Goal: Task Accomplishment & Management: Use online tool/utility

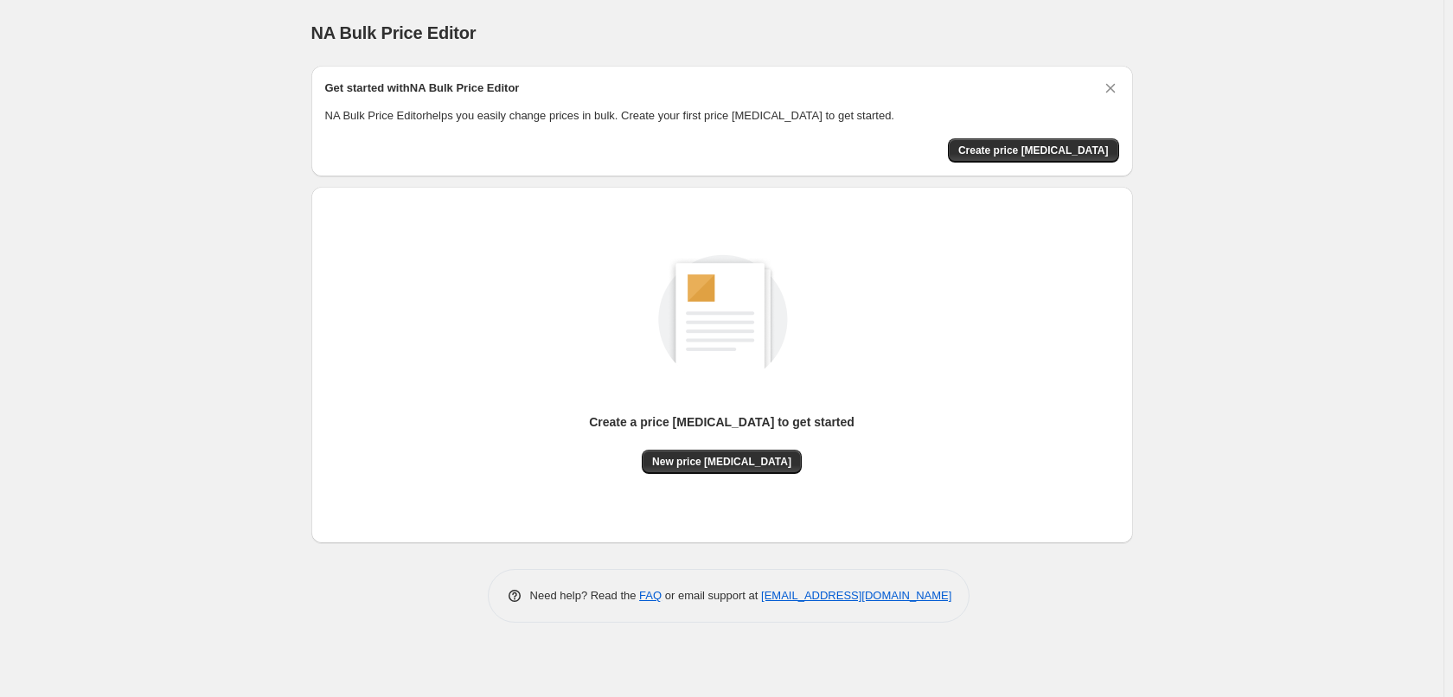
click at [1041, 131] on div "Get started with NA Bulk Price Editor NA Bulk Price Editor helps you easily cha…" at bounding box center [722, 121] width 794 height 83
click at [1034, 151] on span "Create price [MEDICAL_DATA]" at bounding box center [1033, 151] width 151 height 14
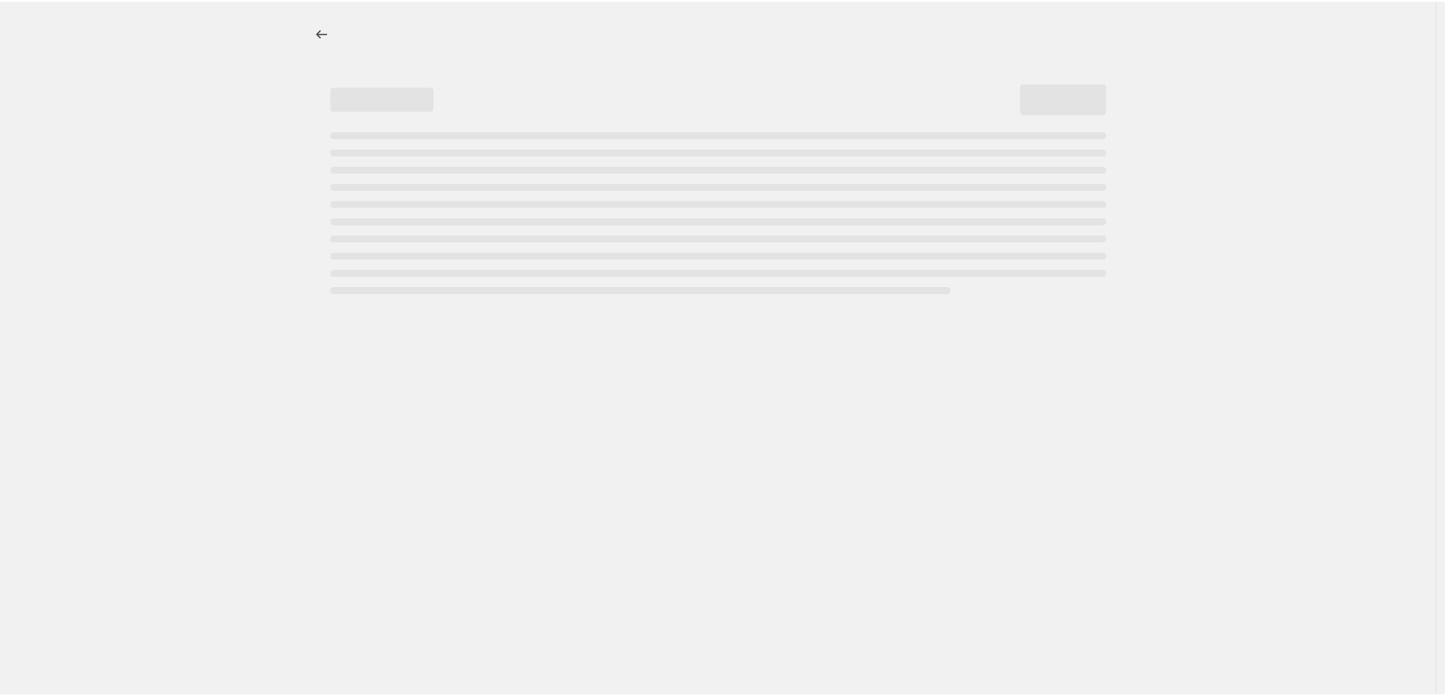
select select "percentage"
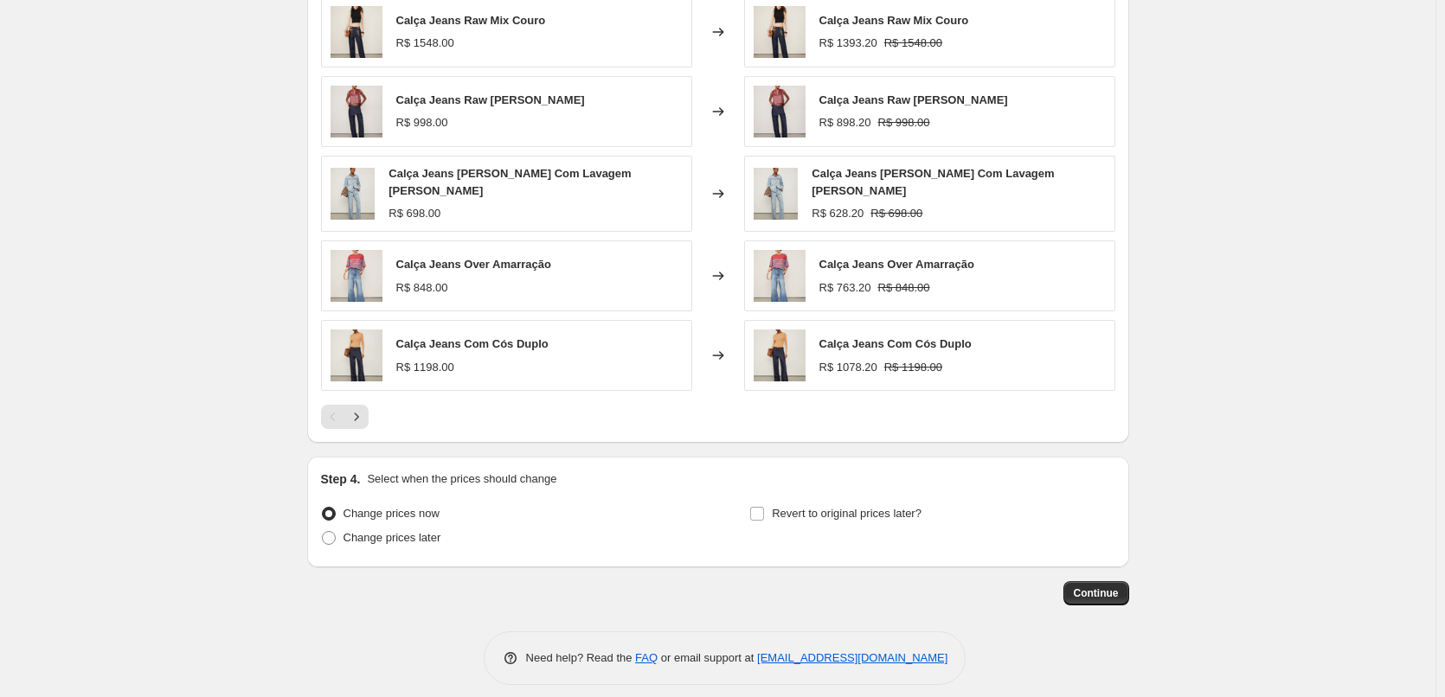
scroll to position [1033, 0]
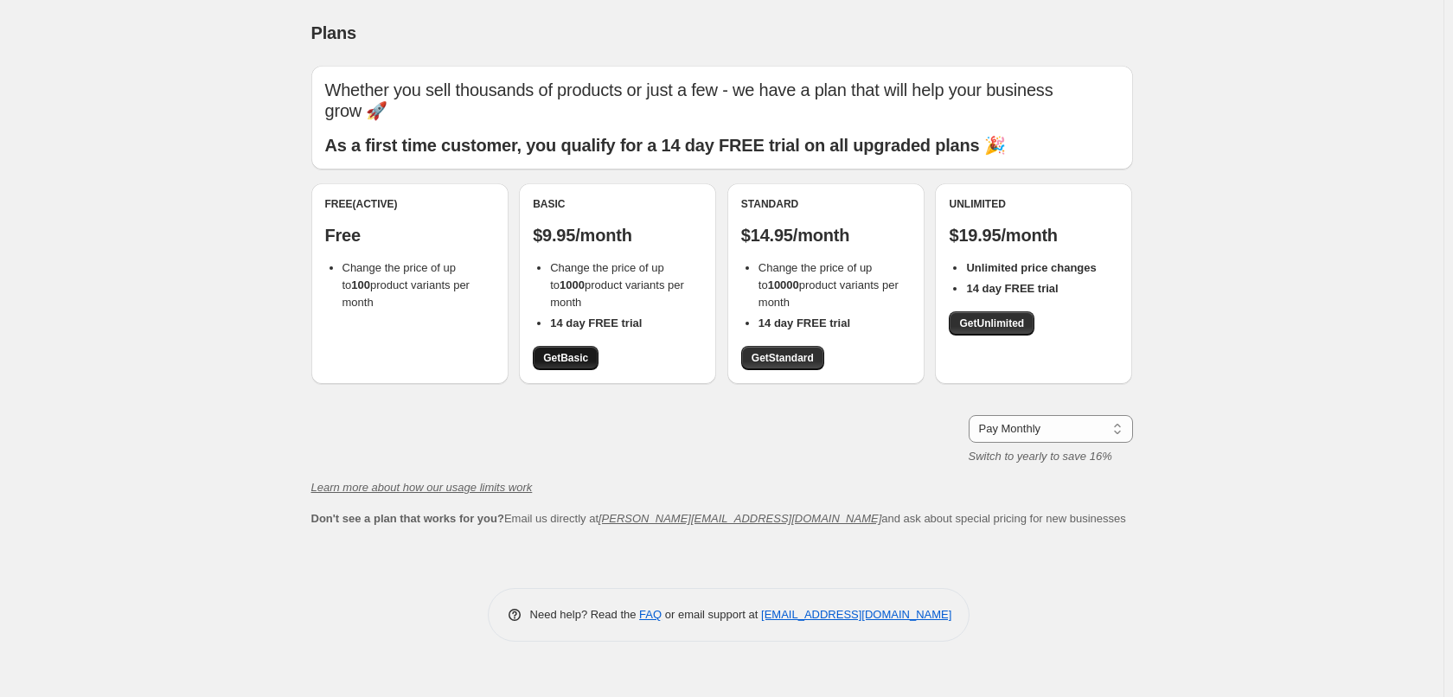
click at [568, 356] on span "Get Basic" at bounding box center [565, 358] width 45 height 14
click at [781, 370] on div "Standard $14.95/month Change the price of up to 10000 product variants per mont…" at bounding box center [825, 283] width 197 height 201
click at [780, 360] on span "Get Standard" at bounding box center [783, 358] width 62 height 14
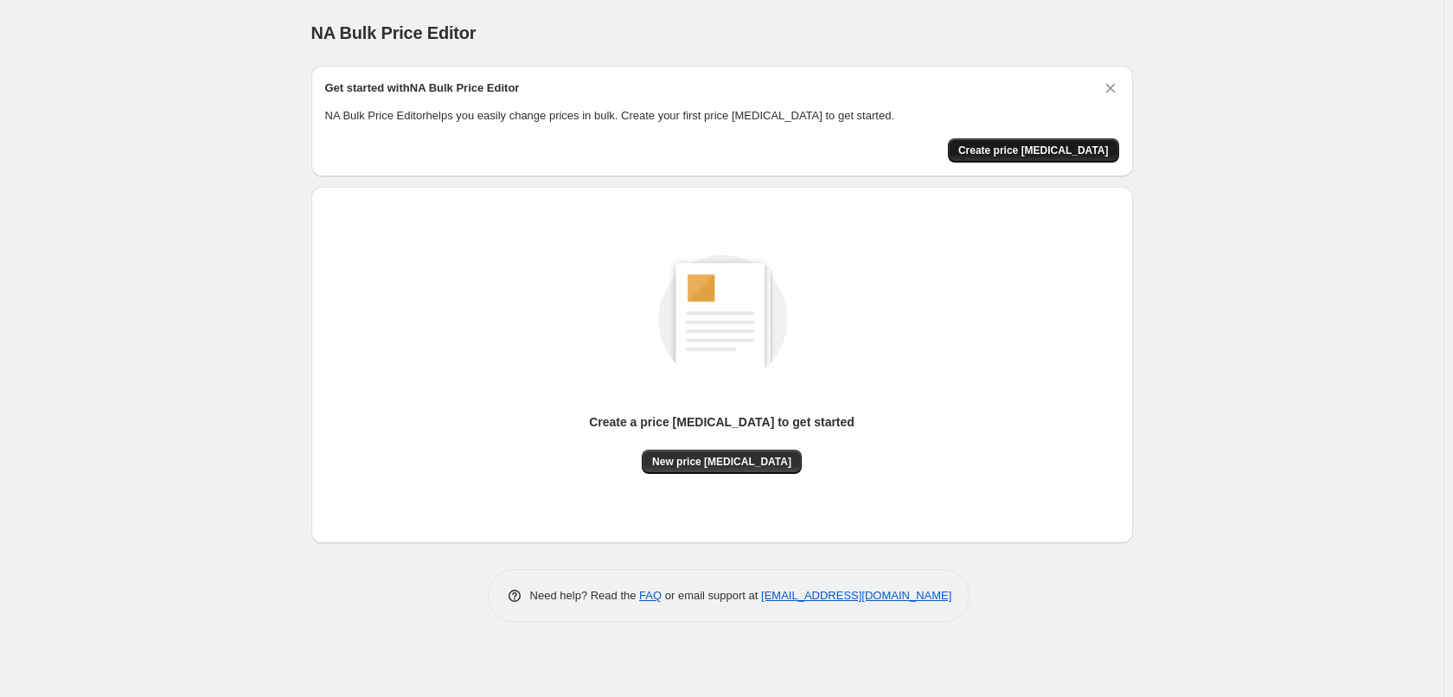
click at [1068, 141] on button "Create price [MEDICAL_DATA]" at bounding box center [1033, 150] width 171 height 24
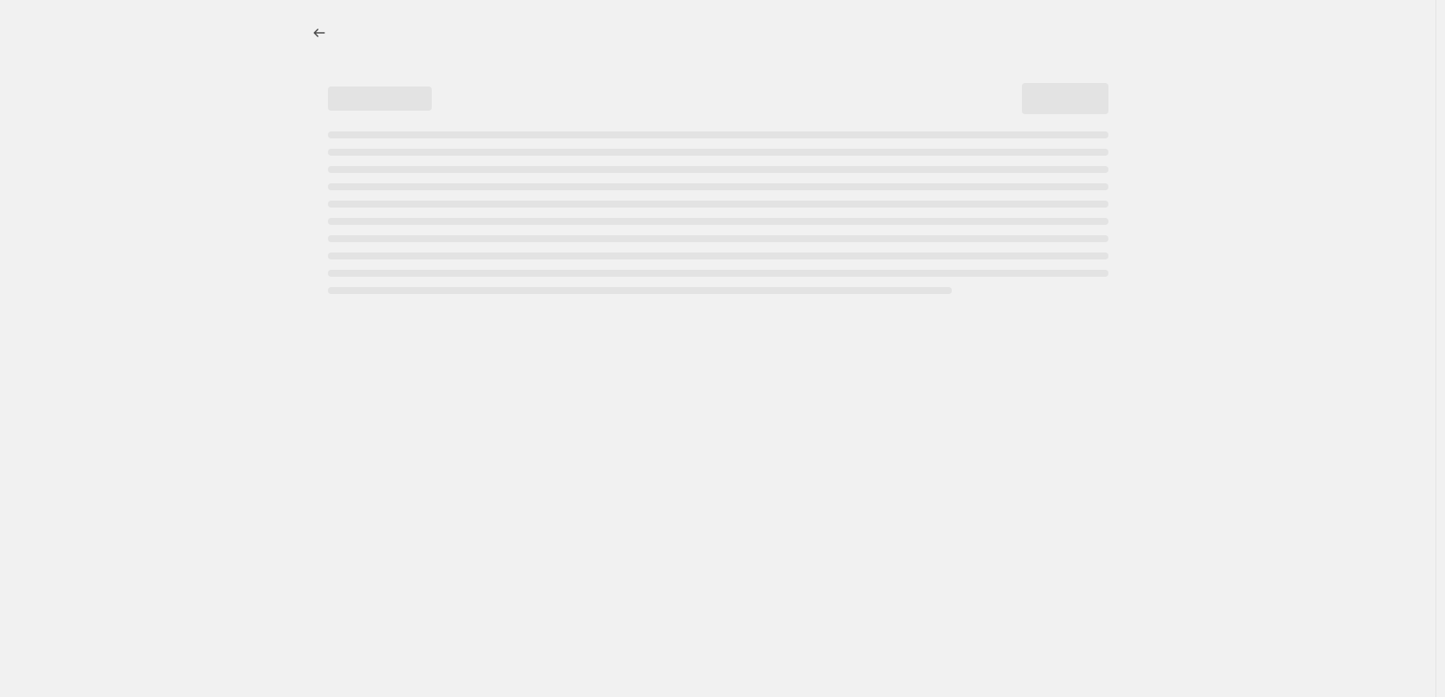
select select "percentage"
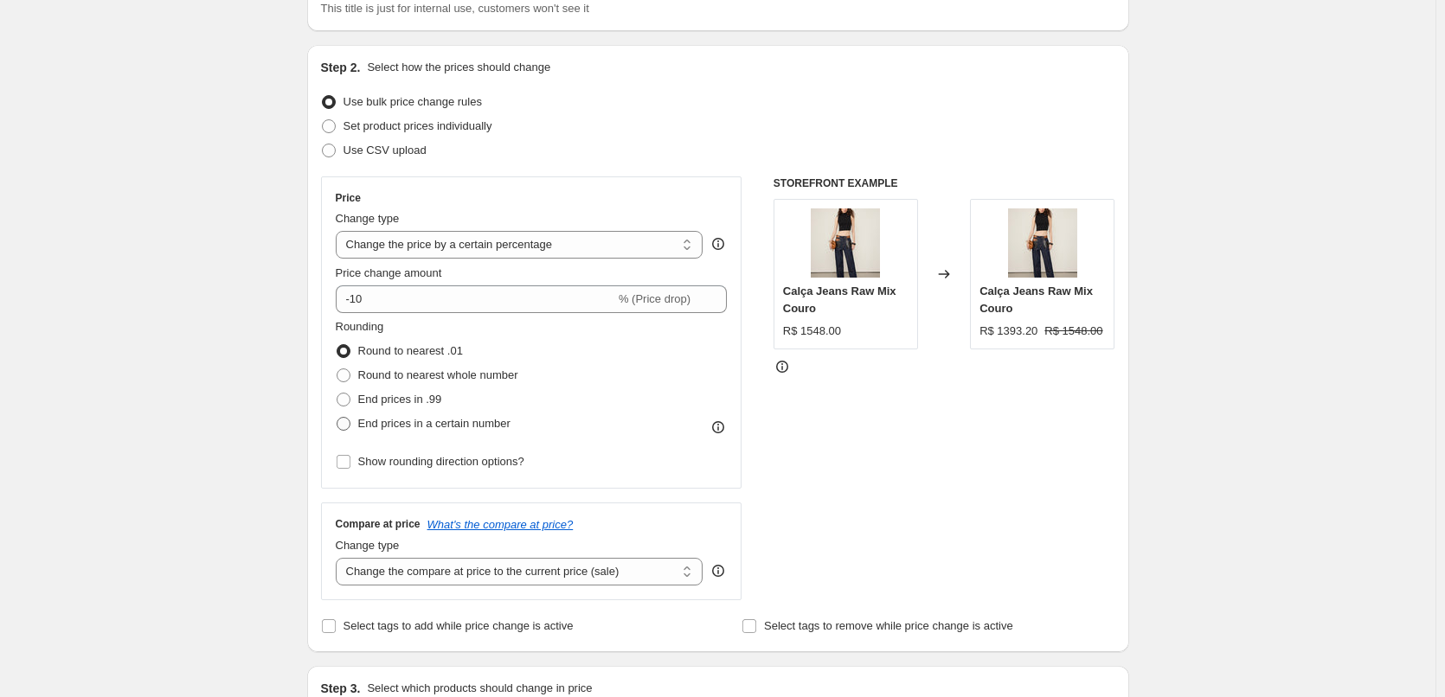
scroll to position [231, 0]
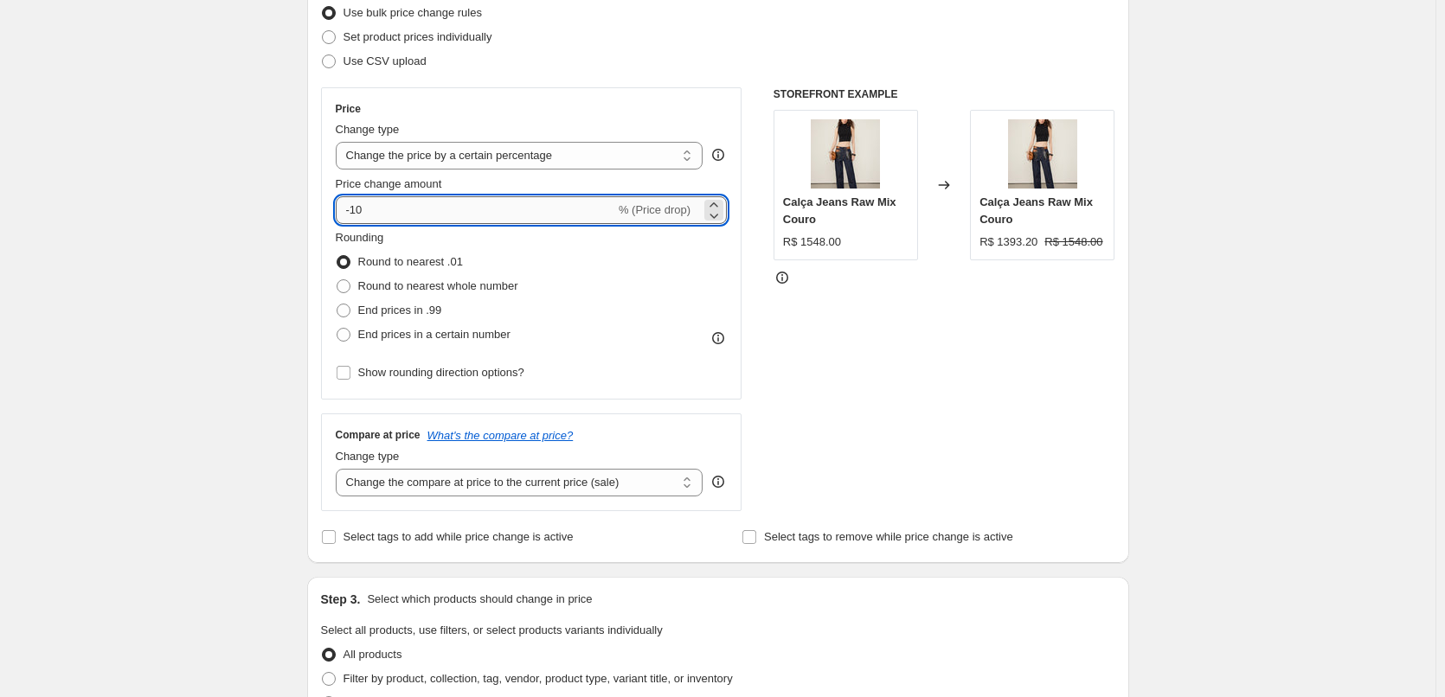
drag, startPoint x: 421, startPoint y: 215, endPoint x: 354, endPoint y: 220, distance: 67.6
click at [354, 220] on input "-10" at bounding box center [475, 210] width 279 height 28
type input "-32"
click at [410, 308] on span "End prices in .99" at bounding box center [400, 310] width 84 height 13
click at [337, 304] on input "End prices in .99" at bounding box center [336, 304] width 1 height 1
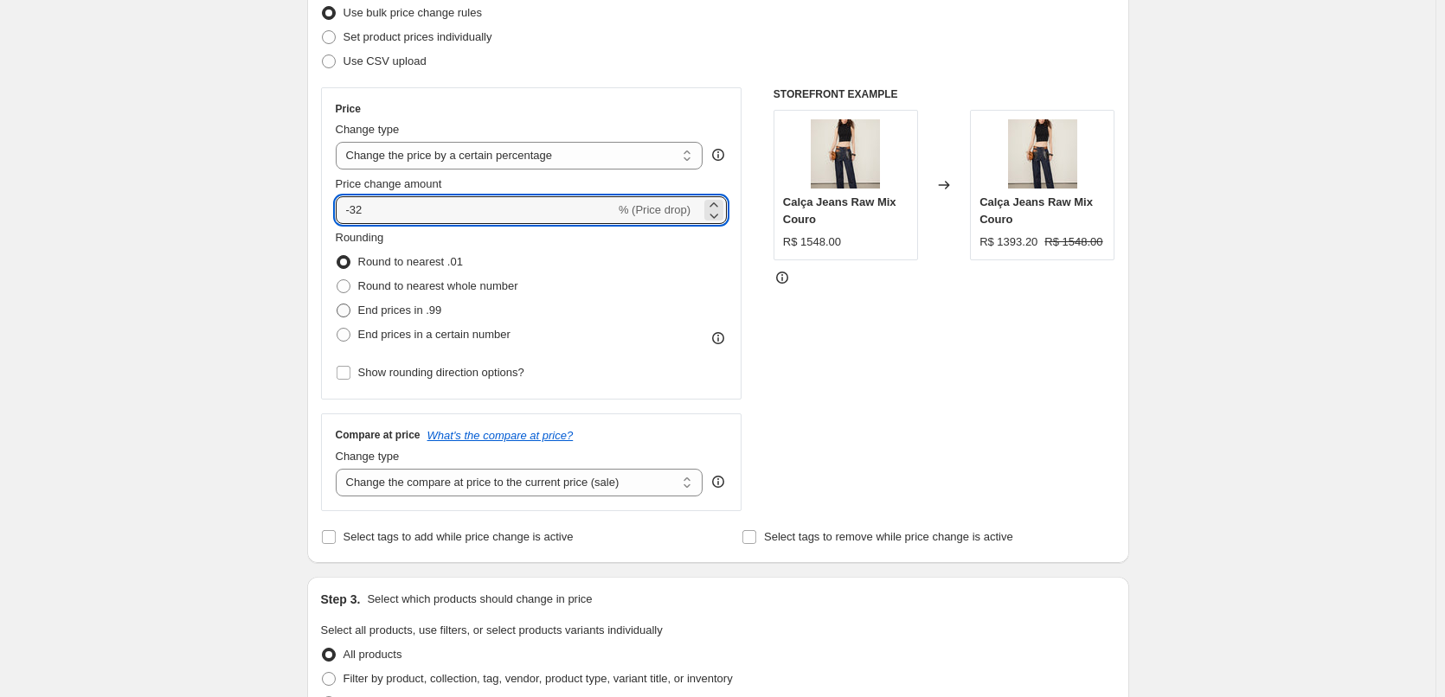
radio input "true"
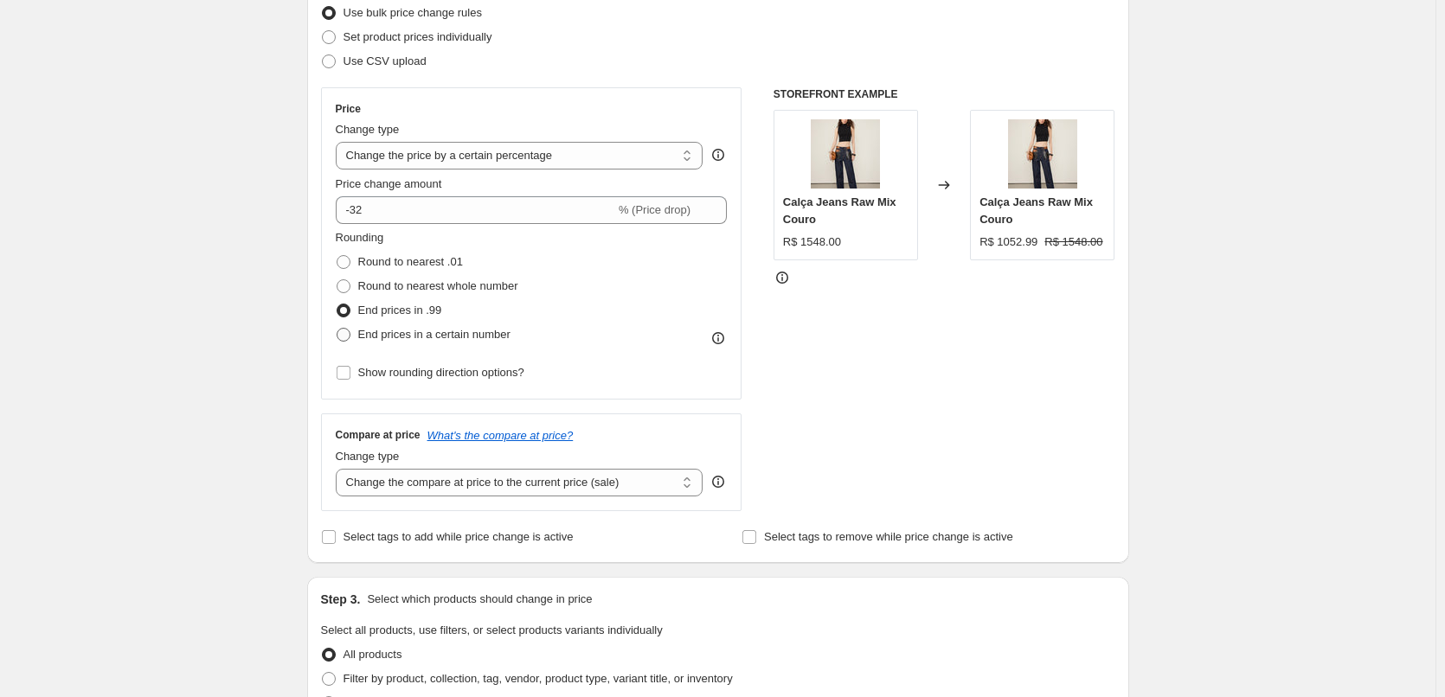
click at [444, 330] on span "End prices in a certain number" at bounding box center [434, 334] width 152 height 13
click at [337, 329] on input "End prices in a certain number" at bounding box center [336, 328] width 1 height 1
radio input "true"
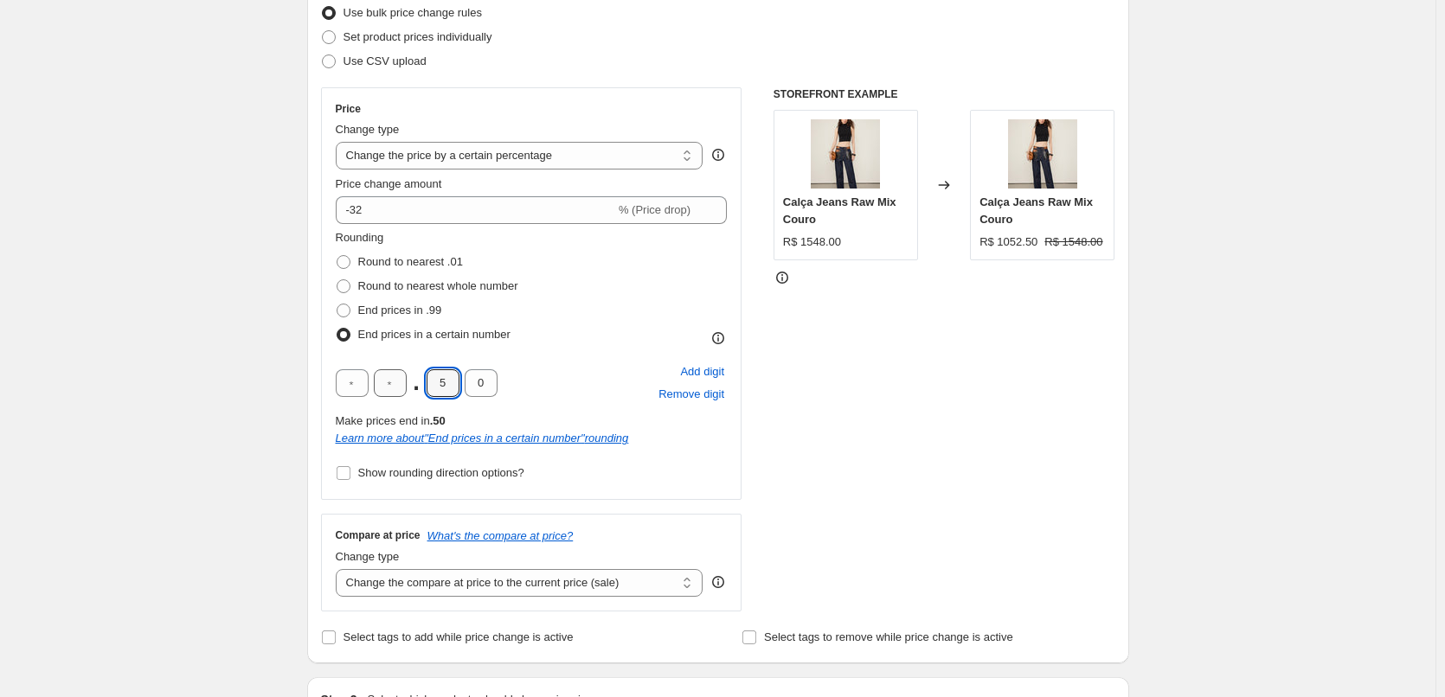
click at [403, 392] on div ". 5 0" at bounding box center [417, 383] width 162 height 28
click at [499, 288] on span "Round to nearest whole number" at bounding box center [438, 285] width 160 height 13
click at [337, 280] on input "Round to nearest whole number" at bounding box center [336, 279] width 1 height 1
radio input "true"
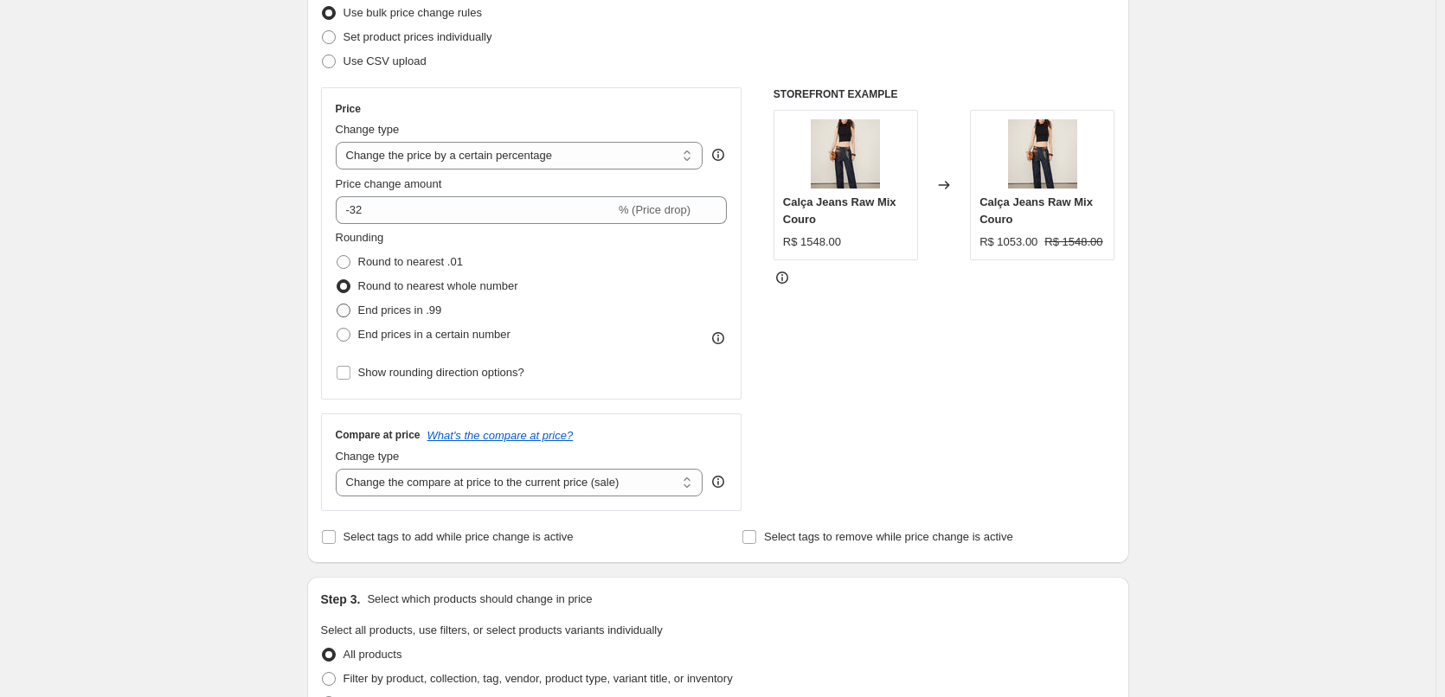
click at [412, 307] on span "End prices in .99" at bounding box center [400, 310] width 84 height 13
click at [337, 304] on input "End prices in .99" at bounding box center [336, 304] width 1 height 1
radio input "true"
click at [422, 336] on span "End prices in a certain number" at bounding box center [434, 334] width 152 height 13
click at [337, 329] on input "End prices in a certain number" at bounding box center [336, 328] width 1 height 1
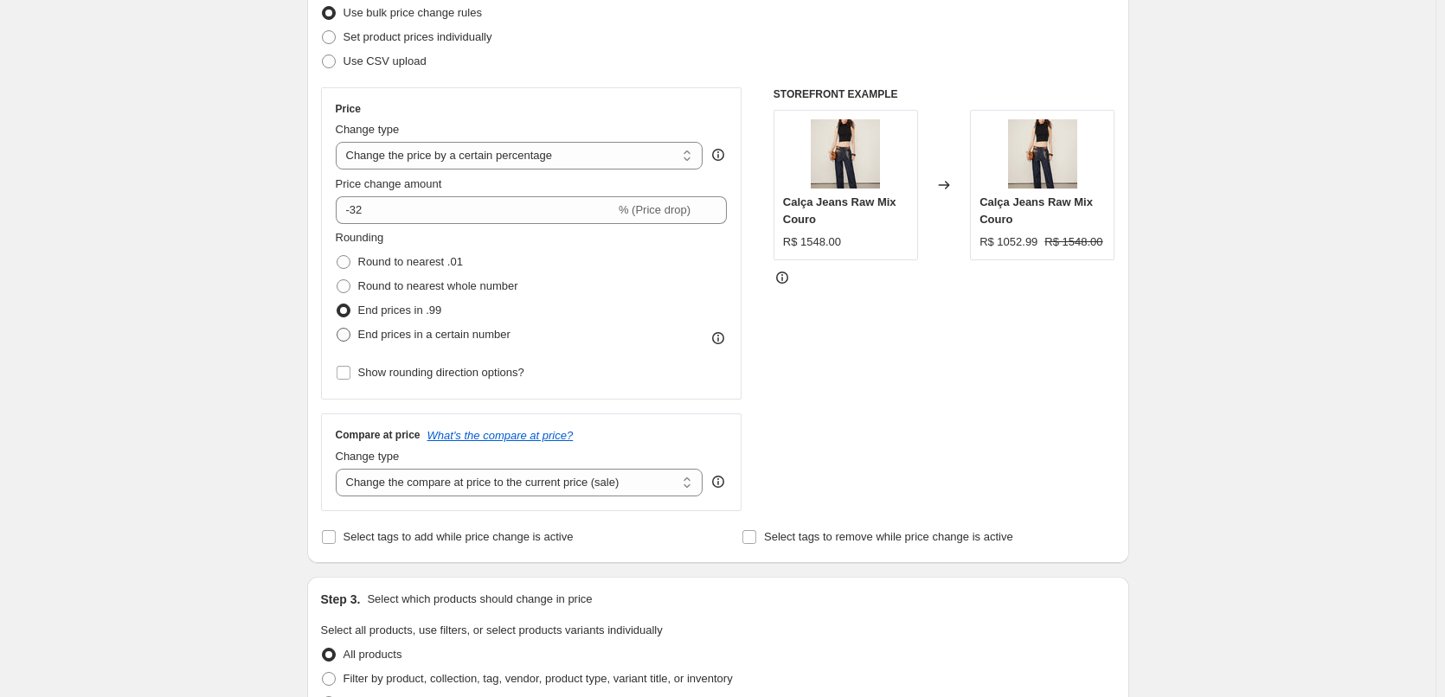
radio input "true"
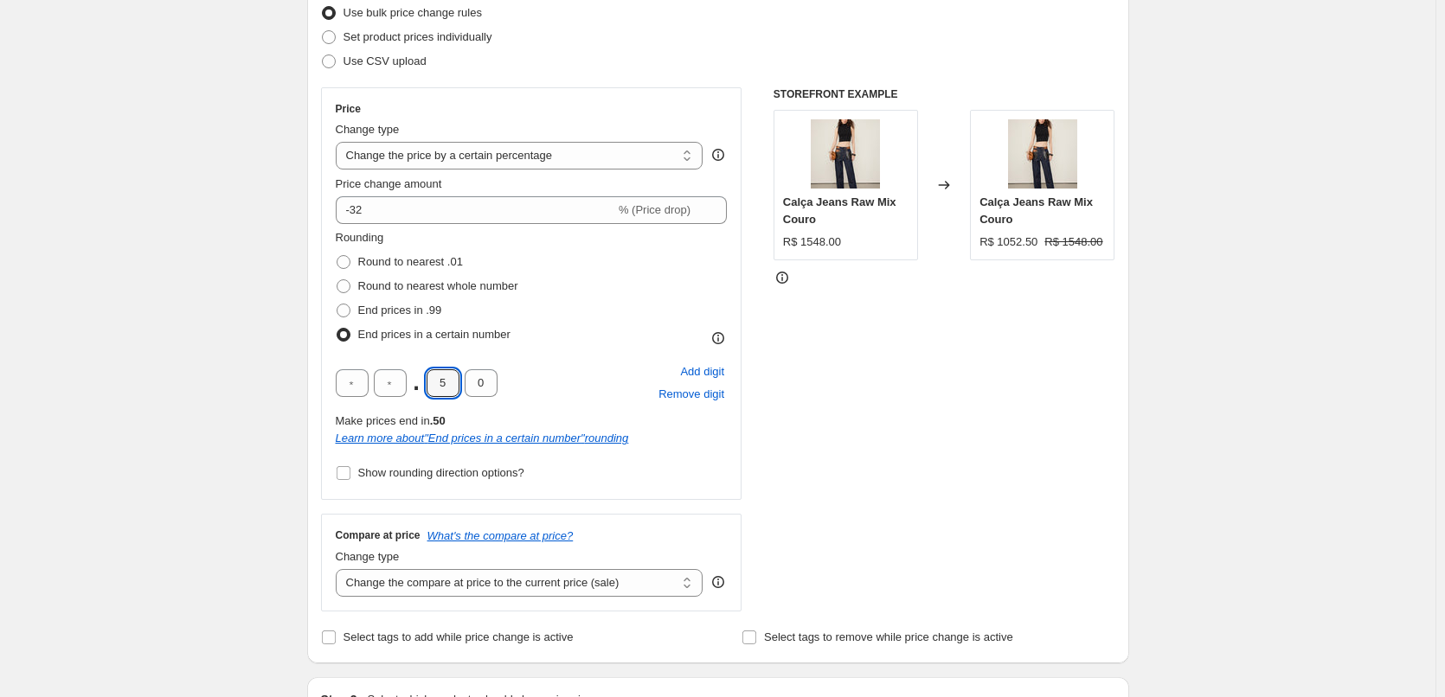
drag, startPoint x: 452, startPoint y: 382, endPoint x: 373, endPoint y: 376, distance: 79.8
click at [380, 376] on div ". 5 0" at bounding box center [417, 383] width 162 height 28
click at [575, 360] on div "Rounding Round to nearest .01 Round to nearest whole number End prices in .99 E…" at bounding box center [532, 357] width 392 height 256
drag, startPoint x: 457, startPoint y: 389, endPoint x: 373, endPoint y: 388, distance: 83.9
click at [373, 388] on div ". 0 0" at bounding box center [417, 383] width 162 height 28
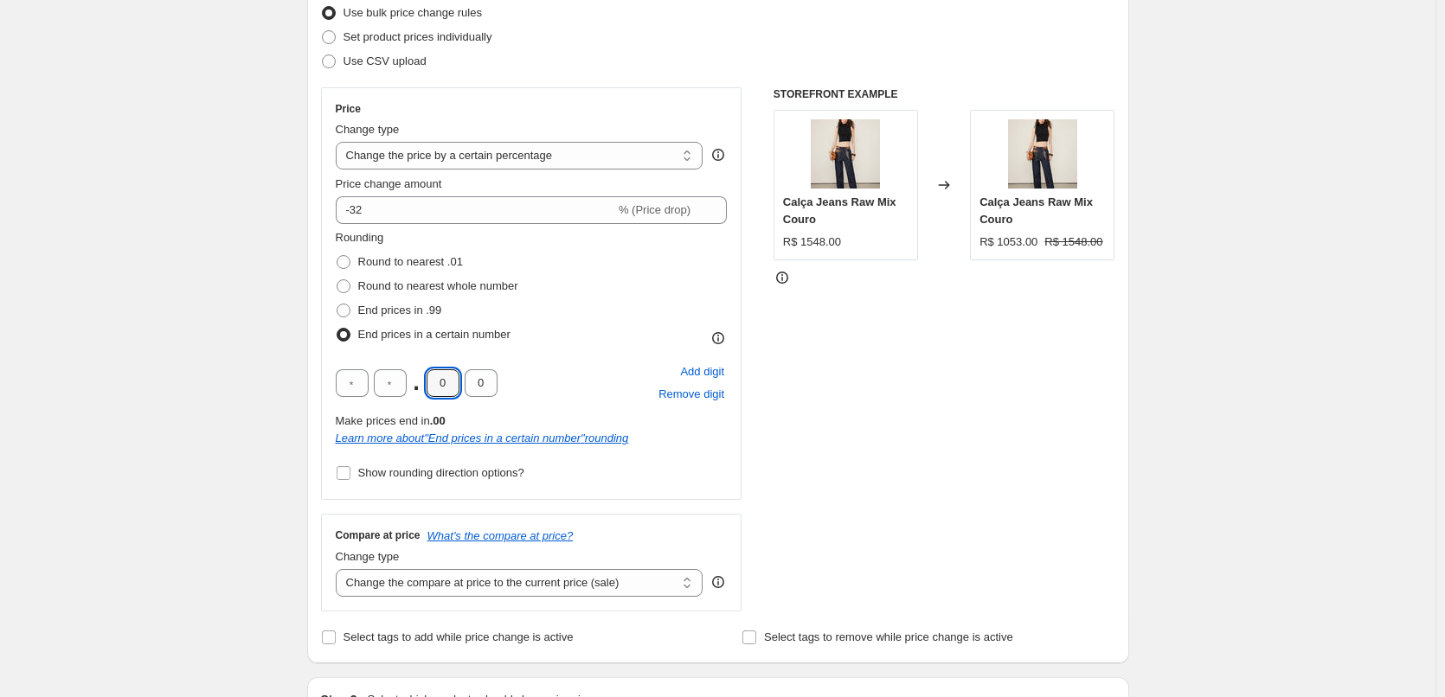
type input "9"
click at [570, 330] on div "Rounding Round to nearest .01 Round to nearest whole number End prices in .99 E…" at bounding box center [532, 288] width 392 height 118
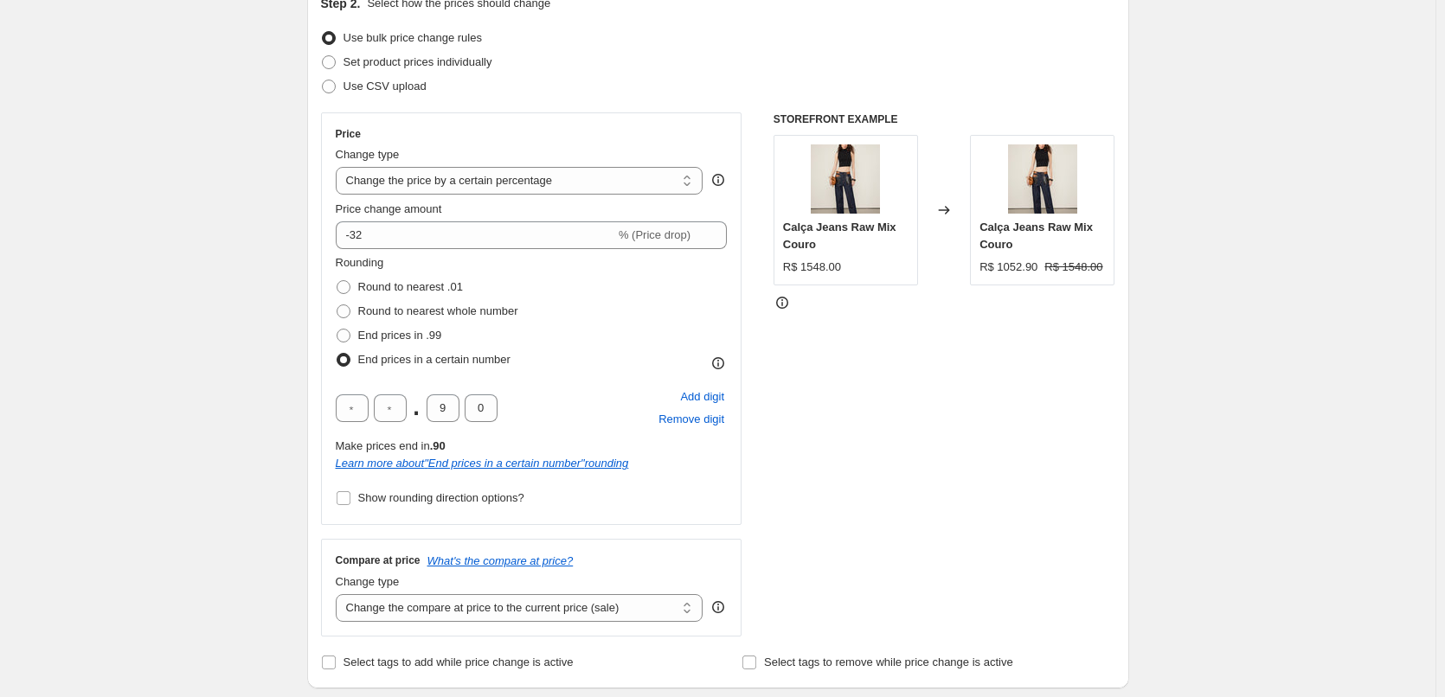
scroll to position [115, 0]
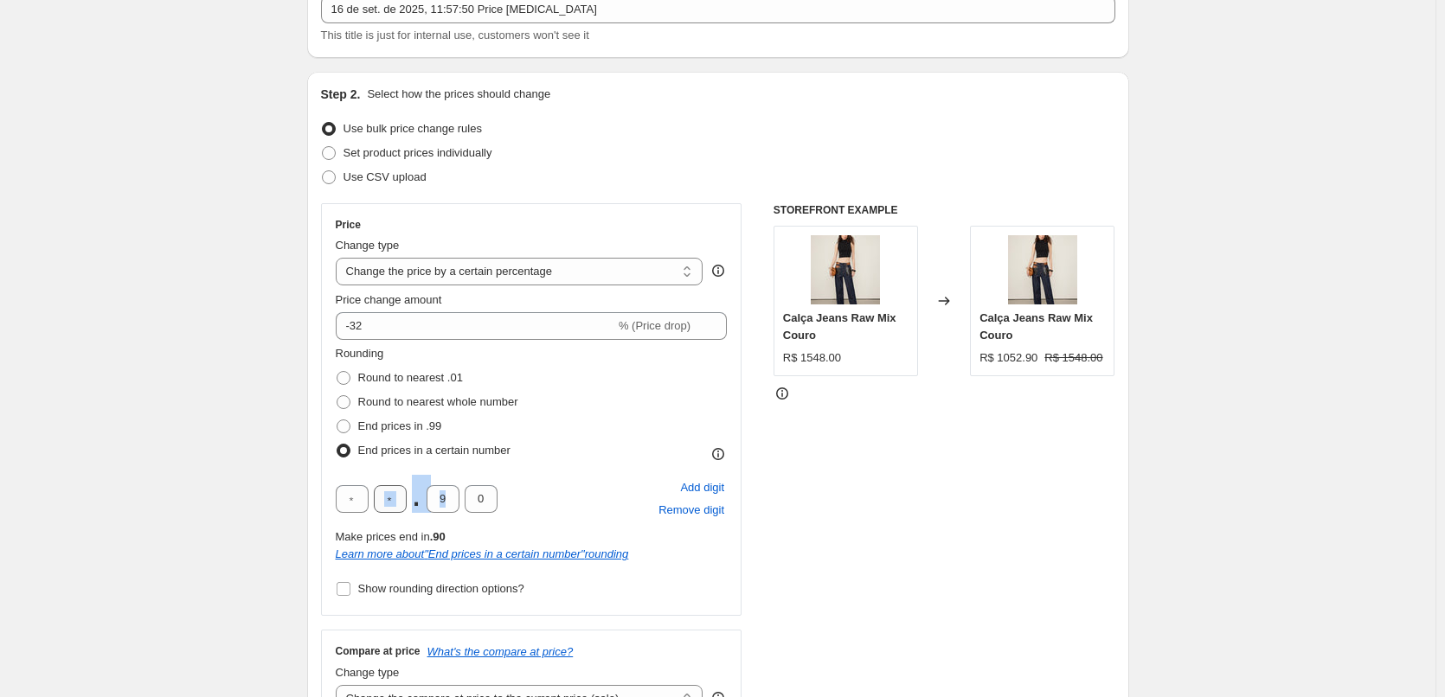
drag, startPoint x: 463, startPoint y: 497, endPoint x: 381, endPoint y: 505, distance: 81.7
click at [381, 505] on div ". 9 0" at bounding box center [417, 499] width 162 height 28
click at [457, 503] on input "9" at bounding box center [442, 499] width 33 height 28
click at [456, 503] on input "9" at bounding box center [442, 499] width 33 height 28
click at [551, 497] on div ". 0 Add digit Remove digit" at bounding box center [532, 499] width 392 height 45
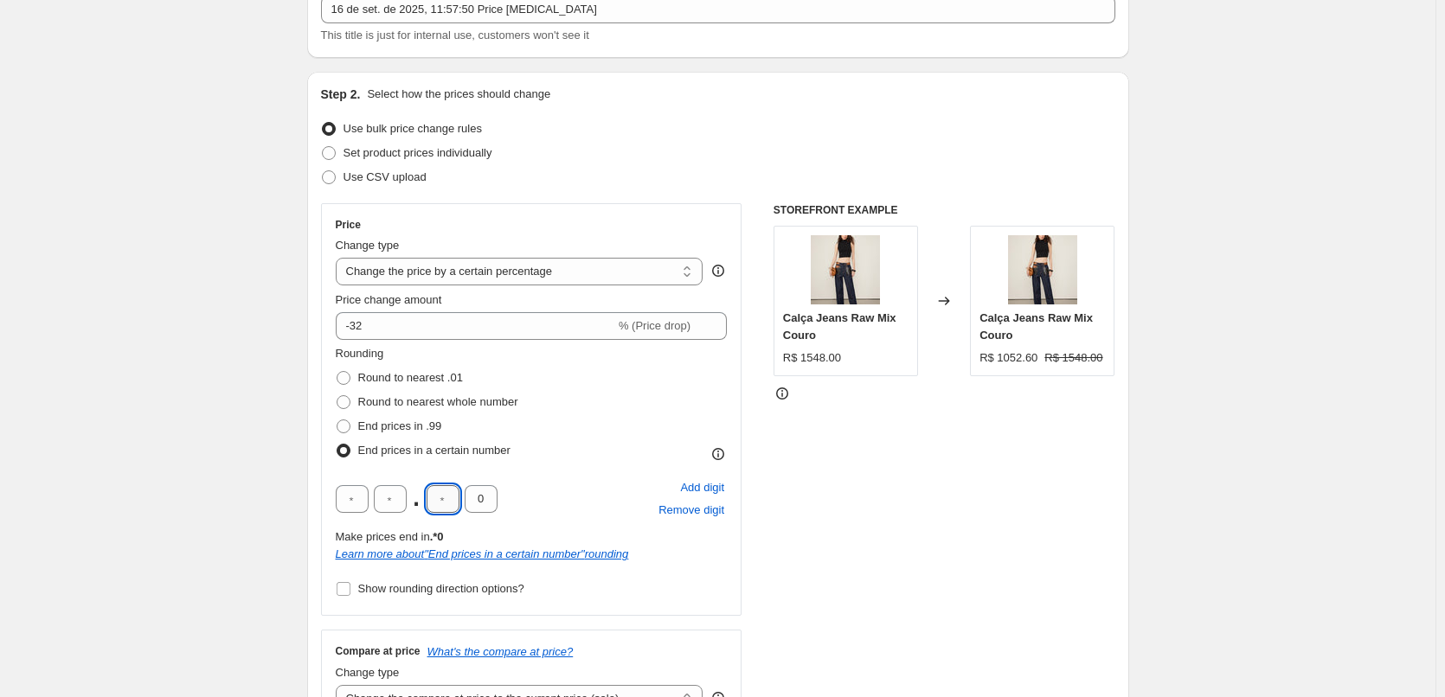
click at [452, 502] on input "text" at bounding box center [442, 499] width 33 height 28
type input "0"
click at [619, 493] on div ". 0 0 Add digit Remove digit" at bounding box center [532, 499] width 392 height 45
click at [555, 278] on select "Change the price to a certain amount Change the price by a certain amount Chang…" at bounding box center [520, 272] width 368 height 28
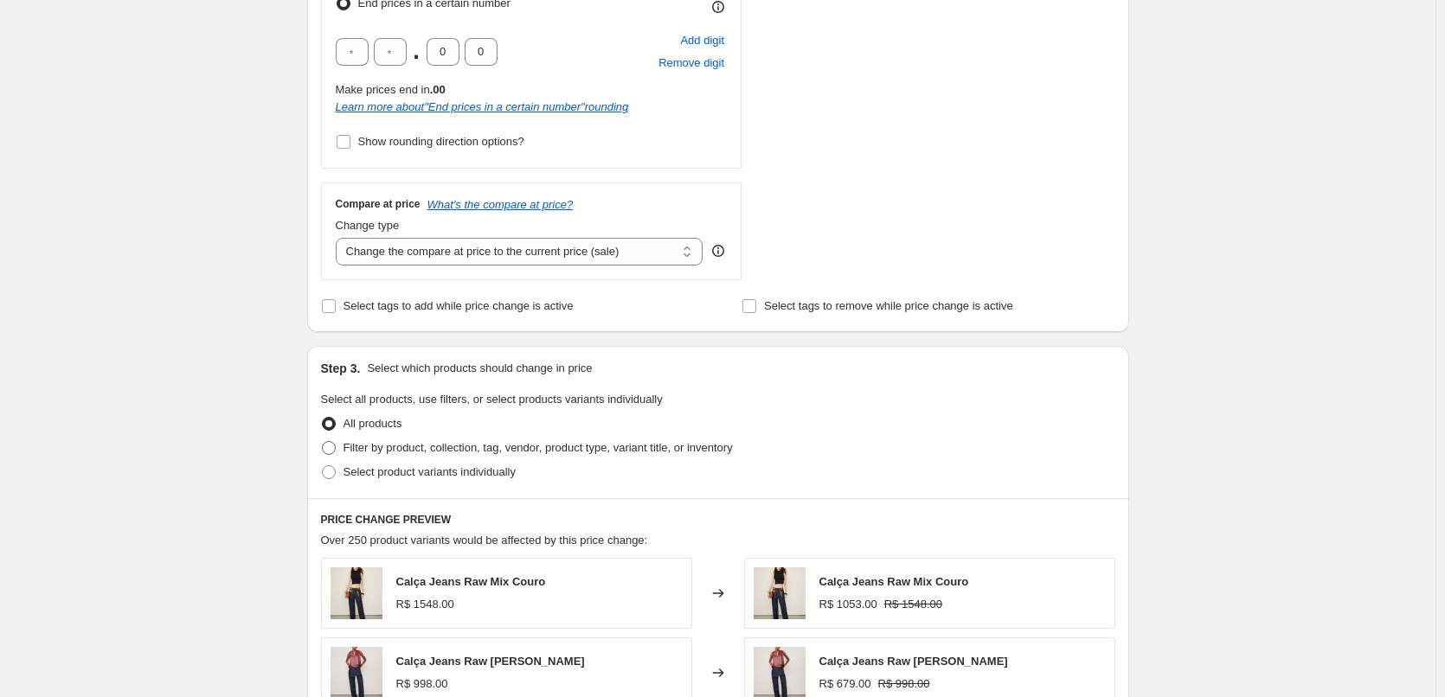
scroll to position [807, 0]
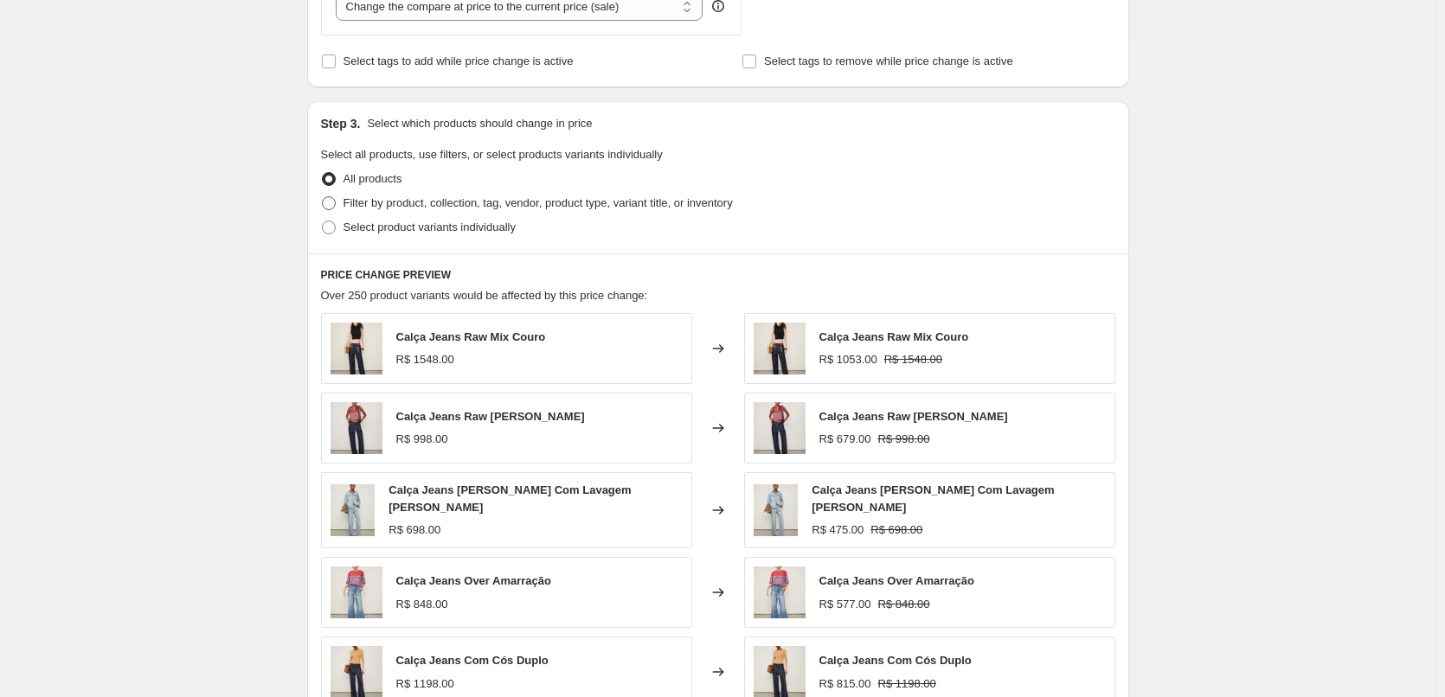
click at [382, 213] on label "Filter by product, collection, tag, vendor, product type, variant title, or inv…" at bounding box center [527, 203] width 412 height 24
click at [323, 197] on input "Filter by product, collection, tag, vendor, product type, variant title, or inv…" at bounding box center [322, 196] width 1 height 1
radio input "true"
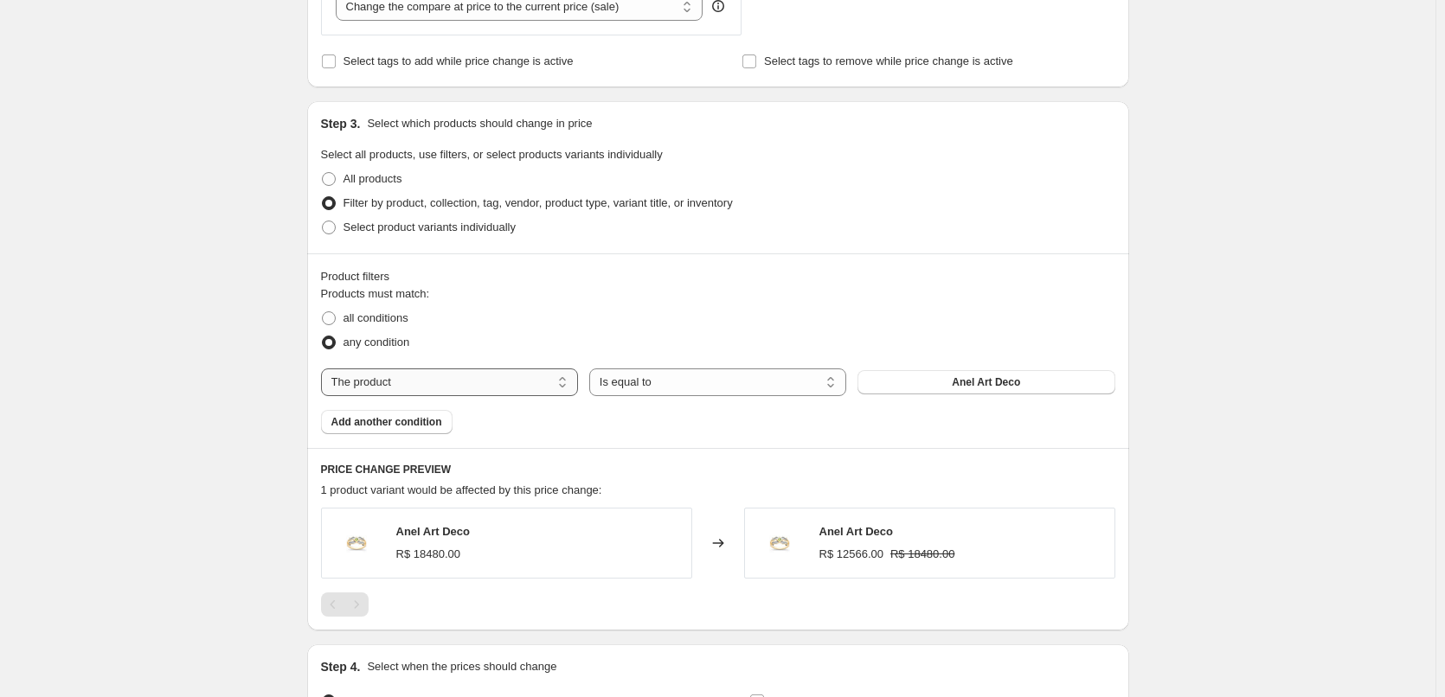
click at [409, 386] on select "The product The product's collection The product's tag The product's vendor The…" at bounding box center [449, 382] width 257 height 28
click at [375, 319] on span "all conditions" at bounding box center [375, 317] width 65 height 13
click at [323, 312] on input "all conditions" at bounding box center [322, 311] width 1 height 1
radio input "true"
click at [386, 388] on select "The product The product's collection The product's tag The product's vendor The…" at bounding box center [449, 382] width 257 height 28
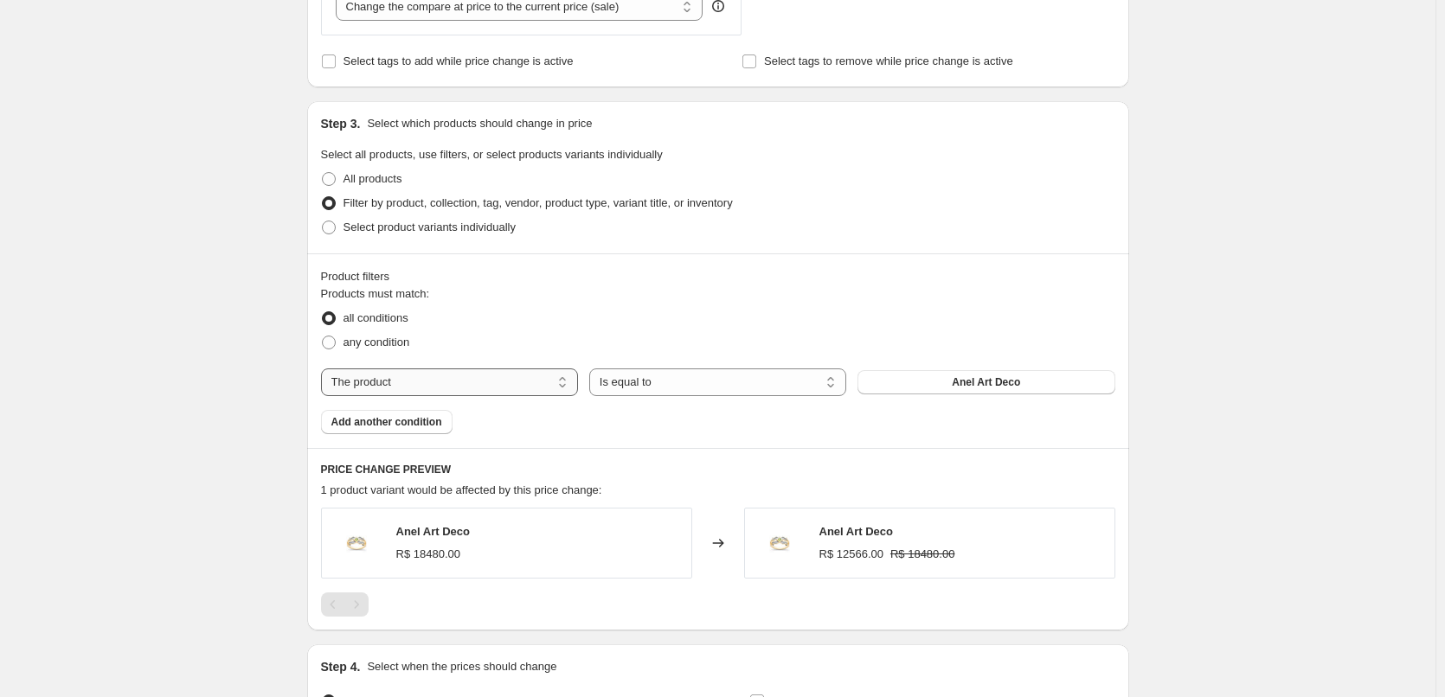
select select "tag"
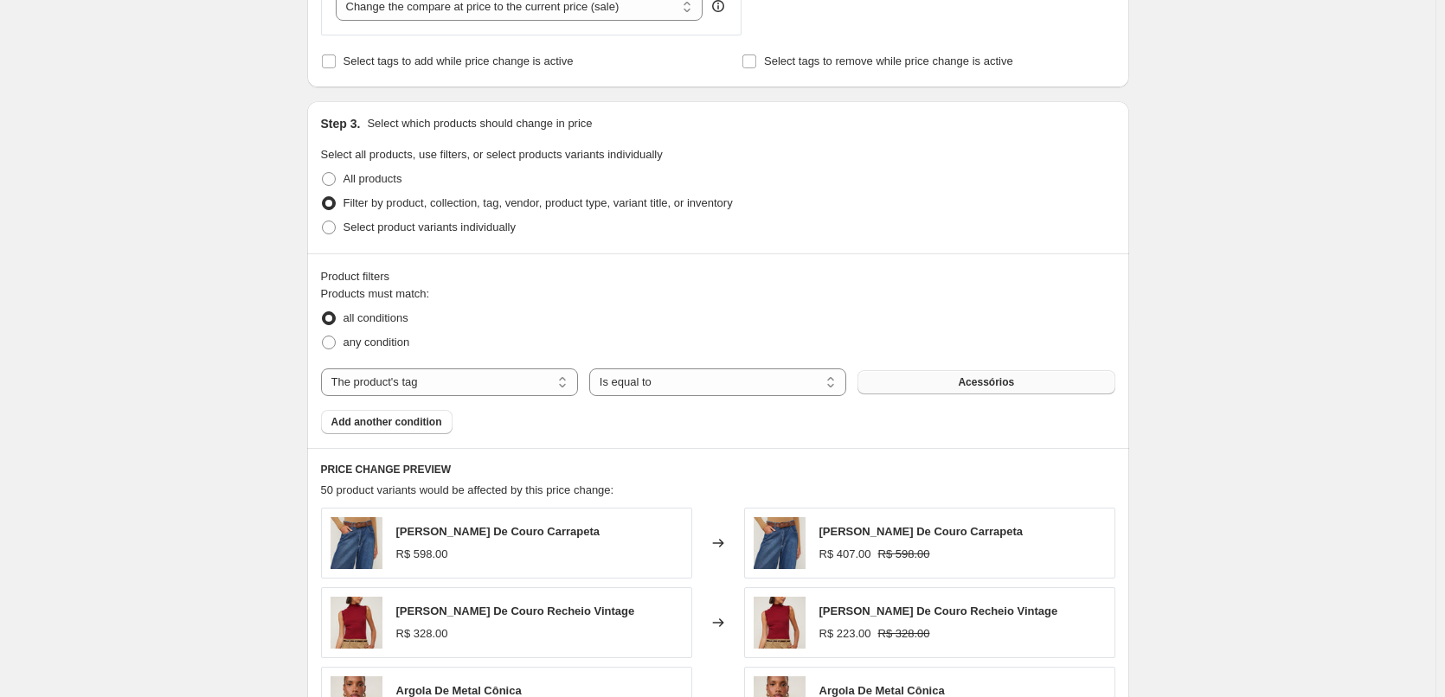
click at [988, 384] on span "Acessórios" at bounding box center [986, 382] width 56 height 14
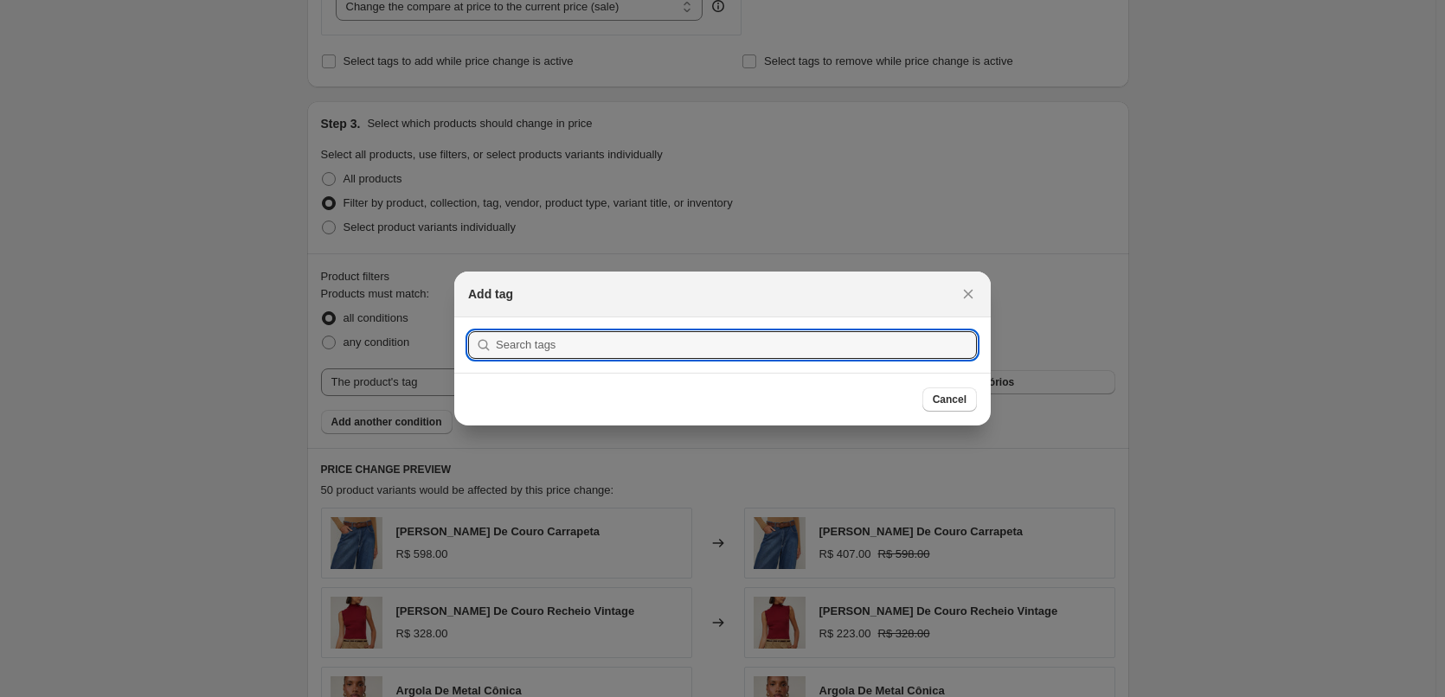
click at [690, 368] on section "Submit" at bounding box center [722, 344] width 536 height 55
click at [699, 353] on input ":r2j:" at bounding box center [736, 345] width 481 height 28
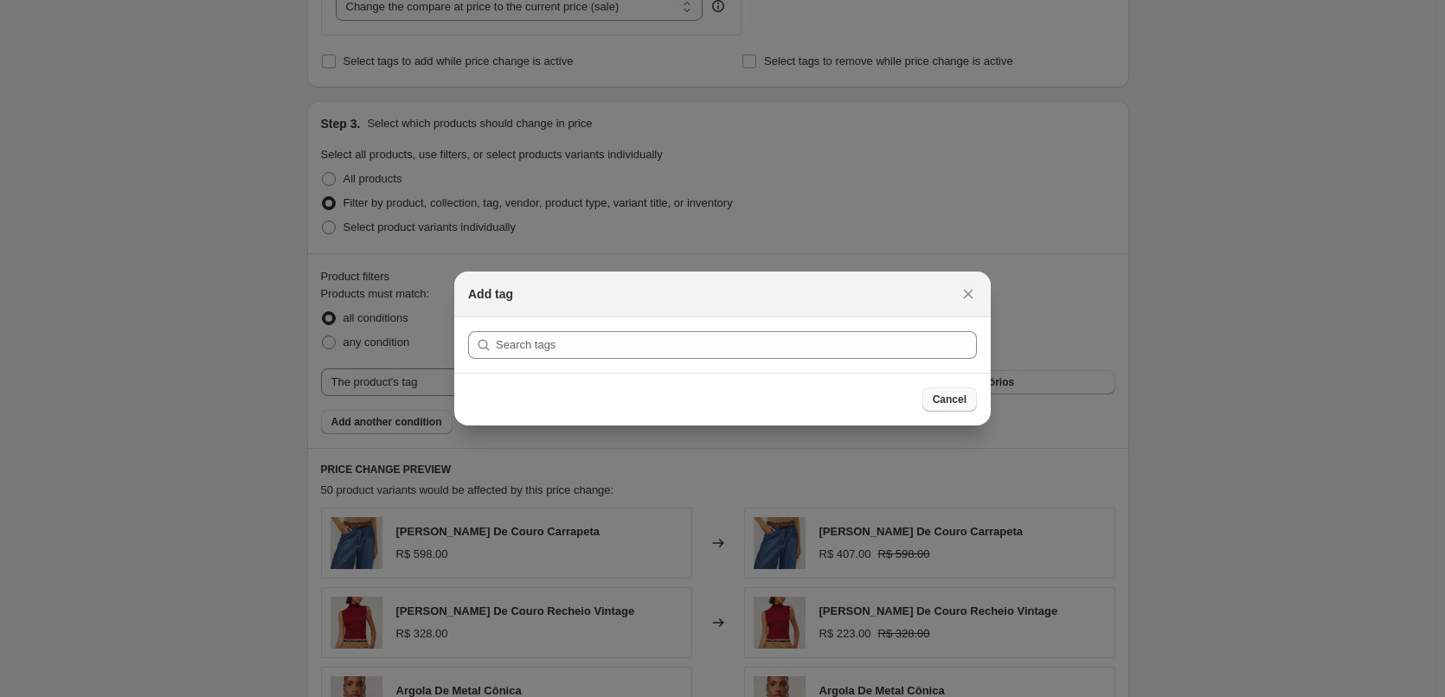
click at [971, 411] on button "Cancel" at bounding box center [949, 400] width 54 height 24
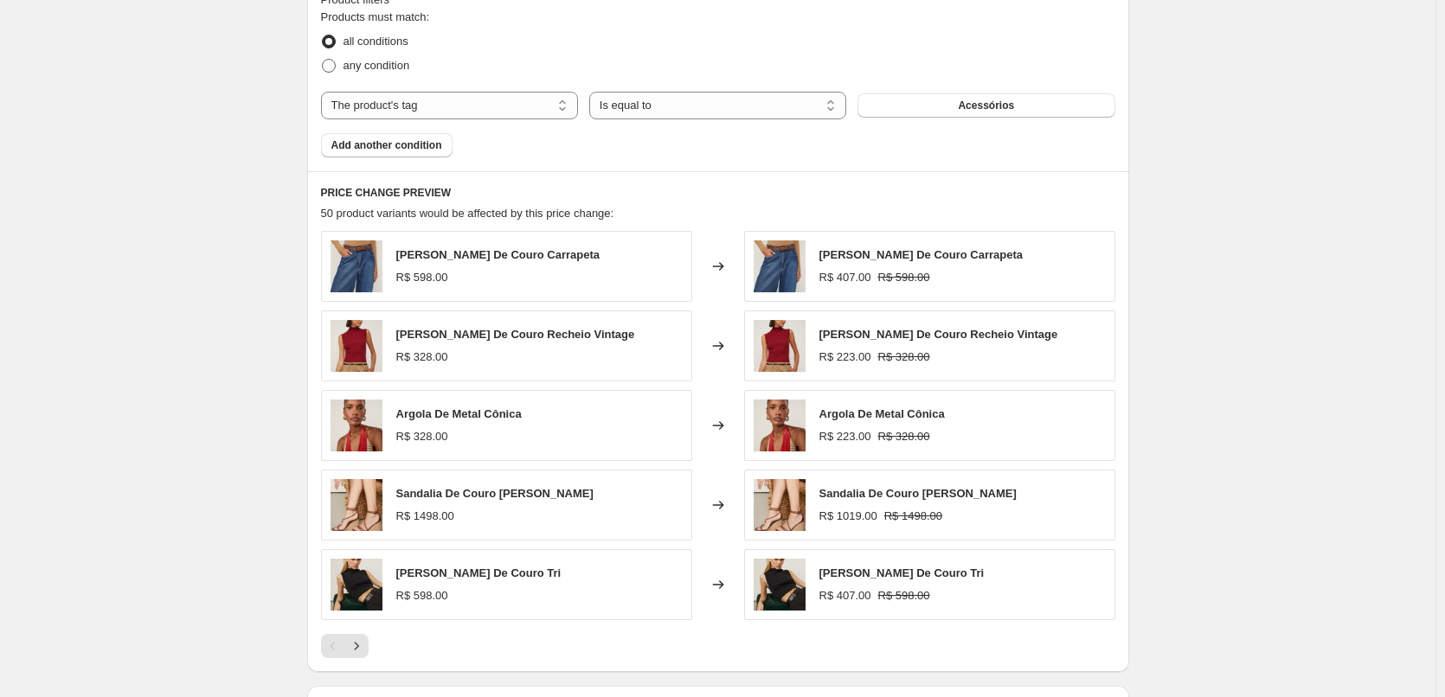
scroll to position [1155, 0]
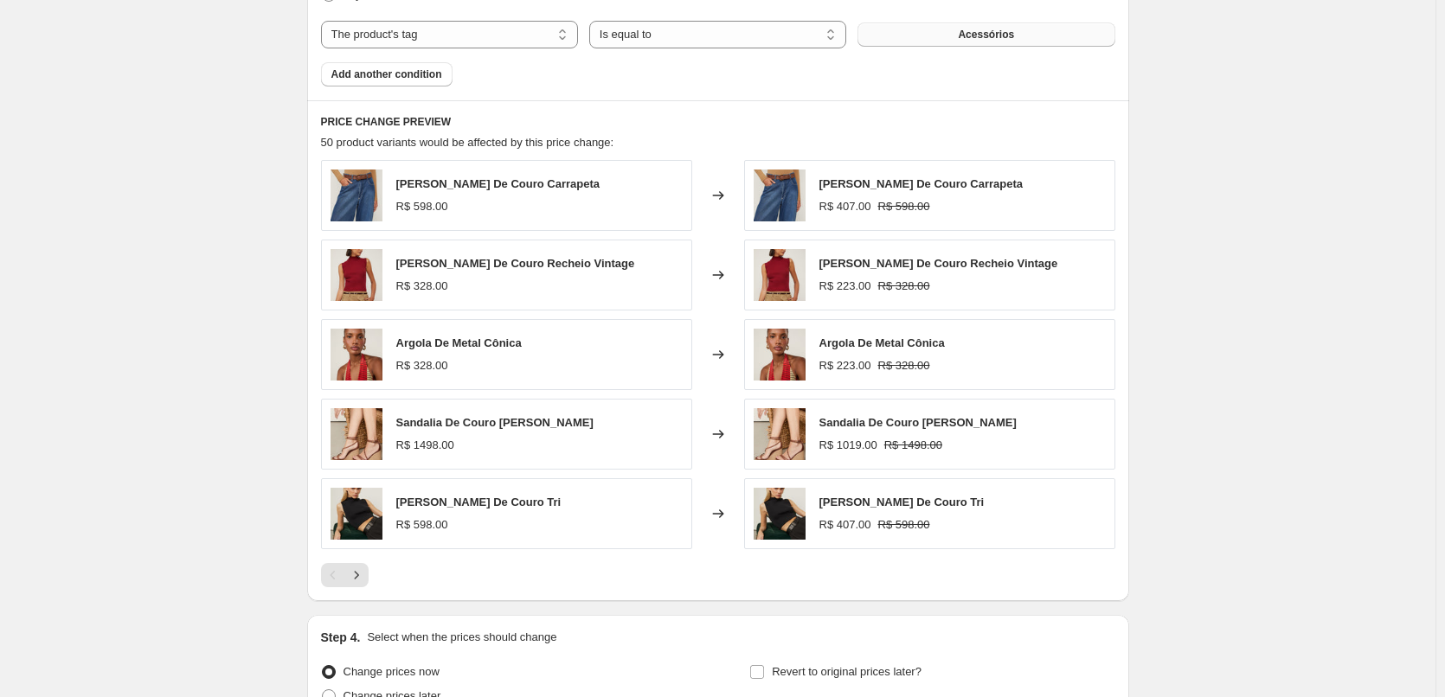
click at [958, 43] on button "Acessórios" at bounding box center [985, 34] width 257 height 24
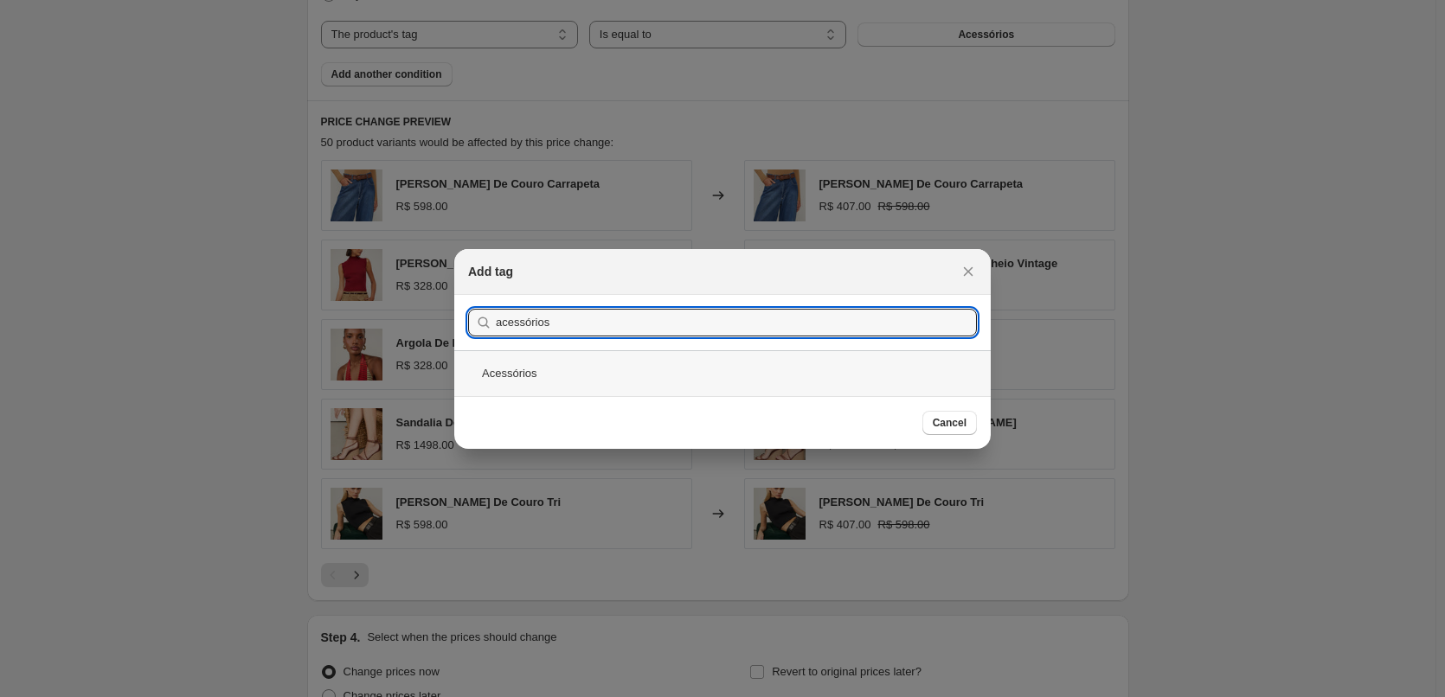
type input "acessórios"
click at [506, 382] on div "Acessórios" at bounding box center [722, 373] width 536 height 46
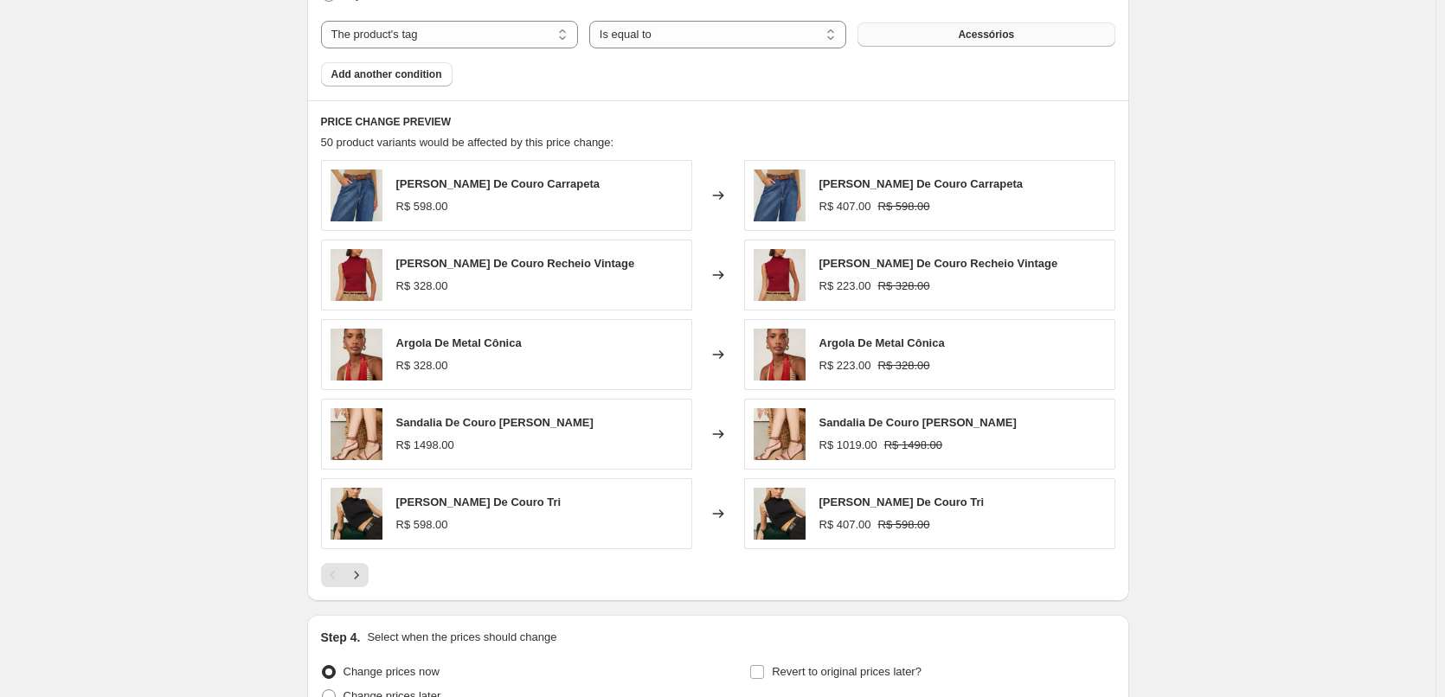
click at [987, 41] on span "Acessórios" at bounding box center [986, 35] width 56 height 14
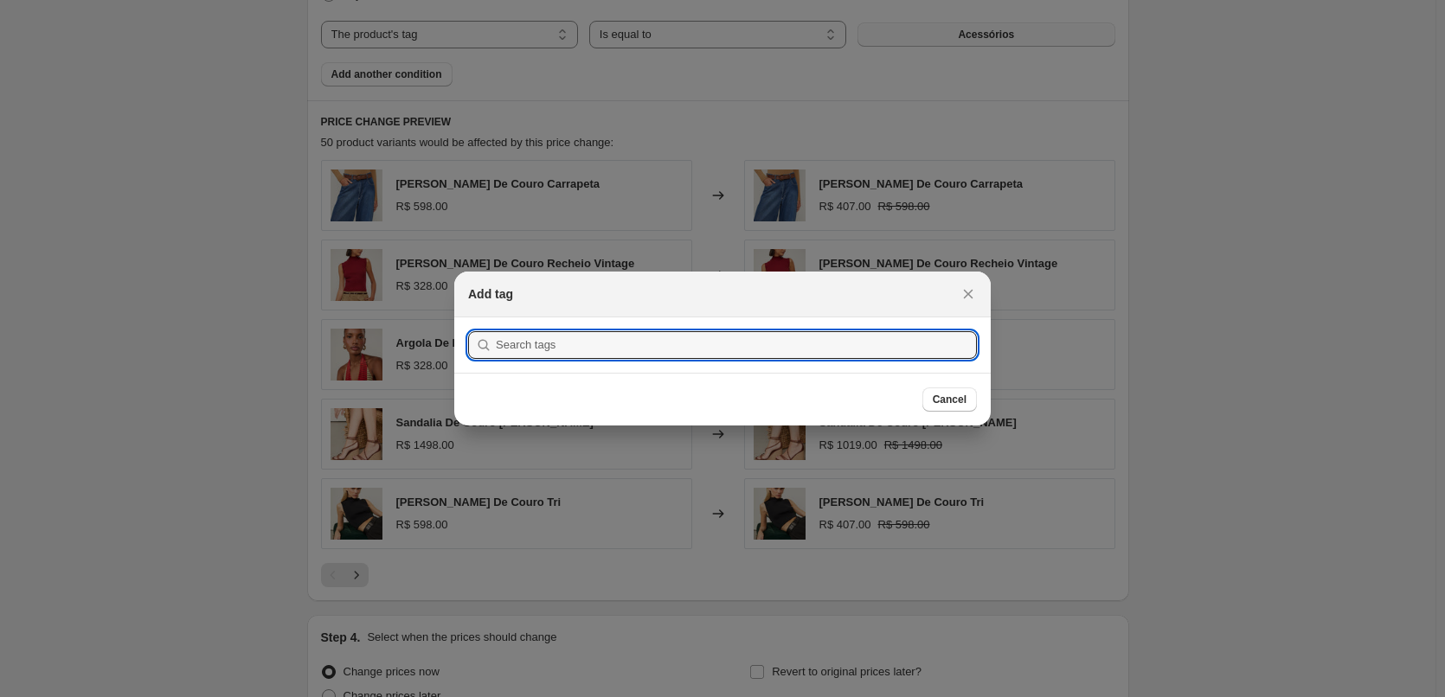
scroll to position [0, 0]
click at [952, 402] on span "Cancel" at bounding box center [949, 400] width 34 height 14
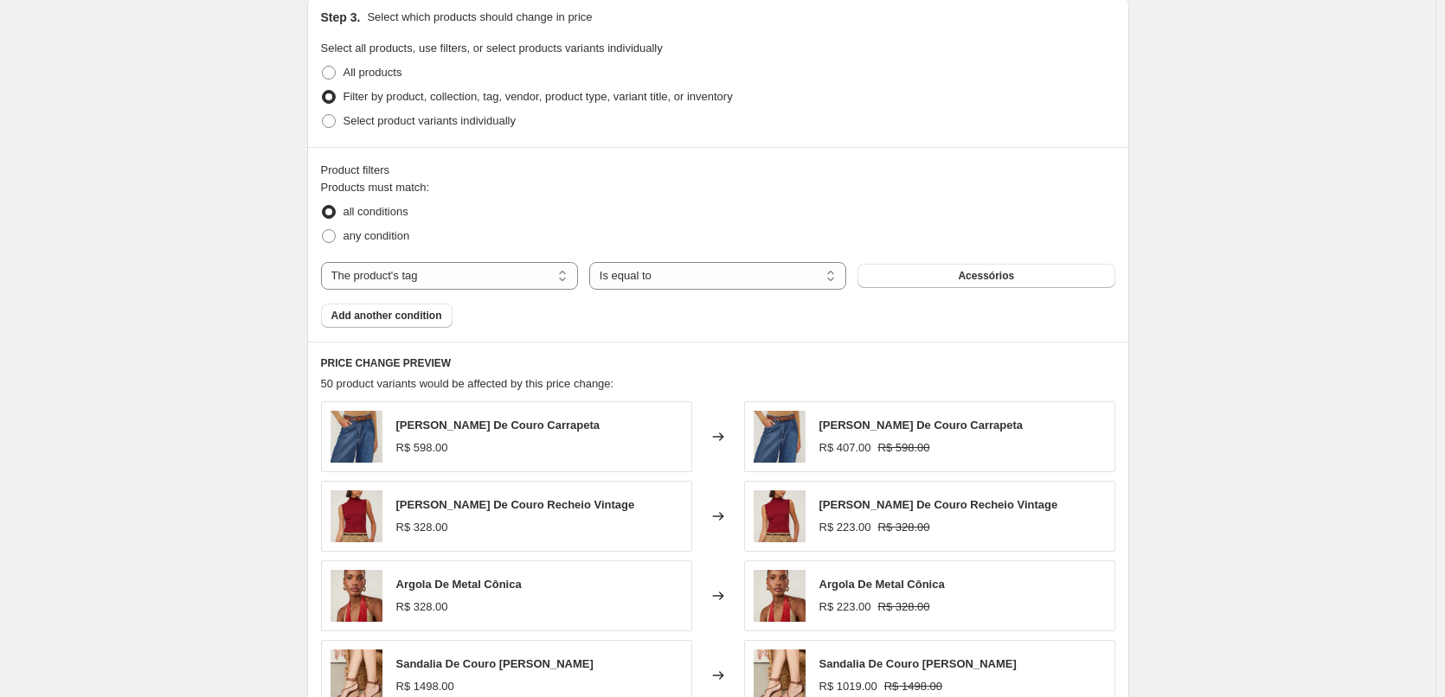
scroll to position [867, 0]
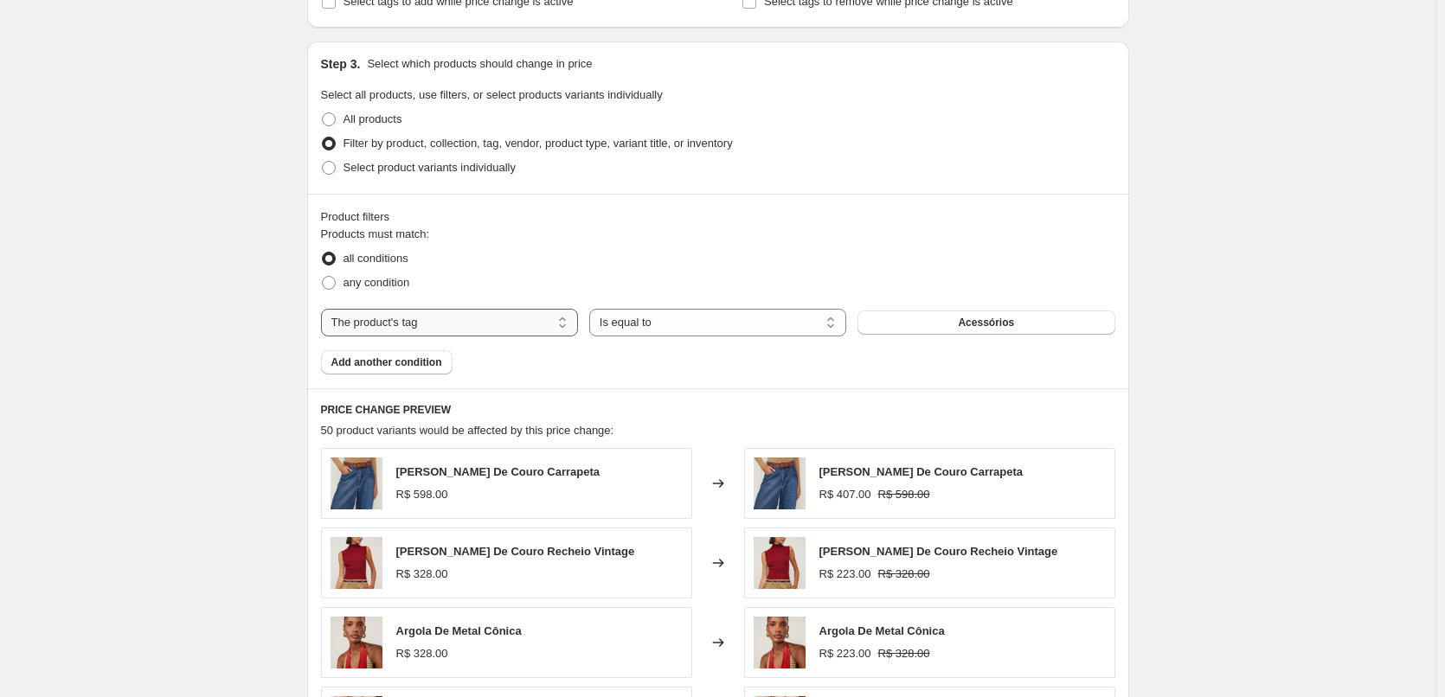
click at [463, 333] on select "The product The product's collection The product's tag The product's vendor The…" at bounding box center [449, 323] width 257 height 28
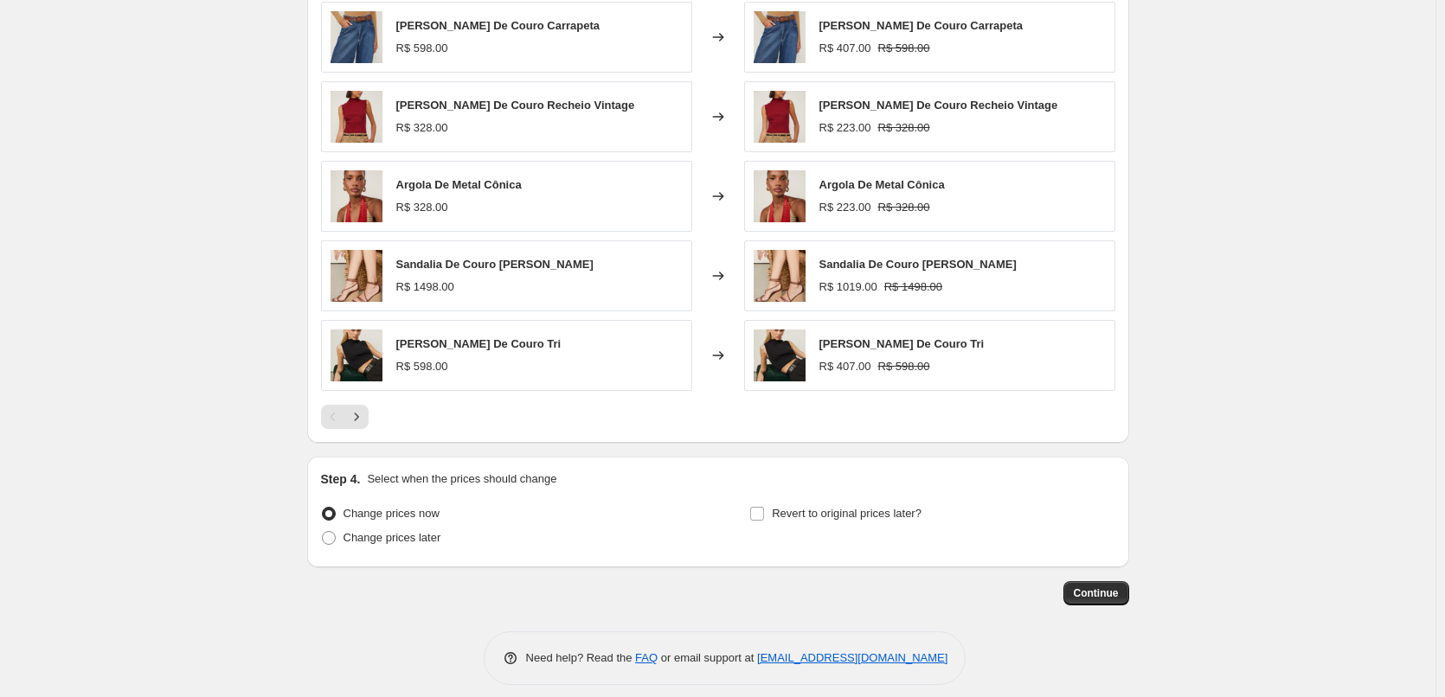
scroll to position [1328, 0]
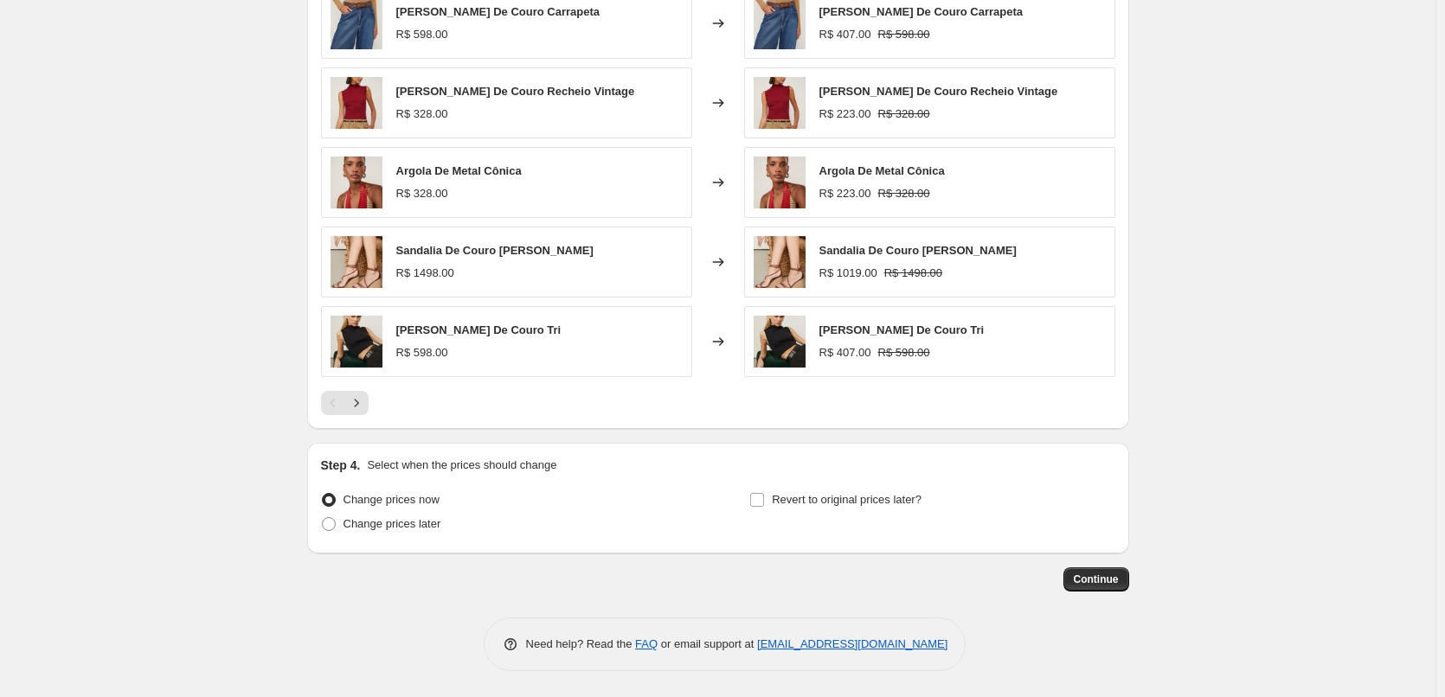
drag, startPoint x: 1102, startPoint y: 580, endPoint x: 1221, endPoint y: 349, distance: 259.6
click at [1111, 582] on span "Continue" at bounding box center [1095, 580] width 45 height 14
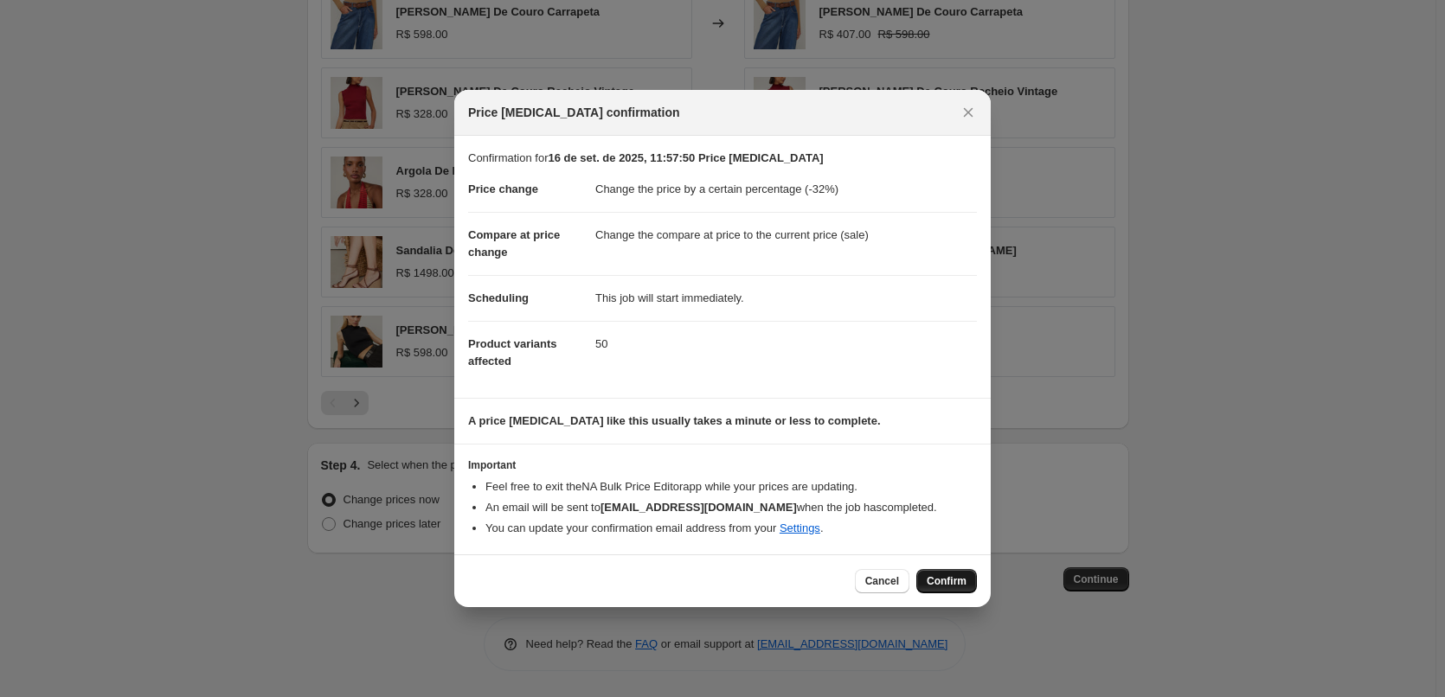
click at [939, 577] on span "Confirm" at bounding box center [946, 581] width 40 height 14
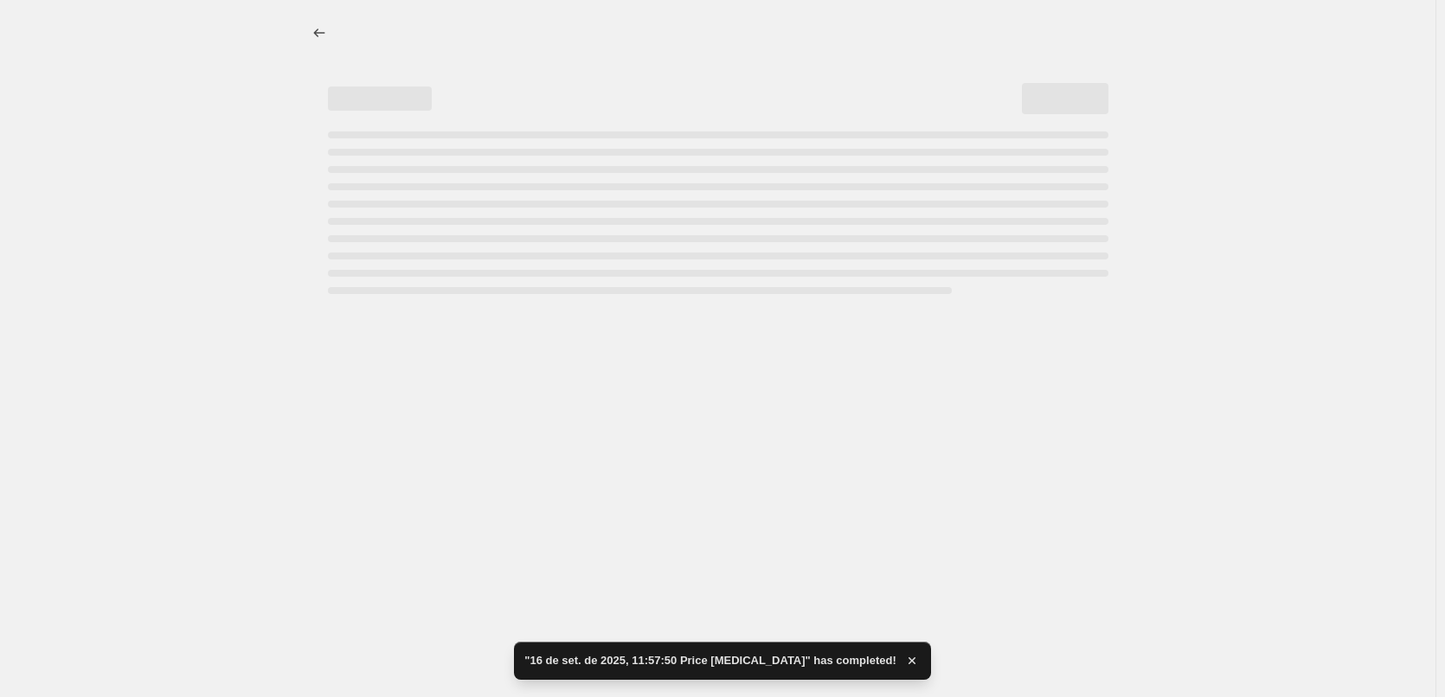
select select "percentage"
select select "tag"
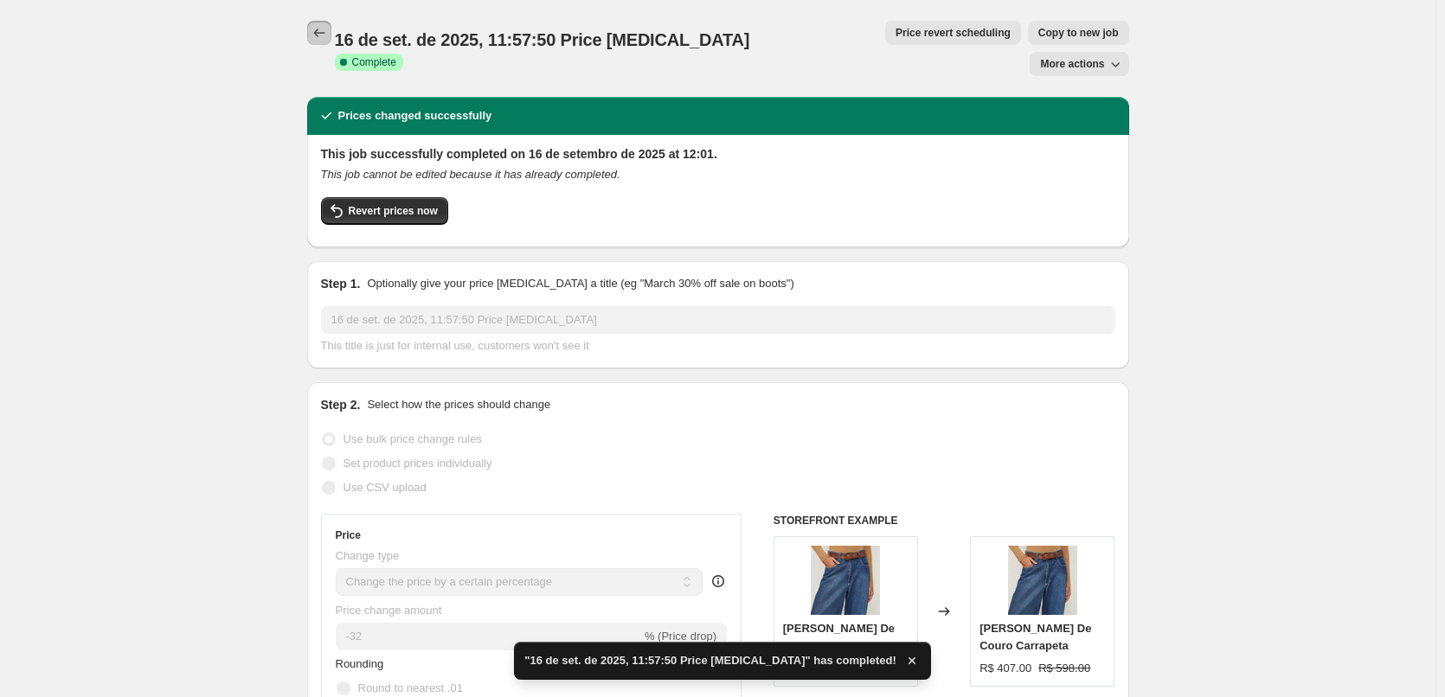
click at [321, 41] on icon "Price change jobs" at bounding box center [319, 32] width 17 height 17
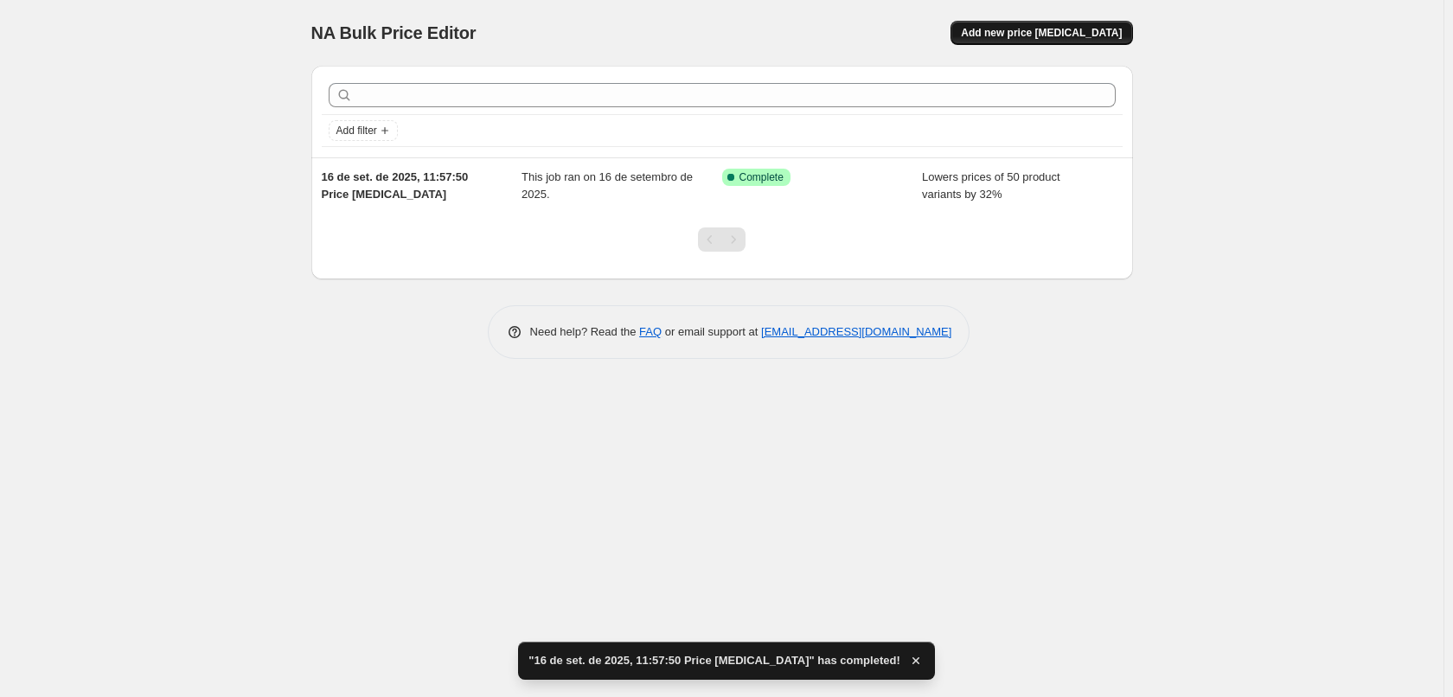
click at [1052, 40] on button "Add new price [MEDICAL_DATA]" at bounding box center [1042, 33] width 182 height 24
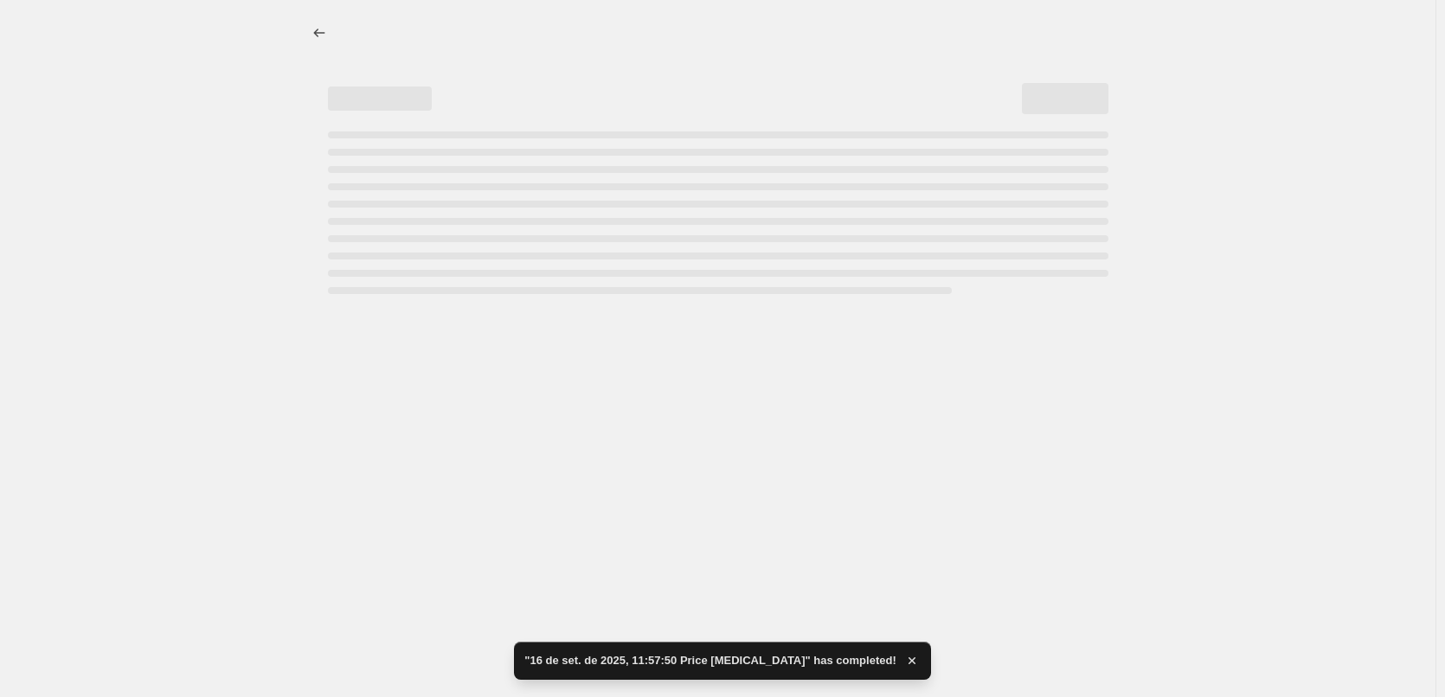
select select "percentage"
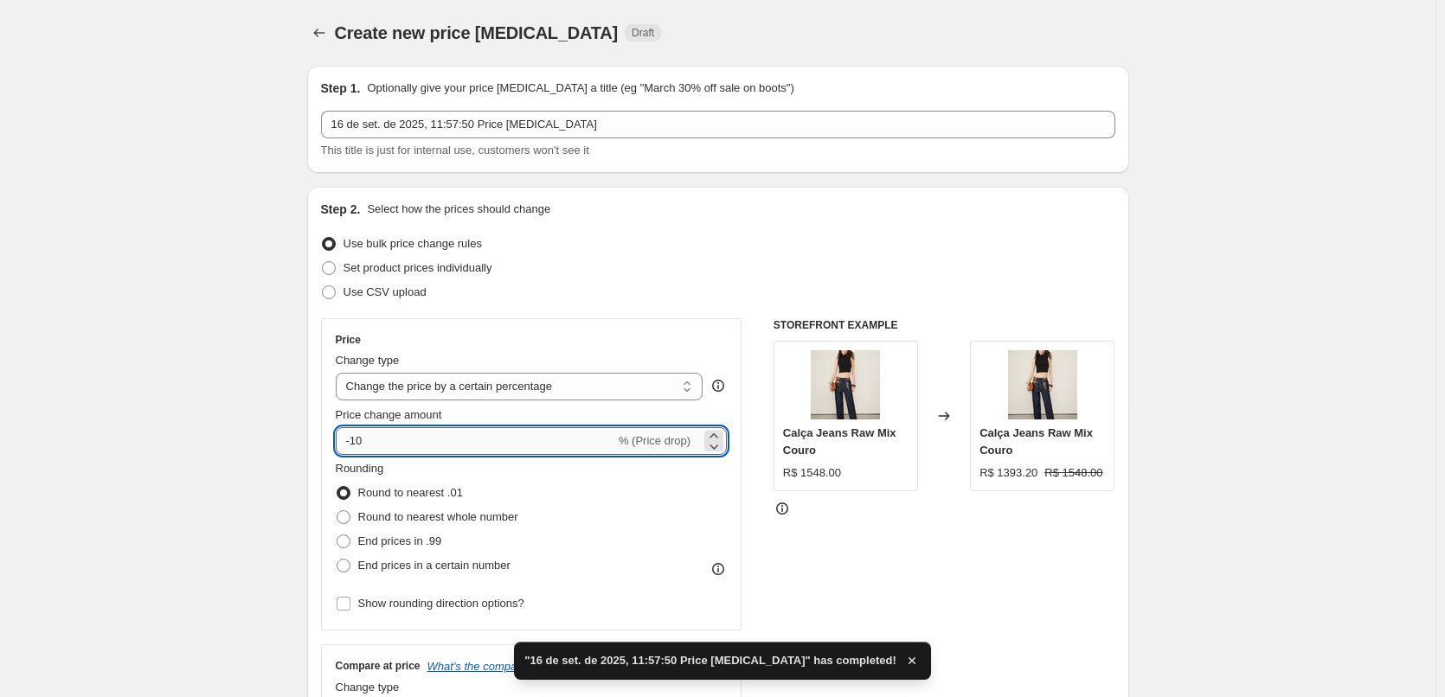
drag, startPoint x: 396, startPoint y: 445, endPoint x: 356, endPoint y: 436, distance: 41.6
click at [356, 436] on input "-10" at bounding box center [475, 441] width 279 height 28
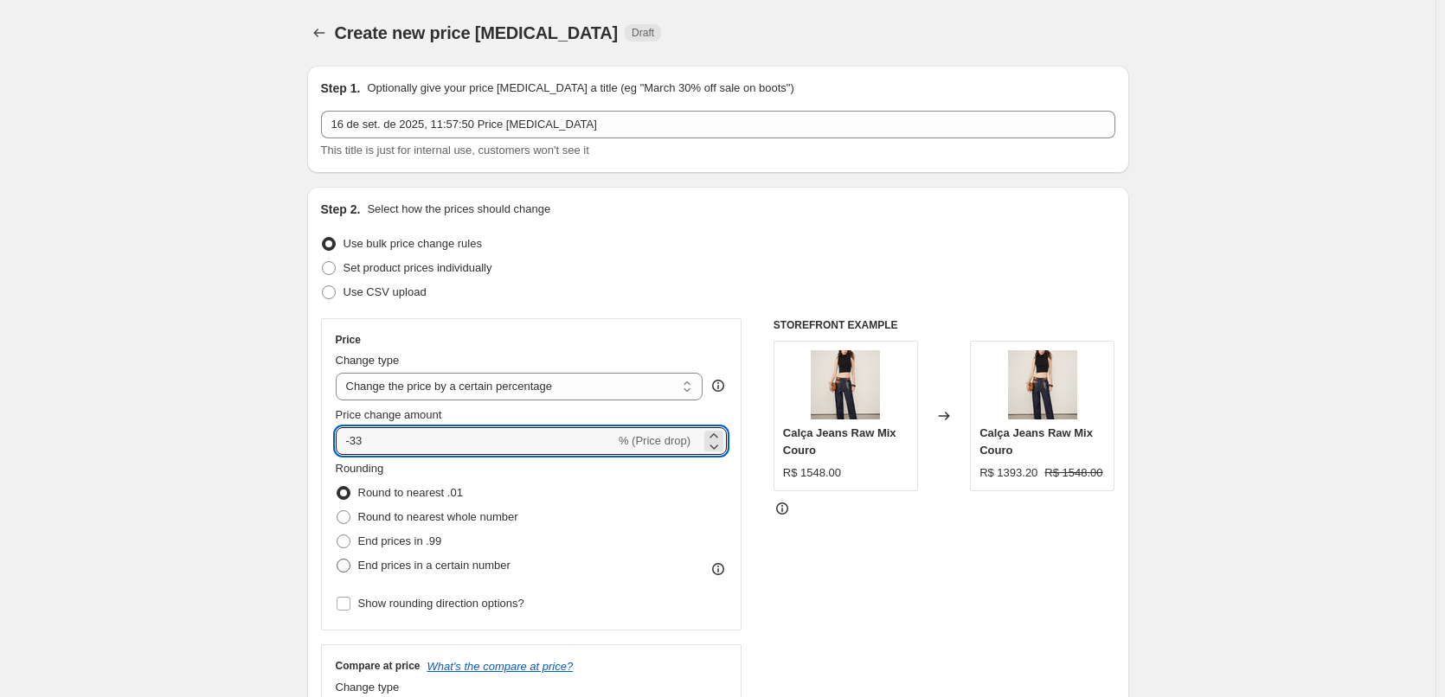
type input "-33"
click at [432, 567] on span "End prices in a certain number" at bounding box center [434, 565] width 152 height 13
click at [337, 560] on input "End prices in a certain number" at bounding box center [336, 559] width 1 height 1
radio input "true"
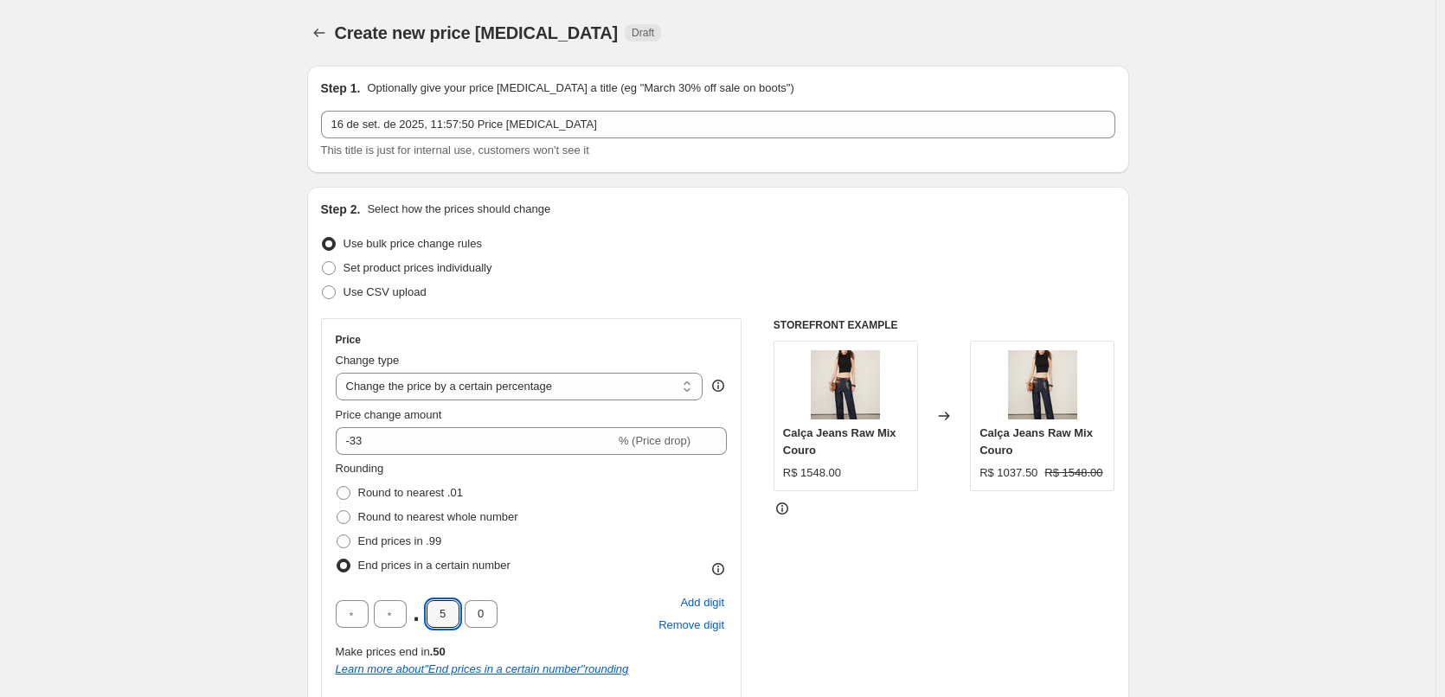
drag, startPoint x: 458, startPoint y: 616, endPoint x: 390, endPoint y: 629, distance: 68.7
click at [398, 625] on div ". 5 0" at bounding box center [417, 614] width 162 height 28
type input "0"
click at [545, 586] on div "Rounding Round to nearest .01 Round to nearest whole number End prices in .99 E…" at bounding box center [532, 588] width 392 height 256
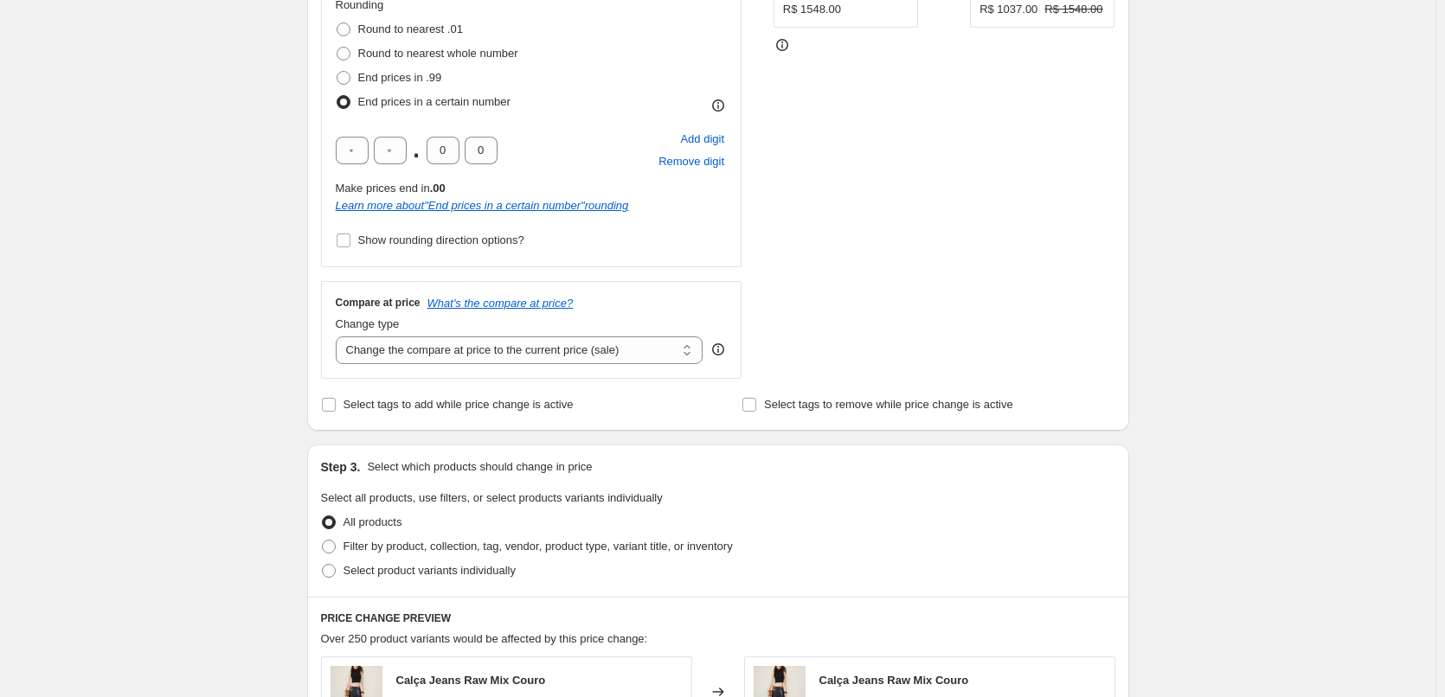
scroll to position [692, 0]
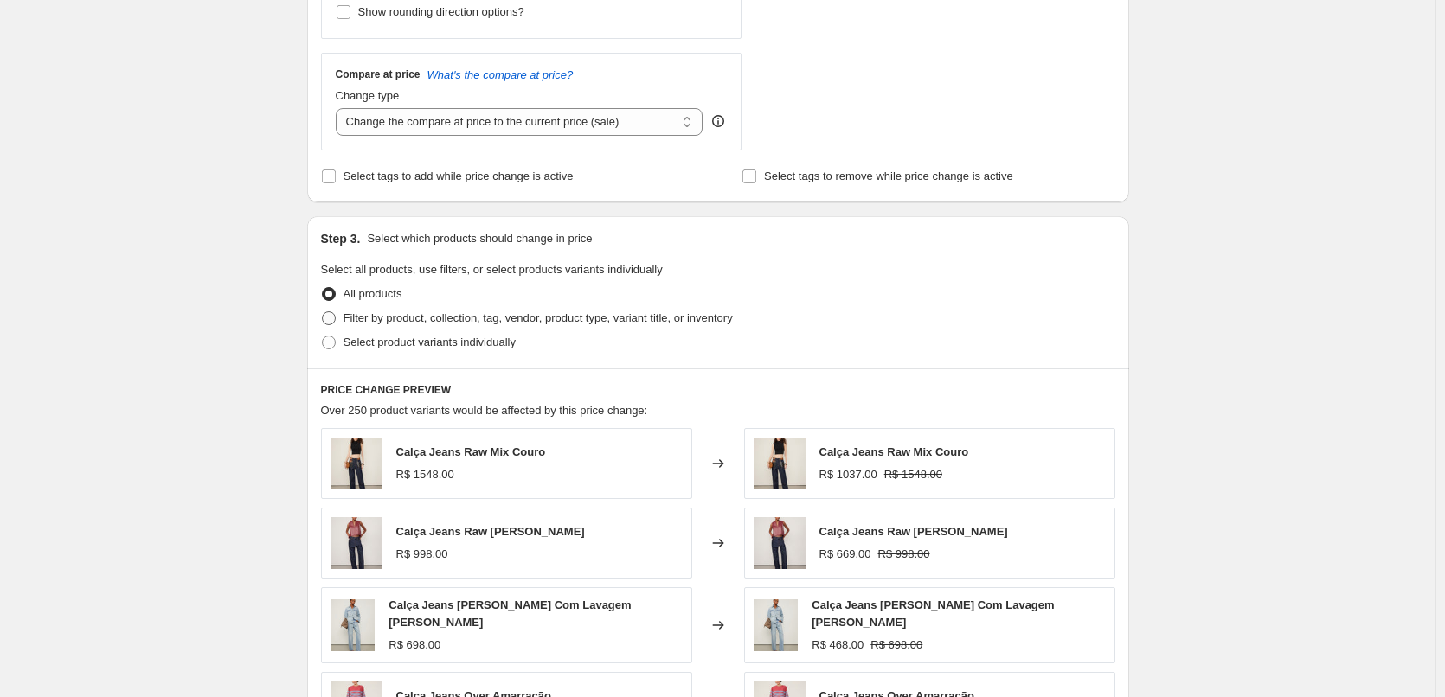
click at [347, 309] on label "Filter by product, collection, tag, vendor, product type, variant title, or inv…" at bounding box center [527, 318] width 412 height 24
click at [323, 311] on input "Filter by product, collection, tag, vendor, product type, variant title, or inv…" at bounding box center [322, 311] width 1 height 1
radio input "true"
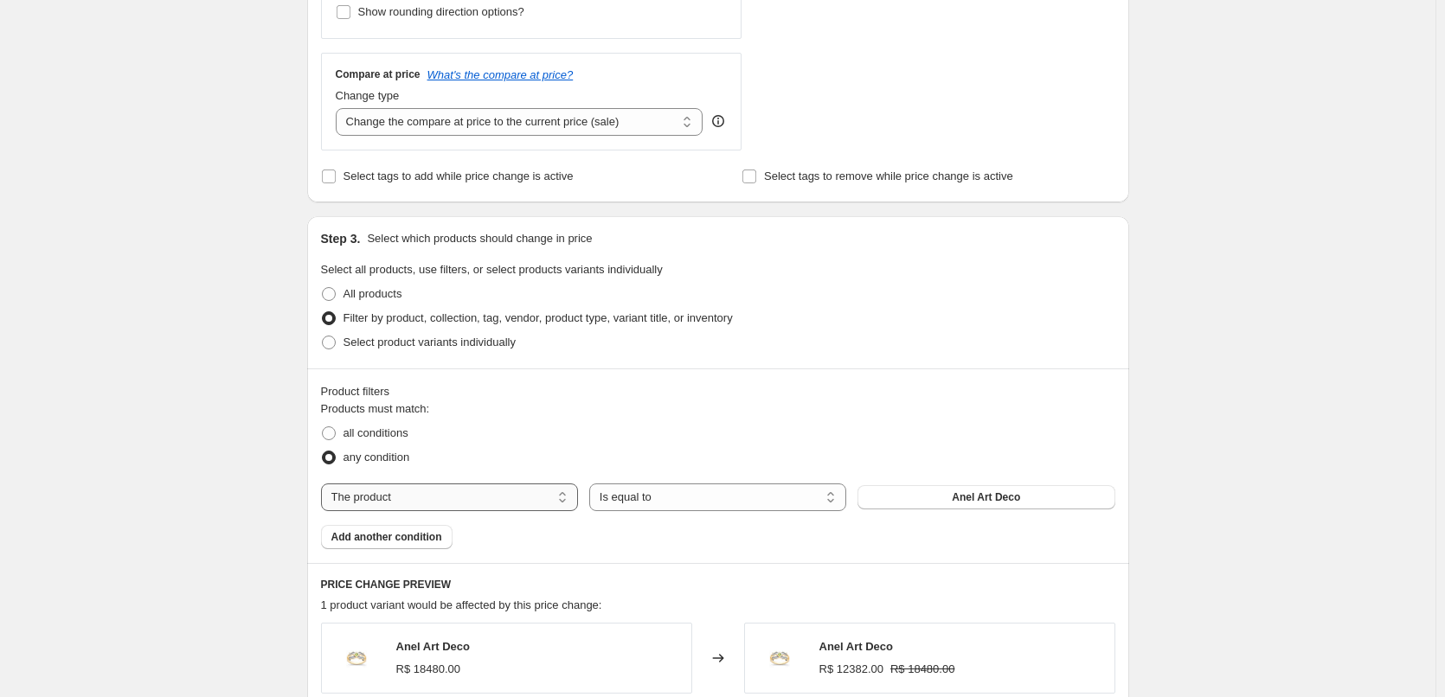
click at [443, 498] on select "The product The product's collection The product's tag The product's vendor The…" at bounding box center [449, 498] width 257 height 28
select select "tag"
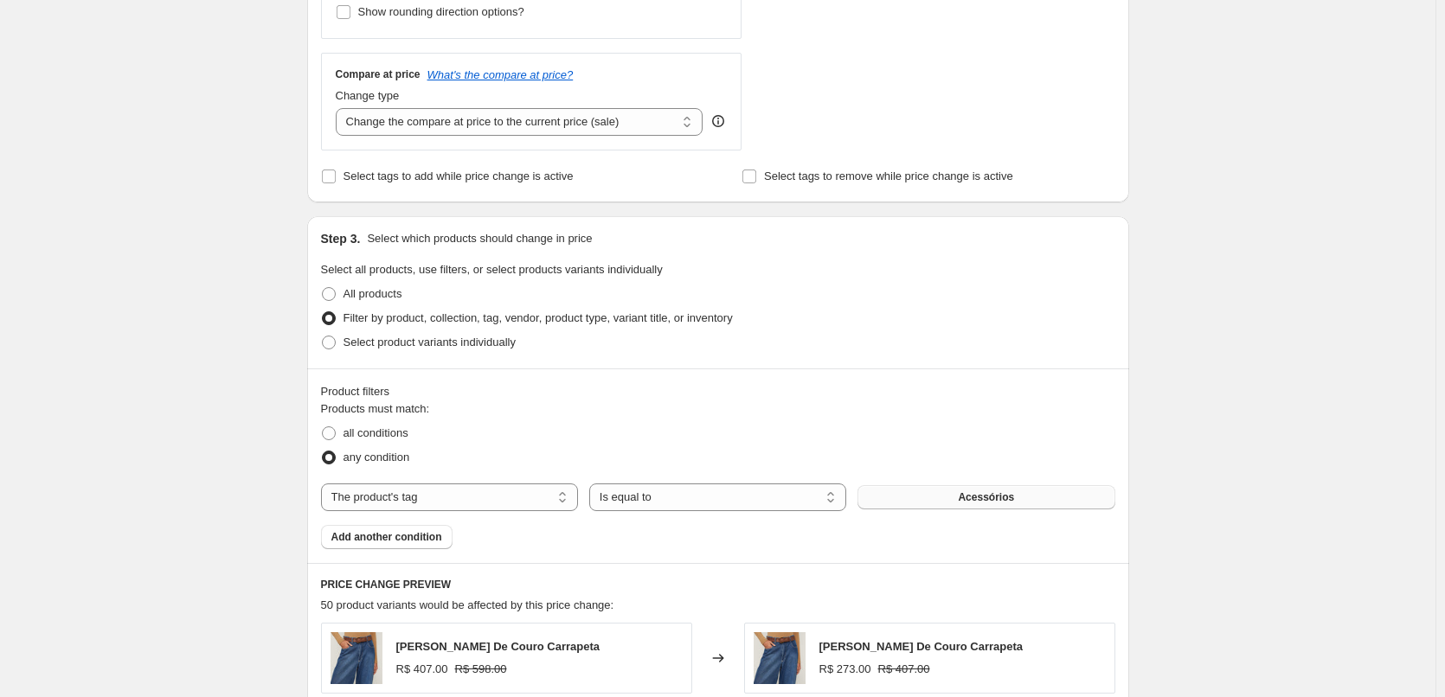
click at [1021, 500] on button "Acessórios" at bounding box center [985, 497] width 257 height 24
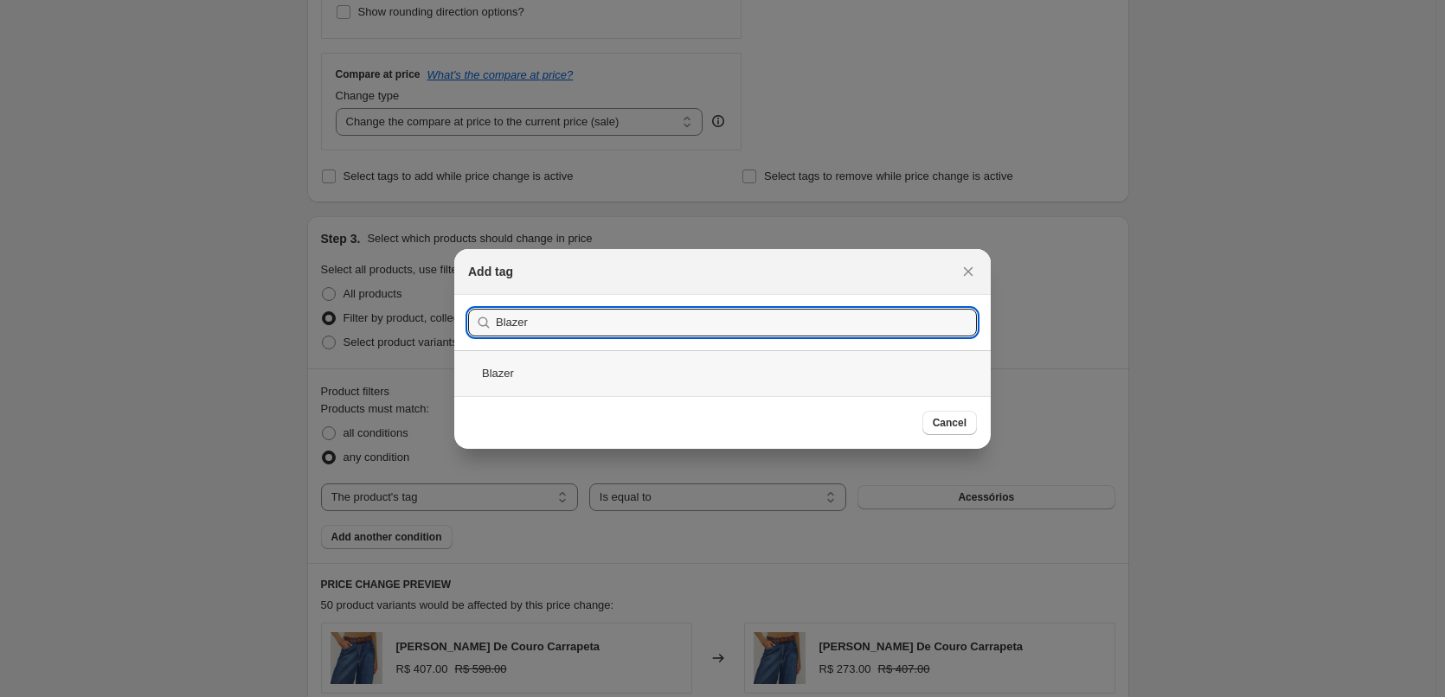
type input "Blazer"
click at [551, 370] on div "Blazer" at bounding box center [722, 373] width 536 height 46
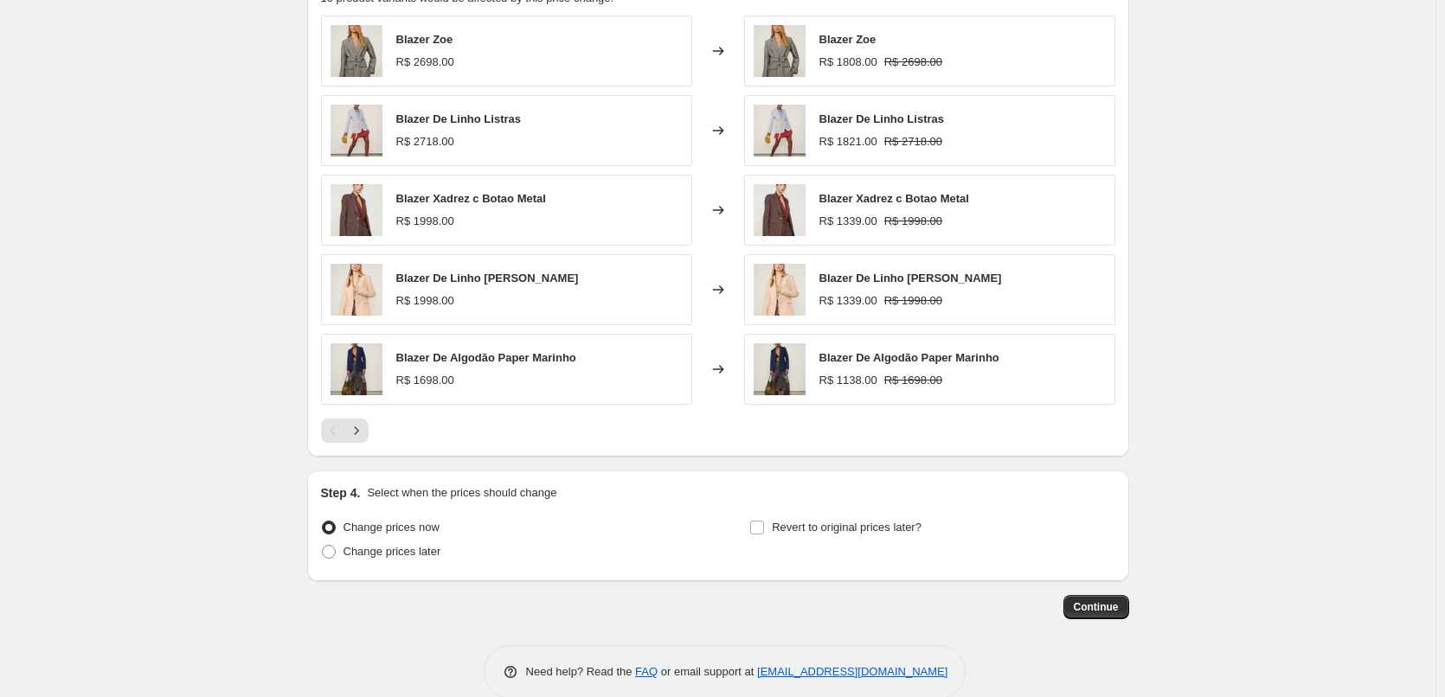
scroll to position [1328, 0]
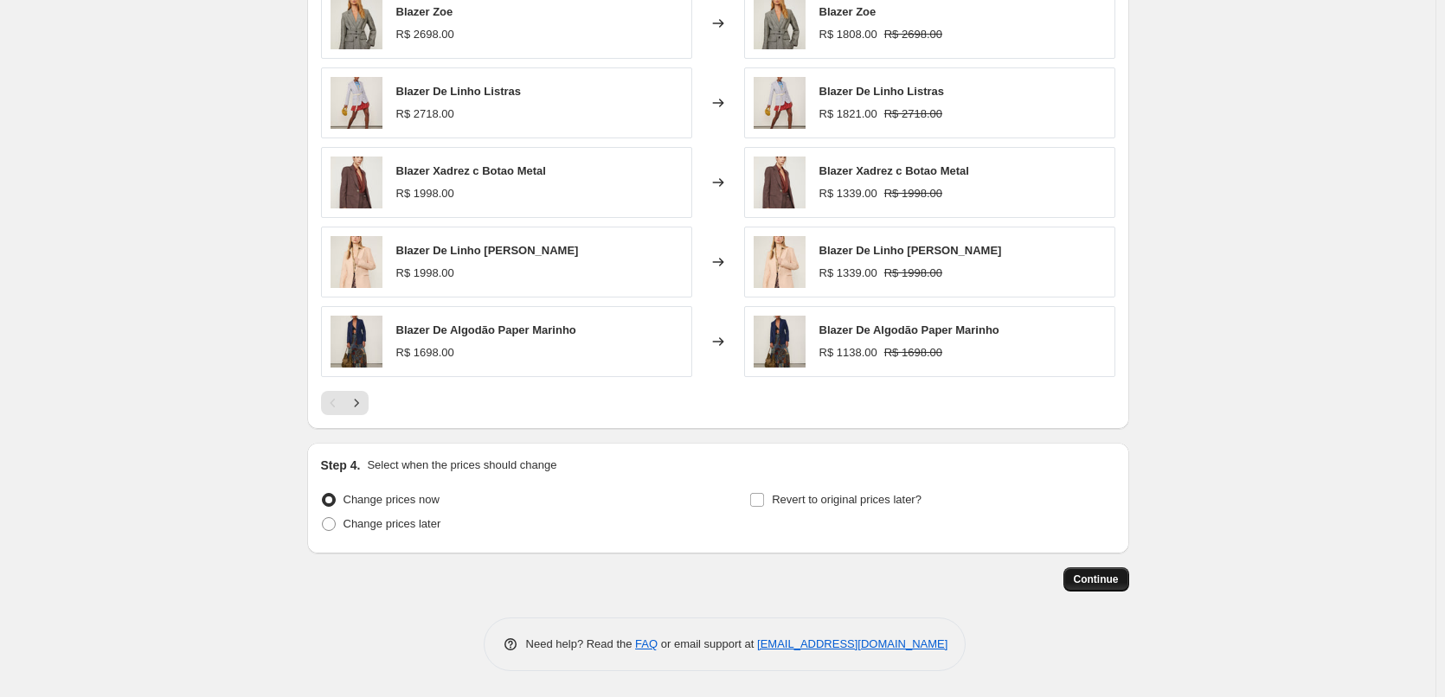
click at [1082, 570] on button "Continue" at bounding box center [1096, 579] width 66 height 24
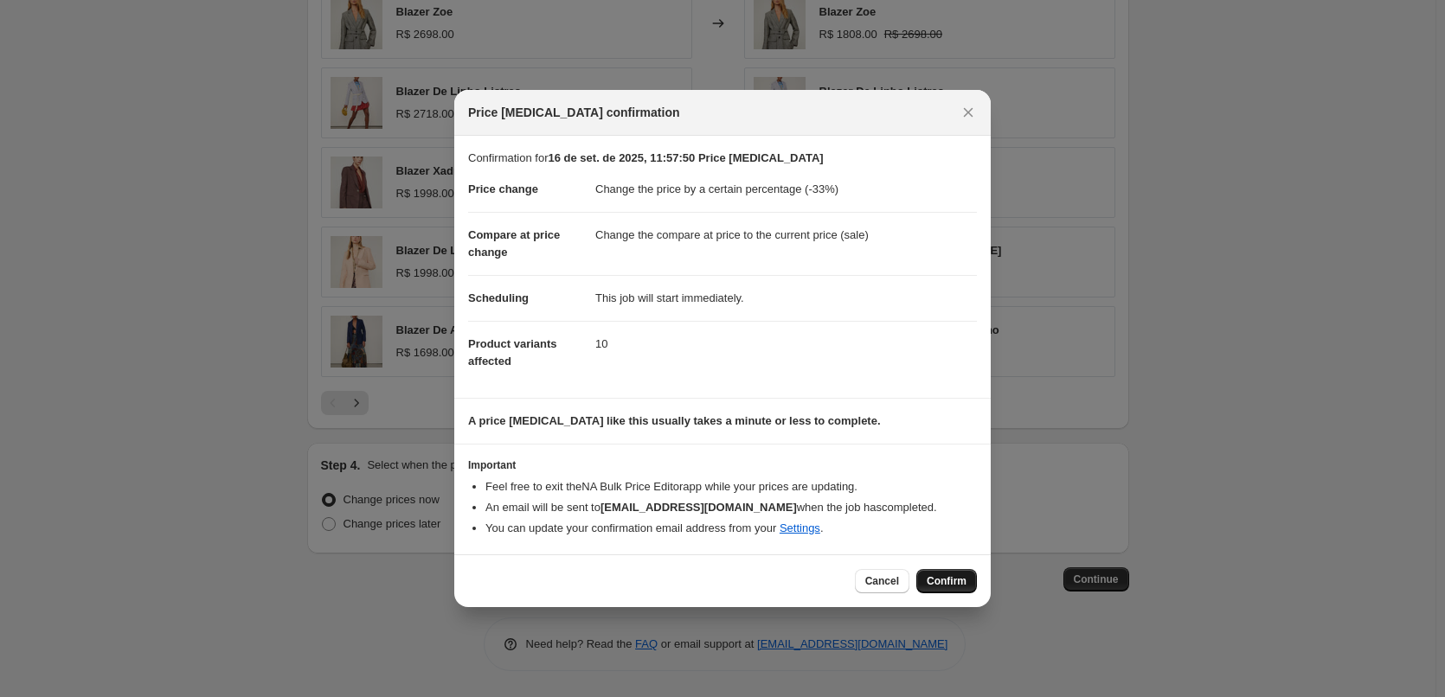
click at [941, 586] on span "Confirm" at bounding box center [946, 581] width 40 height 14
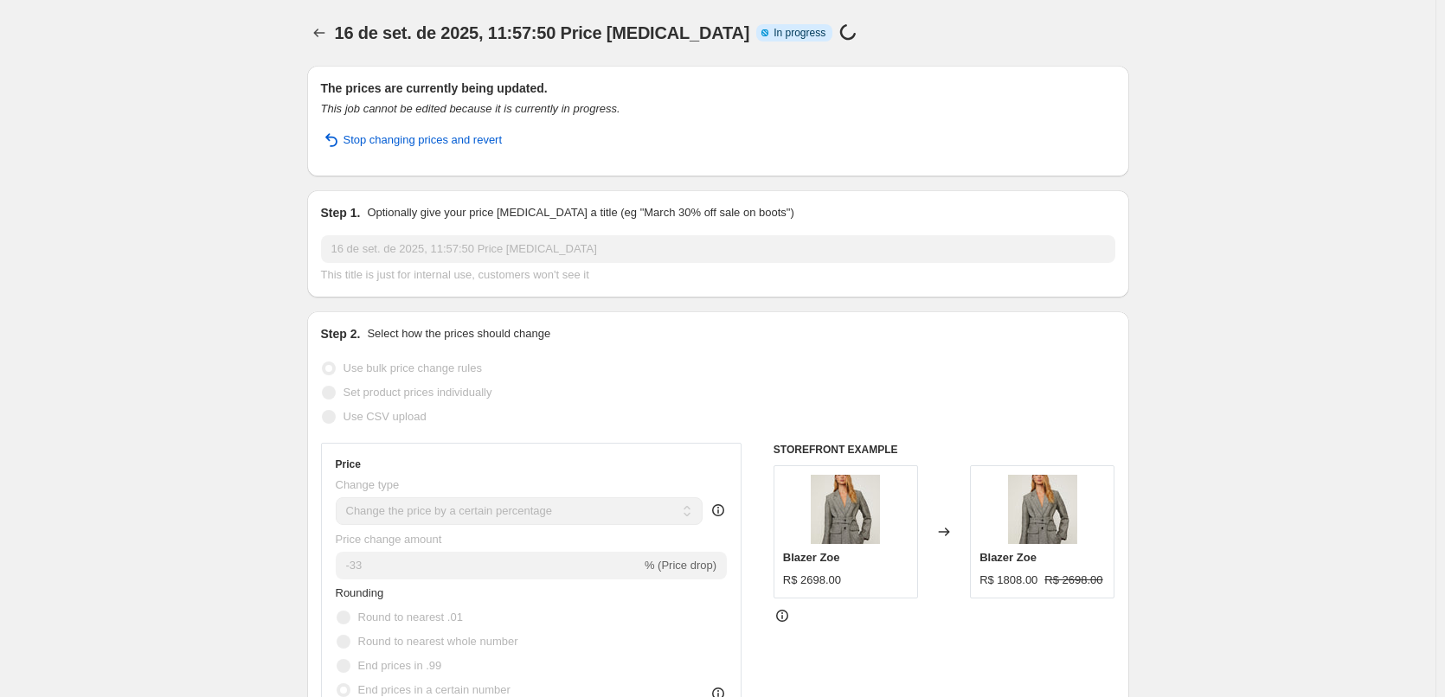
select select "percentage"
select select "tag"
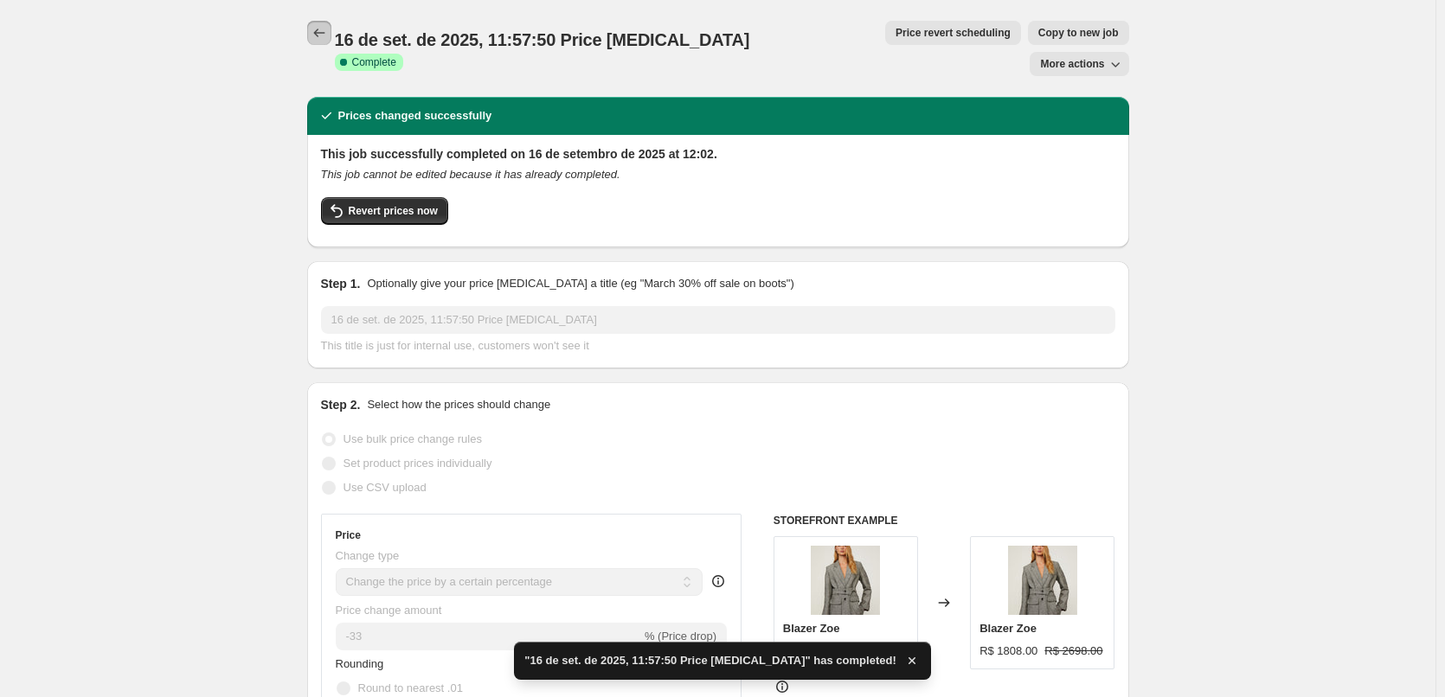
click at [328, 26] on icon "Price change jobs" at bounding box center [319, 32] width 17 height 17
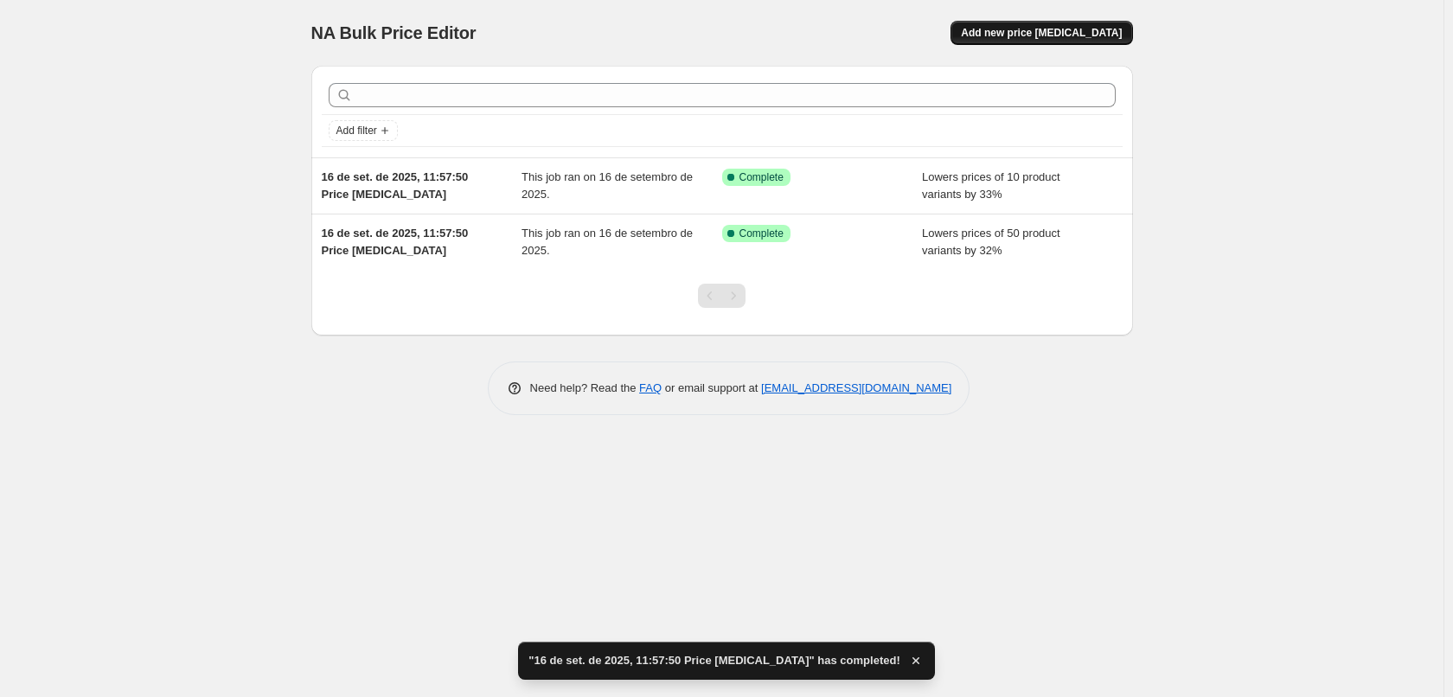
click at [1058, 43] on button "Add new price [MEDICAL_DATA]" at bounding box center [1042, 33] width 182 height 24
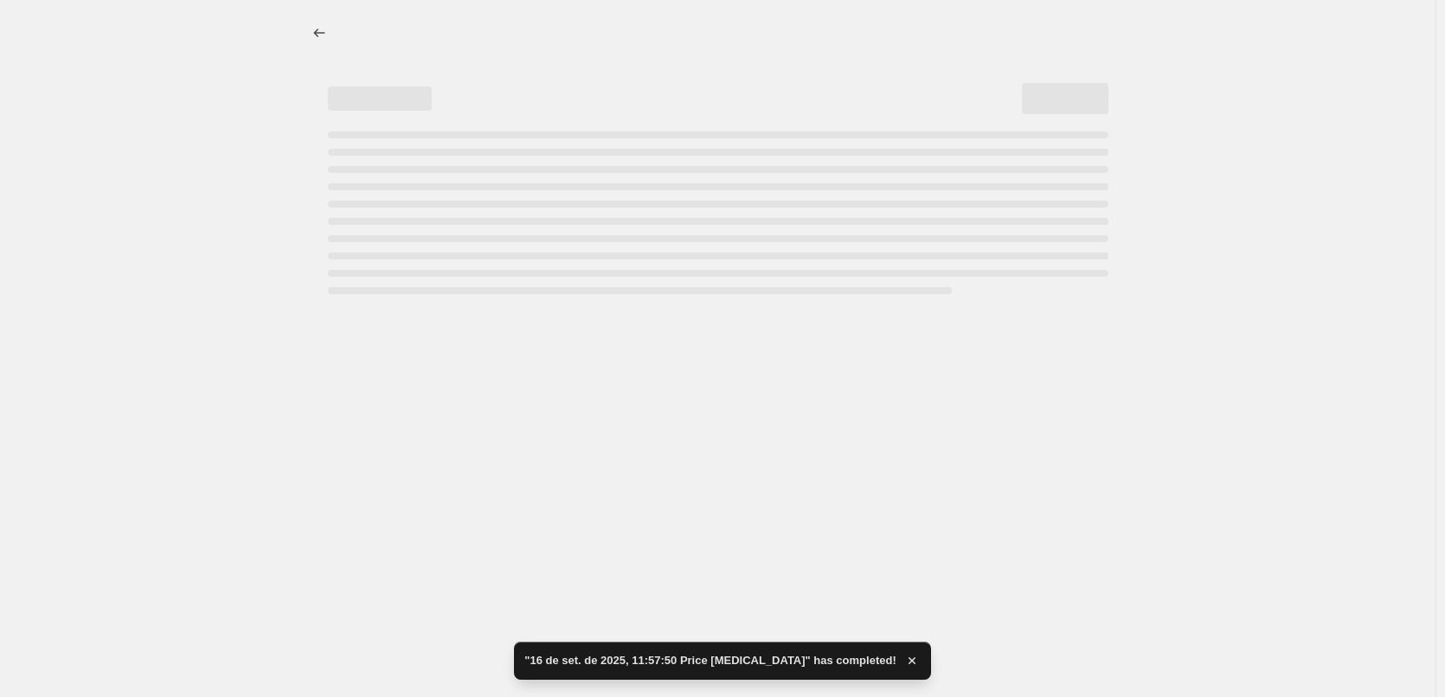
select select "percentage"
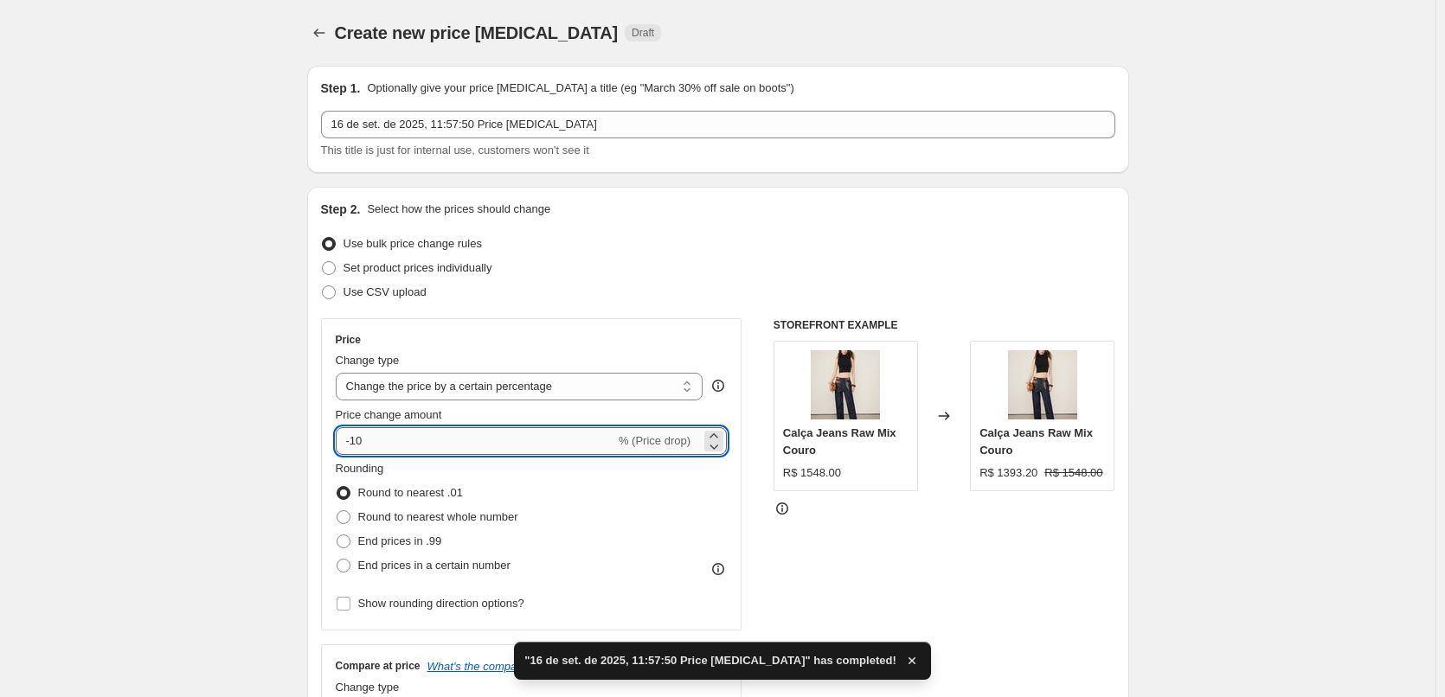
drag, startPoint x: 460, startPoint y: 449, endPoint x: 355, endPoint y: 443, distance: 105.7
click at [355, 443] on input "-10" at bounding box center [475, 441] width 279 height 28
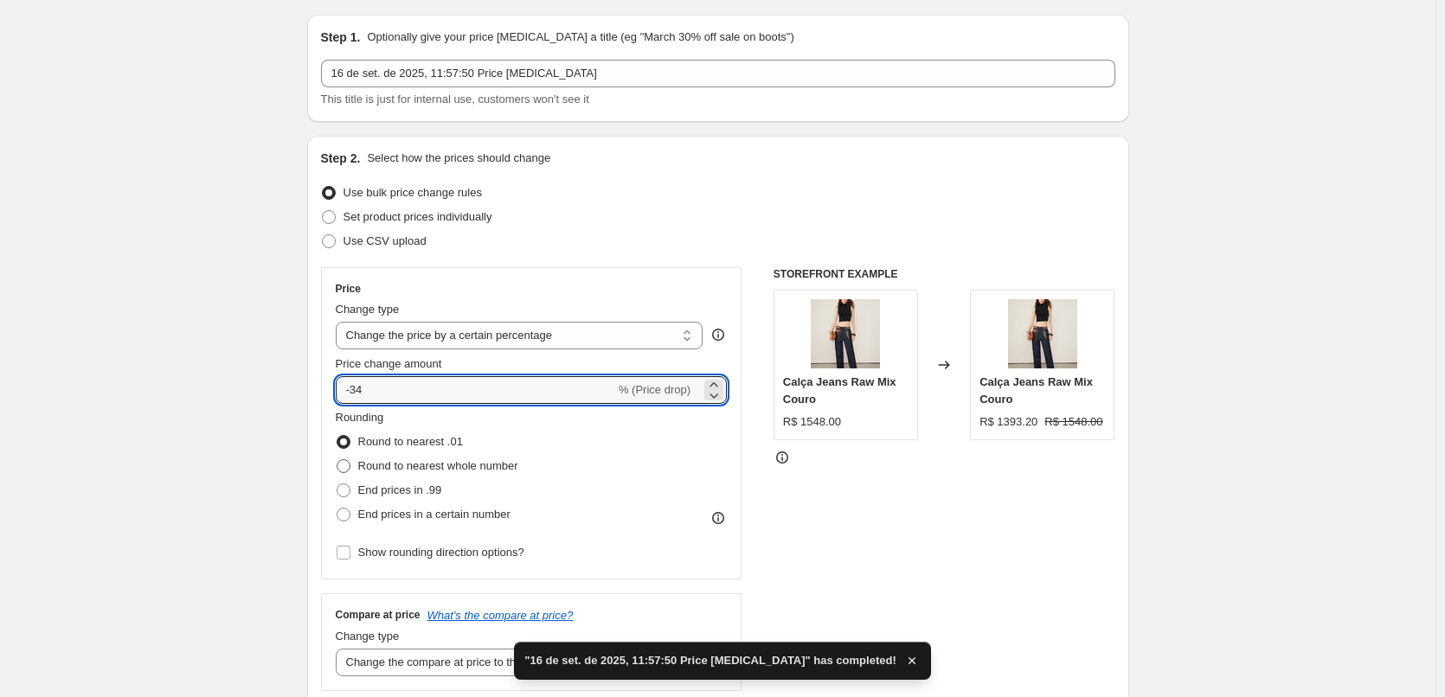
scroll to position [58, 0]
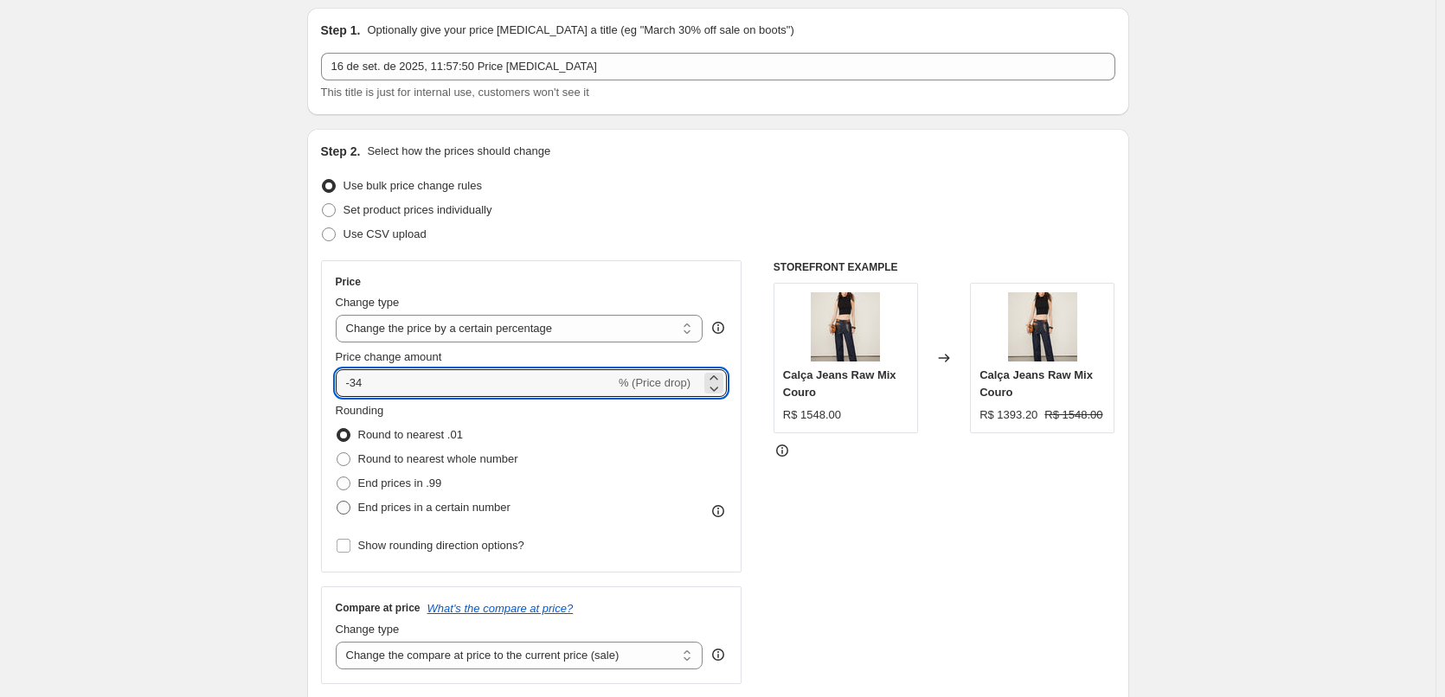
type input "-34"
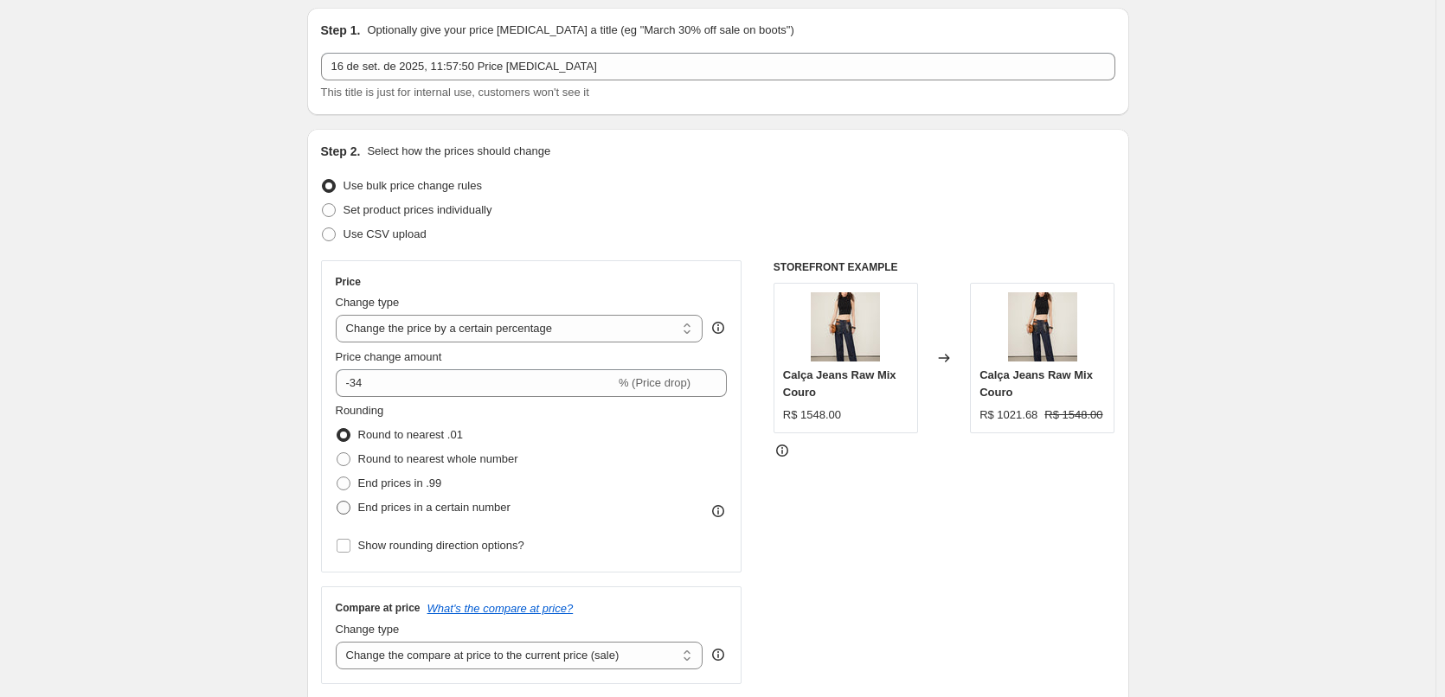
click at [445, 508] on span "End prices in a certain number" at bounding box center [434, 507] width 152 height 13
click at [337, 502] on input "End prices in a certain number" at bounding box center [336, 501] width 1 height 1
radio input "true"
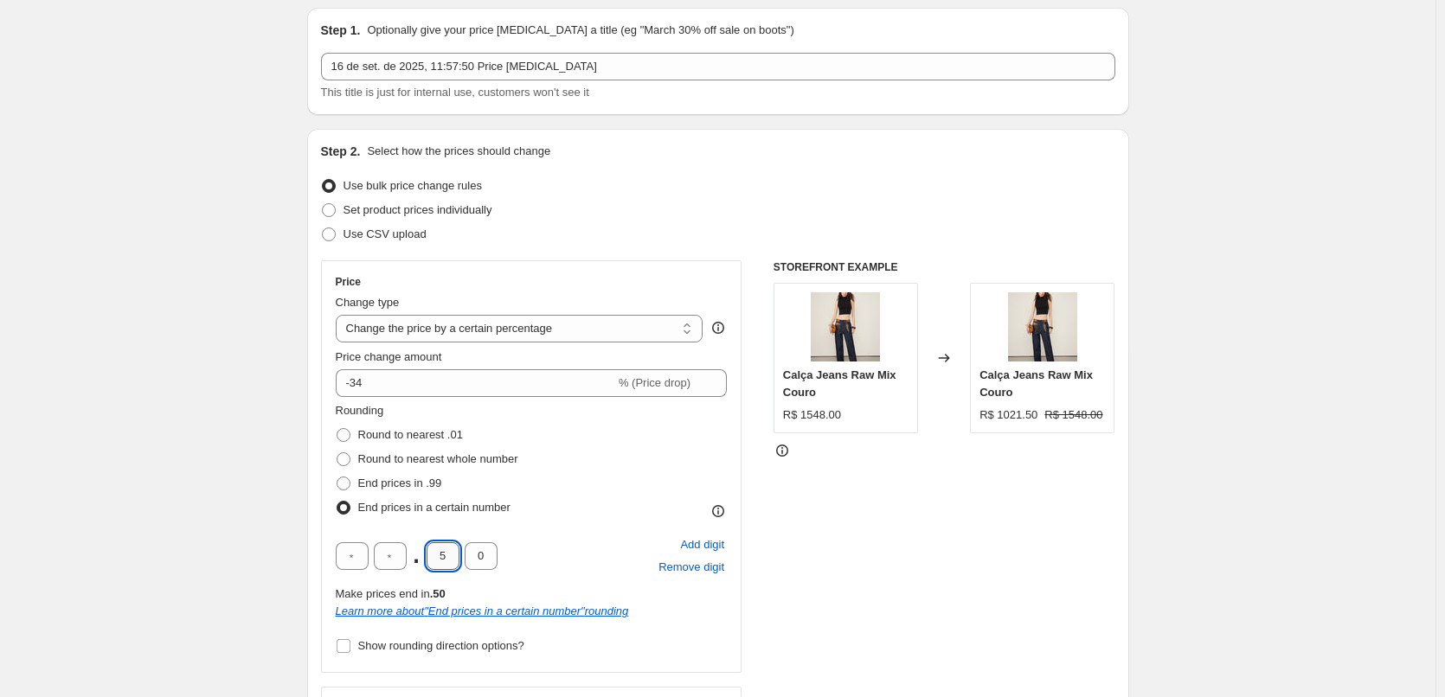
click at [446, 554] on input "5" at bounding box center [442, 556] width 33 height 28
type input "0"
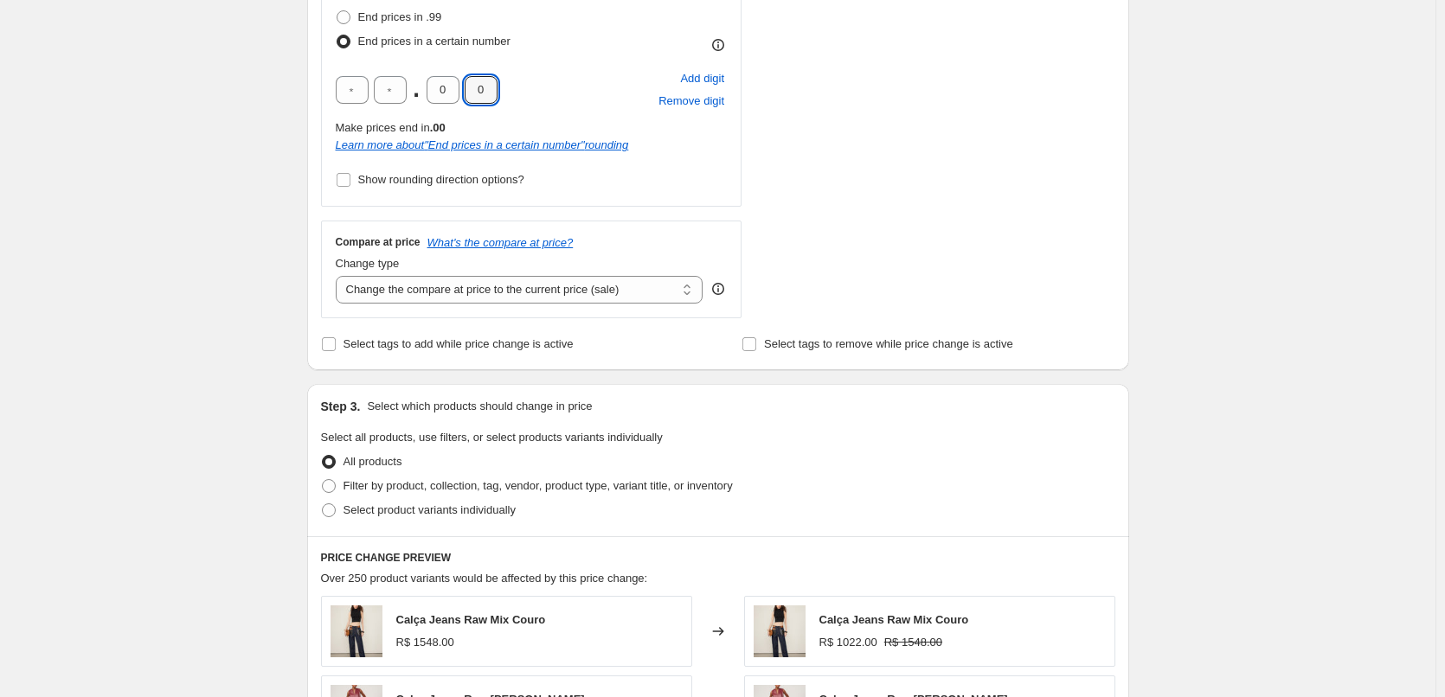
scroll to position [865, 0]
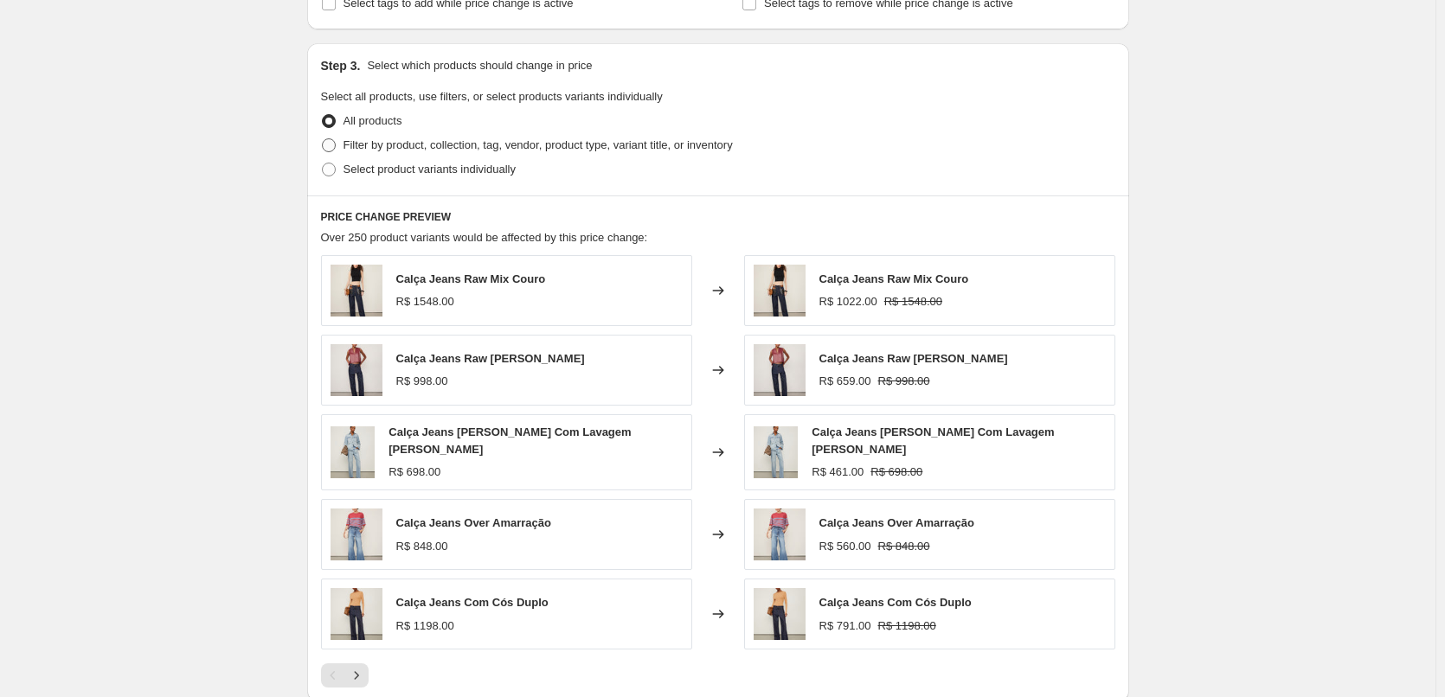
click at [408, 151] on span "Filter by product, collection, tag, vendor, product type, variant title, or inv…" at bounding box center [537, 144] width 389 height 13
click at [323, 139] on input "Filter by product, collection, tag, vendor, product type, variant title, or inv…" at bounding box center [322, 138] width 1 height 1
radio input "true"
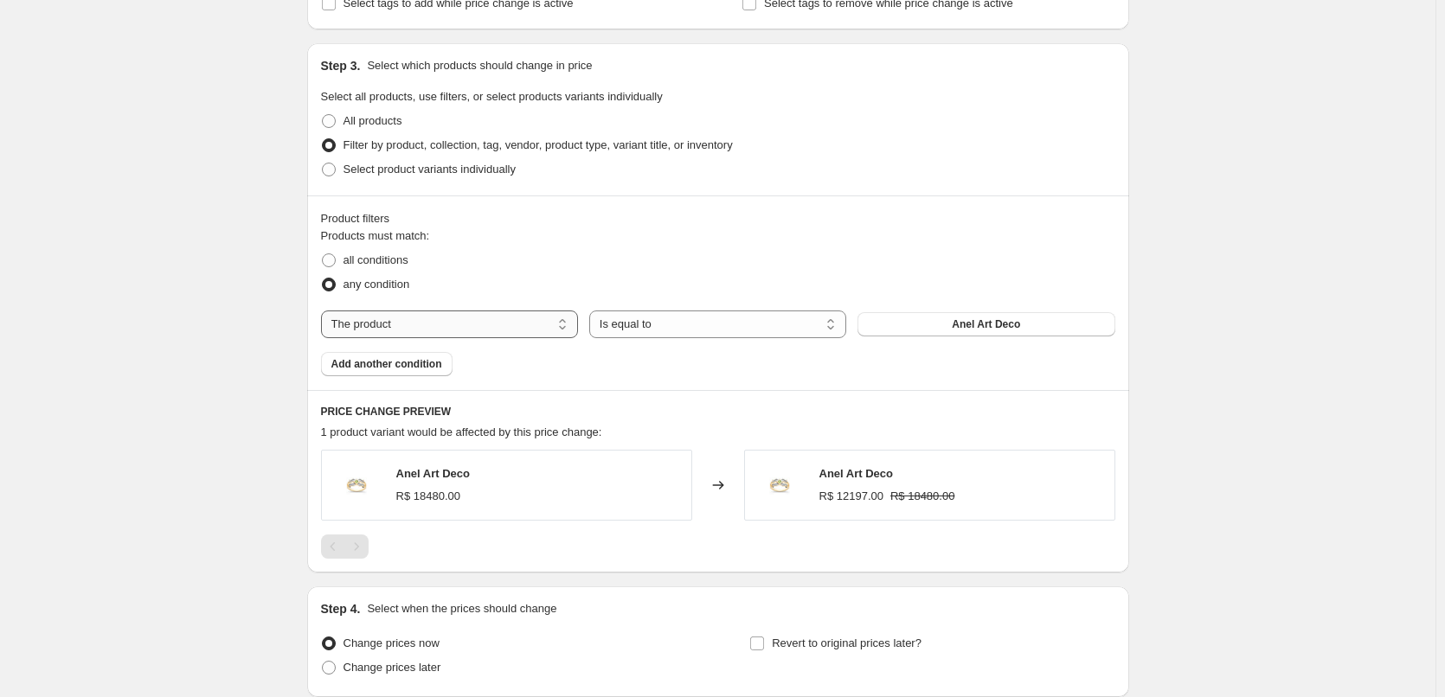
click at [426, 328] on select "The product The product's collection The product's tag The product's vendor The…" at bounding box center [449, 325] width 257 height 28
select select "tag"
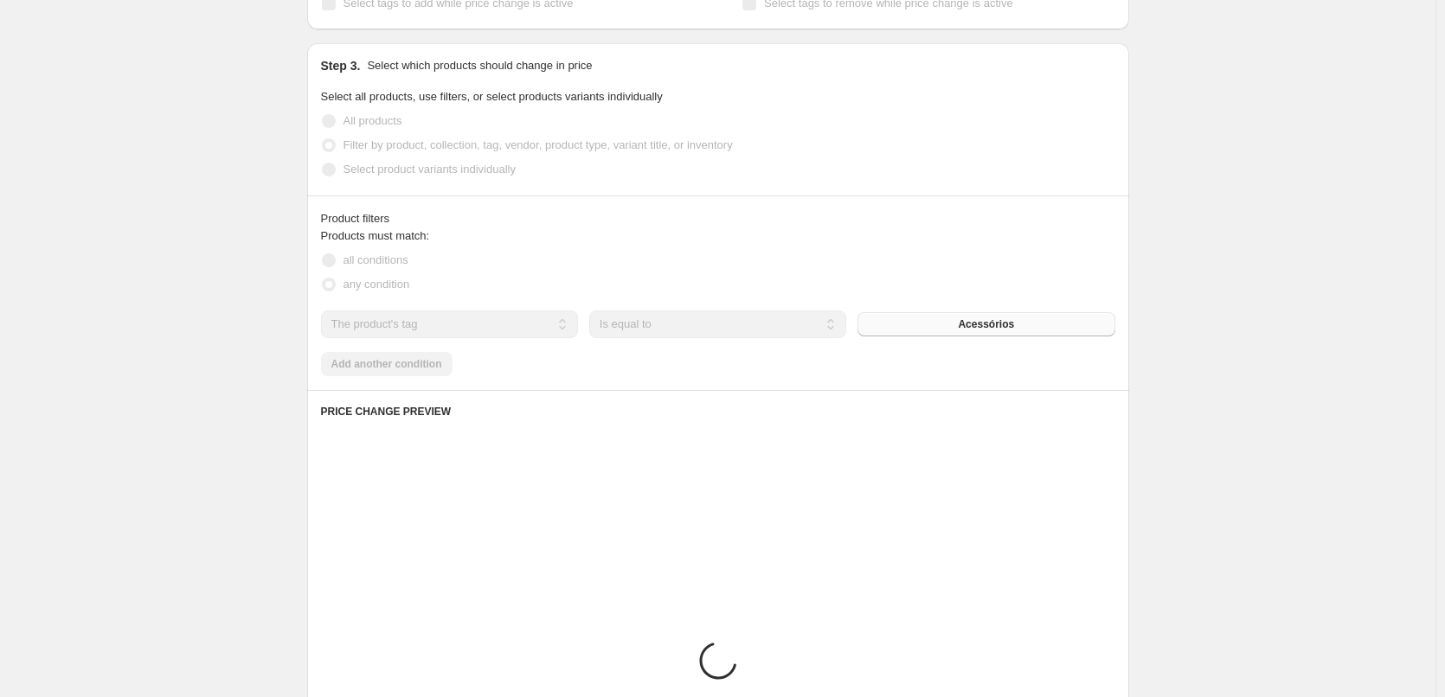
click at [1010, 336] on button "Acessórios" at bounding box center [985, 324] width 257 height 24
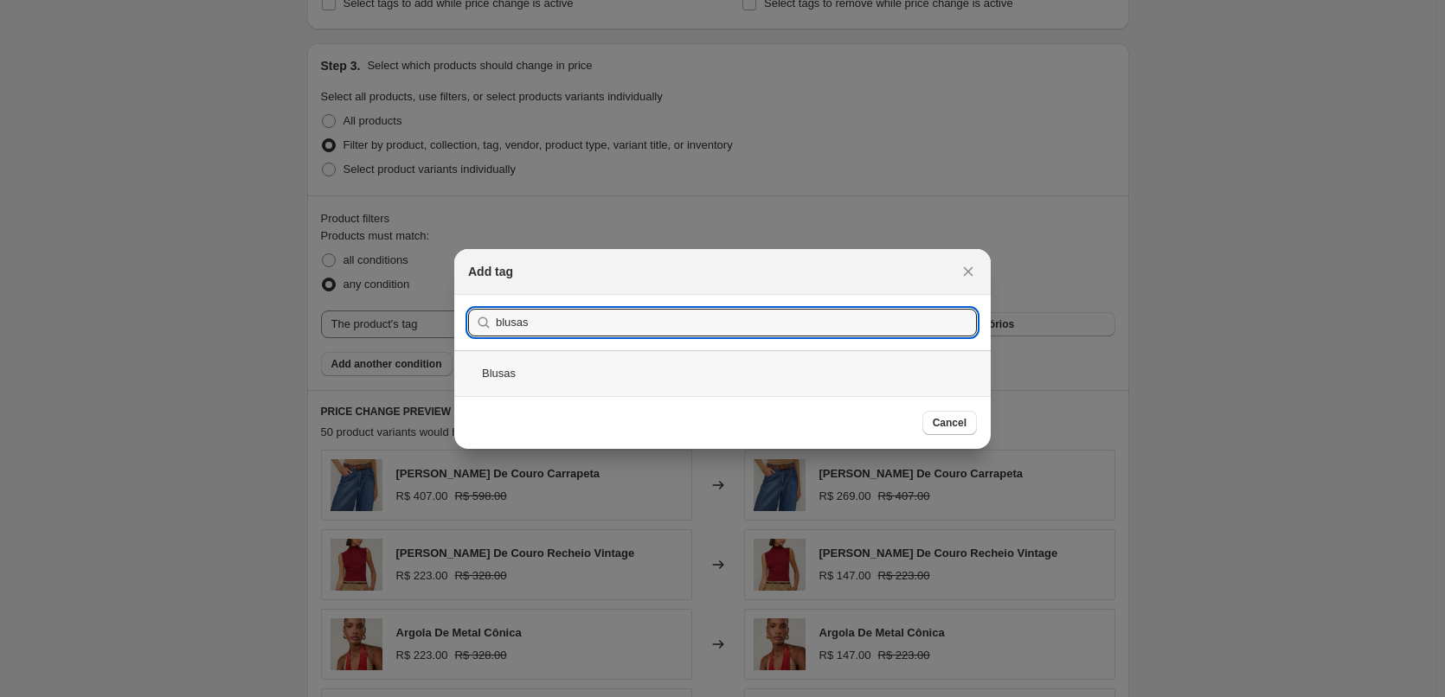
type input "blusas"
click at [578, 371] on div "Blusas" at bounding box center [722, 373] width 536 height 46
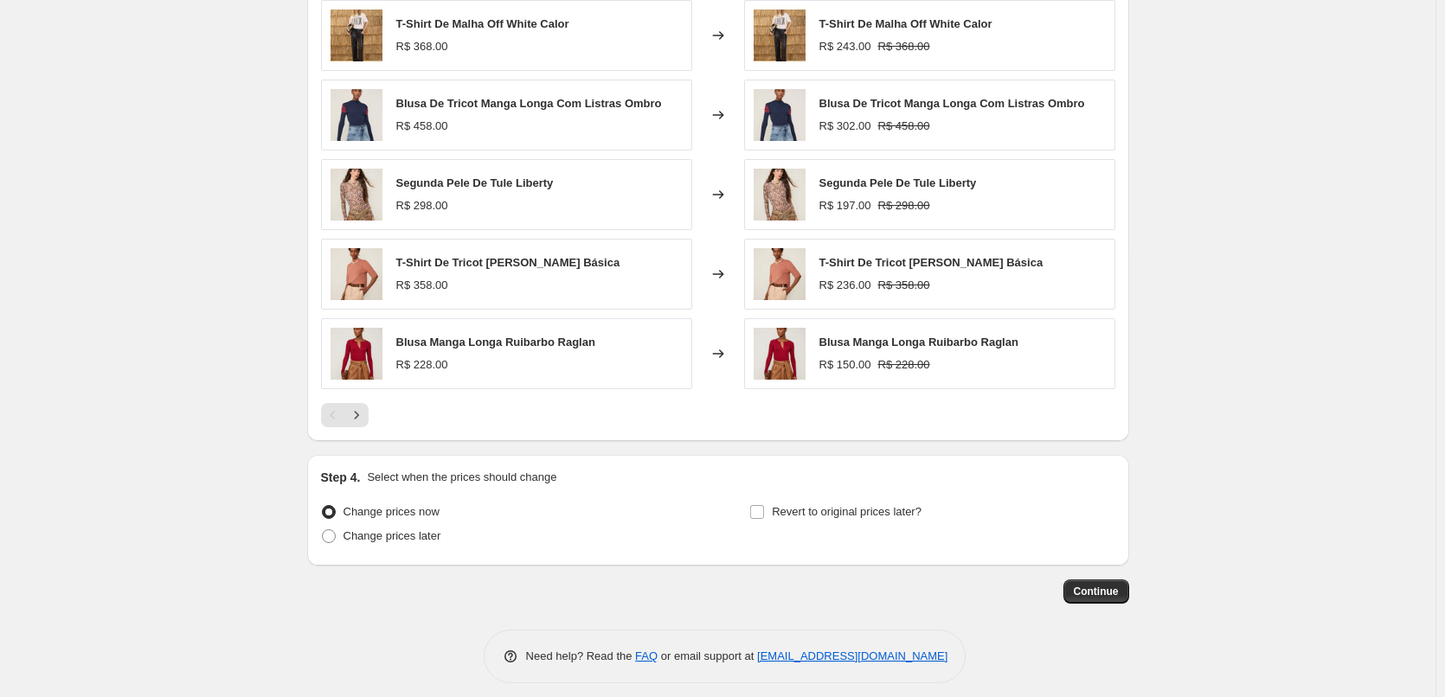
scroll to position [1328, 0]
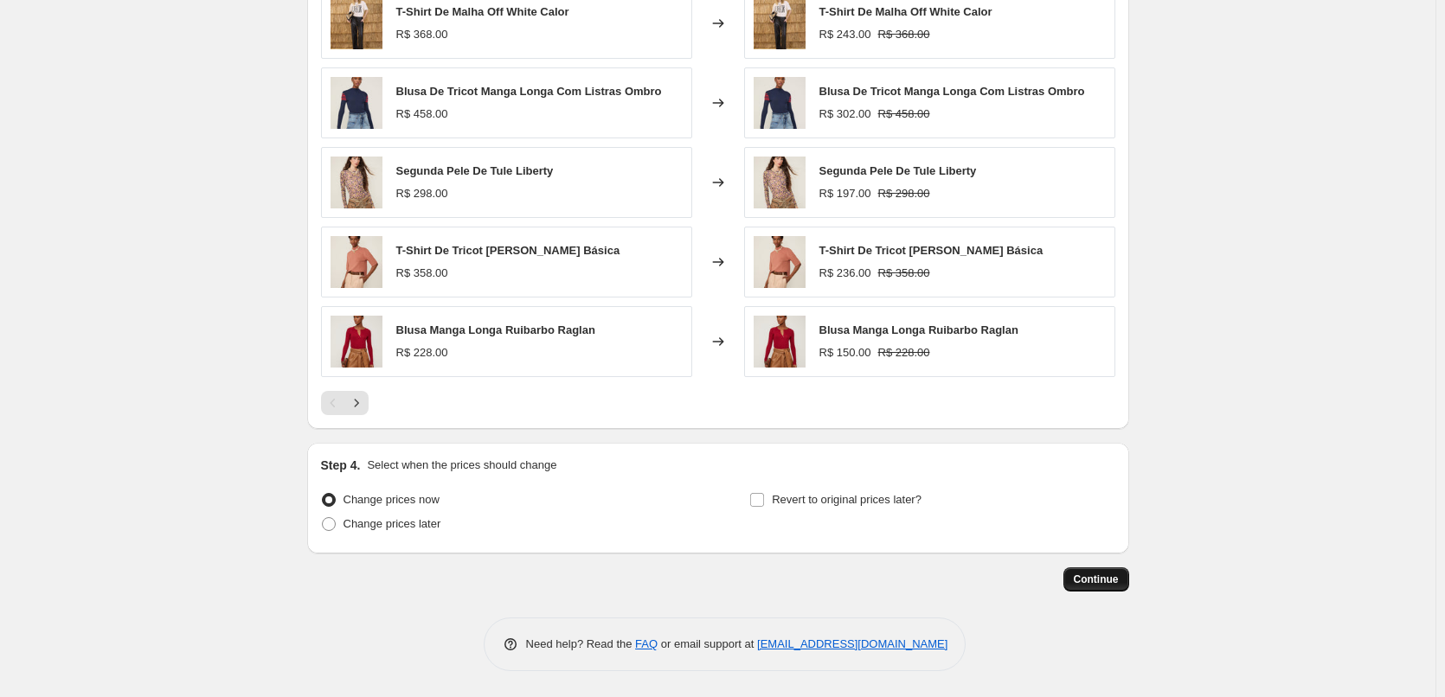
click at [1096, 586] on span "Continue" at bounding box center [1095, 580] width 45 height 14
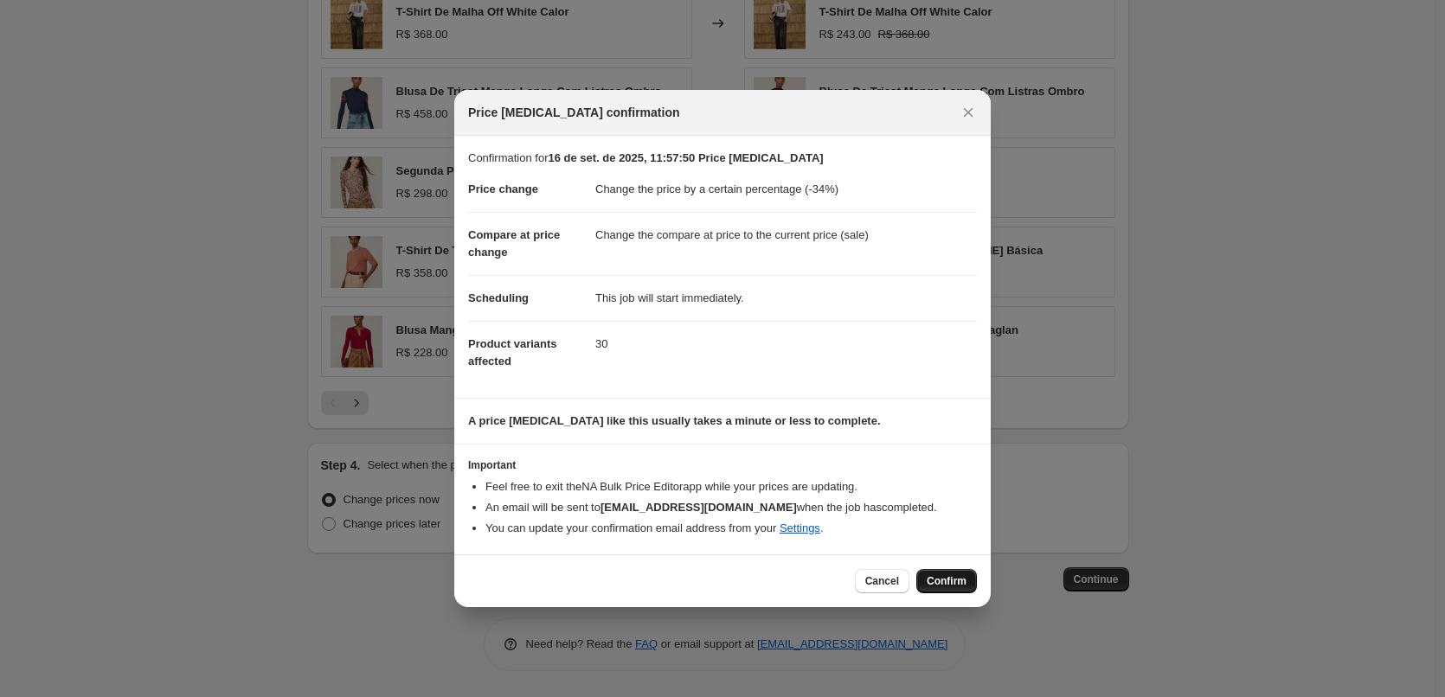
click at [946, 581] on span "Confirm" at bounding box center [946, 581] width 40 height 14
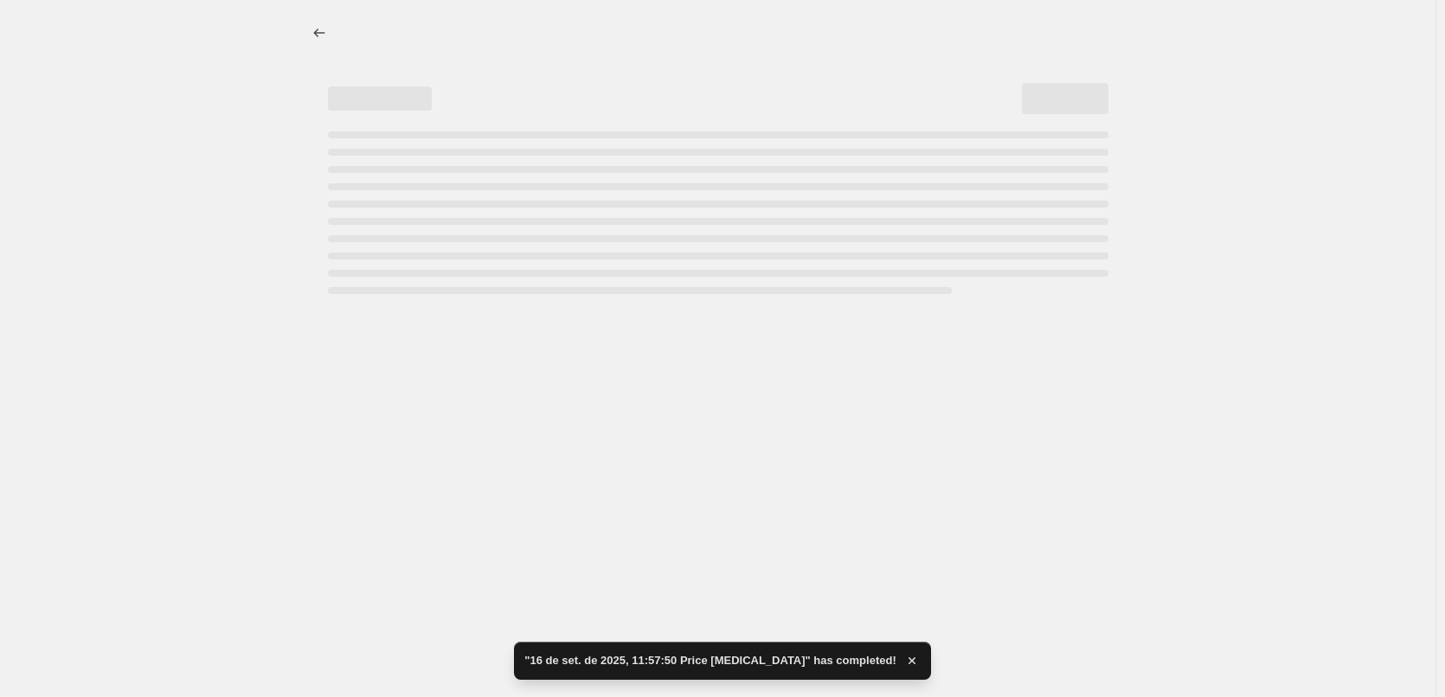
select select "percentage"
select select "tag"
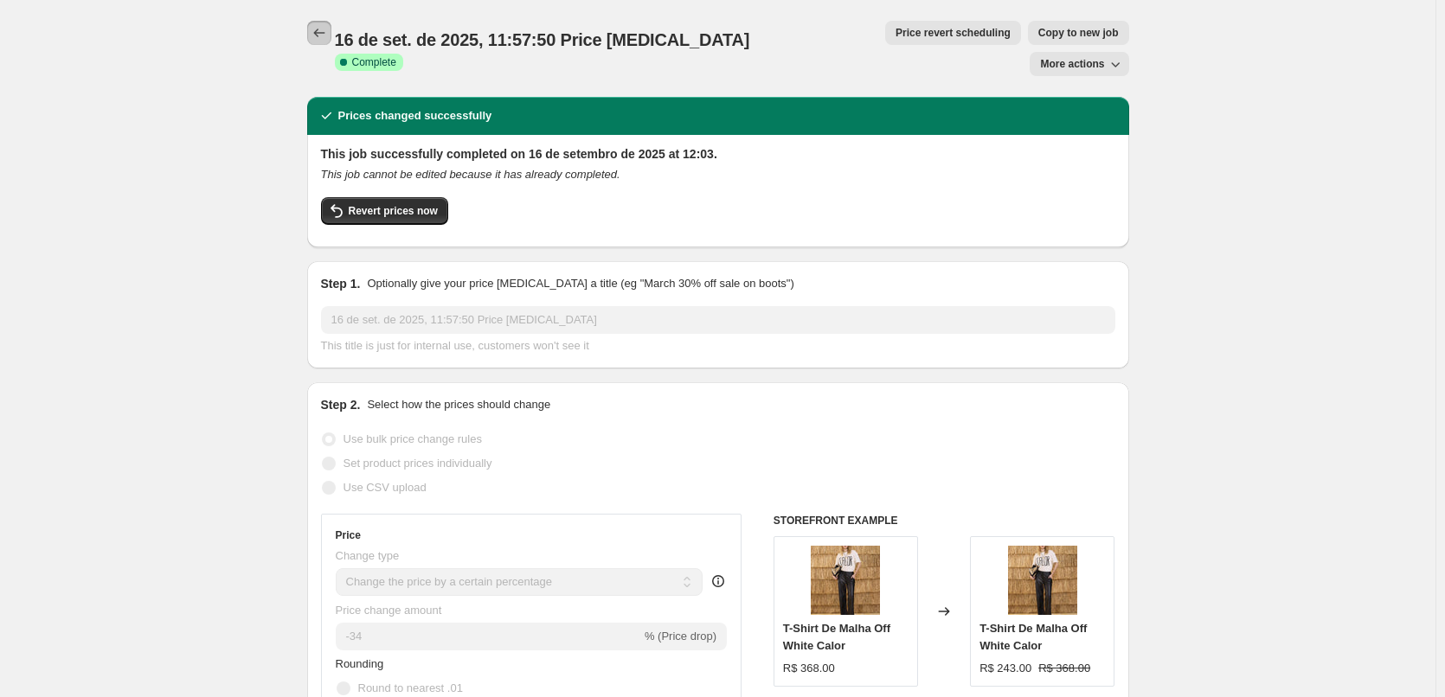
click at [319, 26] on icon "Price change jobs" at bounding box center [319, 32] width 17 height 17
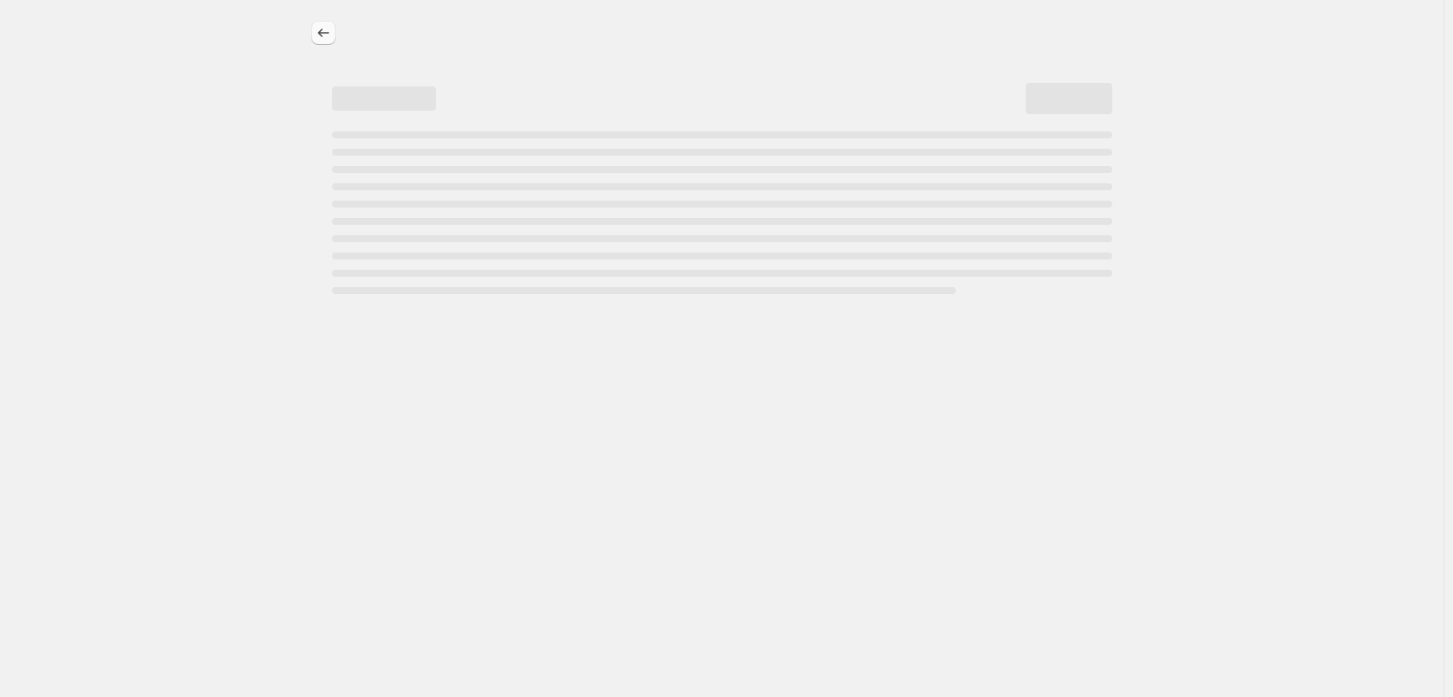
select select "percentage"
select select "tag"
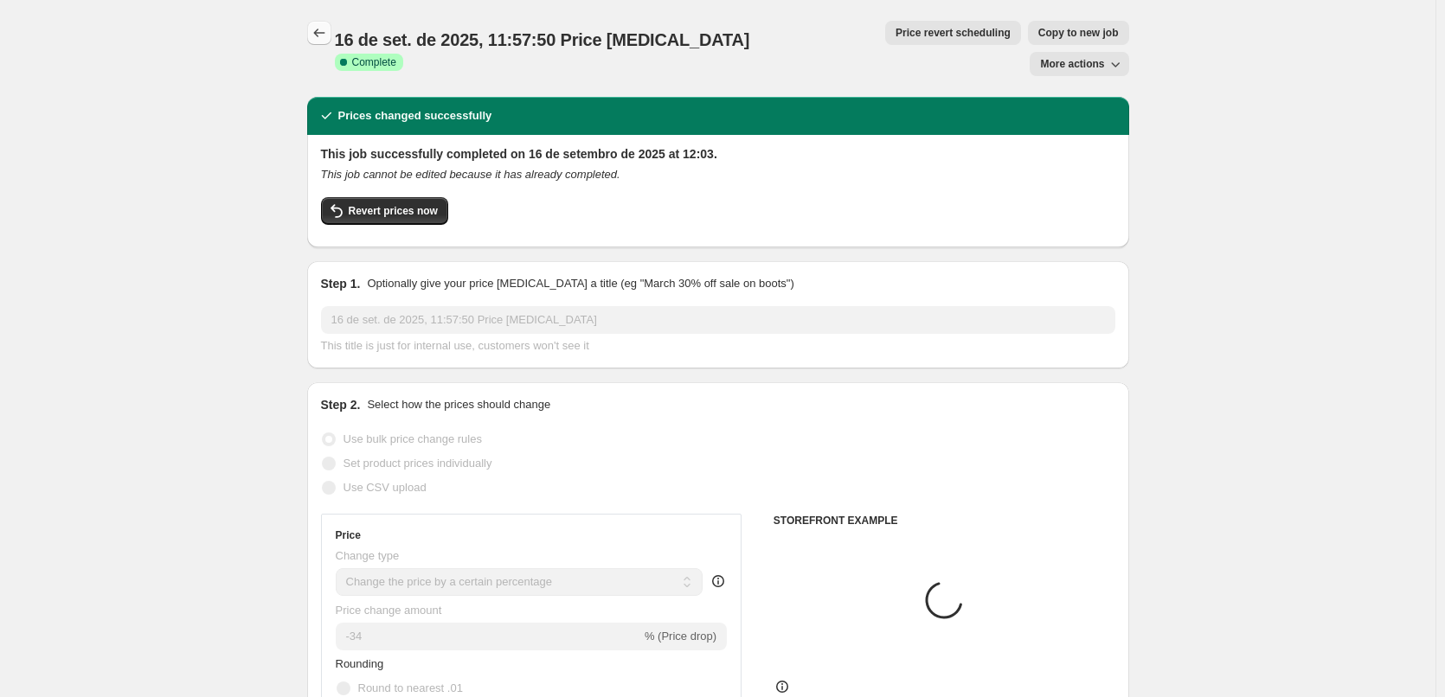
click at [324, 32] on icon "Price change jobs" at bounding box center [319, 32] width 17 height 17
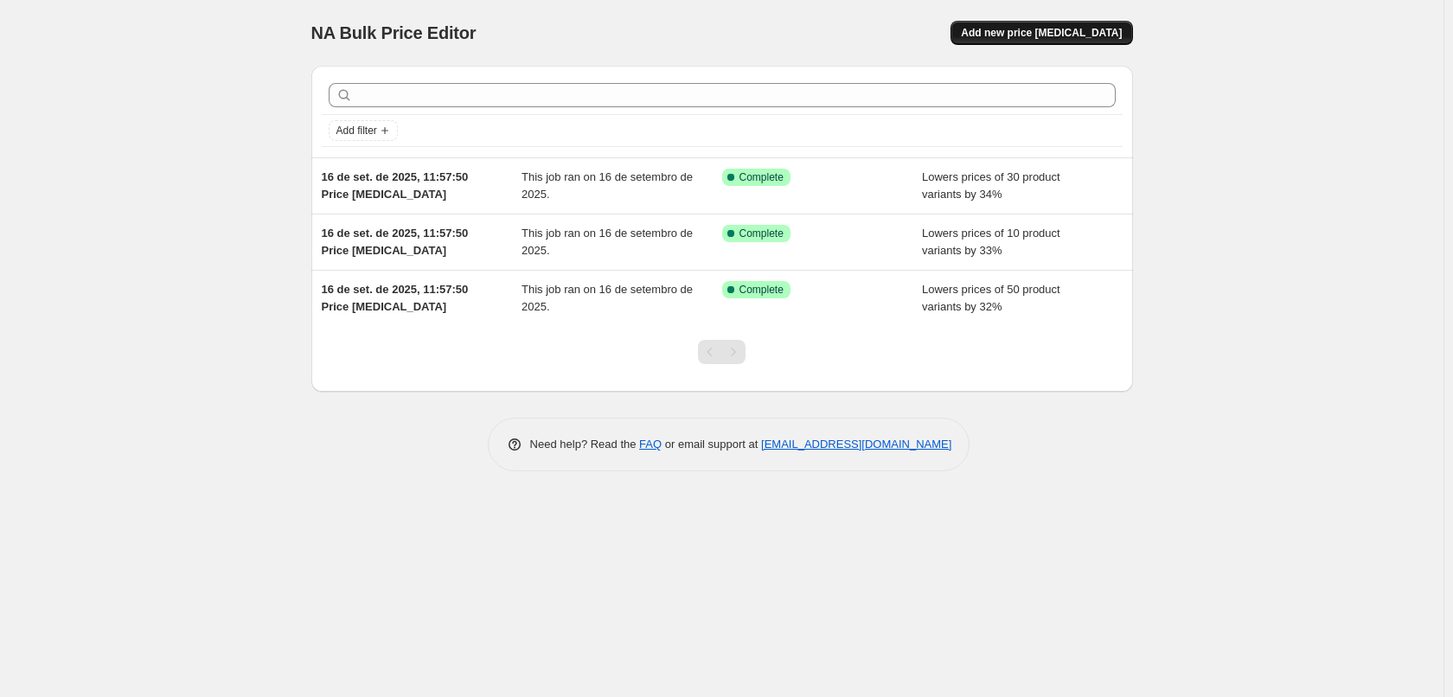
click at [1064, 33] on span "Add new price [MEDICAL_DATA]" at bounding box center [1041, 33] width 161 height 14
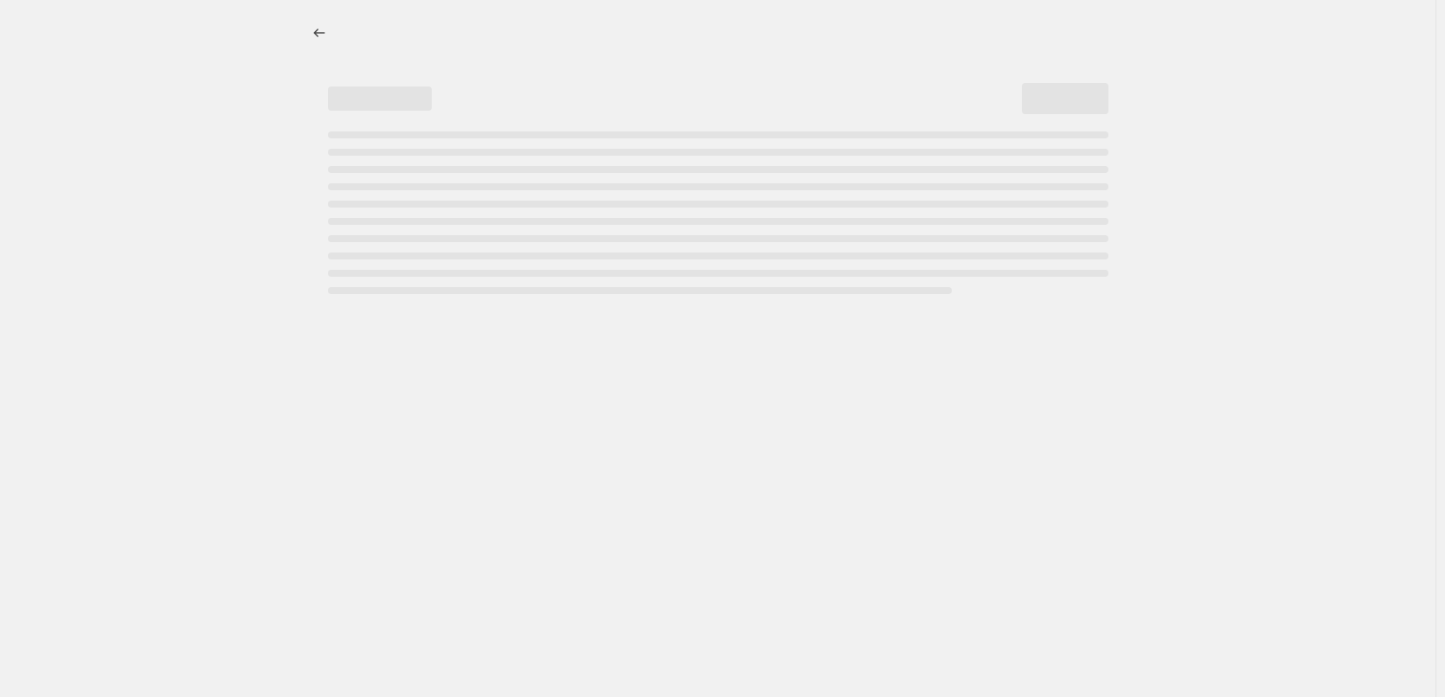
select select "percentage"
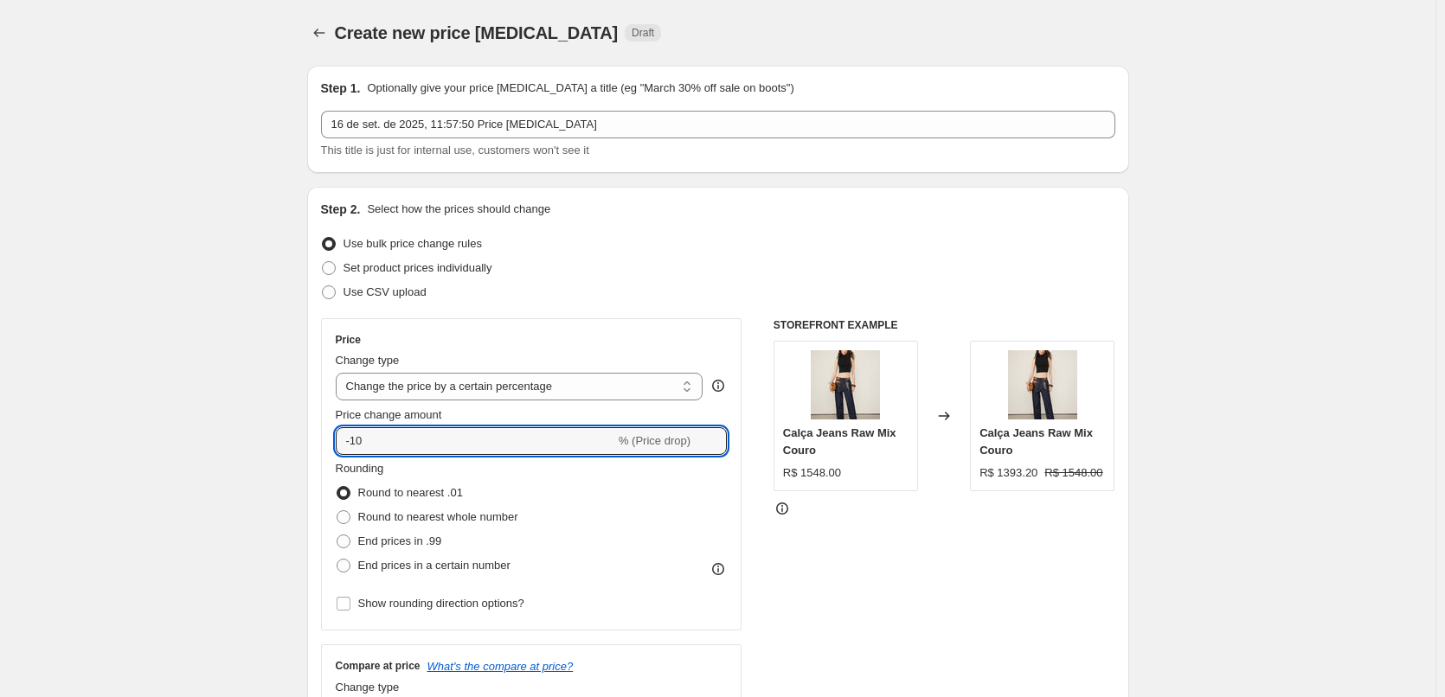
drag, startPoint x: 452, startPoint y: 454, endPoint x: 283, endPoint y: 443, distance: 169.1
click at [433, 433] on input "-10" at bounding box center [475, 441] width 279 height 28
drag, startPoint x: 365, startPoint y: 450, endPoint x: 356, endPoint y: 449, distance: 8.7
click at [356, 449] on input "-10" at bounding box center [475, 441] width 279 height 28
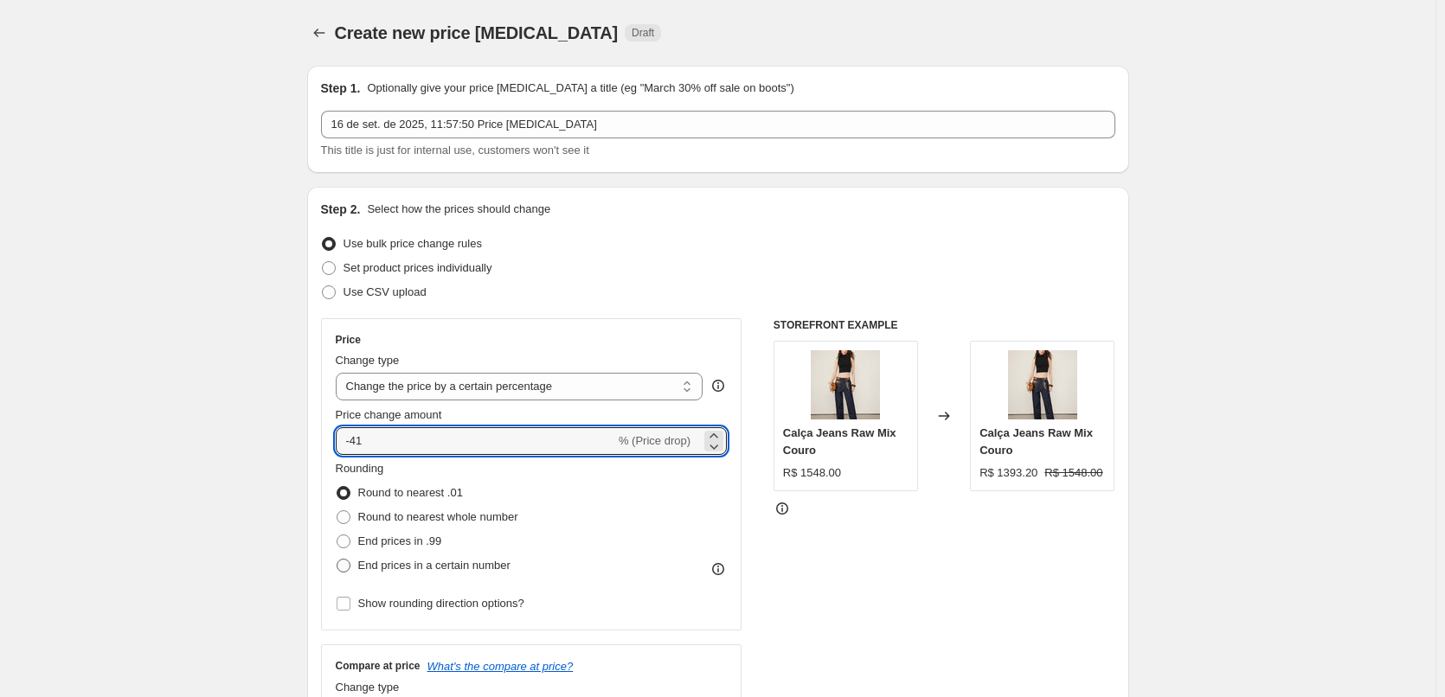
type input "-41"
click at [449, 567] on span "End prices in a certain number" at bounding box center [434, 565] width 152 height 13
click at [337, 560] on input "End prices in a certain number" at bounding box center [336, 559] width 1 height 1
radio input "true"
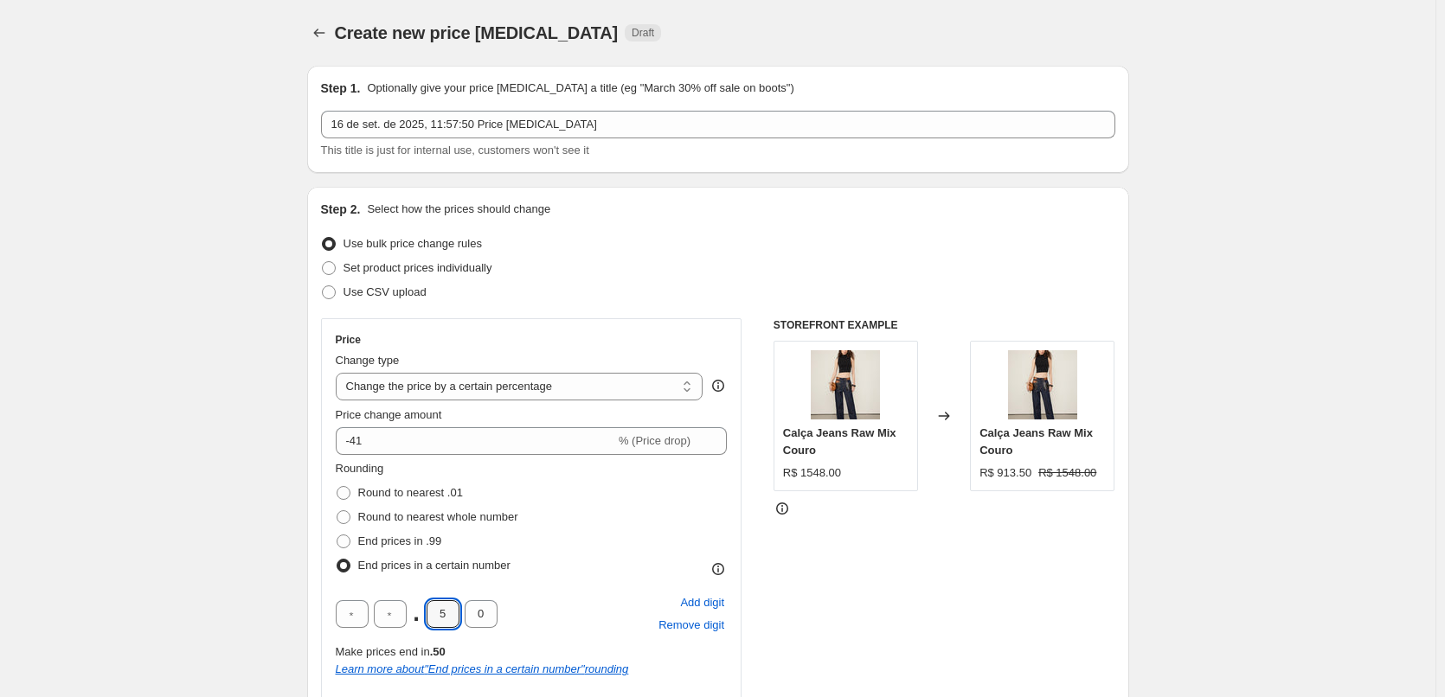
drag, startPoint x: 447, startPoint y: 609, endPoint x: 411, endPoint y: 612, distance: 36.4
click at [426, 612] on div ". 5 0" at bounding box center [417, 614] width 162 height 28
type input "0"
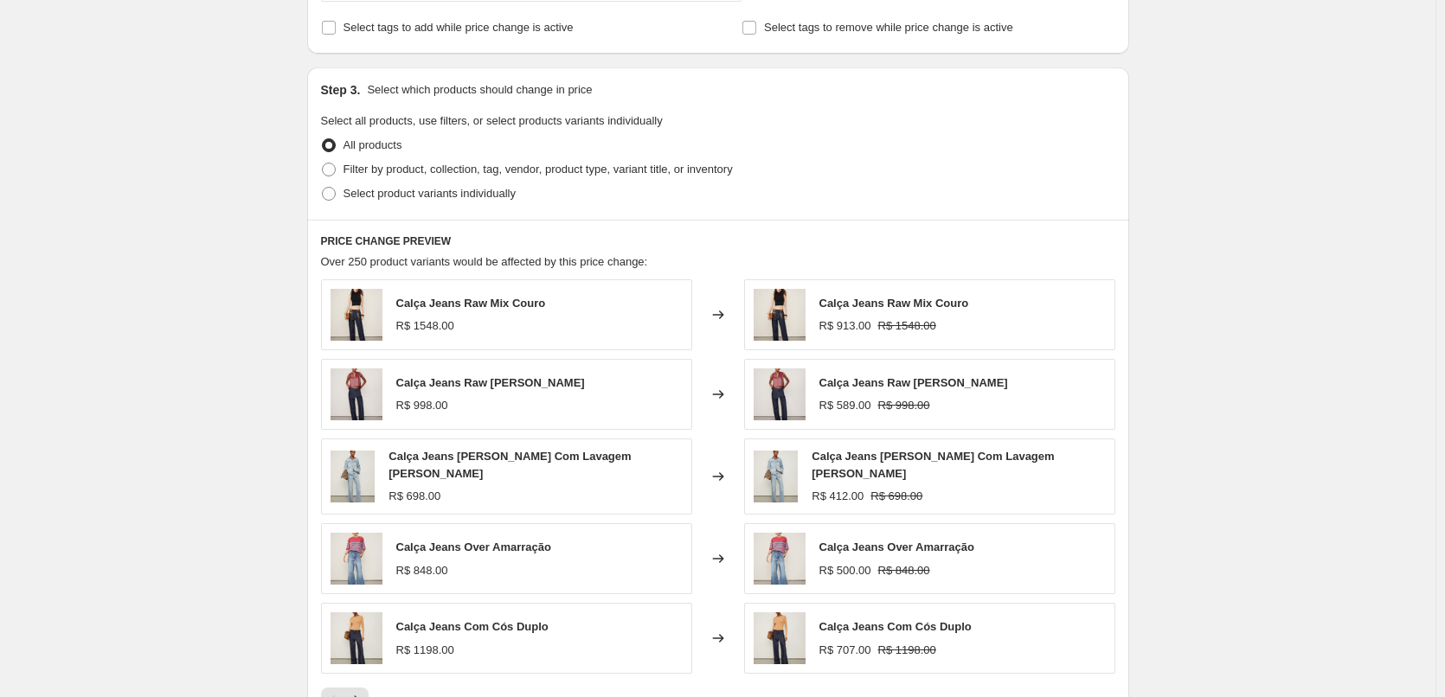
scroll to position [822, 0]
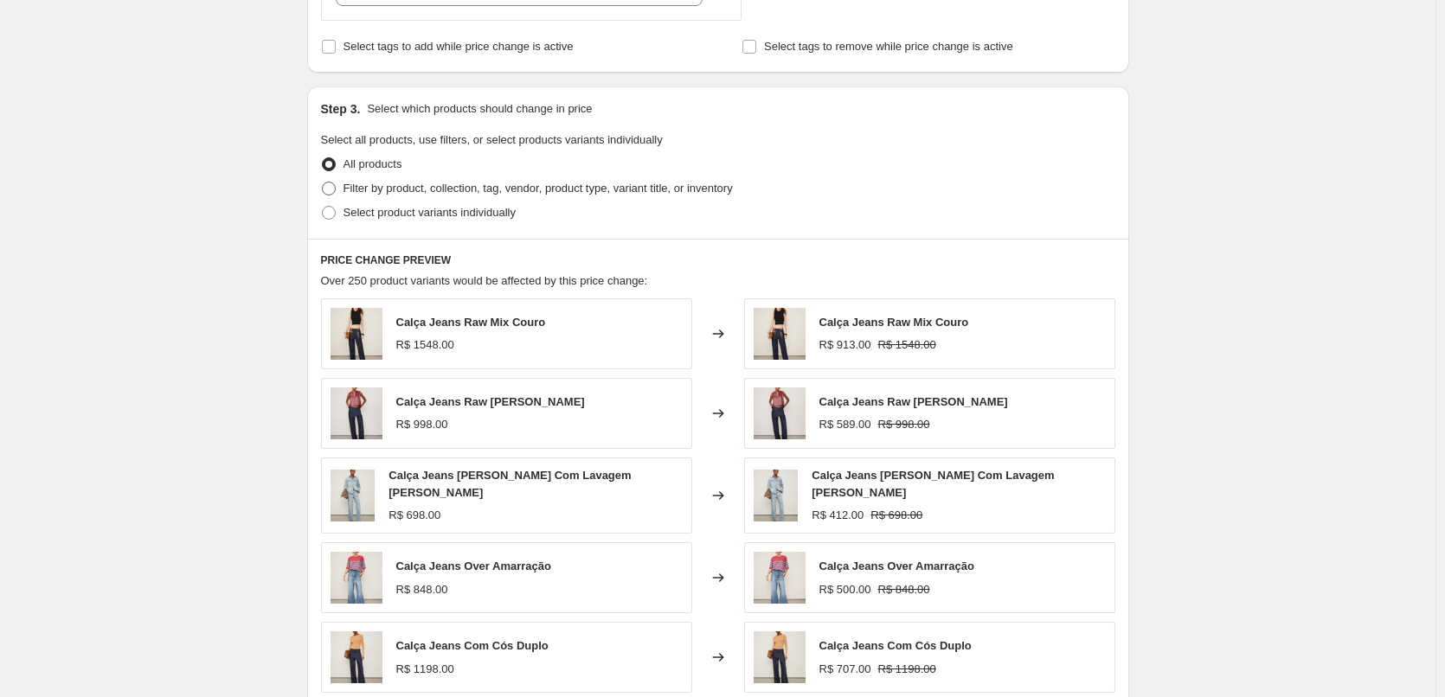
click at [441, 190] on span "Filter by product, collection, tag, vendor, product type, variant title, or inv…" at bounding box center [537, 188] width 389 height 13
click at [323, 183] on input "Filter by product, collection, tag, vendor, product type, variant title, or inv…" at bounding box center [322, 182] width 1 height 1
radio input "true"
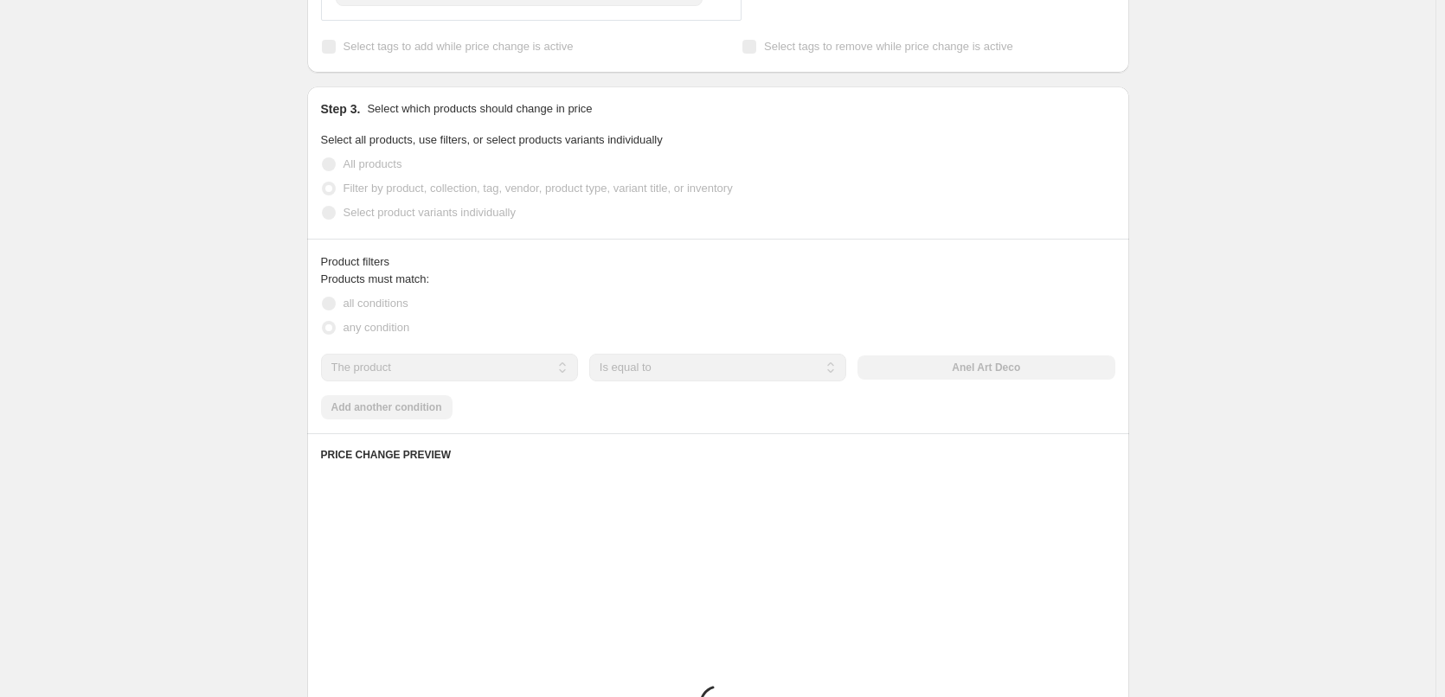
click at [401, 365] on select "The product The product's collection The product's tag The product's vendor The…" at bounding box center [449, 368] width 257 height 28
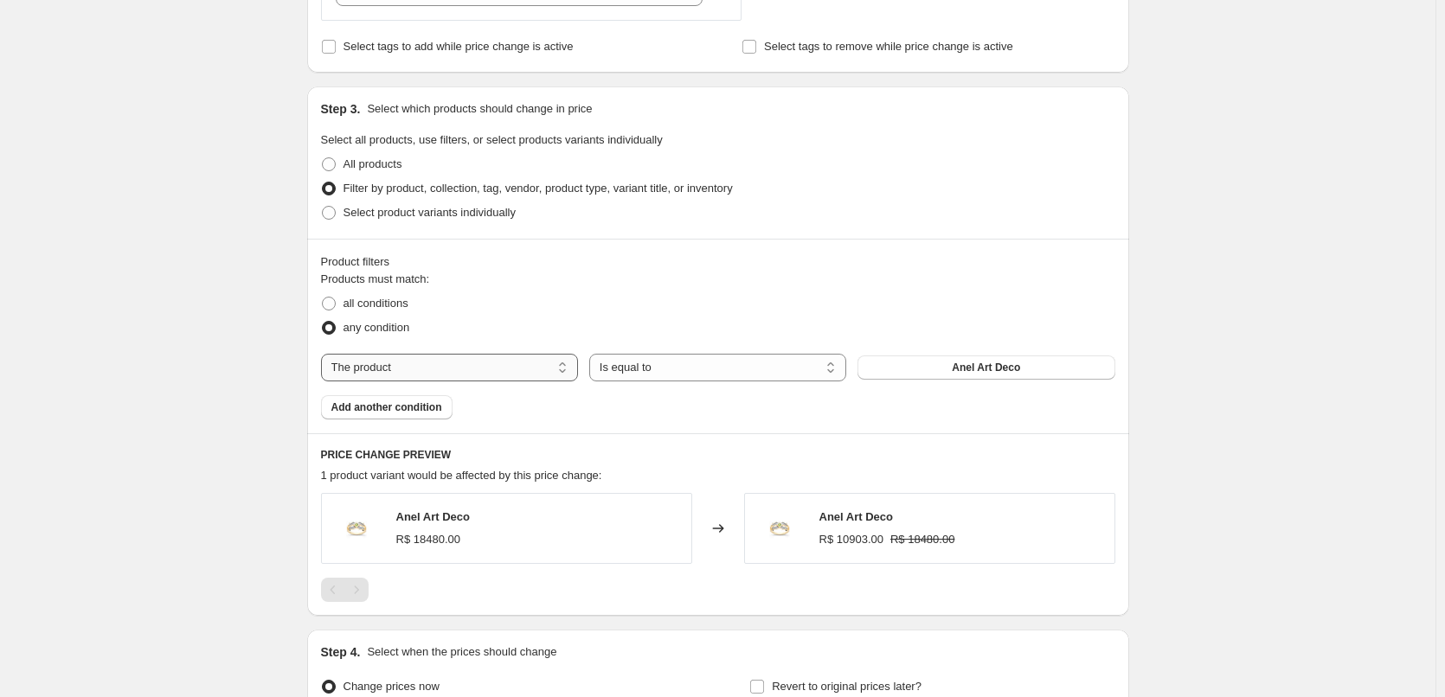
click at [409, 368] on select "The product The product's collection The product's tag The product's vendor The…" at bounding box center [449, 368] width 257 height 28
select select "tag"
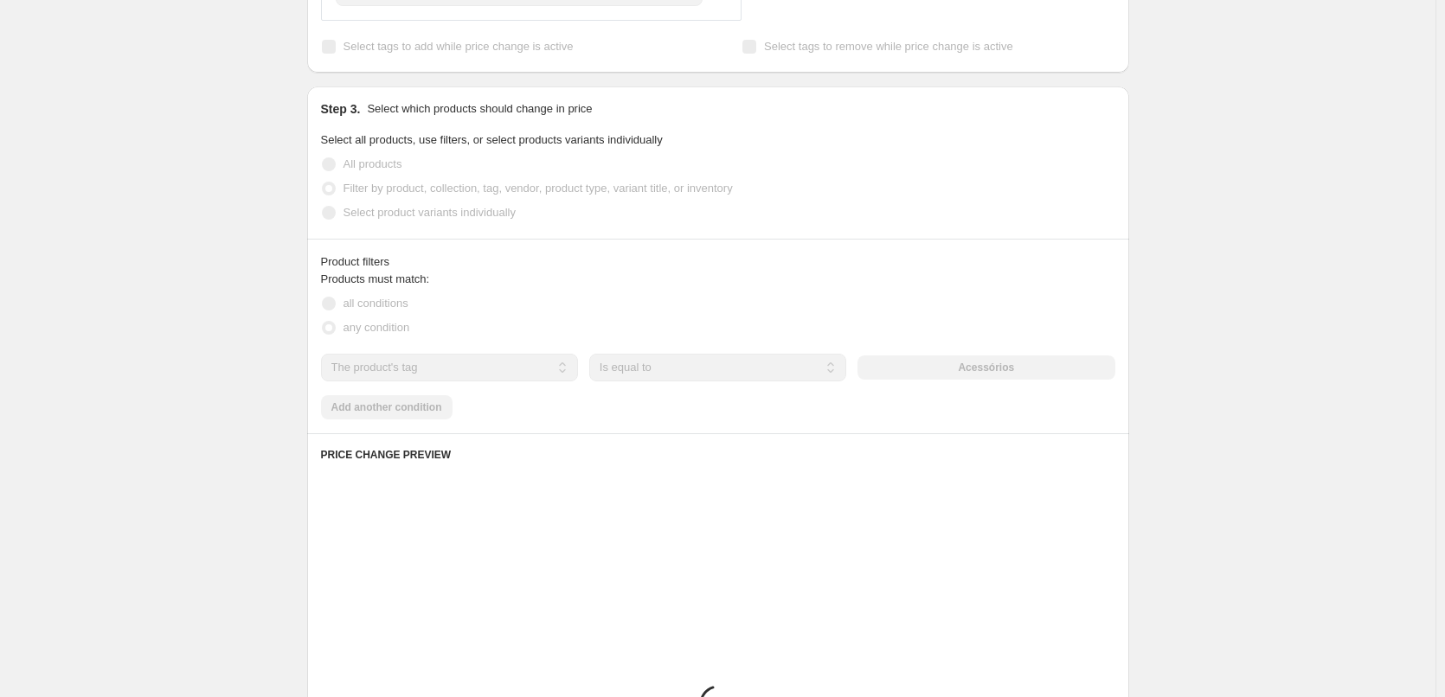
click at [980, 378] on div "Acessórios" at bounding box center [985, 368] width 257 height 24
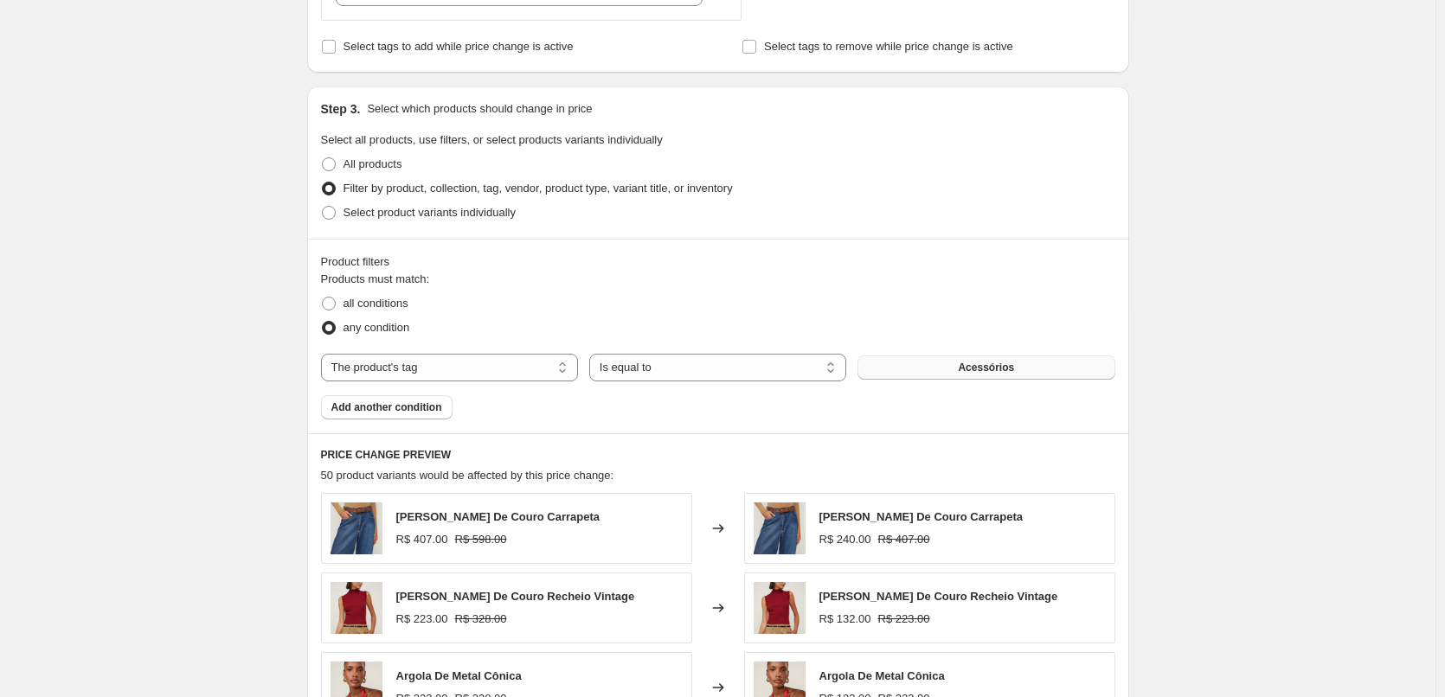
click at [984, 376] on button "Acessórios" at bounding box center [985, 368] width 257 height 24
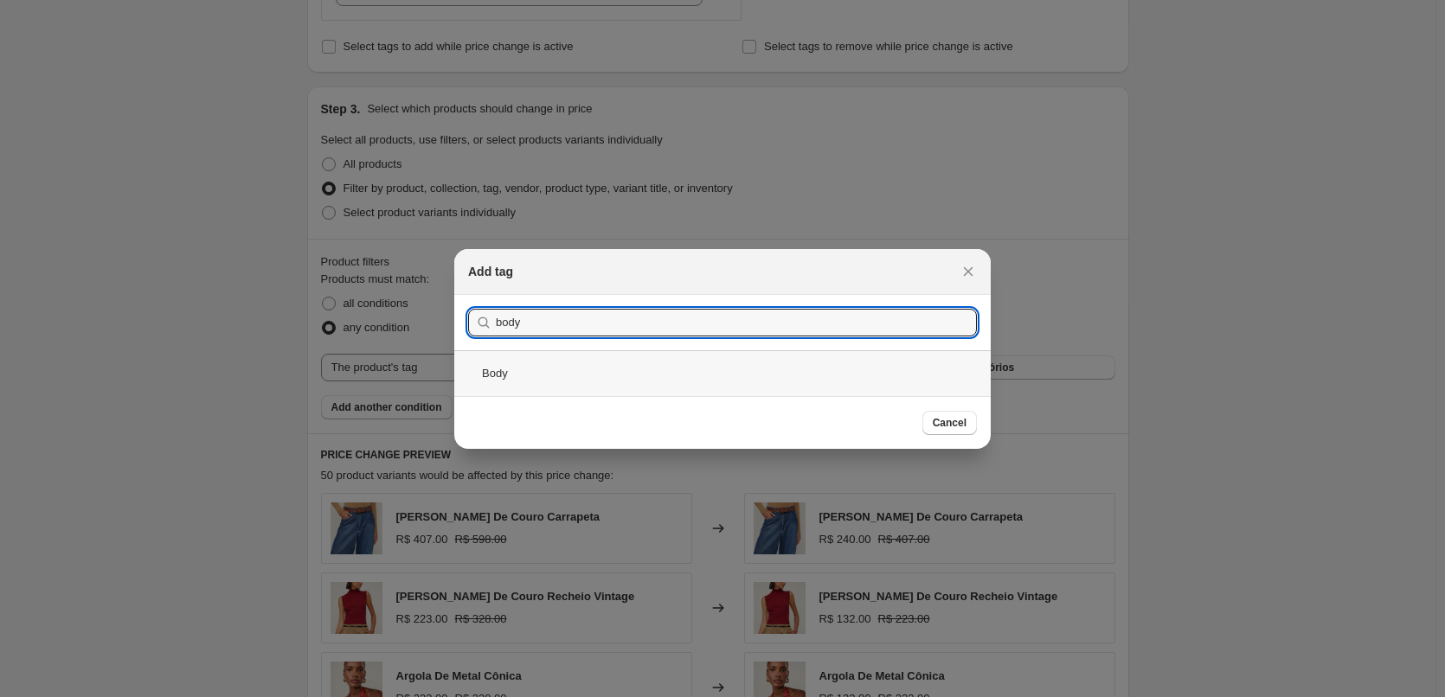
type input "body"
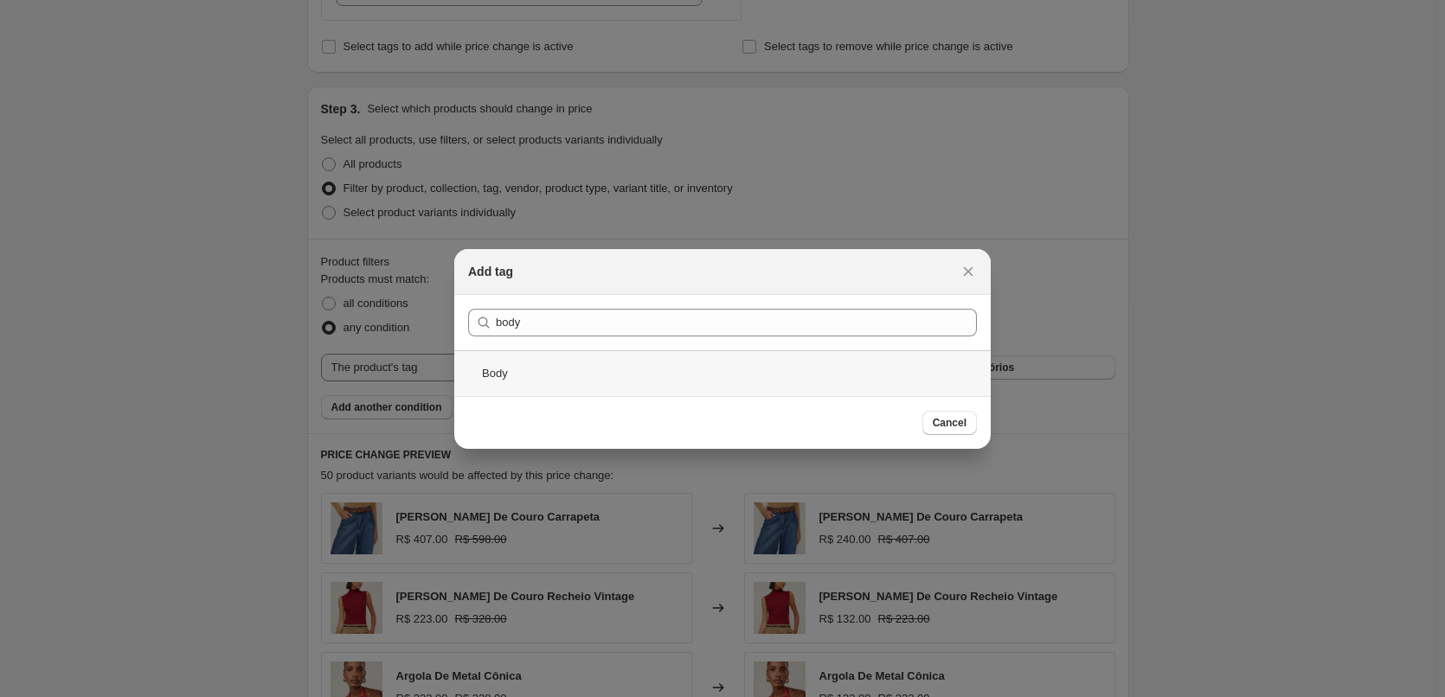
click at [554, 375] on div "Body" at bounding box center [722, 373] width 536 height 46
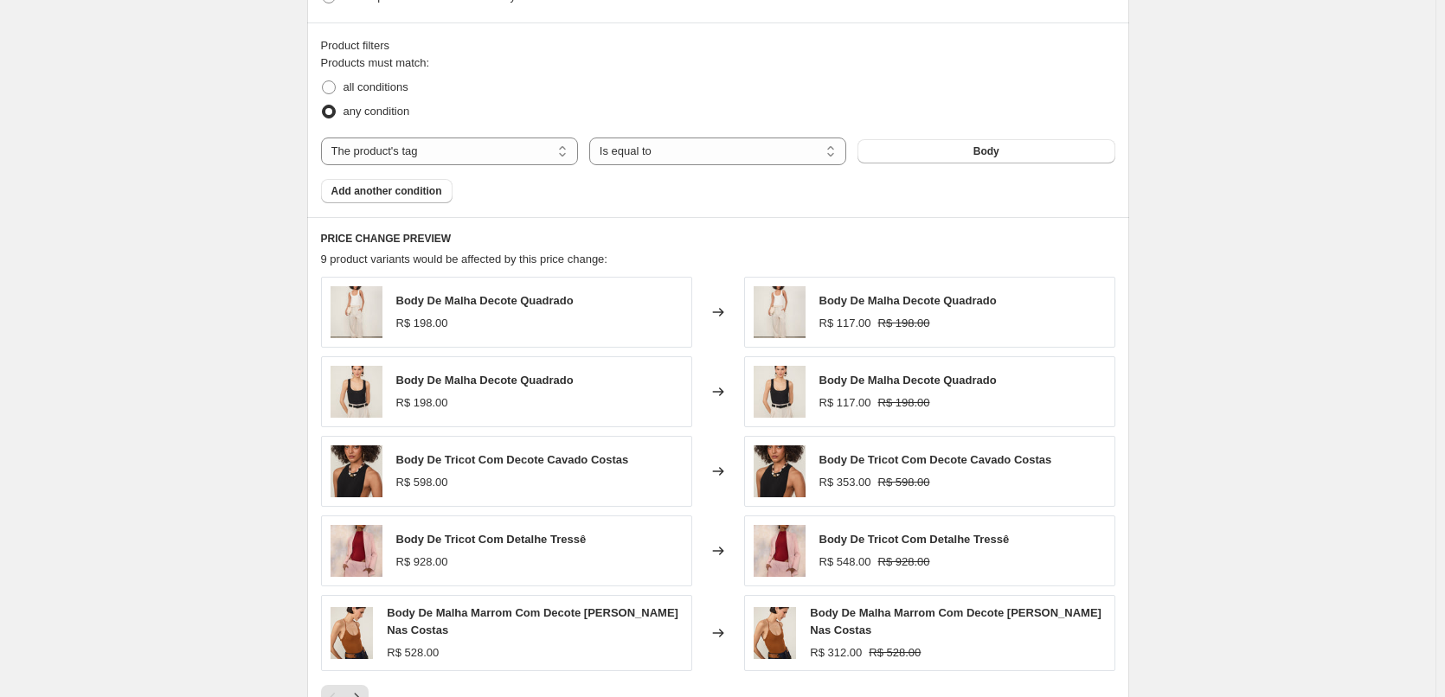
scroll to position [1333, 0]
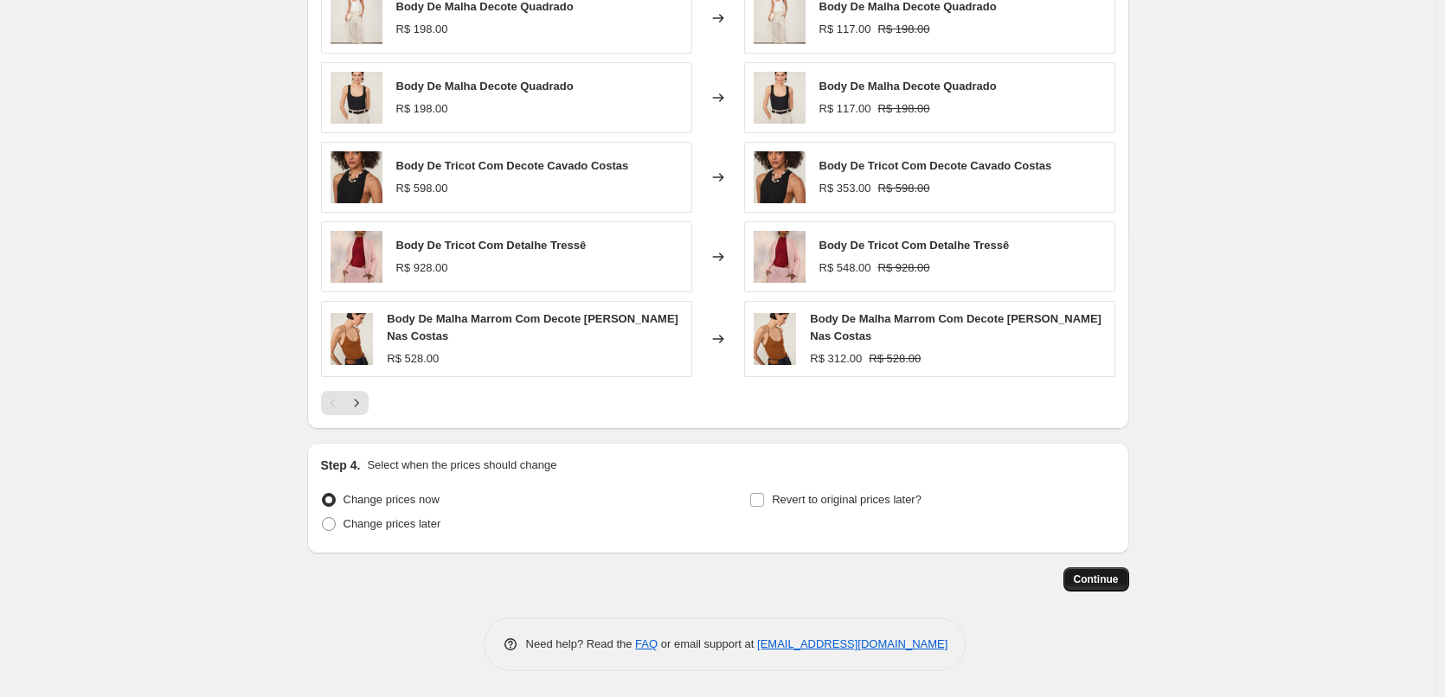
click at [1115, 586] on span "Continue" at bounding box center [1095, 580] width 45 height 14
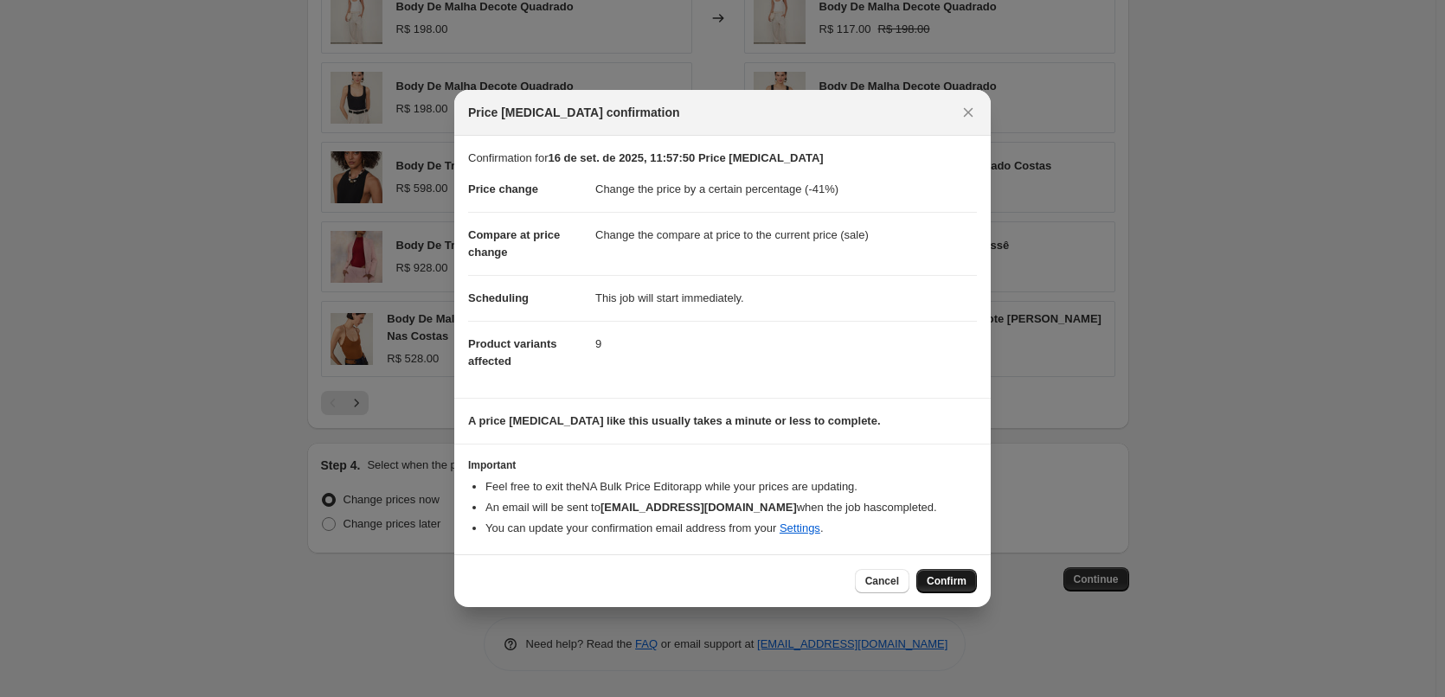
click at [936, 577] on span "Confirm" at bounding box center [946, 581] width 40 height 14
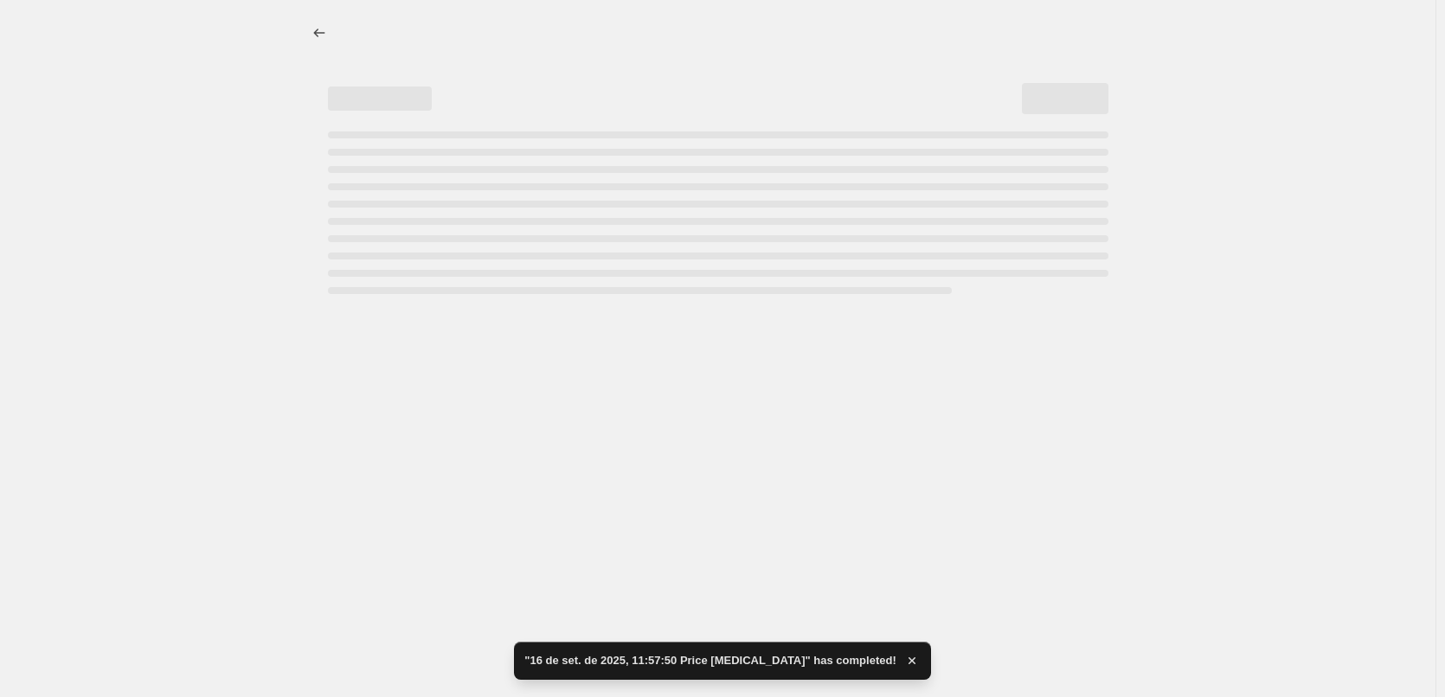
select select "percentage"
select select "tag"
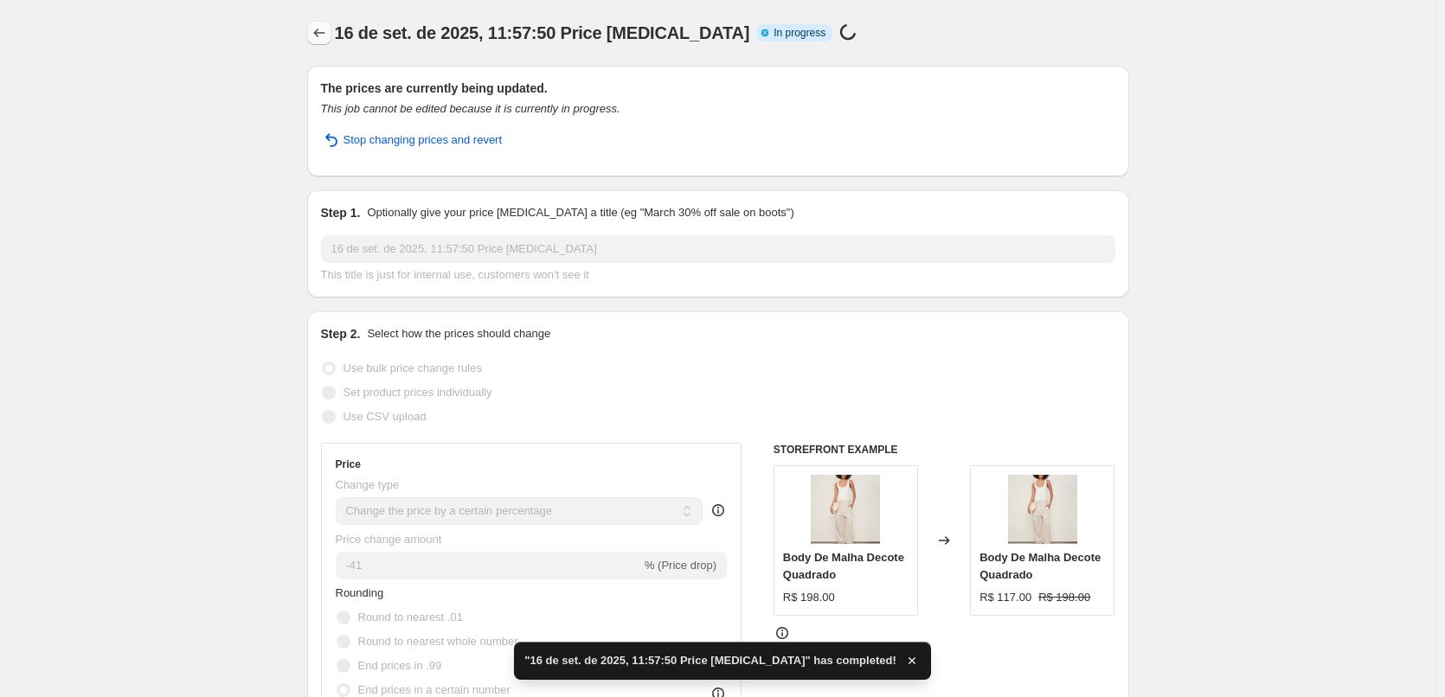
click at [328, 34] on icon "Price change jobs" at bounding box center [319, 32] width 17 height 17
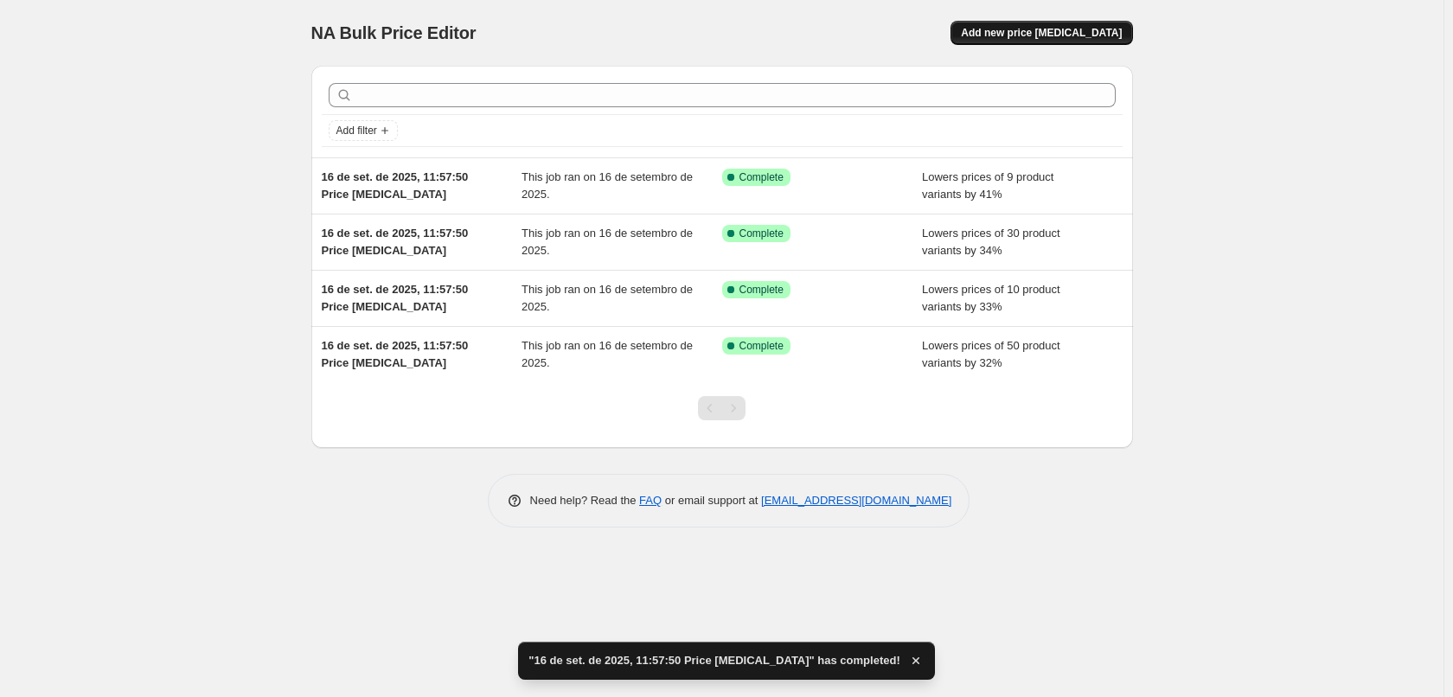
click at [1073, 34] on span "Add new price [MEDICAL_DATA]" at bounding box center [1041, 33] width 161 height 14
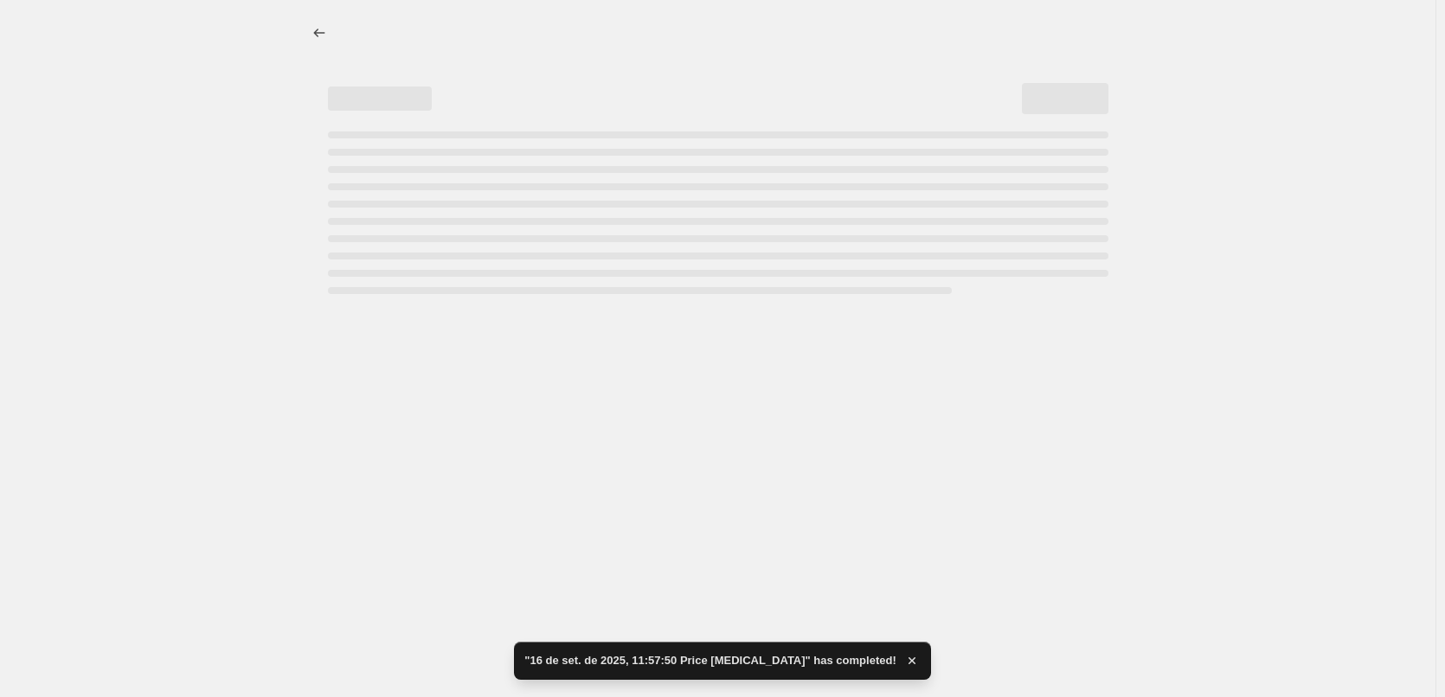
select select "percentage"
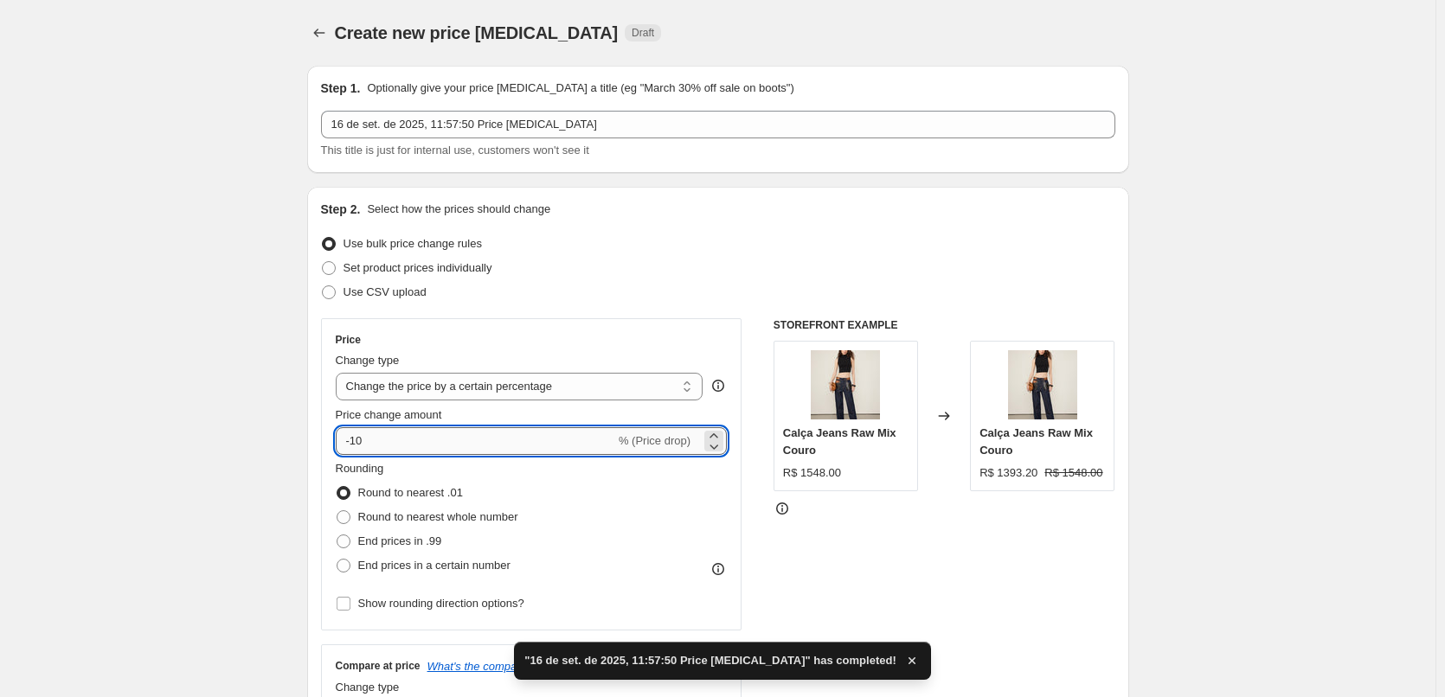
drag, startPoint x: 479, startPoint y: 439, endPoint x: 356, endPoint y: 434, distance: 123.8
click at [356, 434] on input "-10" at bounding box center [475, 441] width 279 height 28
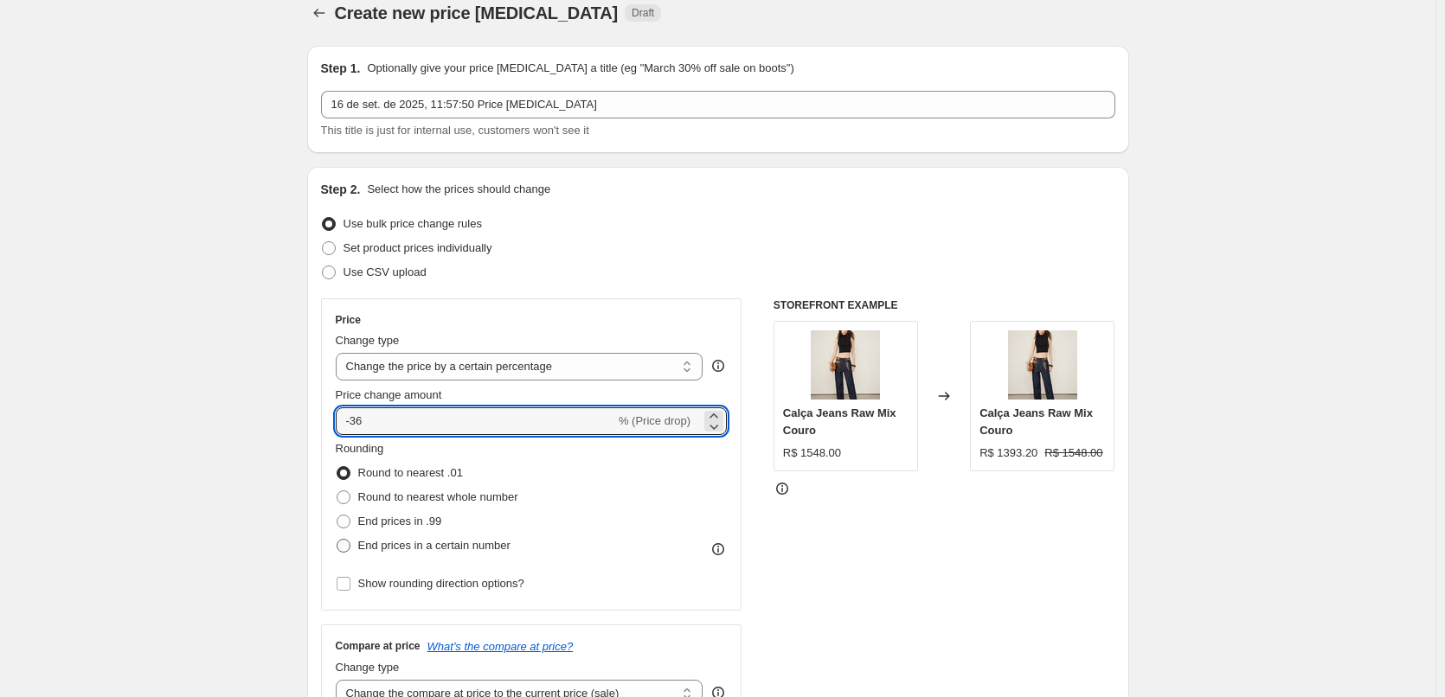
scroll to position [58, 0]
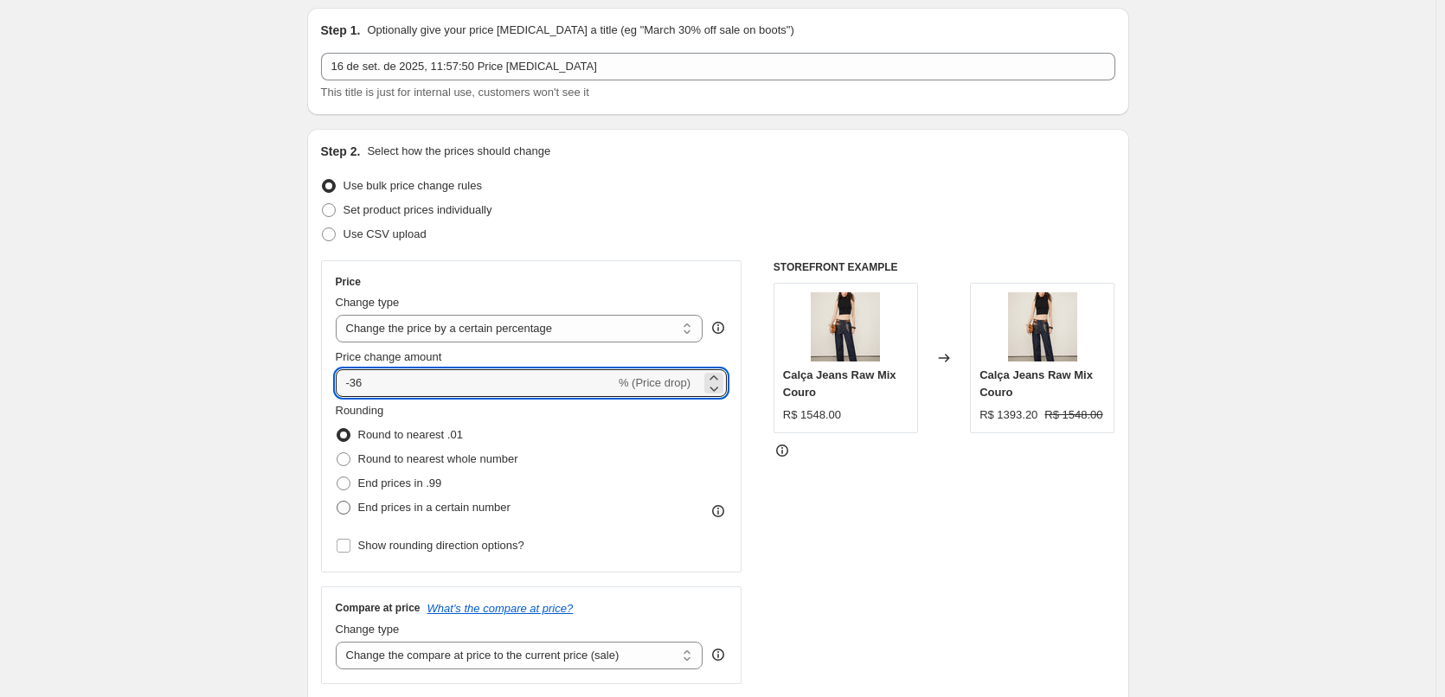
type input "-36"
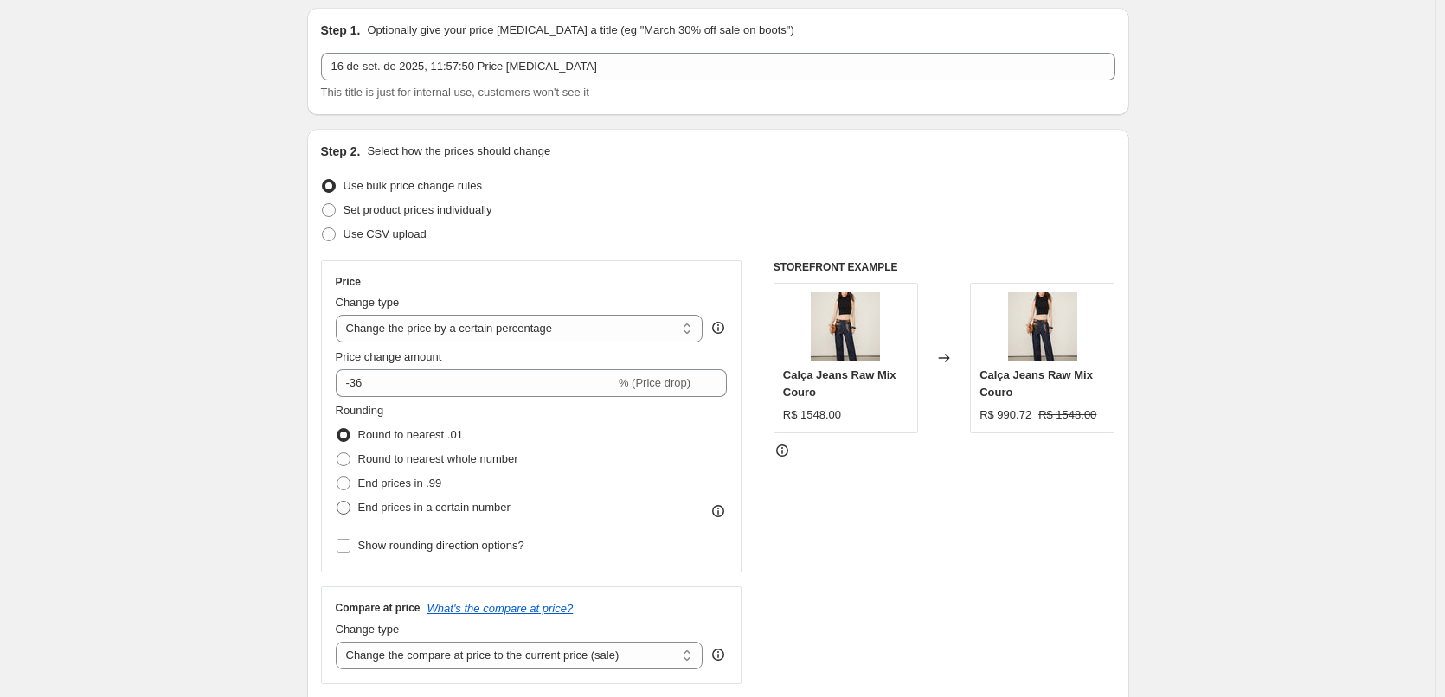
click at [464, 508] on span "End prices in a certain number" at bounding box center [434, 507] width 152 height 13
click at [337, 502] on input "End prices in a certain number" at bounding box center [336, 501] width 1 height 1
radio input "true"
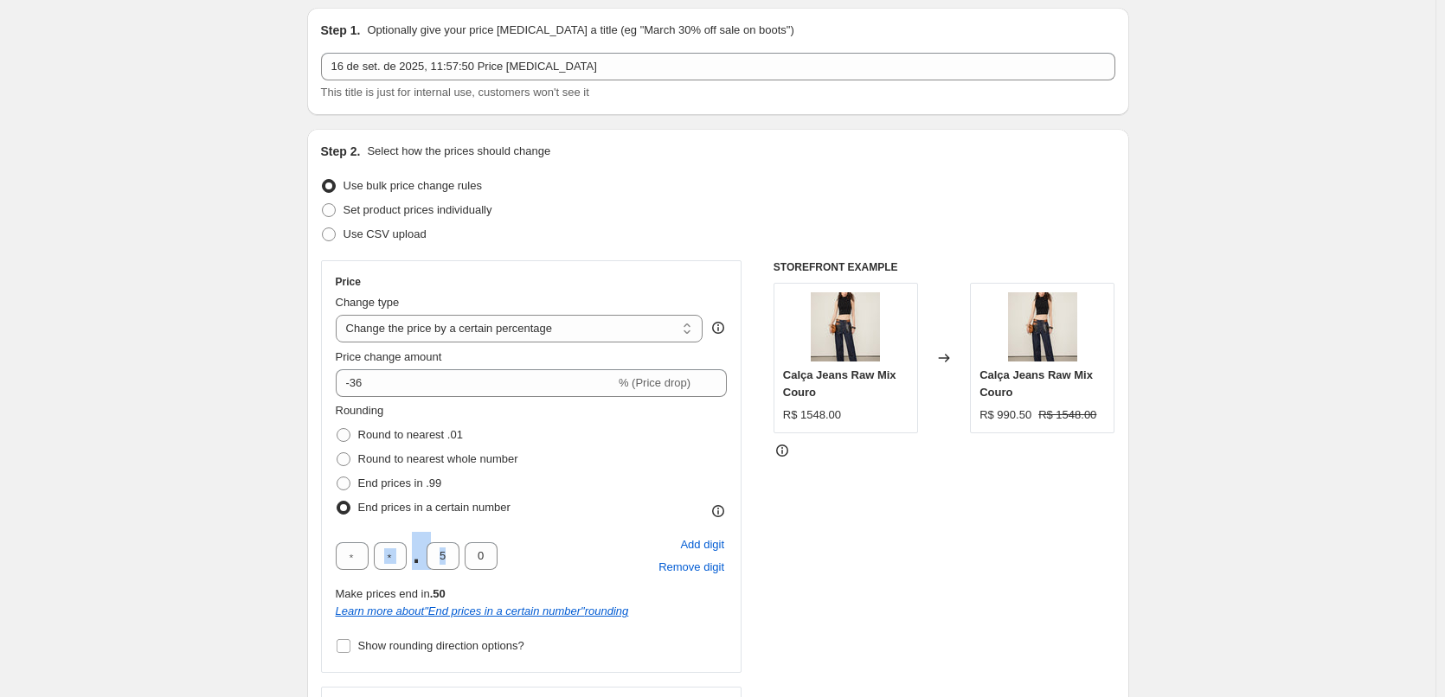
click at [412, 557] on div ". 5 0" at bounding box center [417, 556] width 162 height 28
click at [458, 556] on input "5" at bounding box center [442, 556] width 33 height 28
drag, startPoint x: 451, startPoint y: 557, endPoint x: 392, endPoint y: 561, distance: 58.9
click at [392, 561] on div ". 5 0" at bounding box center [417, 556] width 162 height 28
type input "0"
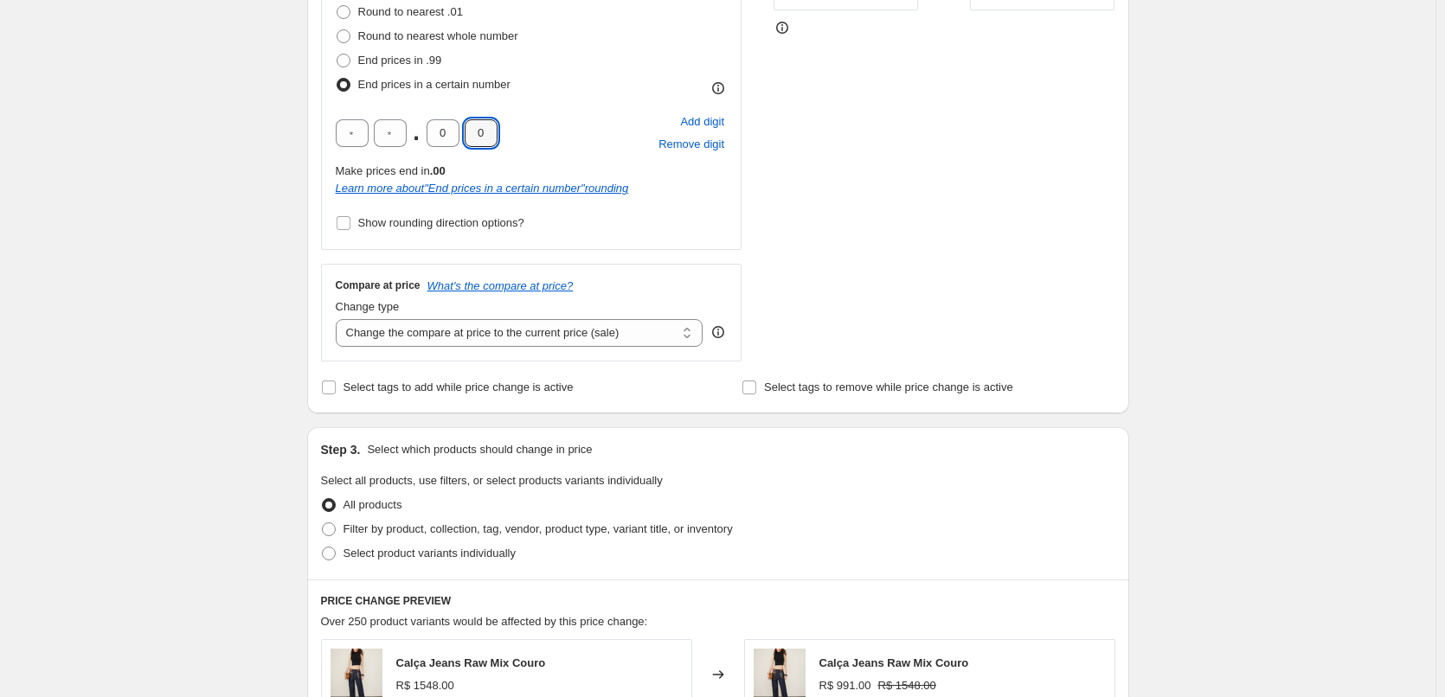
scroll to position [807, 0]
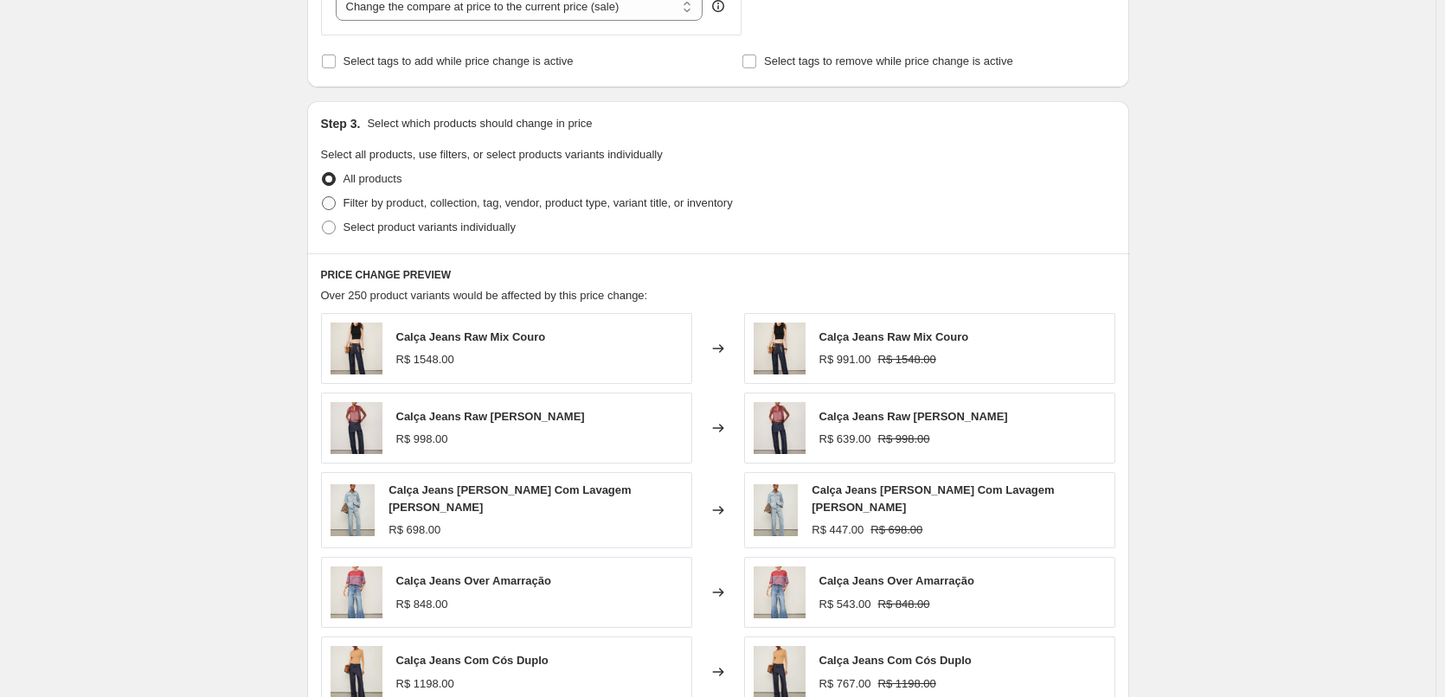
click at [462, 198] on span "Filter by product, collection, tag, vendor, product type, variant title, or inv…" at bounding box center [537, 202] width 389 height 13
click at [323, 197] on input "Filter by product, collection, tag, vendor, product type, variant title, or inv…" at bounding box center [322, 196] width 1 height 1
radio input "true"
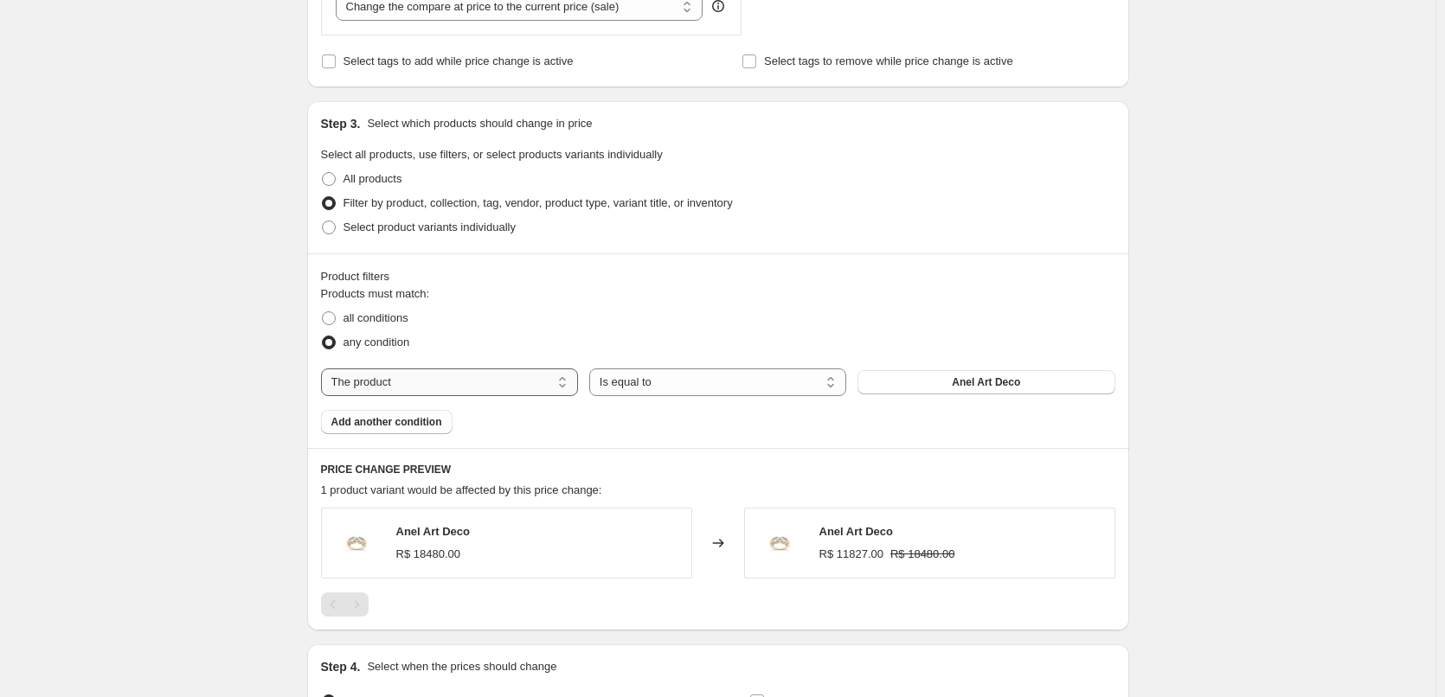
click at [413, 387] on select "The product The product's collection The product's tag The product's vendor The…" at bounding box center [449, 382] width 257 height 28
select select "tag"
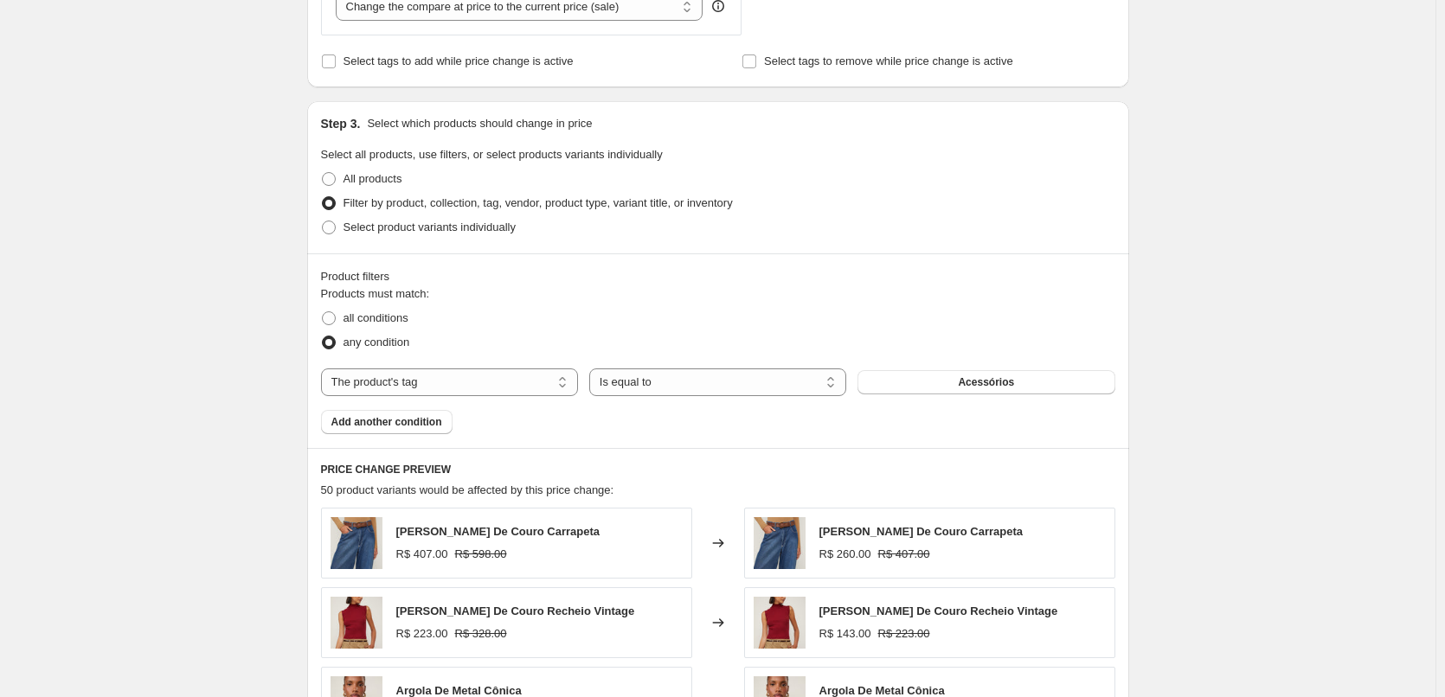
click at [971, 380] on span "Acessórios" at bounding box center [986, 382] width 56 height 14
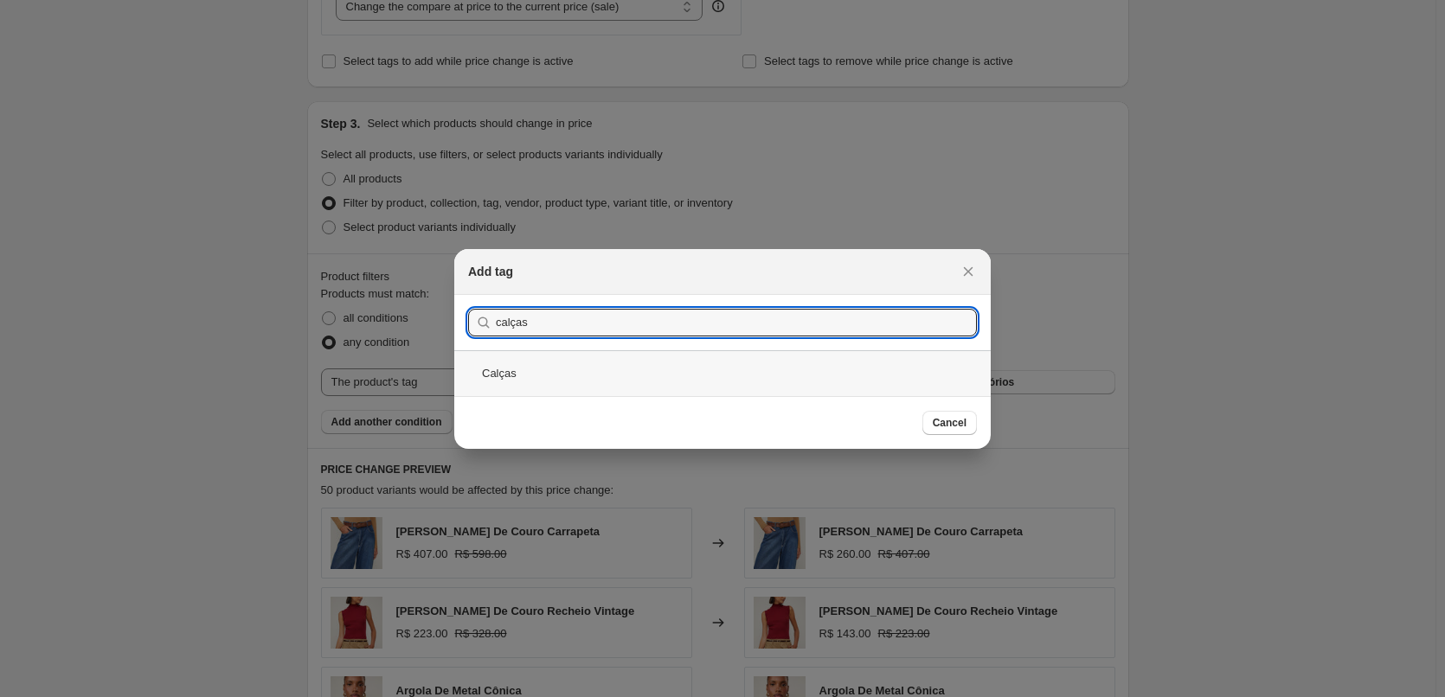
type input "calças"
click at [606, 375] on div "Calças" at bounding box center [722, 373] width 536 height 46
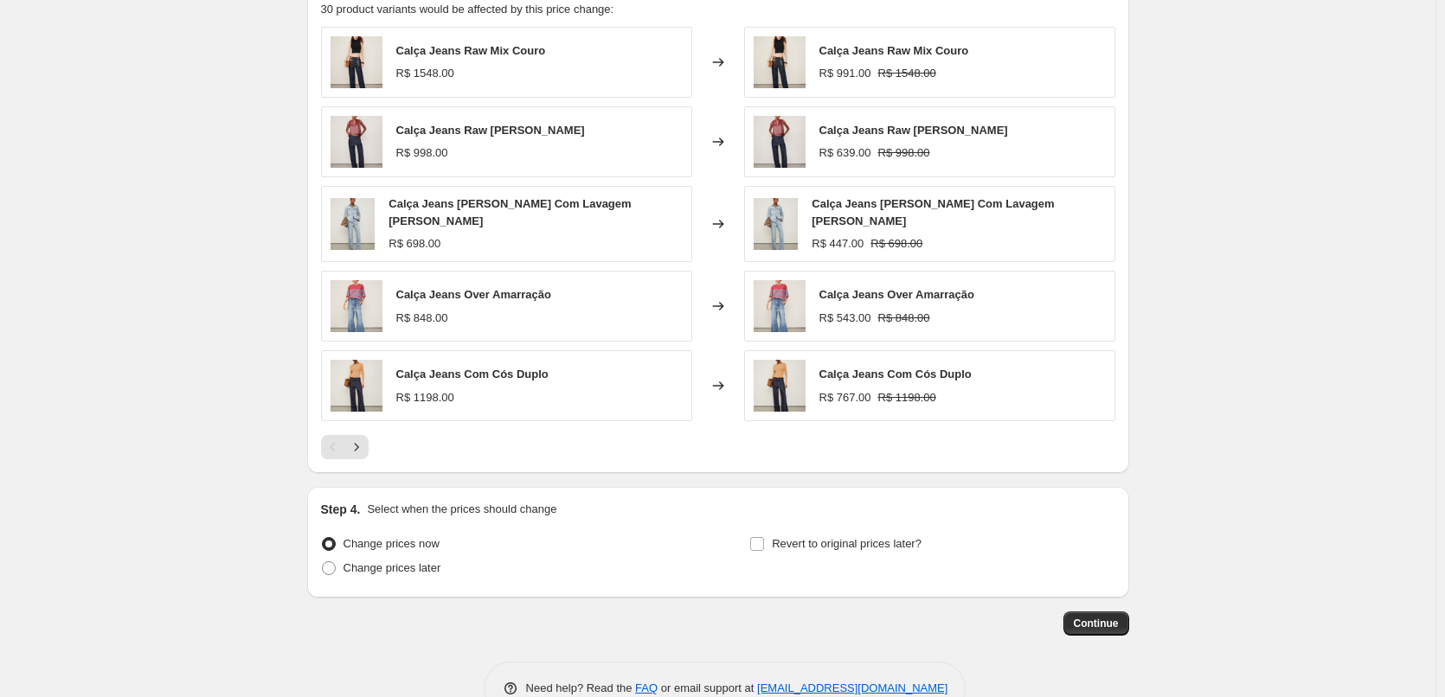
scroll to position [1328, 0]
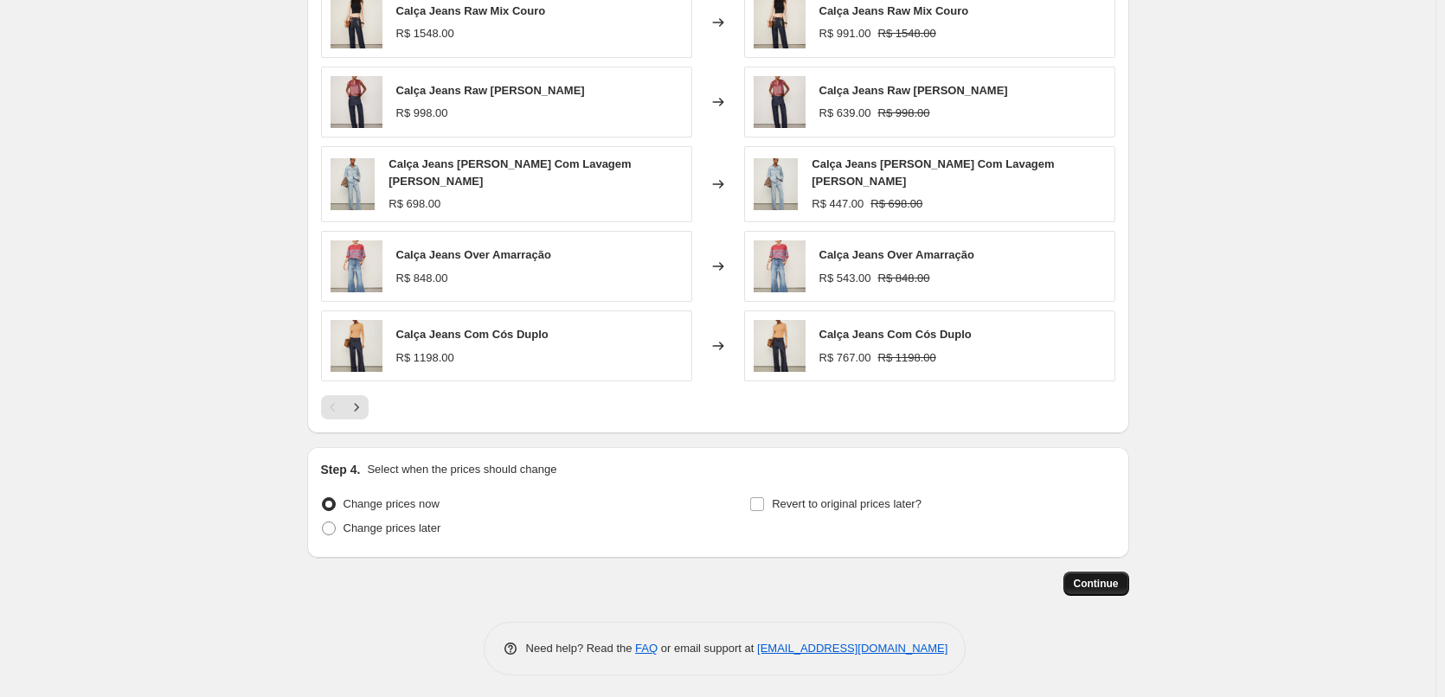
click at [1118, 585] on span "Continue" at bounding box center [1095, 584] width 45 height 14
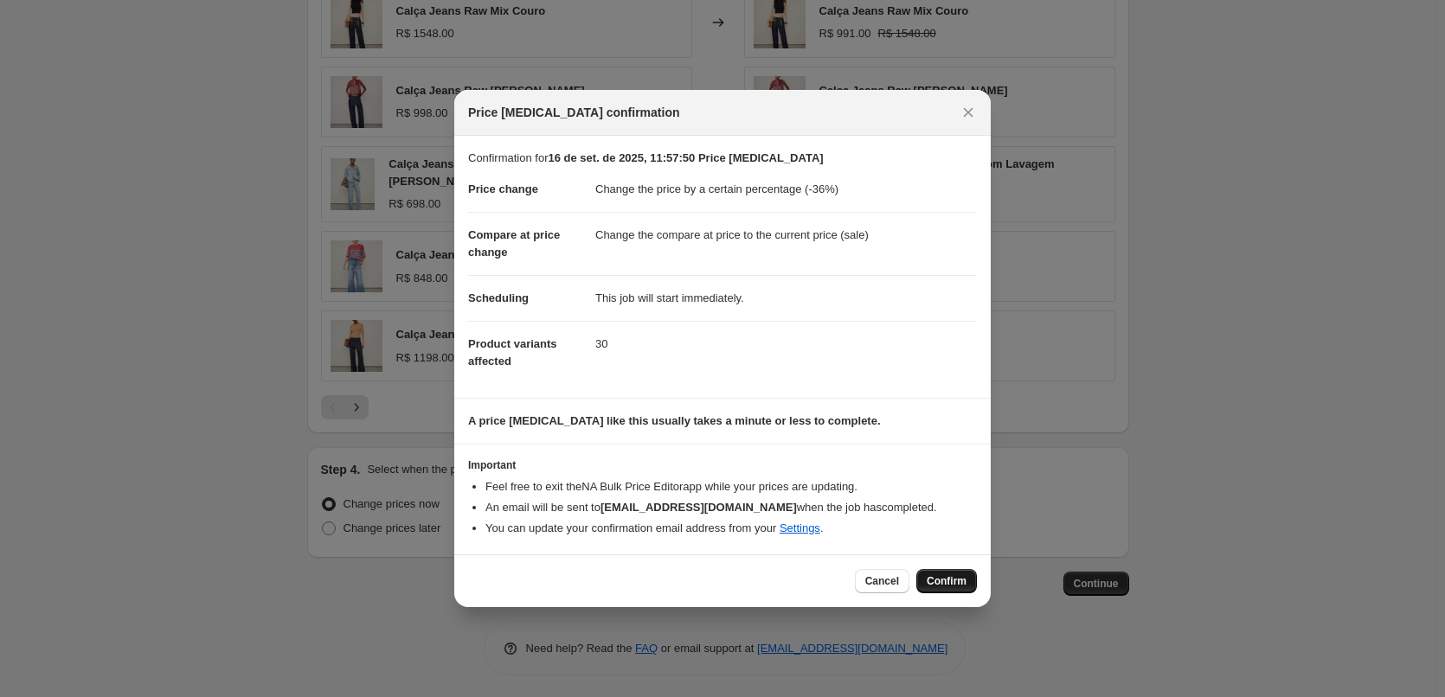
click at [962, 586] on span "Confirm" at bounding box center [946, 581] width 40 height 14
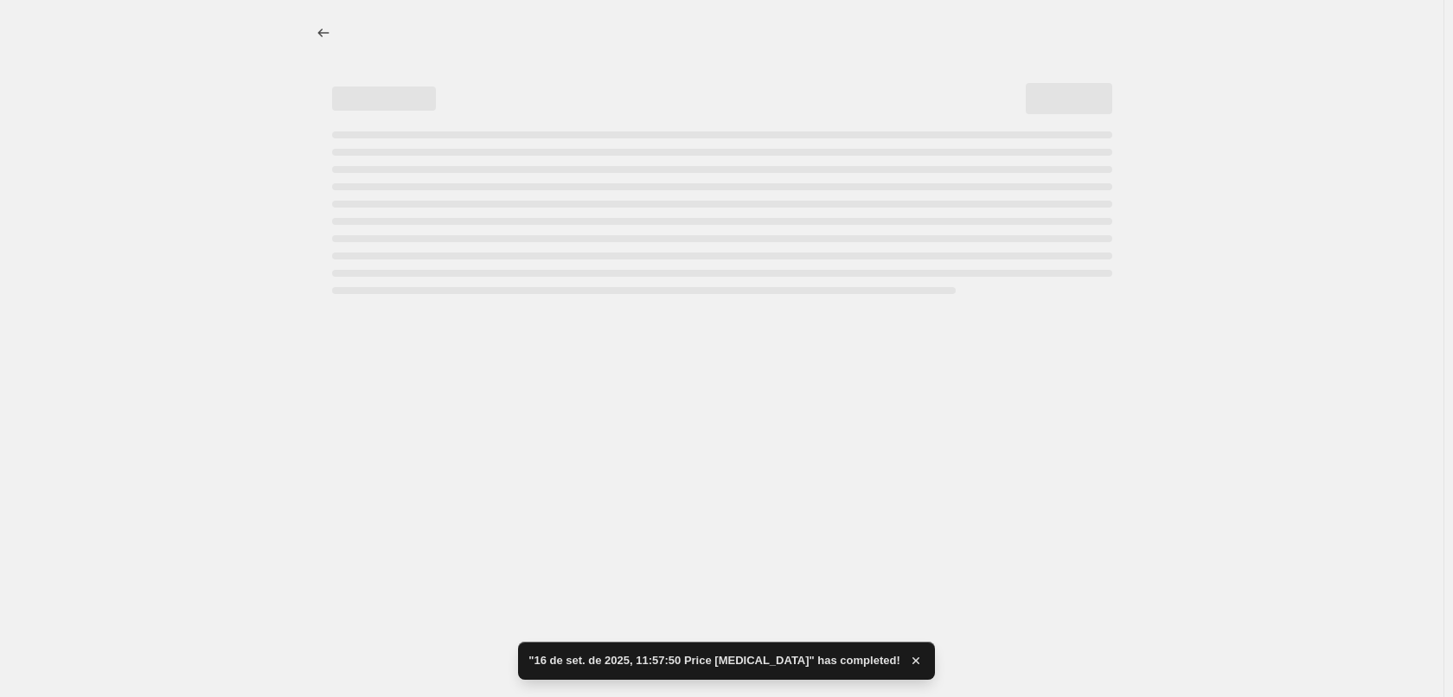
select select "percentage"
select select "tag"
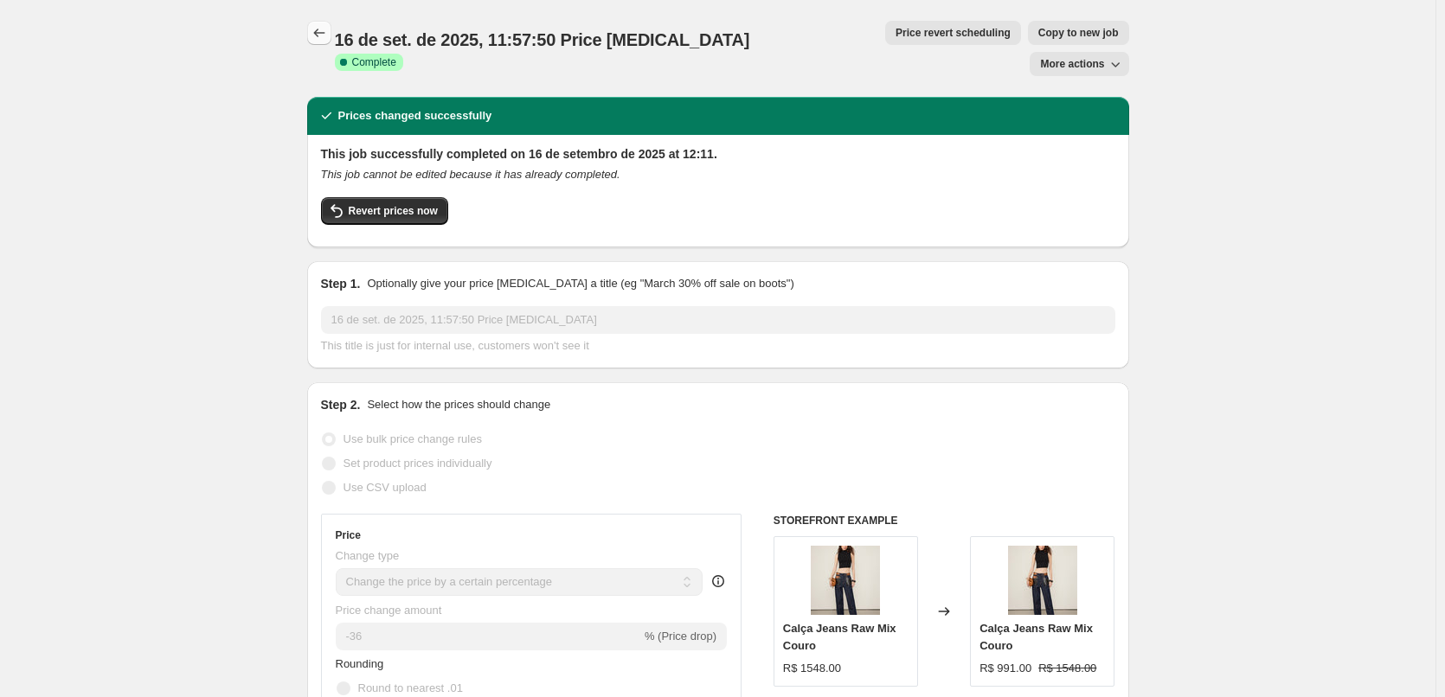
click at [328, 28] on icon "Price change jobs" at bounding box center [319, 32] width 17 height 17
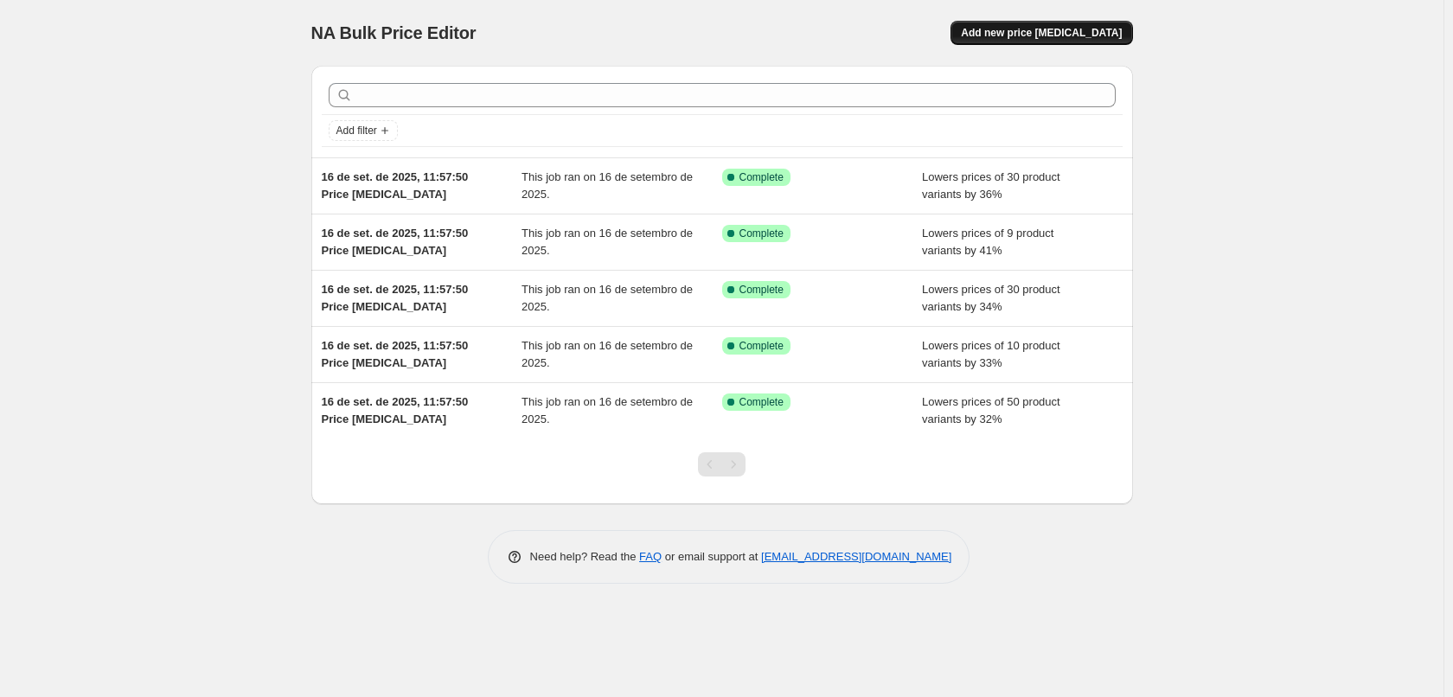
click at [1041, 40] on button "Add new price [MEDICAL_DATA]" at bounding box center [1042, 33] width 182 height 24
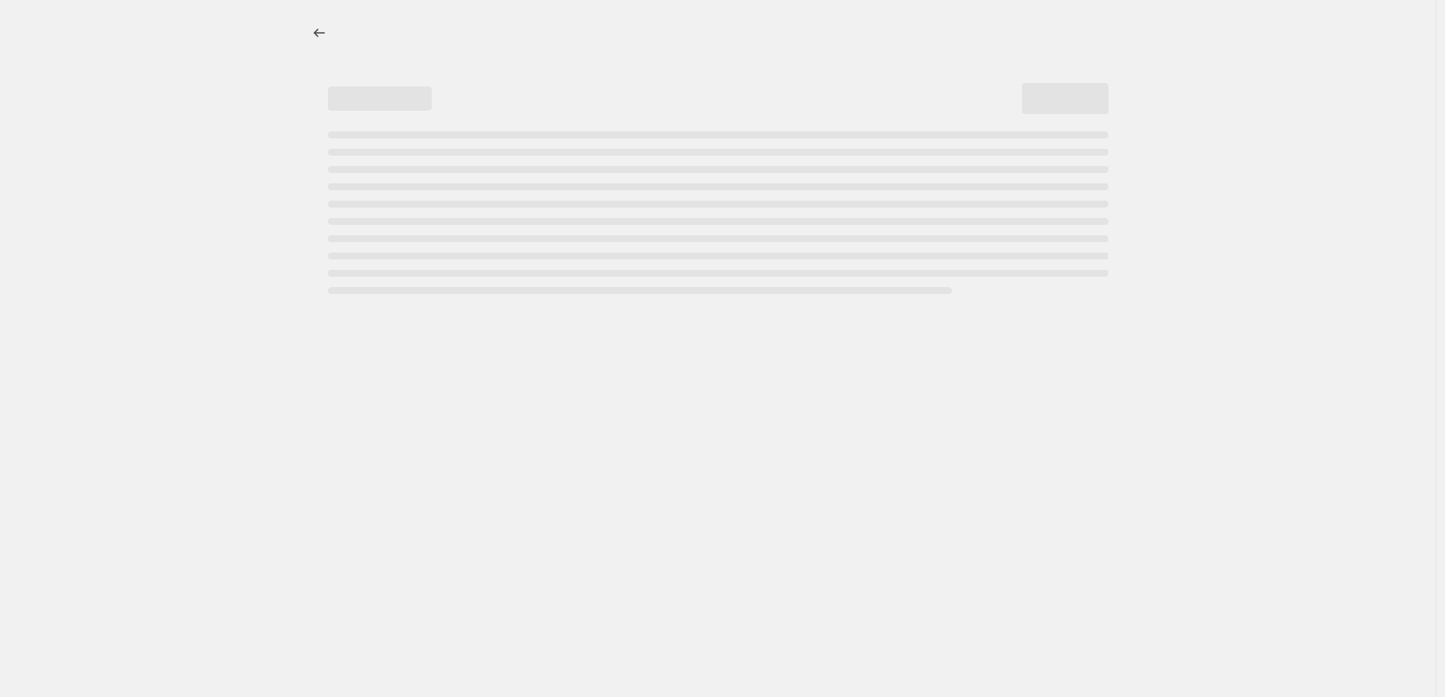
select select "percentage"
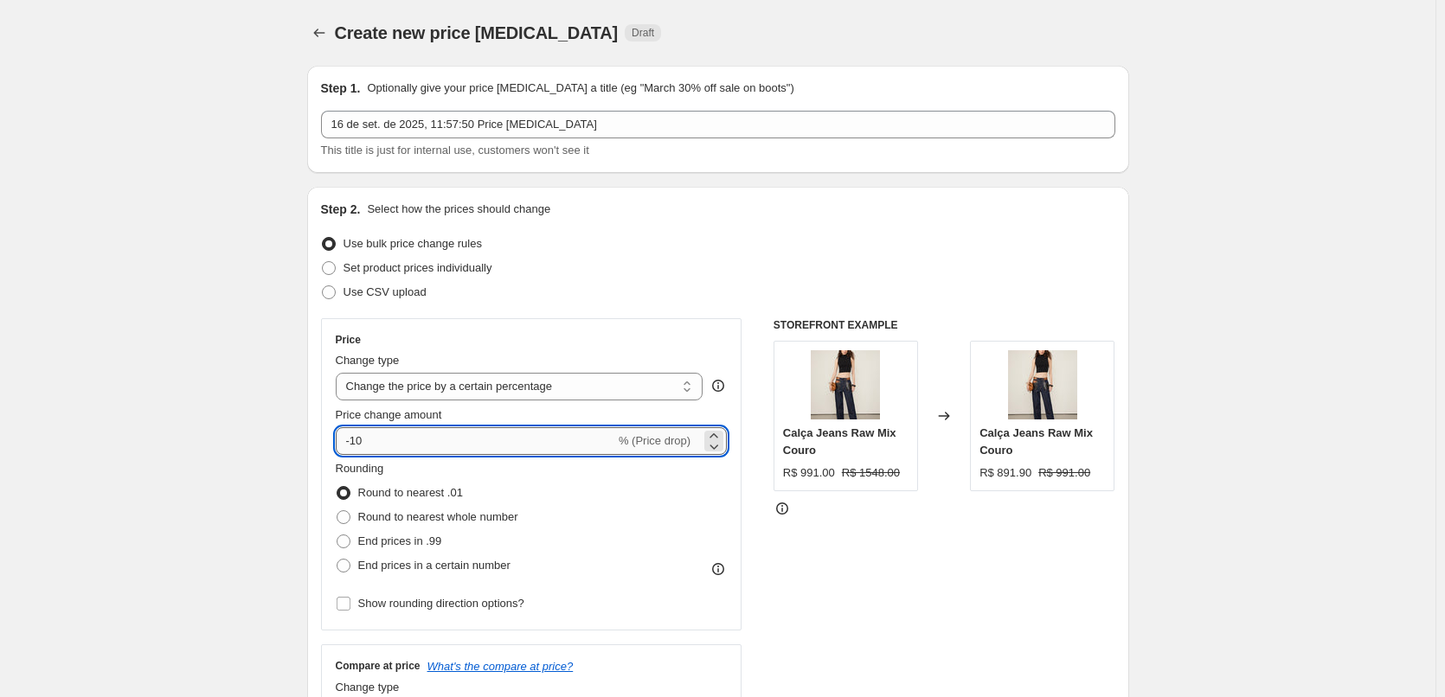
drag, startPoint x: 441, startPoint y: 448, endPoint x: 357, endPoint y: 450, distance: 83.9
click at [357, 450] on input "-10" at bounding box center [475, 441] width 279 height 28
type input "-42"
click at [462, 576] on label "End prices in a certain number" at bounding box center [423, 566] width 175 height 24
click at [337, 560] on input "End prices in a certain number" at bounding box center [336, 559] width 1 height 1
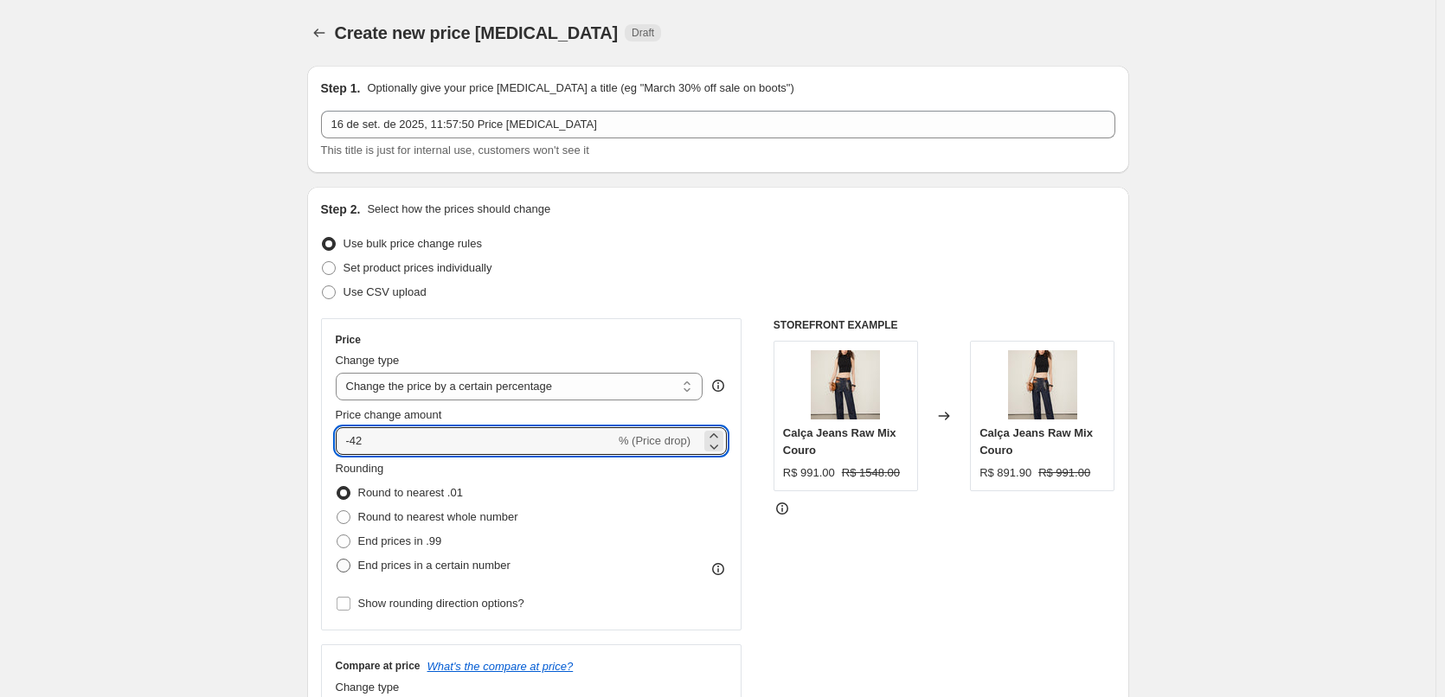
radio input "true"
drag, startPoint x: 383, startPoint y: 446, endPoint x: 357, endPoint y: 445, distance: 26.0
click at [357, 445] on input "-42" at bounding box center [475, 441] width 279 height 28
type input "-36"
drag, startPoint x: 448, startPoint y: 617, endPoint x: 400, endPoint y: 619, distance: 48.5
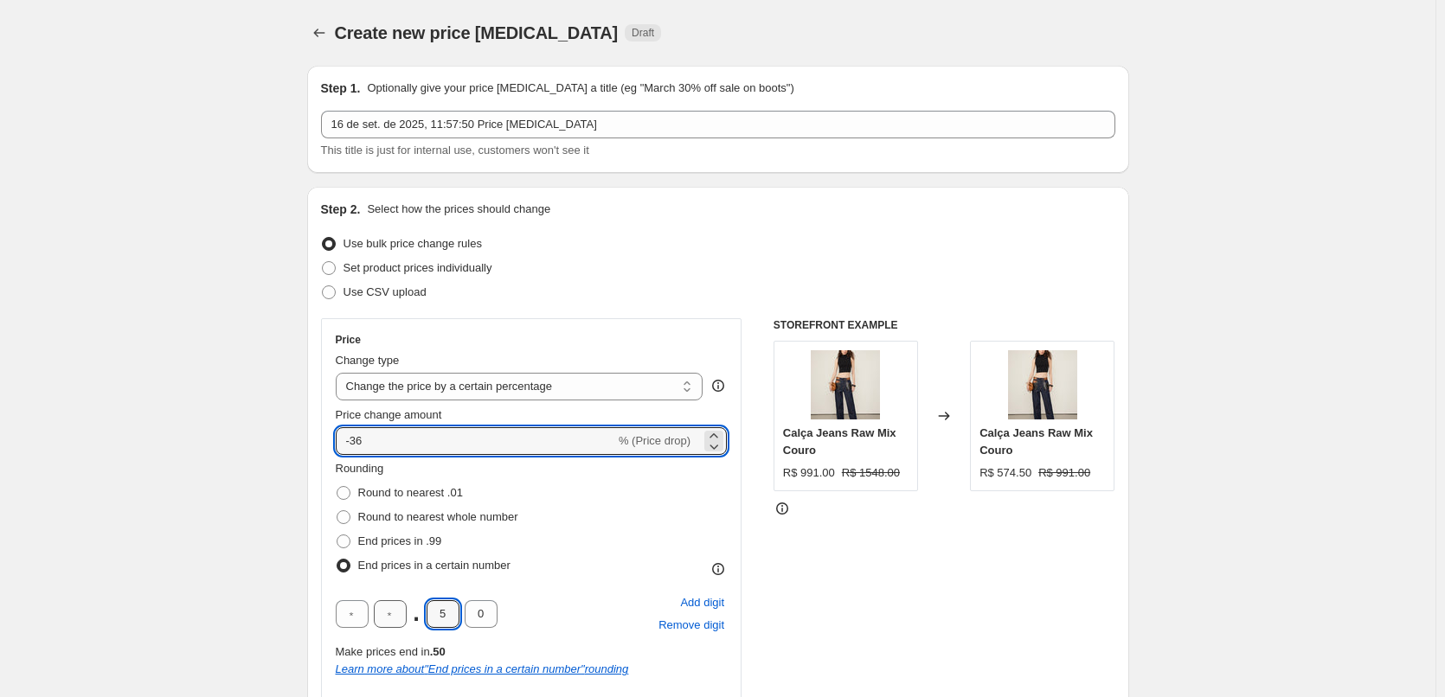
click at [408, 619] on div ". 5 0" at bounding box center [417, 614] width 162 height 28
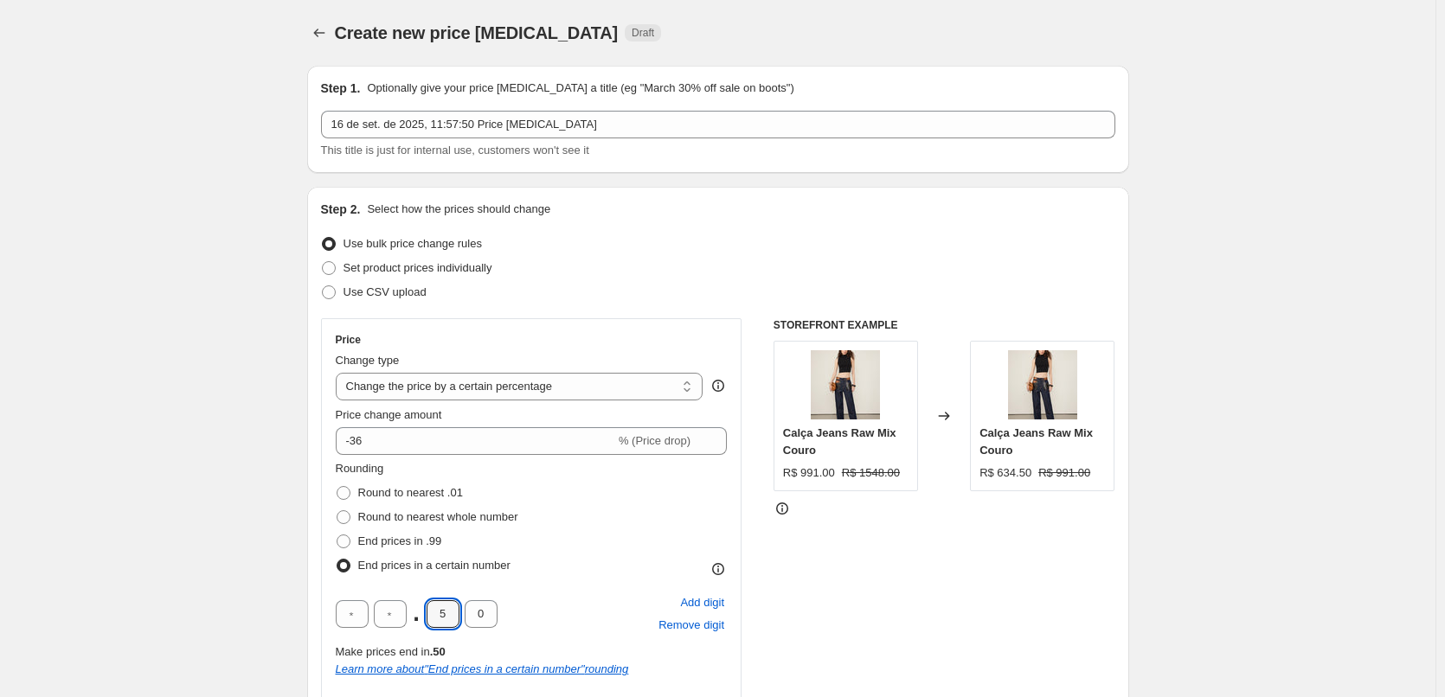
type input "0"
click at [587, 594] on div ". 0 0 Add digit Remove digit" at bounding box center [532, 614] width 392 height 45
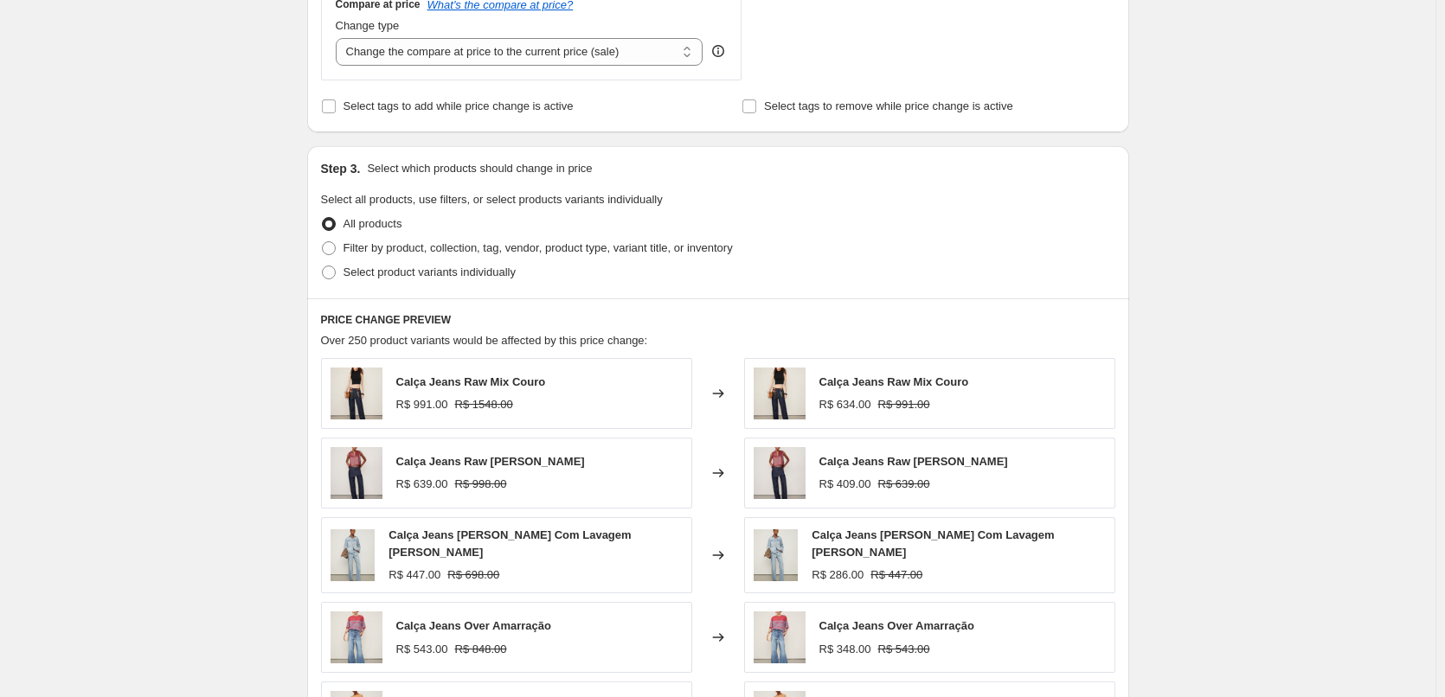
scroll to position [807, 0]
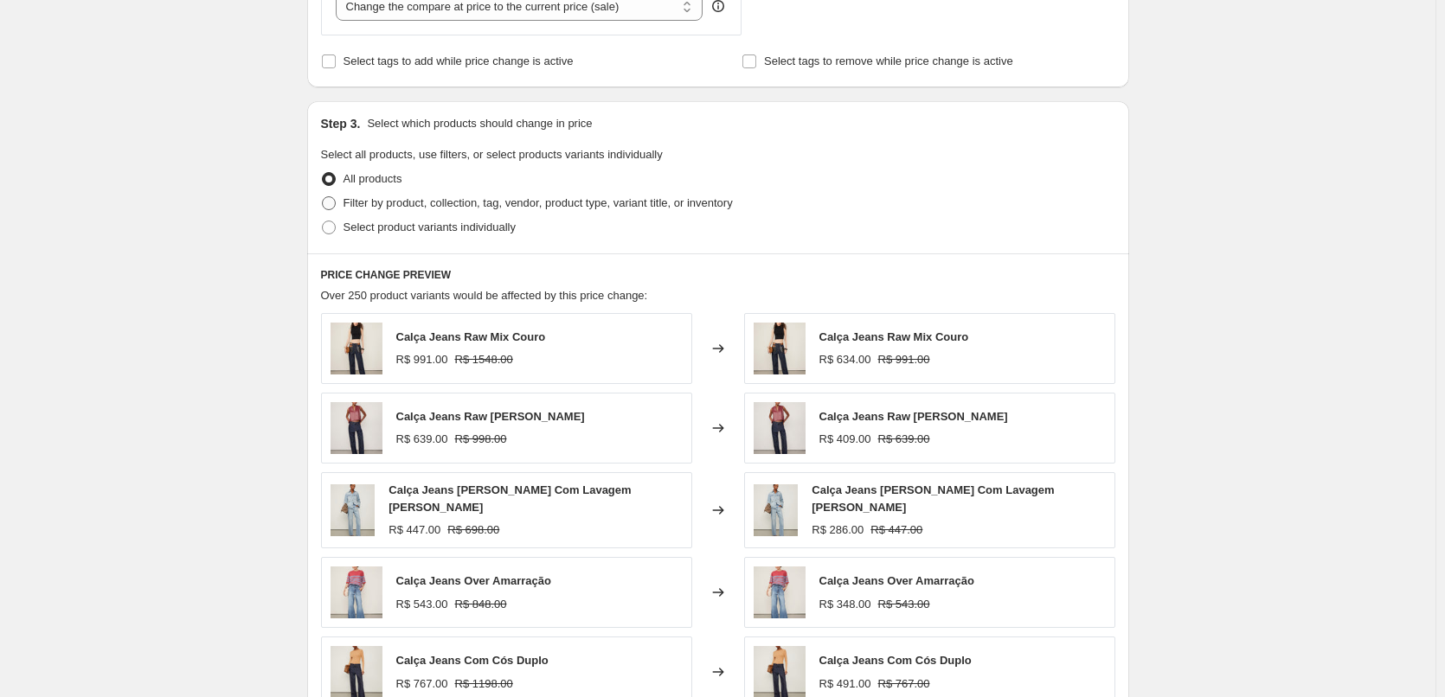
click at [411, 202] on span "Filter by product, collection, tag, vendor, product type, variant title, or inv…" at bounding box center [537, 202] width 389 height 13
click at [323, 197] on input "Filter by product, collection, tag, vendor, product type, variant title, or inv…" at bounding box center [322, 196] width 1 height 1
radio input "true"
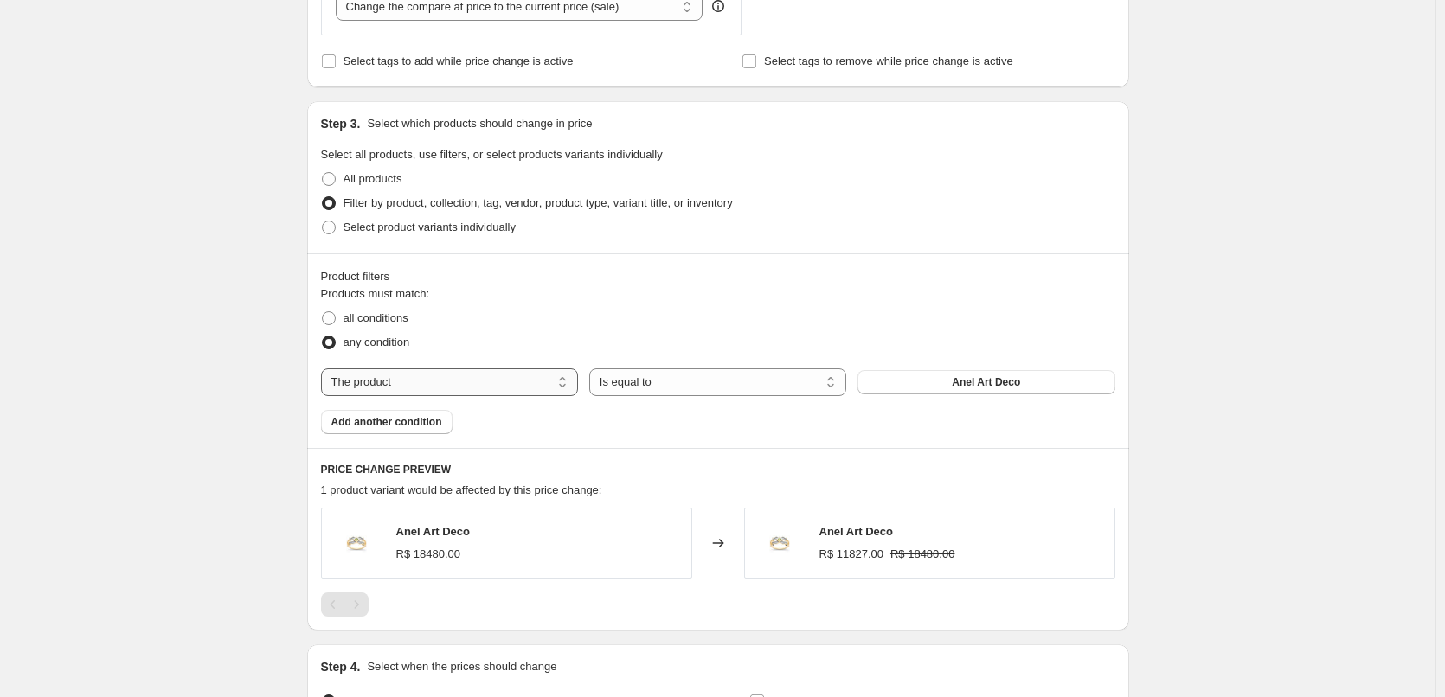
click at [488, 378] on select "The product The product's collection The product's tag The product's vendor The…" at bounding box center [449, 382] width 257 height 28
select select "tag"
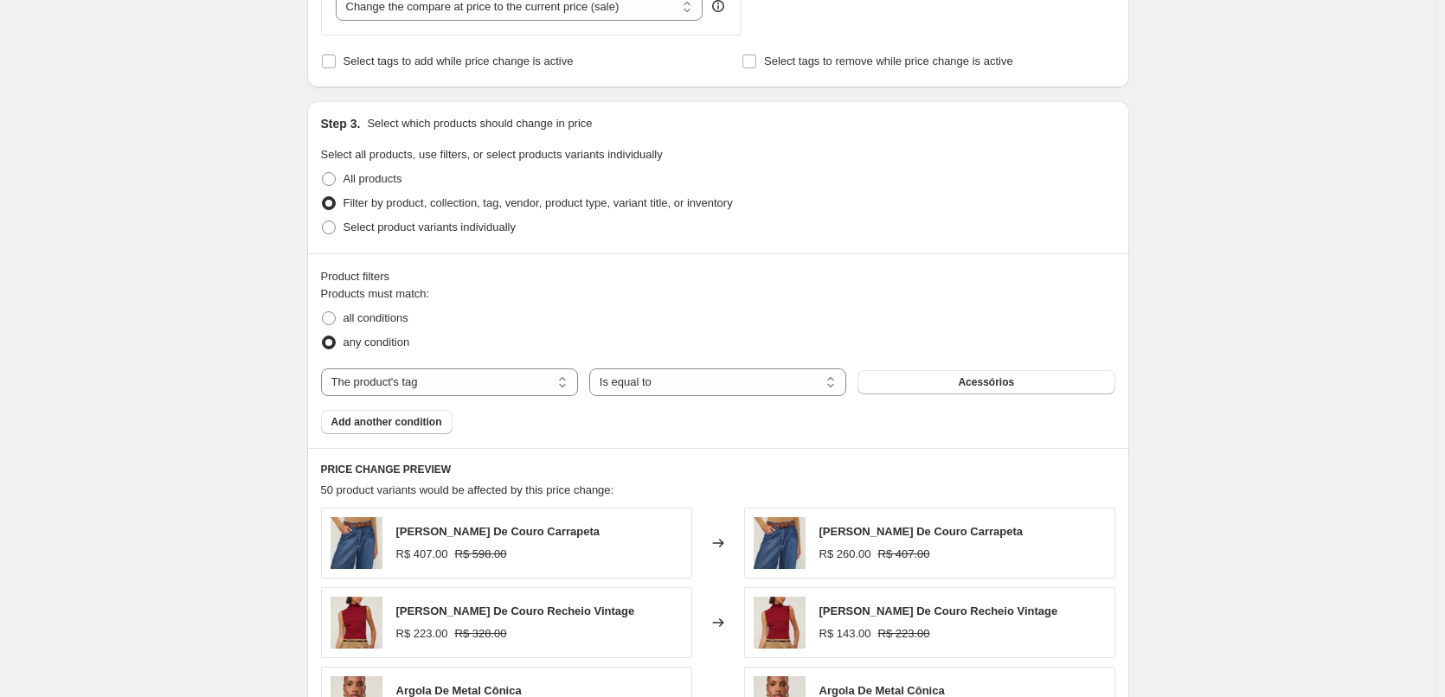
click at [964, 375] on button "Acessórios" at bounding box center [985, 382] width 257 height 24
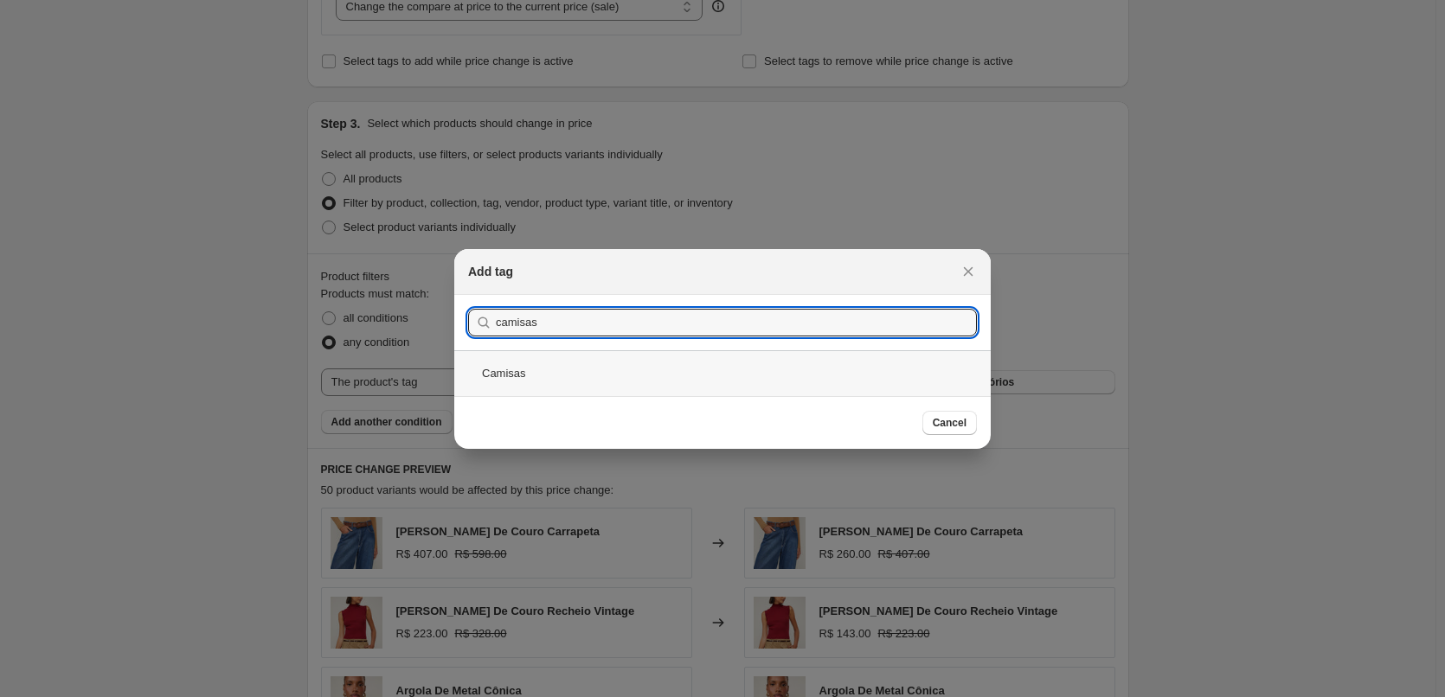
type input "camisas"
click at [661, 369] on div "Camisas" at bounding box center [722, 373] width 536 height 46
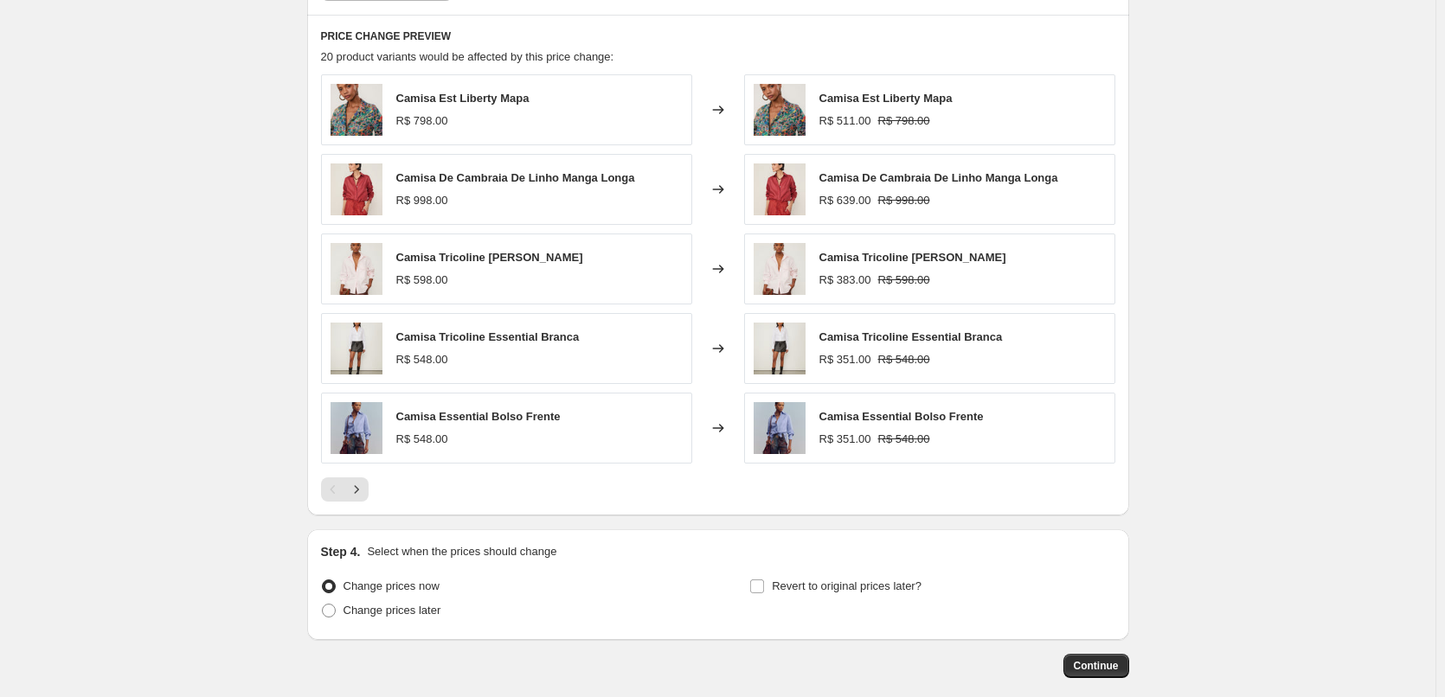
scroll to position [1328, 0]
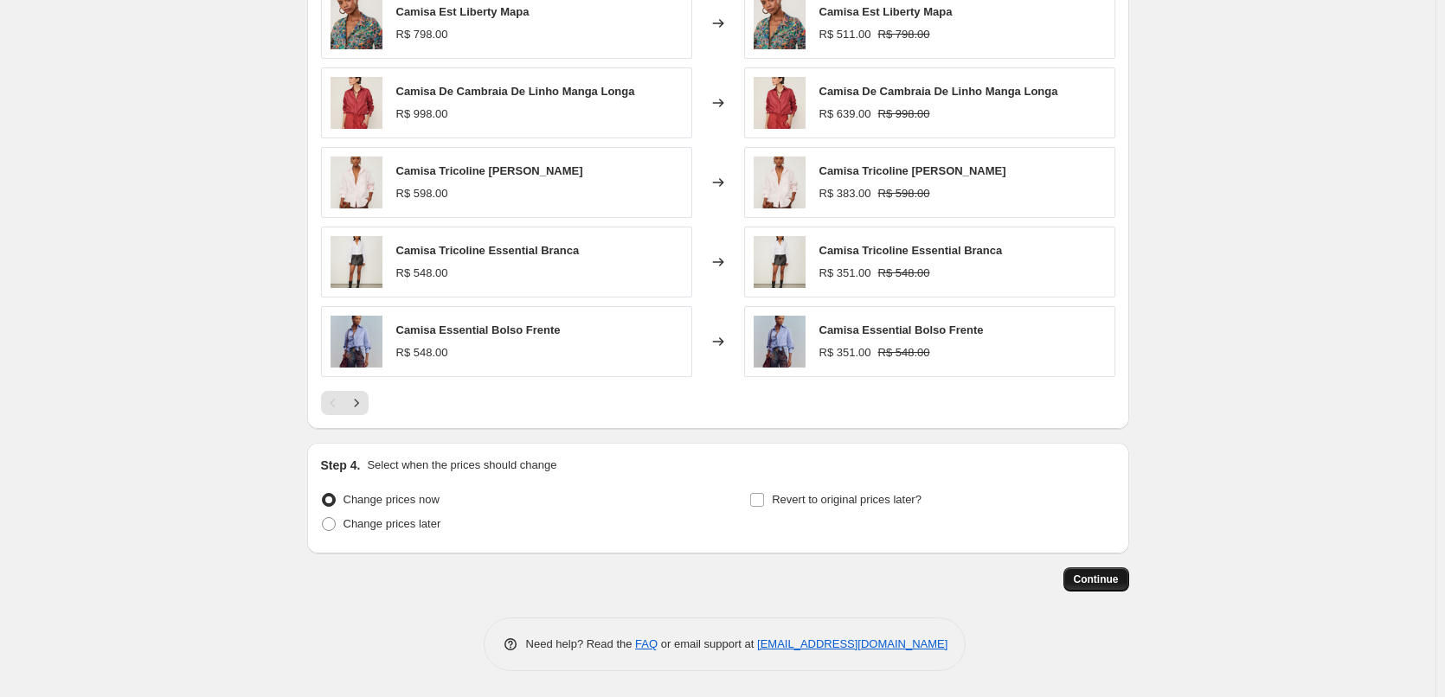
click at [1114, 576] on span "Continue" at bounding box center [1095, 580] width 45 height 14
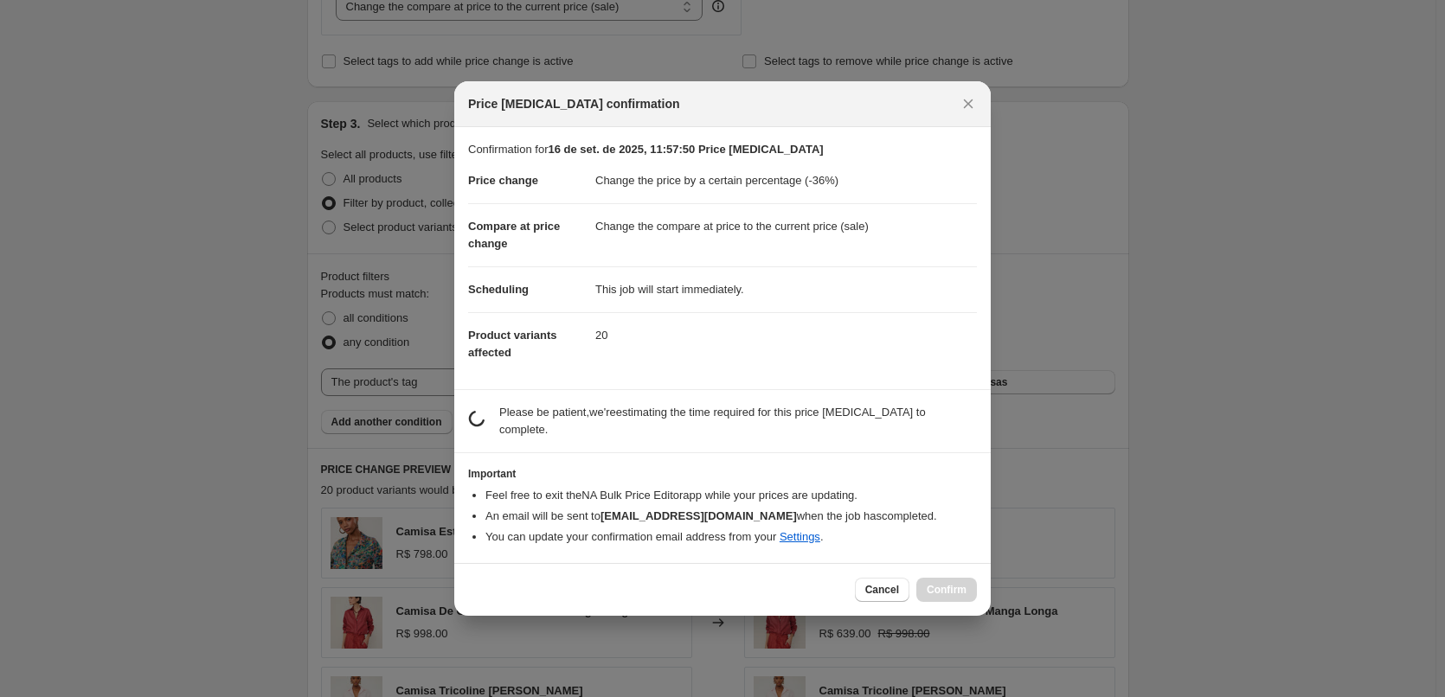
scroll to position [0, 0]
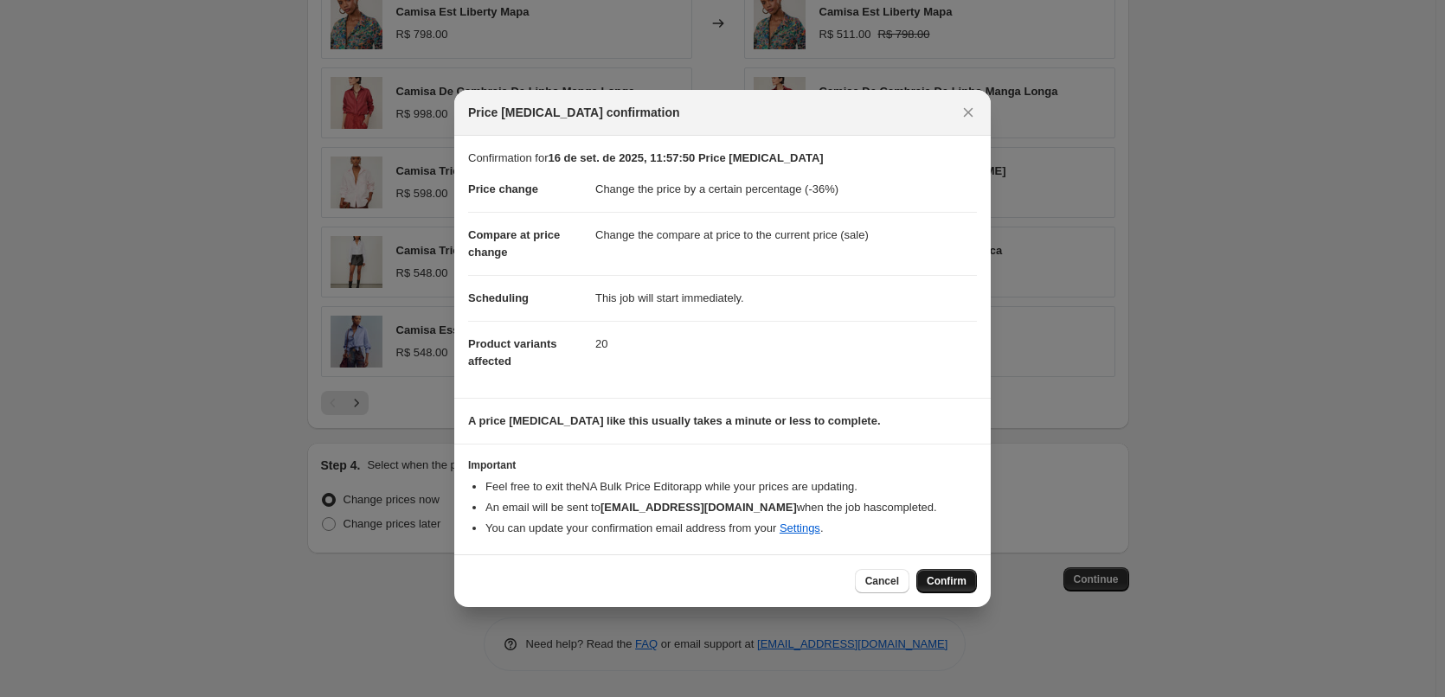
click at [953, 574] on span "Confirm" at bounding box center [946, 581] width 40 height 14
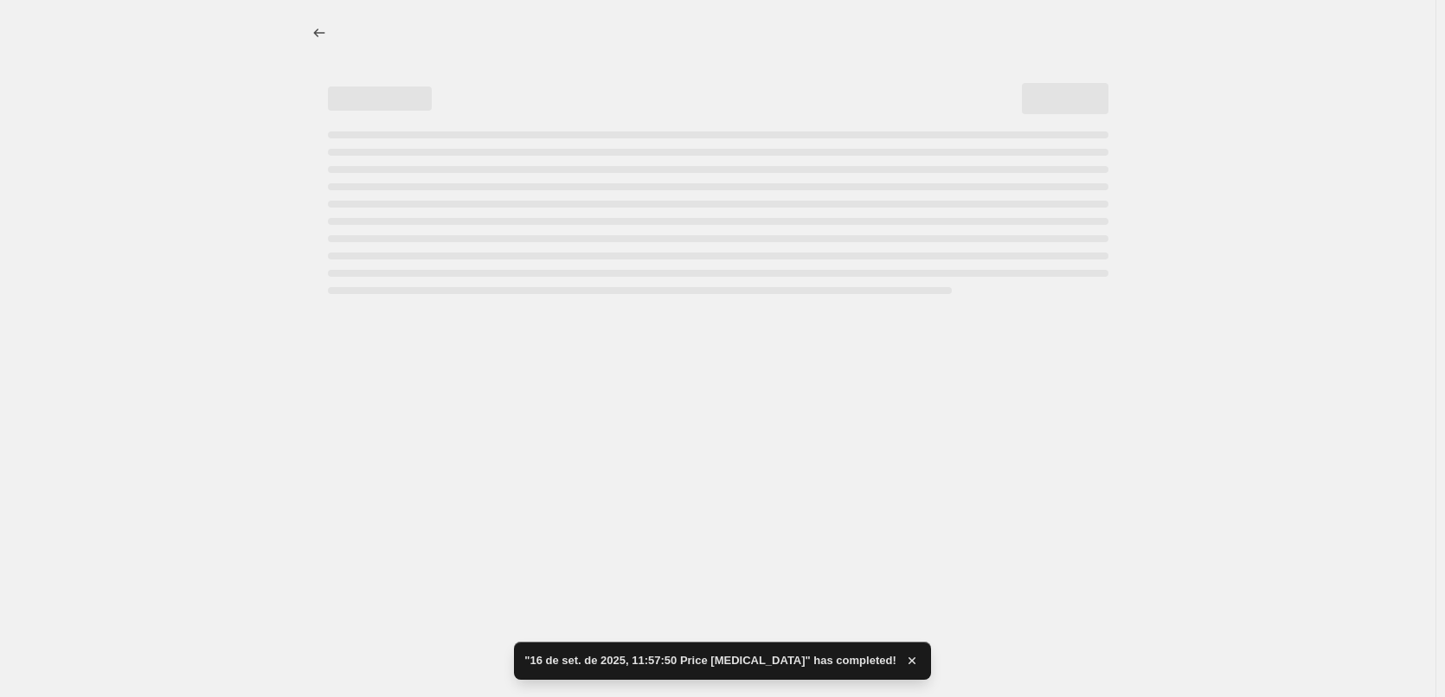
select select "percentage"
select select "tag"
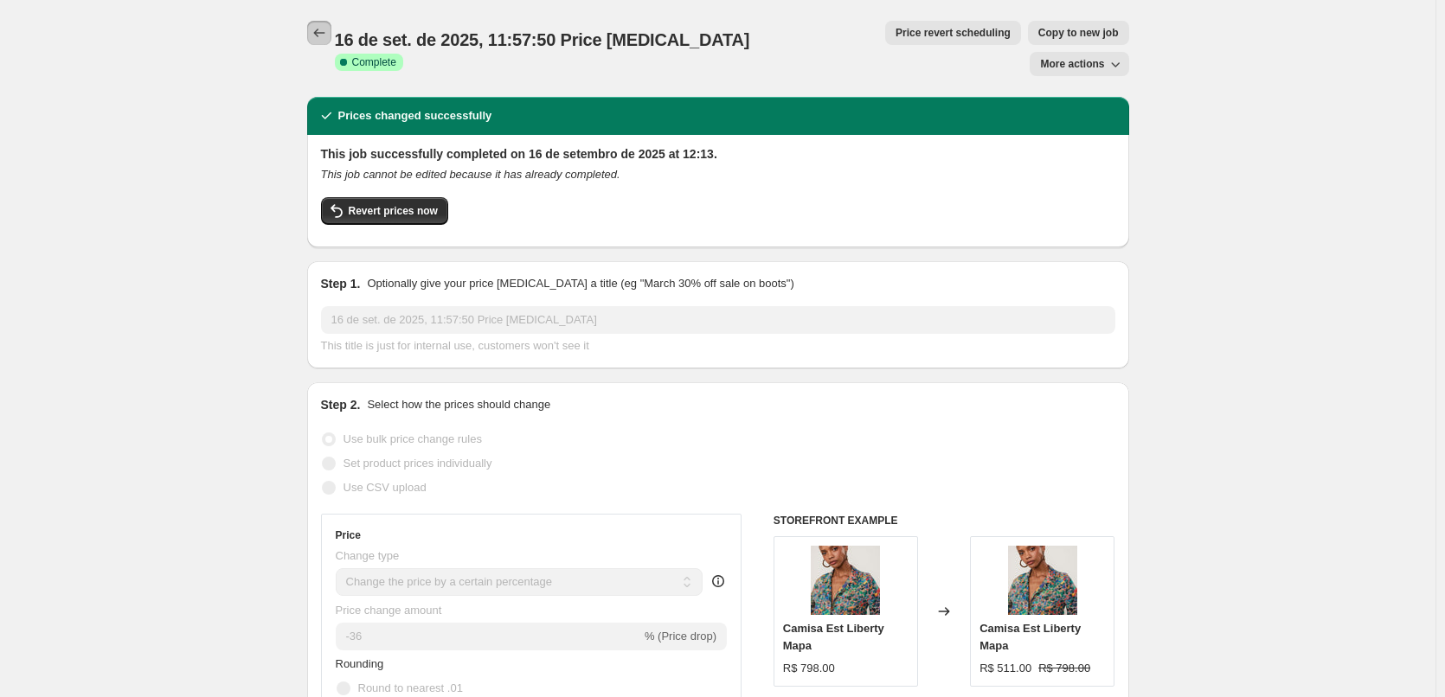
click at [318, 34] on icon "Price change jobs" at bounding box center [318, 33] width 11 height 9
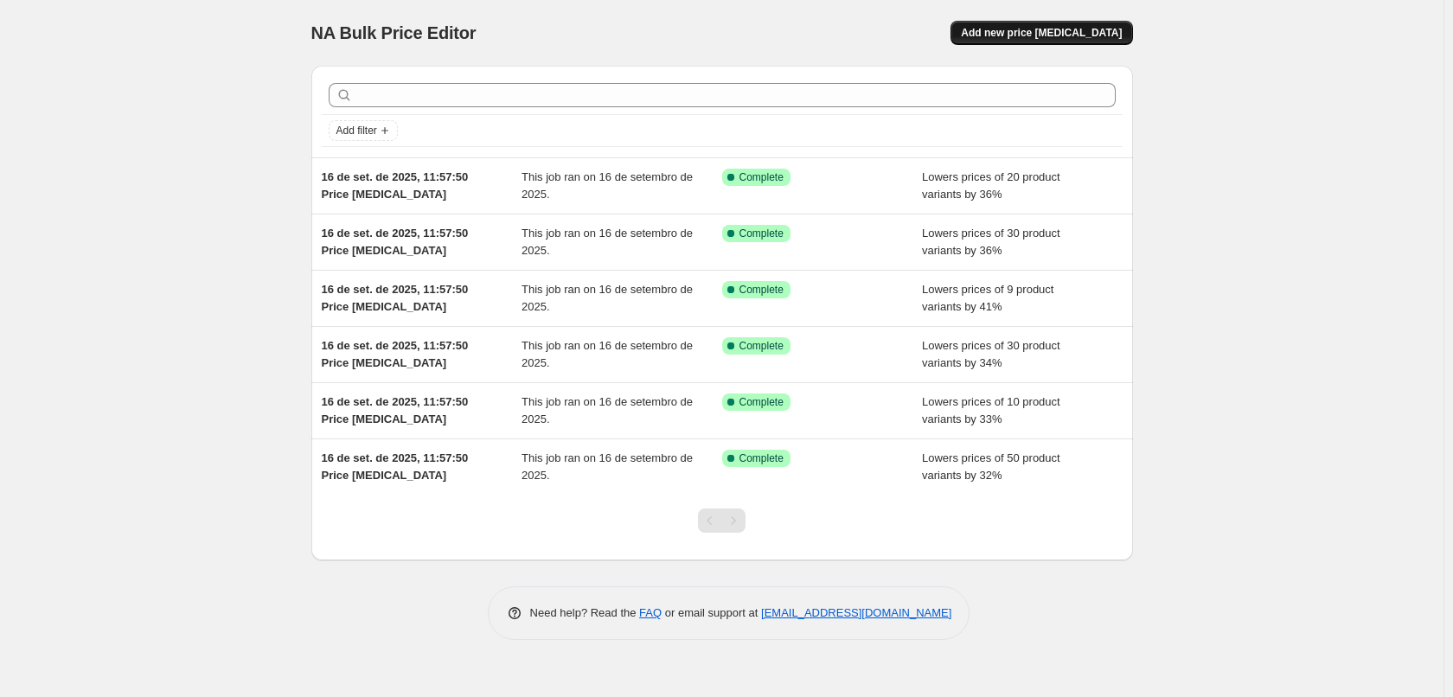
click at [1031, 26] on button "Add new price [MEDICAL_DATA]" at bounding box center [1042, 33] width 182 height 24
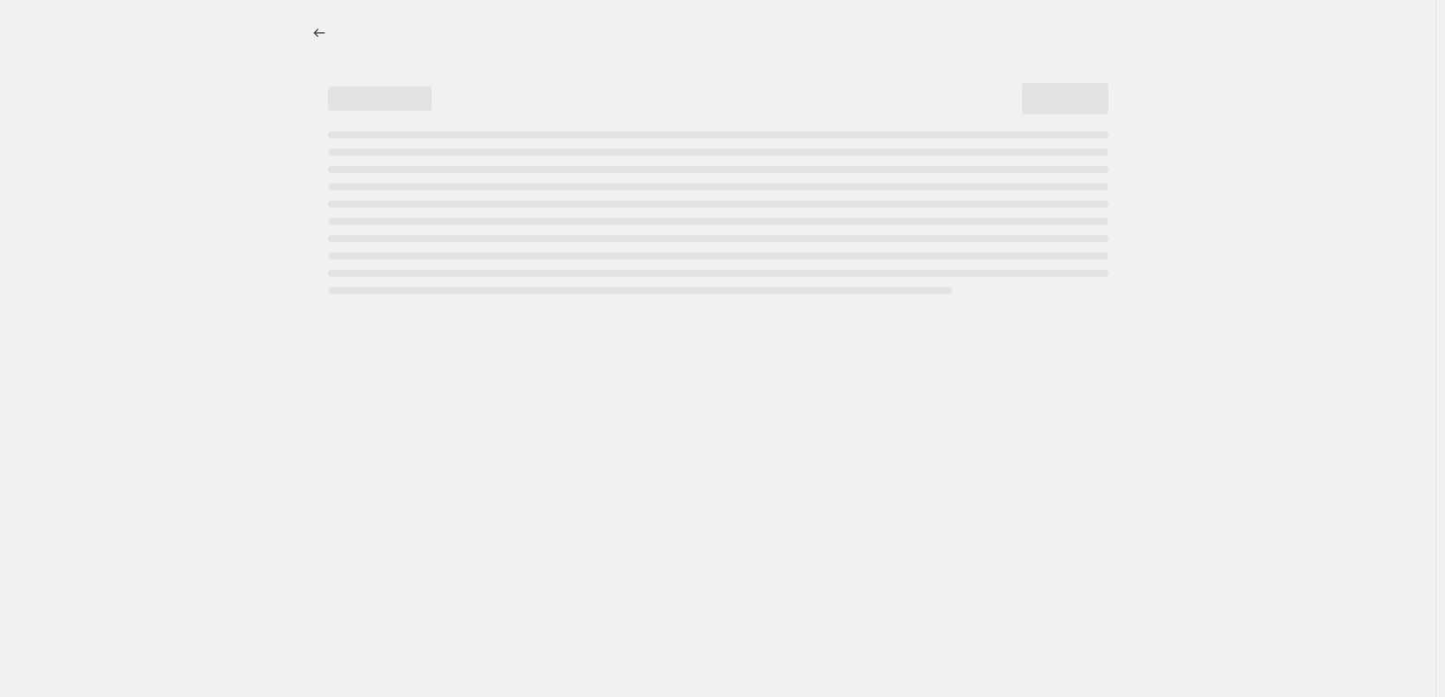
select select "percentage"
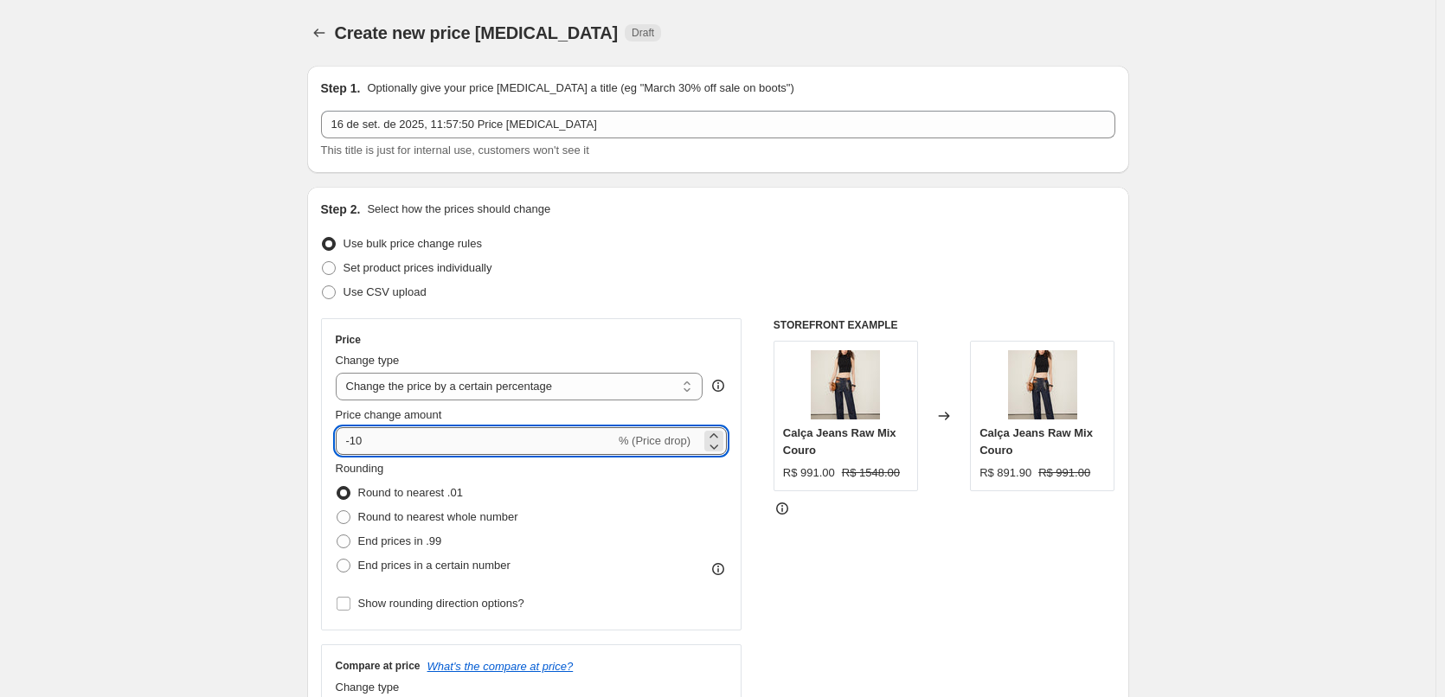
drag, startPoint x: 451, startPoint y: 433, endPoint x: 356, endPoint y: 446, distance: 96.2
click at [356, 446] on input "-10" at bounding box center [475, 441] width 279 height 28
click at [444, 445] on input "-35" at bounding box center [475, 441] width 279 height 28
drag, startPoint x: 403, startPoint y: 446, endPoint x: 363, endPoint y: 450, distance: 39.9
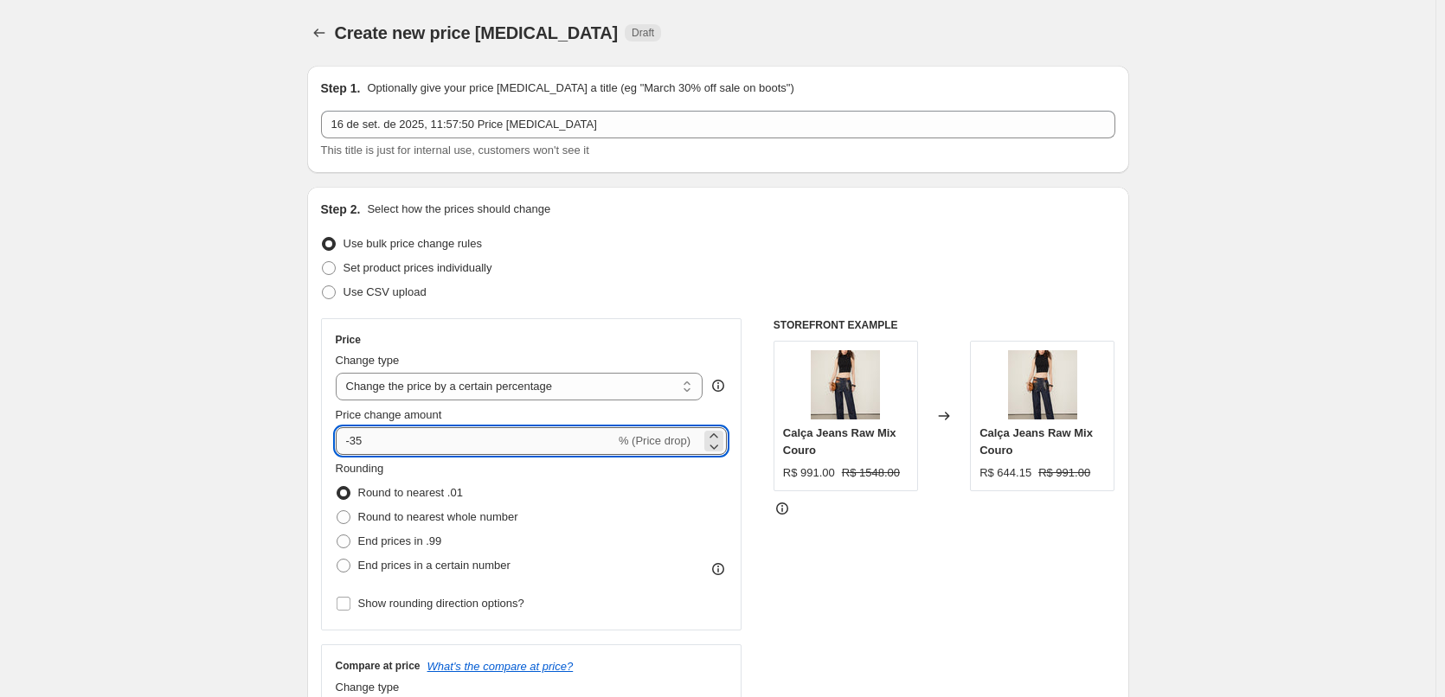
click at [363, 450] on input "-35" at bounding box center [475, 441] width 279 height 28
type input "-36"
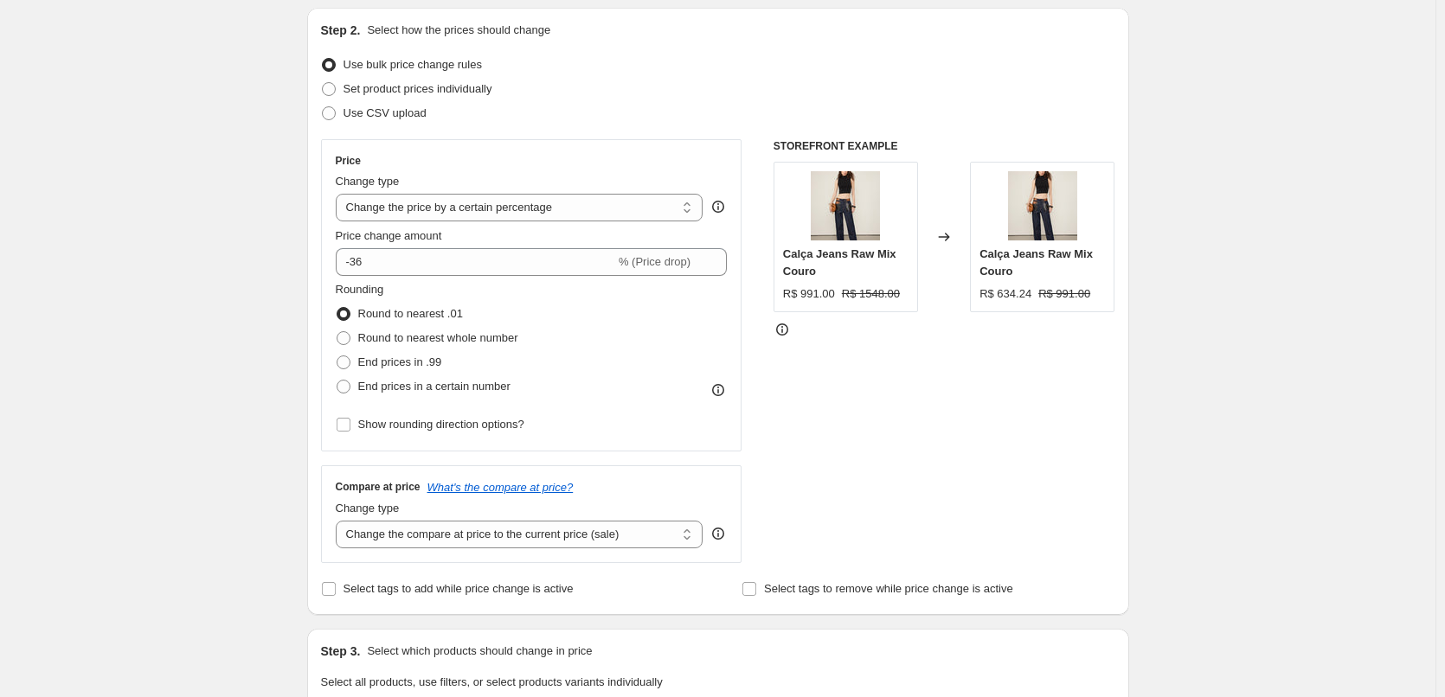
scroll to position [346, 0]
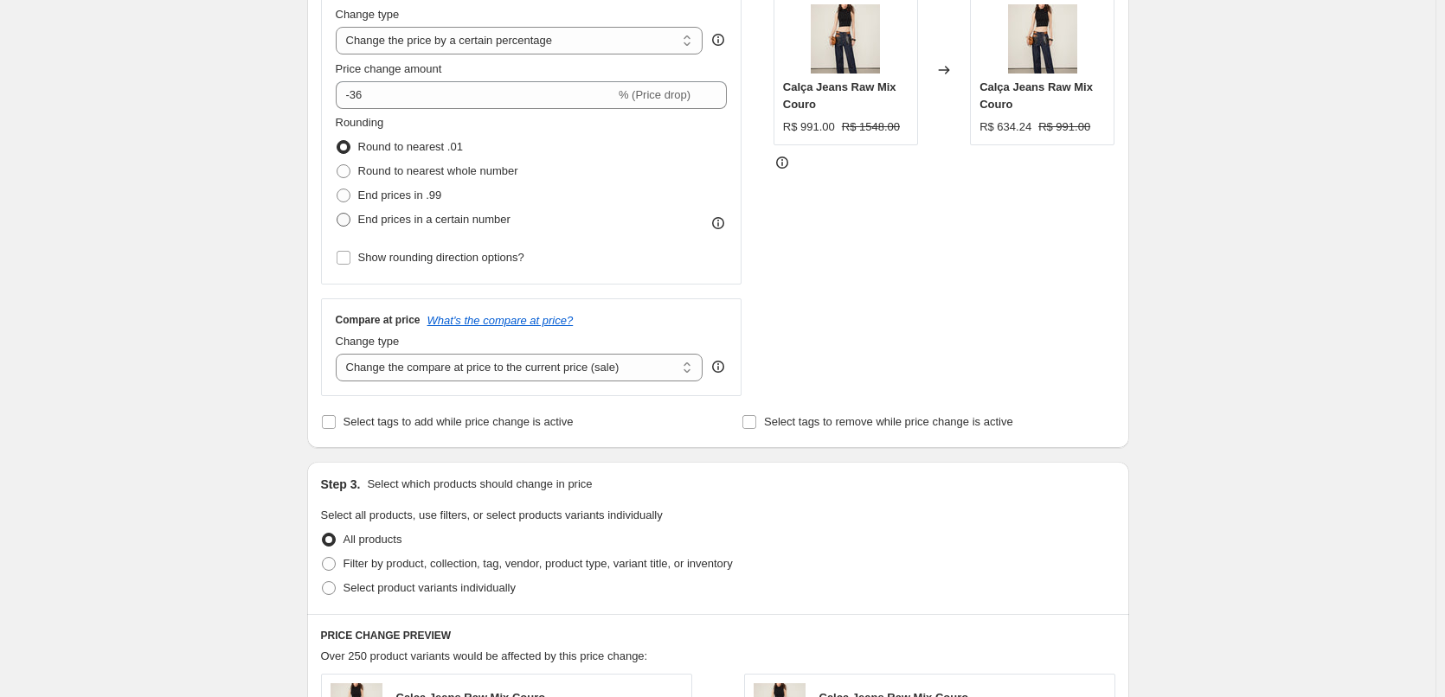
click at [465, 216] on span "End prices in a certain number" at bounding box center [434, 219] width 152 height 13
click at [337, 214] on input "End prices in a certain number" at bounding box center [336, 213] width 1 height 1
radio input "true"
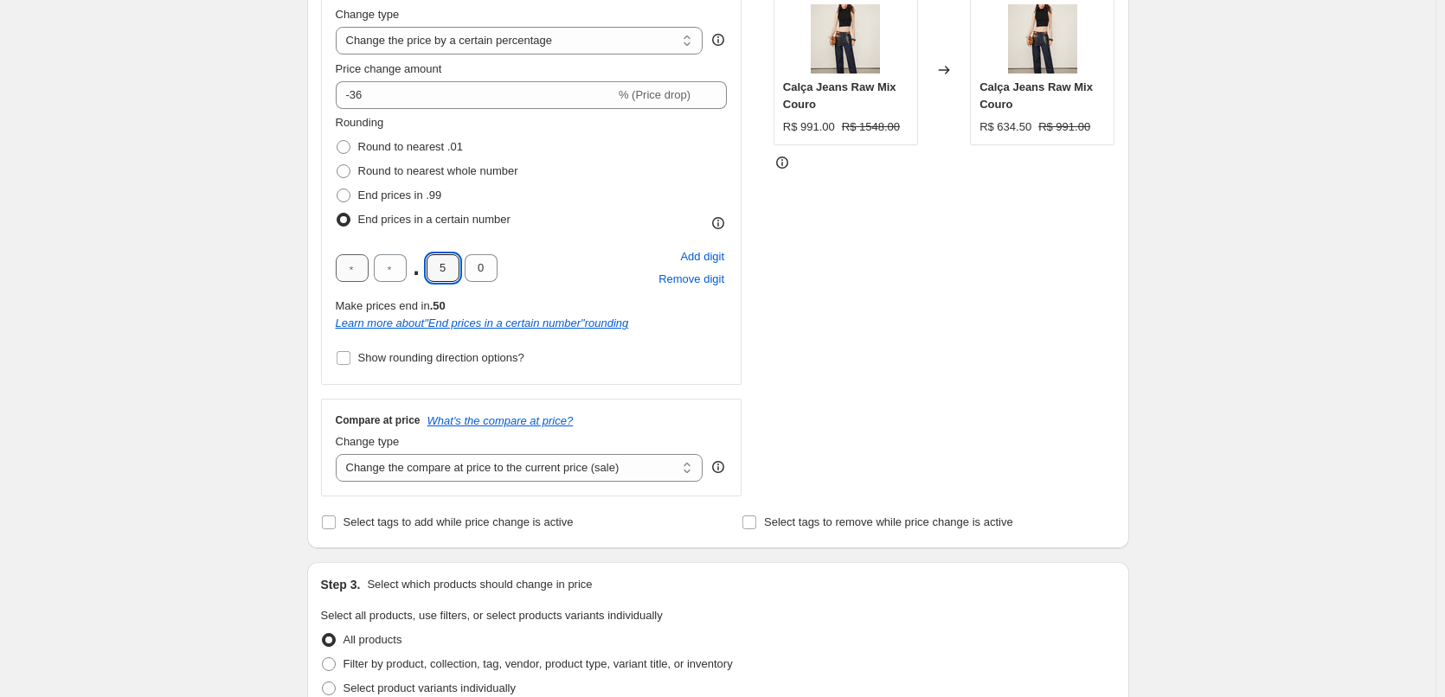
drag, startPoint x: 458, startPoint y: 262, endPoint x: 364, endPoint y: 268, distance: 93.6
click at [407, 267] on div ". 5 0" at bounding box center [417, 268] width 162 height 28
type input "0"
click at [612, 253] on div ". 0 0 Add digit Remove digit" at bounding box center [532, 268] width 392 height 45
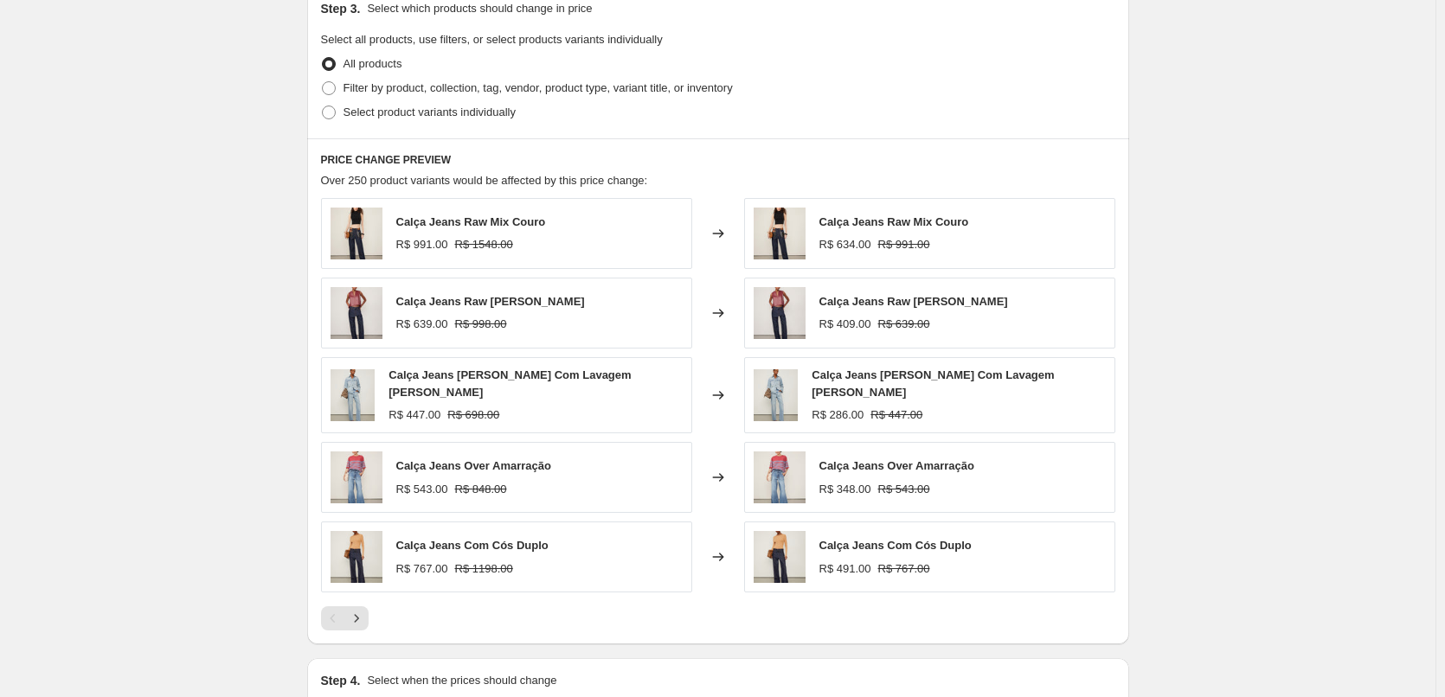
scroll to position [865, 0]
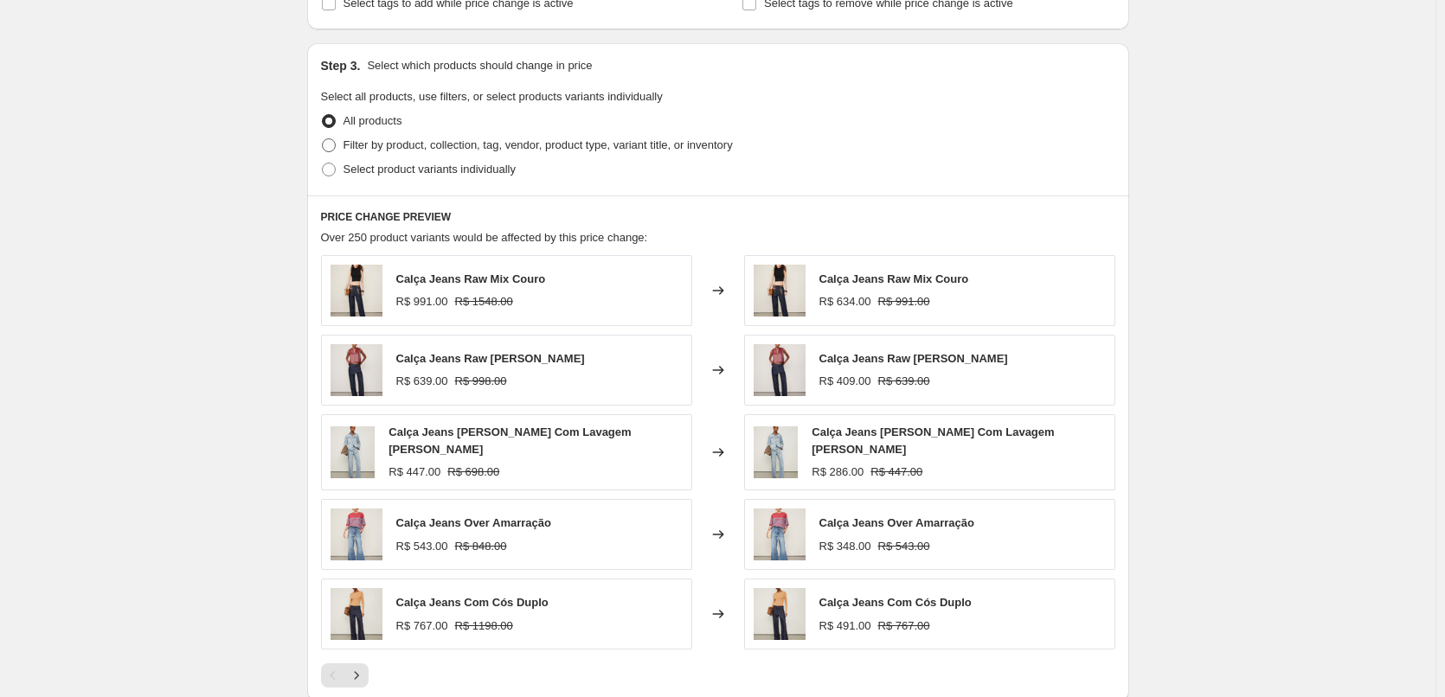
click at [446, 155] on label "Filter by product, collection, tag, vendor, product type, variant title, or inv…" at bounding box center [527, 145] width 412 height 24
click at [323, 139] on input "Filter by product, collection, tag, vendor, product type, variant title, or inv…" at bounding box center [322, 138] width 1 height 1
radio input "true"
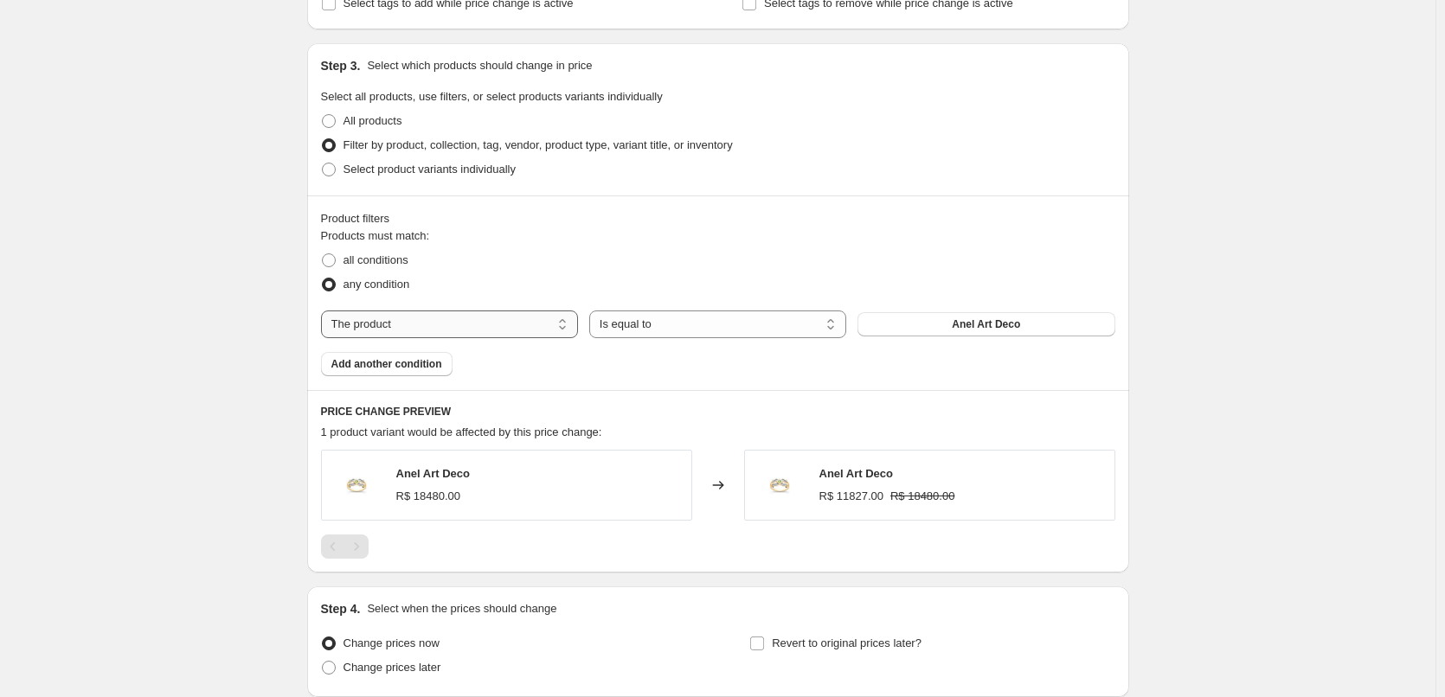
click at [417, 330] on select "The product The product's collection The product's tag The product's vendor The…" at bounding box center [449, 325] width 257 height 28
select select "tag"
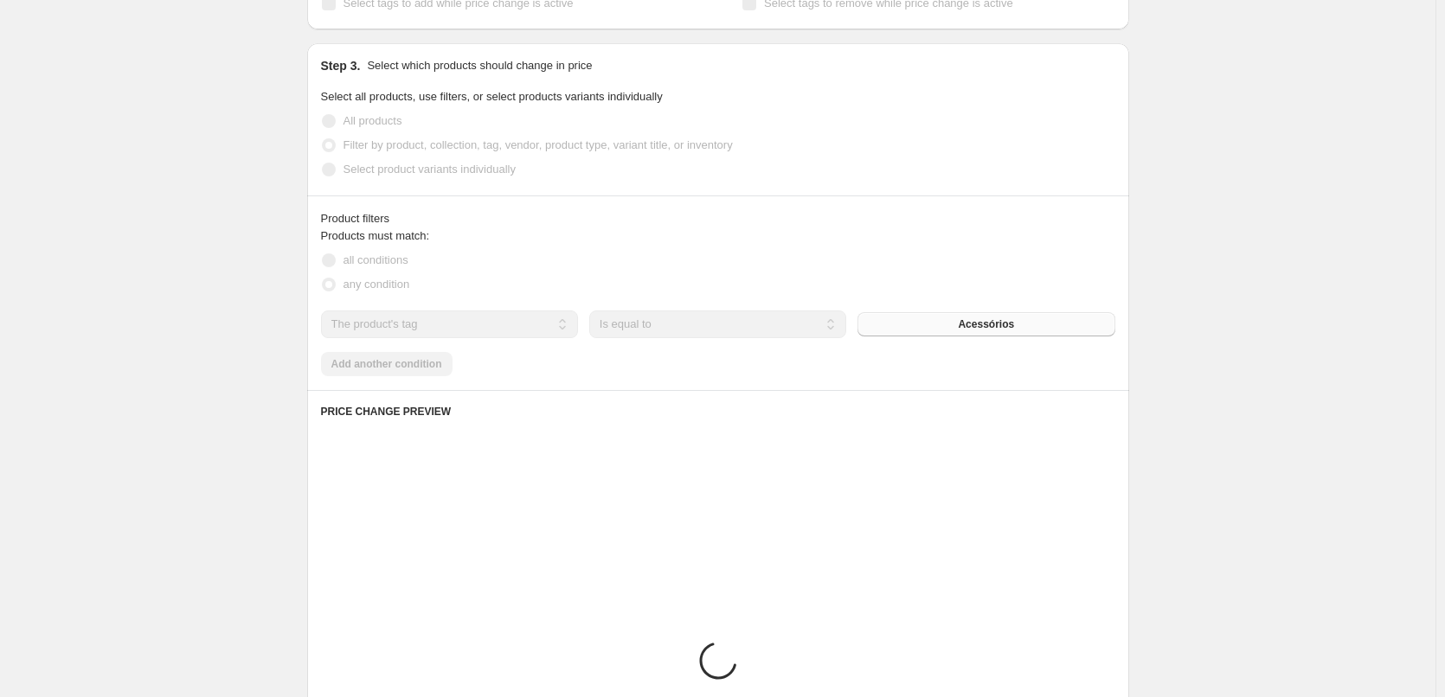
click at [950, 331] on button "Acessórios" at bounding box center [985, 324] width 257 height 24
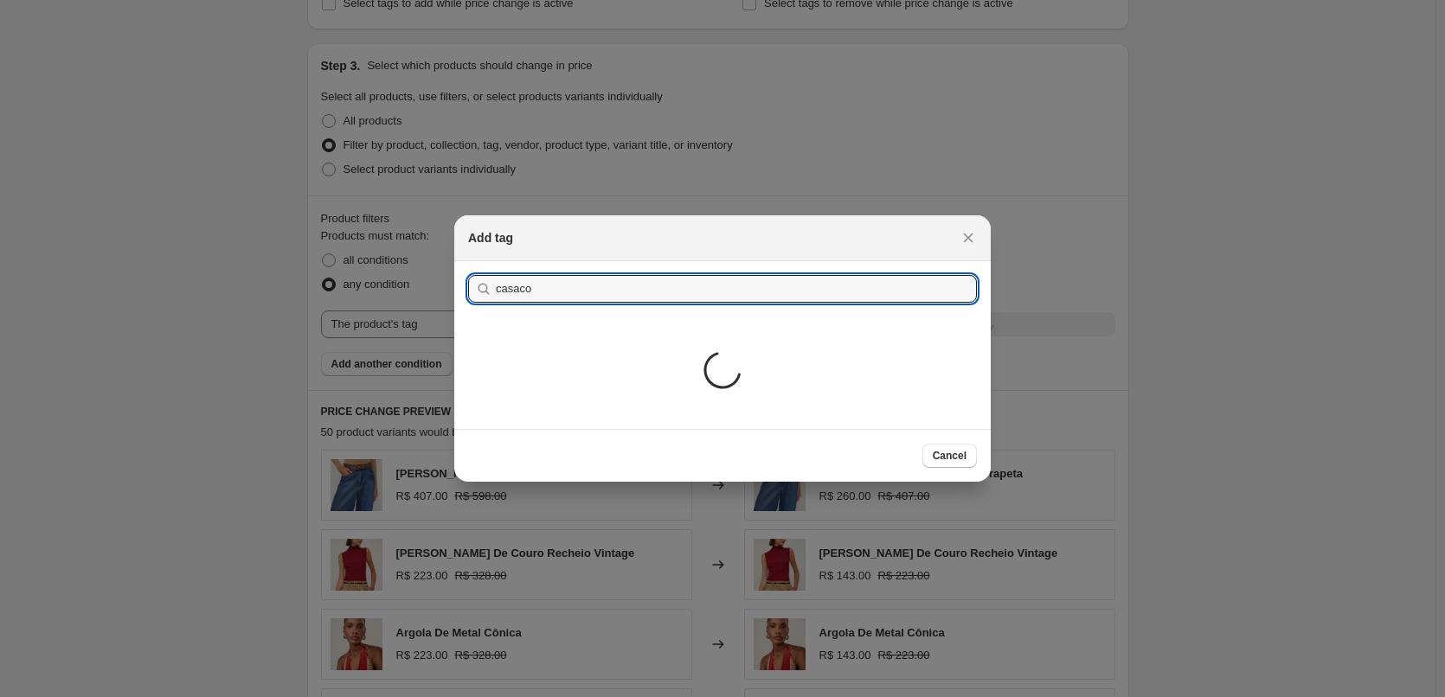
type input "casaco"
click at [599, 306] on section "Submit casaco" at bounding box center [722, 288] width 536 height 55
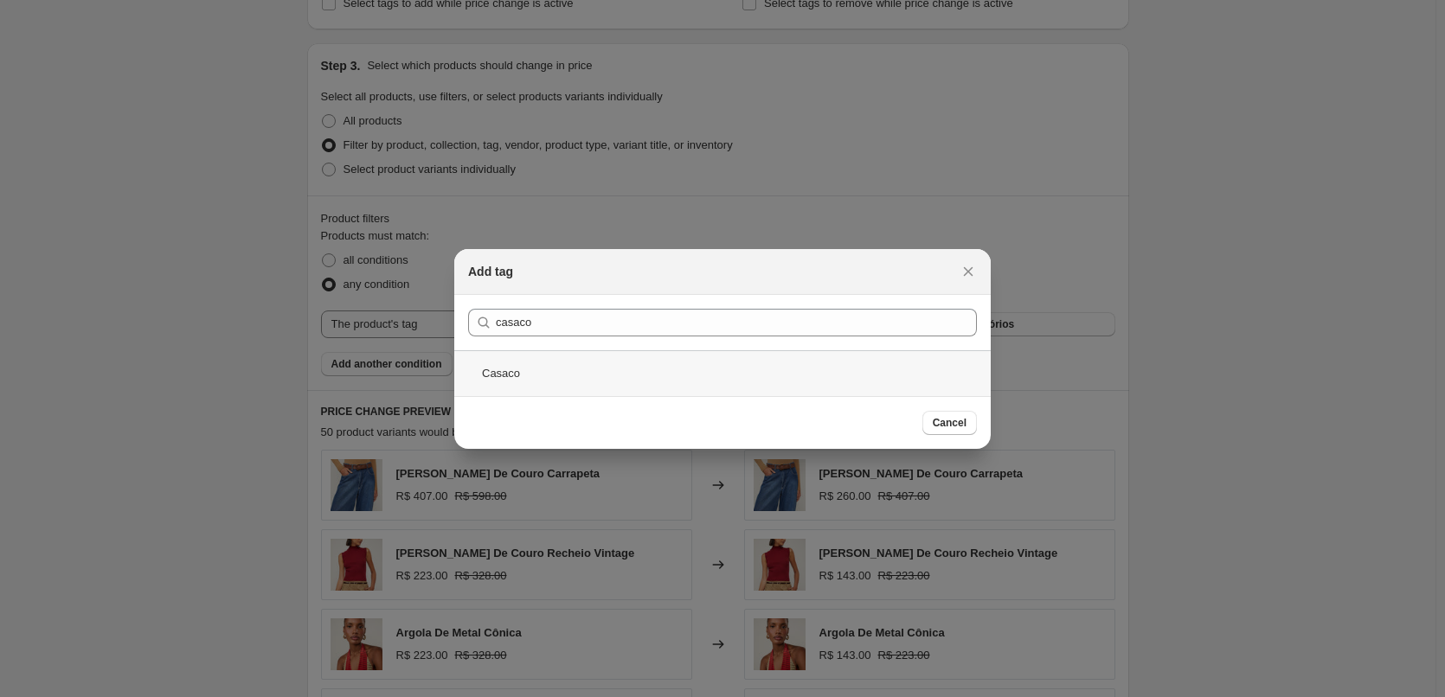
click at [543, 381] on div "Casaco" at bounding box center [722, 373] width 536 height 46
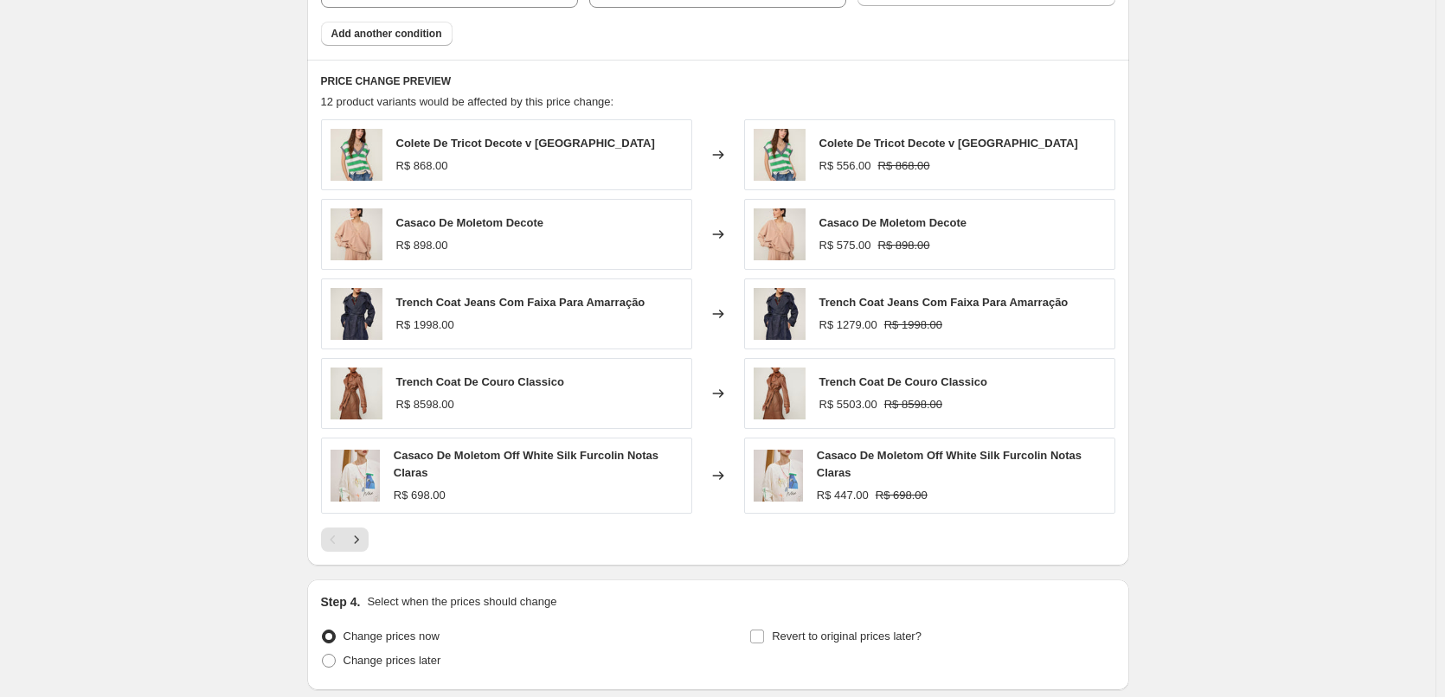
scroll to position [1269, 0]
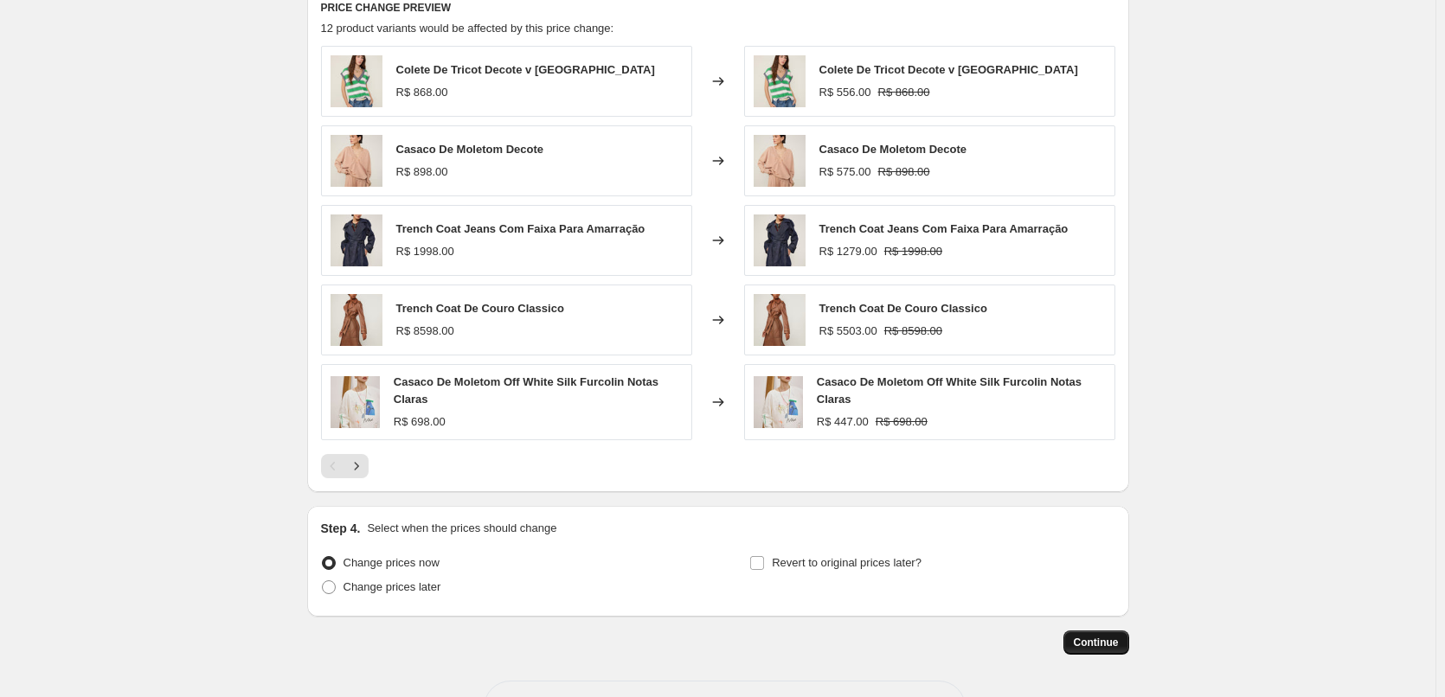
click at [1086, 639] on span "Continue" at bounding box center [1095, 643] width 45 height 14
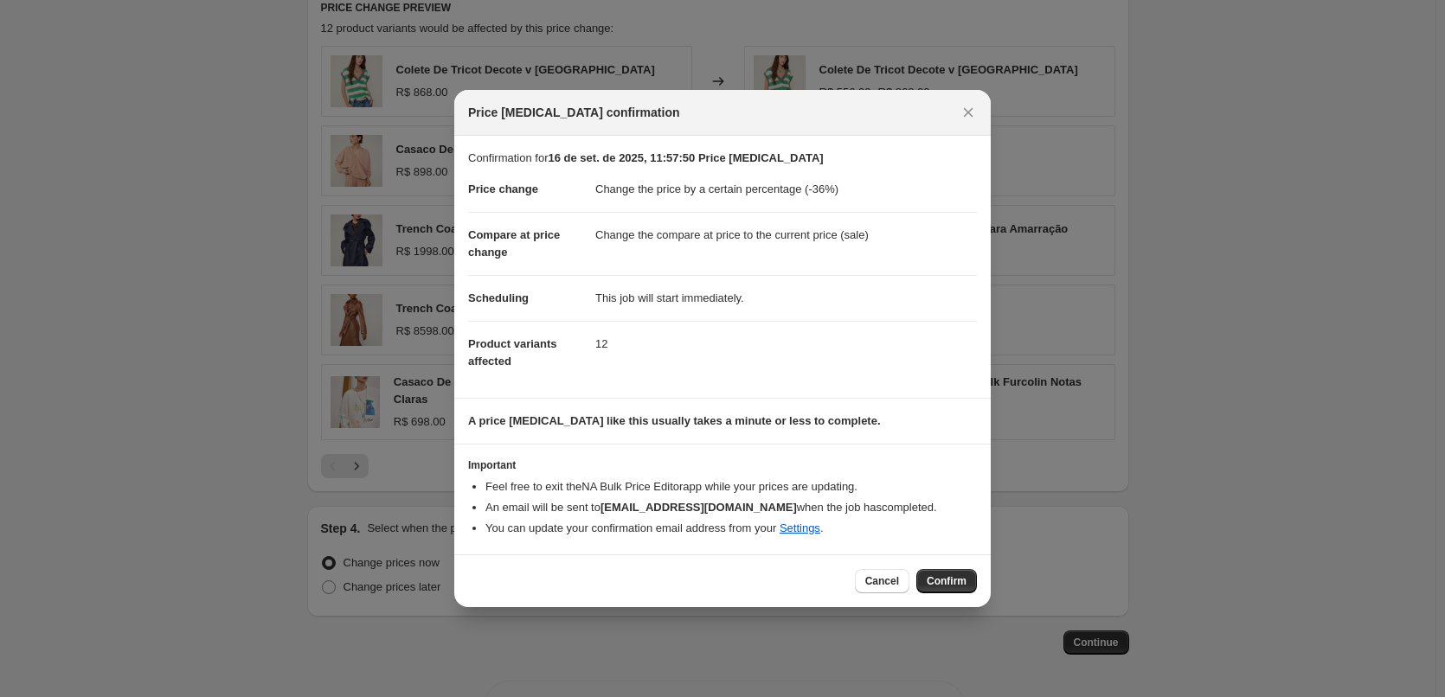
drag, startPoint x: 945, startPoint y: 578, endPoint x: 909, endPoint y: 551, distance: 45.2
click at [947, 580] on span "Confirm" at bounding box center [946, 581] width 40 height 14
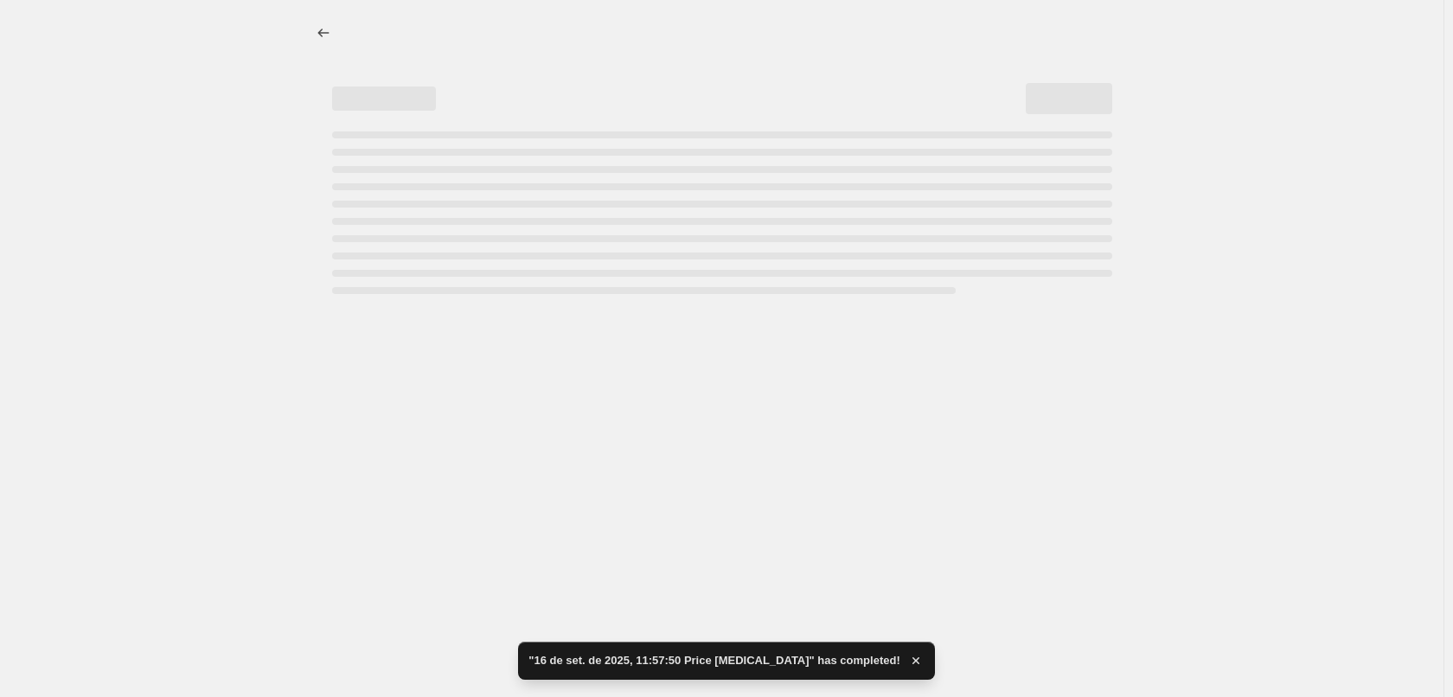
select select "percentage"
select select "tag"
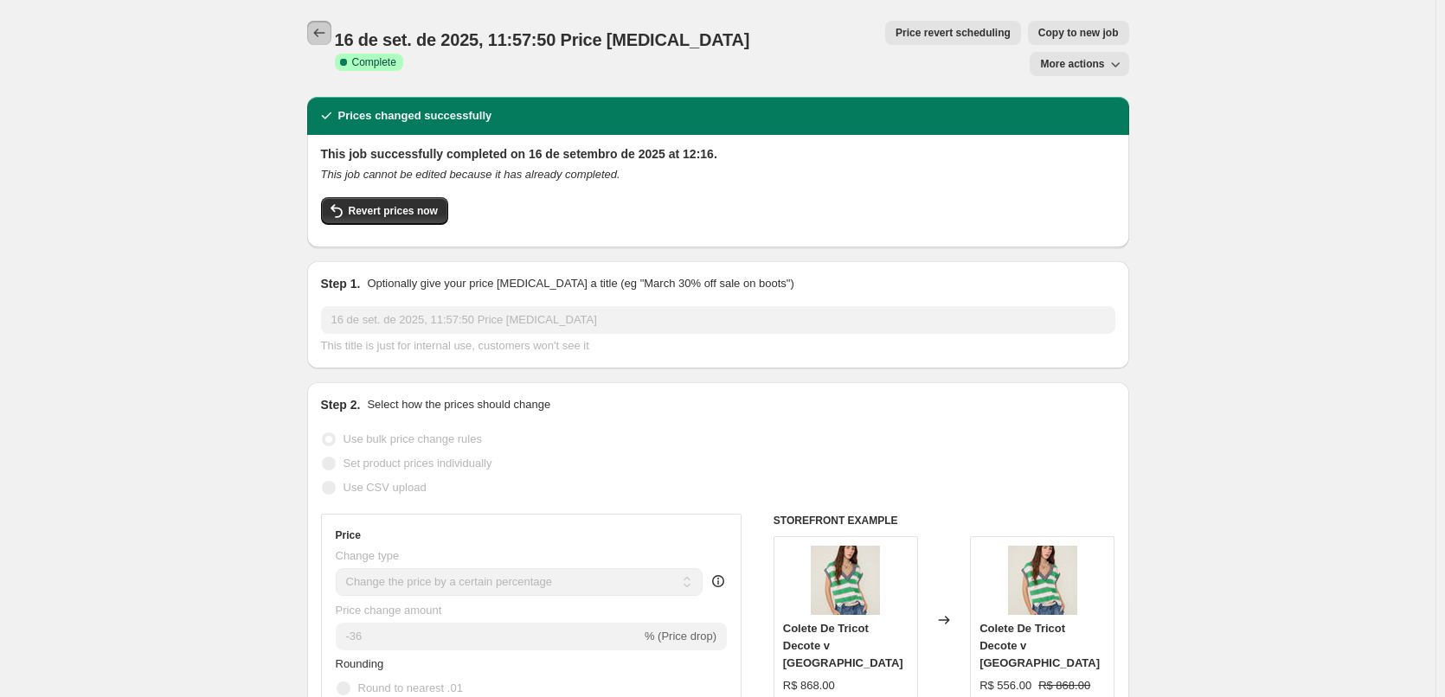
click at [331, 34] on button "Price change jobs" at bounding box center [319, 33] width 24 height 24
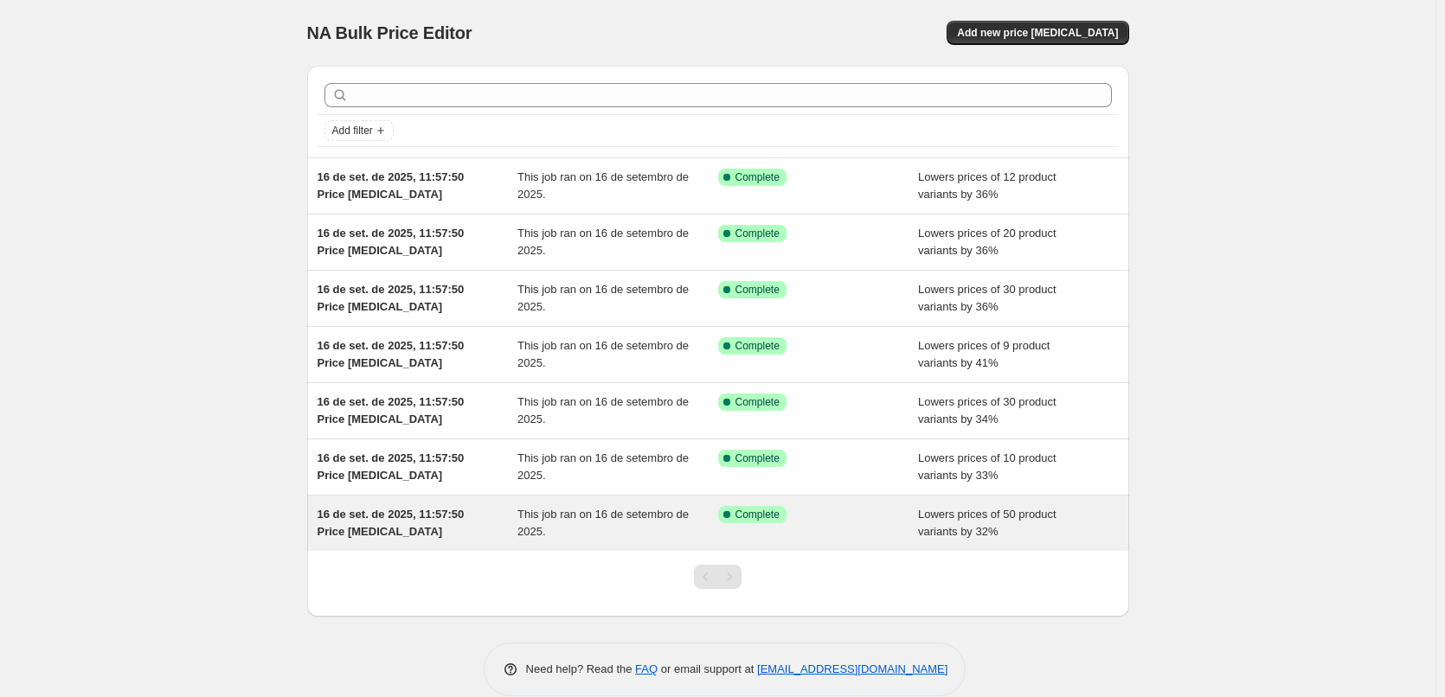
click at [689, 518] on span "This job ran on 16 de setembro de 2025." at bounding box center [602, 523] width 171 height 30
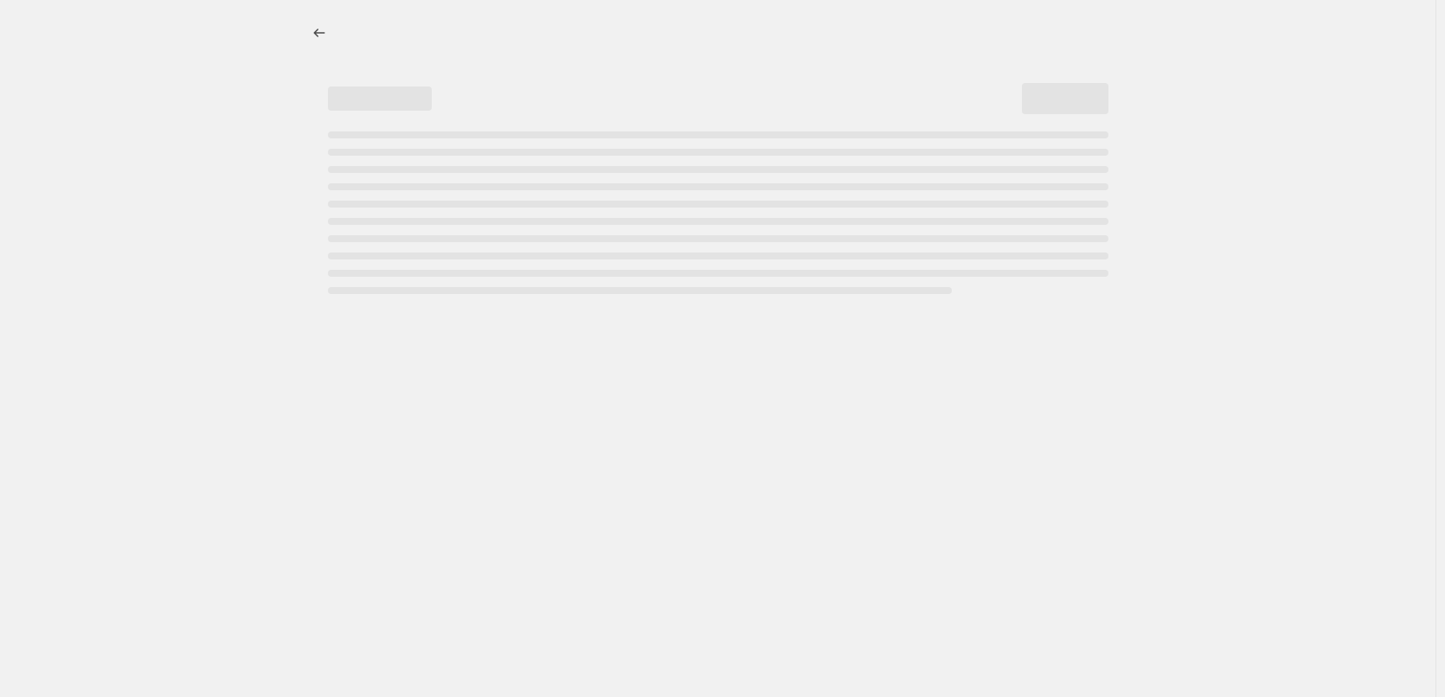
select select "percentage"
select select "tag"
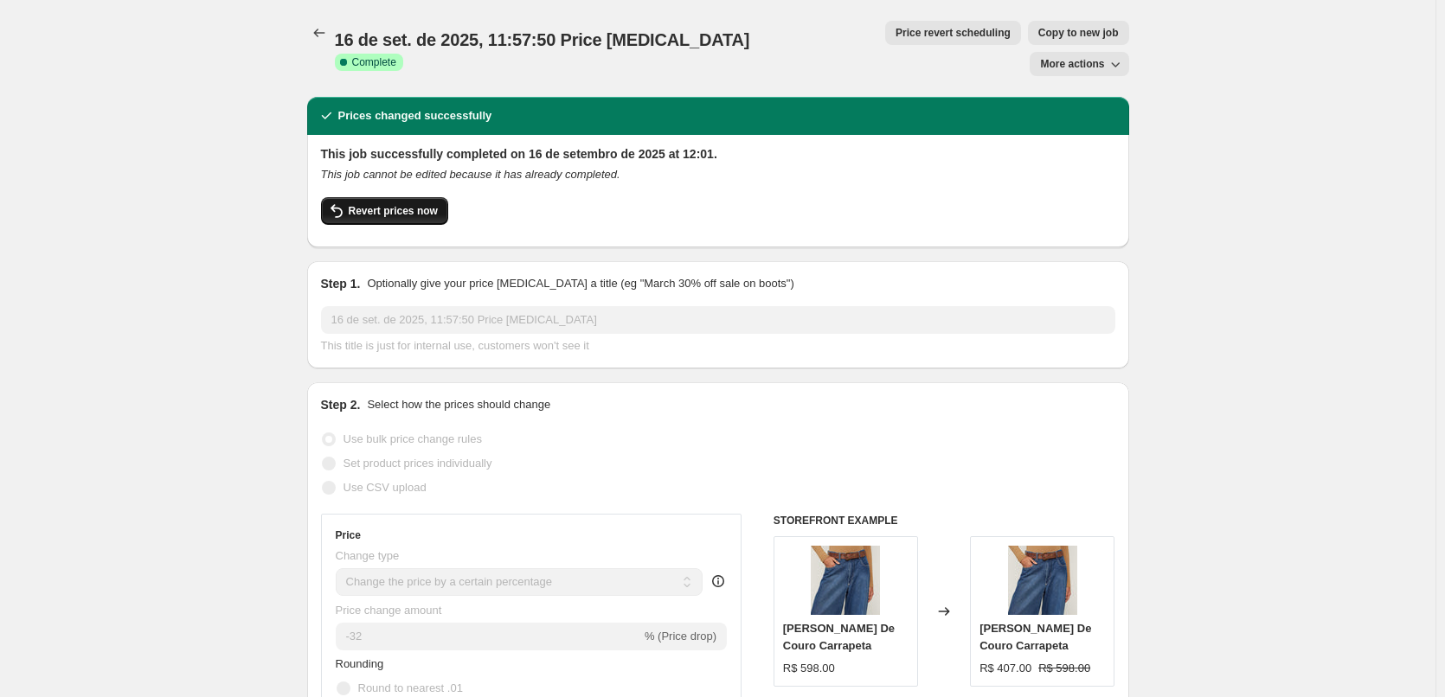
click at [413, 204] on span "Revert prices now" at bounding box center [393, 211] width 89 height 14
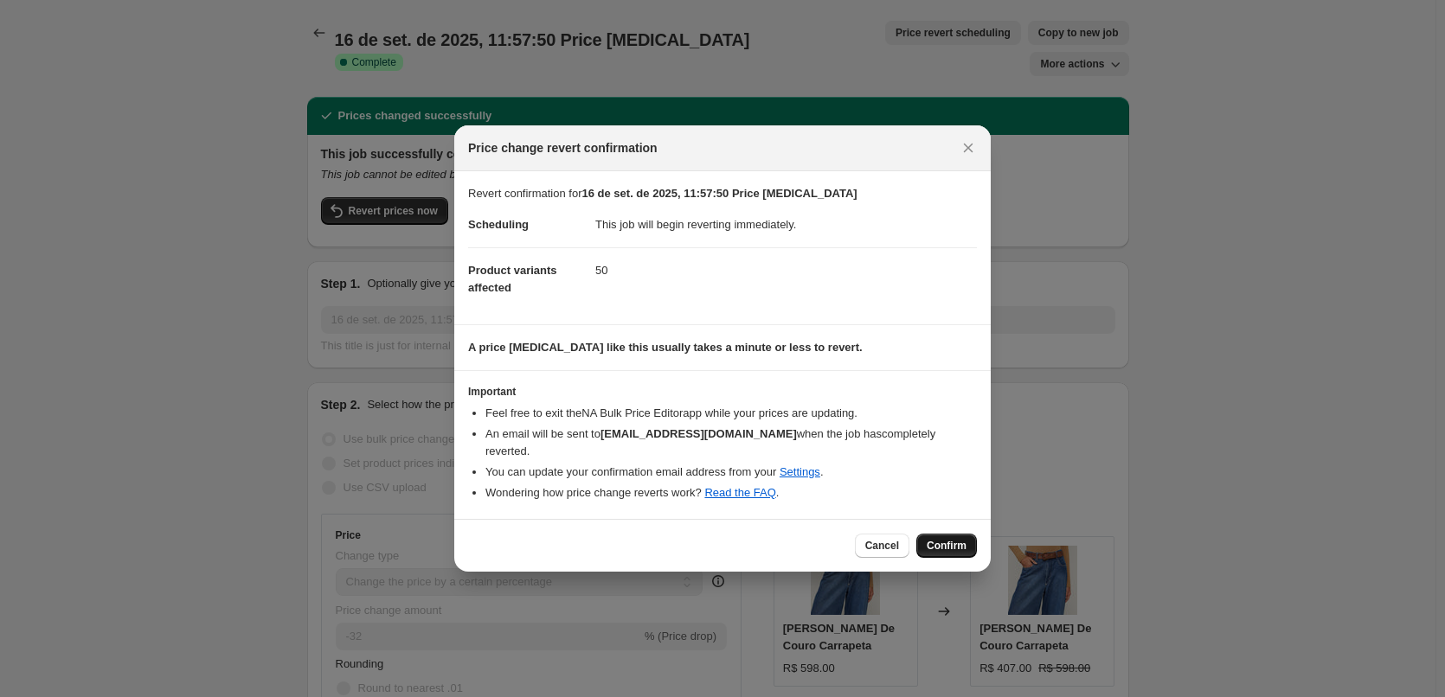
click at [962, 539] on span "Confirm" at bounding box center [946, 546] width 40 height 14
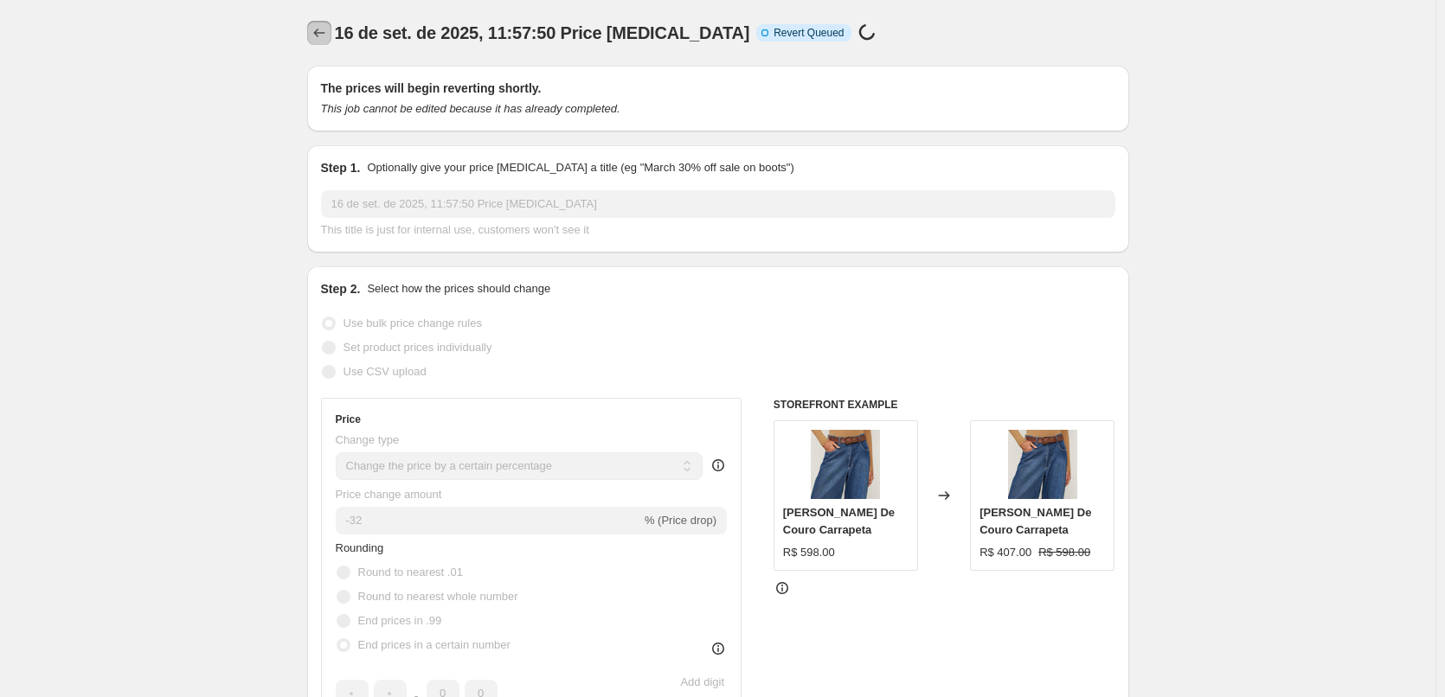
click at [325, 28] on icon "Price change jobs" at bounding box center [319, 32] width 17 height 17
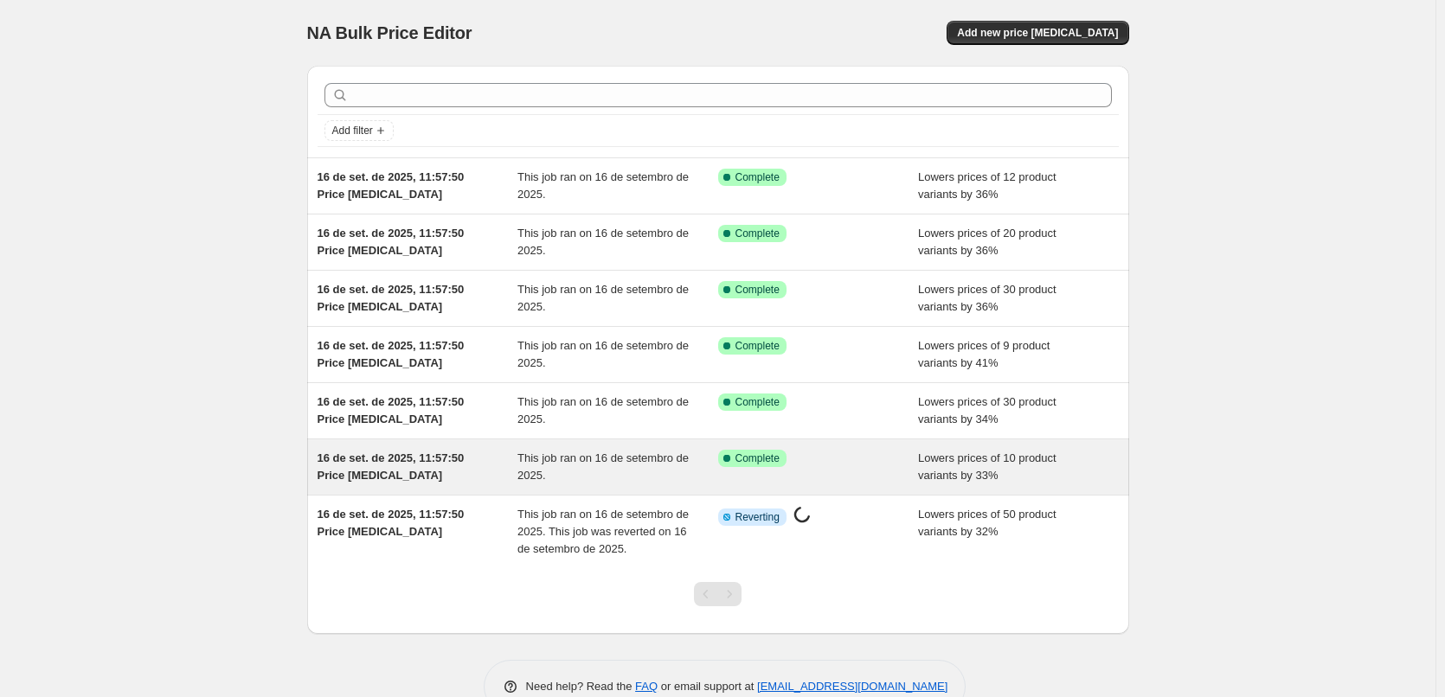
click at [837, 465] on div "Success Complete Complete" at bounding box center [805, 458] width 175 height 17
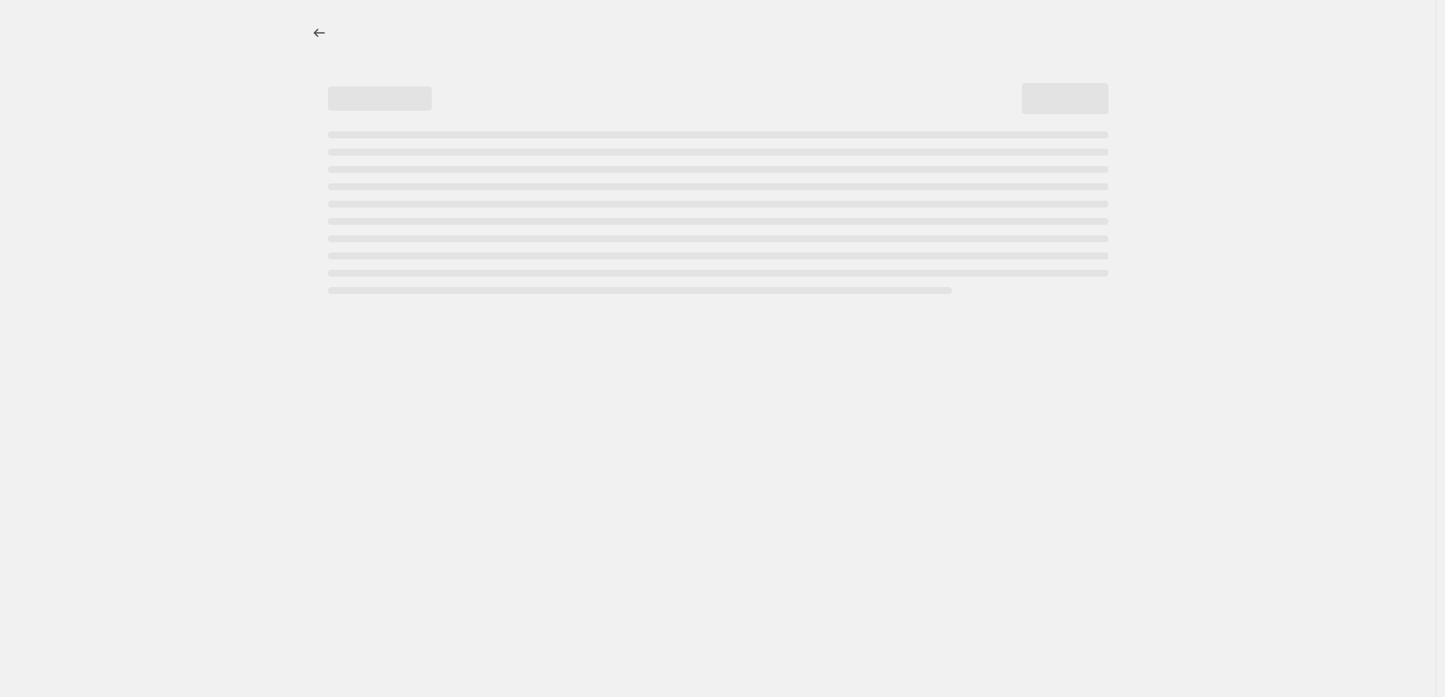
select select "percentage"
select select "tag"
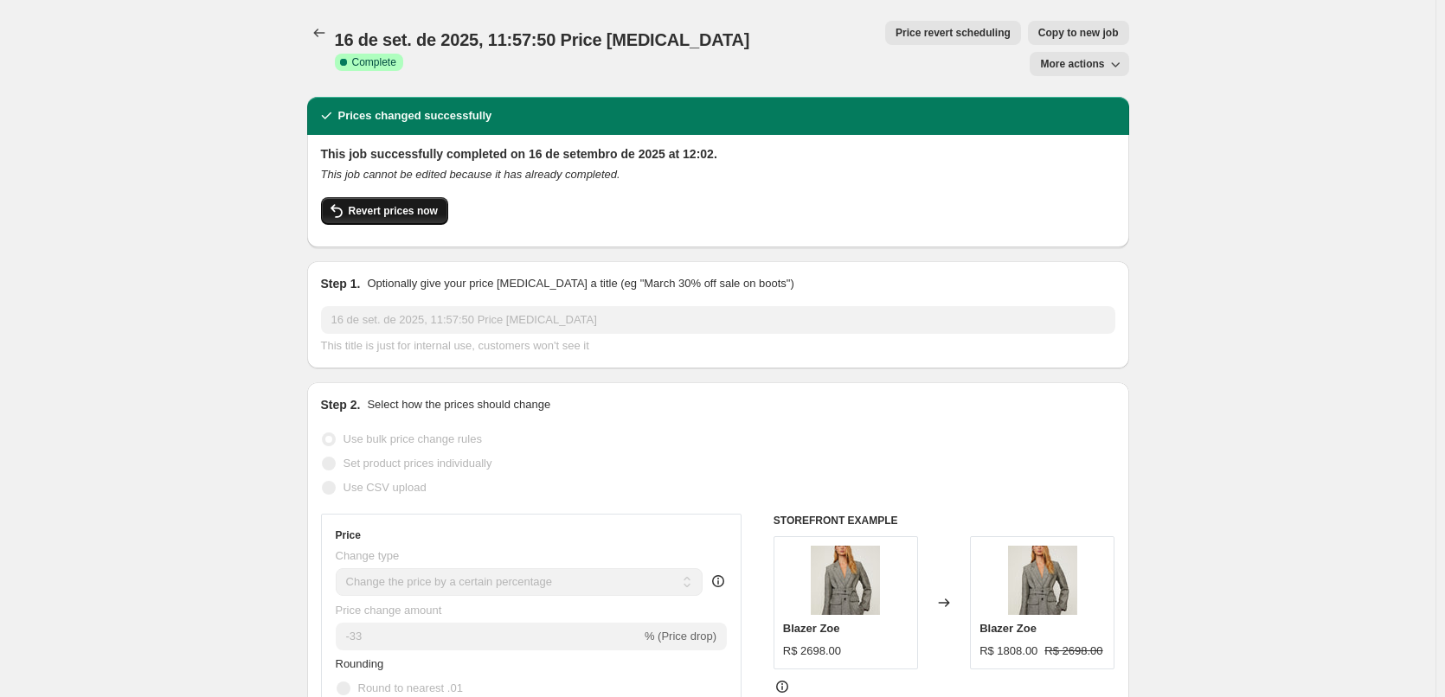
click at [402, 204] on span "Revert prices now" at bounding box center [393, 211] width 89 height 14
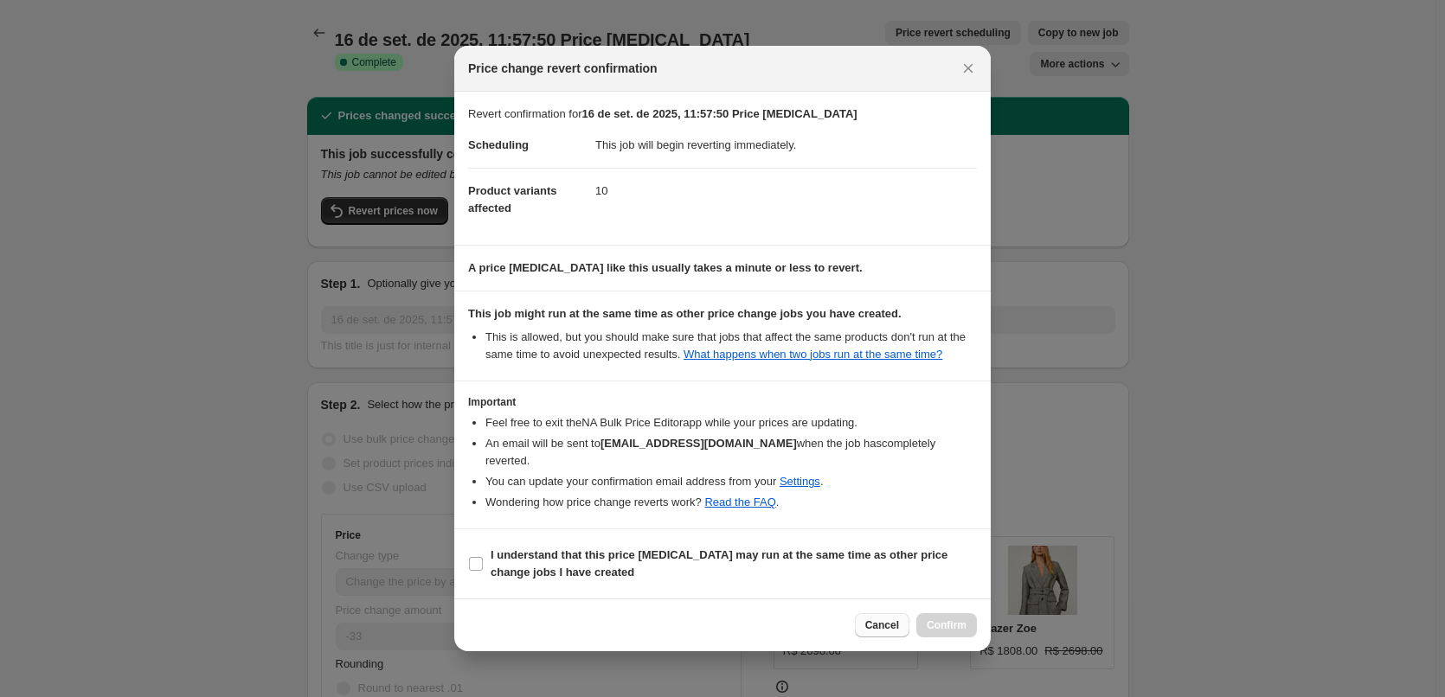
click at [891, 618] on span "Cancel" at bounding box center [882, 625] width 34 height 14
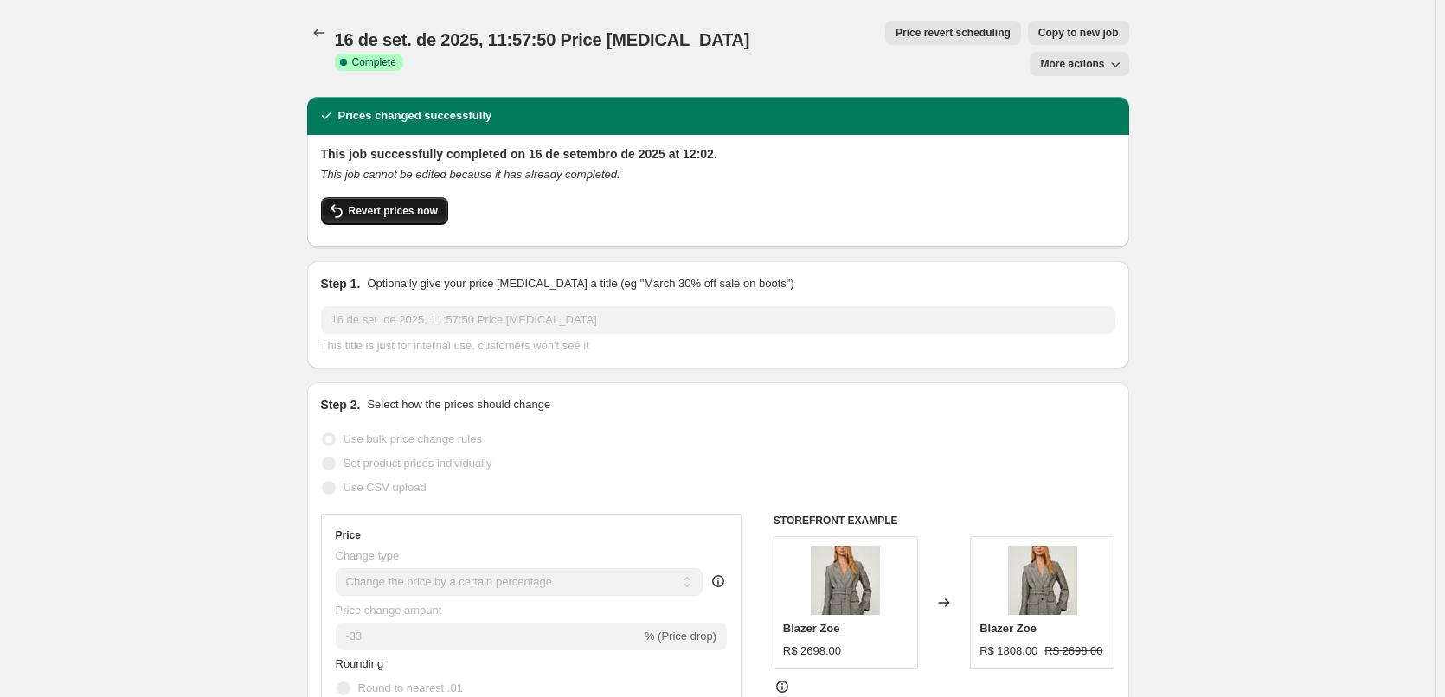
click at [420, 197] on button "Revert prices now" at bounding box center [384, 211] width 127 height 28
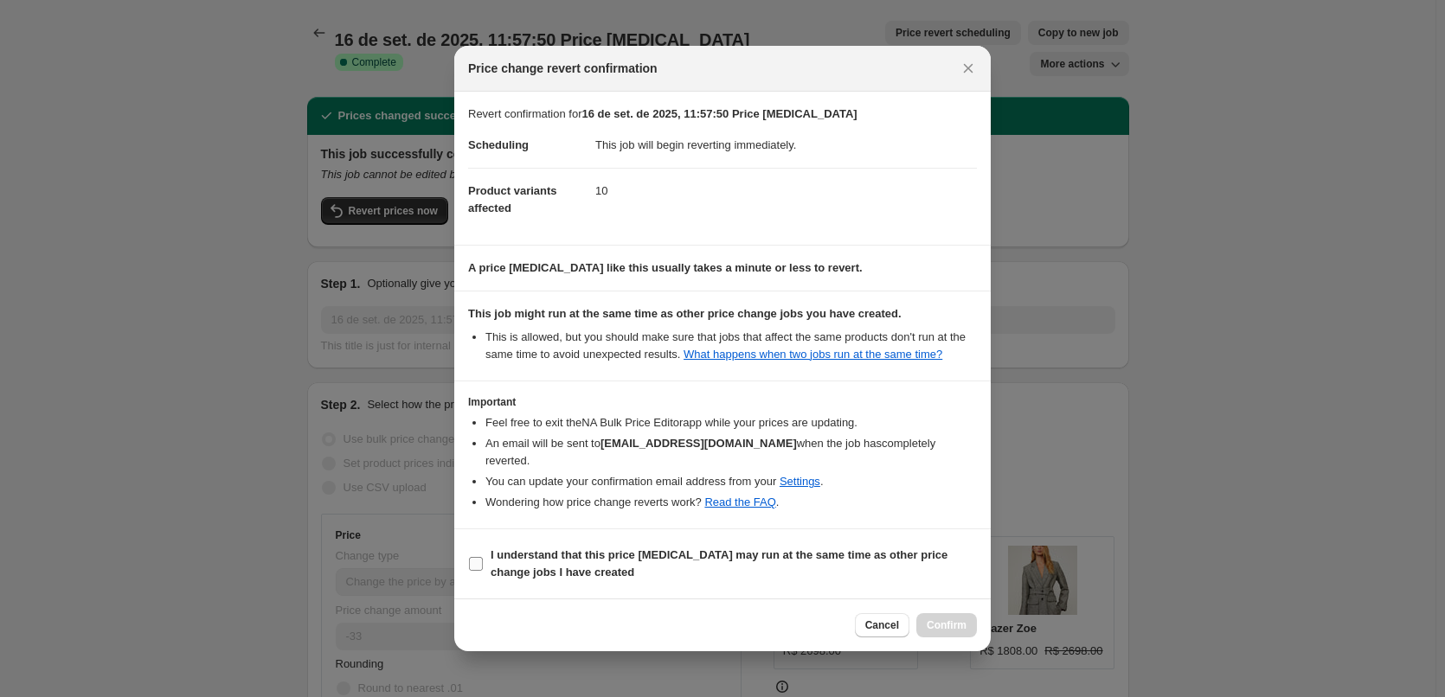
click at [699, 561] on span "I understand that this price change job may run at the same time as other price…" at bounding box center [733, 564] width 486 height 35
click at [483, 561] on input "I understand that this price change job may run at the same time as other price…" at bounding box center [476, 564] width 14 height 14
checkbox input "true"
click at [946, 619] on span "Confirm" at bounding box center [946, 625] width 40 height 14
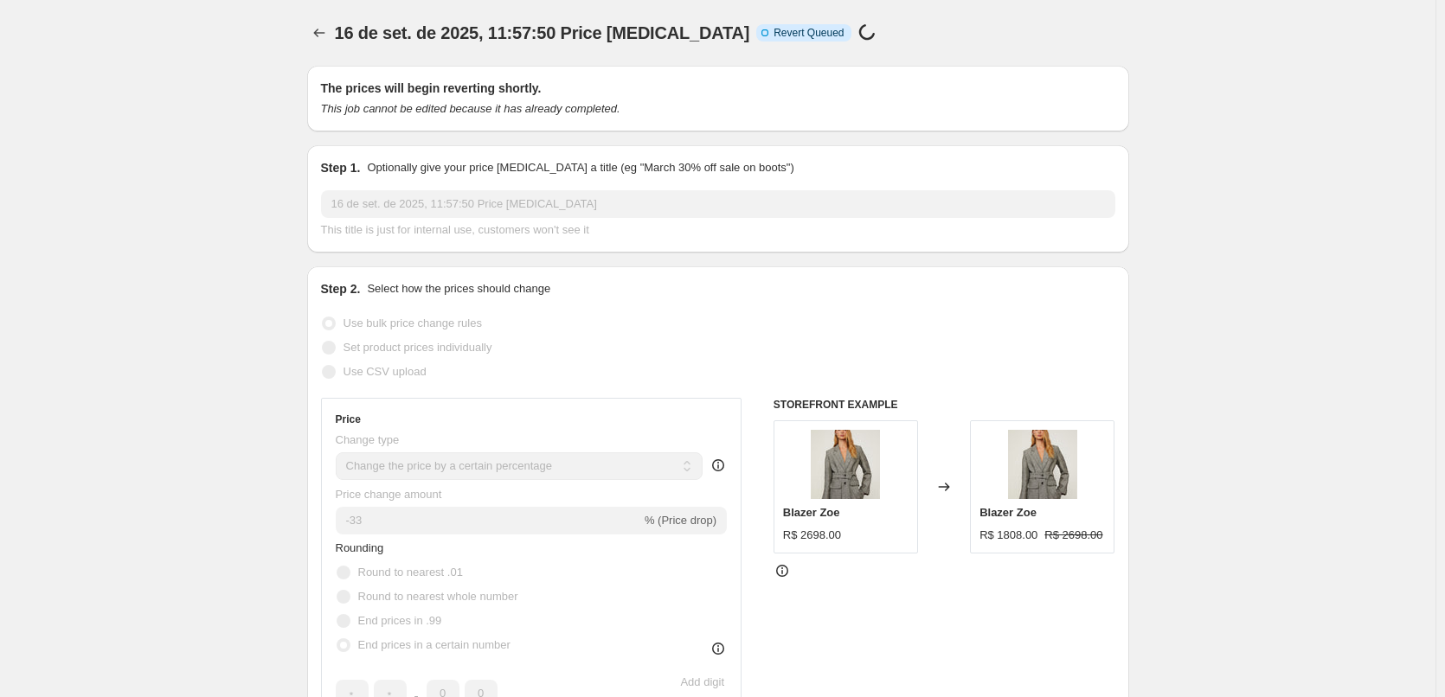
click at [333, 44] on div at bounding box center [321, 33] width 28 height 24
click at [328, 41] on icon "Price change jobs" at bounding box center [319, 32] width 17 height 17
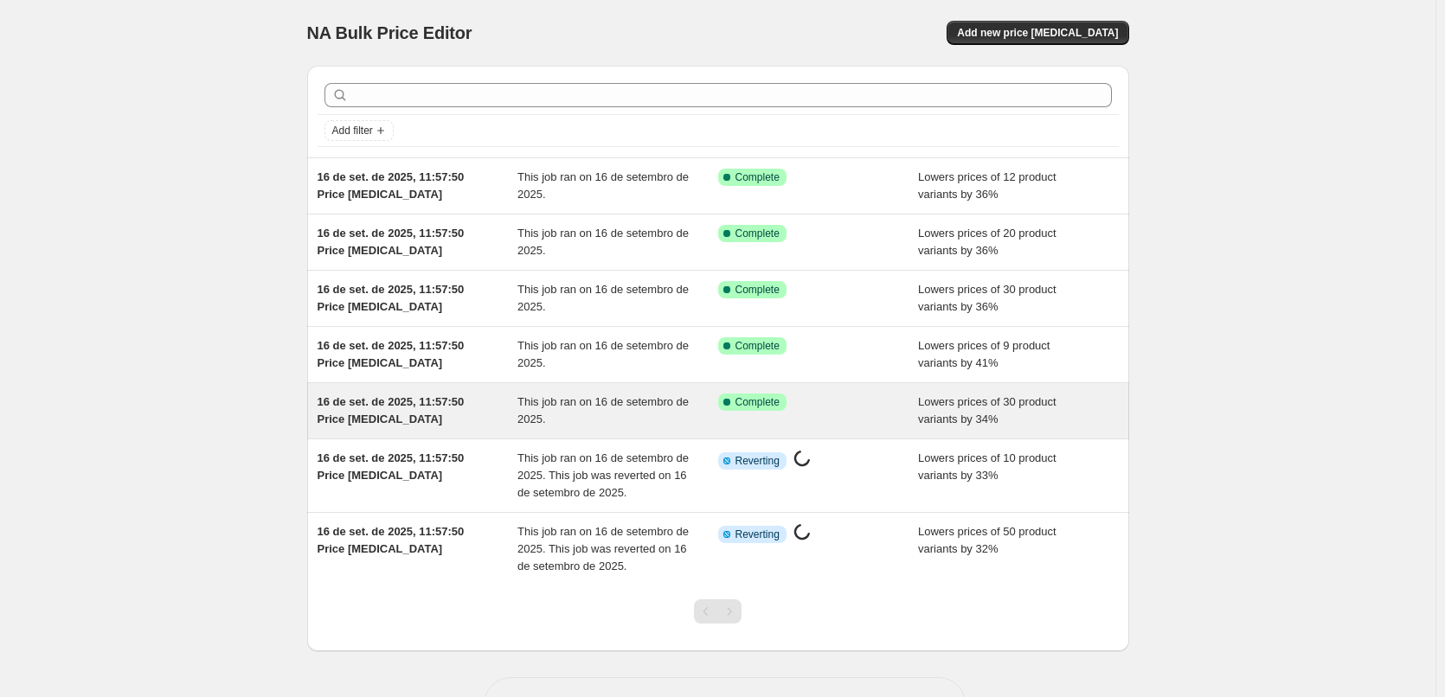
click at [647, 392] on div "16 de set. de 2025, 11:57:50 Price change job This job ran on 16 de setembro de…" at bounding box center [718, 410] width 822 height 55
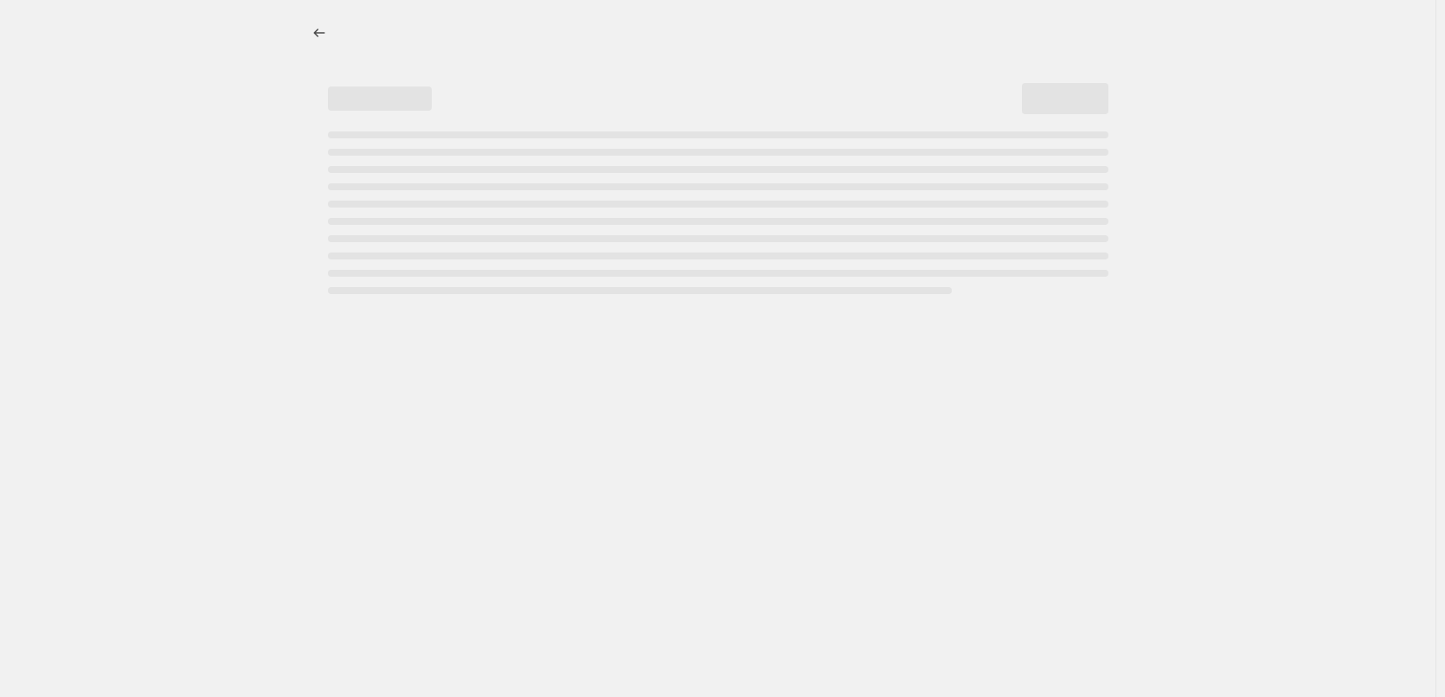
select select "percentage"
select select "tag"
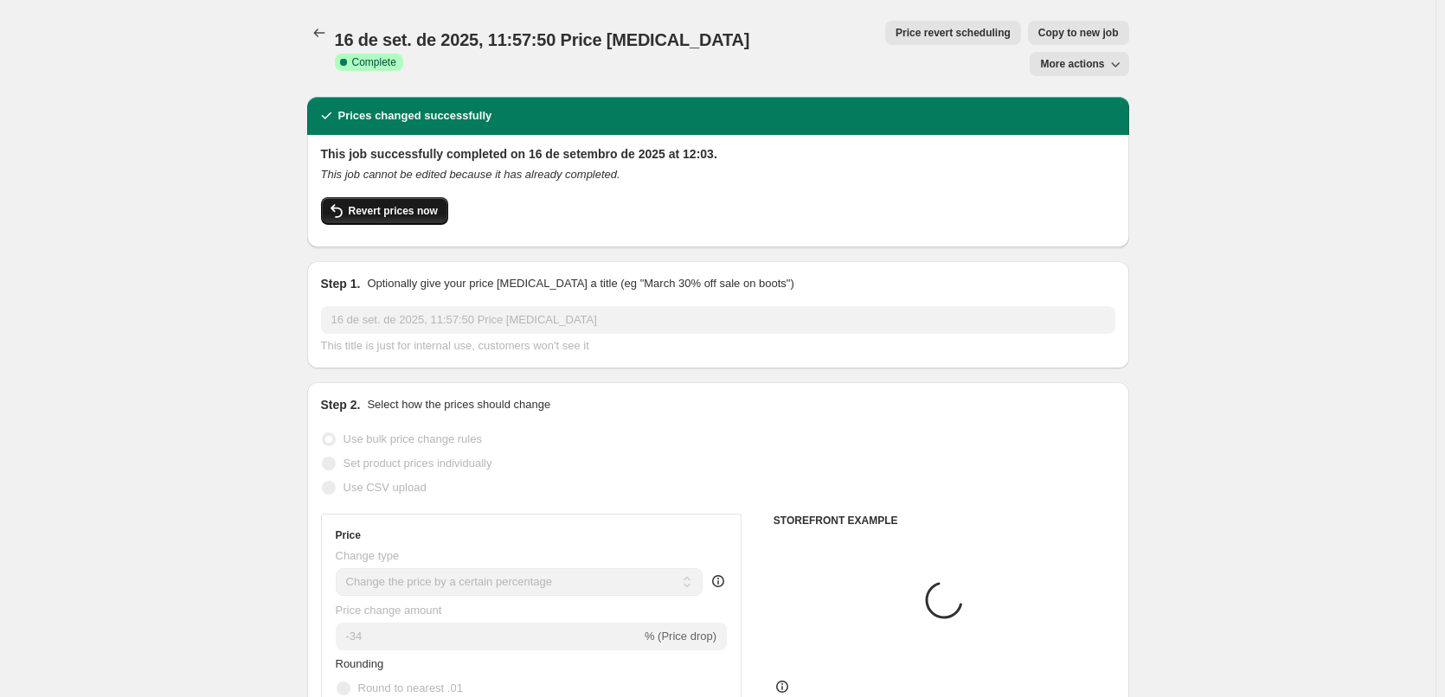
click at [388, 204] on span "Revert prices now" at bounding box center [393, 211] width 89 height 14
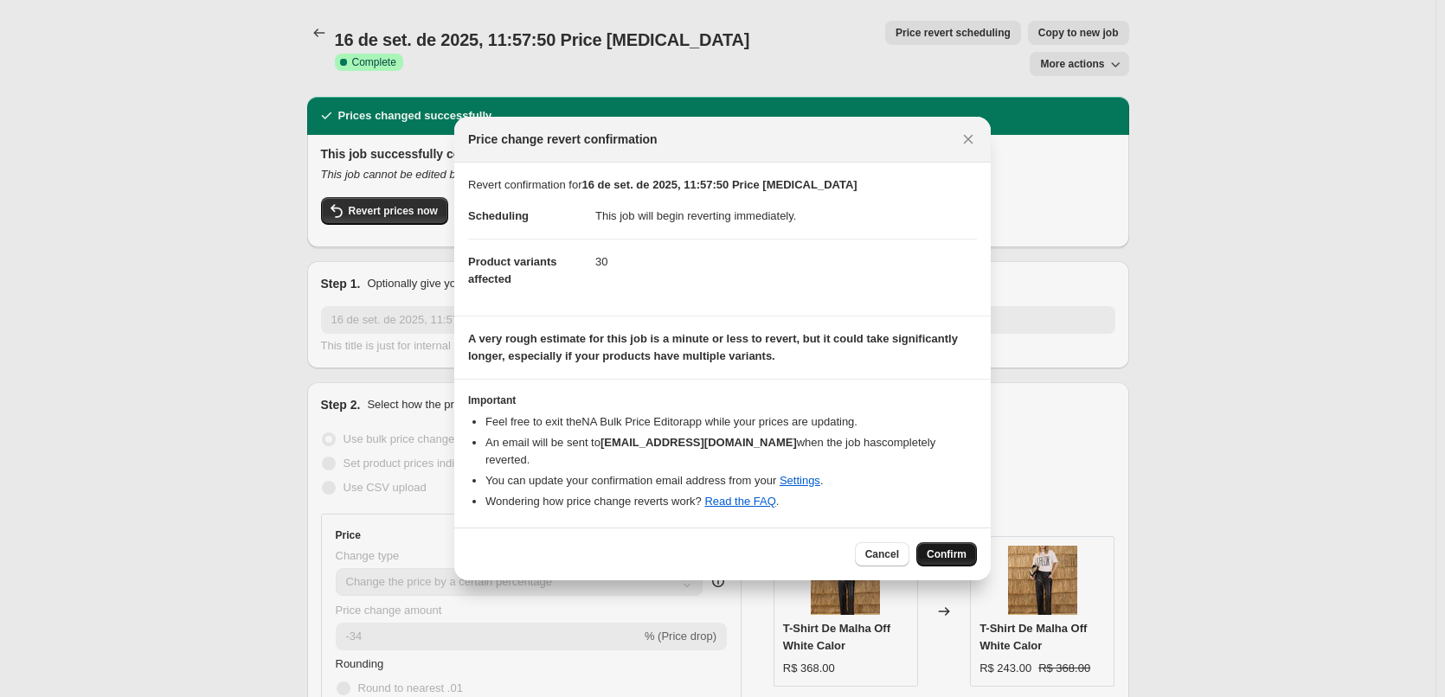
click at [959, 542] on button "Confirm" at bounding box center [946, 554] width 61 height 24
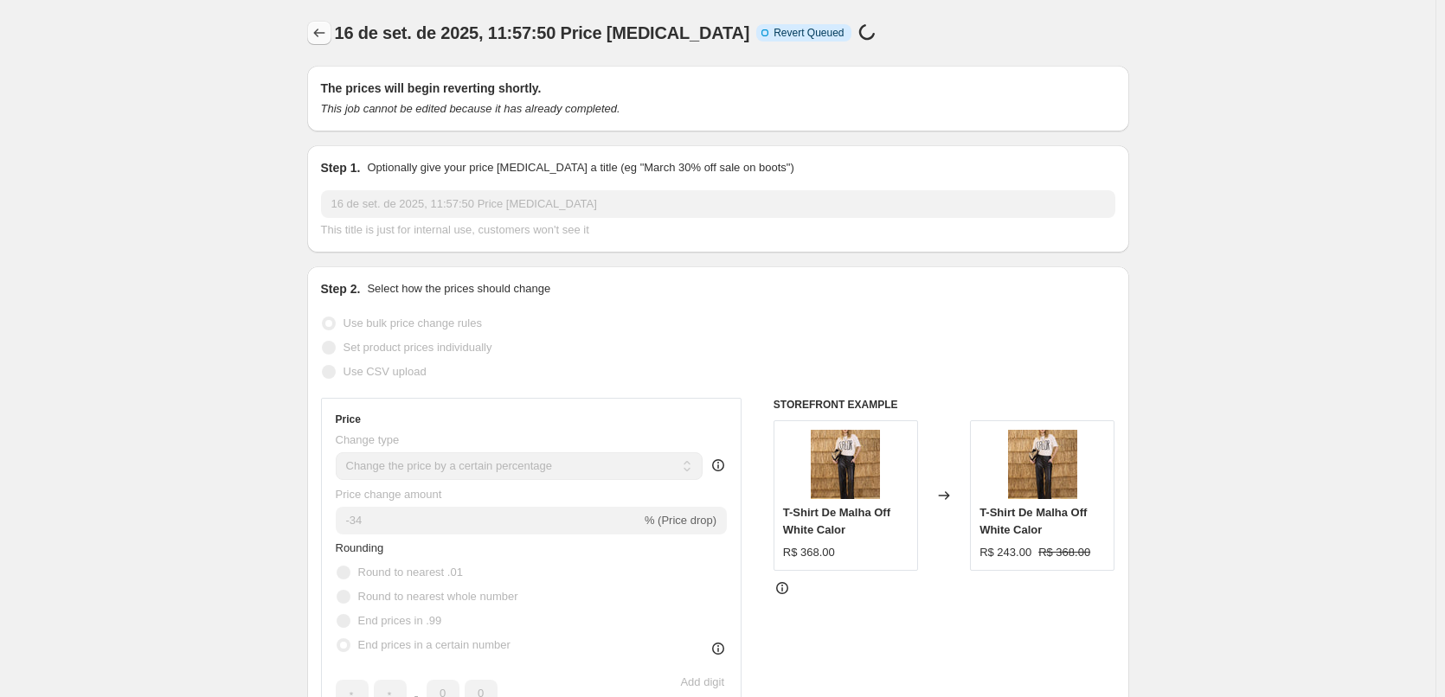
click at [332, 48] on div "16 de set. de 2025, 11:57:50 Price change job. This page is ready 16 de set. de…" at bounding box center [718, 33] width 822 height 66
click at [328, 36] on icon "Price change jobs" at bounding box center [319, 32] width 17 height 17
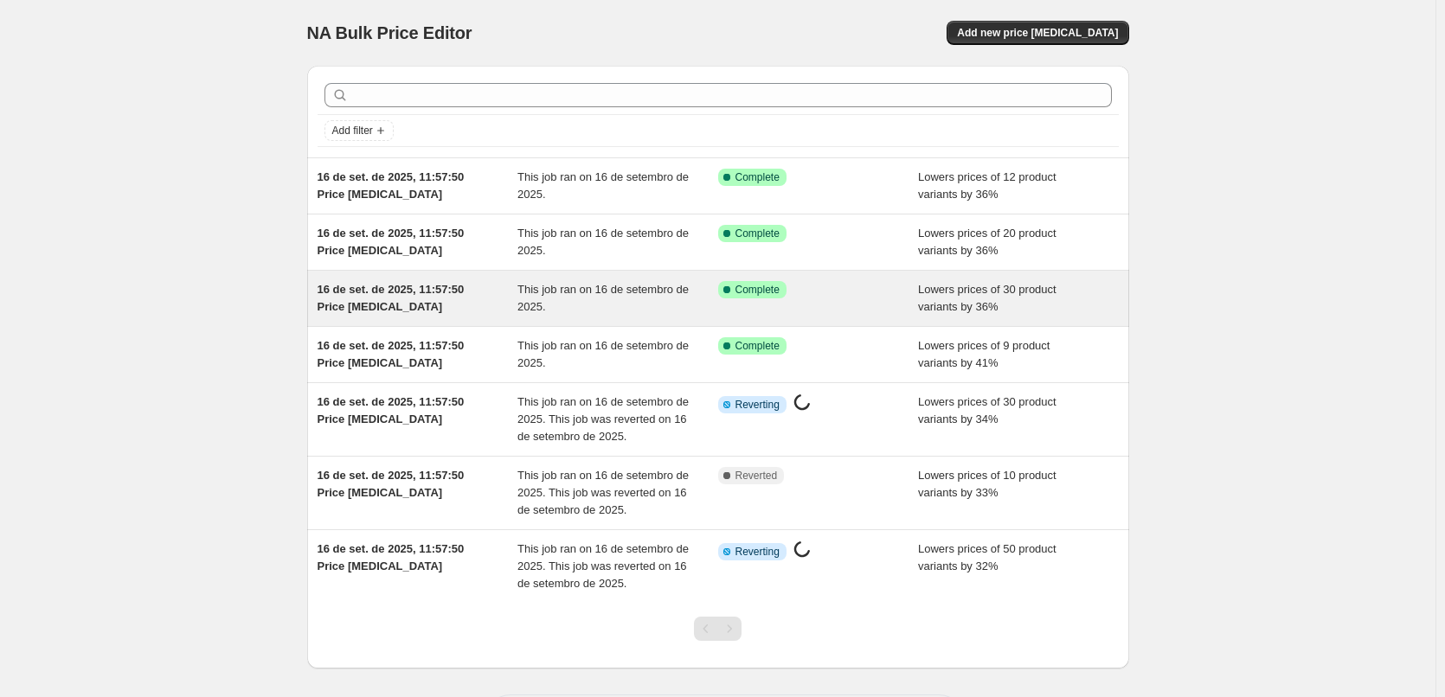
click at [584, 325] on div "16 de set. de 2025, 11:57:50 Price change job This job ran on 16 de setembro de…" at bounding box center [718, 298] width 822 height 55
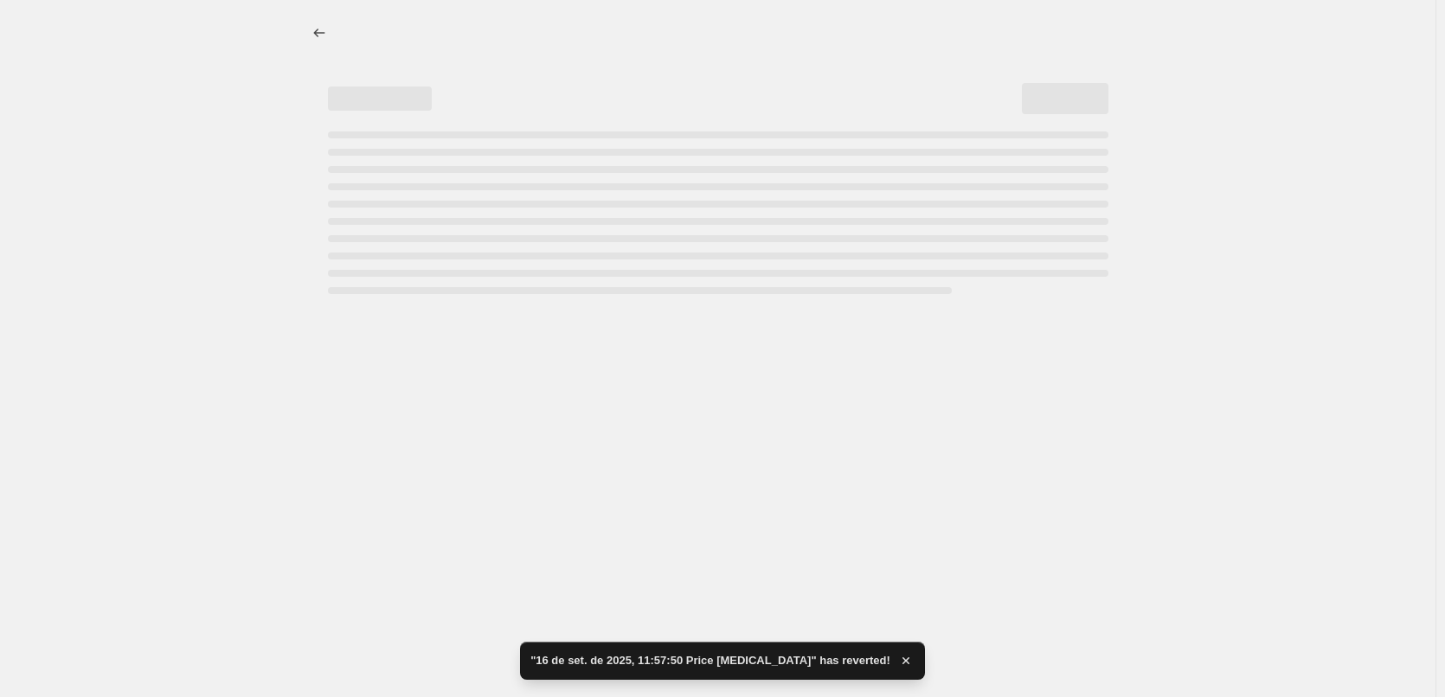
select select "percentage"
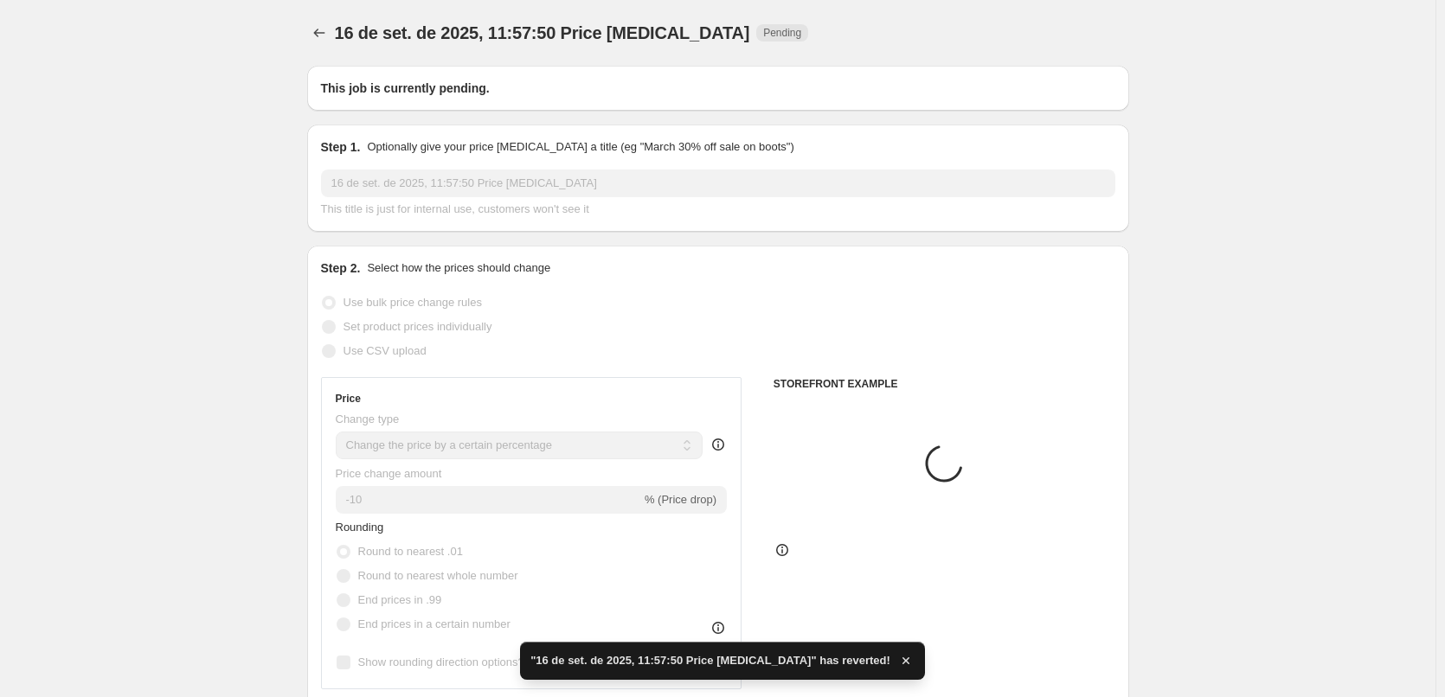
radio input "false"
radio input "true"
radio input "false"
radio input "true"
select select "tag"
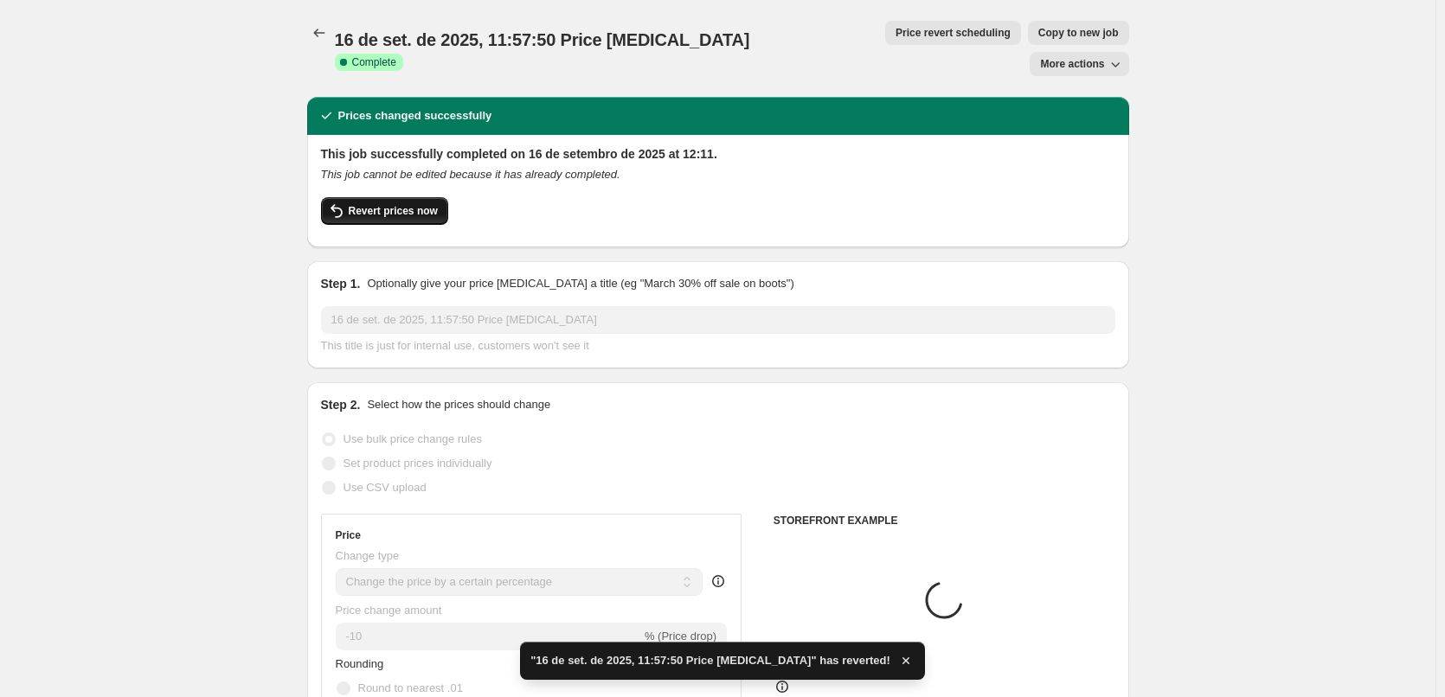
click at [389, 197] on button "Revert prices now" at bounding box center [384, 211] width 127 height 28
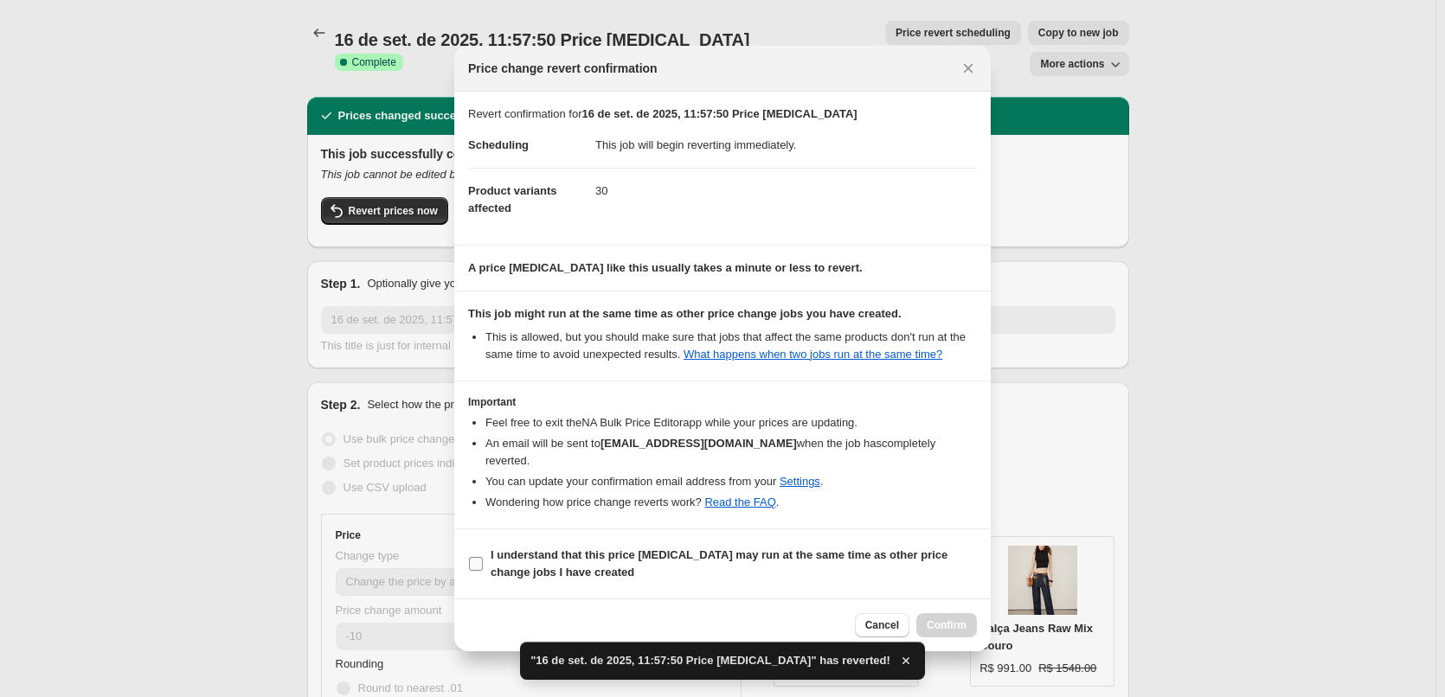
click at [722, 562] on span "I understand that this price change job may run at the same time as other price…" at bounding box center [733, 564] width 486 height 35
click at [483, 562] on input "I understand that this price change job may run at the same time as other price…" at bounding box center [476, 564] width 14 height 14
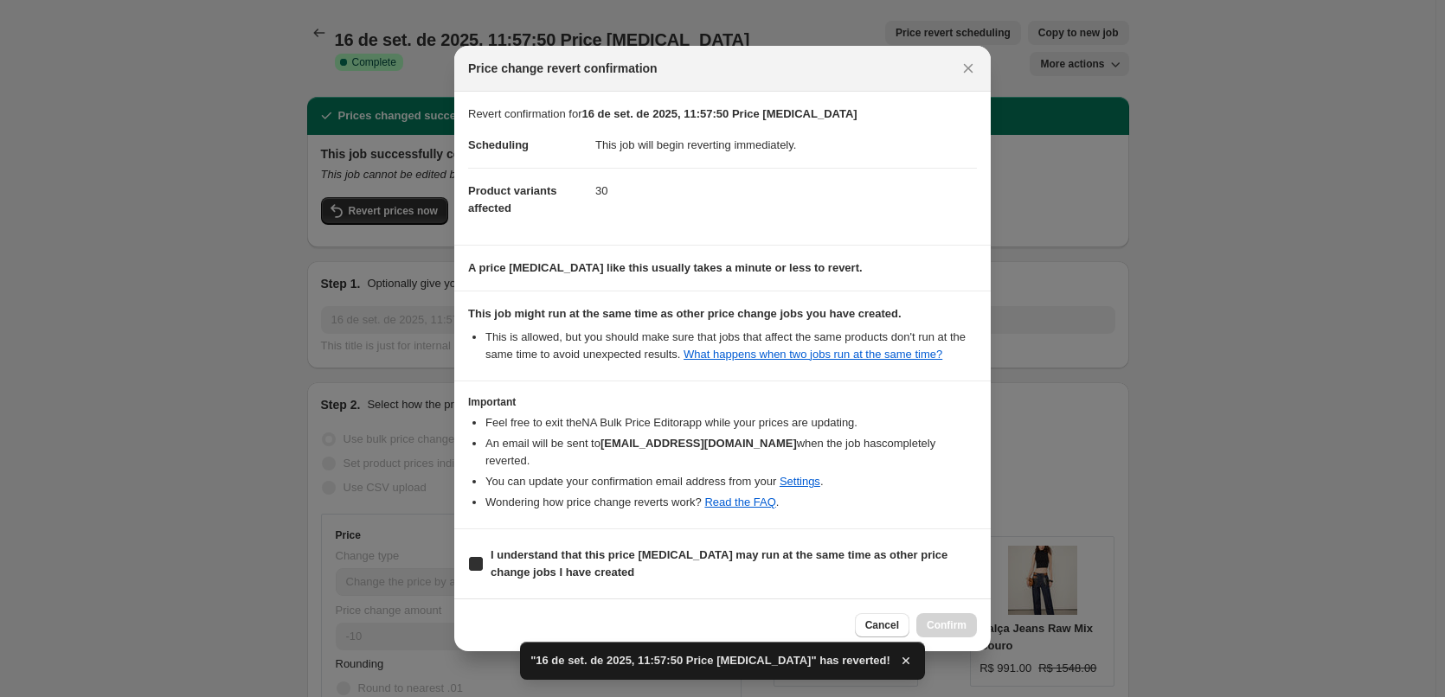
checkbox input "true"
click at [957, 618] on span "Confirm" at bounding box center [946, 625] width 40 height 14
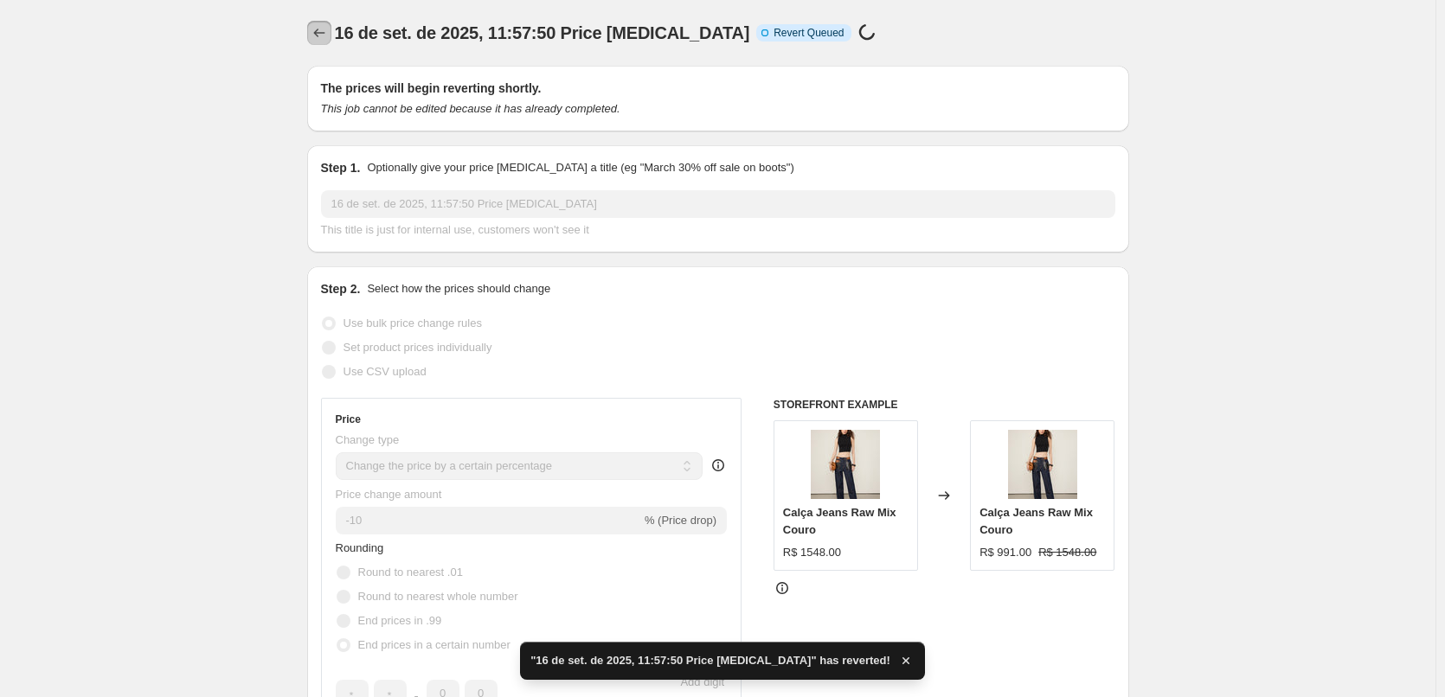
click at [319, 41] on icon "Price change jobs" at bounding box center [319, 32] width 17 height 17
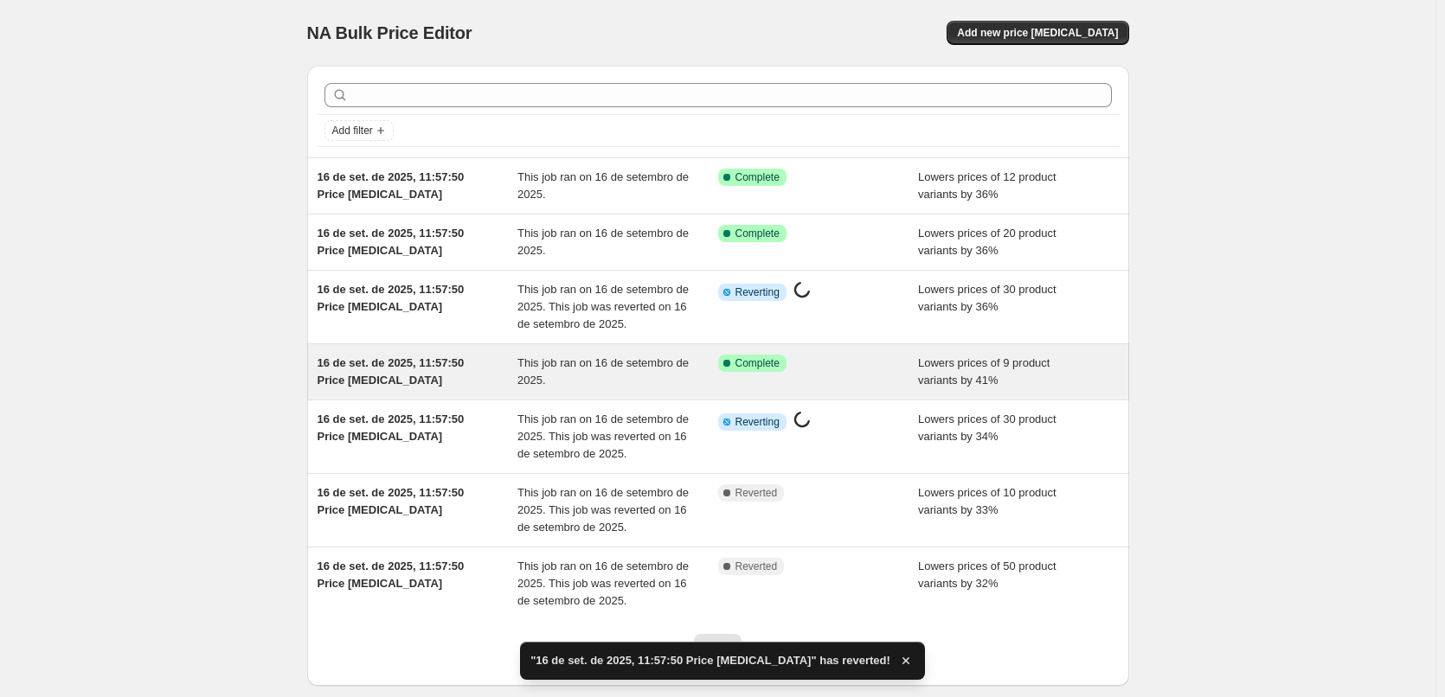
click at [587, 368] on span "This job ran on 16 de setembro de 2025." at bounding box center [602, 371] width 171 height 30
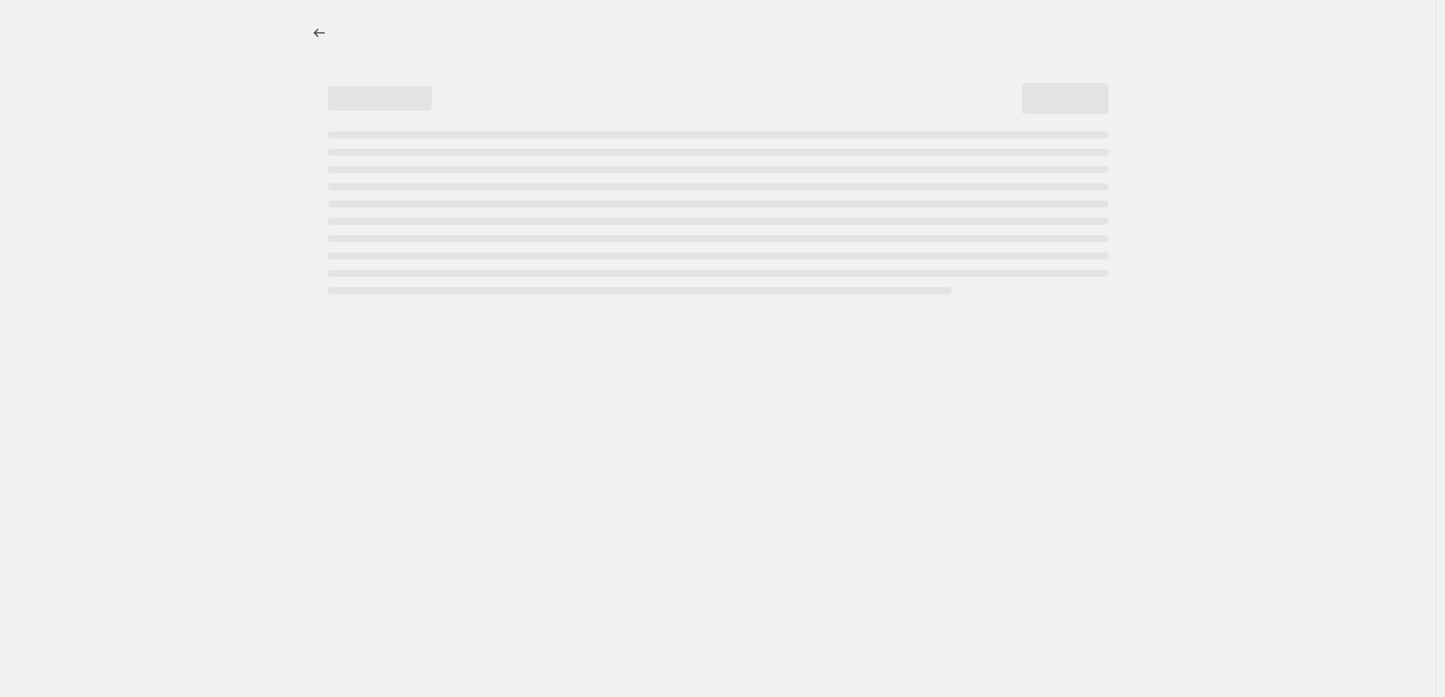
select select "percentage"
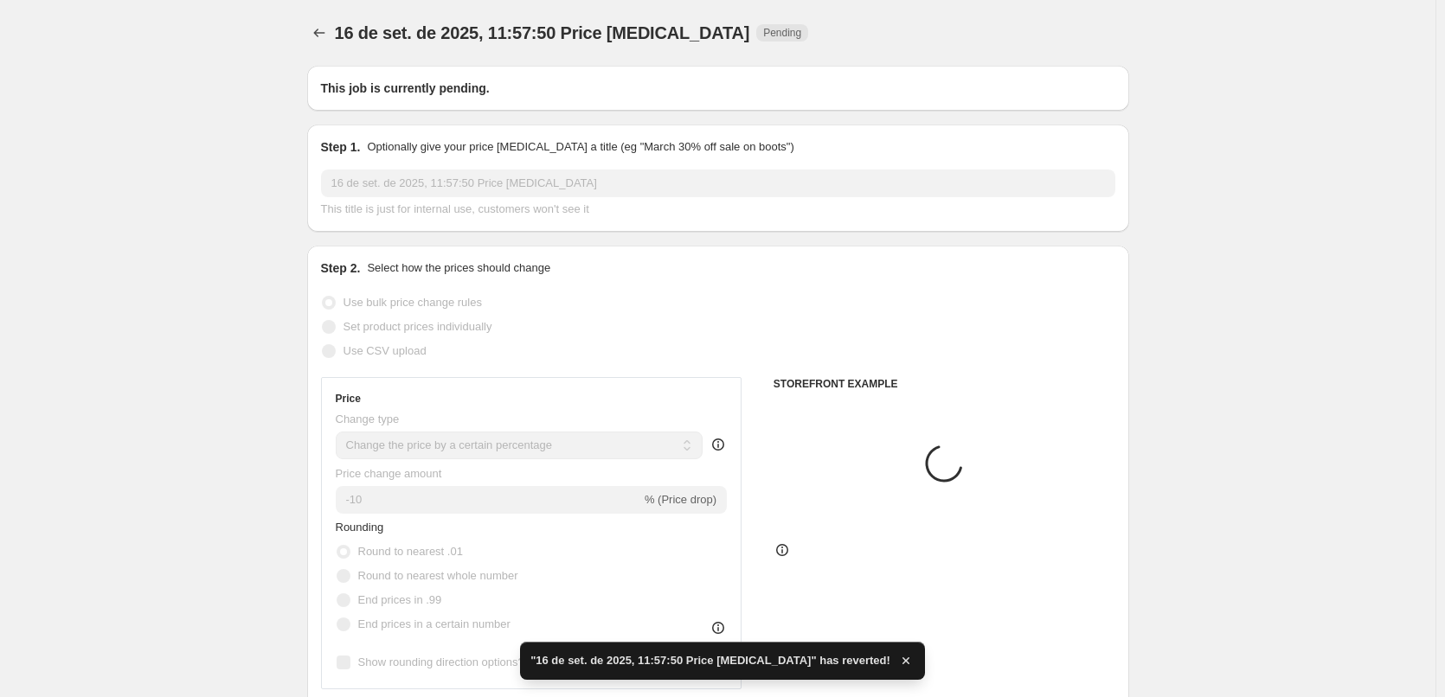
radio input "false"
radio input "true"
radio input "false"
radio input "true"
select select "tag"
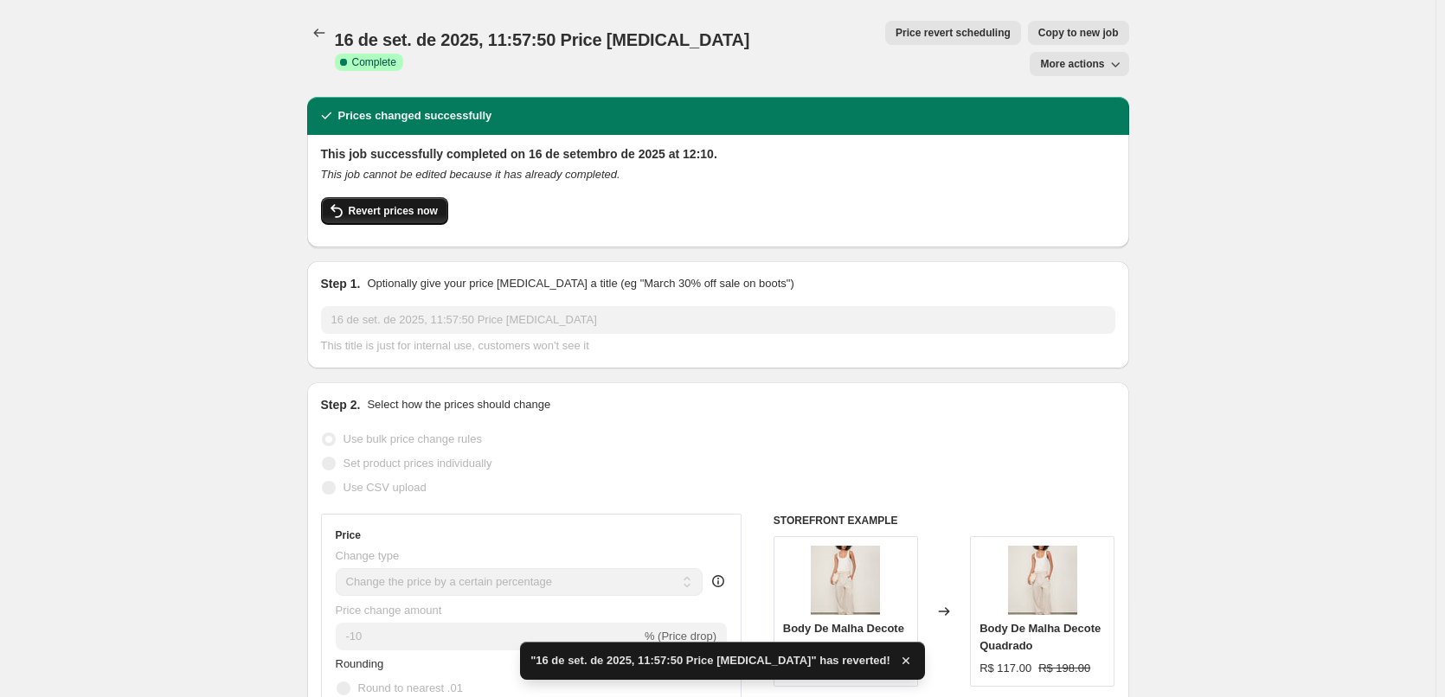
click at [356, 197] on button "Revert prices now" at bounding box center [384, 211] width 127 height 28
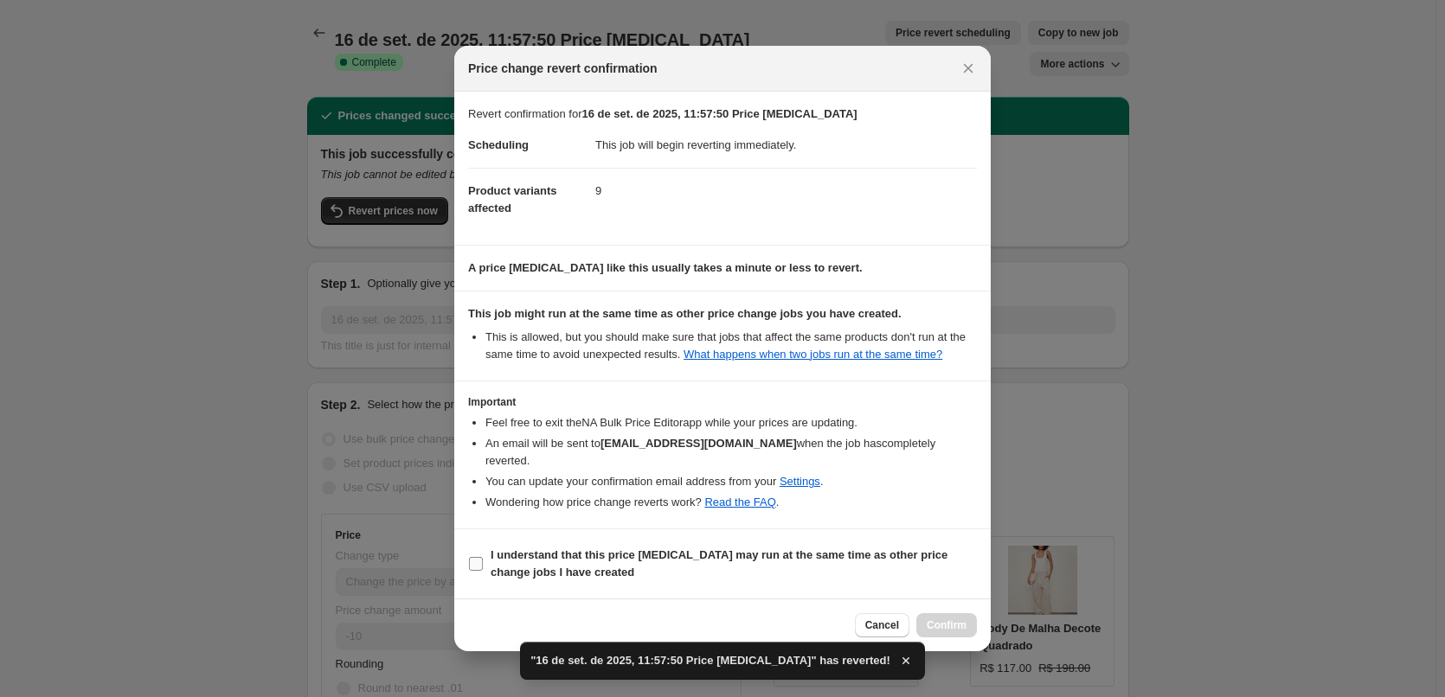
click at [817, 554] on span "I understand that this price change job may run at the same time as other price…" at bounding box center [733, 564] width 486 height 35
click at [483, 557] on input "I understand that this price change job may run at the same time as other price…" at bounding box center [476, 564] width 14 height 14
checkbox input "true"
click at [956, 618] on span "Confirm" at bounding box center [946, 625] width 40 height 14
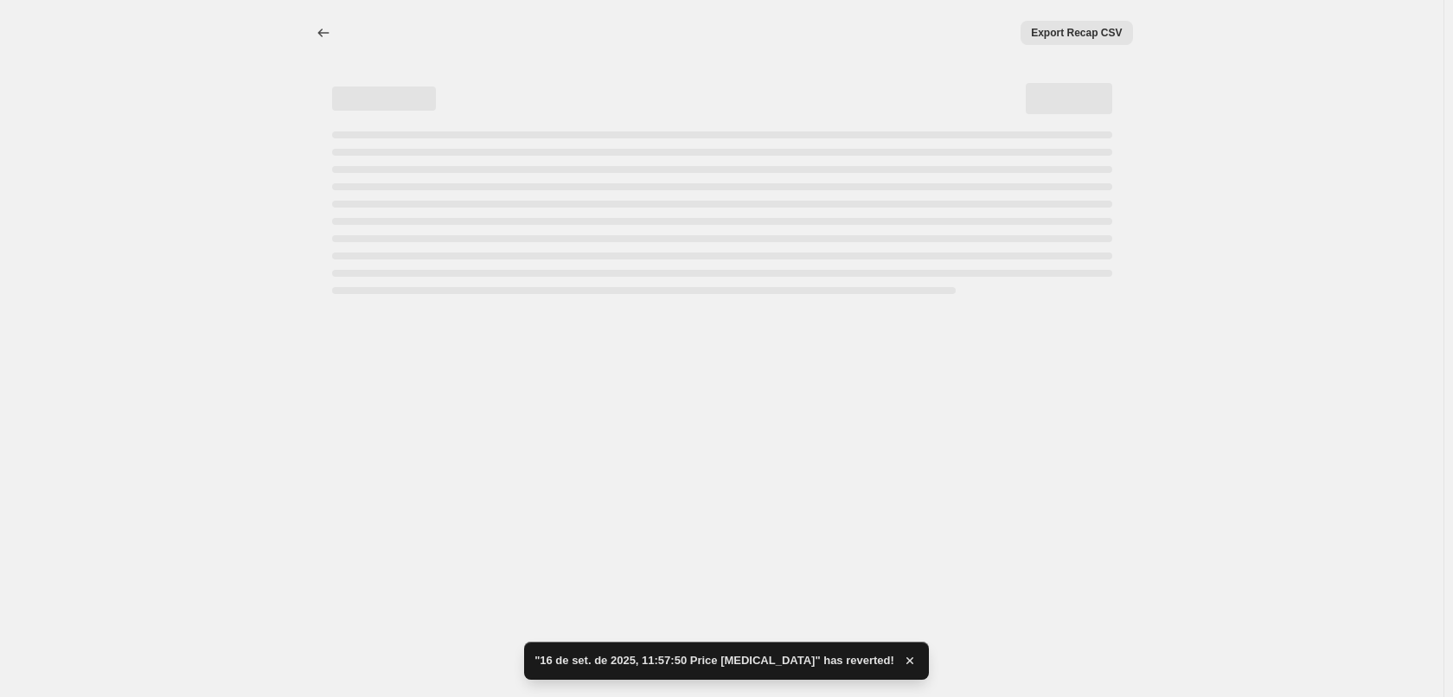
select select "percentage"
select select "tag"
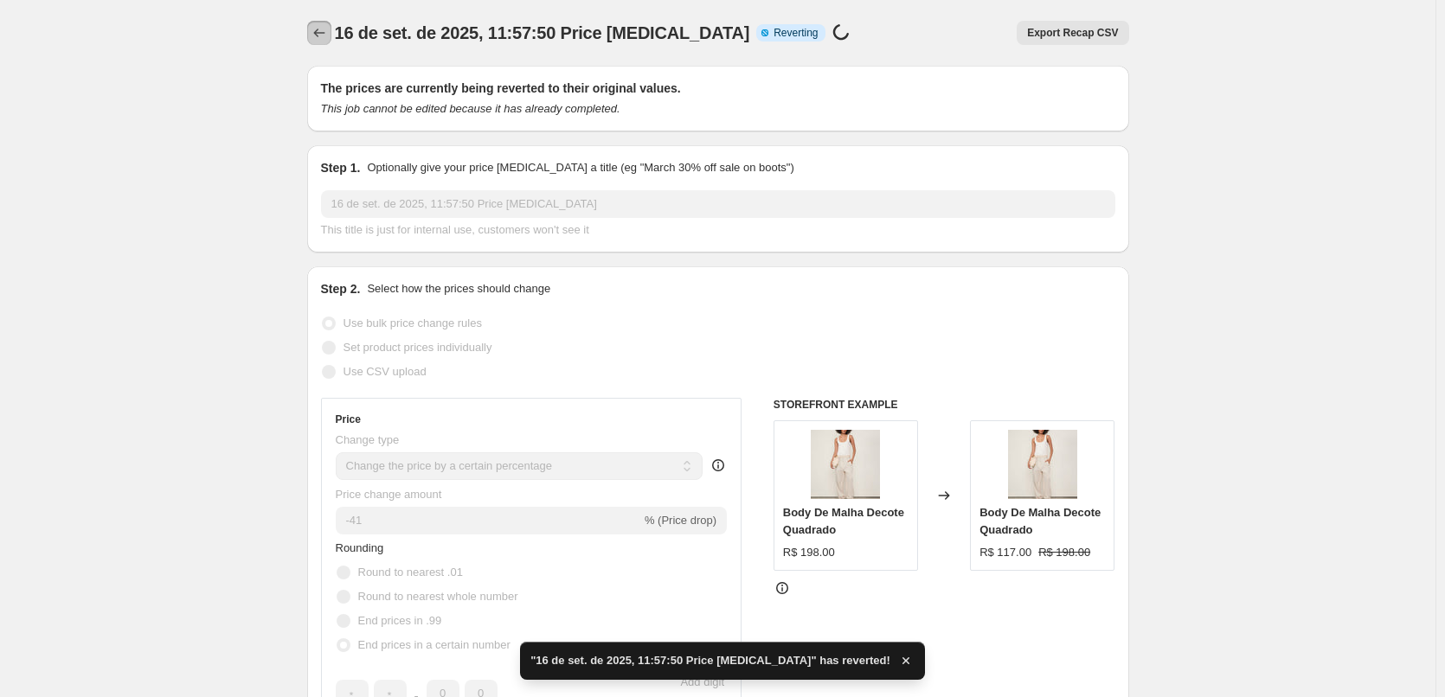
click at [328, 39] on icon "Price change jobs" at bounding box center [319, 32] width 17 height 17
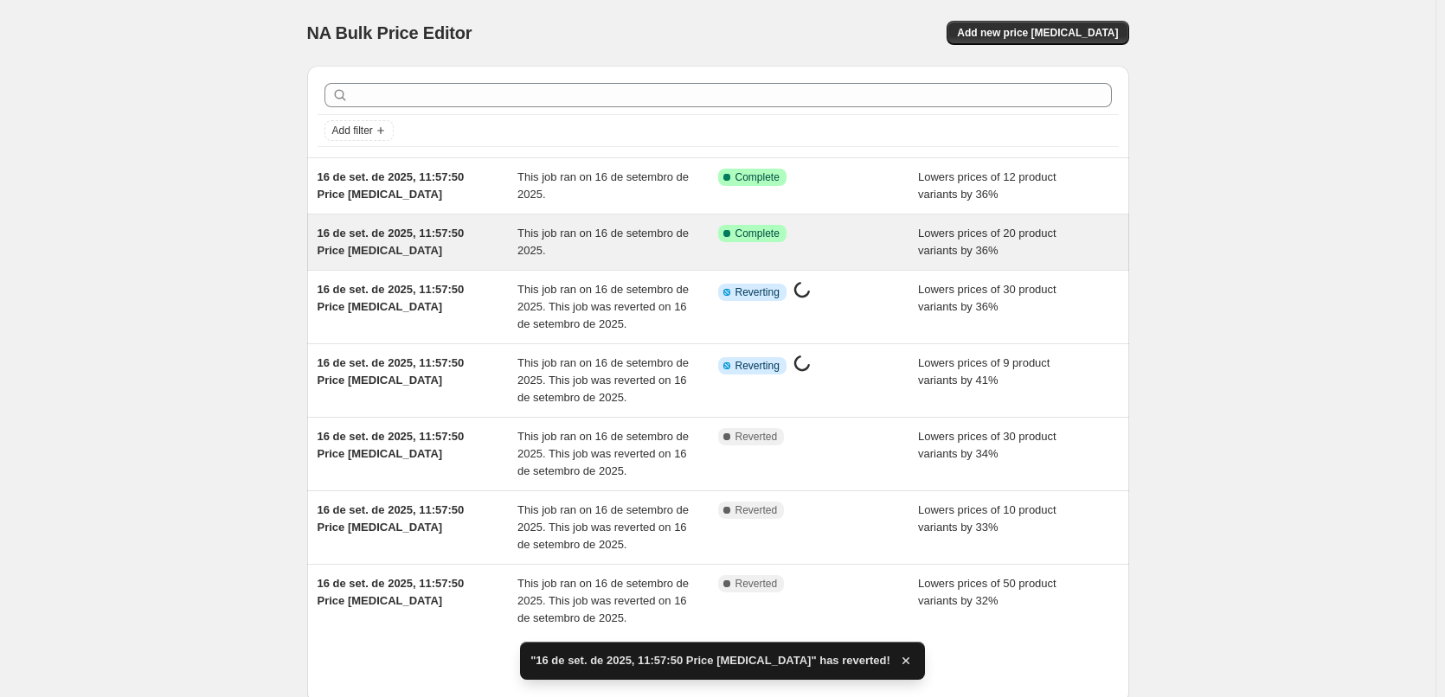
click at [593, 228] on span "This job ran on 16 de setembro de 2025." at bounding box center [602, 242] width 171 height 30
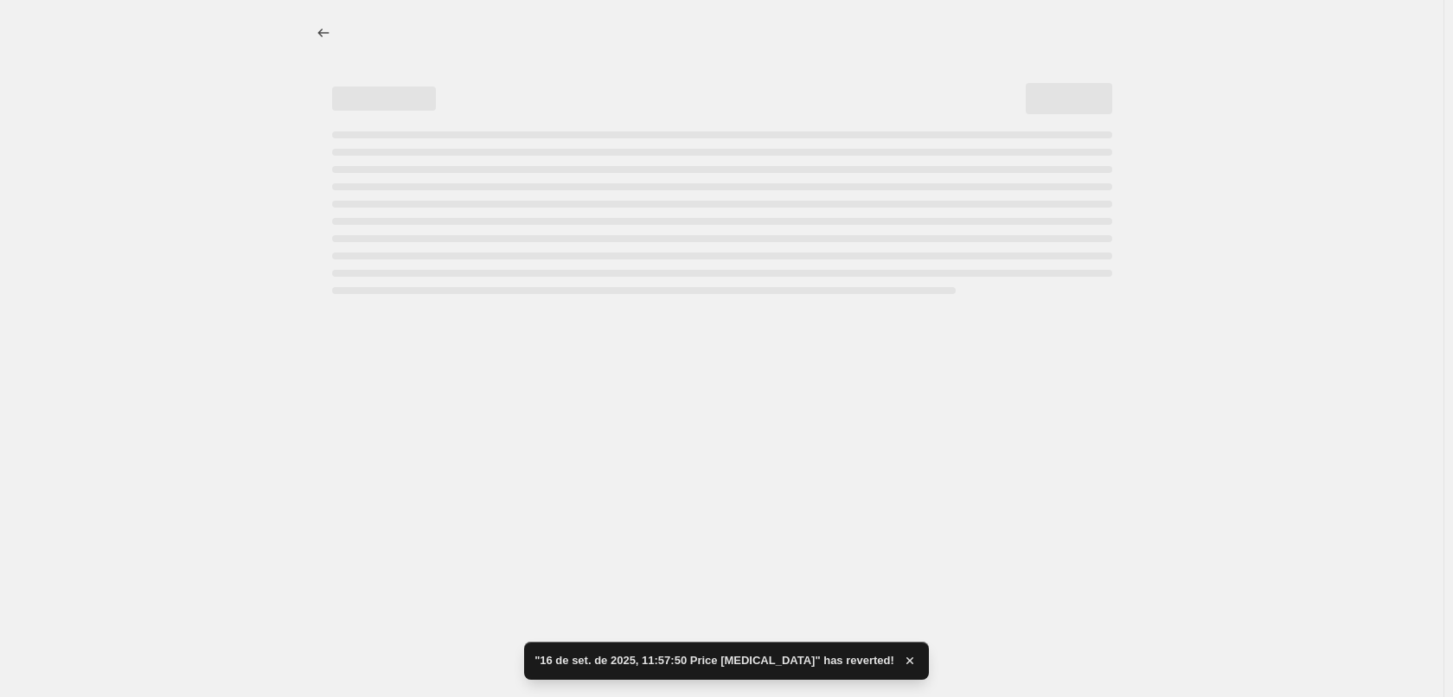
select select "percentage"
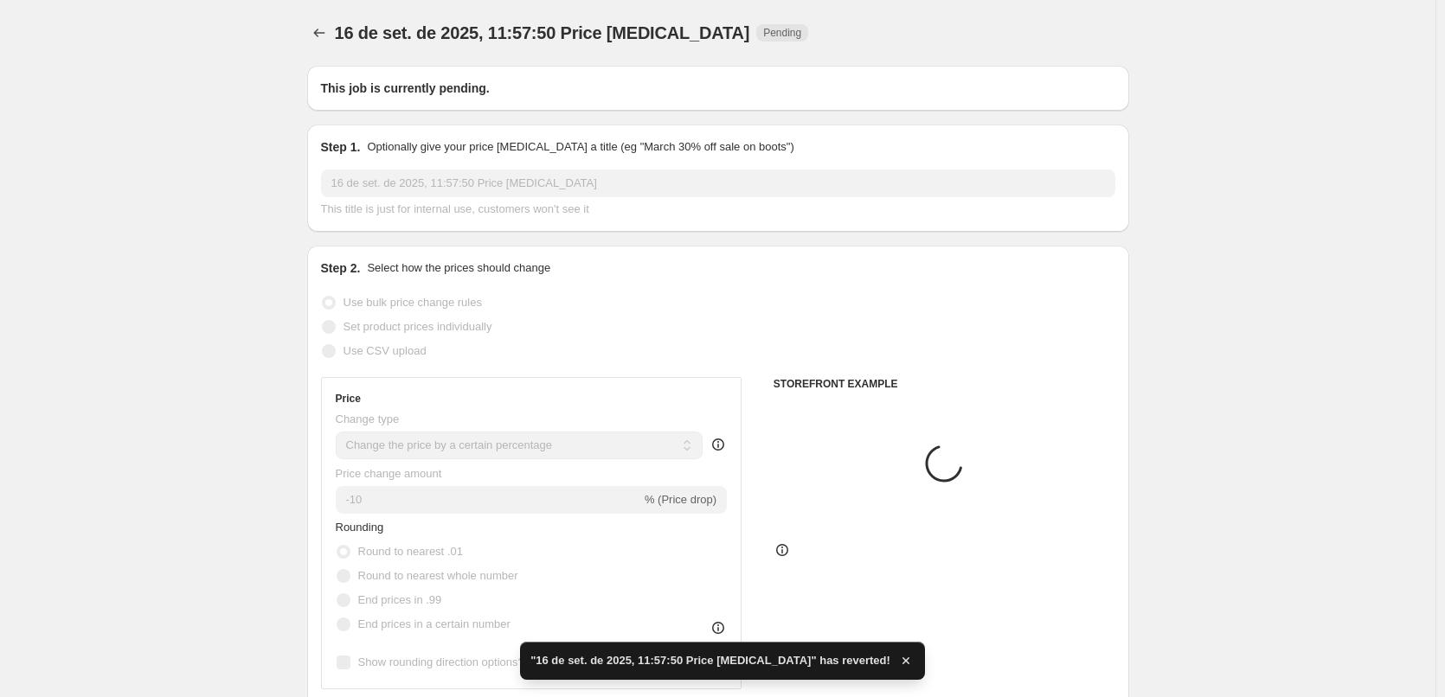
radio input "false"
radio input "true"
radio input "false"
radio input "true"
select select "tag"
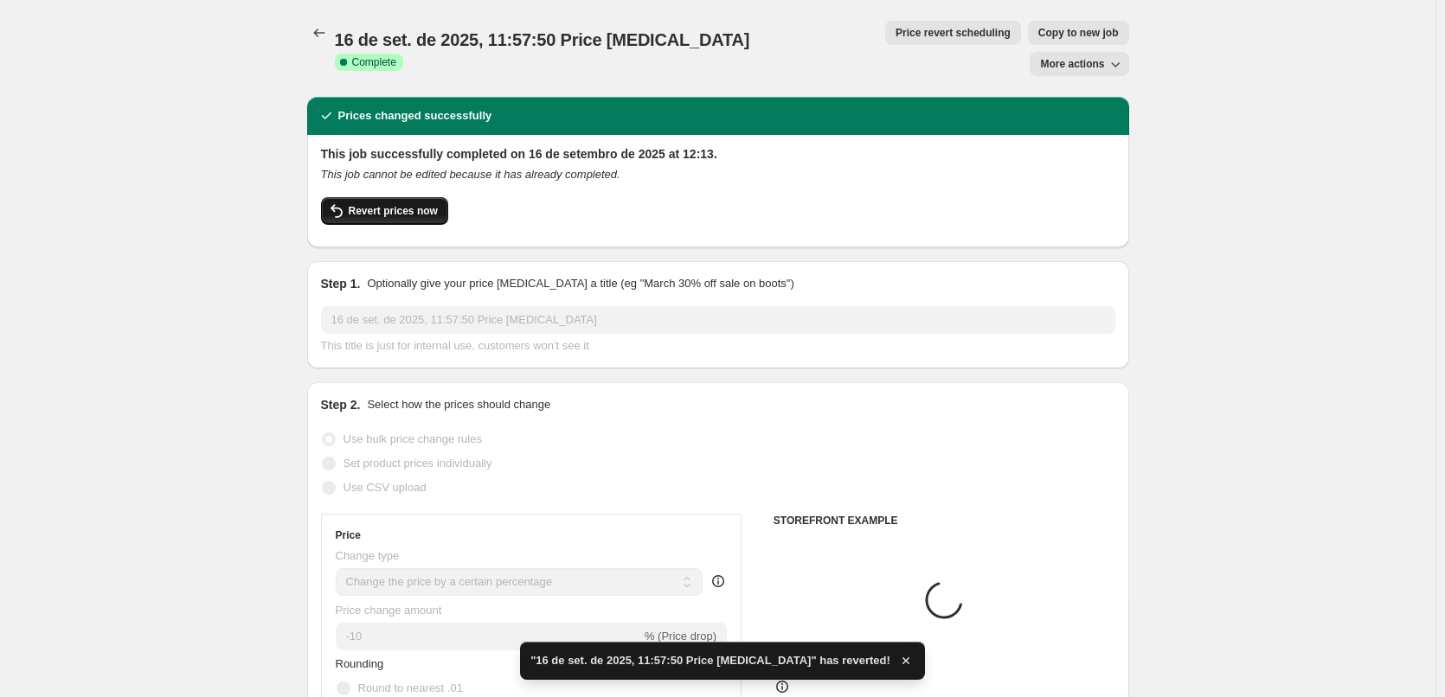
click at [422, 204] on span "Revert prices now" at bounding box center [393, 211] width 89 height 14
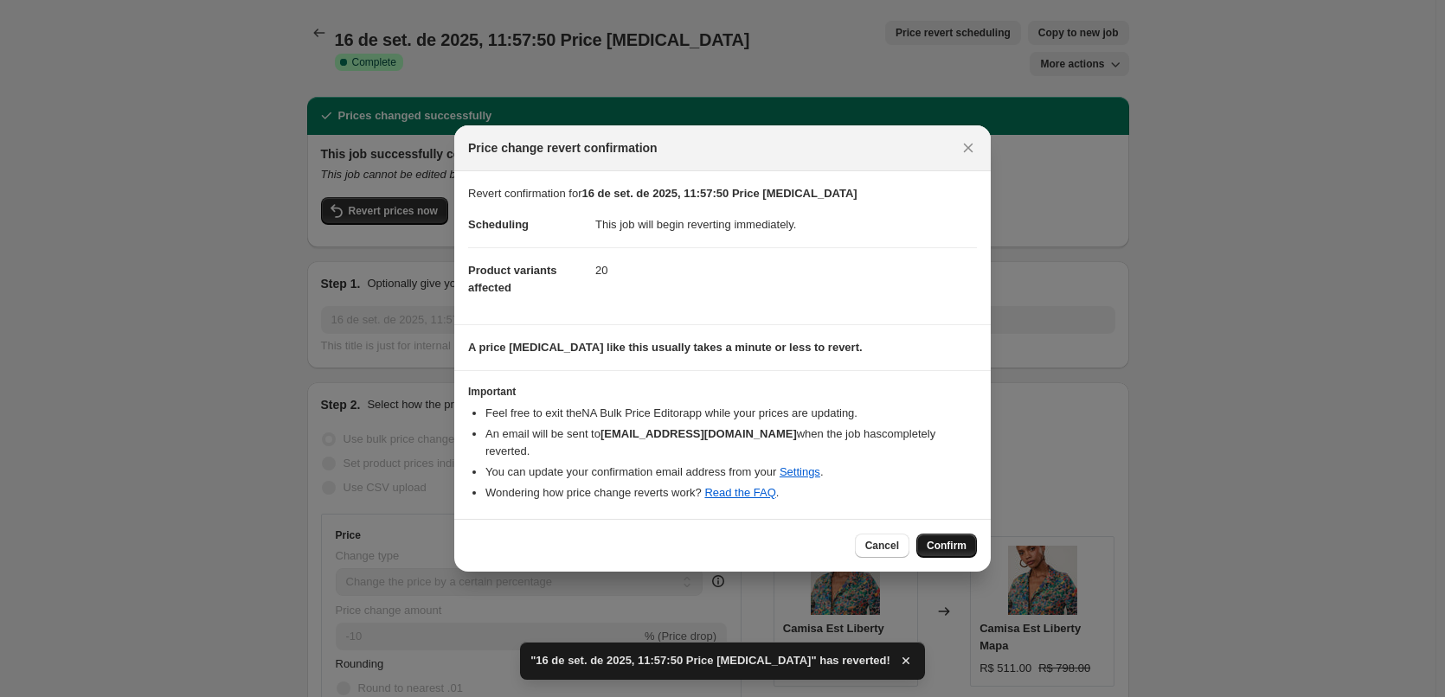
click at [942, 539] on span "Confirm" at bounding box center [946, 546] width 40 height 14
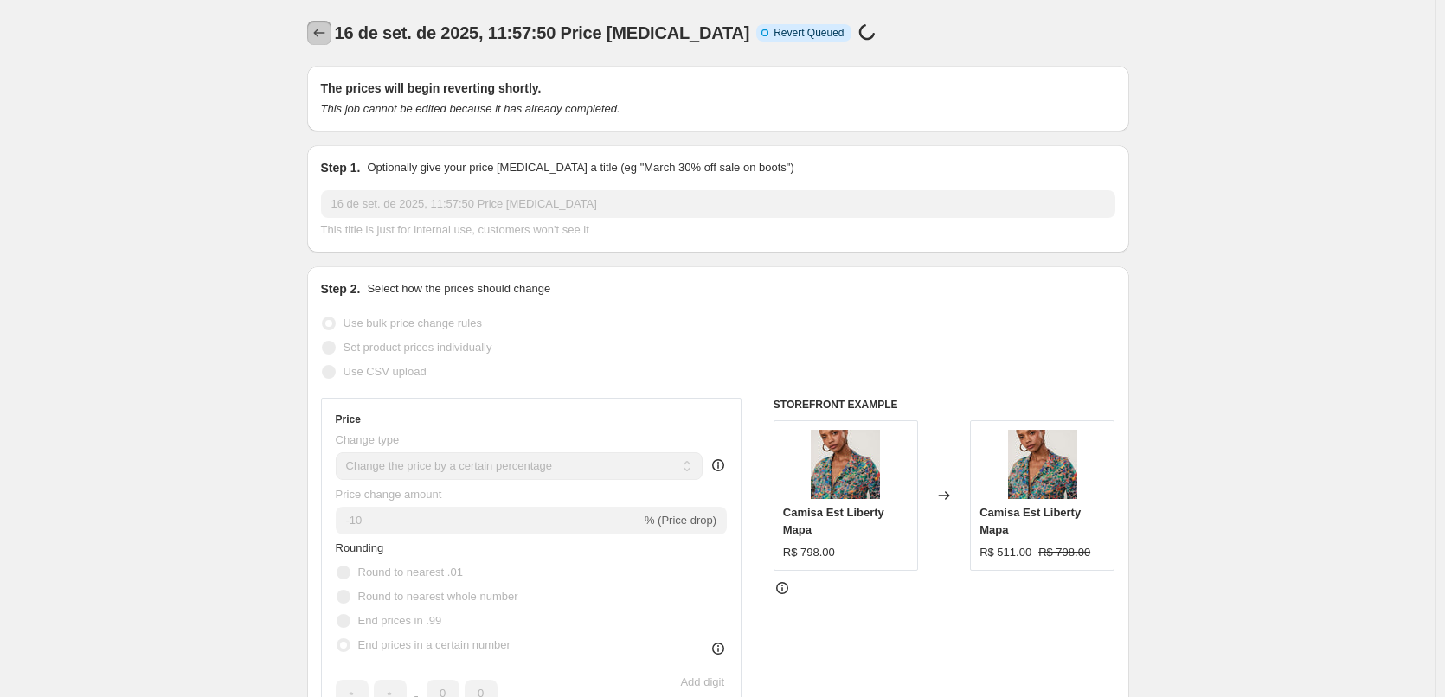
click at [323, 42] on button "Price change jobs" at bounding box center [319, 33] width 24 height 24
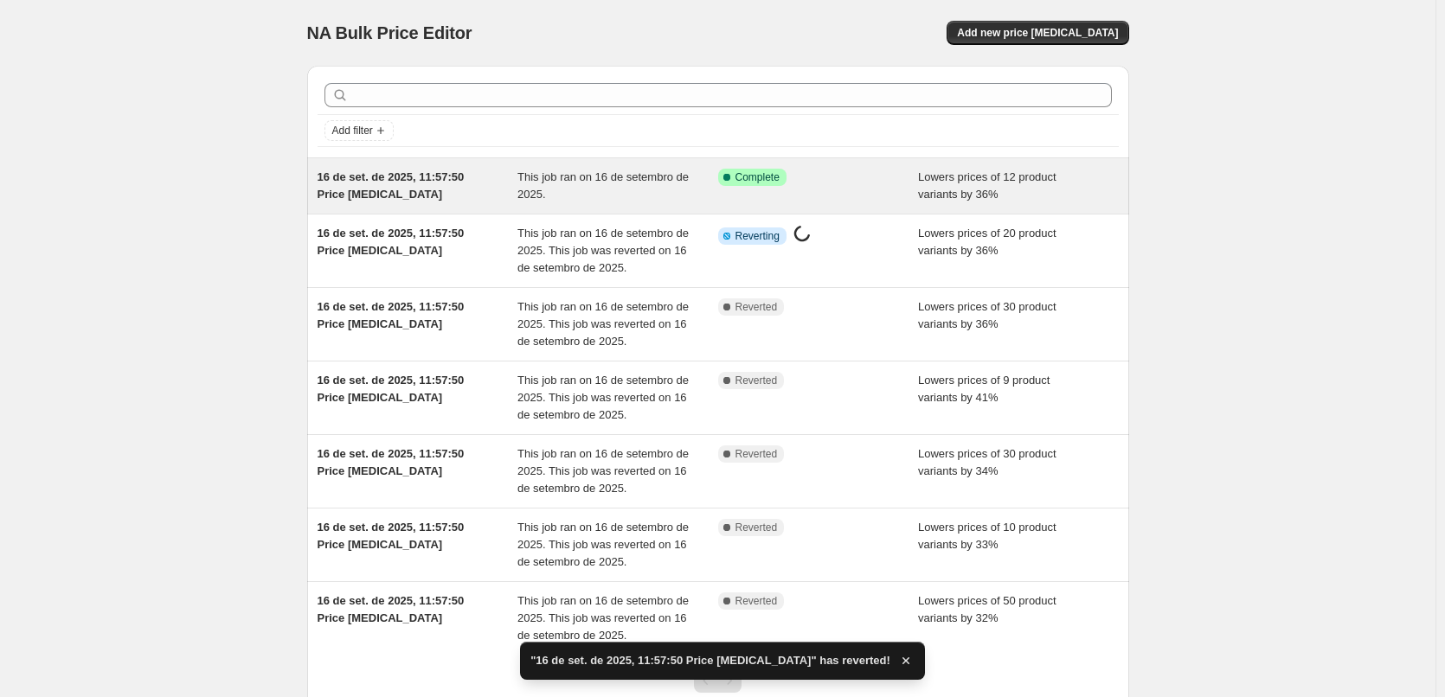
click at [452, 196] on div "16 de set. de 2025, 11:57:50 Price [MEDICAL_DATA]" at bounding box center [417, 186] width 201 height 35
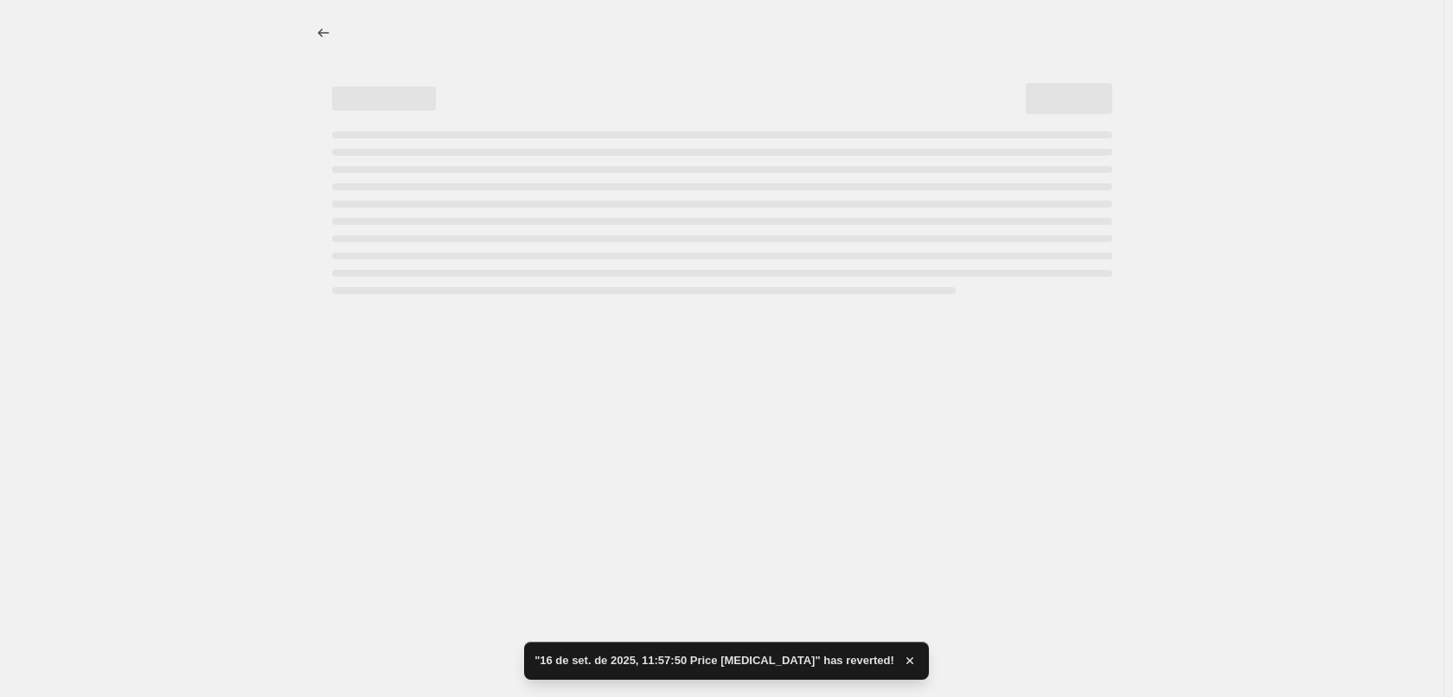
select select "percentage"
select select "tag"
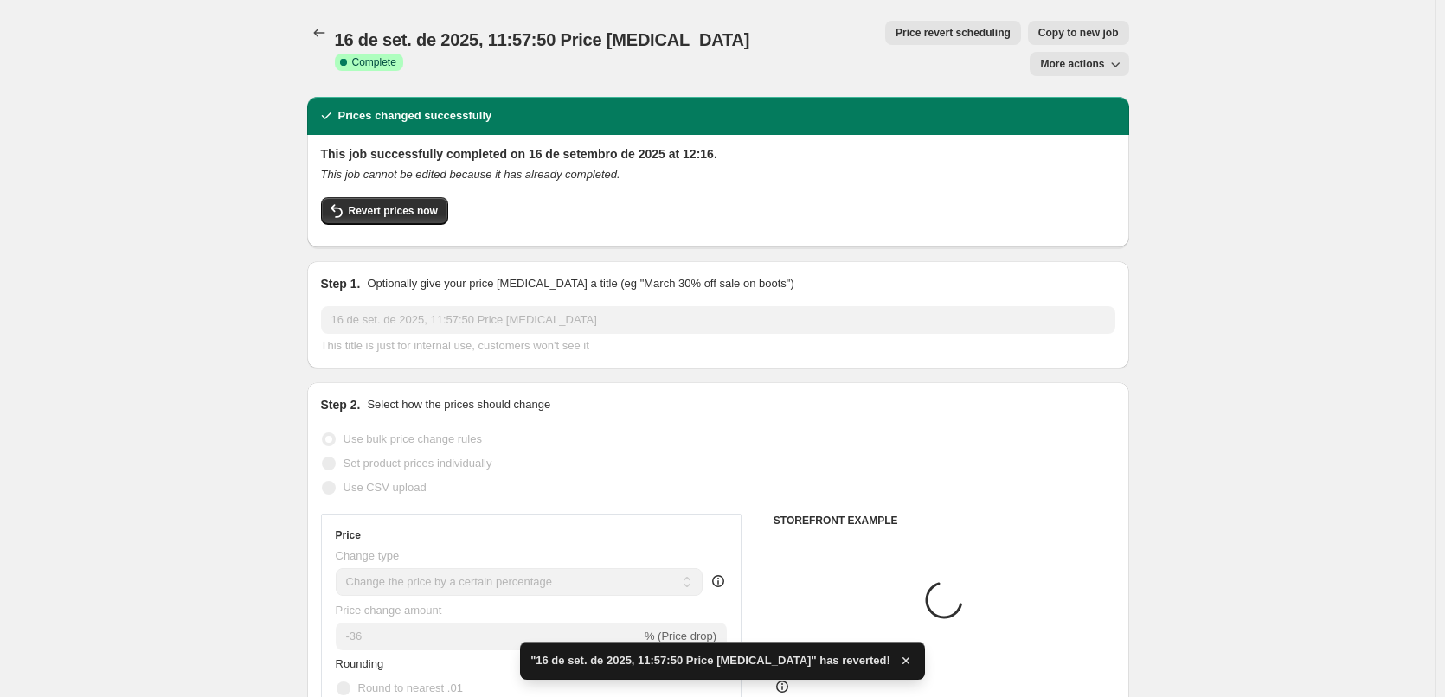
click at [400, 166] on div "This job cannot be edited because it has already completed." at bounding box center [718, 174] width 794 height 17
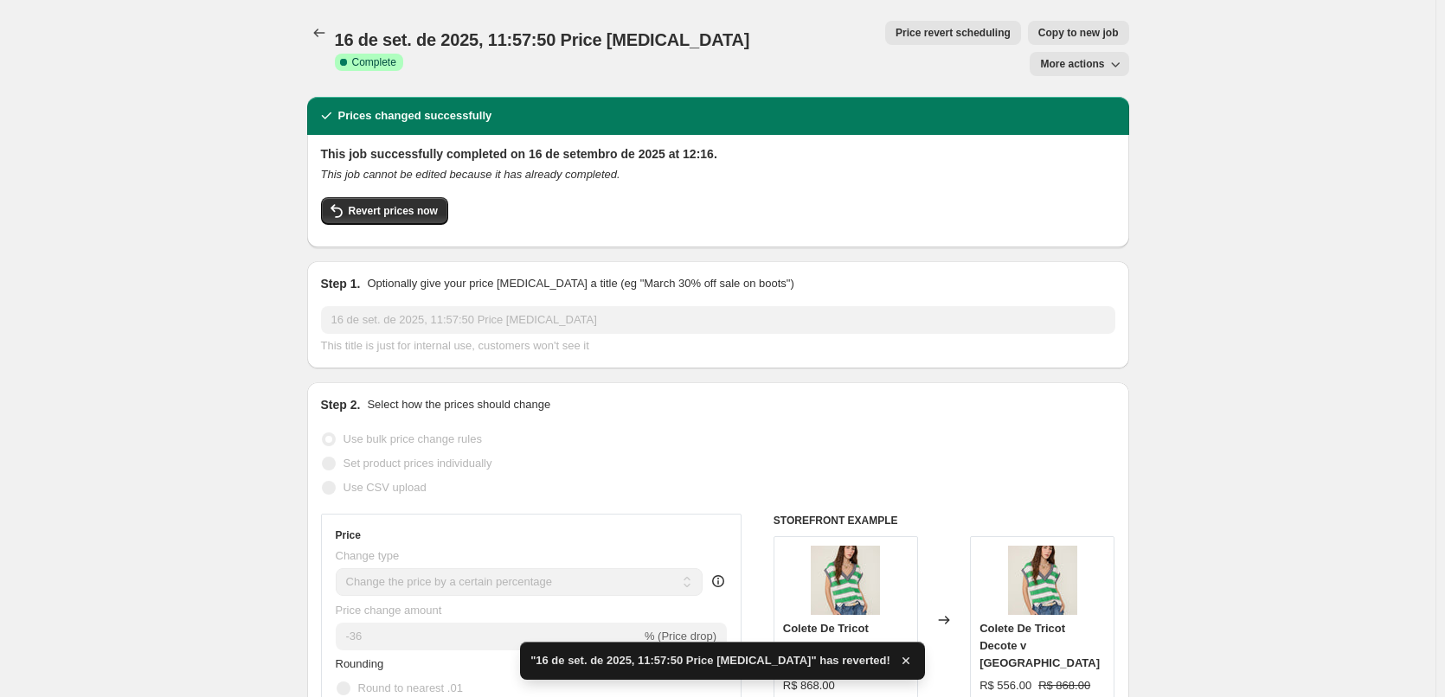
click at [398, 163] on div "This job successfully completed on 16 de setembro de 2025 at 12:16. This job ca…" at bounding box center [718, 189] width 794 height 88
click at [404, 204] on span "Revert prices now" at bounding box center [393, 211] width 89 height 14
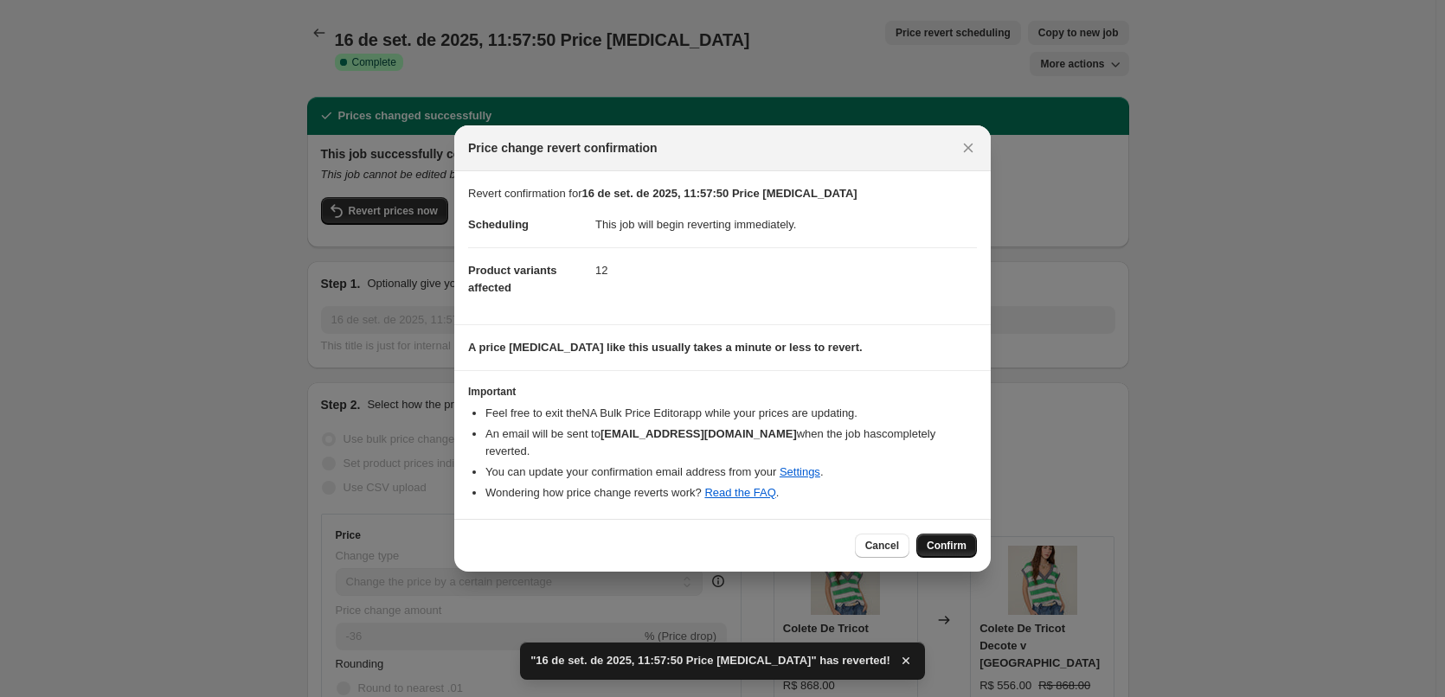
click at [946, 541] on span "Confirm" at bounding box center [946, 546] width 40 height 14
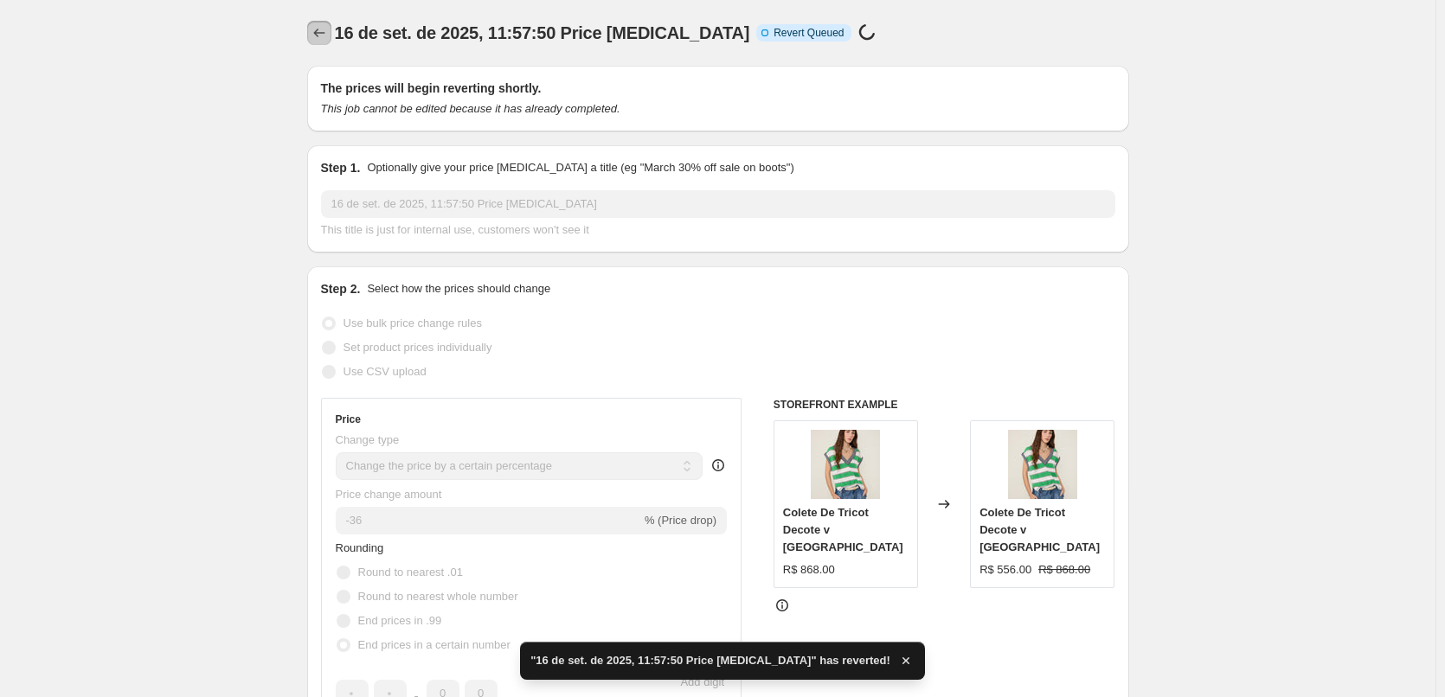
click at [317, 34] on icon "Price change jobs" at bounding box center [319, 32] width 17 height 17
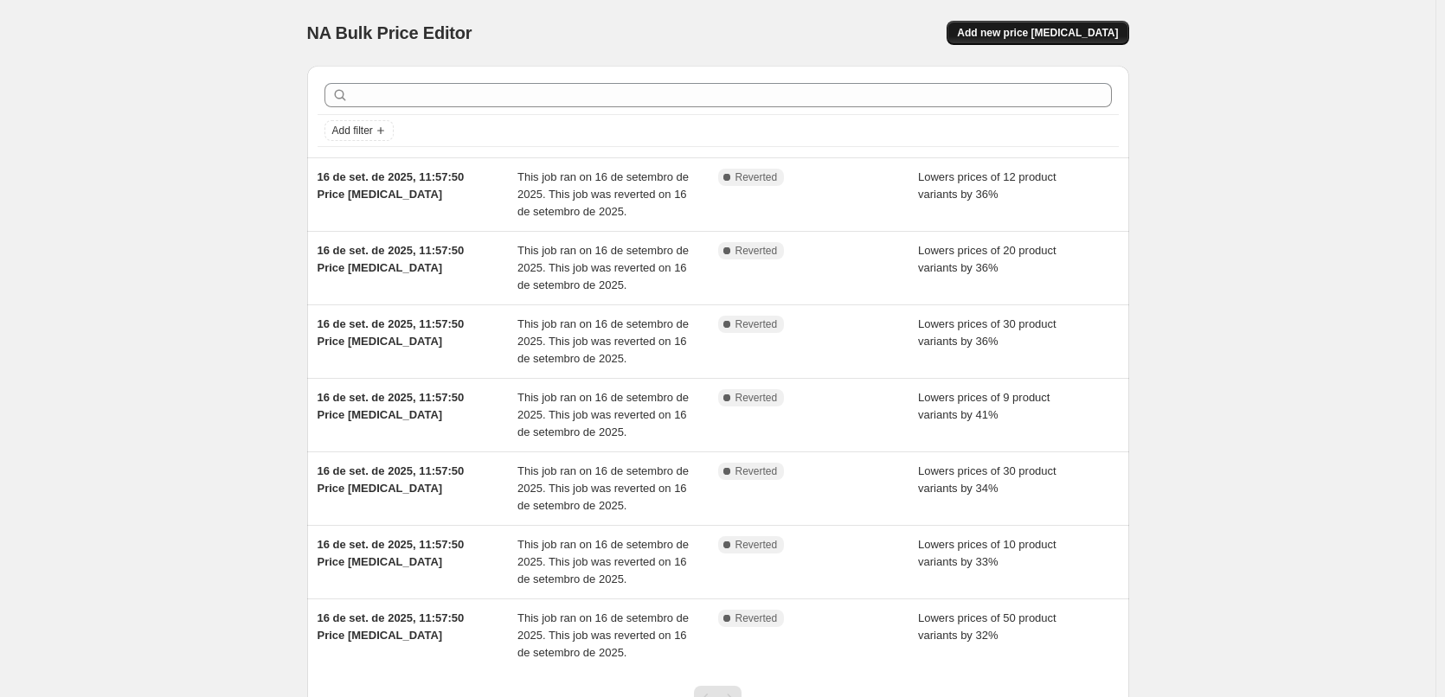
click at [1070, 33] on span "Add new price [MEDICAL_DATA]" at bounding box center [1037, 33] width 161 height 14
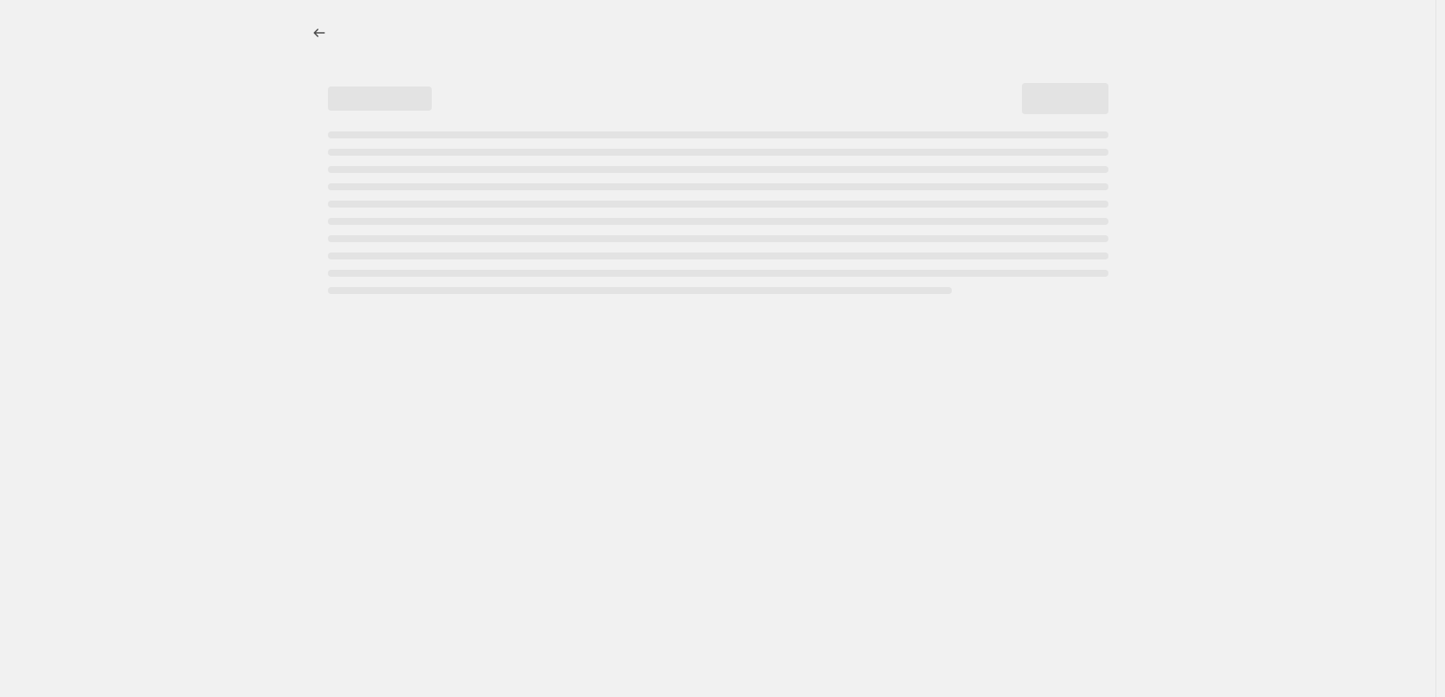
select select "percentage"
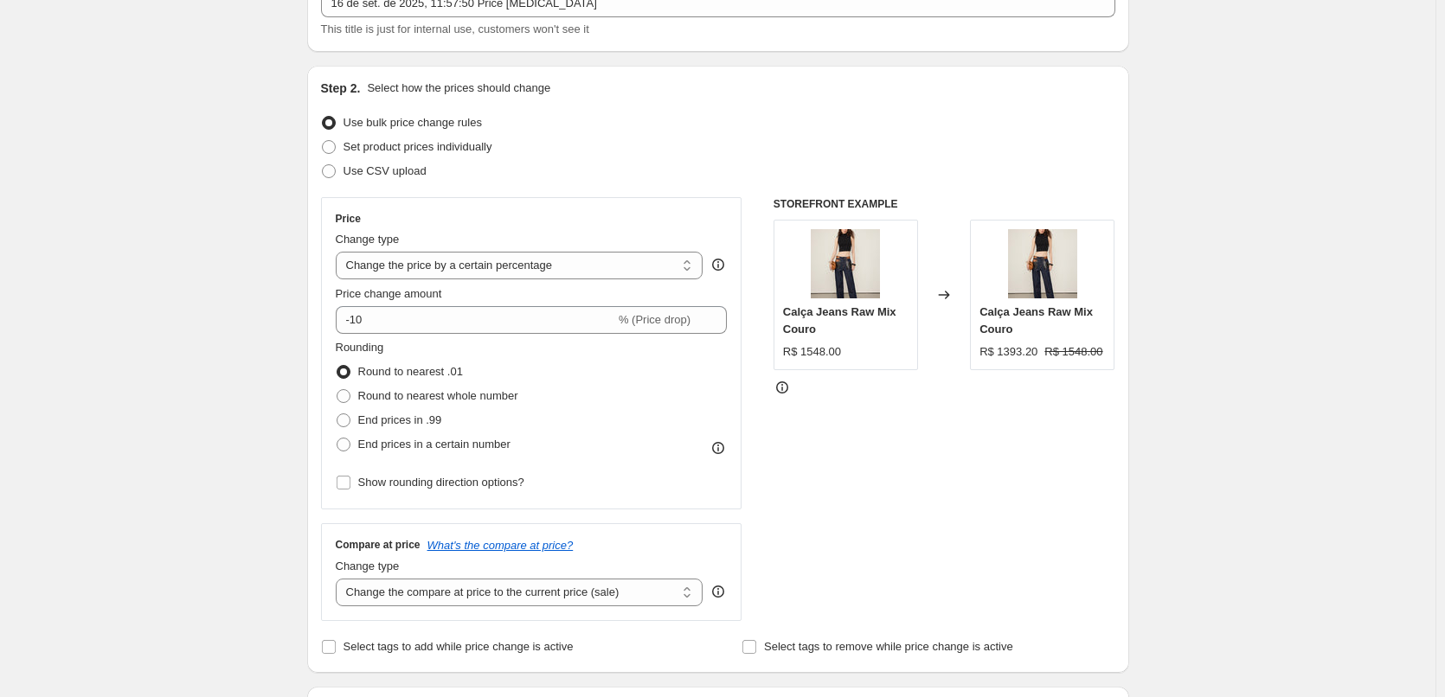
scroll to position [173, 0]
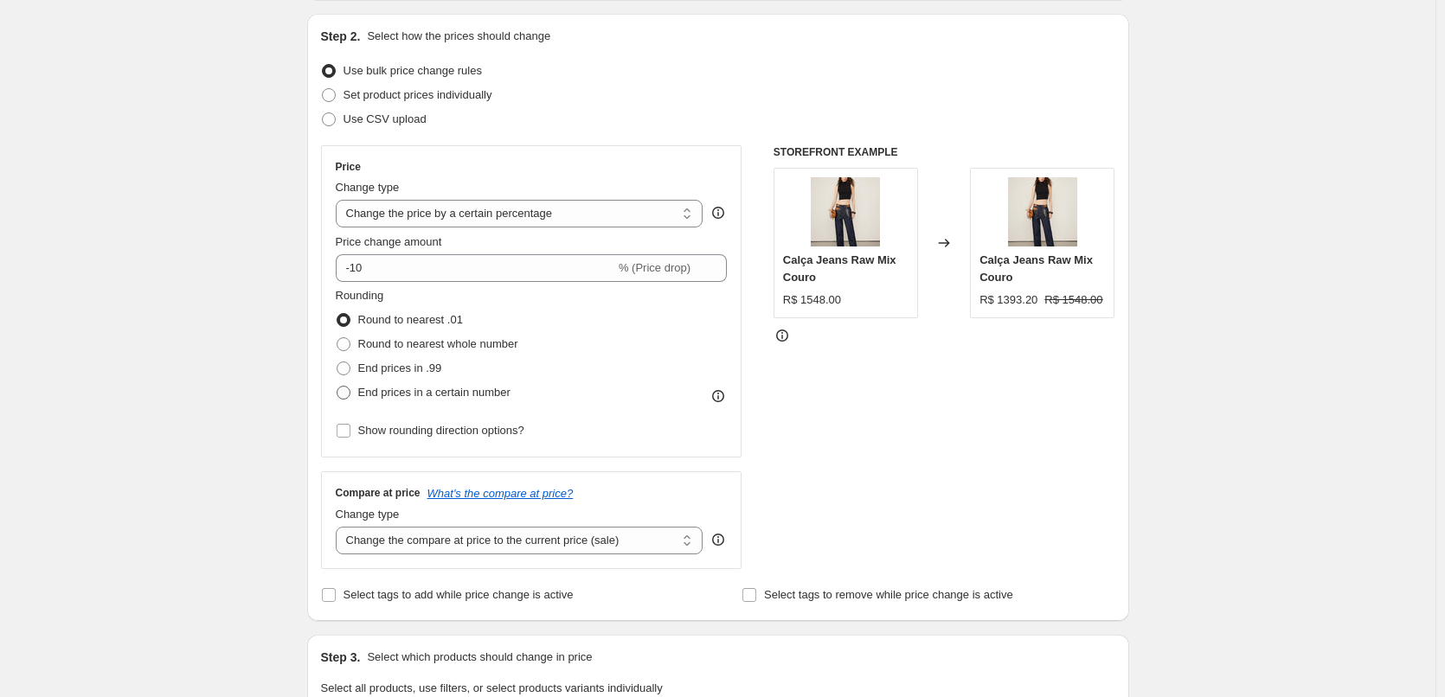
click at [466, 393] on span "End prices in a certain number" at bounding box center [434, 392] width 152 height 13
click at [337, 387] on input "End prices in a certain number" at bounding box center [336, 386] width 1 height 1
radio input "true"
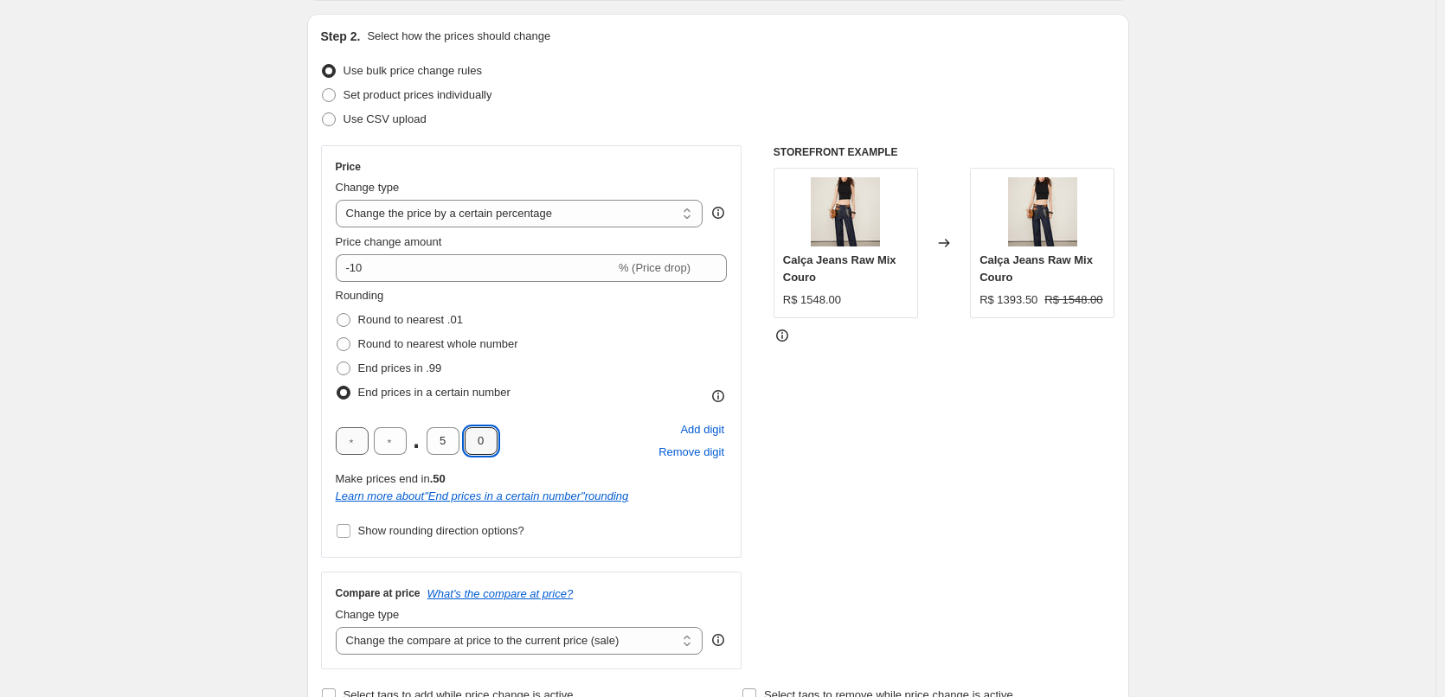
drag, startPoint x: 471, startPoint y: 443, endPoint x: 364, endPoint y: 438, distance: 107.4
click at [364, 437] on div ". 5 0" at bounding box center [417, 441] width 162 height 28
click at [414, 448] on div ". 5 0" at bounding box center [417, 441] width 162 height 28
drag, startPoint x: 446, startPoint y: 446, endPoint x: 422, endPoint y: 445, distance: 24.2
click at [422, 445] on div ". 5 0" at bounding box center [417, 441] width 162 height 28
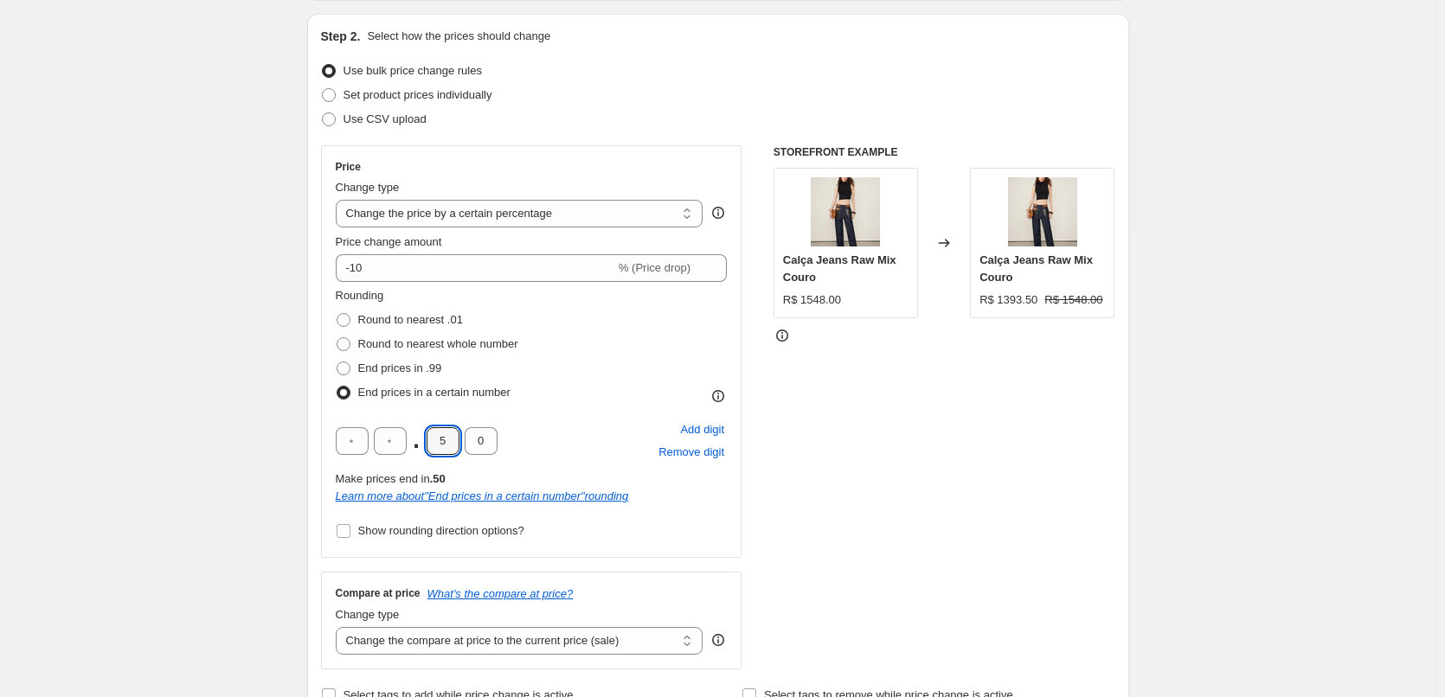
type input "0"
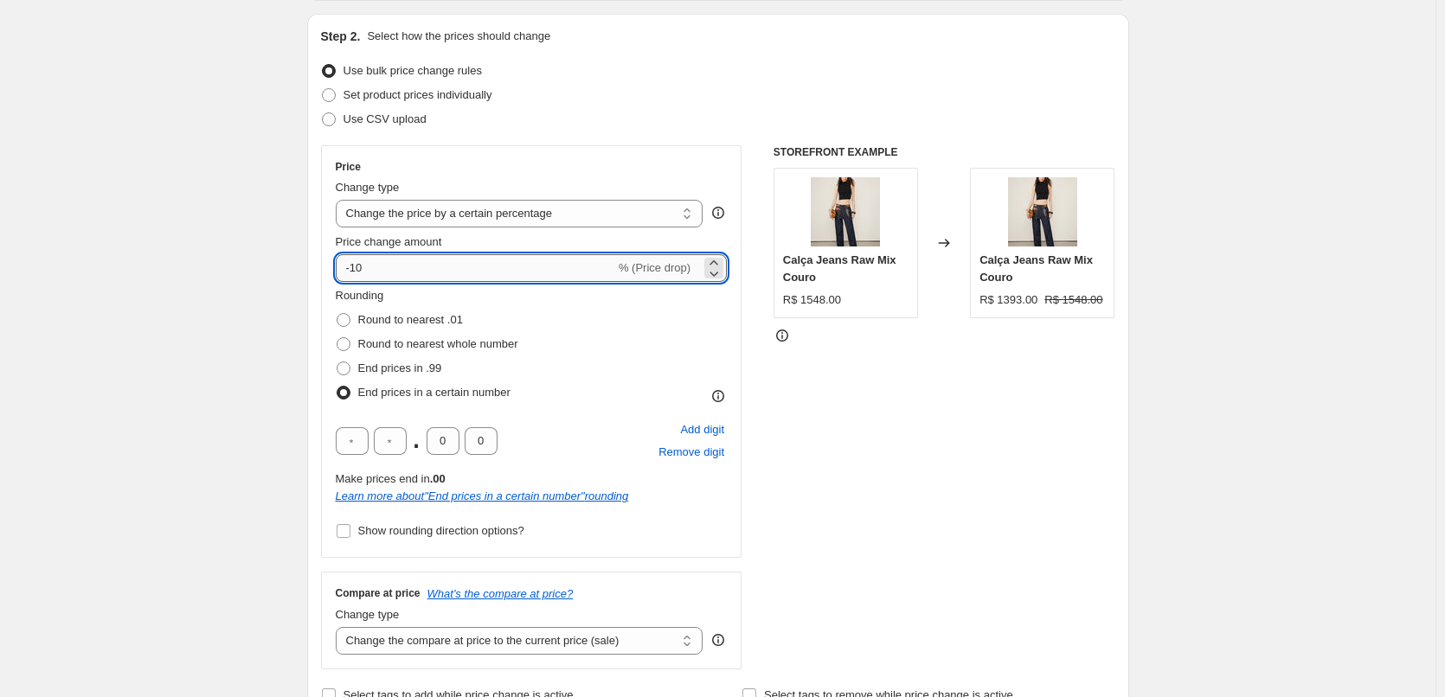
drag, startPoint x: 416, startPoint y: 265, endPoint x: 357, endPoint y: 276, distance: 59.9
click at [357, 276] on input "-10" at bounding box center [475, 268] width 279 height 28
type input "-40"
click at [608, 360] on div "Rounding Round to nearest .01 Round to nearest whole number End prices in .99 E…" at bounding box center [532, 346] width 392 height 118
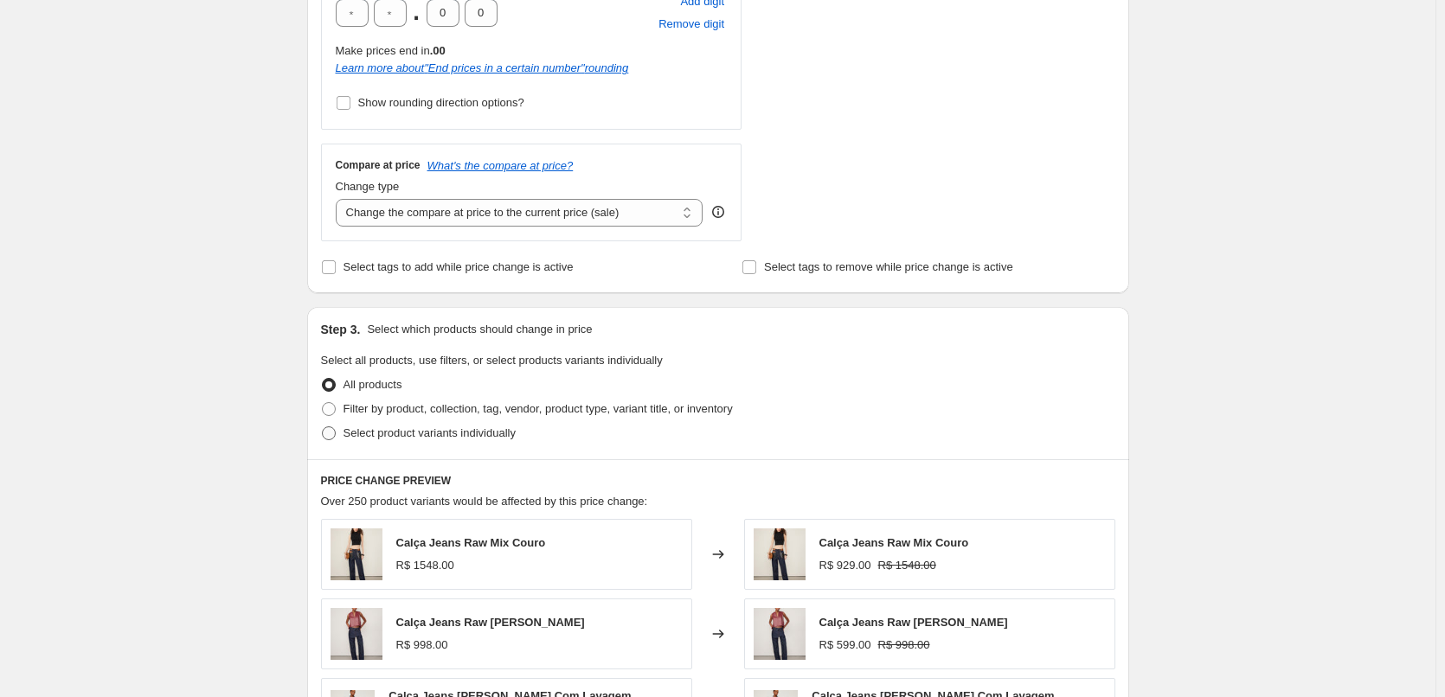
scroll to position [634, 0]
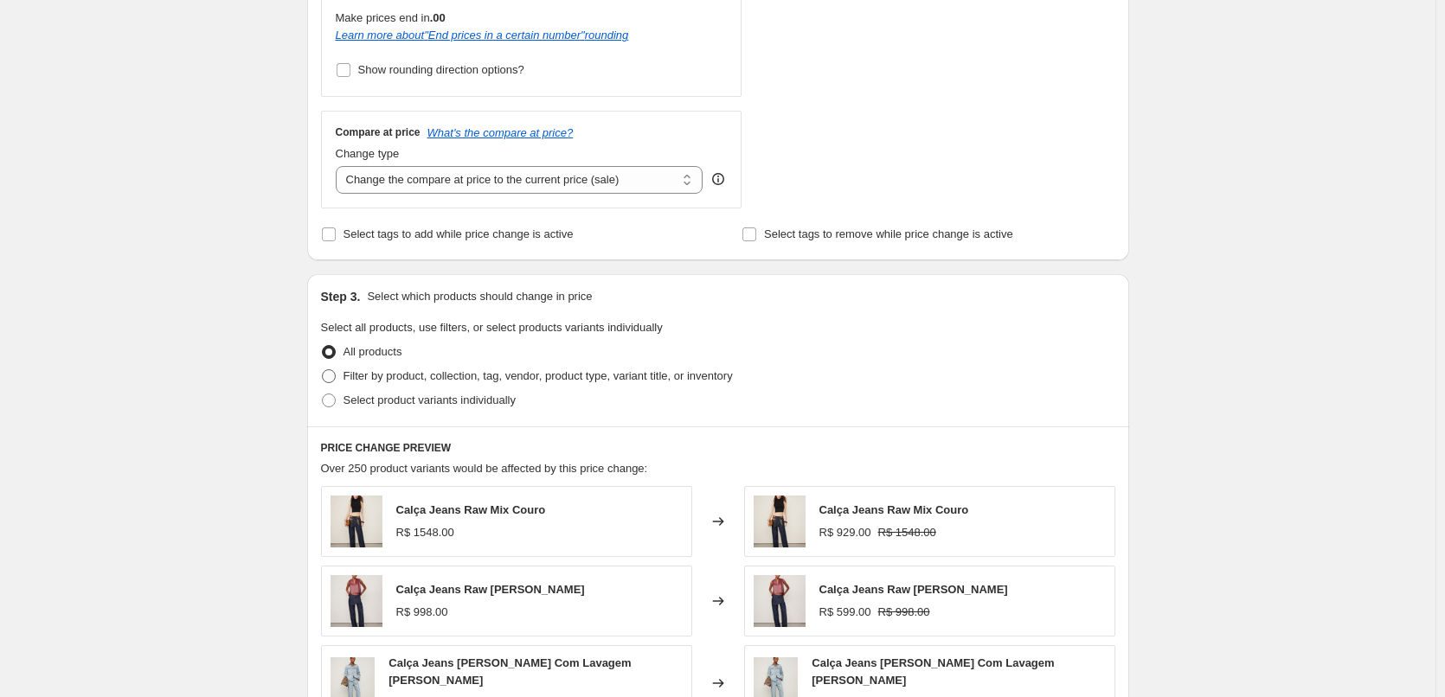
click at [457, 372] on span "Filter by product, collection, tag, vendor, product type, variant title, or inv…" at bounding box center [537, 375] width 389 height 13
click at [323, 370] on input "Filter by product, collection, tag, vendor, product type, variant title, or inv…" at bounding box center [322, 369] width 1 height 1
radio input "true"
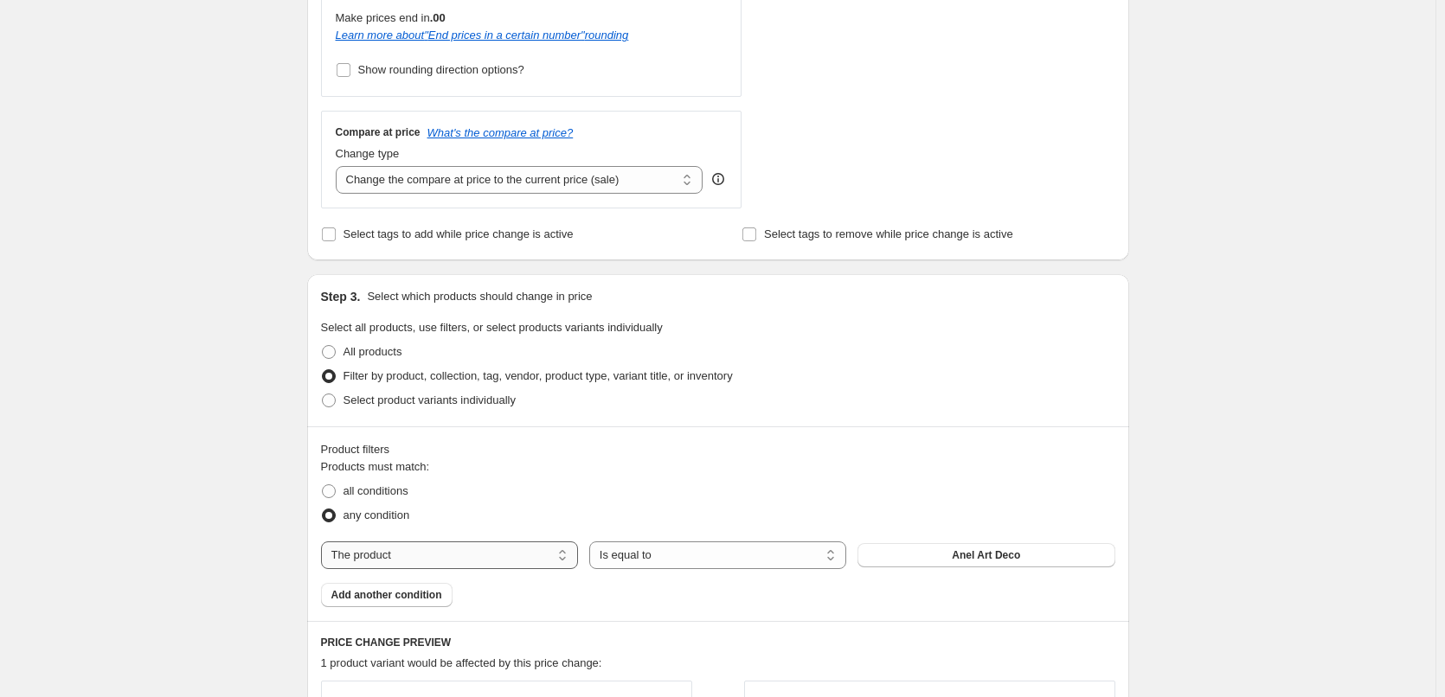
click at [503, 567] on select "The product The product's collection The product's tag The product's vendor The…" at bounding box center [449, 555] width 257 height 28
select select "tag"
click at [973, 565] on button "Acessórios" at bounding box center [985, 555] width 257 height 24
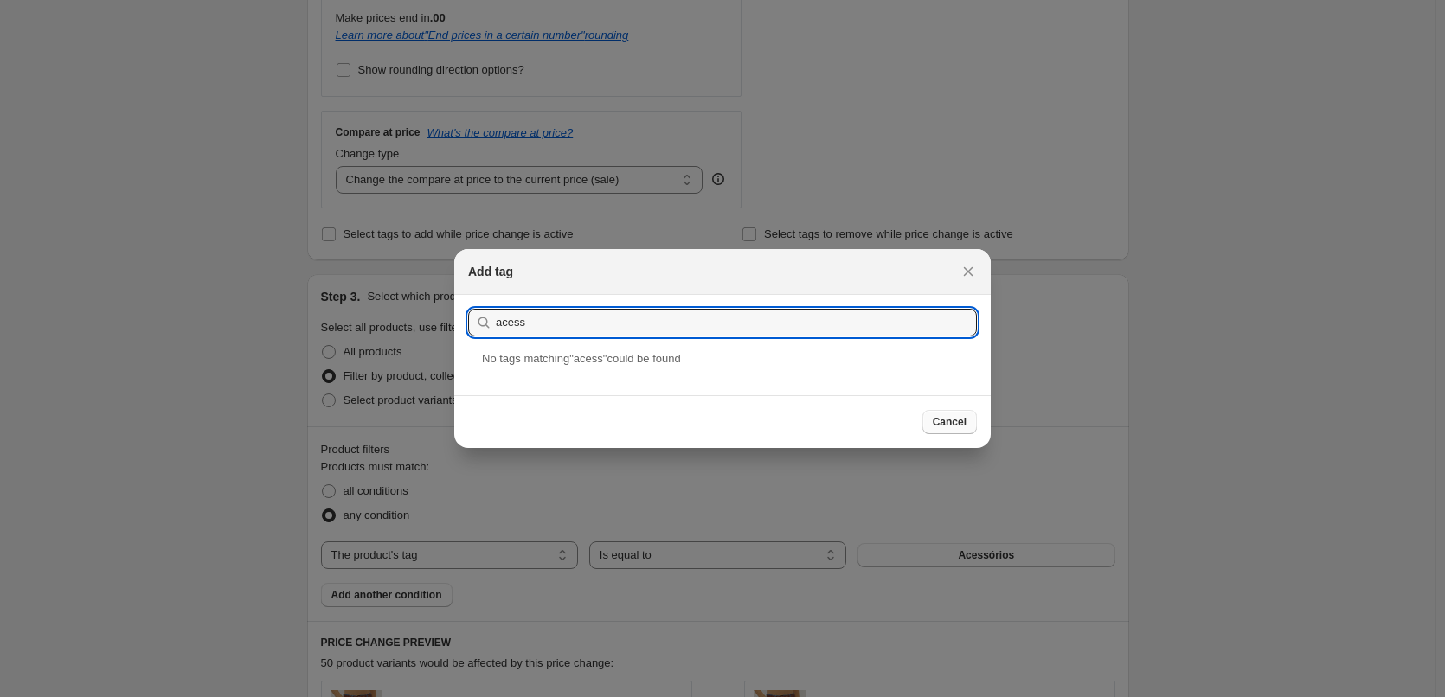
type input "acess"
click at [965, 429] on button "Cancel" at bounding box center [949, 422] width 54 height 24
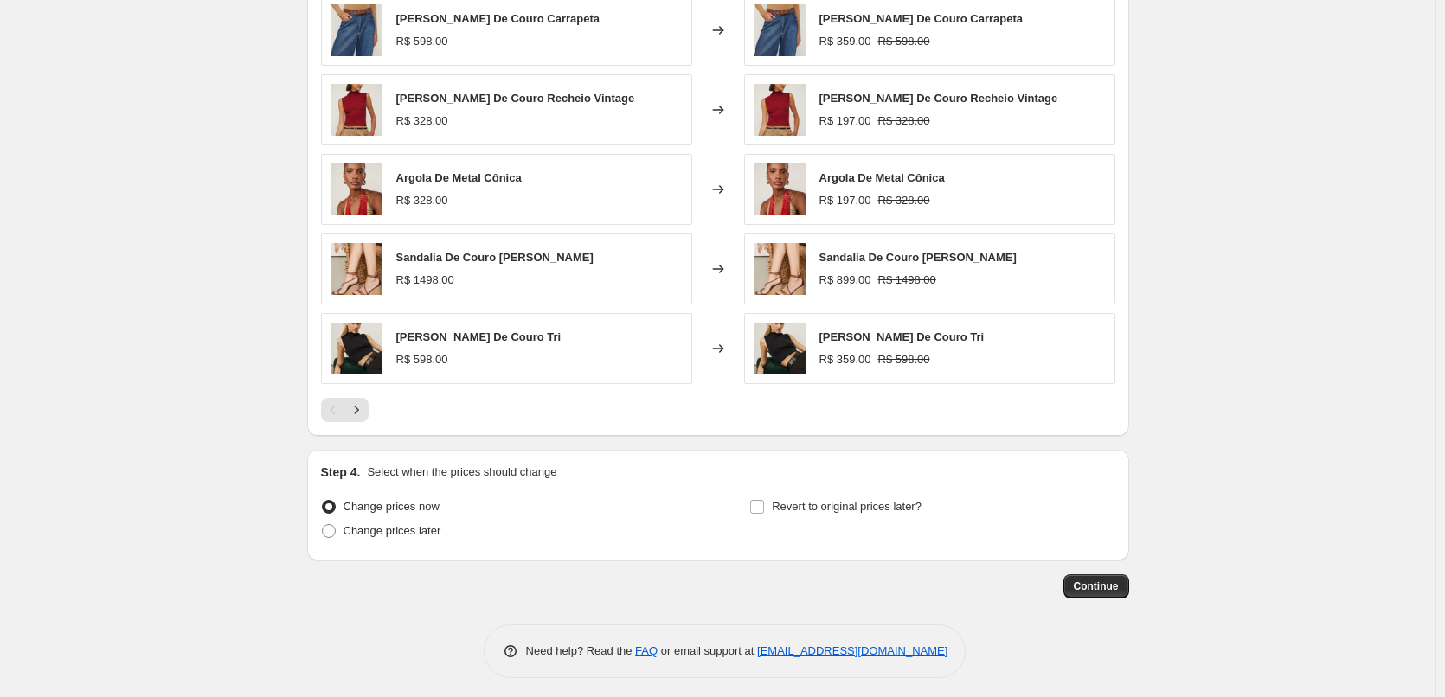
scroll to position [1328, 0]
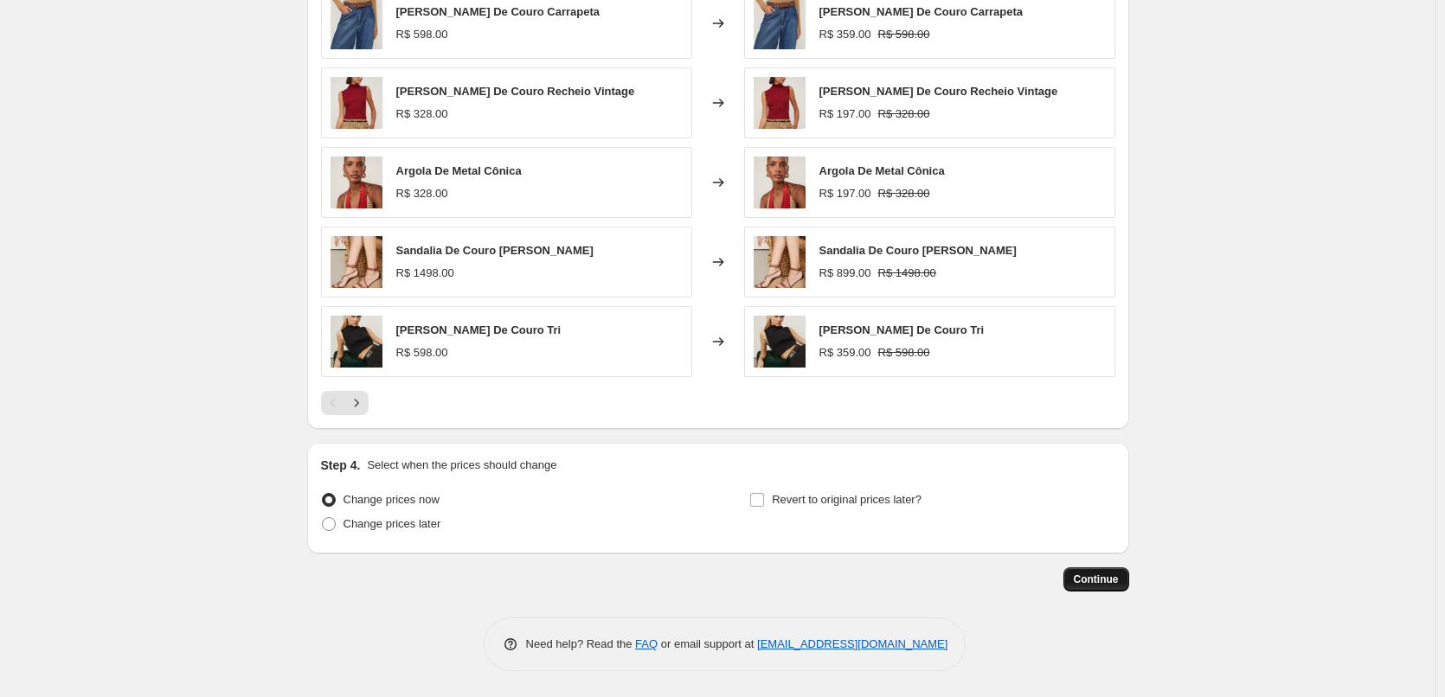
click at [1125, 588] on button "Continue" at bounding box center [1096, 579] width 66 height 24
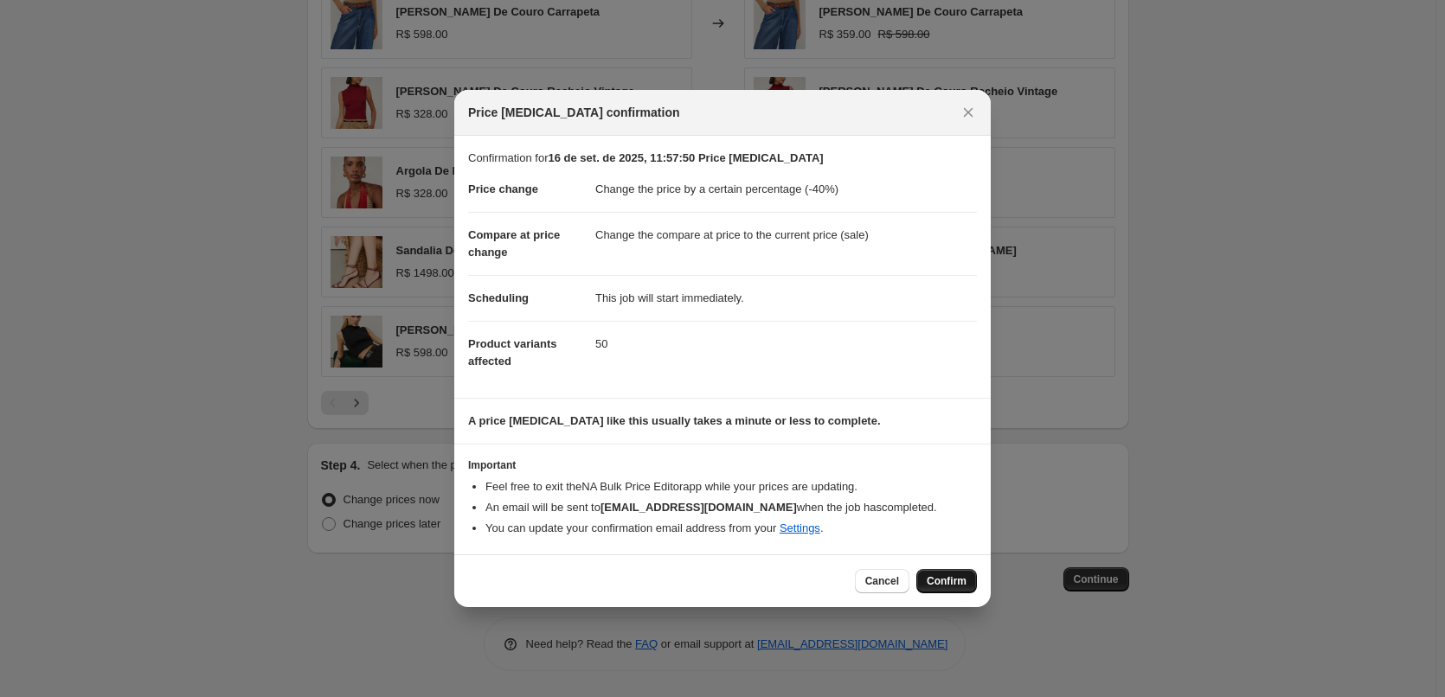
click at [950, 577] on span "Confirm" at bounding box center [946, 581] width 40 height 14
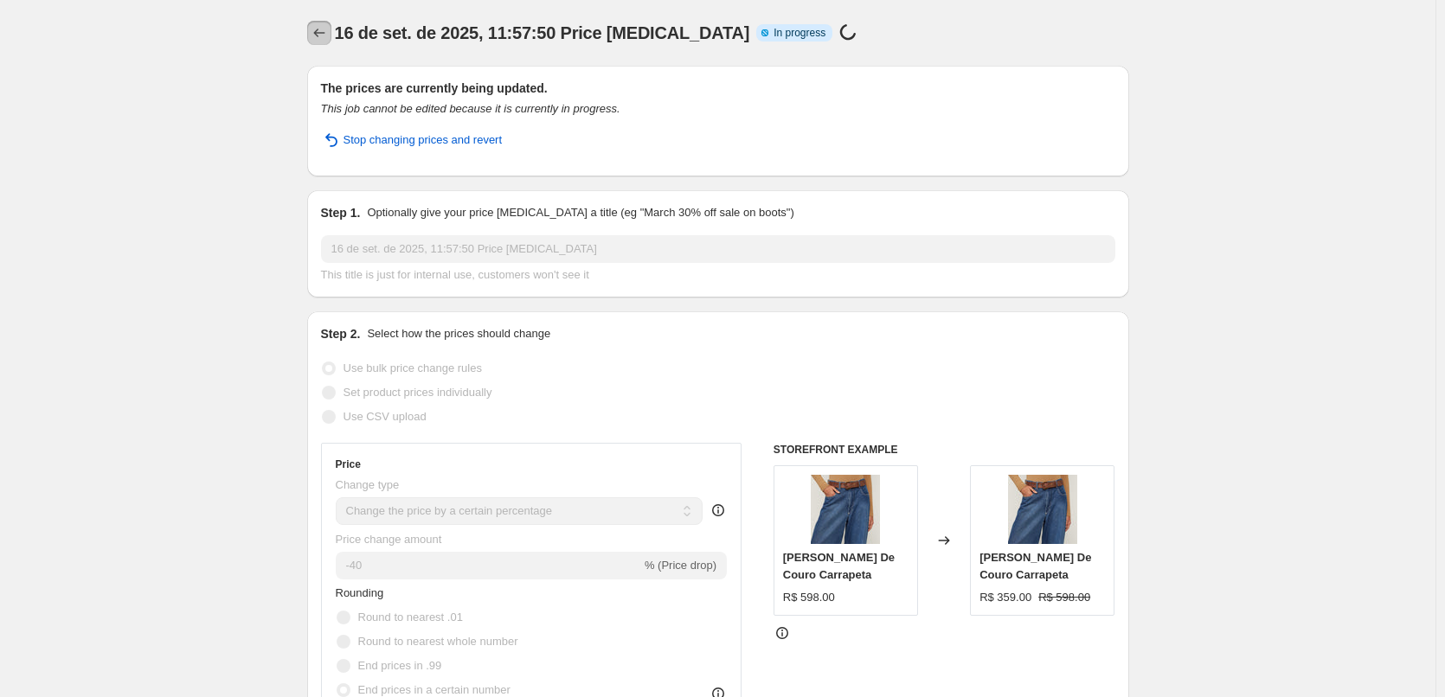
click at [316, 32] on icon "Price change jobs" at bounding box center [319, 32] width 17 height 17
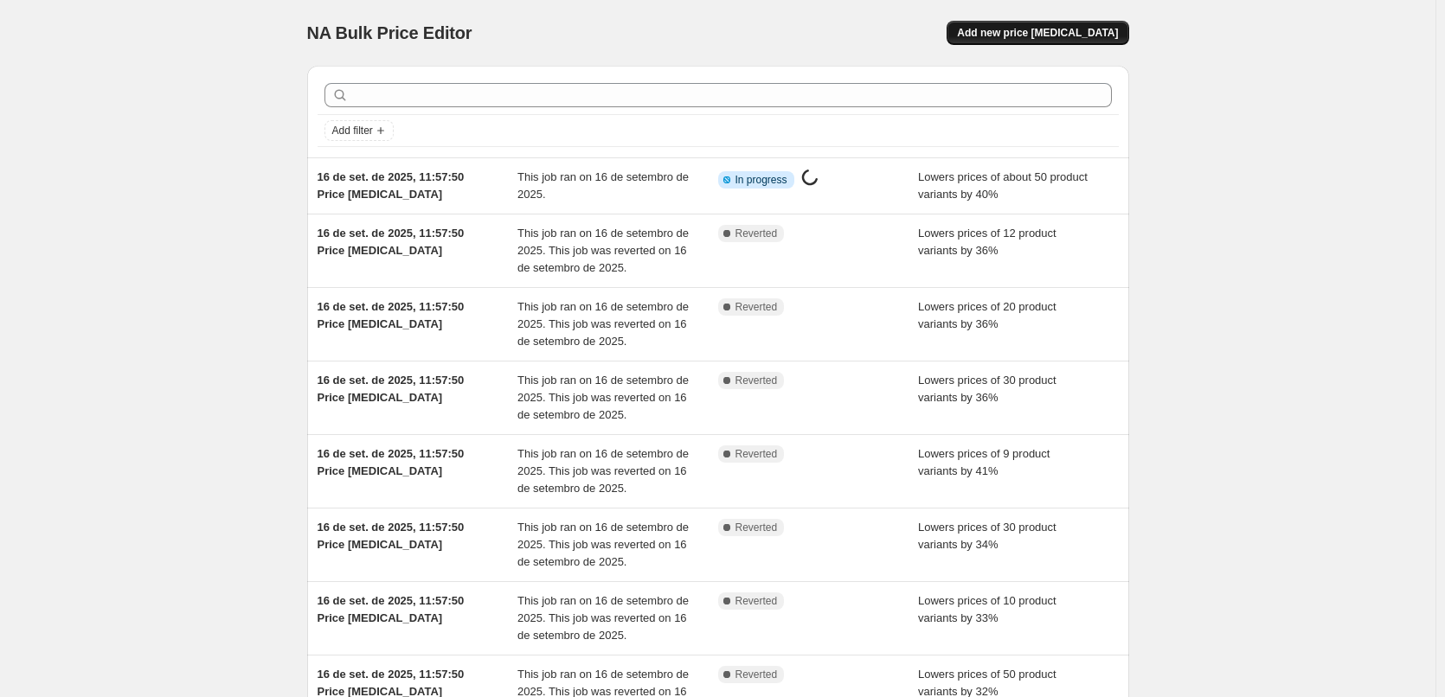
click at [1047, 31] on span "Add new price [MEDICAL_DATA]" at bounding box center [1037, 33] width 161 height 14
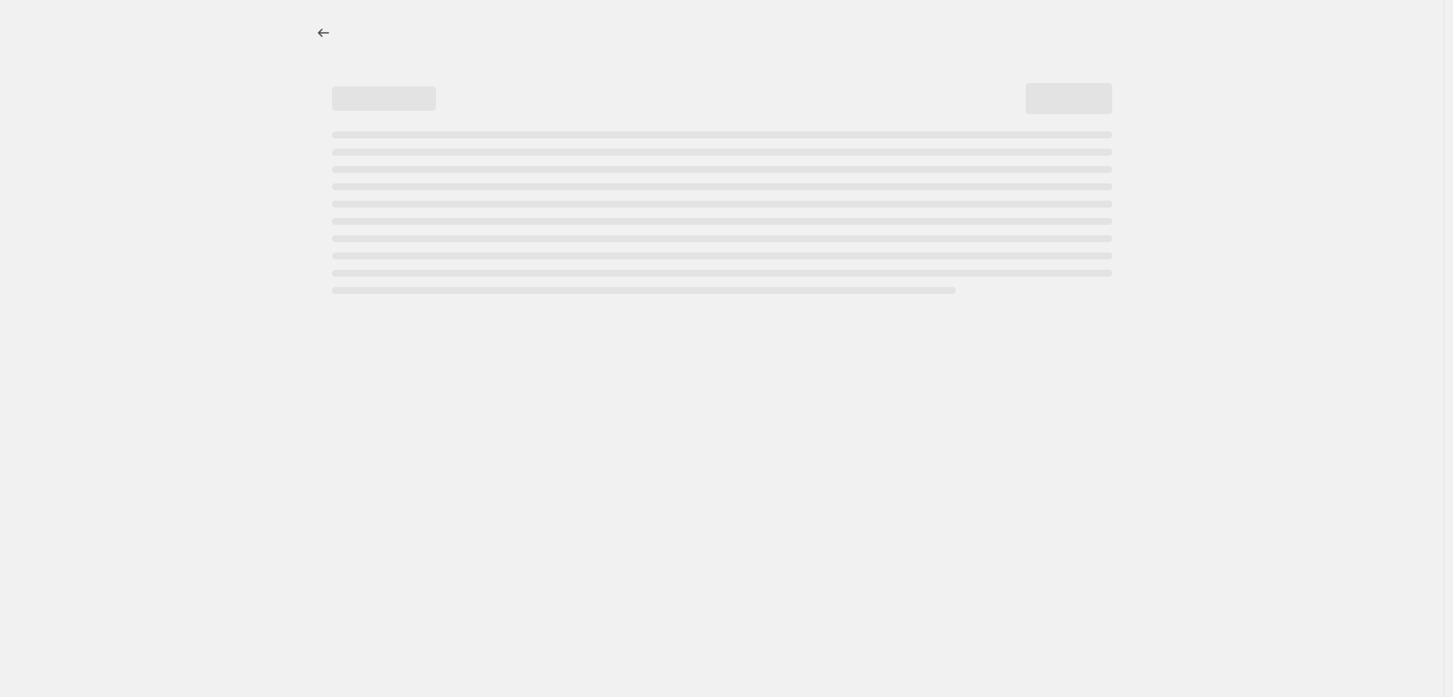
select select "percentage"
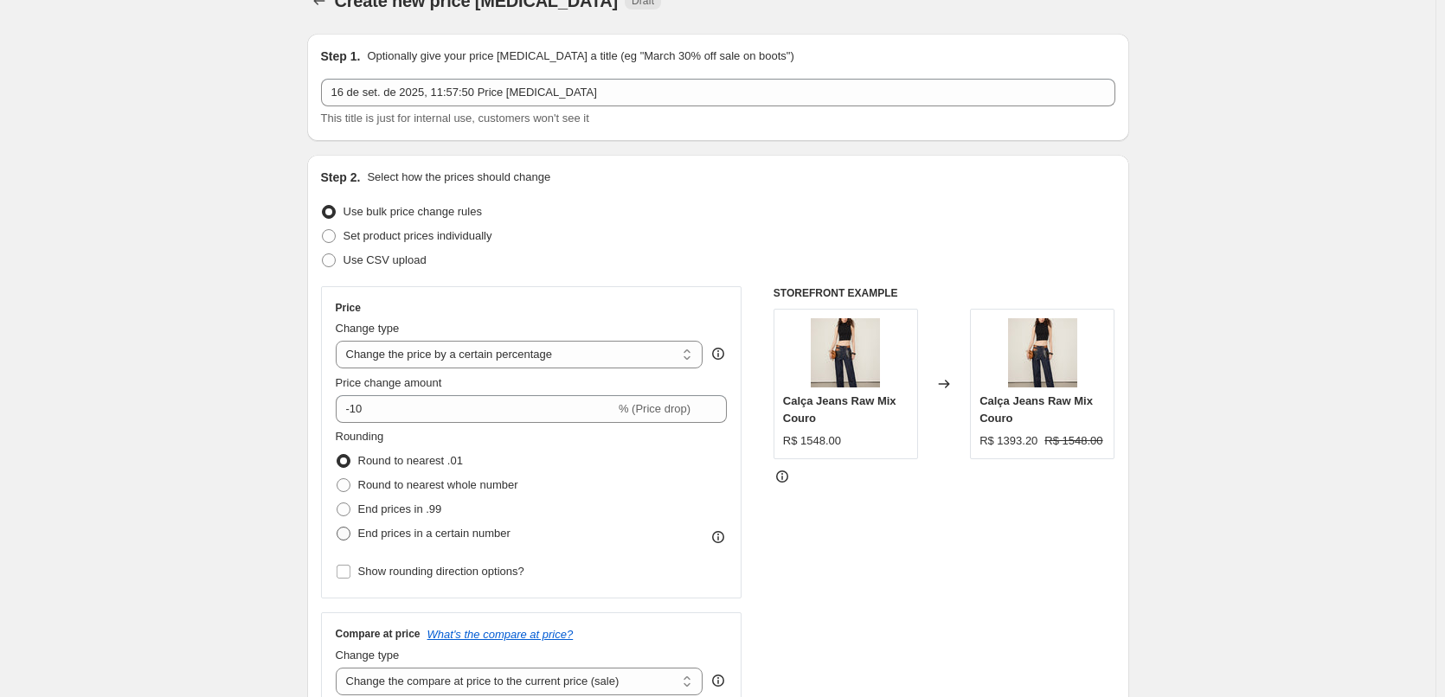
scroll to position [231, 0]
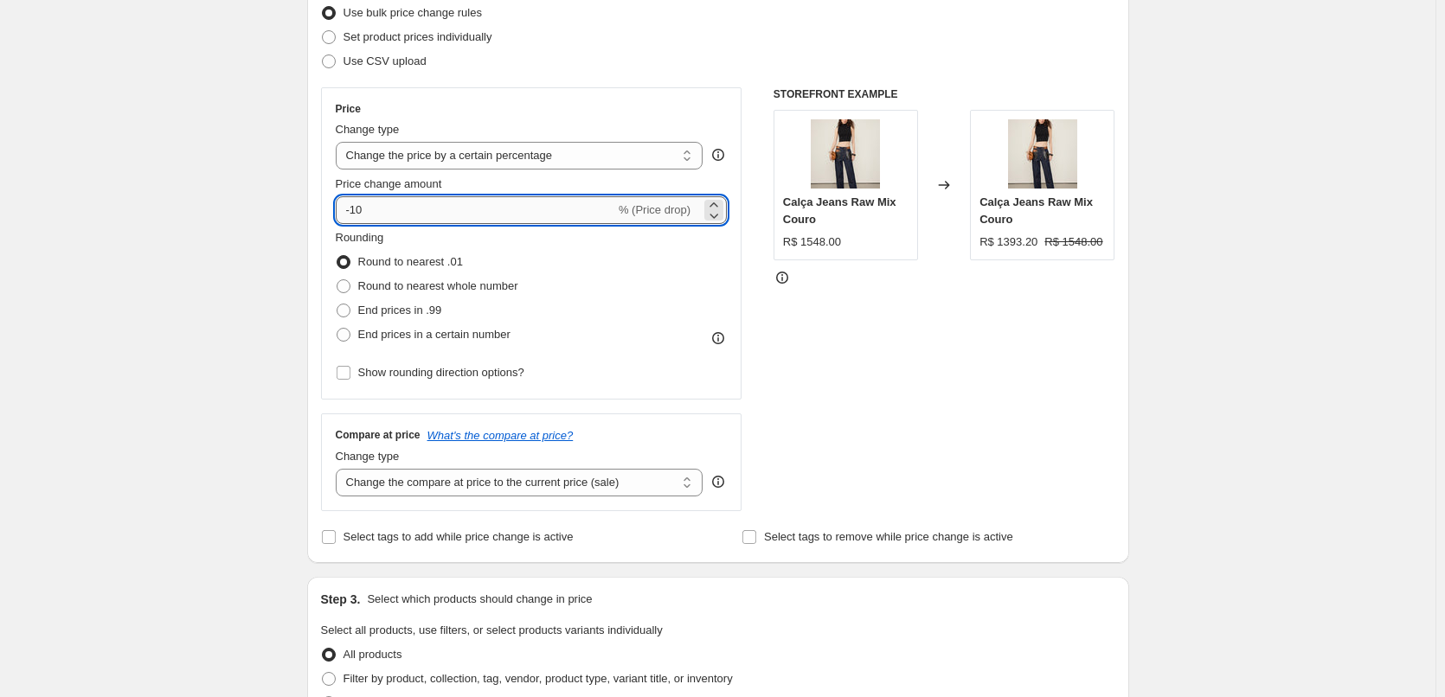
click at [357, 207] on input "-10" at bounding box center [475, 210] width 279 height 28
drag, startPoint x: 386, startPoint y: 208, endPoint x: 368, endPoint y: 215, distance: 19.1
click at [368, 215] on input "-412" at bounding box center [475, 210] width 279 height 28
type input "-41"
click at [450, 335] on span "End prices in a certain number" at bounding box center [434, 334] width 152 height 13
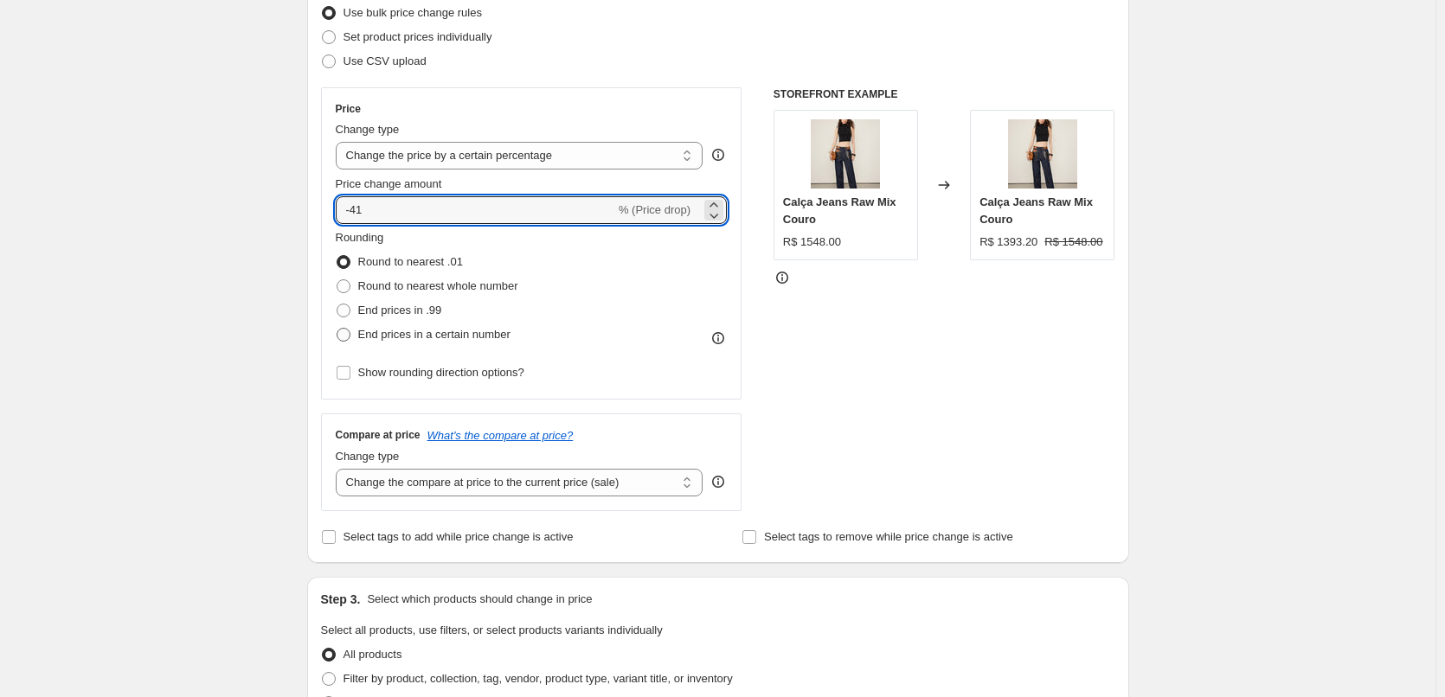
click at [337, 329] on input "End prices in a certain number" at bounding box center [336, 328] width 1 height 1
radio input "true"
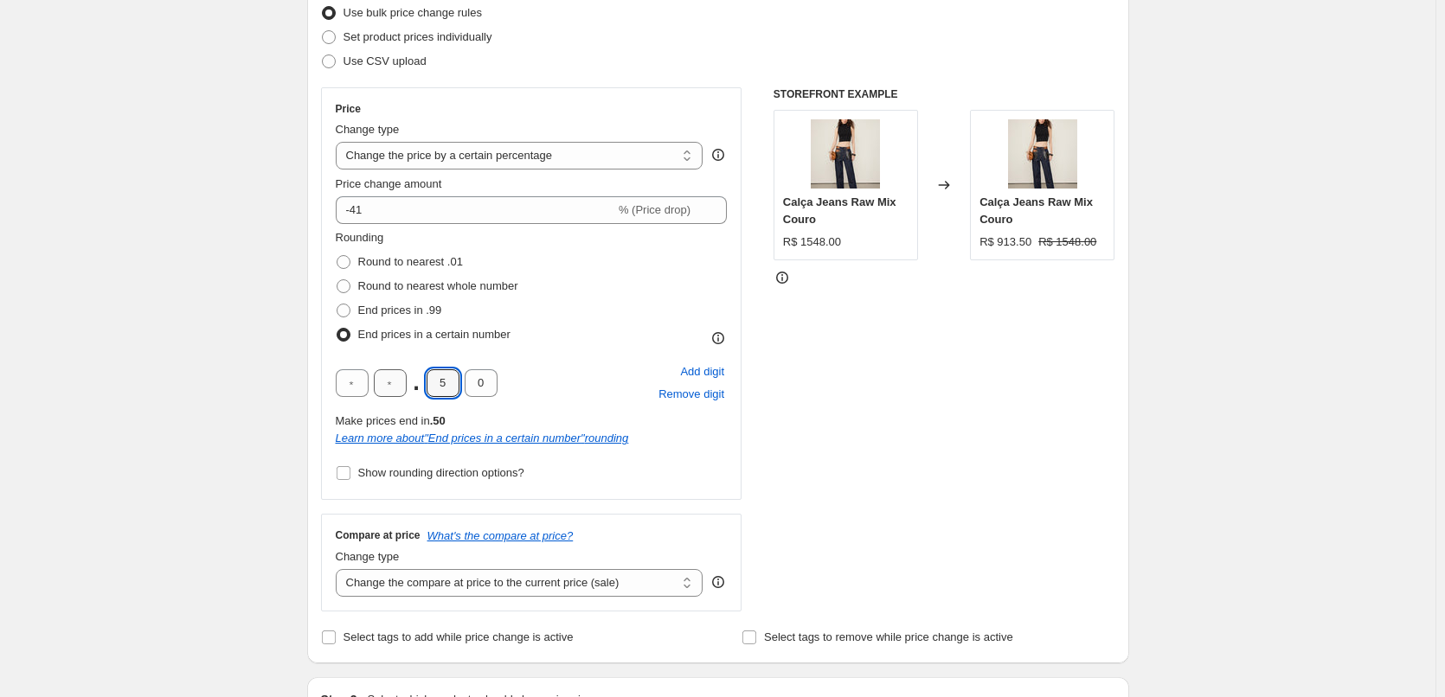
click at [408, 387] on div ". 5 0" at bounding box center [417, 383] width 162 height 28
type input "0"
click at [587, 307] on div "Rounding Round to nearest .01 Round to nearest whole number End prices in .99 E…" at bounding box center [532, 288] width 392 height 118
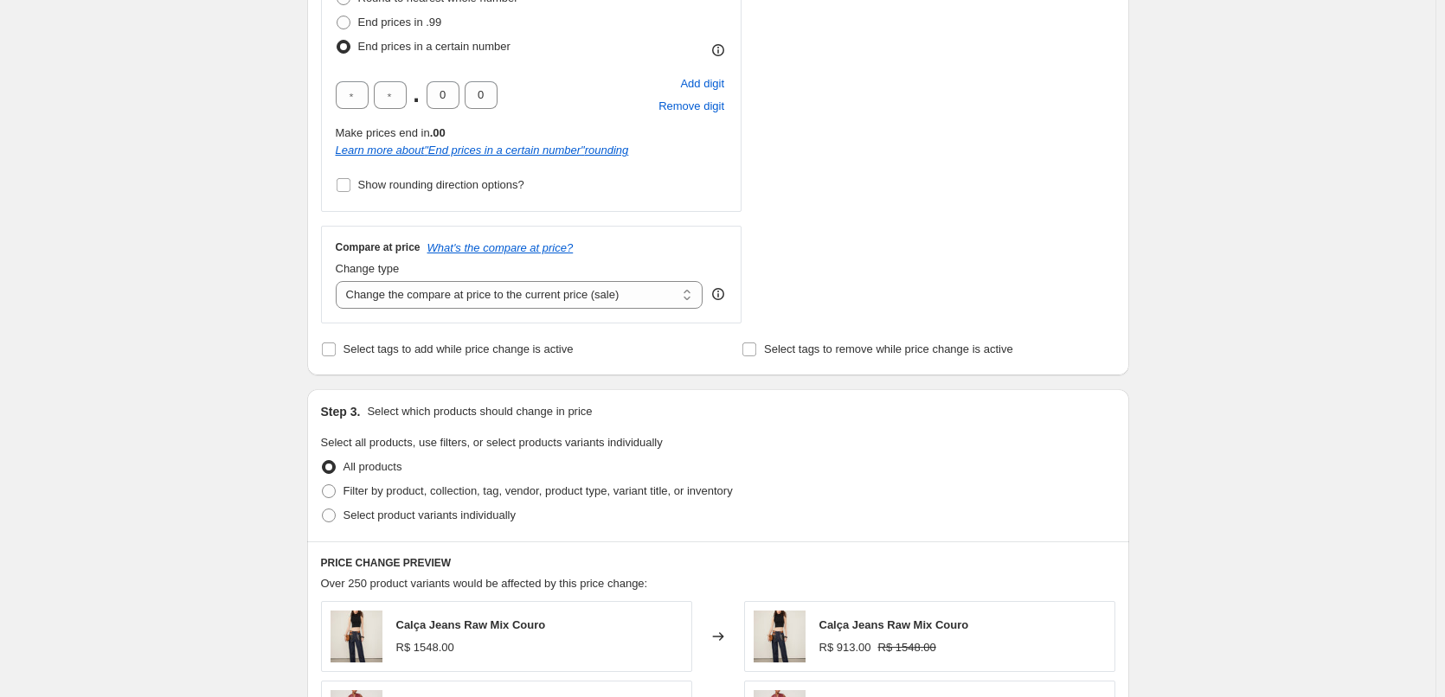
scroll to position [750, 0]
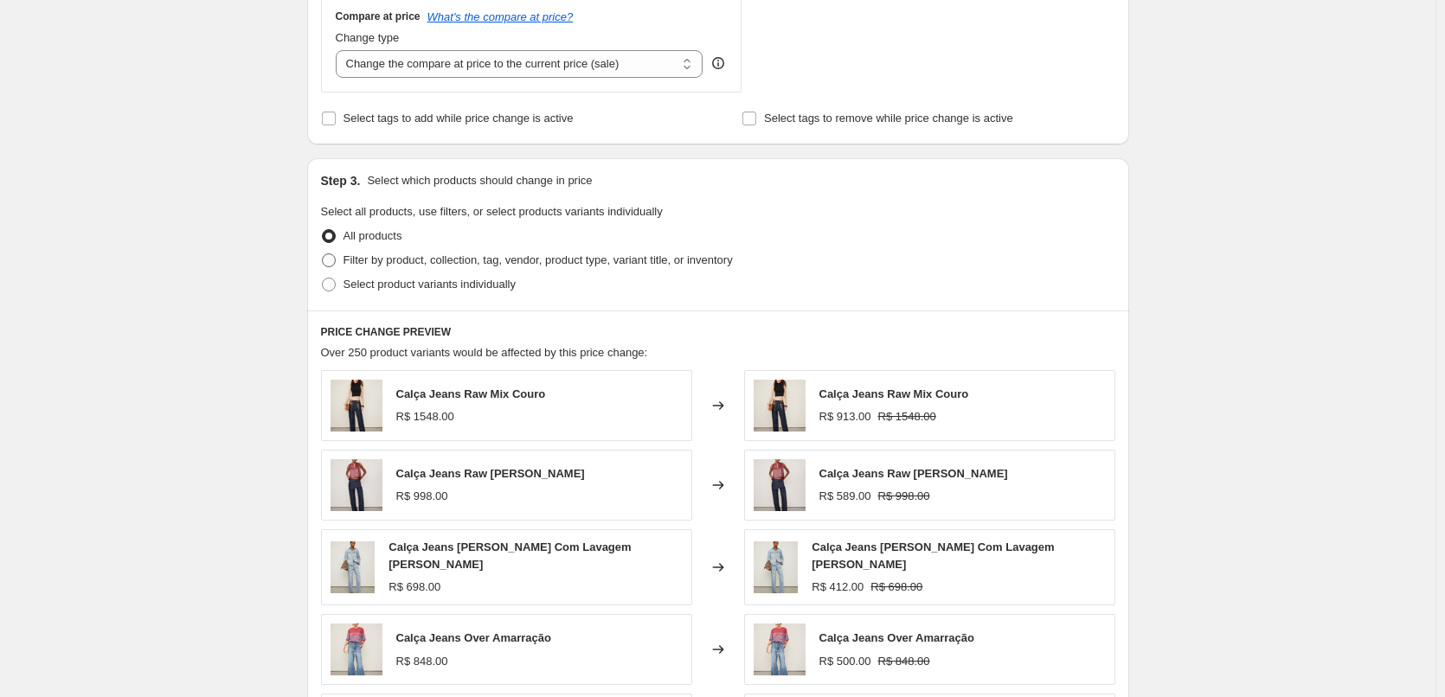
click at [500, 268] on span "Filter by product, collection, tag, vendor, product type, variant title, or inv…" at bounding box center [537, 260] width 389 height 17
click at [323, 254] on input "Filter by product, collection, tag, vendor, product type, variant title, or inv…" at bounding box center [322, 253] width 1 height 1
radio input "true"
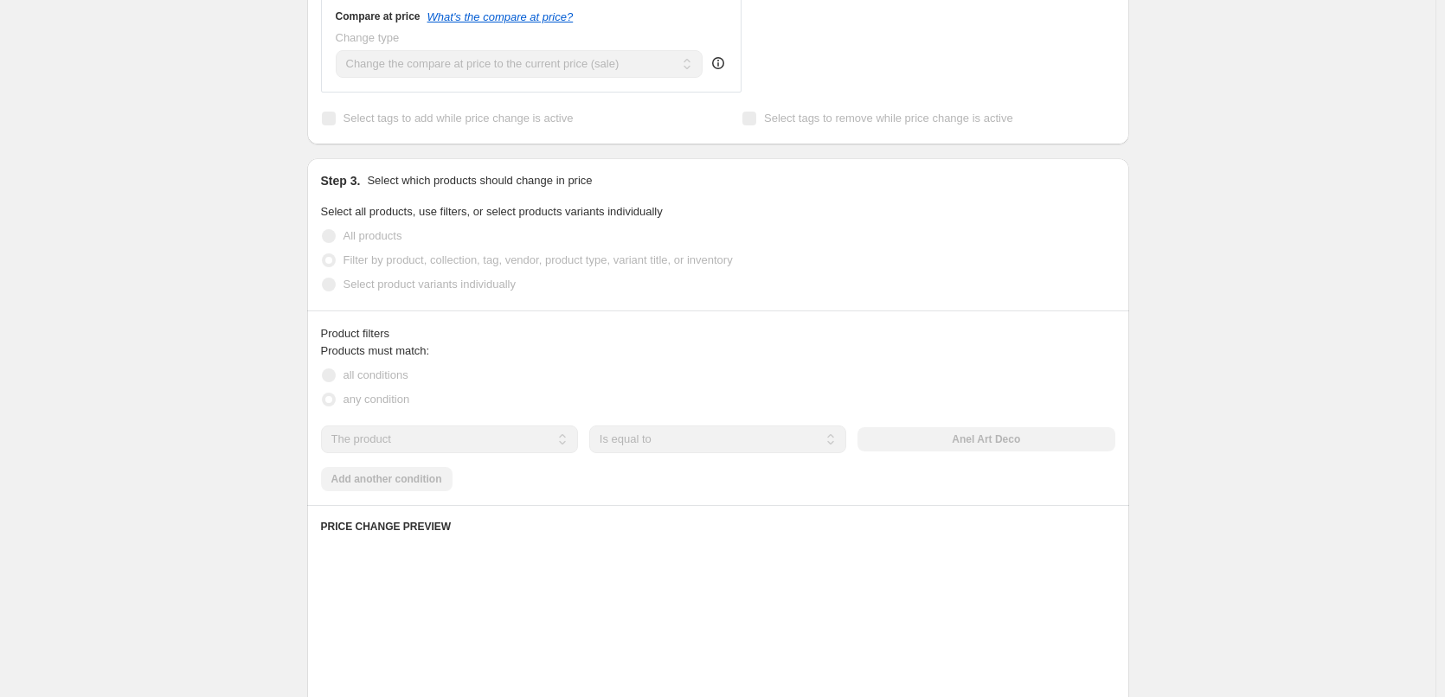
click at [438, 444] on select "The product The product's collection The product's tag The product's vendor The…" at bounding box center [449, 440] width 257 height 28
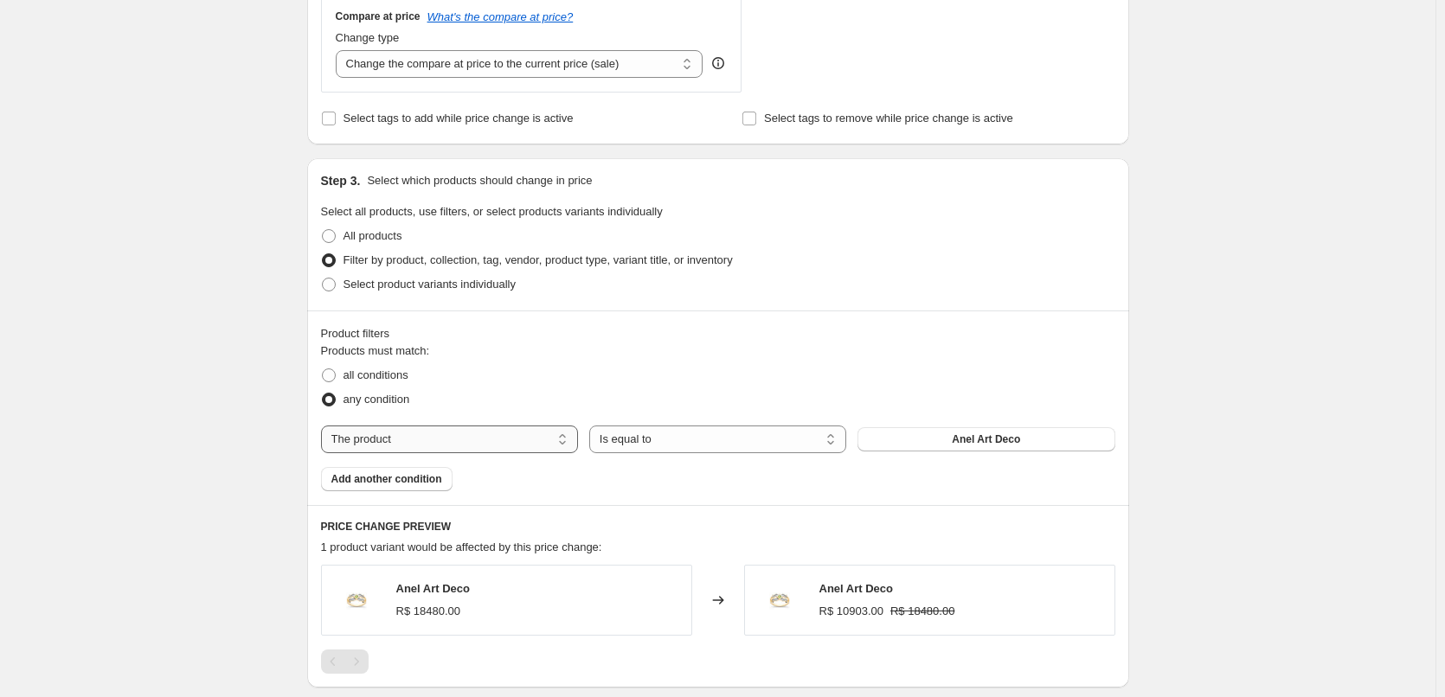
select select "tag"
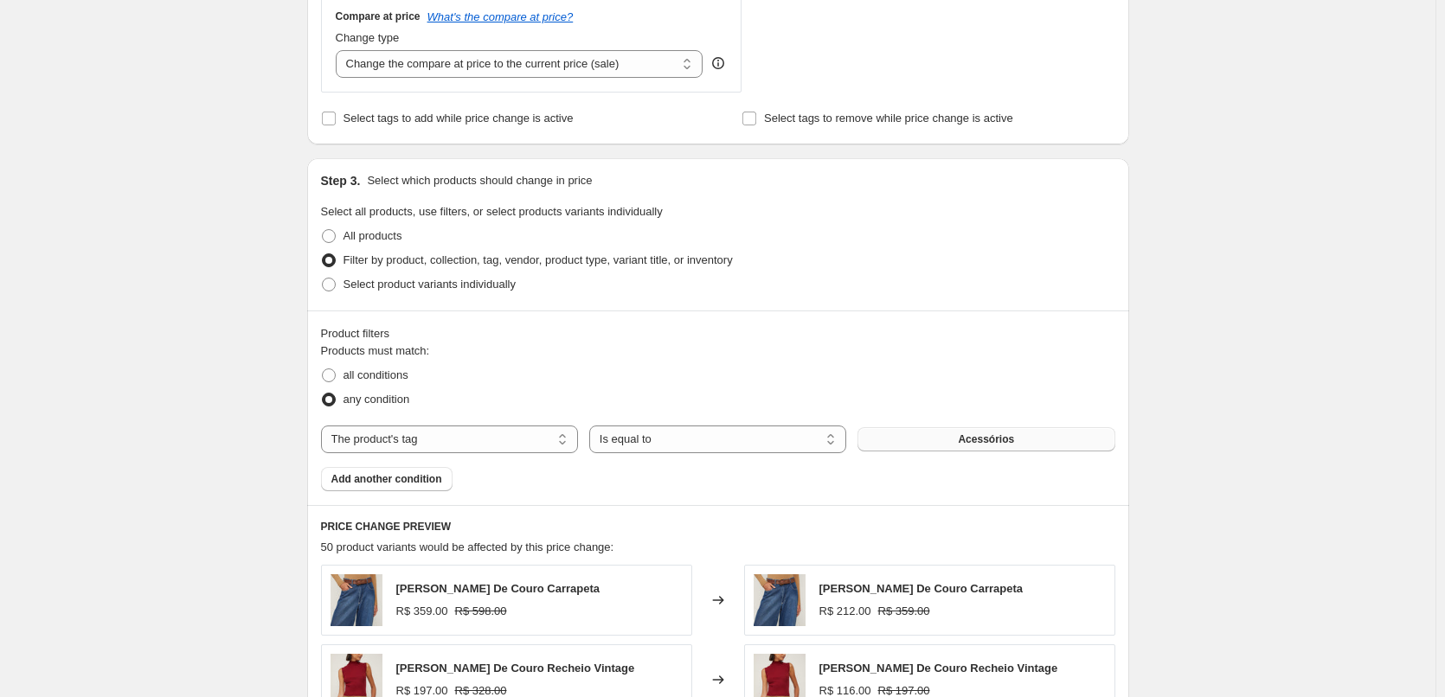
click at [989, 450] on button "Acessórios" at bounding box center [985, 439] width 257 height 24
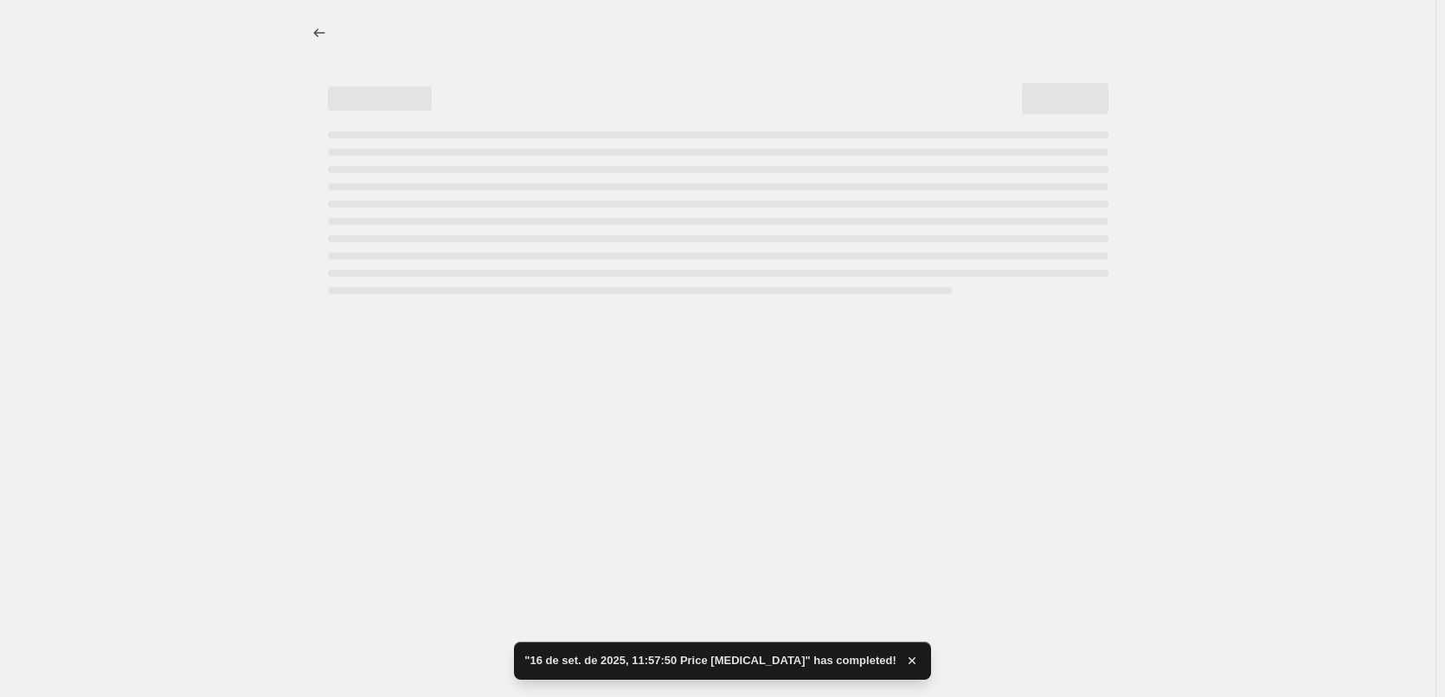
select select "percentage"
select select "tag"
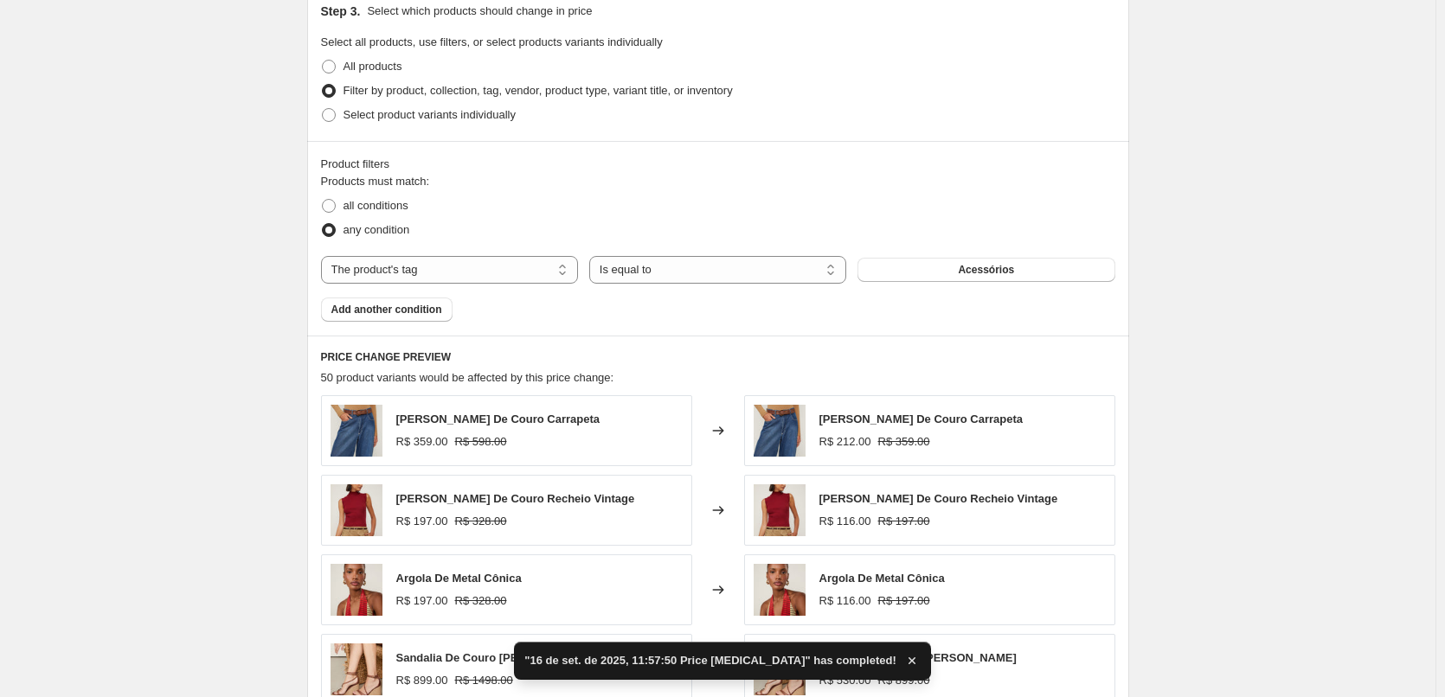
scroll to position [980, 0]
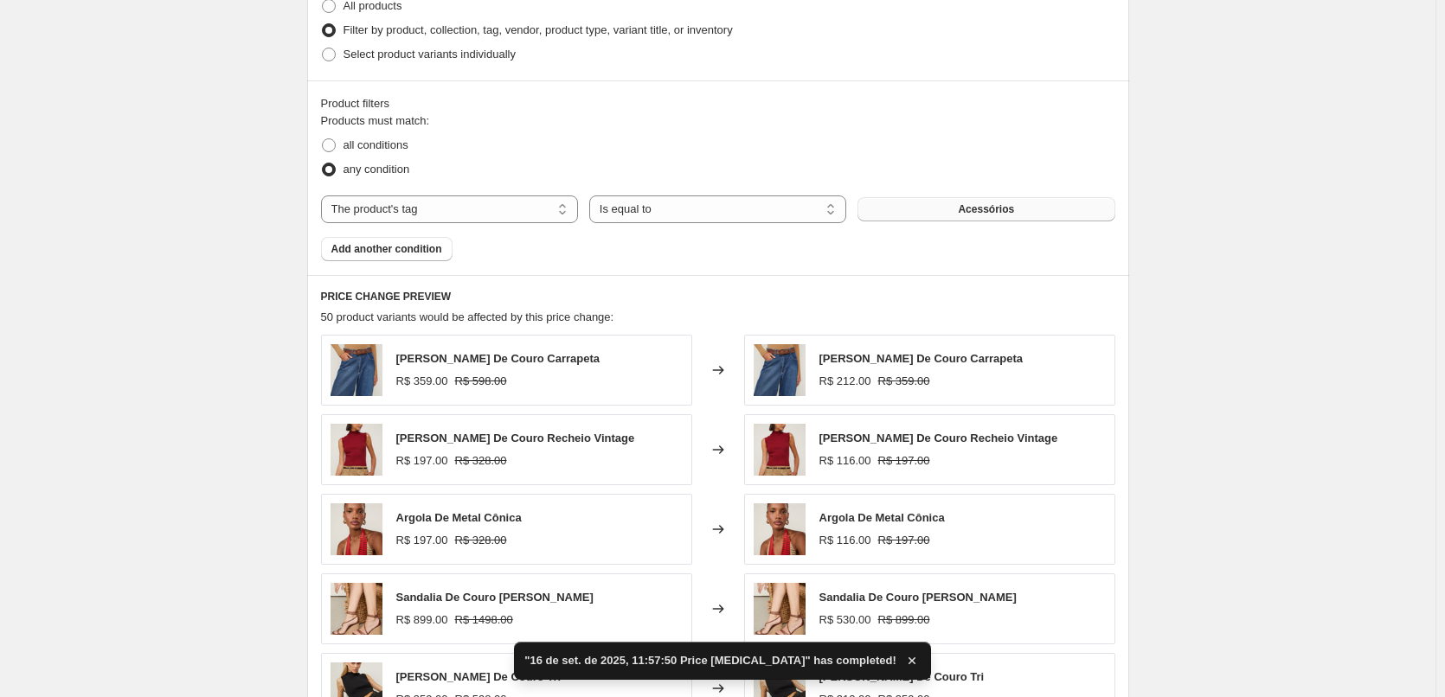
click at [967, 213] on span "Acessórios" at bounding box center [986, 209] width 56 height 14
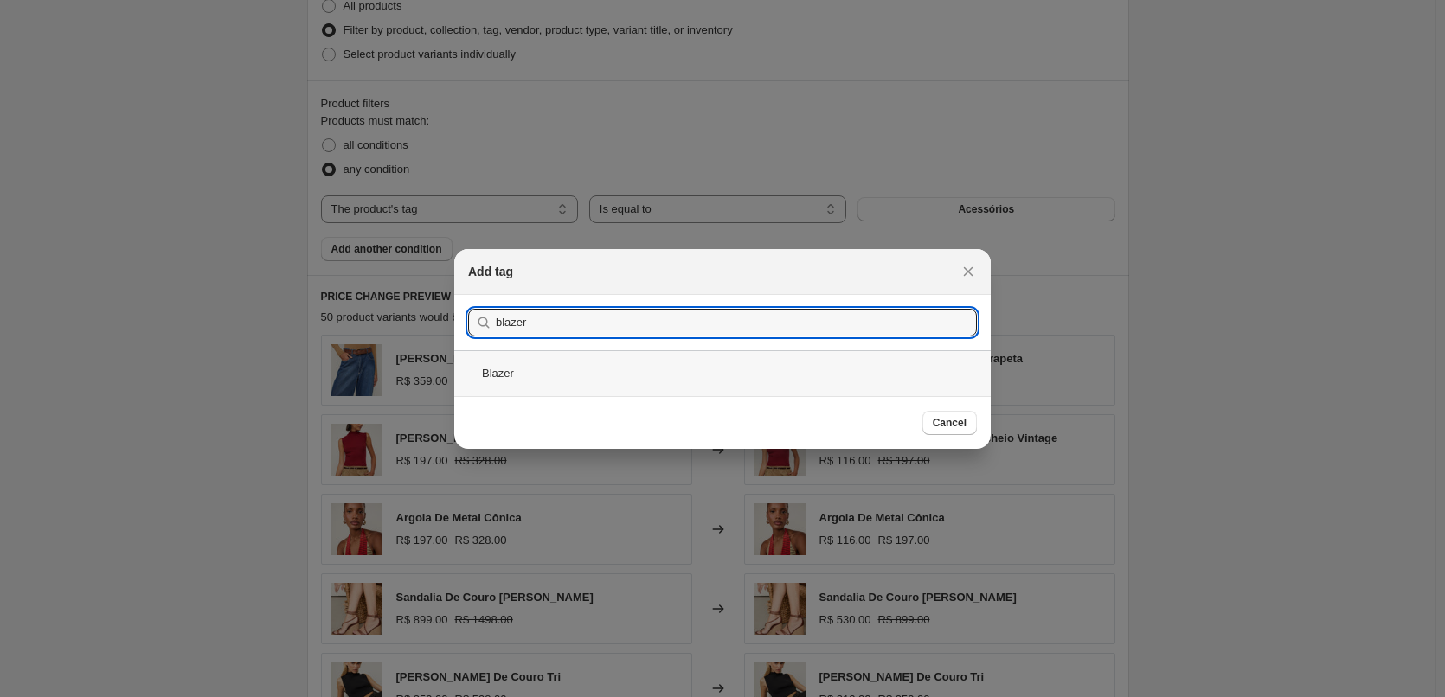
type input "blazer"
click at [554, 354] on div "Blazer" at bounding box center [722, 373] width 536 height 46
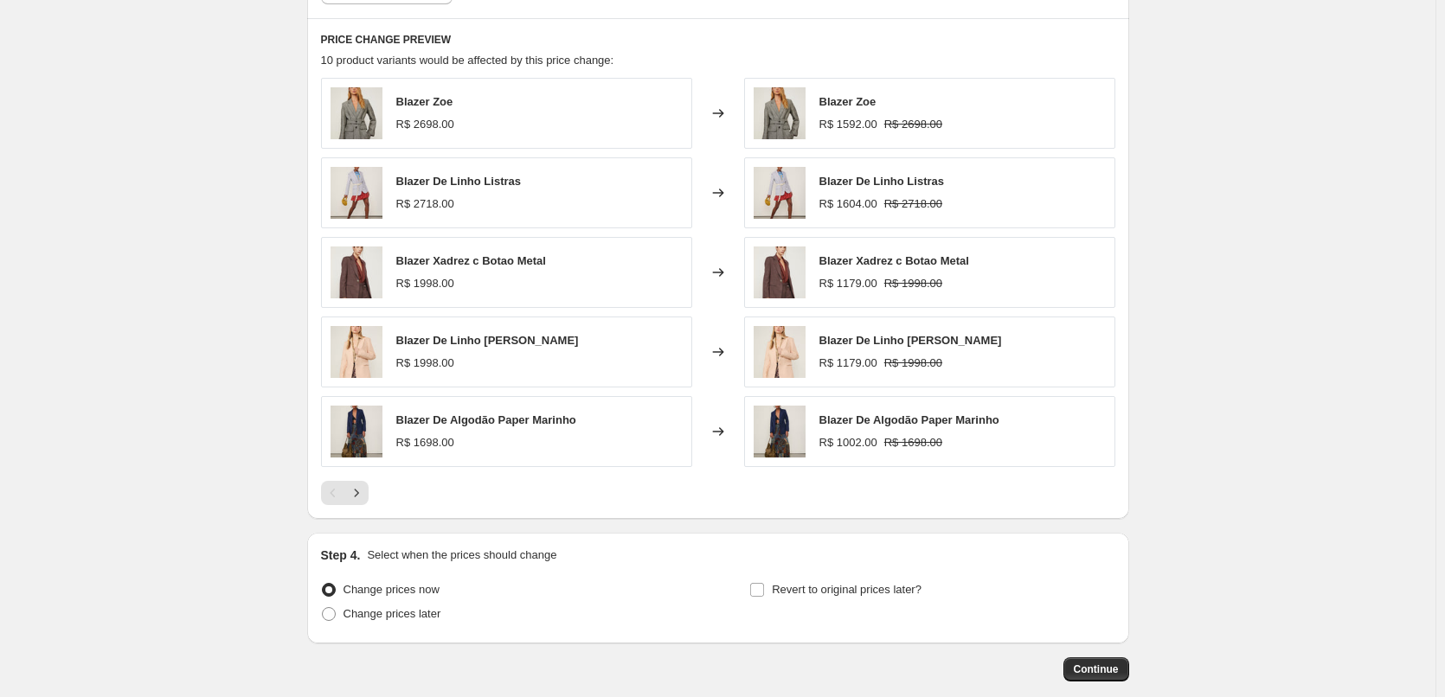
scroll to position [1328, 0]
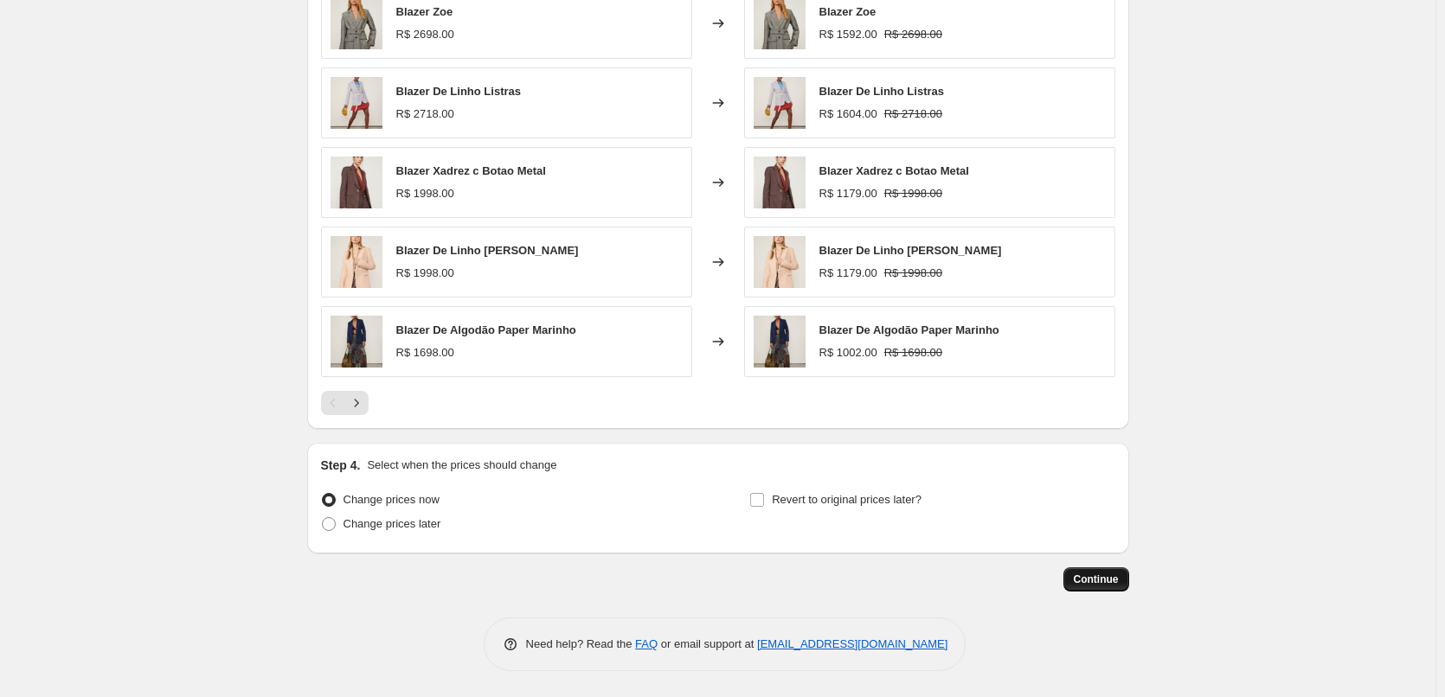
click at [1102, 573] on span "Continue" at bounding box center [1095, 580] width 45 height 14
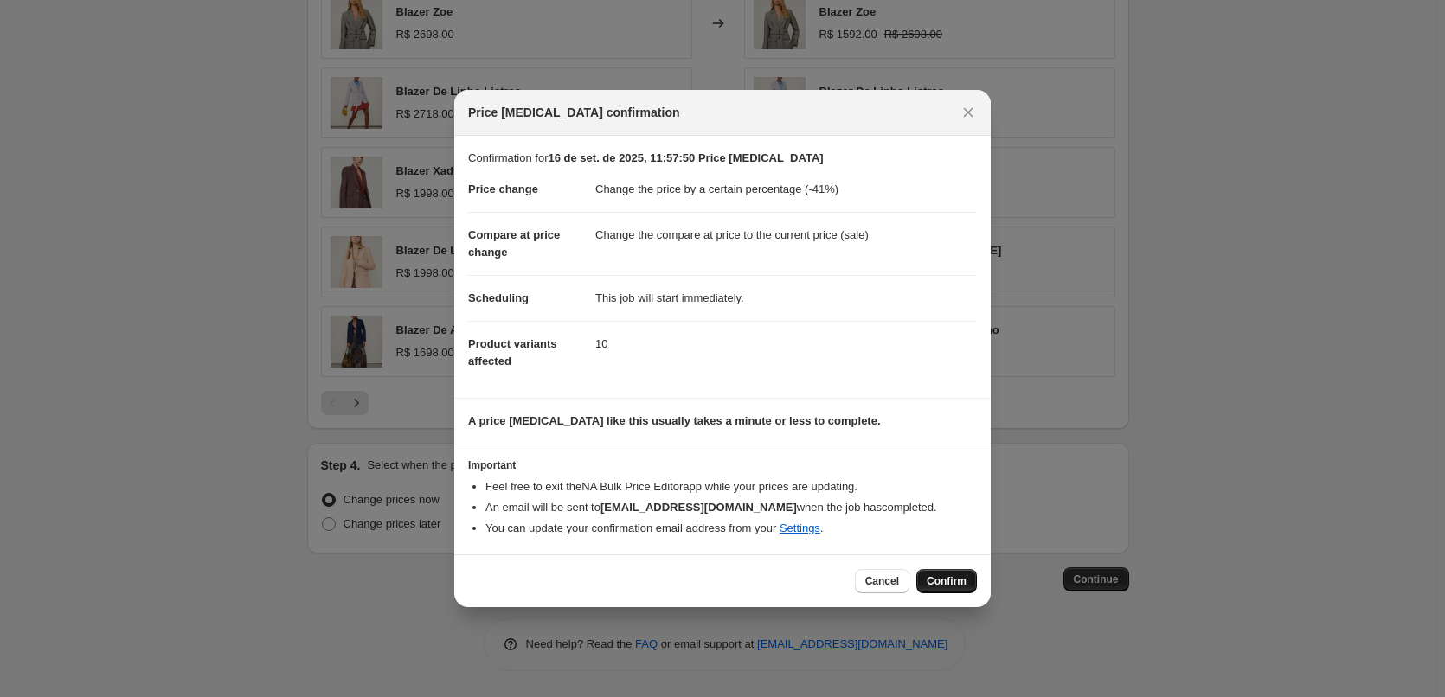
click at [945, 581] on span "Confirm" at bounding box center [946, 581] width 40 height 14
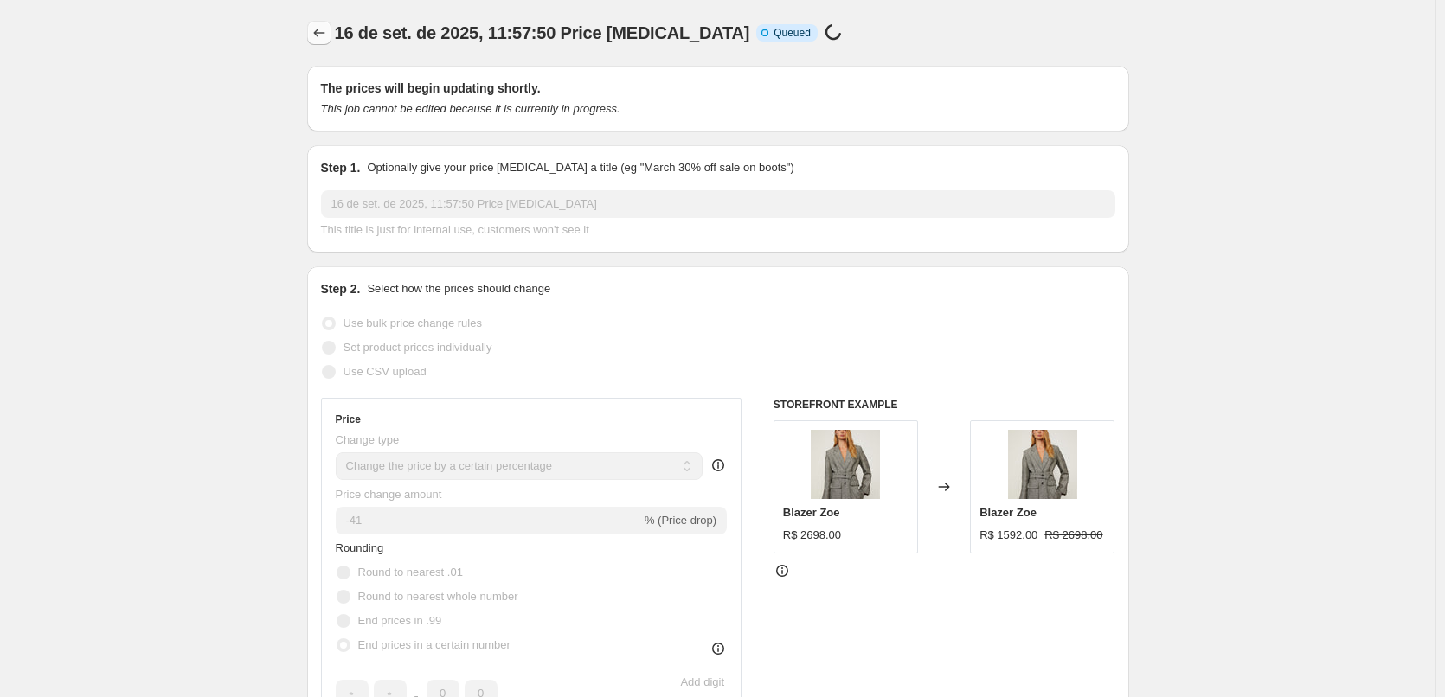
click at [328, 40] on icon "Price change jobs" at bounding box center [319, 32] width 17 height 17
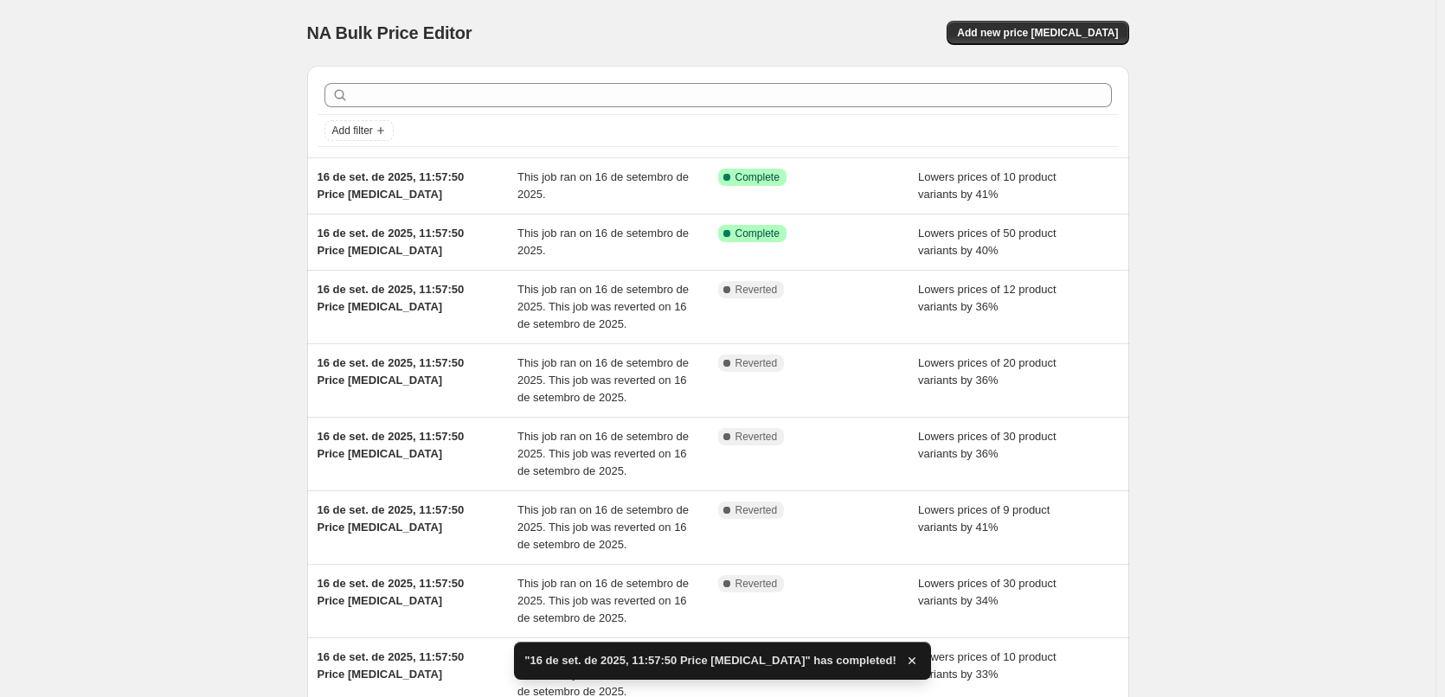
click at [1086, 51] on div "NA Bulk Price Editor. This page is ready NA Bulk Price Editor Add new price cha…" at bounding box center [718, 33] width 822 height 66
click at [1090, 25] on button "Add new price [MEDICAL_DATA]" at bounding box center [1037, 33] width 182 height 24
select select "percentage"
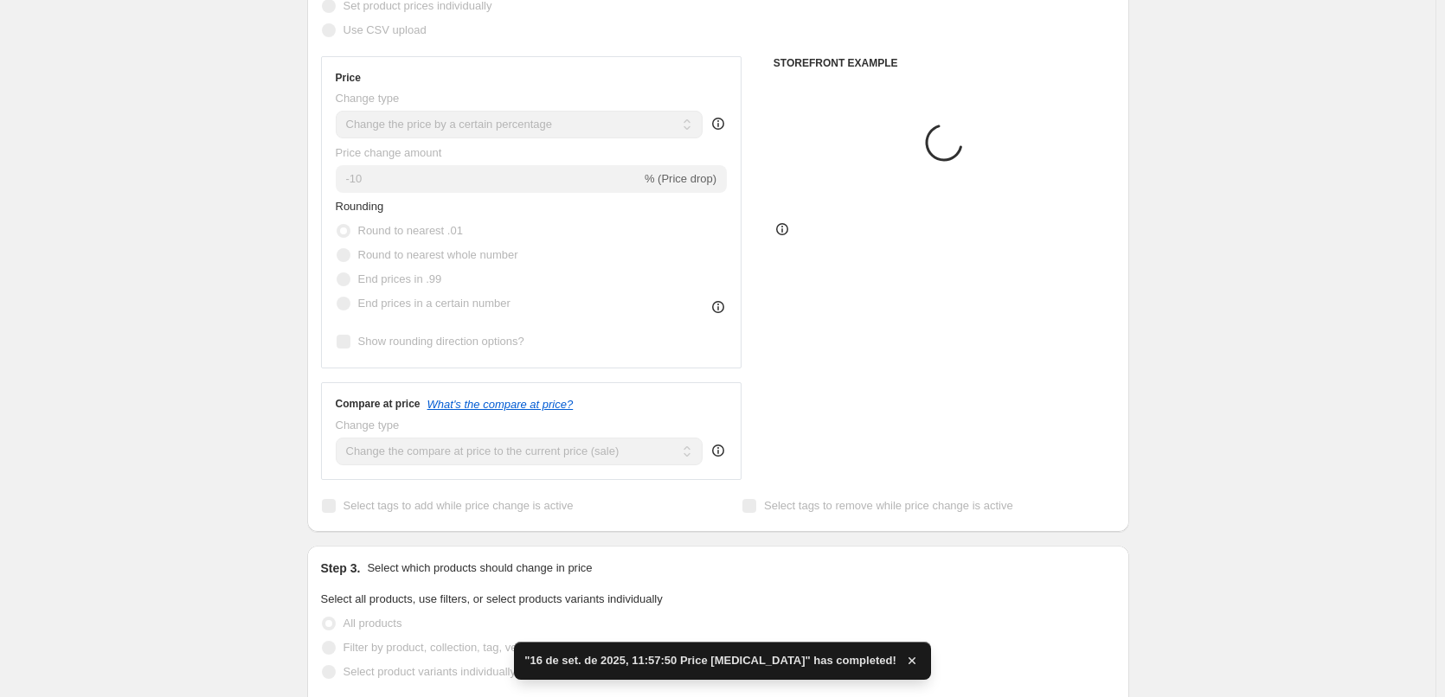
scroll to position [288, 0]
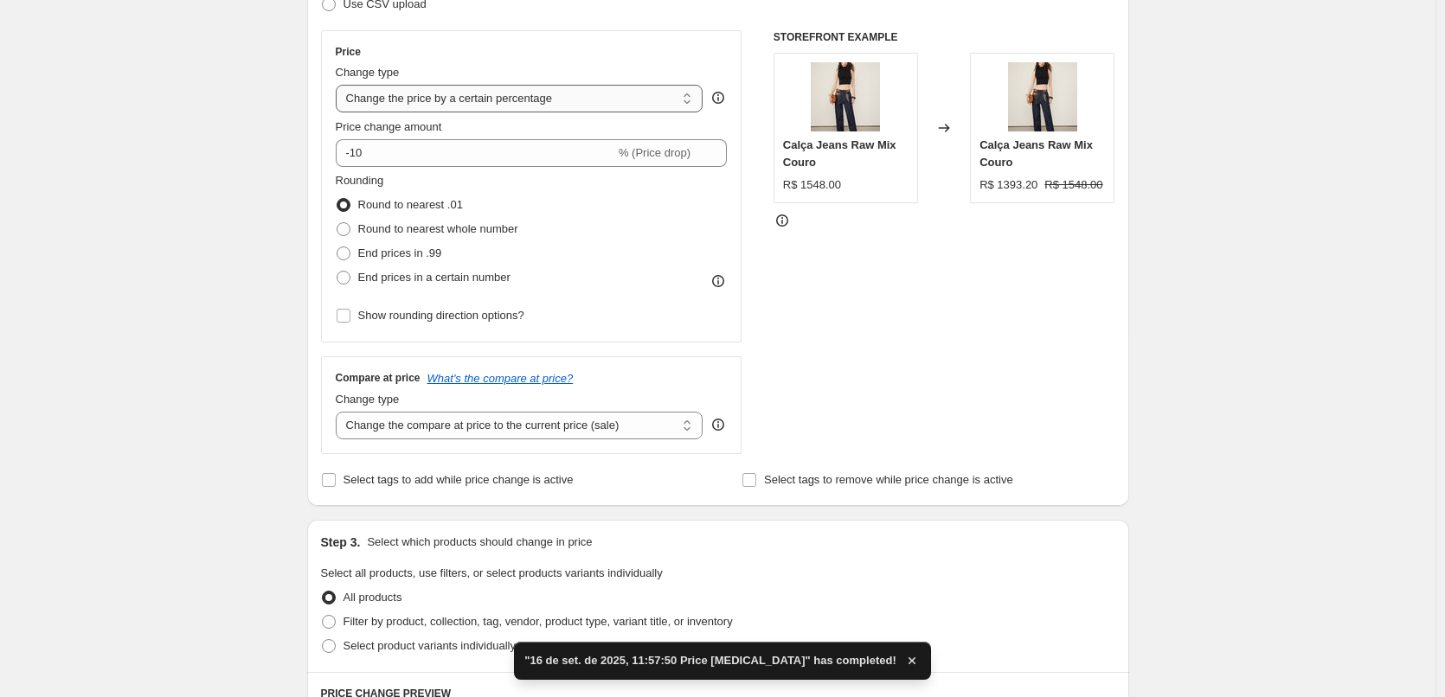
click at [501, 101] on select "Change the price to a certain amount Change the price by a certain amount Chang…" at bounding box center [520, 99] width 368 height 28
click at [503, 99] on select "Change the price to a certain amount Change the price by a certain amount Chang…" at bounding box center [520, 99] width 368 height 28
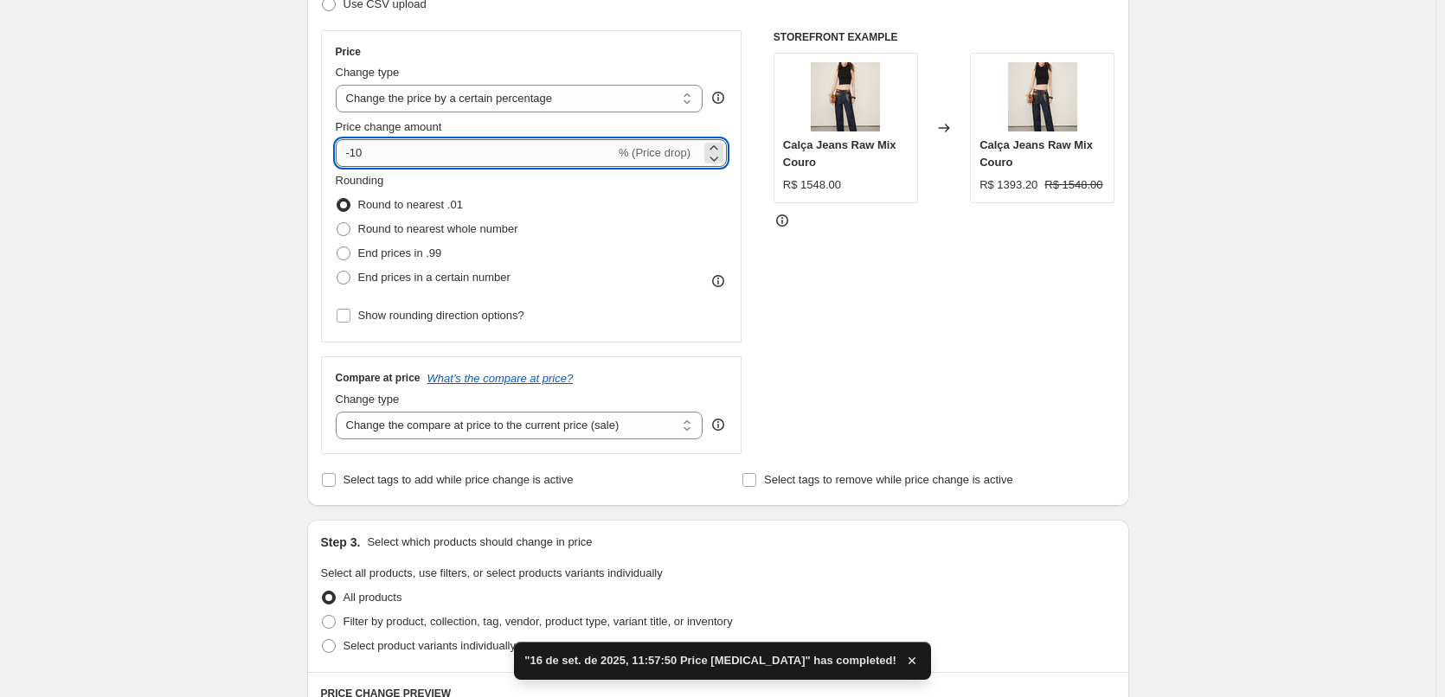
drag, startPoint x: 393, startPoint y: 161, endPoint x: 356, endPoint y: 161, distance: 37.2
click at [356, 161] on input "-10" at bounding box center [475, 153] width 279 height 28
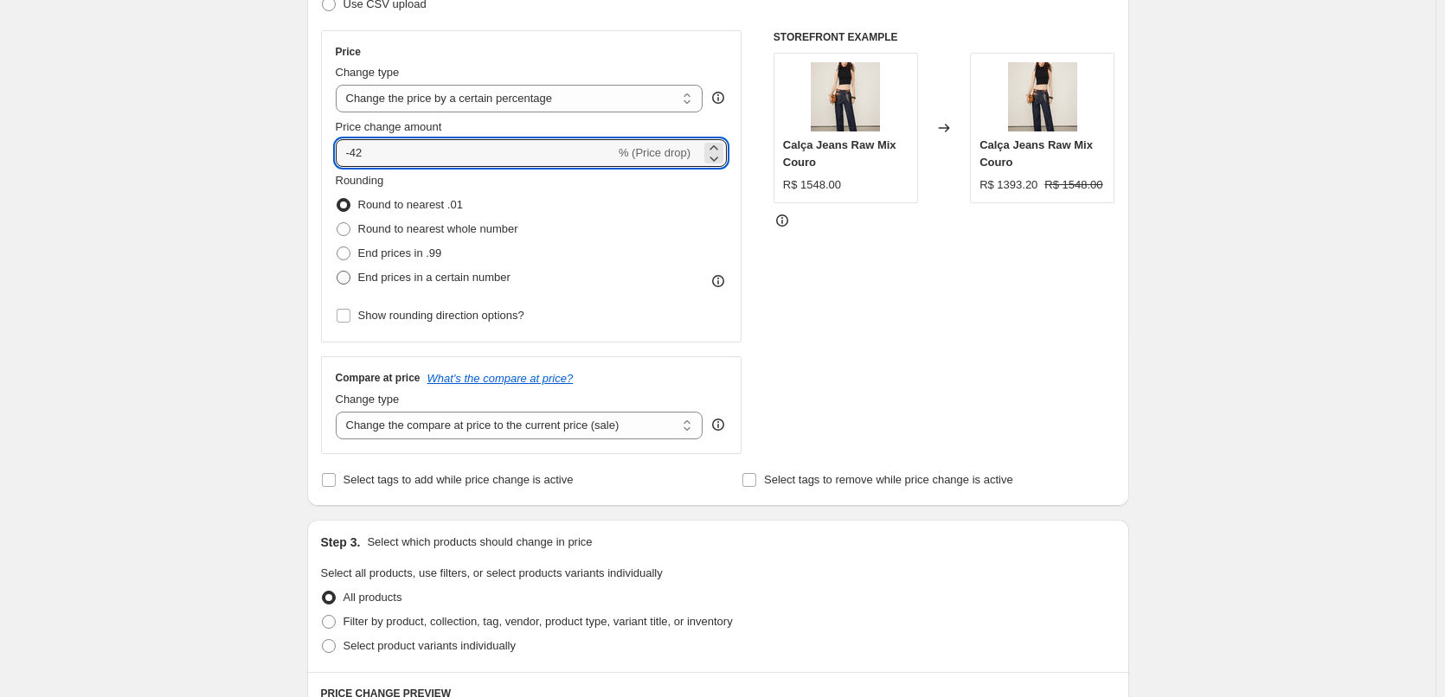
type input "-42"
click at [472, 280] on span "End prices in a certain number" at bounding box center [434, 277] width 152 height 13
click at [337, 272] on input "End prices in a certain number" at bounding box center [336, 271] width 1 height 1
radio input "true"
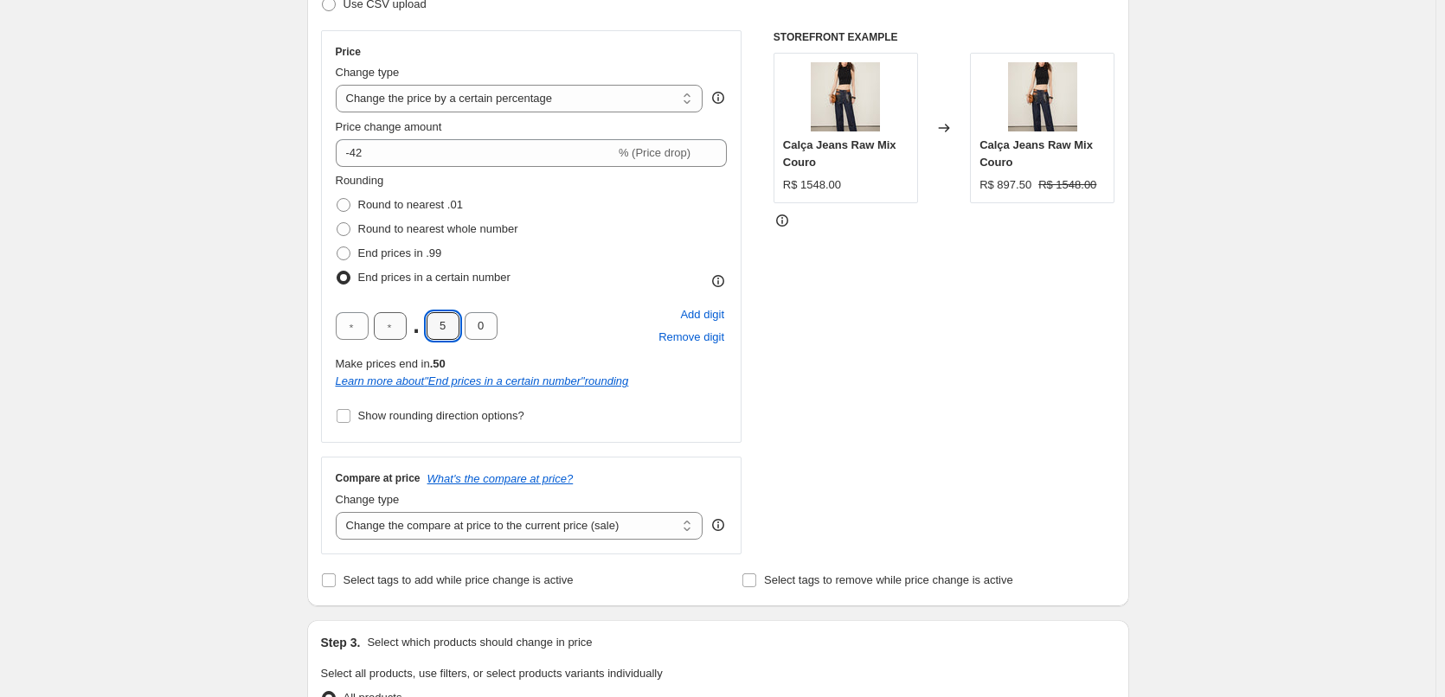
drag, startPoint x: 456, startPoint y: 326, endPoint x: 401, endPoint y: 331, distance: 54.7
click at [402, 331] on div ". 5 0" at bounding box center [417, 326] width 162 height 28
type input "0"
click at [623, 297] on div "Rounding Round to nearest .01 Round to nearest whole number End prices in .99 E…" at bounding box center [532, 300] width 392 height 256
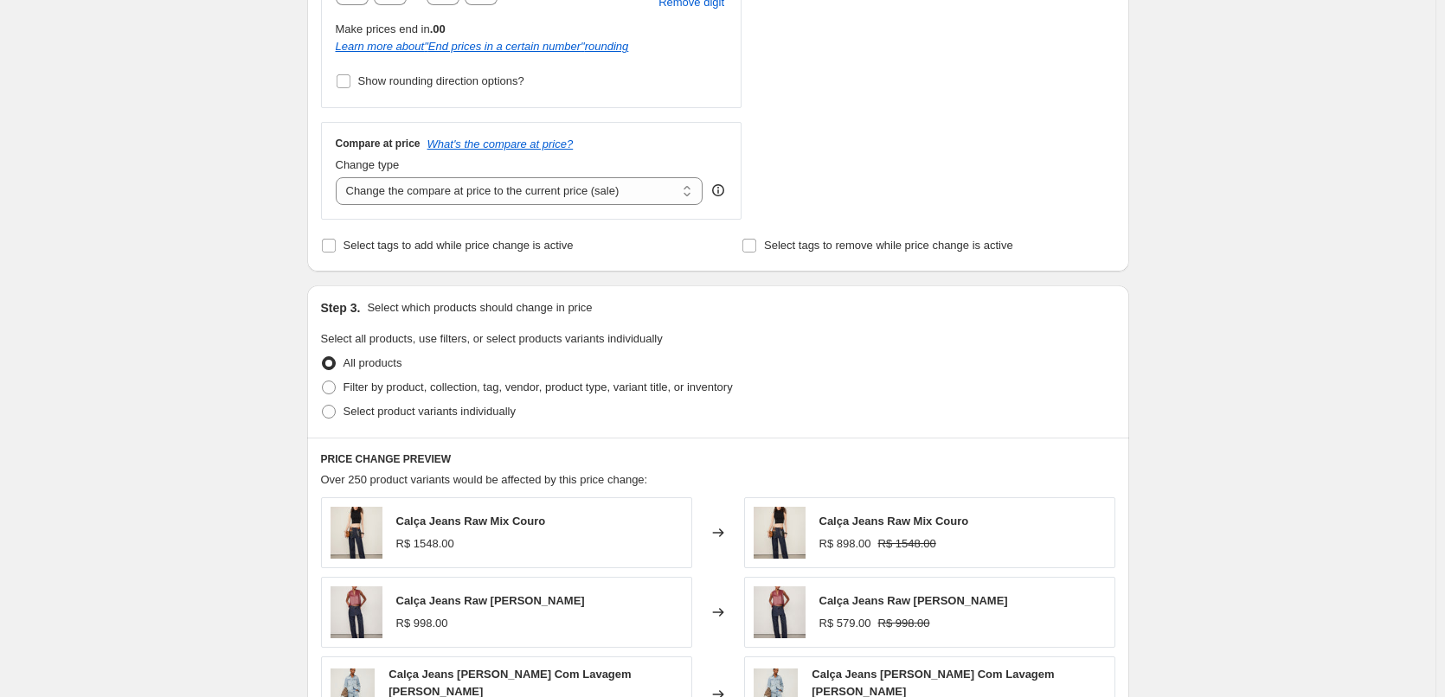
scroll to position [865, 0]
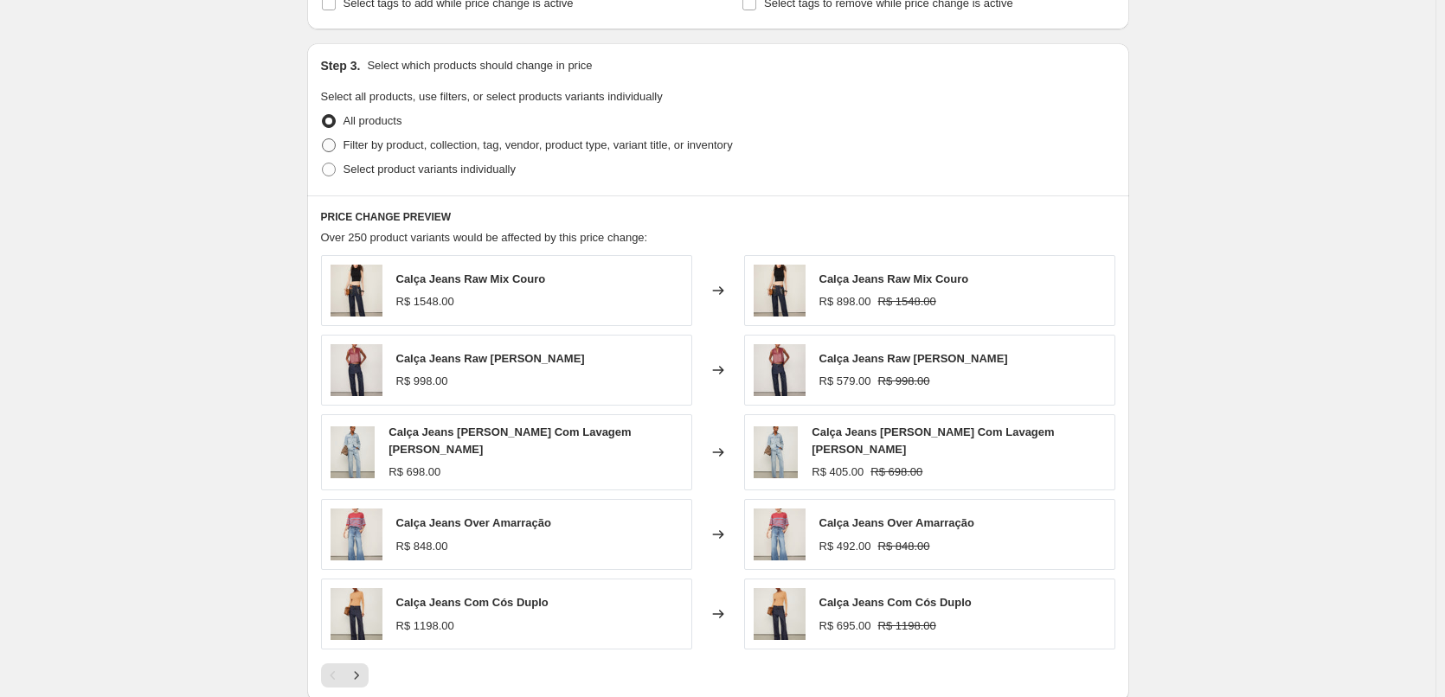
click at [485, 151] on span "Filter by product, collection, tag, vendor, product type, variant title, or inv…" at bounding box center [537, 144] width 389 height 13
click at [323, 139] on input "Filter by product, collection, tag, vendor, product type, variant title, or inv…" at bounding box center [322, 138] width 1 height 1
radio input "true"
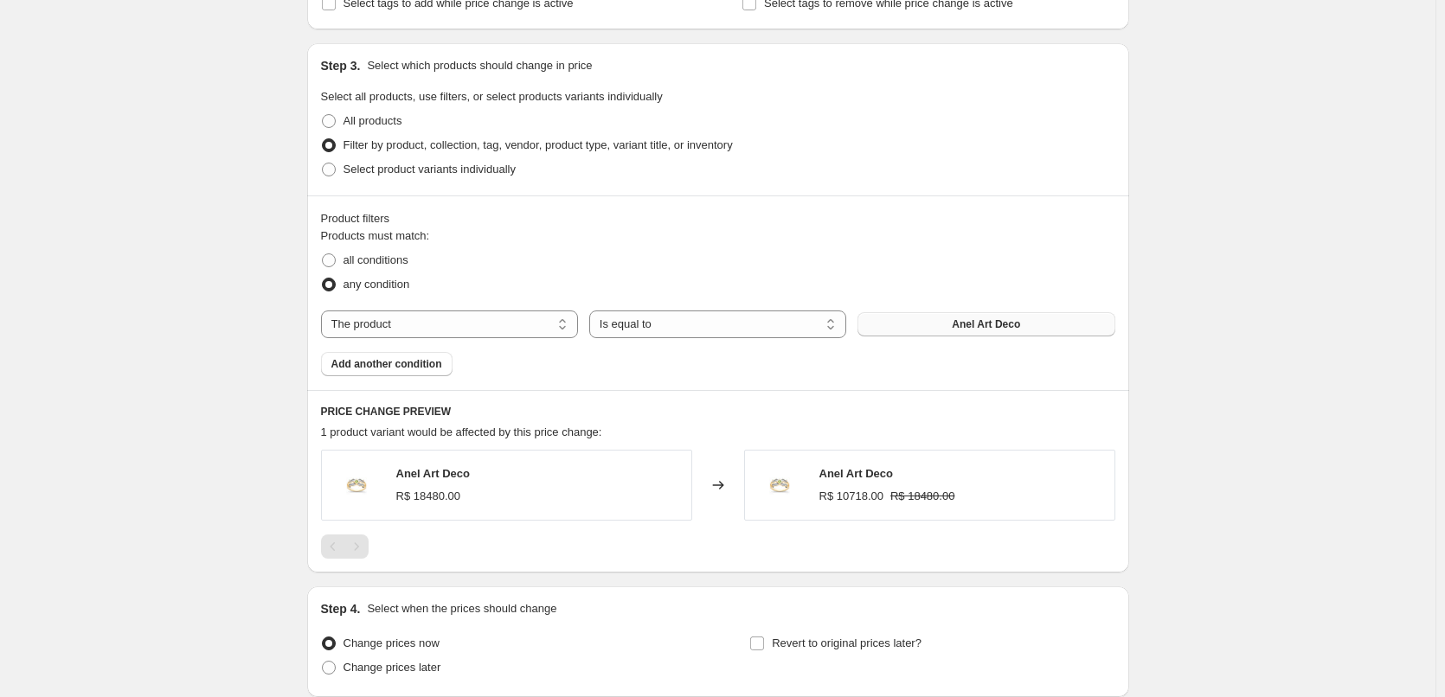
click at [995, 323] on span "Anel Art Deco" at bounding box center [986, 324] width 68 height 14
click at [414, 324] on select "The product The product's collection The product's tag The product's vendor The…" at bounding box center [449, 325] width 257 height 28
select select "tag"
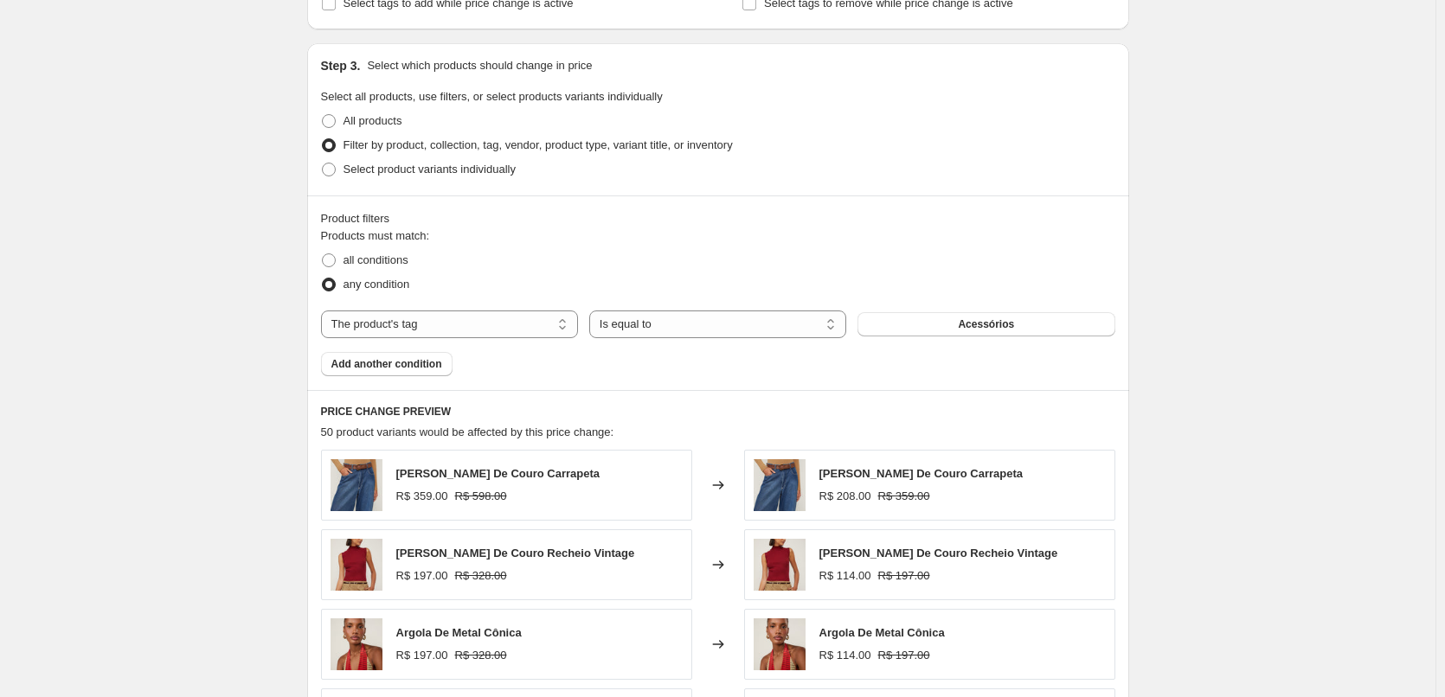
click at [948, 340] on div "Products must match: all conditions any condition The product The product's col…" at bounding box center [718, 301] width 794 height 149
click at [952, 336] on button "Acessórios" at bounding box center [985, 324] width 257 height 24
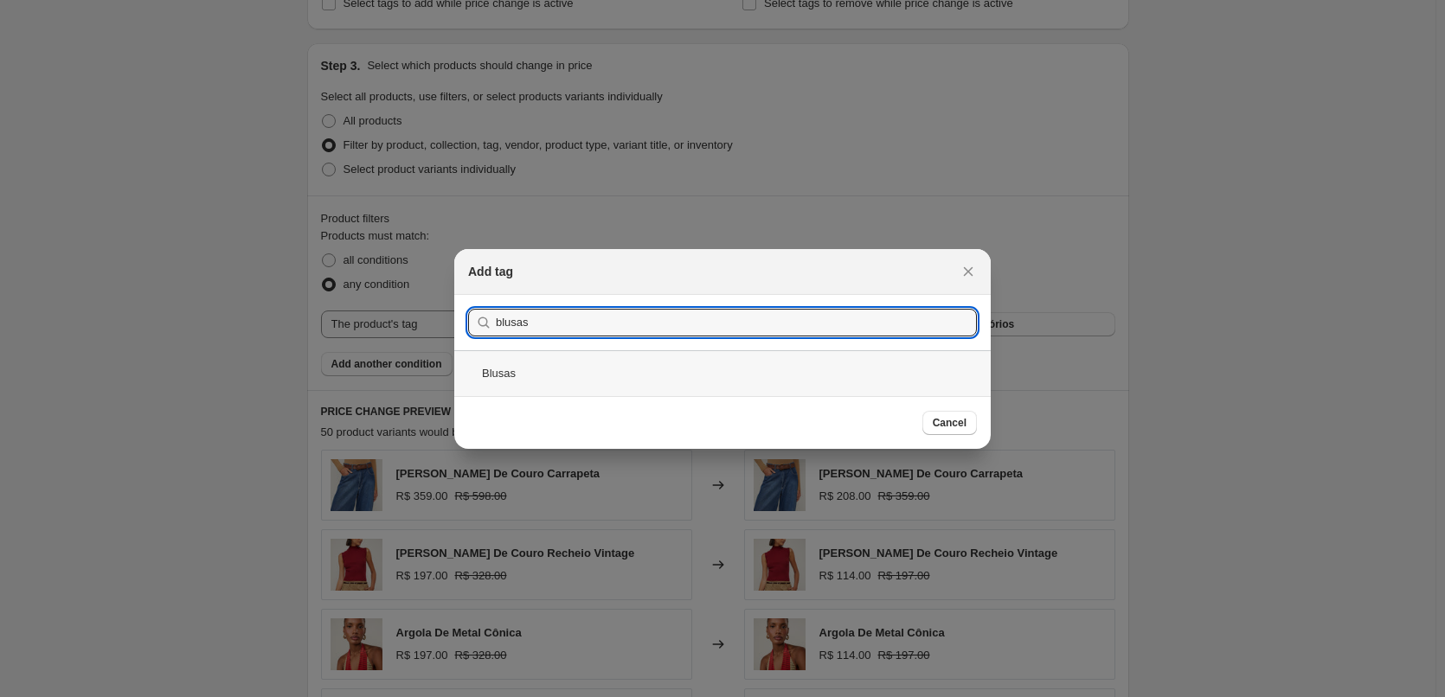
type input "blusas"
click at [593, 369] on div "Blusas" at bounding box center [722, 373] width 536 height 46
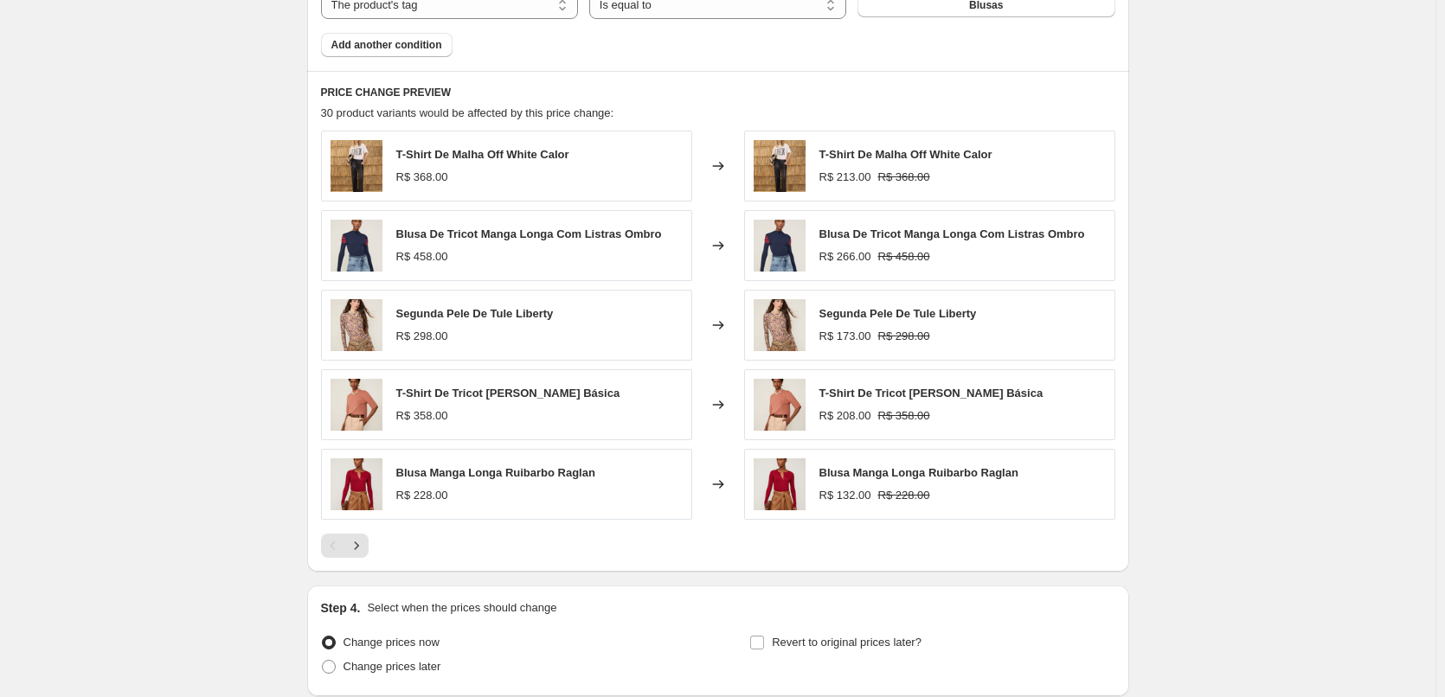
scroll to position [1328, 0]
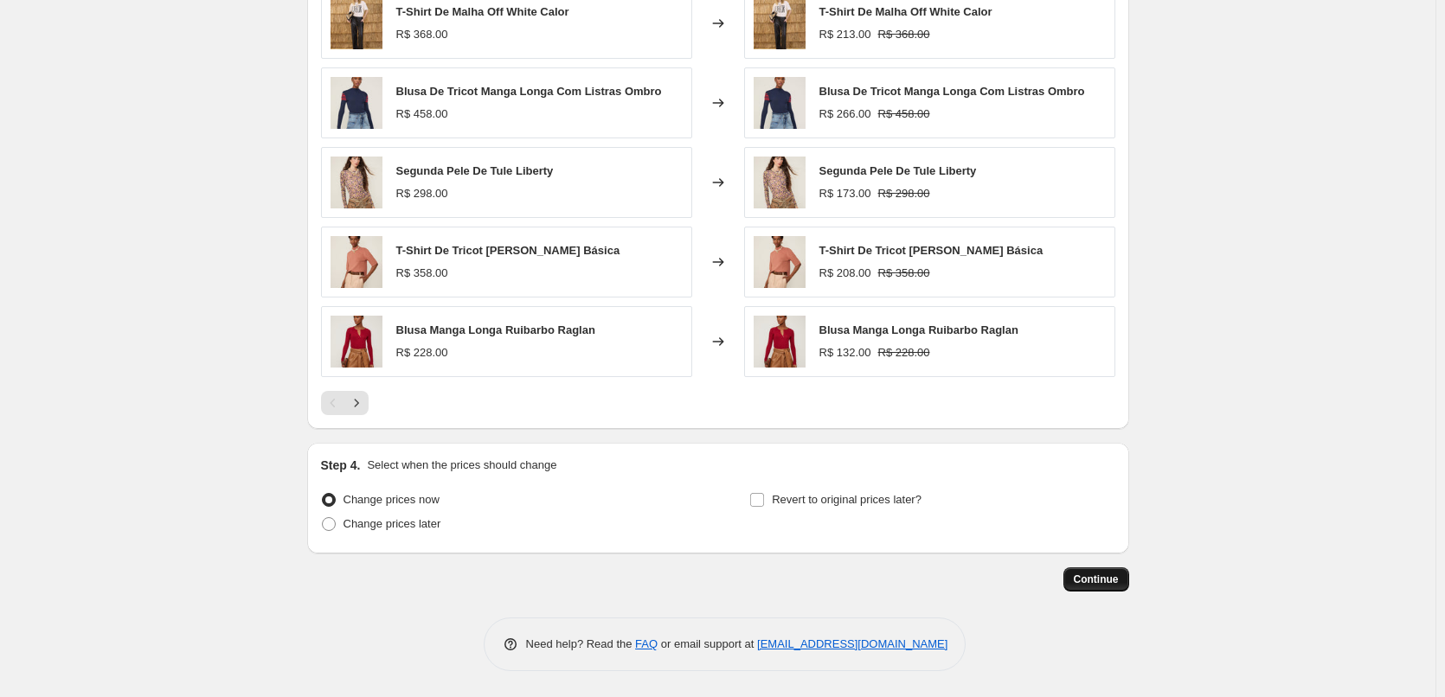
click at [1104, 586] on span "Continue" at bounding box center [1095, 580] width 45 height 14
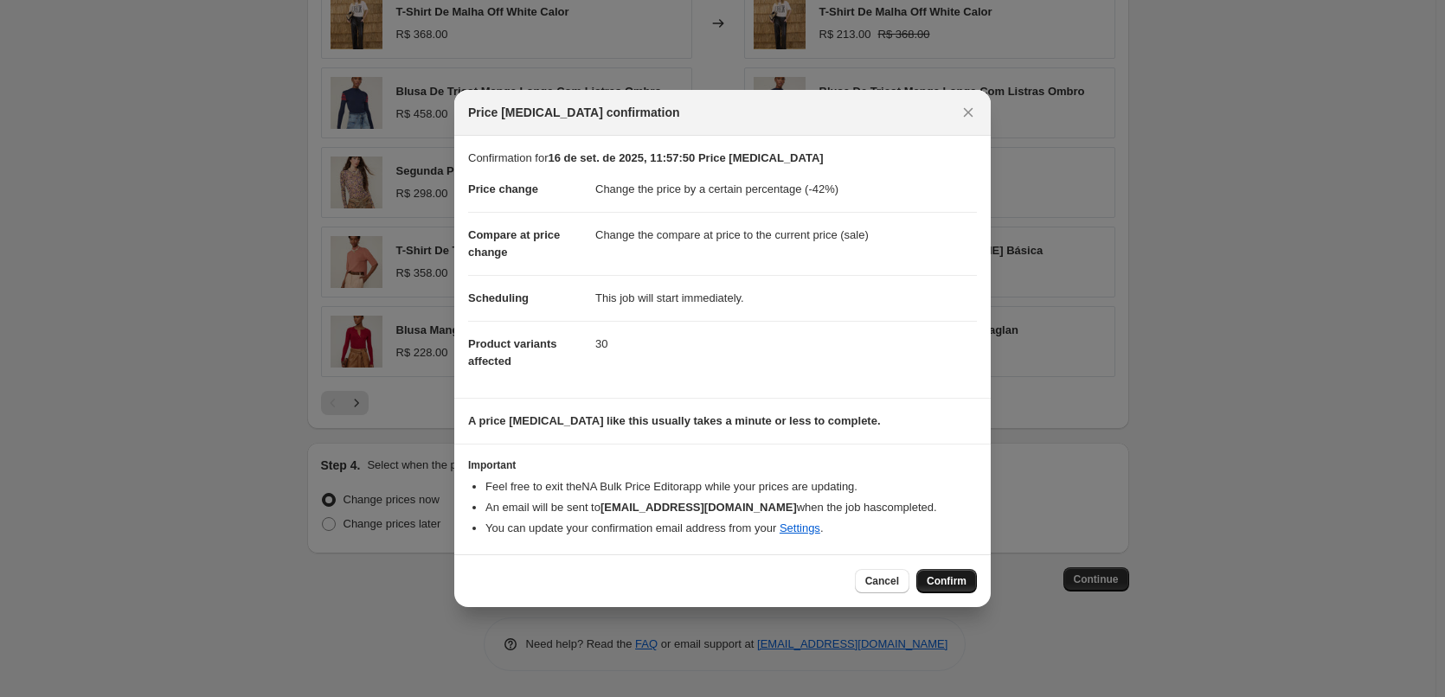
click at [953, 575] on span "Confirm" at bounding box center [946, 581] width 40 height 14
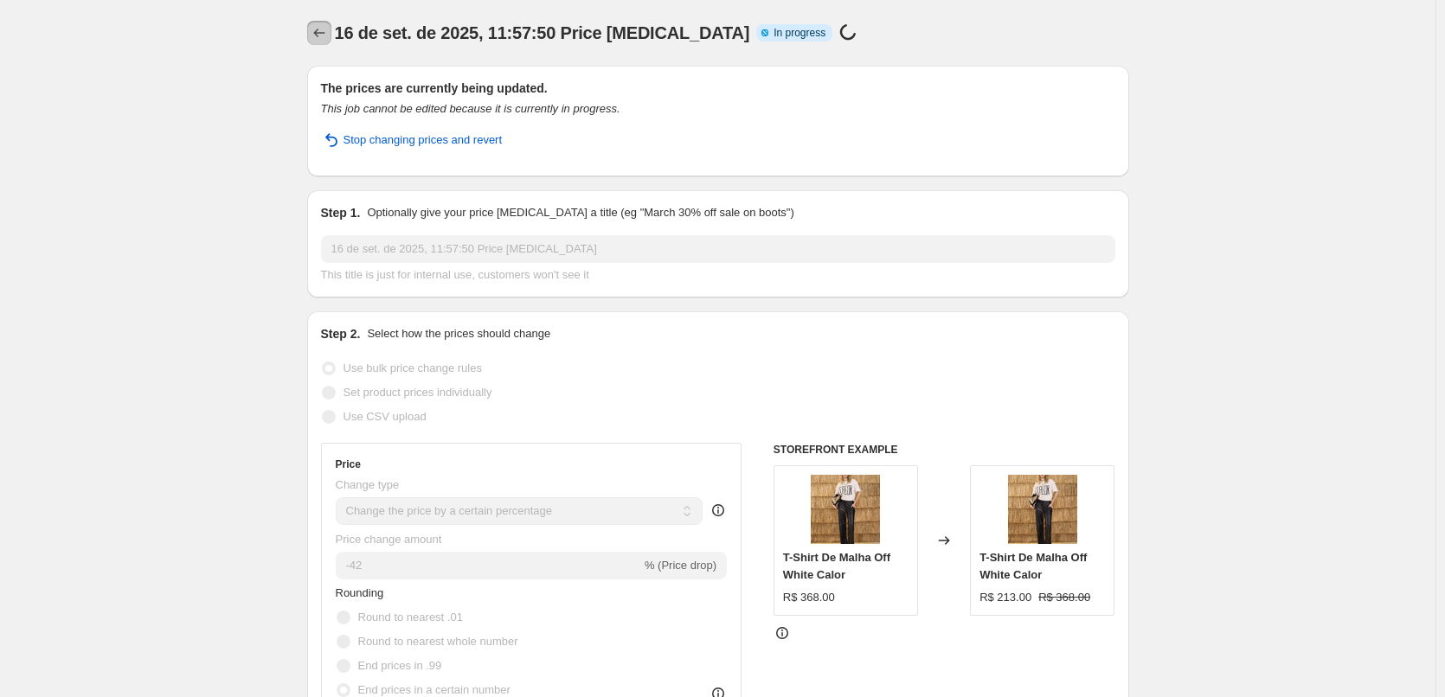
click at [317, 34] on icon "Price change jobs" at bounding box center [319, 32] width 17 height 17
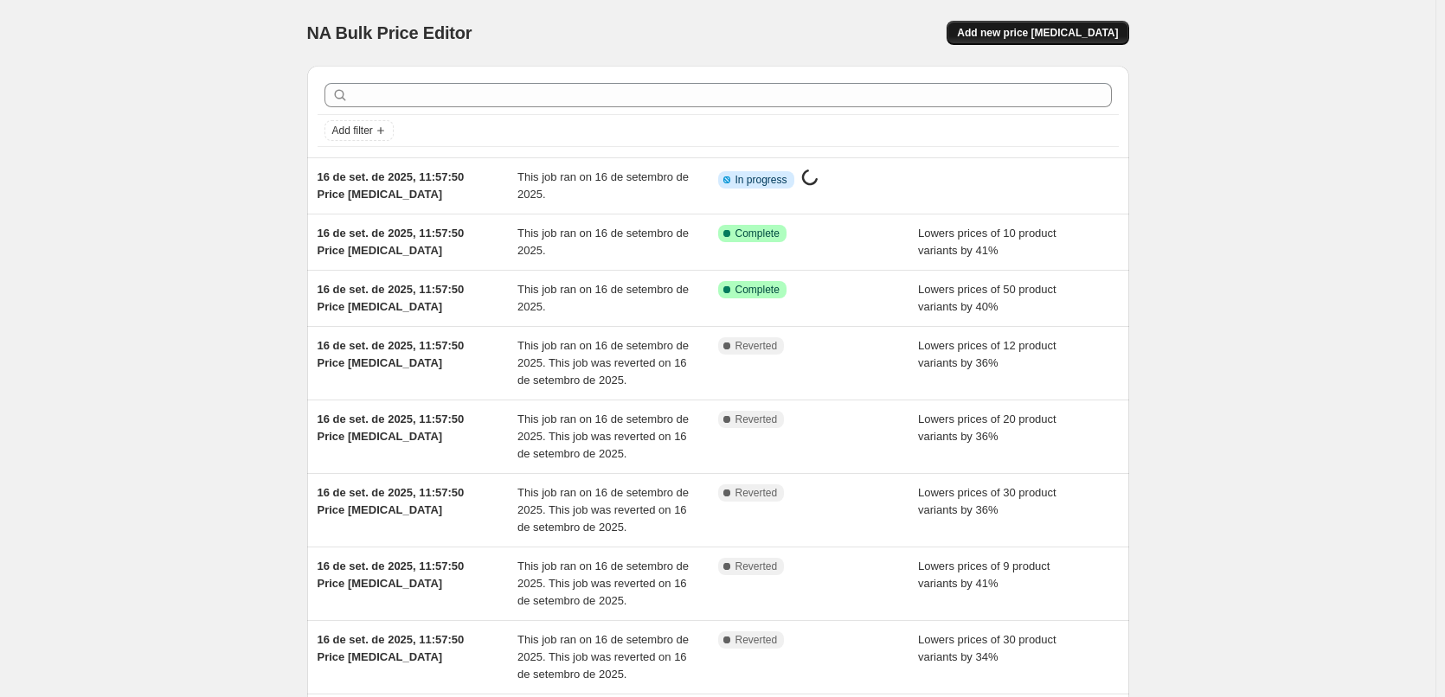
click at [1060, 43] on button "Add new price [MEDICAL_DATA]" at bounding box center [1037, 33] width 182 height 24
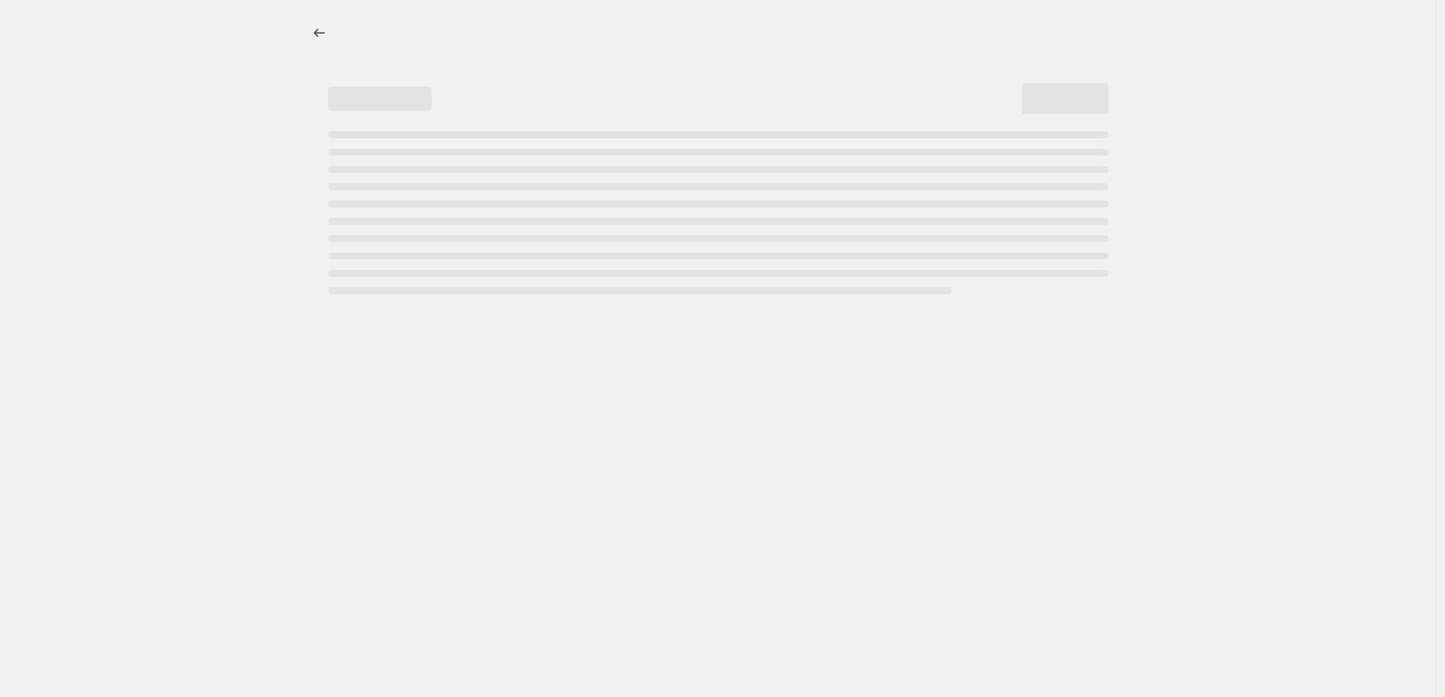
select select "percentage"
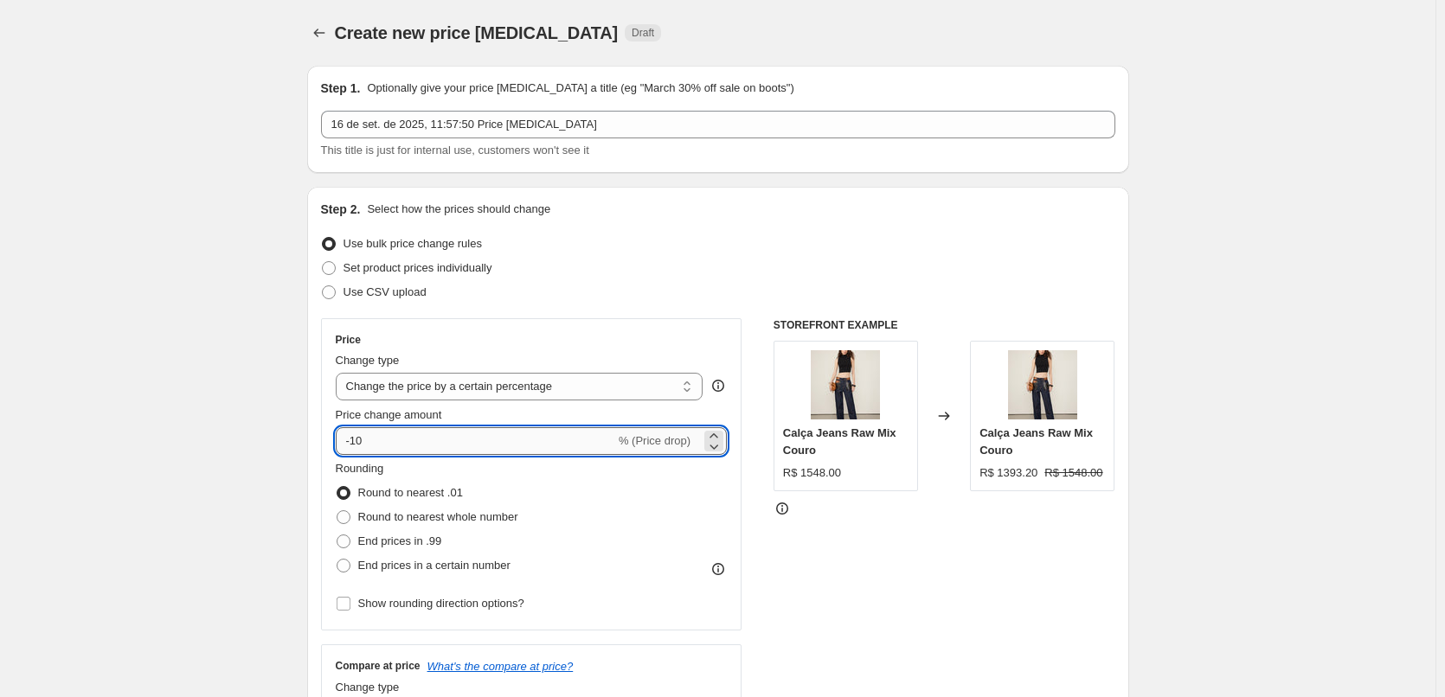
click at [462, 439] on input "-10" at bounding box center [475, 441] width 279 height 28
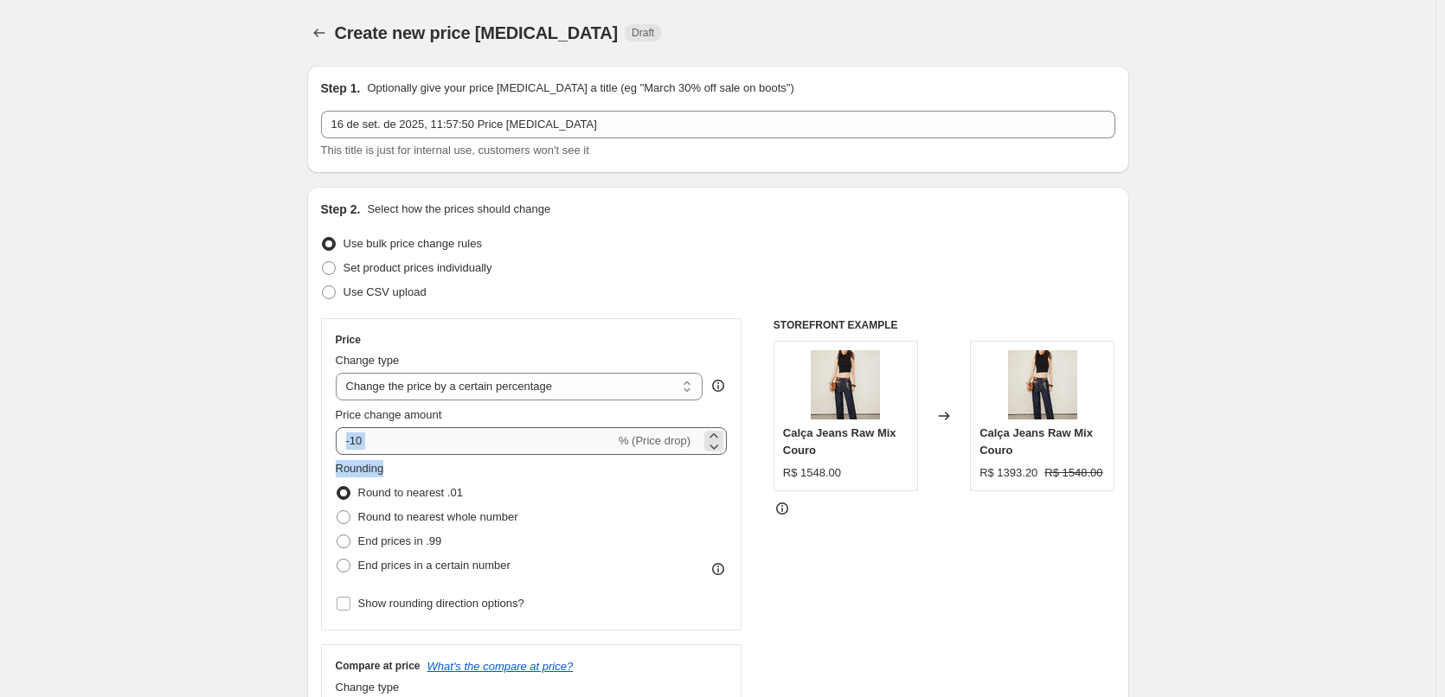
drag, startPoint x: 334, startPoint y: 450, endPoint x: 375, endPoint y: 445, distance: 41.0
click at [375, 445] on div "Price Change type Change the price to a certain amount Change the price by a ce…" at bounding box center [532, 474] width 392 height 283
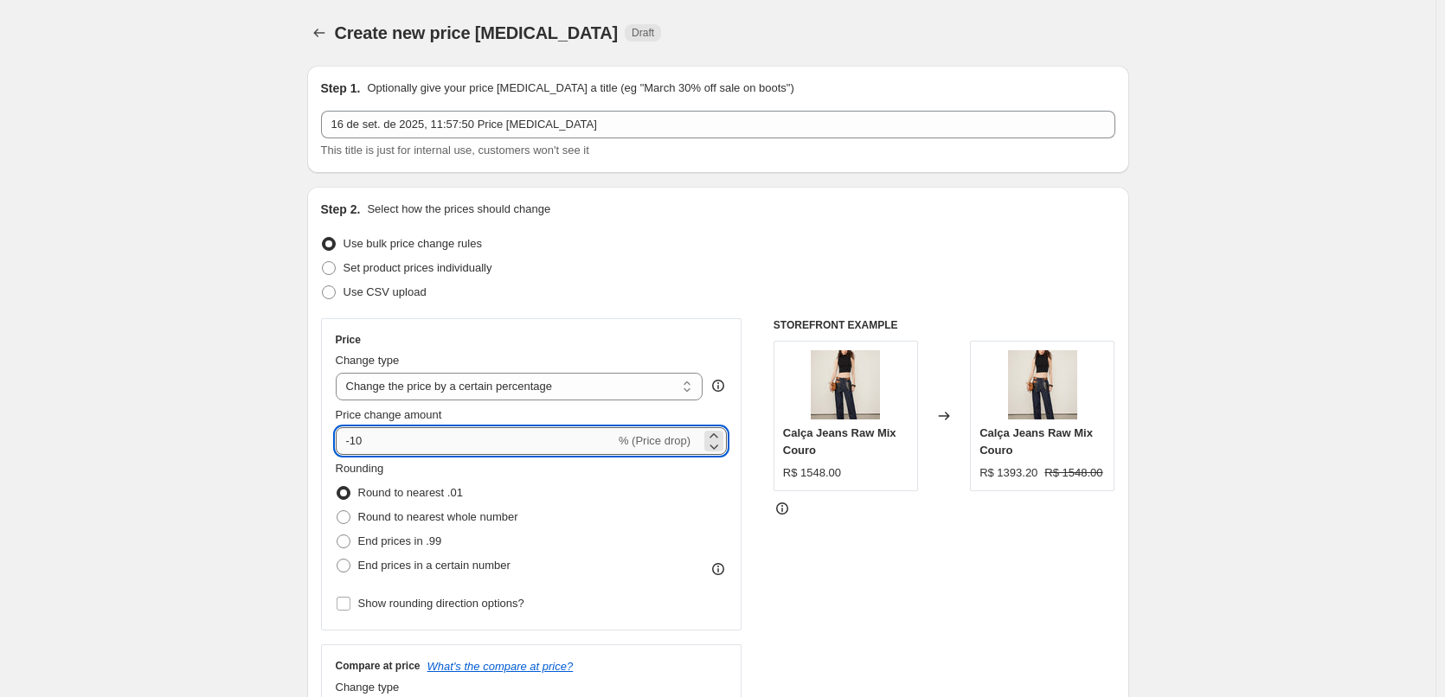
click at [374, 444] on input "-10" at bounding box center [475, 441] width 279 height 28
drag, startPoint x: 368, startPoint y: 445, endPoint x: 355, endPoint y: 447, distance: 13.2
click at [355, 447] on input "-10" at bounding box center [475, 441] width 279 height 28
type input "-43"
click at [457, 559] on span "End prices in a certain number" at bounding box center [434, 565] width 152 height 13
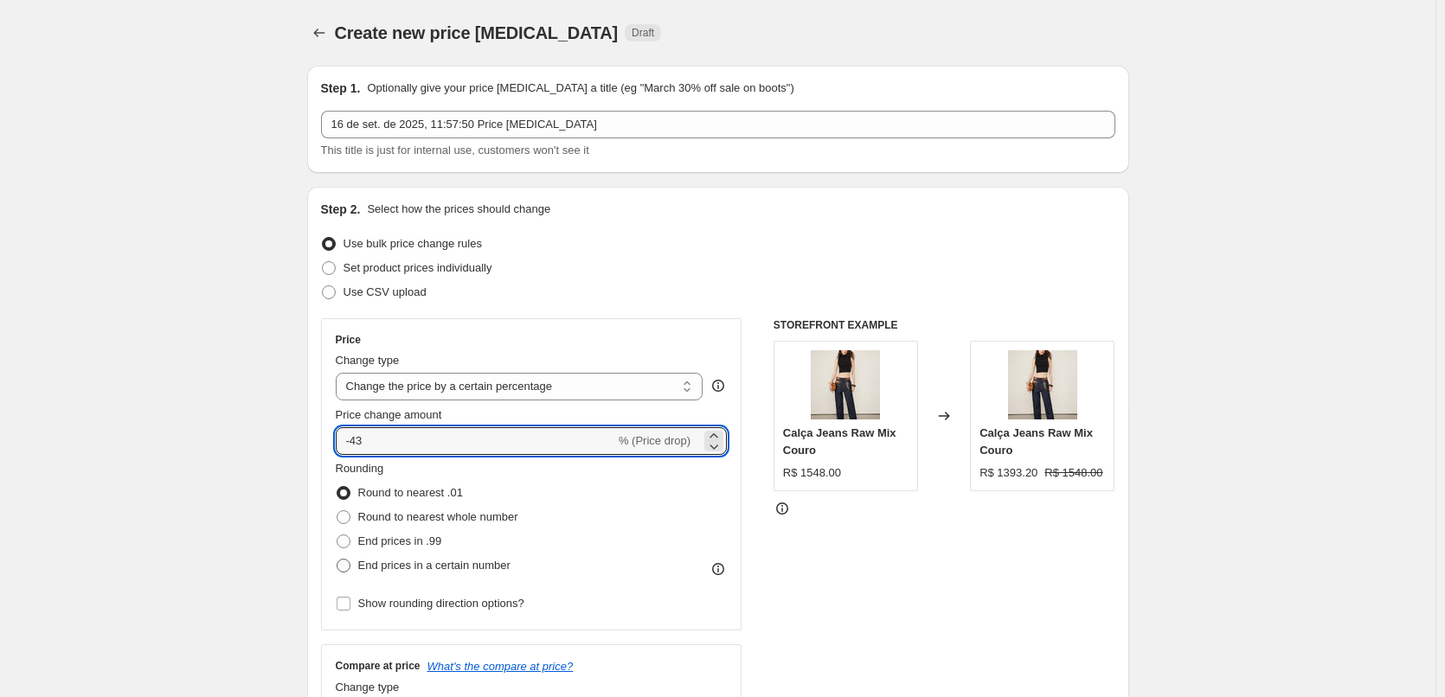
click at [337, 559] on input "End prices in a certain number" at bounding box center [336, 559] width 1 height 1
radio input "true"
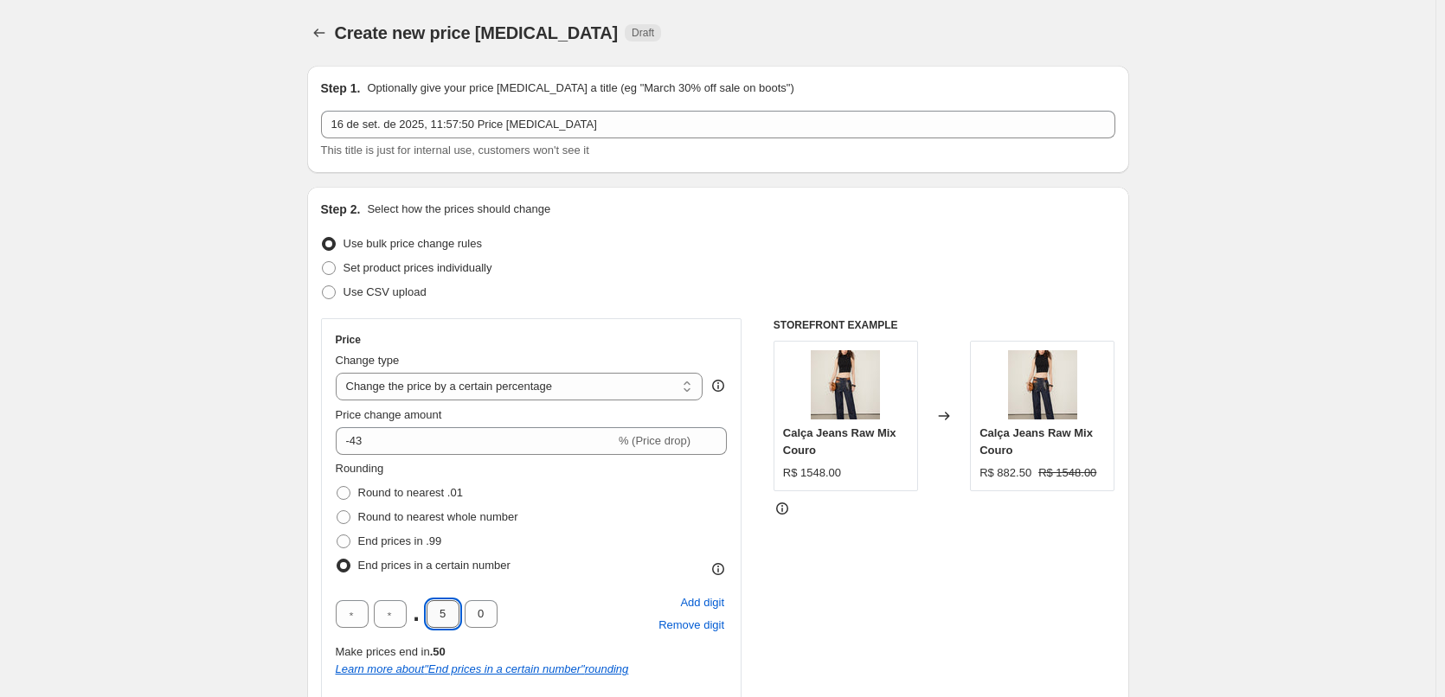
click at [433, 618] on input "5" at bounding box center [442, 614] width 33 height 28
drag, startPoint x: 445, startPoint y: 618, endPoint x: 393, endPoint y: 616, distance: 52.0
click at [408, 618] on div ". 5 0" at bounding box center [417, 614] width 162 height 28
type input "0"
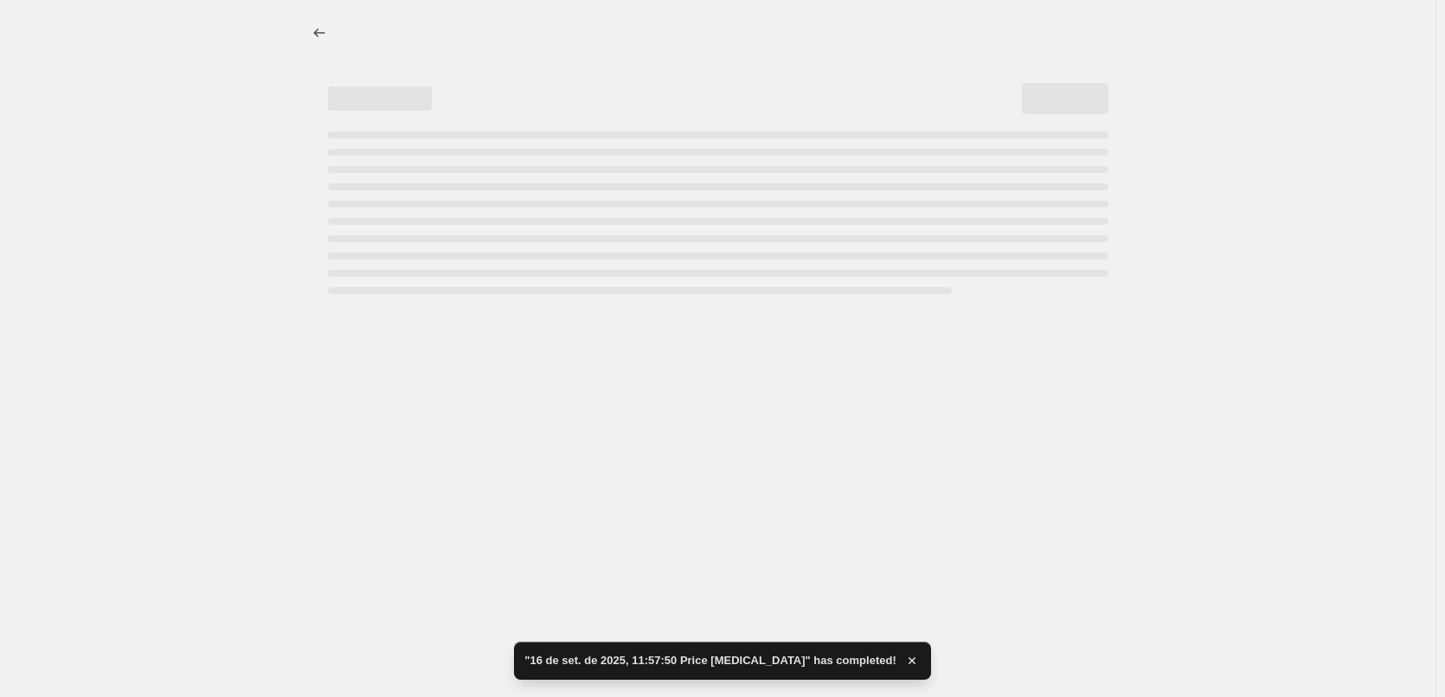
select select "percentage"
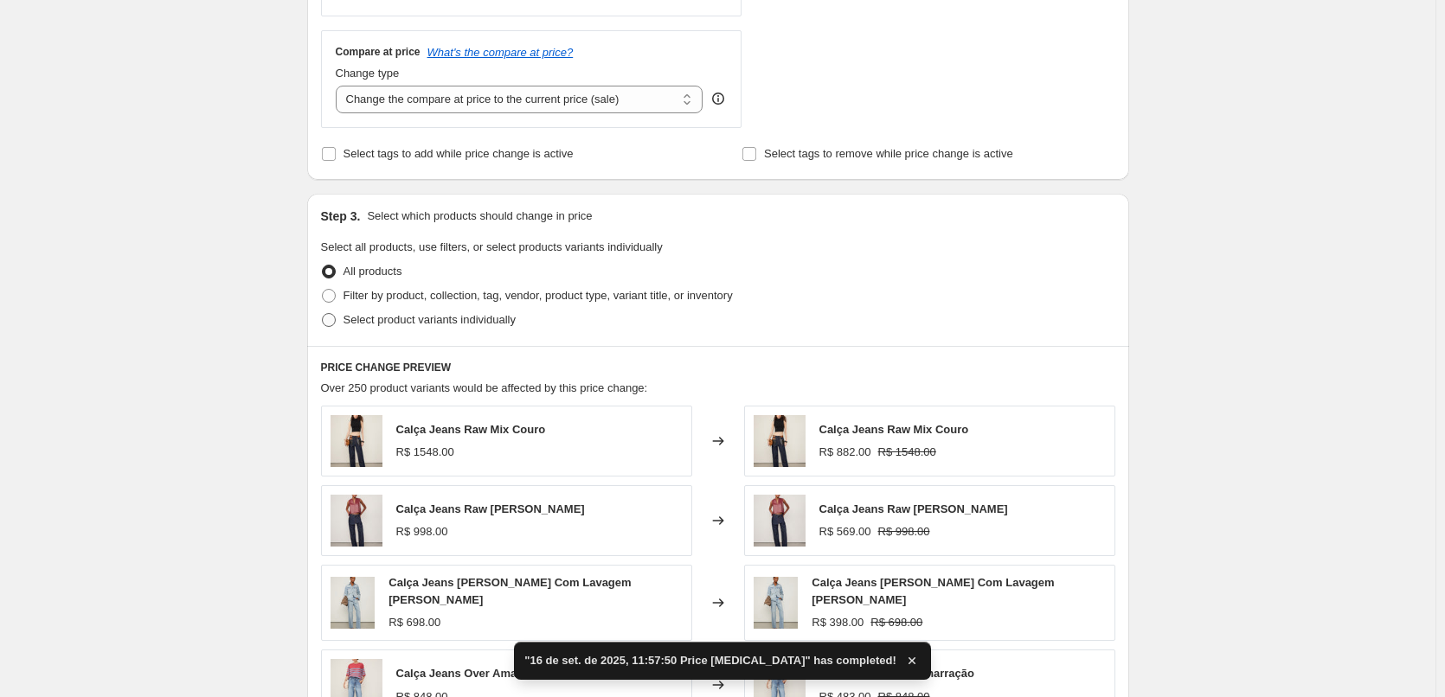
scroll to position [750, 0]
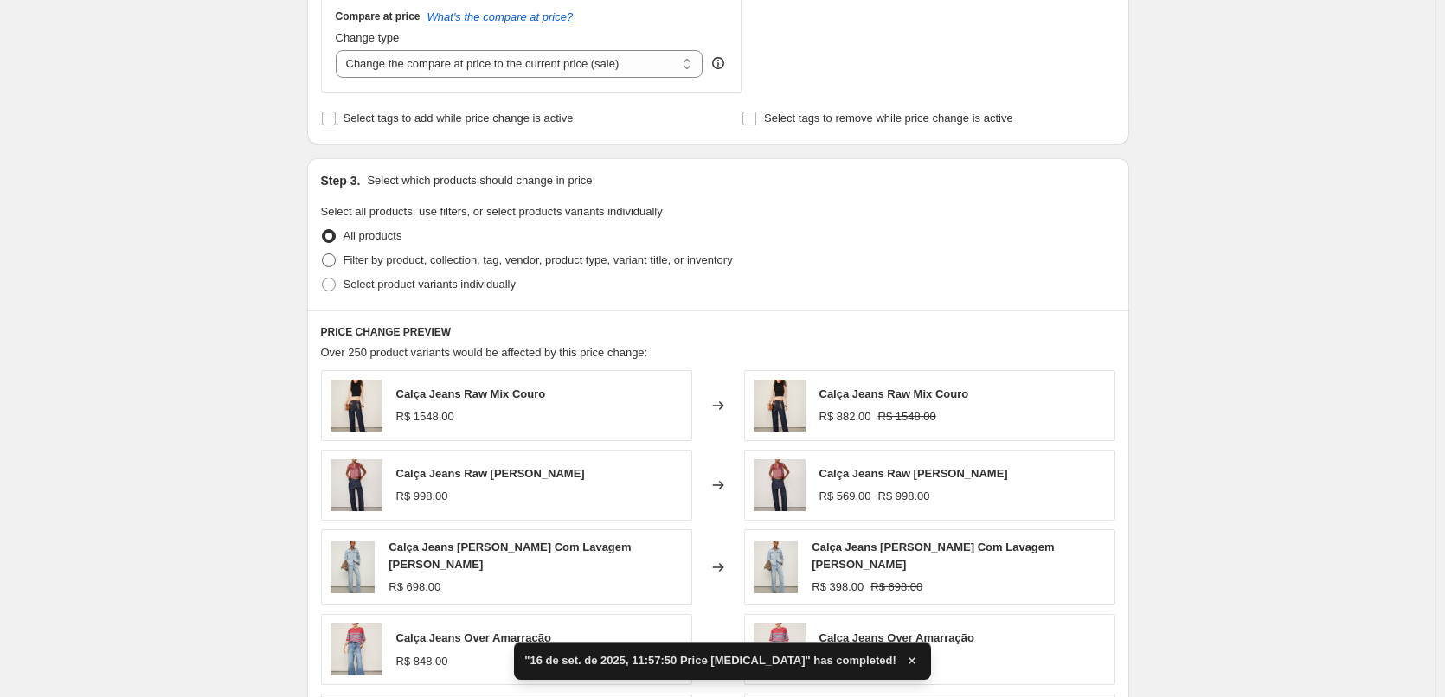
click at [427, 266] on span "Filter by product, collection, tag, vendor, product type, variant title, or inv…" at bounding box center [537, 259] width 389 height 13
click at [323, 254] on input "Filter by product, collection, tag, vendor, product type, variant title, or inv…" at bounding box center [322, 253] width 1 height 1
radio input "true"
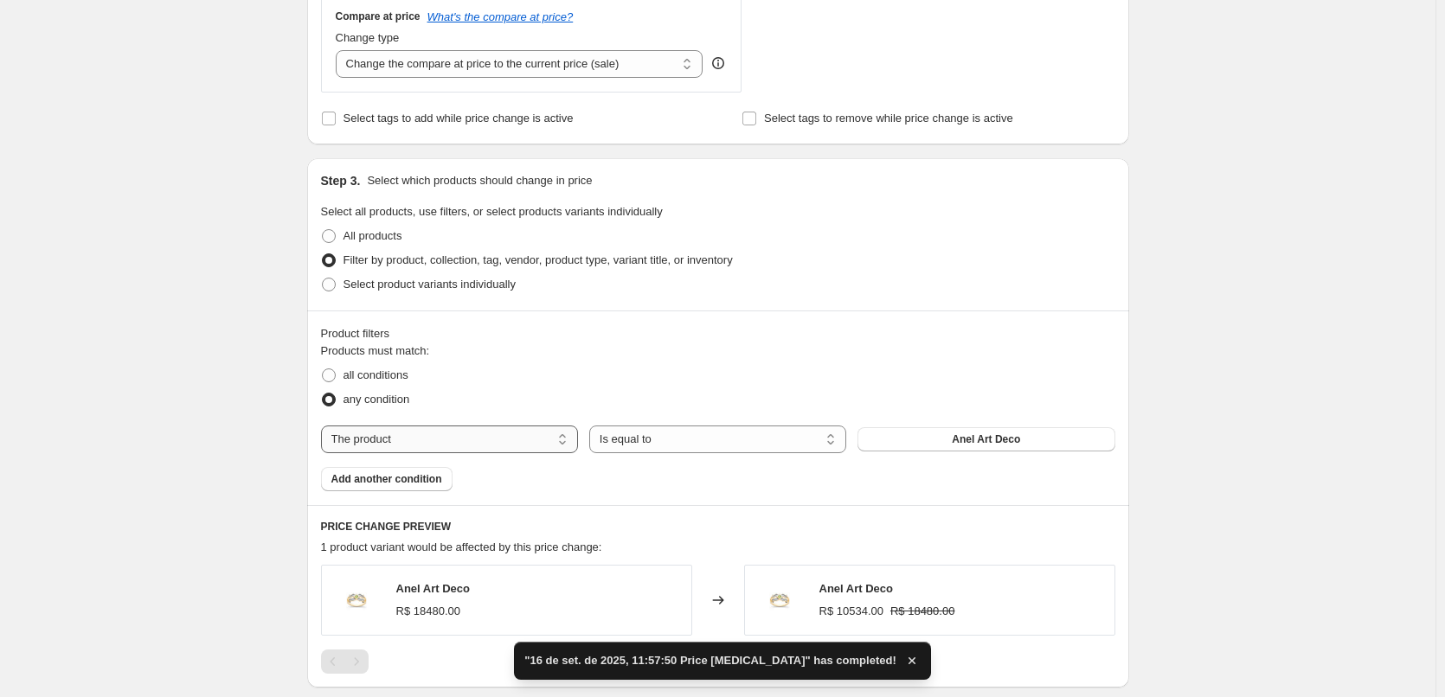
drag, startPoint x: 424, startPoint y: 433, endPoint x: 420, endPoint y: 453, distance: 21.2
click at [424, 433] on select "The product The product's collection The product's tag The product's vendor The…" at bounding box center [449, 440] width 257 height 28
select select "tag"
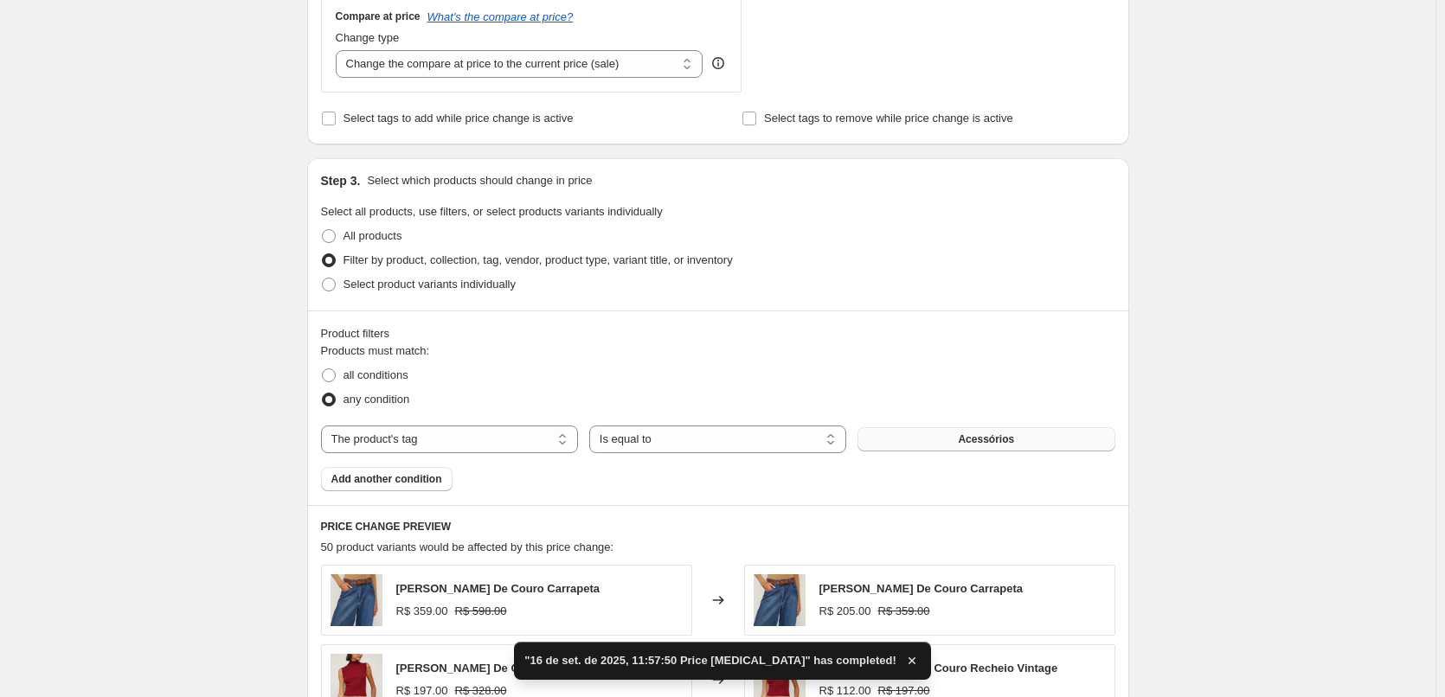
click at [982, 448] on button "Acessórios" at bounding box center [985, 439] width 257 height 24
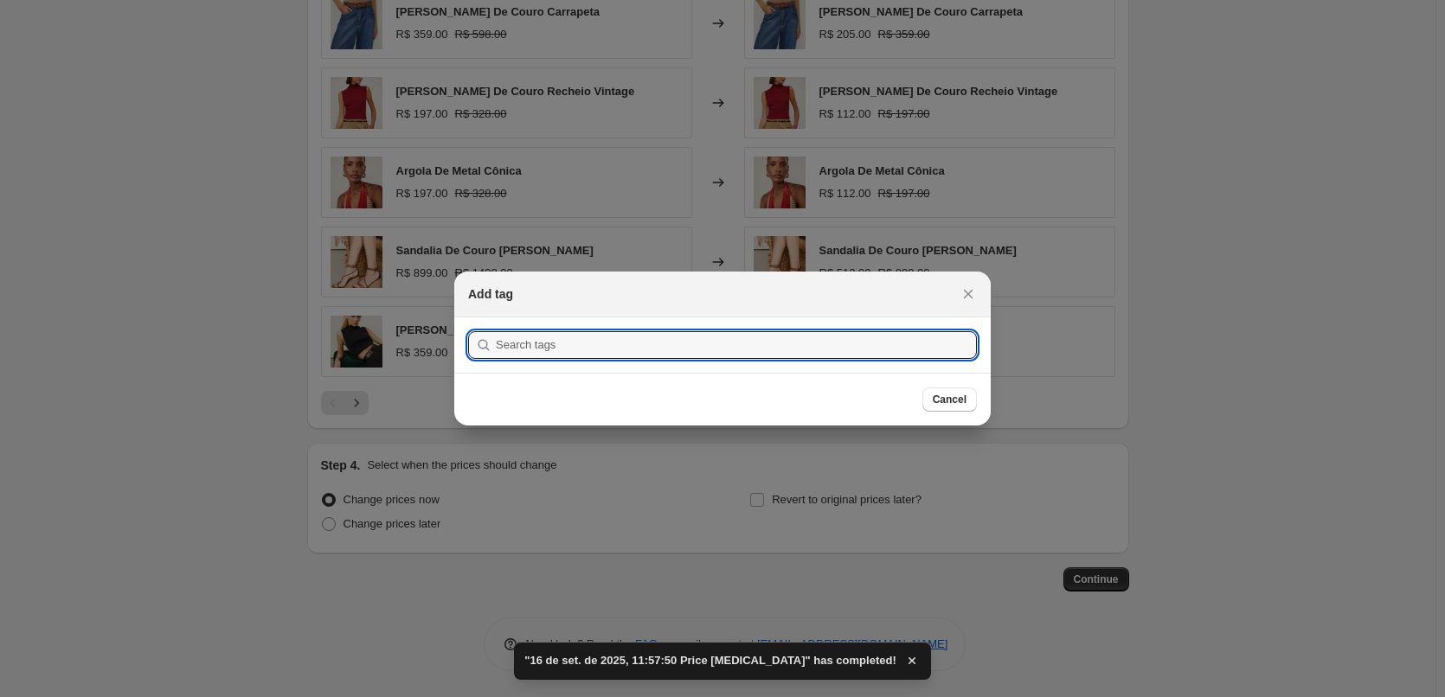
scroll to position [0, 0]
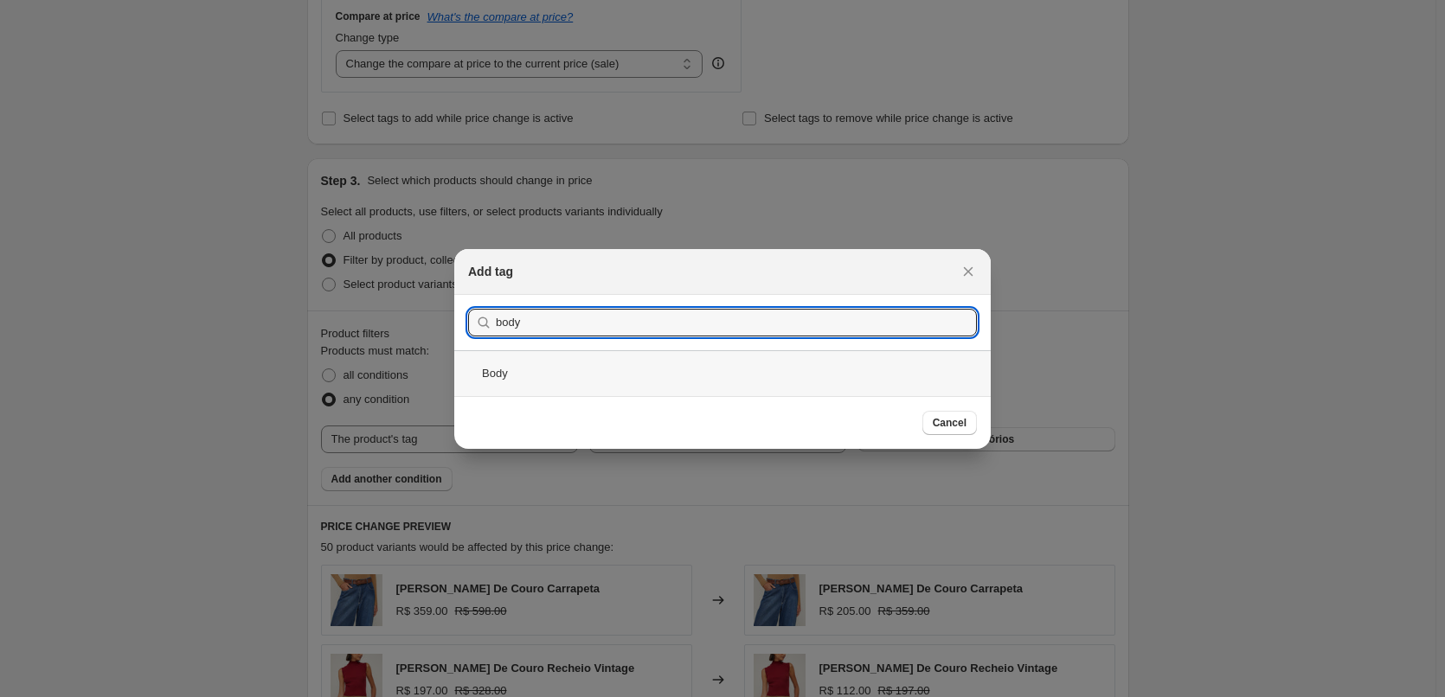
type input "body"
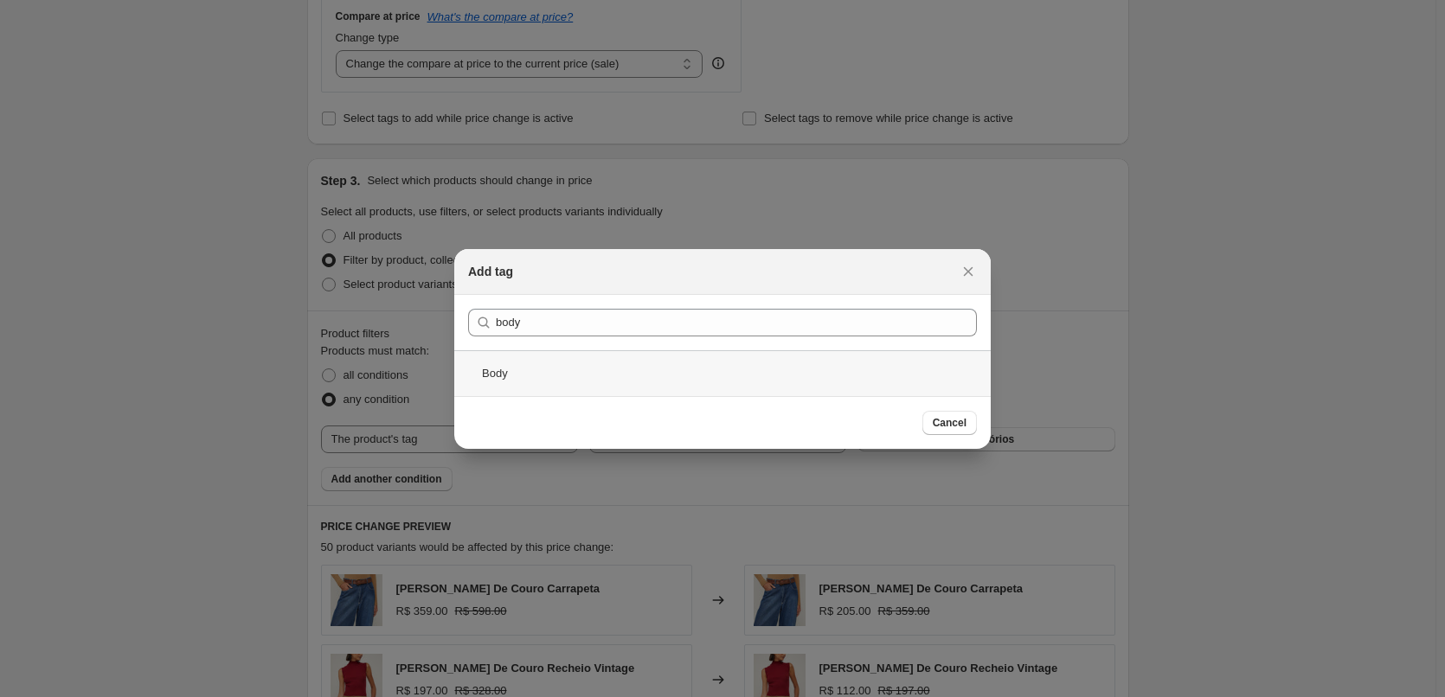
click at [646, 388] on div "Body" at bounding box center [722, 373] width 536 height 46
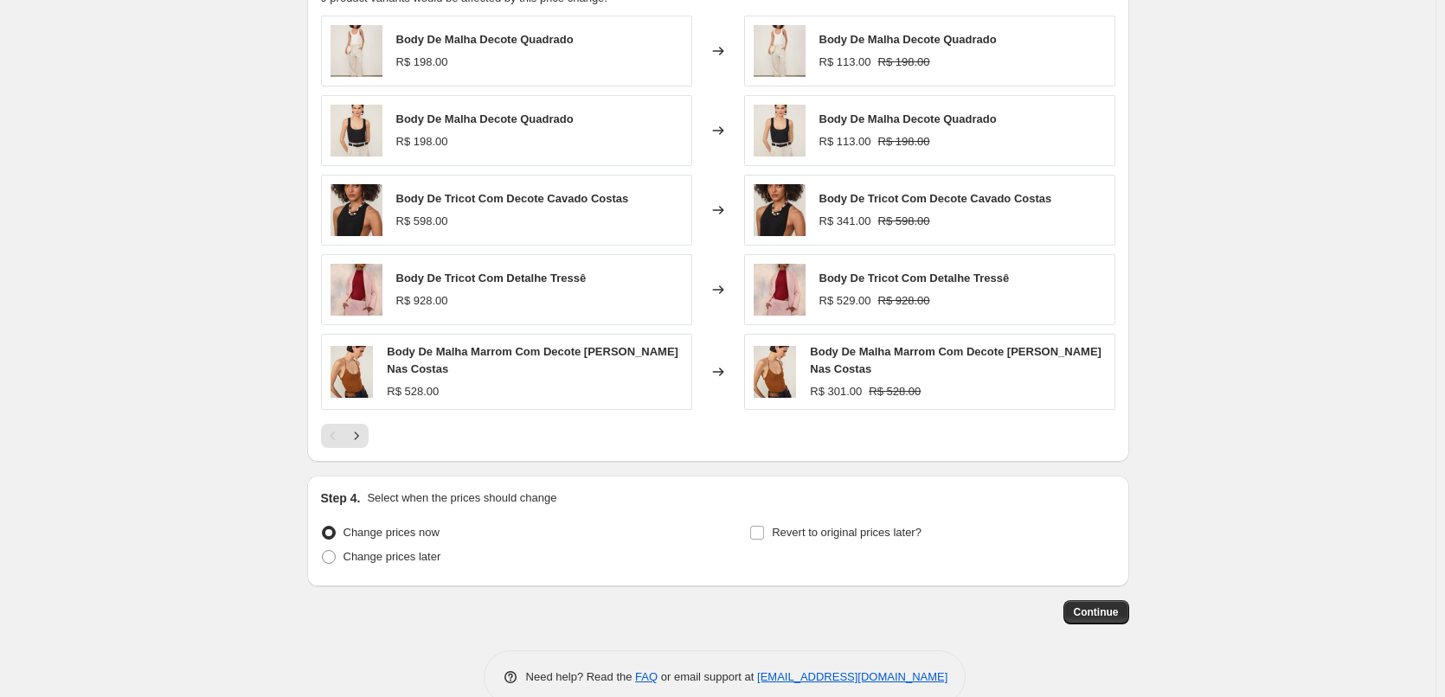
scroll to position [1333, 0]
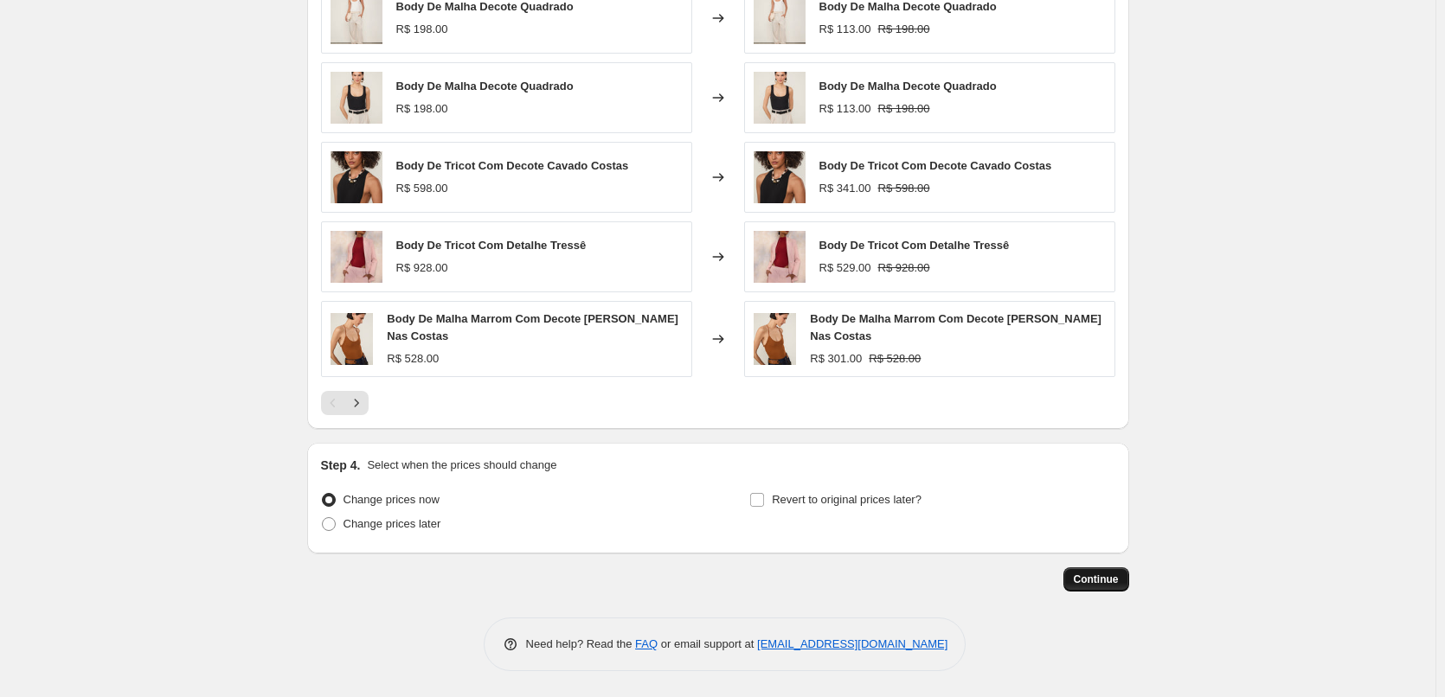
click at [1114, 580] on span "Continue" at bounding box center [1095, 580] width 45 height 14
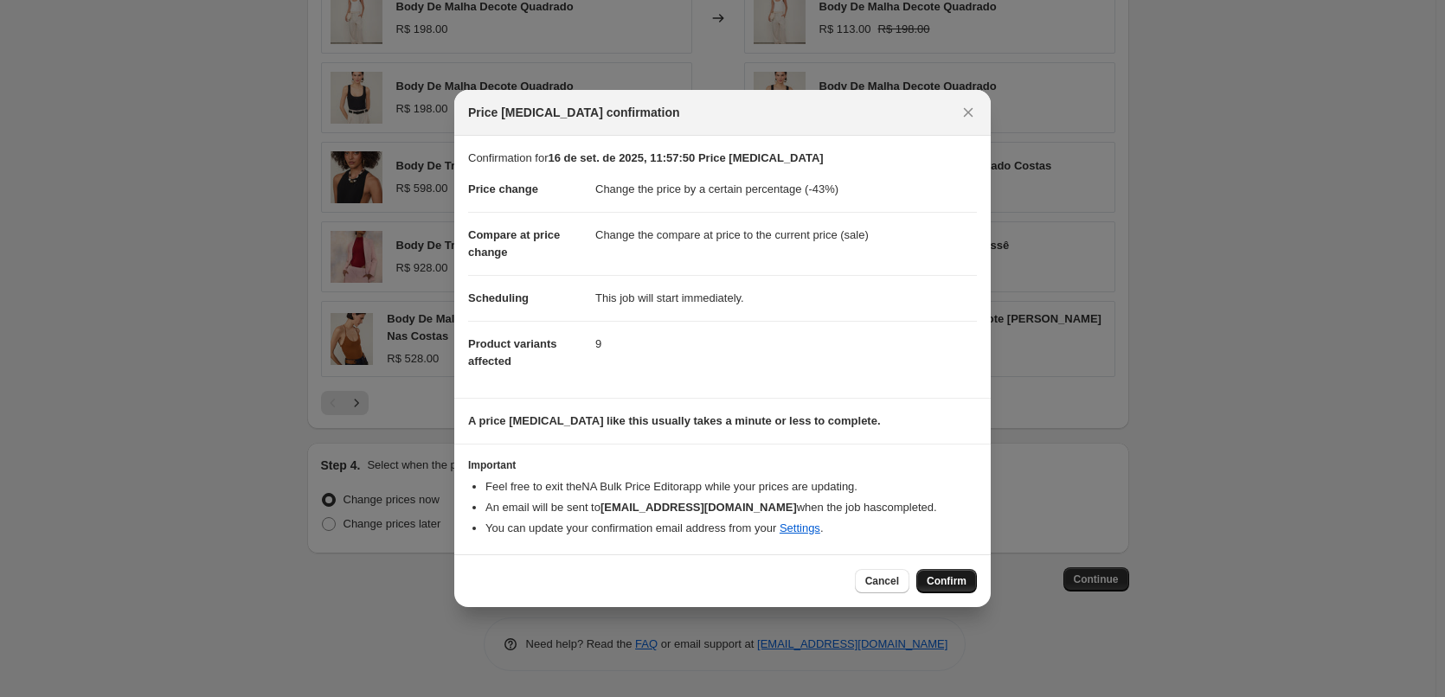
click at [940, 575] on span "Confirm" at bounding box center [946, 581] width 40 height 14
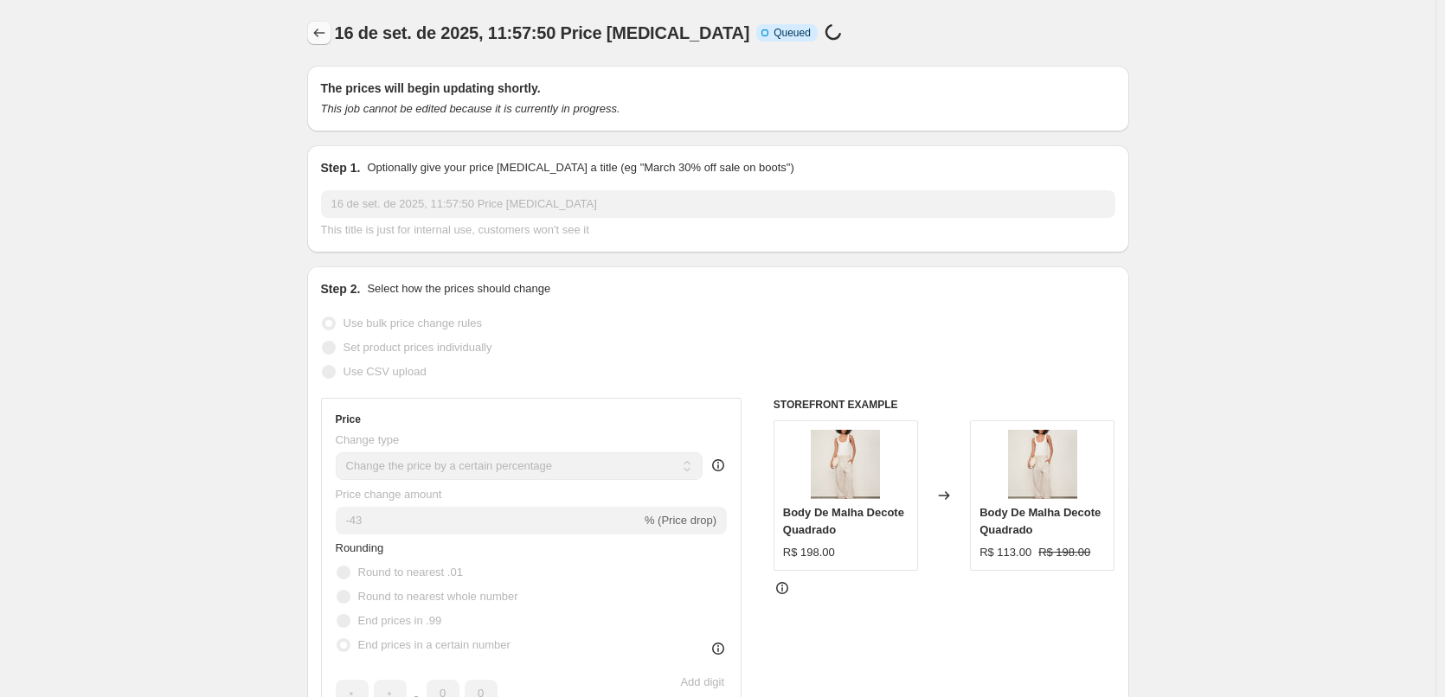
click at [324, 30] on icon "Price change jobs" at bounding box center [319, 32] width 17 height 17
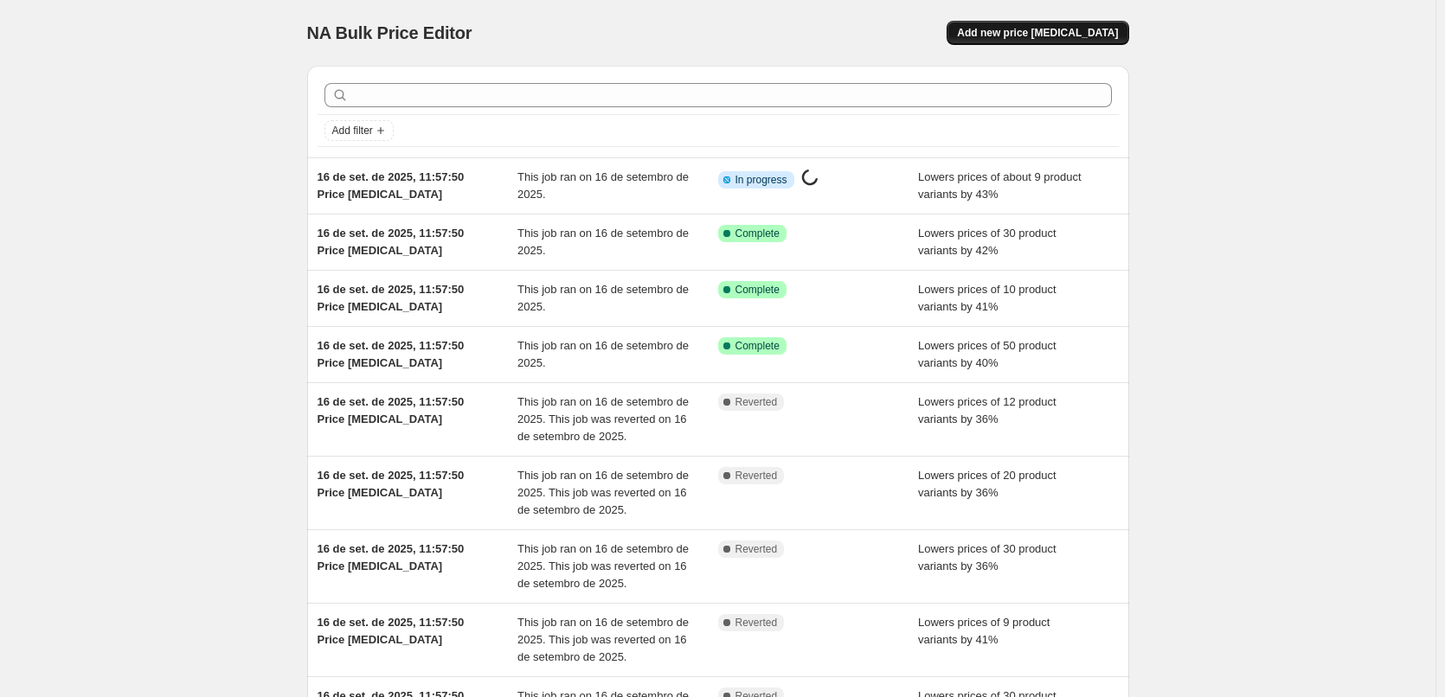
click at [1087, 41] on button "Add new price [MEDICAL_DATA]" at bounding box center [1037, 33] width 182 height 24
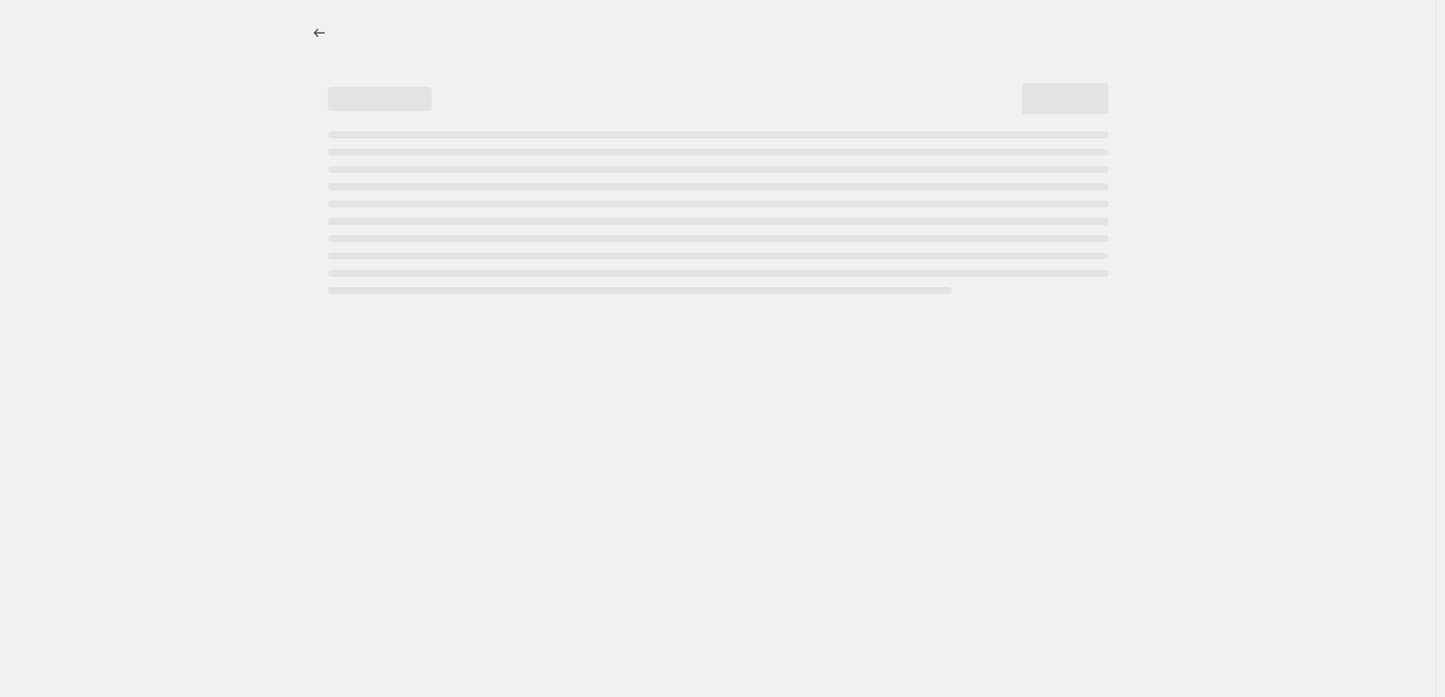
select select "percentage"
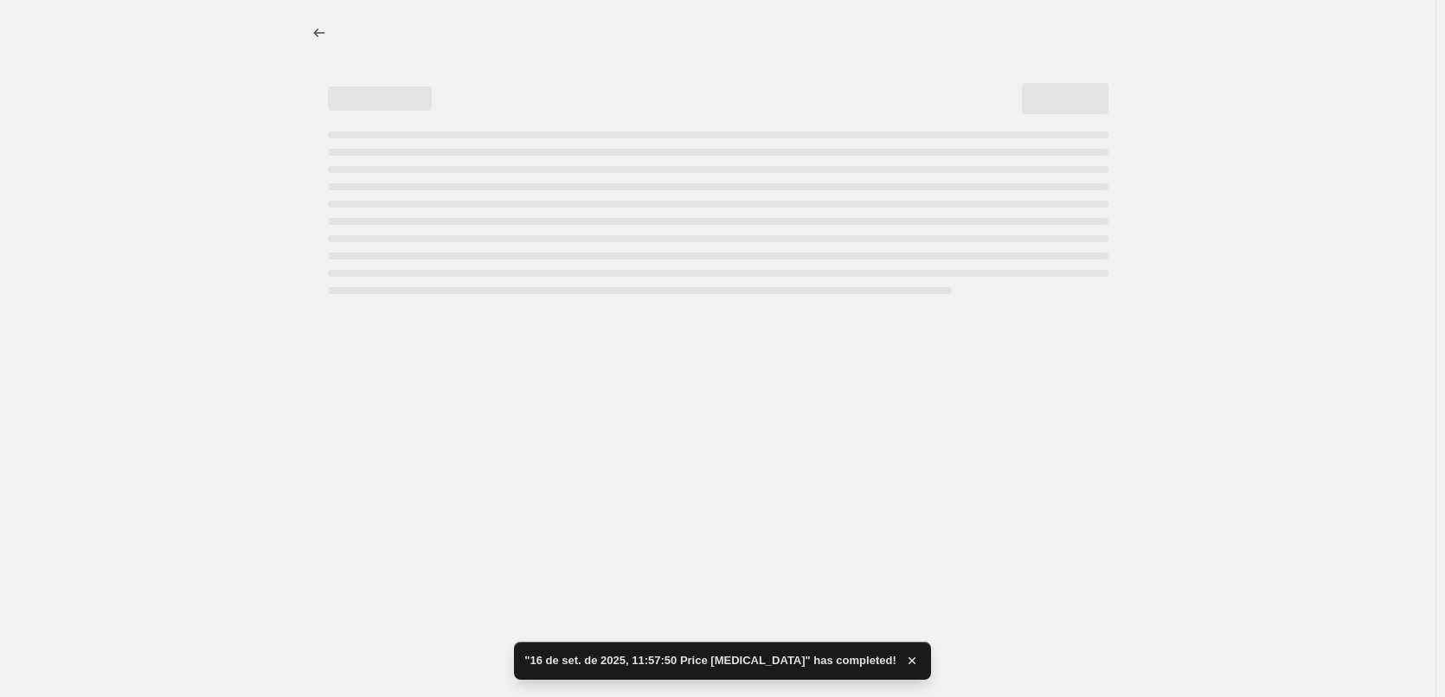
select select "percentage"
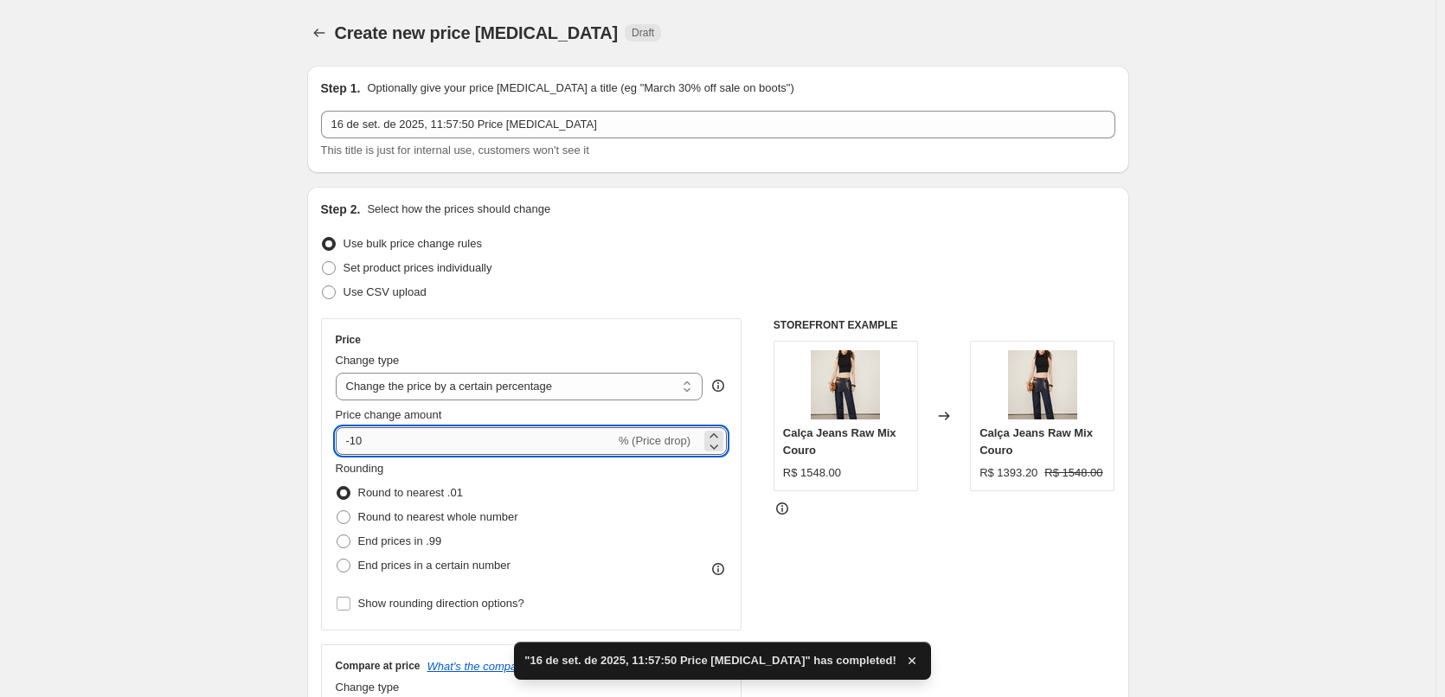
click at [376, 443] on input "-10" at bounding box center [475, 441] width 279 height 28
drag, startPoint x: 370, startPoint y: 446, endPoint x: 357, endPoint y: 447, distance: 13.0
click at [357, 447] on input "-10" at bounding box center [475, 441] width 279 height 28
type input "-44"
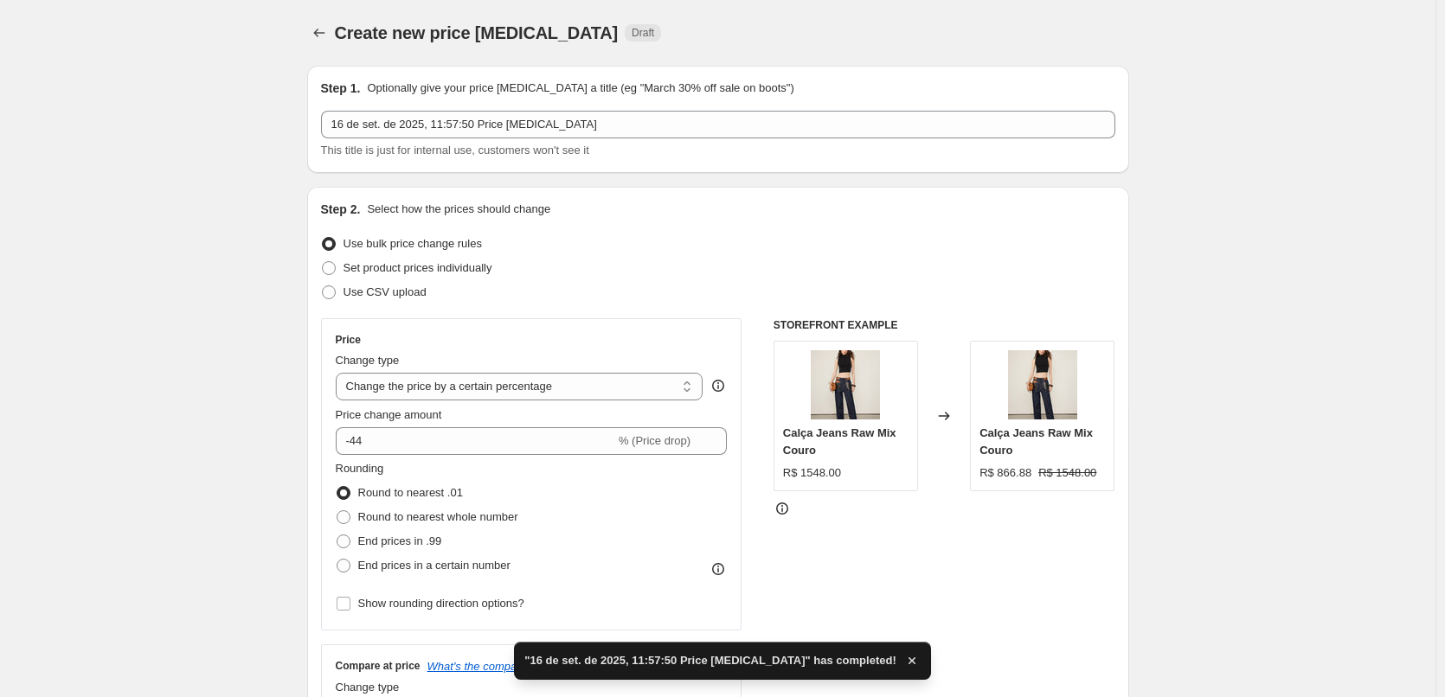
click at [421, 559] on span "End prices in a certain number" at bounding box center [434, 565] width 152 height 13
click at [337, 559] on input "End prices in a certain number" at bounding box center [336, 559] width 1 height 1
radio input "true"
drag, startPoint x: 452, startPoint y: 616, endPoint x: 400, endPoint y: 615, distance: 52.8
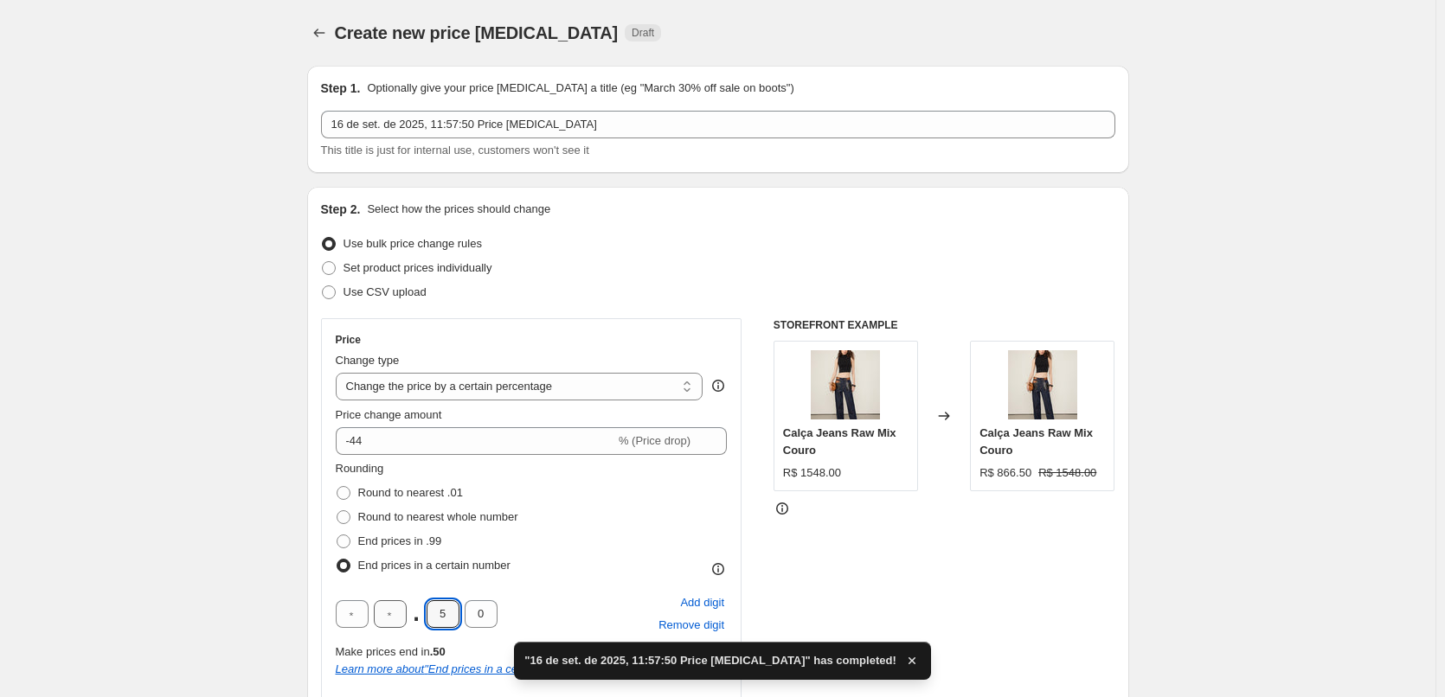
click at [405, 615] on div ". 5 0" at bounding box center [417, 614] width 162 height 28
type input "0"
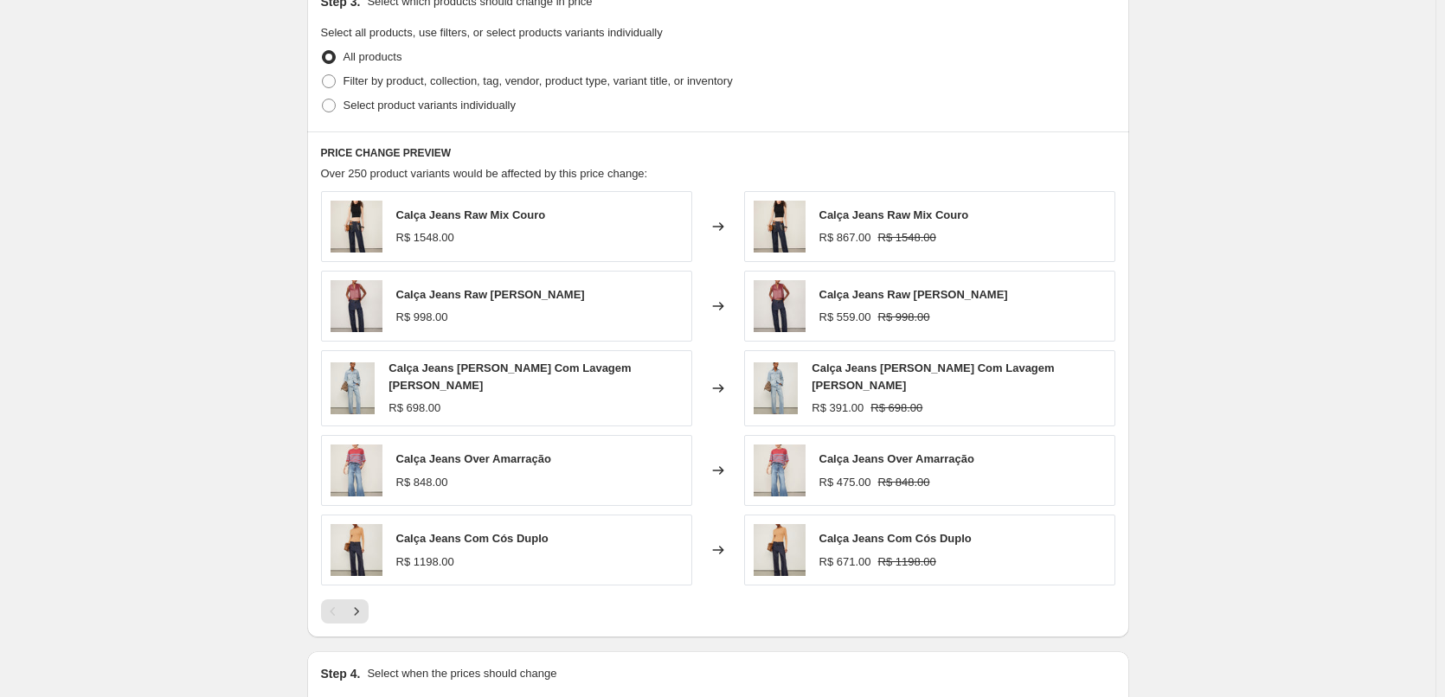
scroll to position [980, 0]
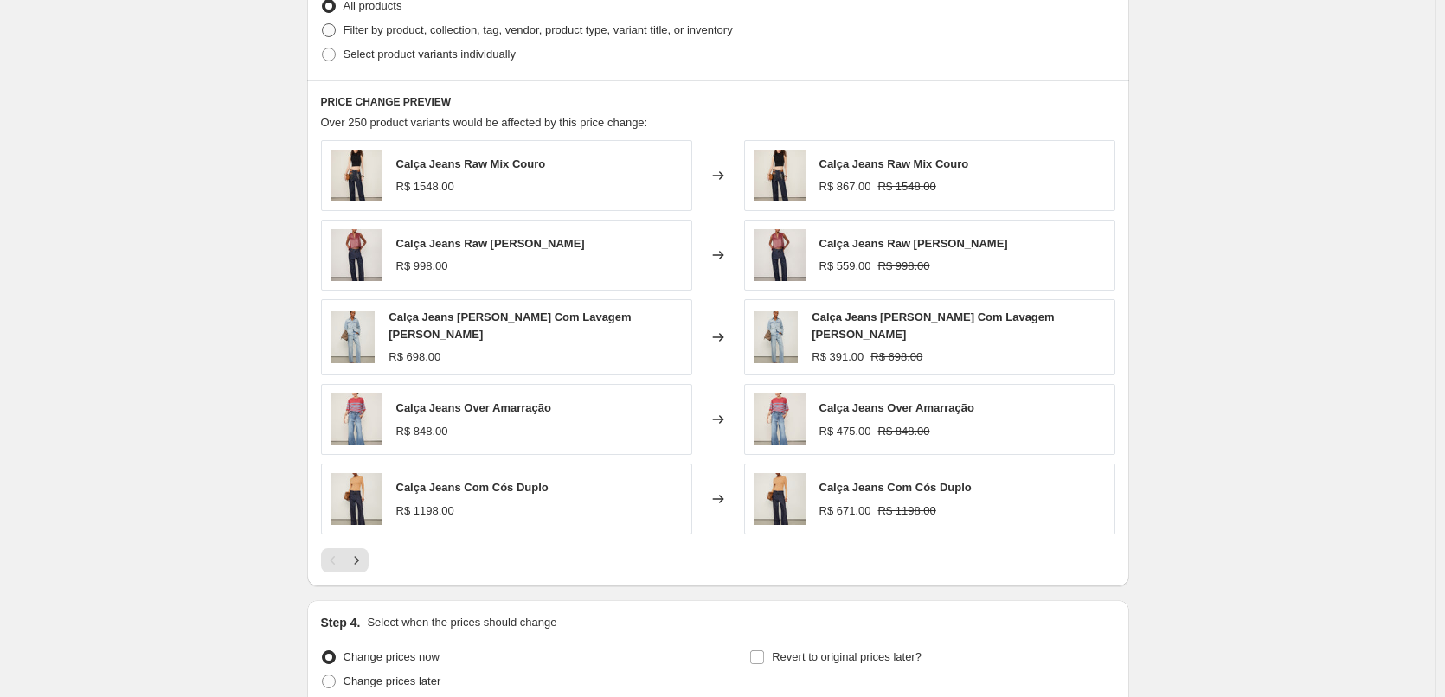
click at [436, 33] on span "Filter by product, collection, tag, vendor, product type, variant title, or inv…" at bounding box center [537, 29] width 389 height 13
click at [323, 24] on input "Filter by product, collection, tag, vendor, product type, variant title, or inv…" at bounding box center [322, 23] width 1 height 1
radio input "true"
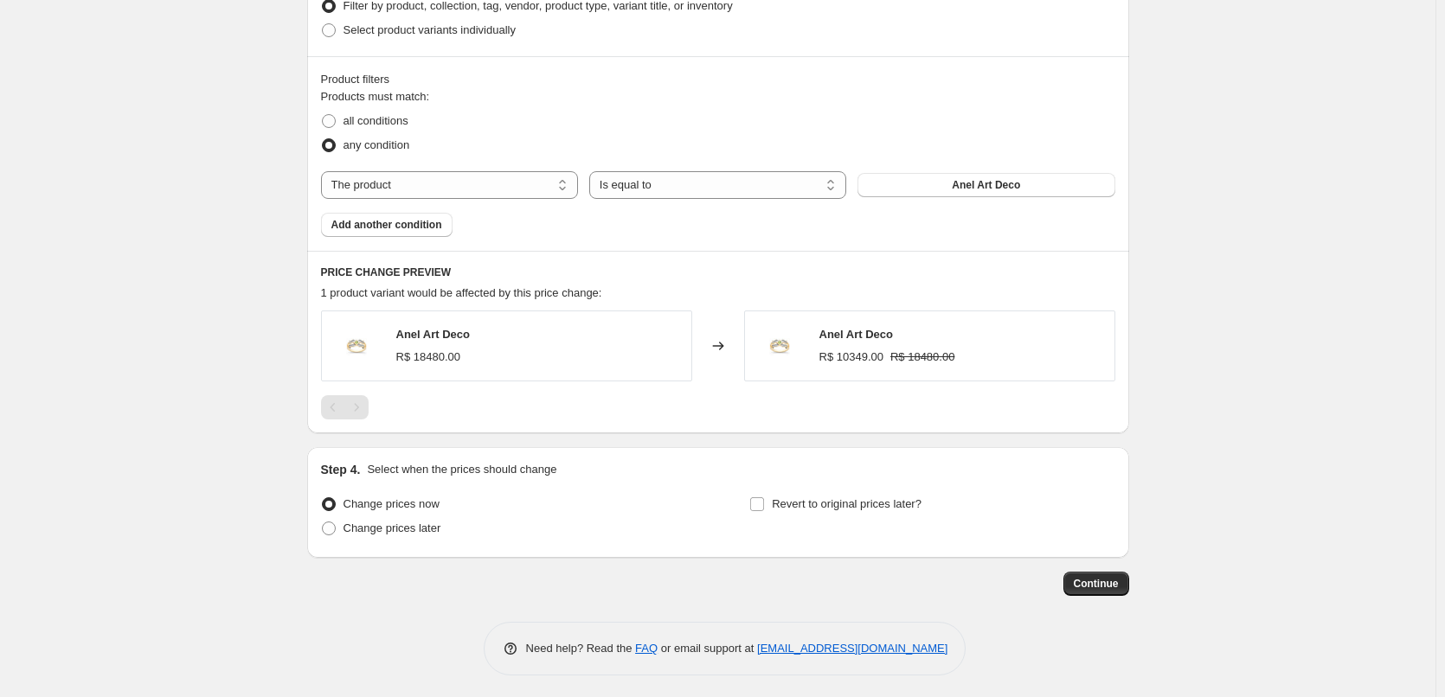
scroll to position [1009, 0]
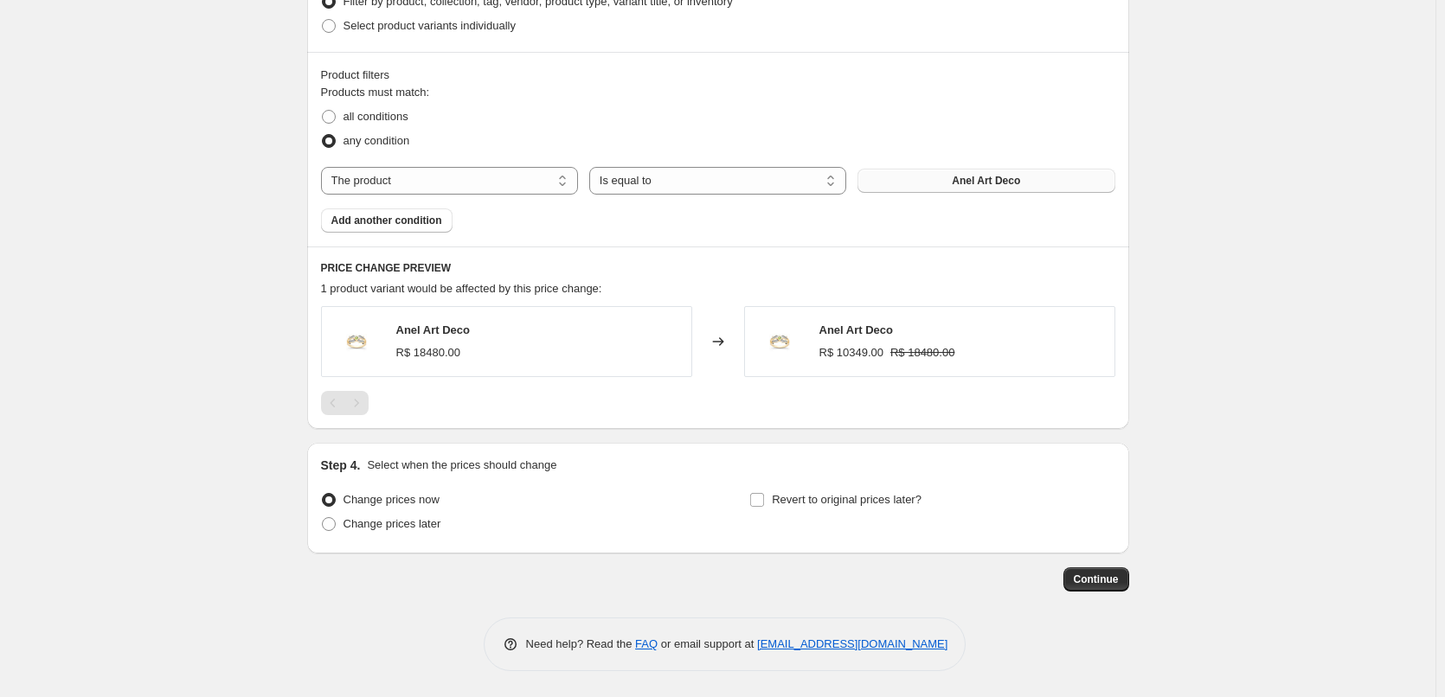
click at [985, 169] on button "Anel Art Deco" at bounding box center [985, 181] width 257 height 24
click at [490, 170] on select "The product The product's collection The product's tag The product's vendor The…" at bounding box center [449, 181] width 257 height 28
select select "tag"
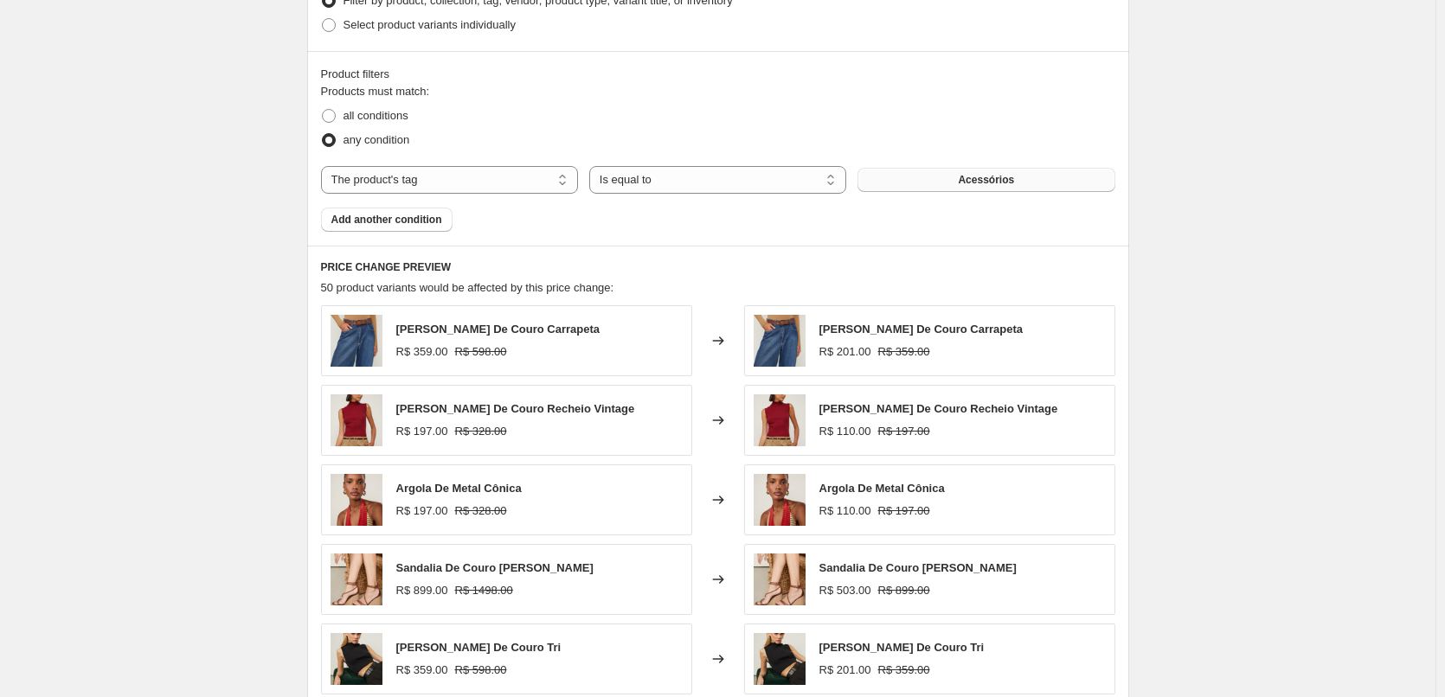
click at [1008, 192] on button "Acessórios" at bounding box center [985, 180] width 257 height 24
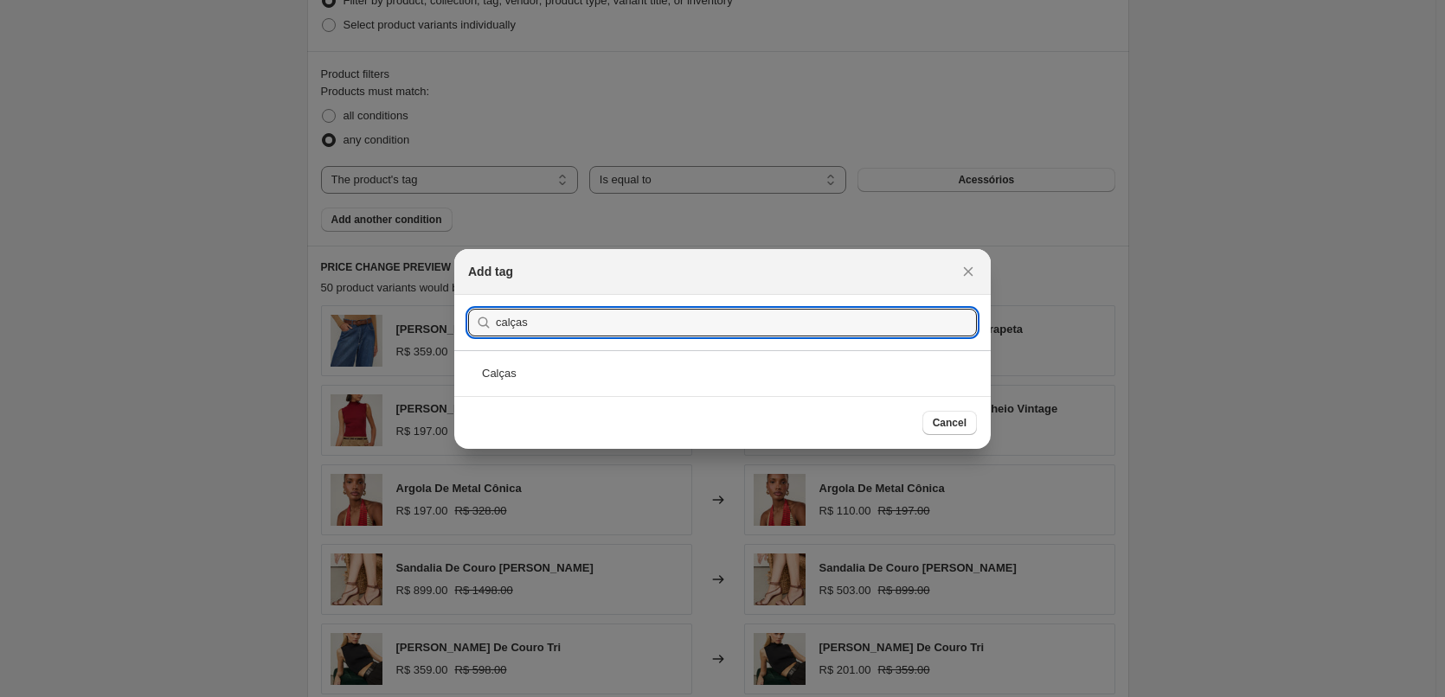
type input "calças"
click at [601, 369] on div "Calças" at bounding box center [722, 373] width 536 height 46
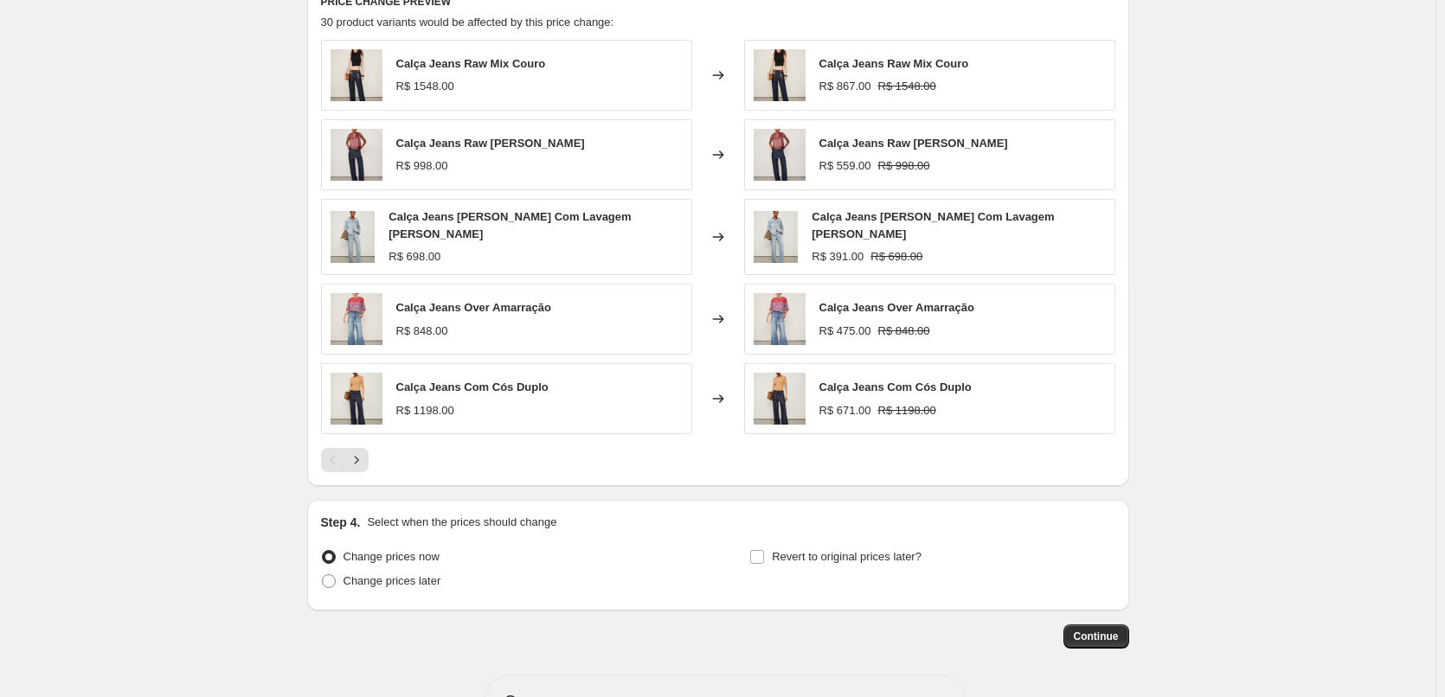
scroll to position [1328, 0]
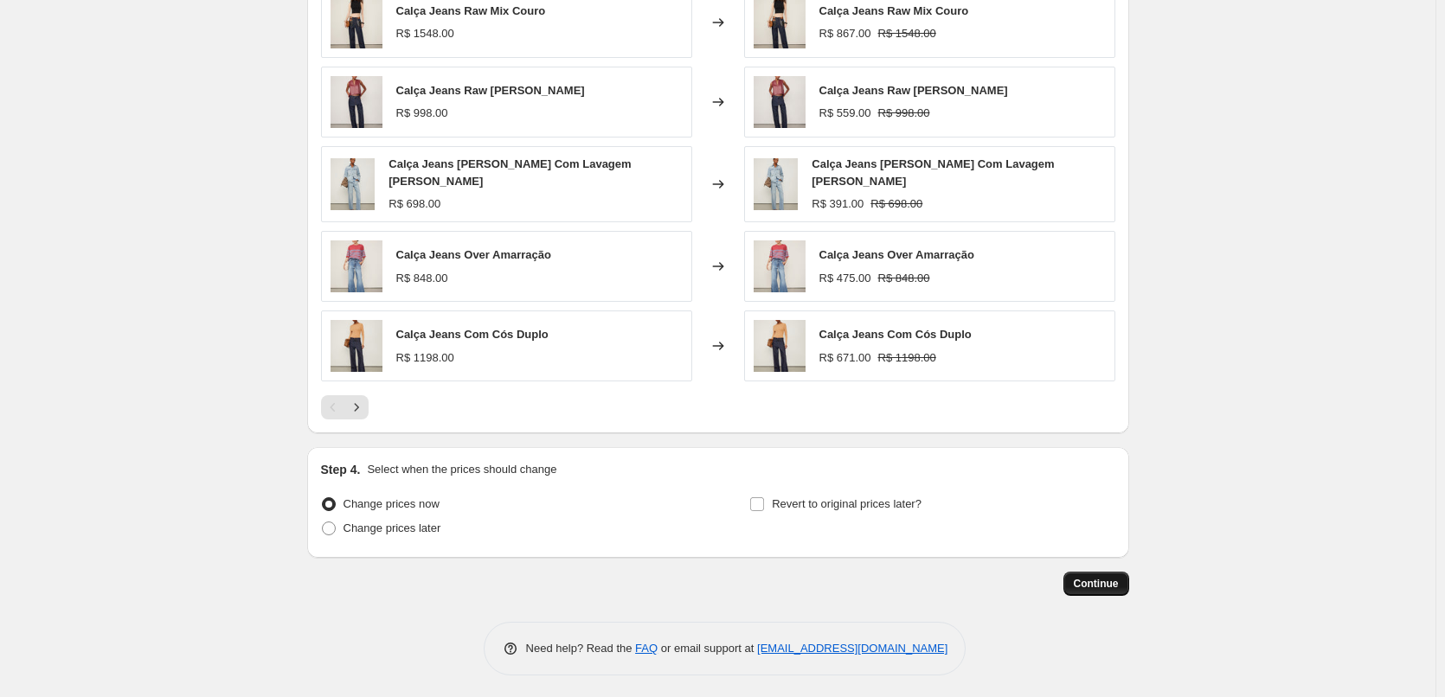
click at [1109, 587] on button "Continue" at bounding box center [1096, 584] width 66 height 24
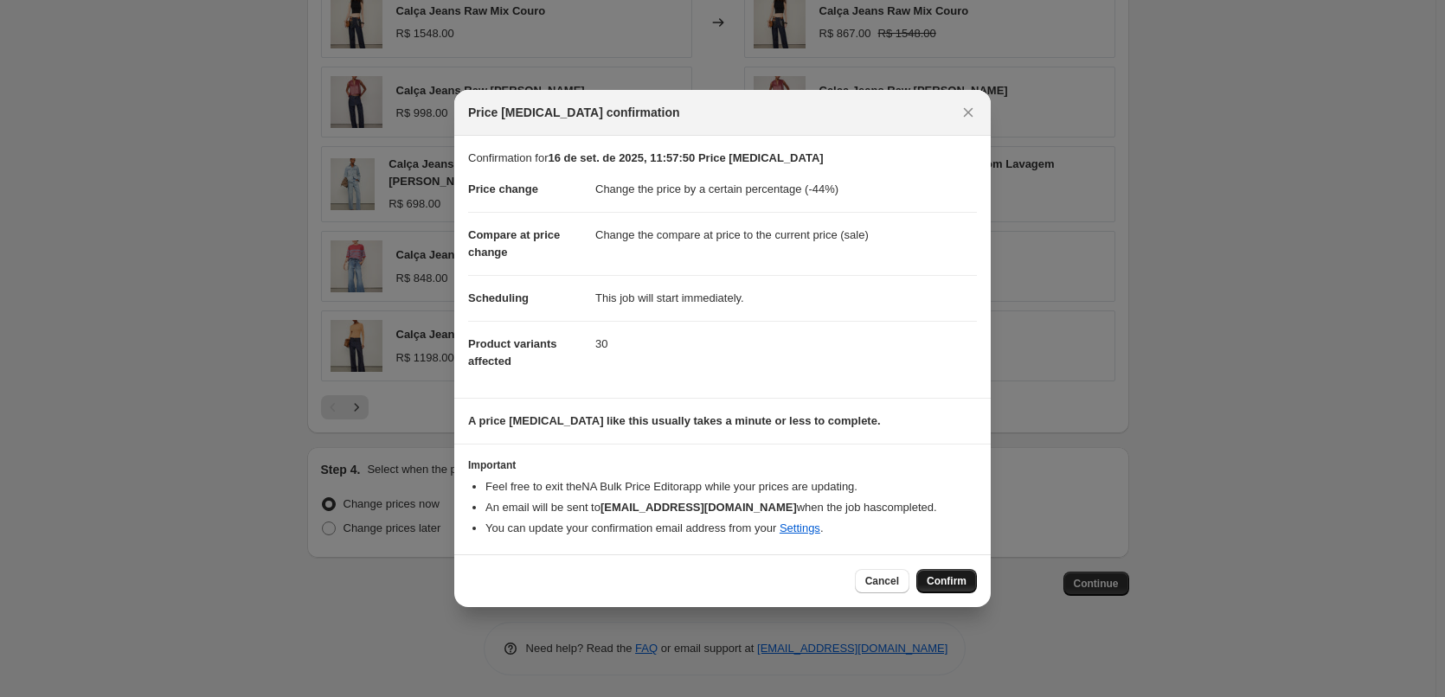
click at [955, 576] on span "Confirm" at bounding box center [946, 581] width 40 height 14
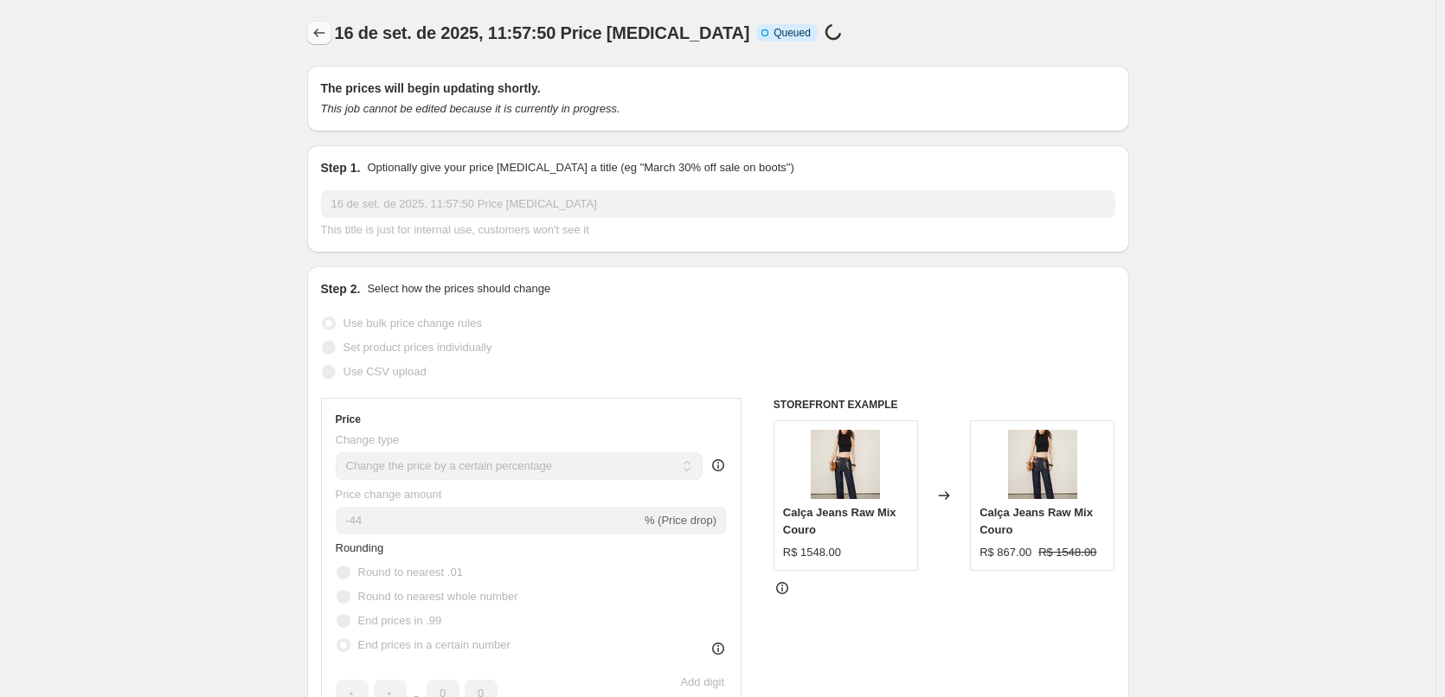
click at [318, 35] on icon "Price change jobs" at bounding box center [319, 32] width 17 height 17
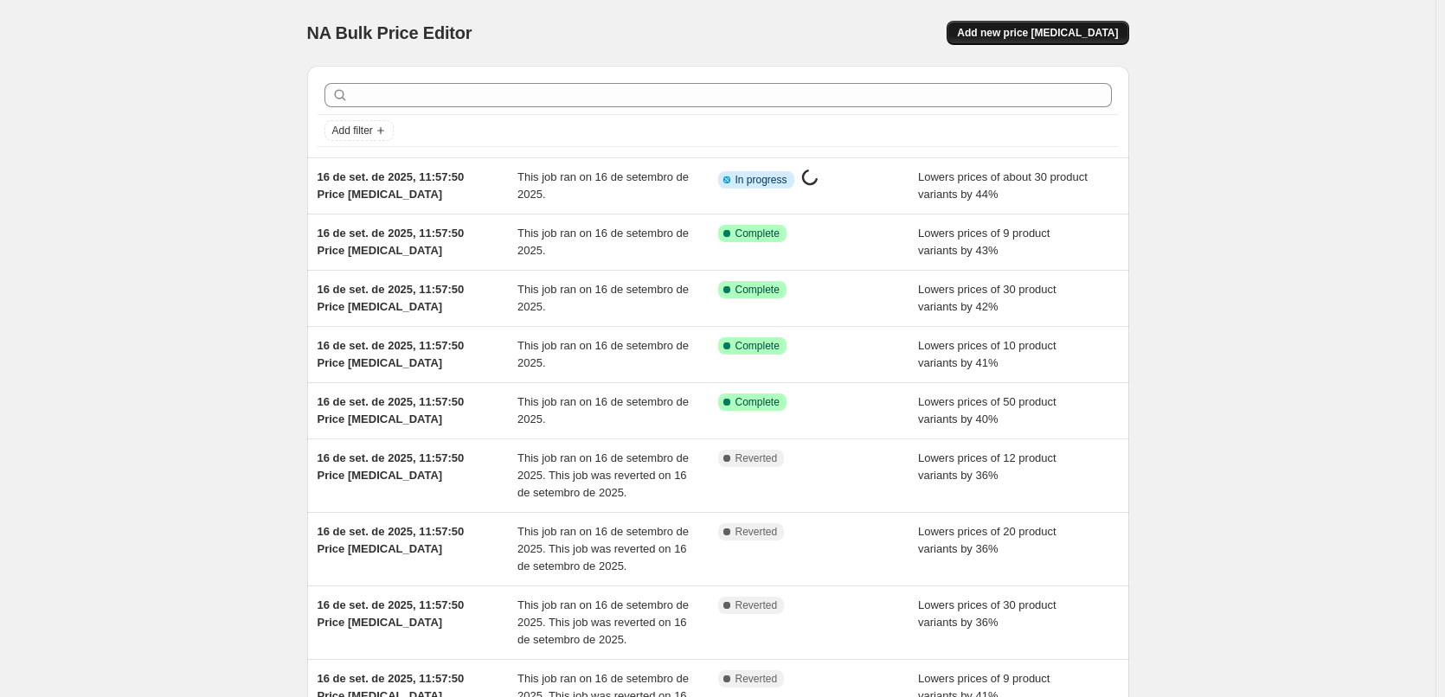
click at [1032, 29] on span "Add new price [MEDICAL_DATA]" at bounding box center [1037, 33] width 161 height 14
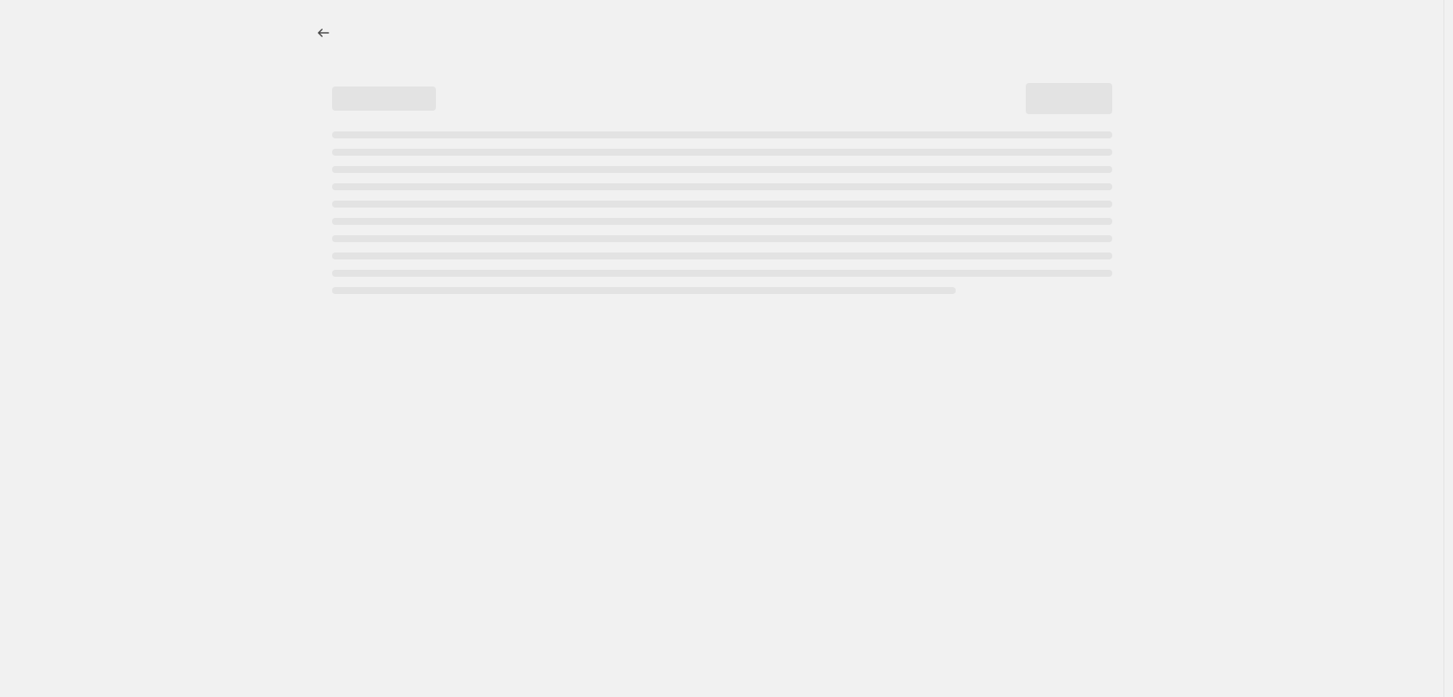
select select "percentage"
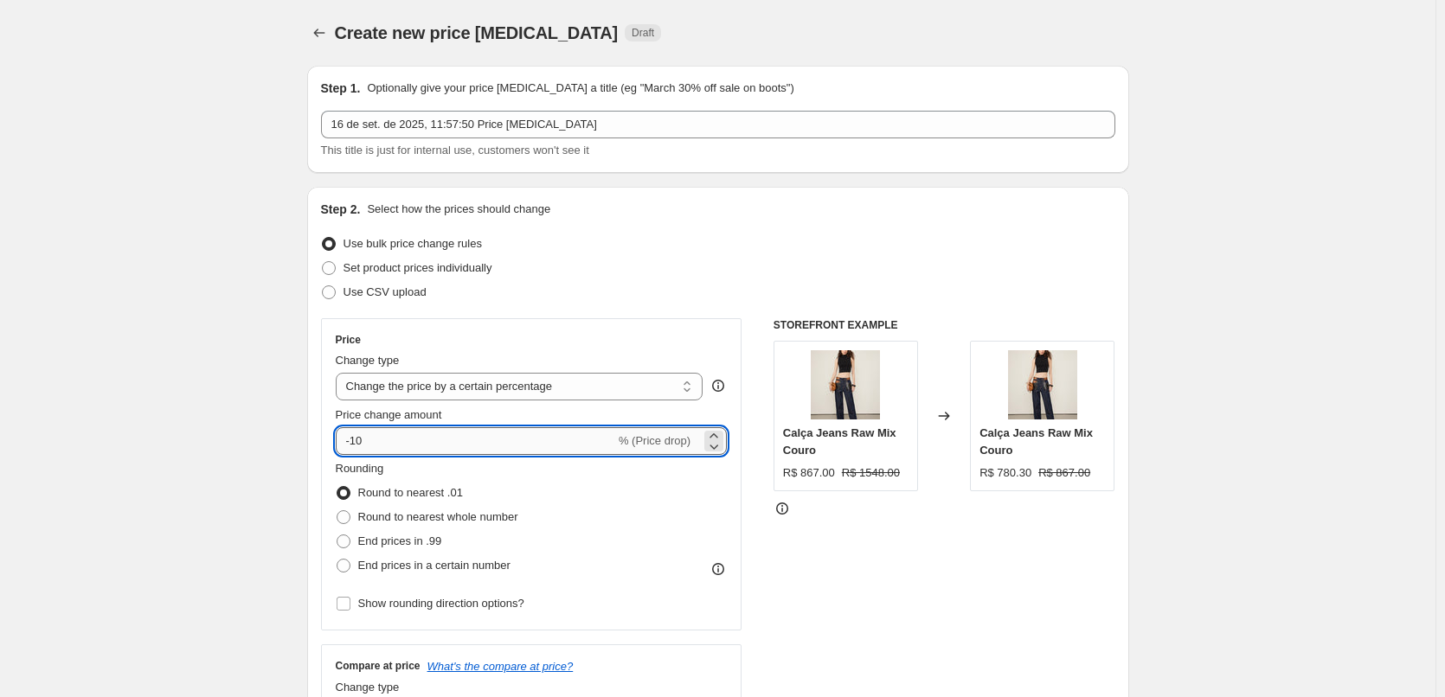
drag, startPoint x: 372, startPoint y: 445, endPoint x: 356, endPoint y: 445, distance: 16.5
click at [356, 445] on input "-10" at bounding box center [475, 441] width 279 height 28
type input "-45"
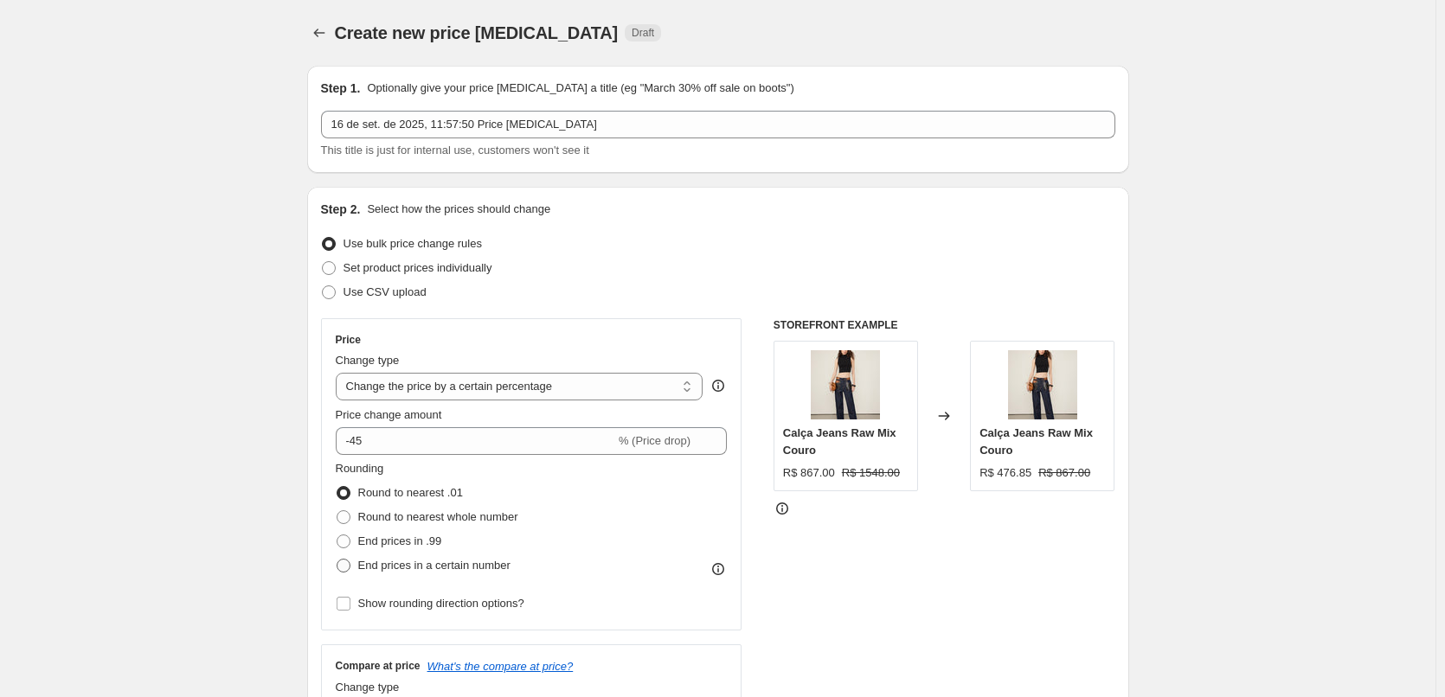
click at [422, 563] on span "End prices in a certain number" at bounding box center [434, 565] width 152 height 13
click at [337, 560] on input "End prices in a certain number" at bounding box center [336, 559] width 1 height 1
radio input "true"
drag, startPoint x: 447, startPoint y: 615, endPoint x: 416, endPoint y: 614, distance: 31.2
click at [419, 616] on div ". 5 0" at bounding box center [417, 614] width 162 height 28
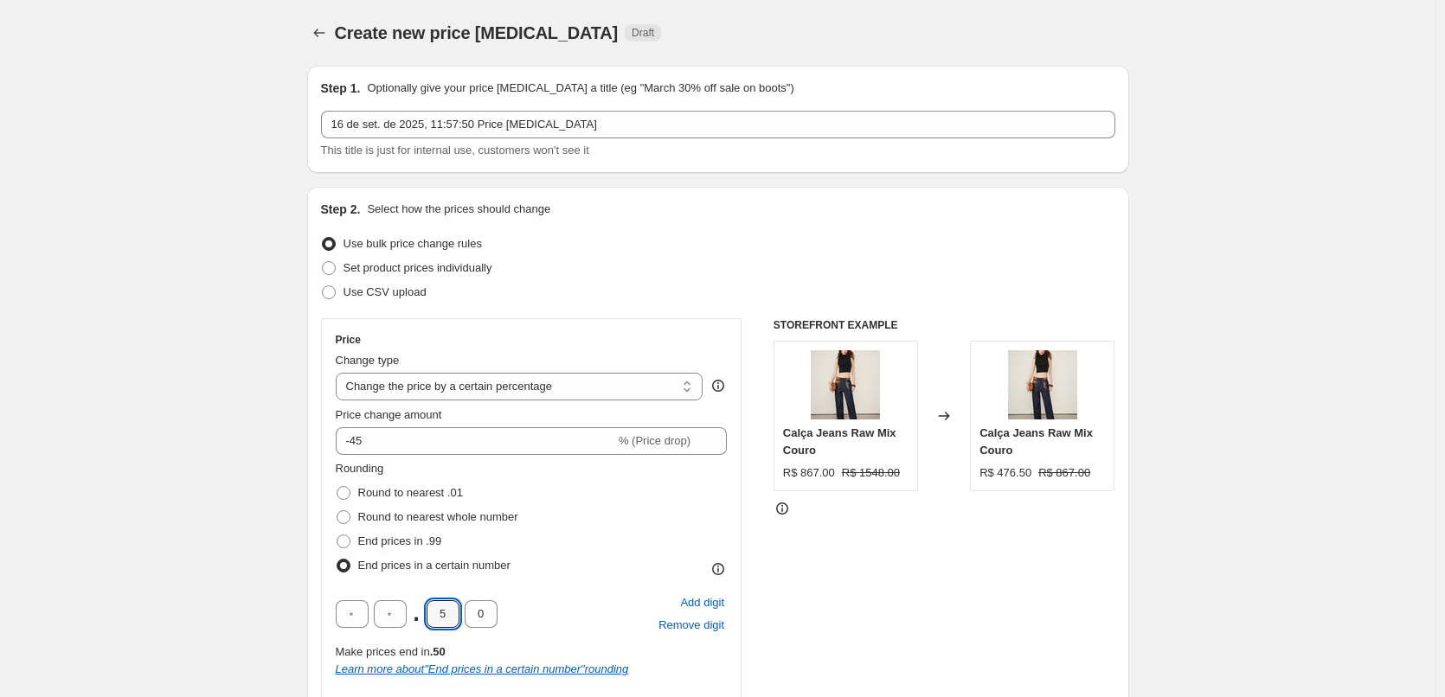
type input "0"
click at [646, 561] on div "Rounding Round to nearest .01 Round to nearest whole number End prices in .99 E…" at bounding box center [532, 519] width 392 height 118
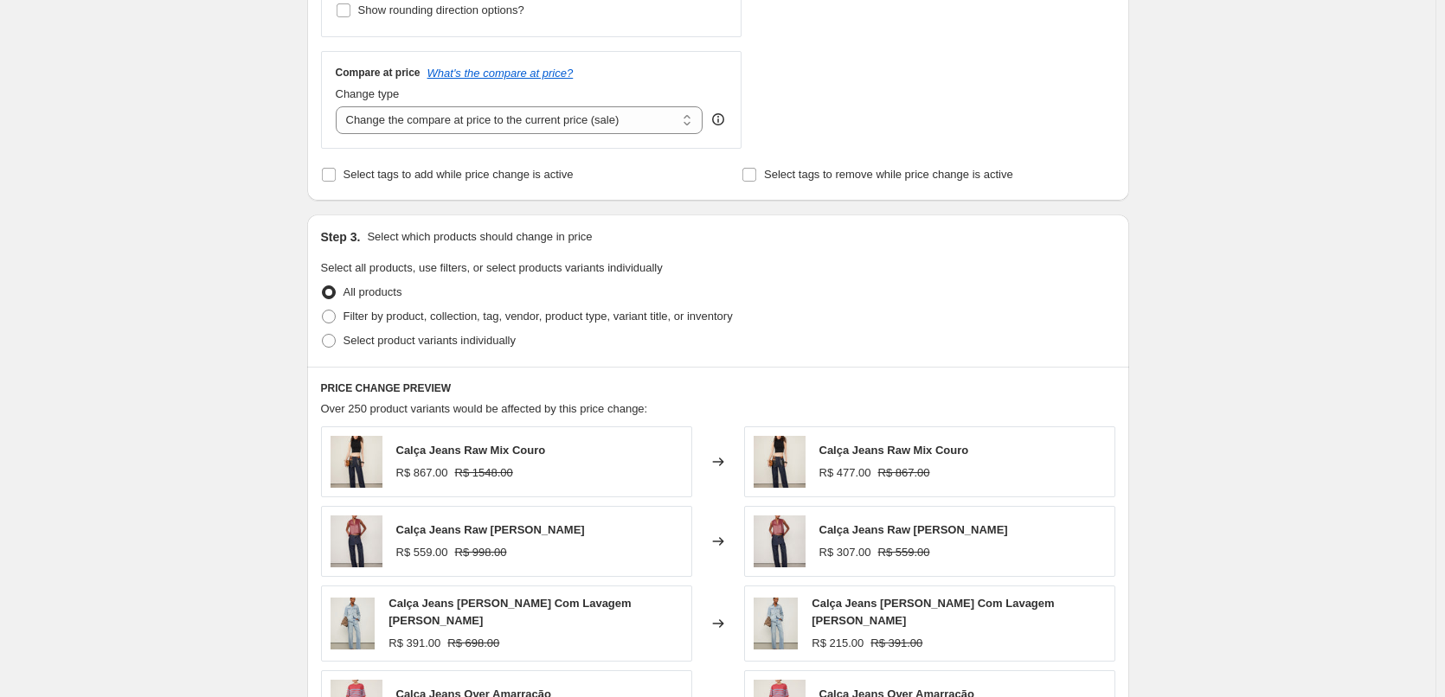
scroll to position [750, 0]
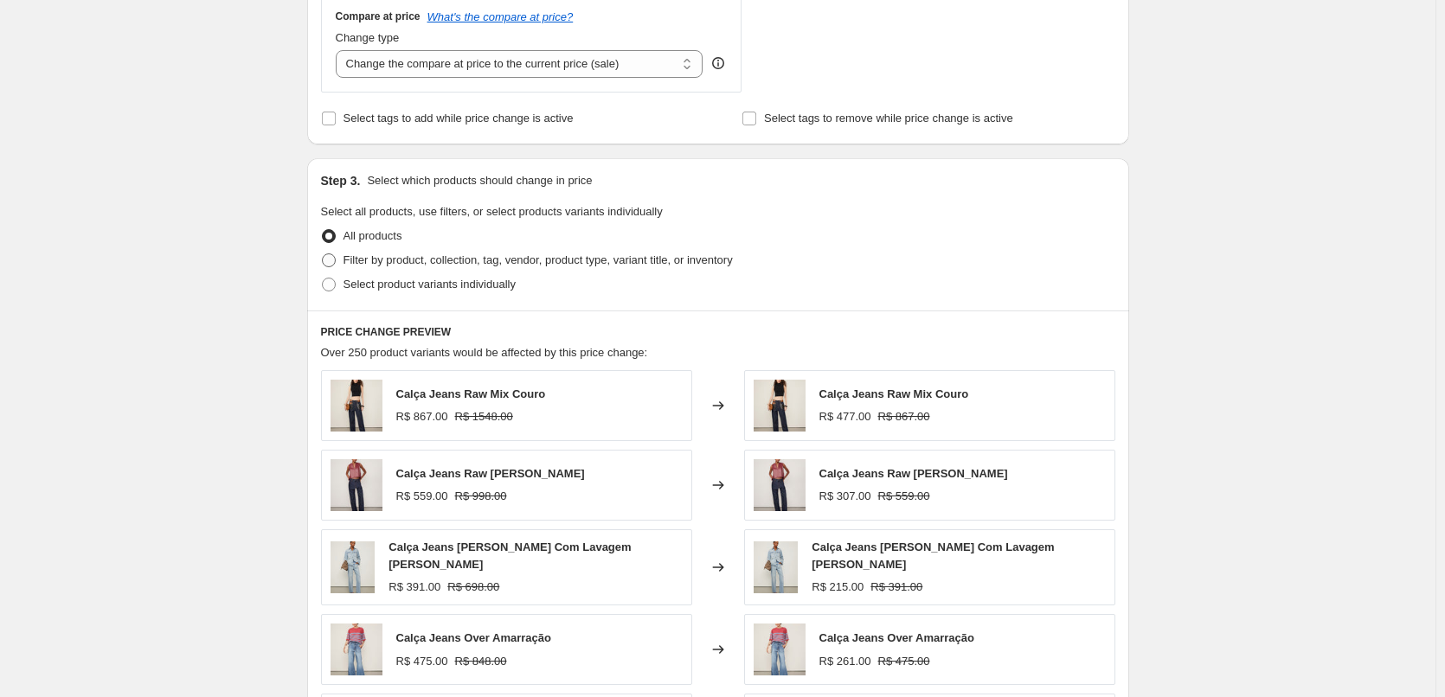
click at [388, 265] on span "Filter by product, collection, tag, vendor, product type, variant title, or inv…" at bounding box center [537, 259] width 389 height 13
click at [323, 254] on input "Filter by product, collection, tag, vendor, product type, variant title, or inv…" at bounding box center [322, 253] width 1 height 1
radio input "true"
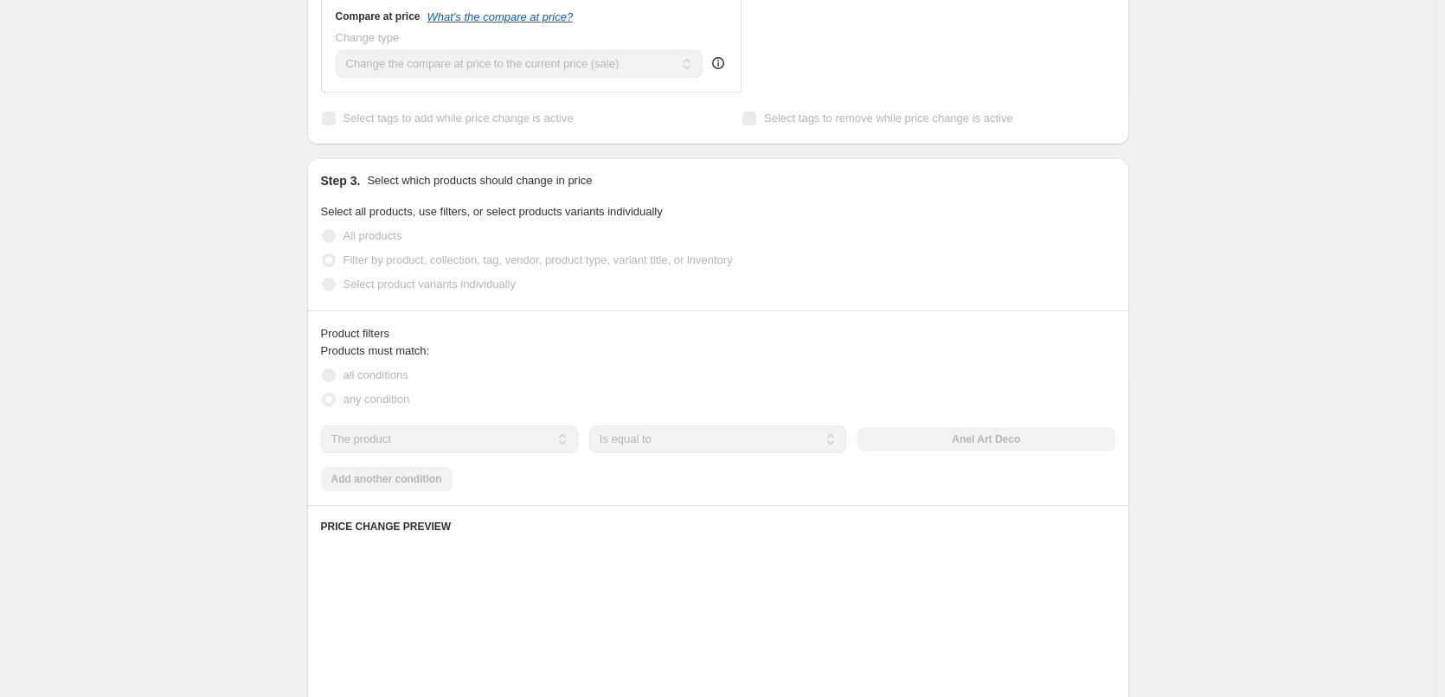
drag, startPoint x: 406, startPoint y: 442, endPoint x: 409, endPoint y: 453, distance: 11.8
click at [406, 442] on select "The product The product's collection The product's tag The product's vendor The…" at bounding box center [449, 440] width 257 height 28
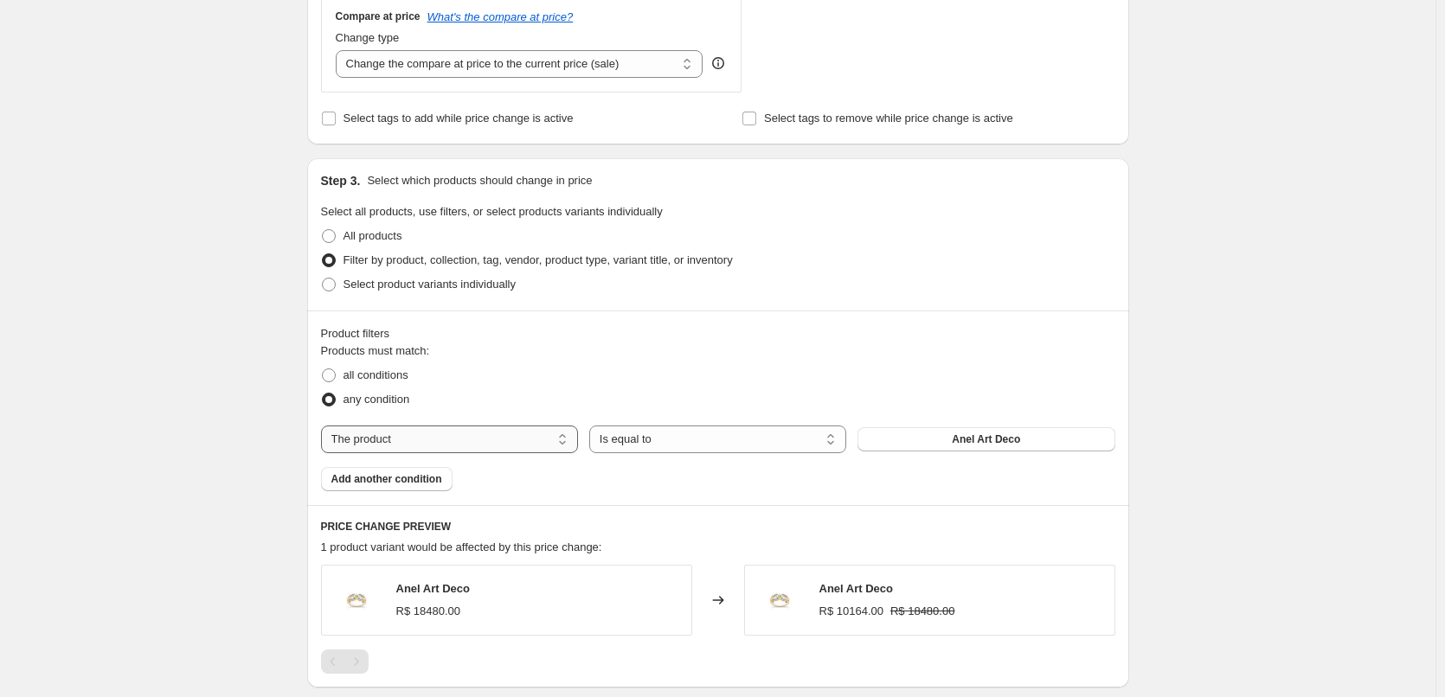
select select "tag"
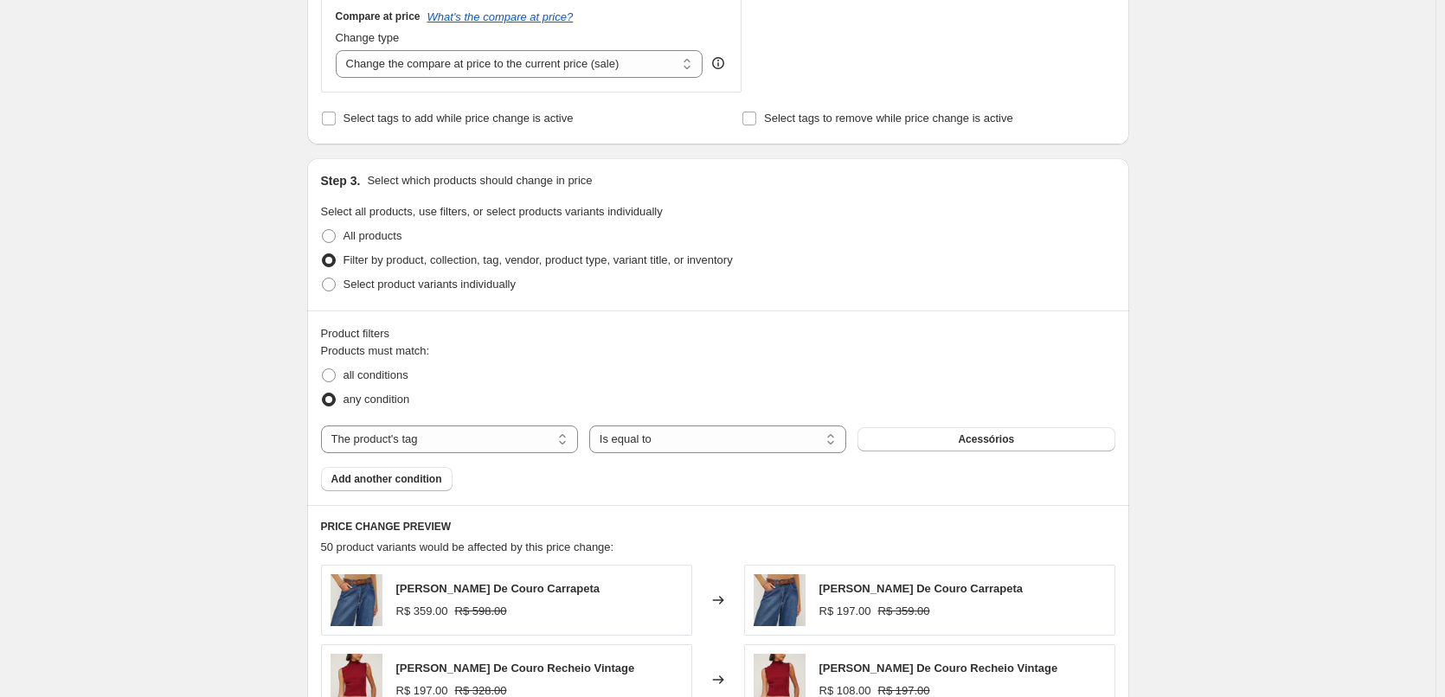
select select "percentage"
select select "tag"
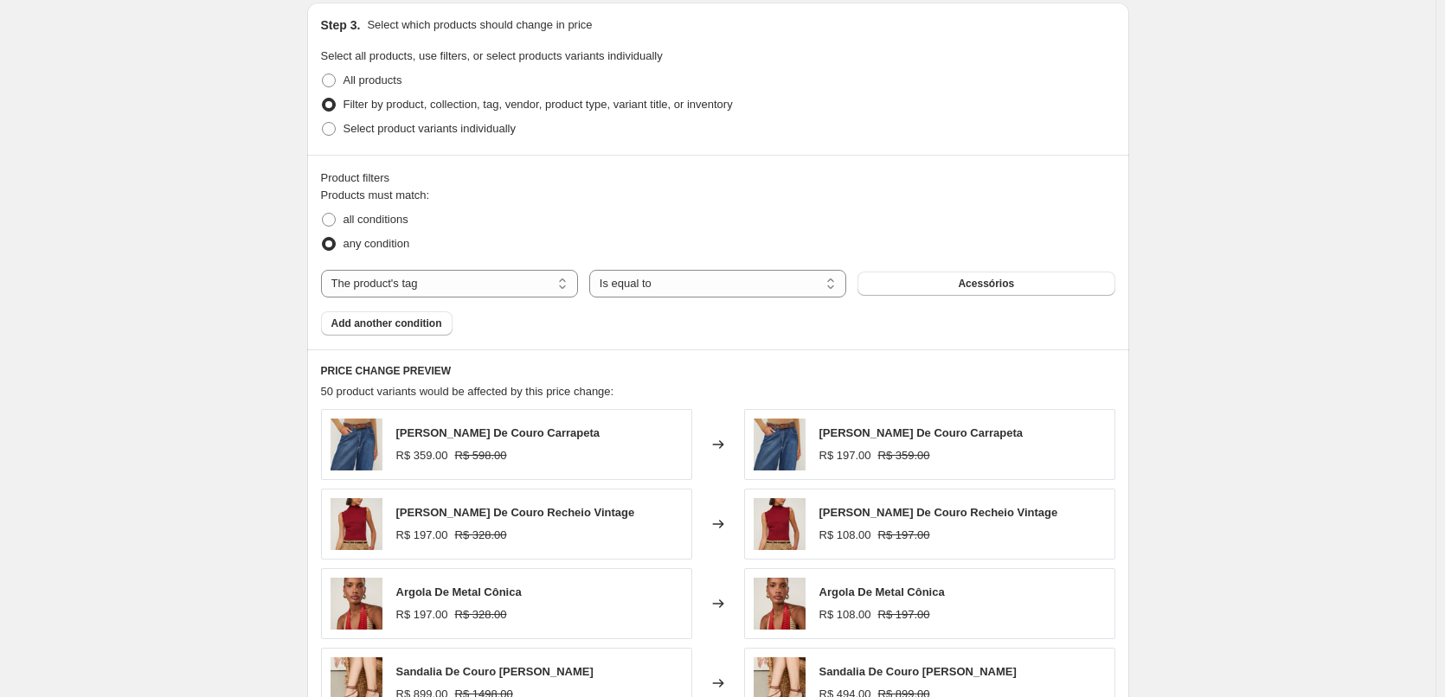
scroll to position [922, 0]
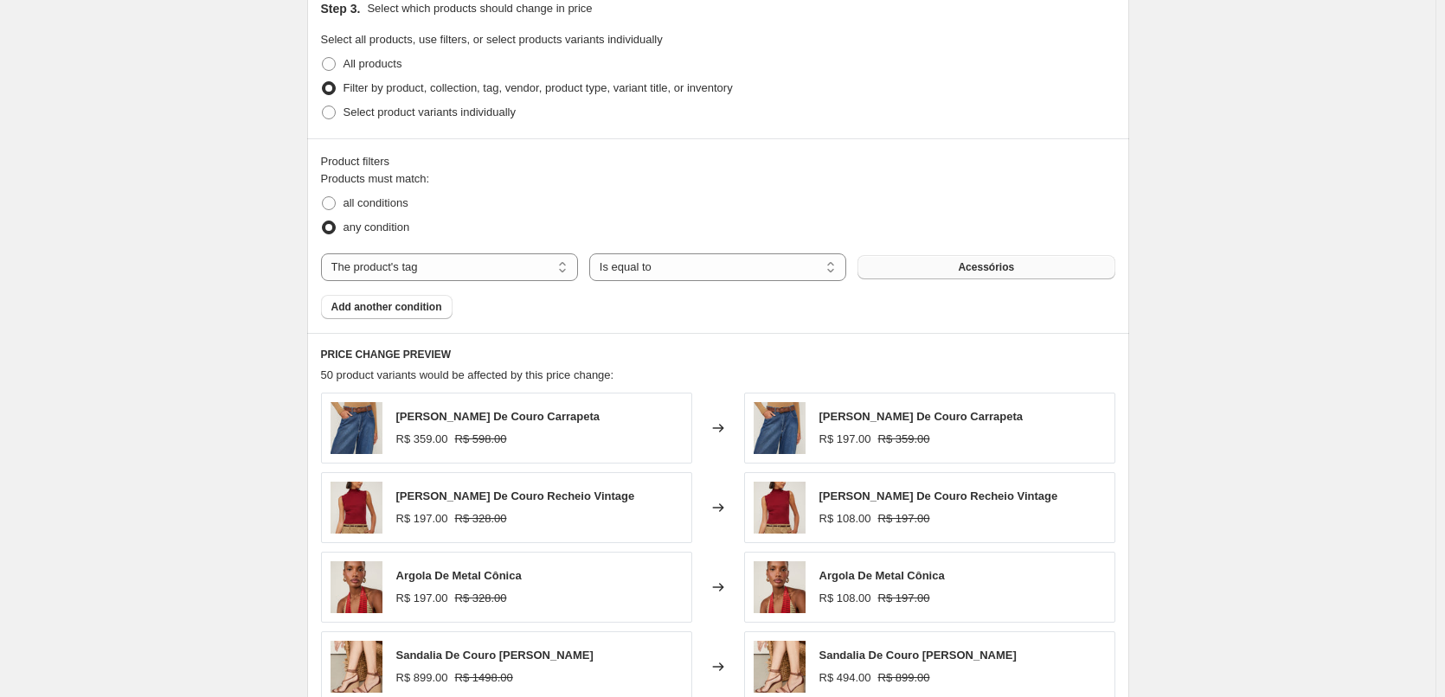
click at [1022, 279] on button "Acessórios" at bounding box center [985, 267] width 257 height 24
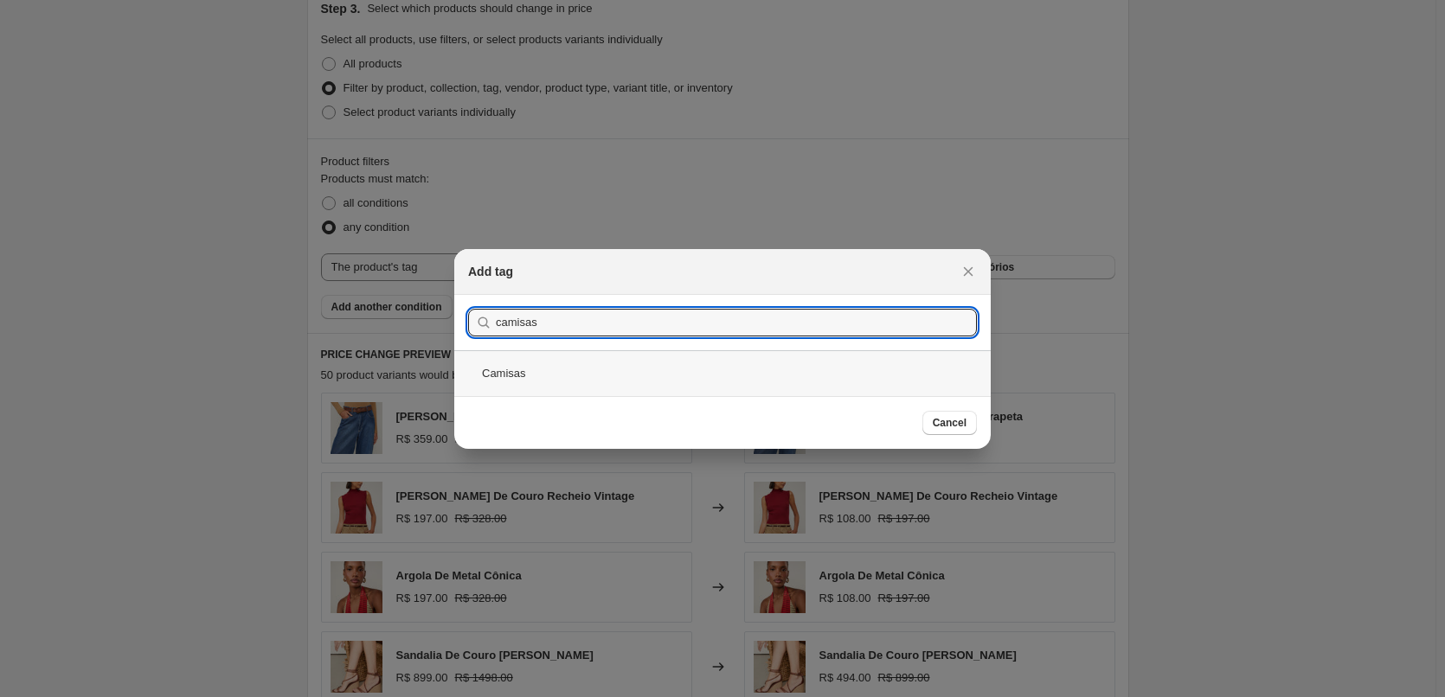
type input "camisas"
click at [593, 373] on div "Camisas" at bounding box center [722, 373] width 536 height 46
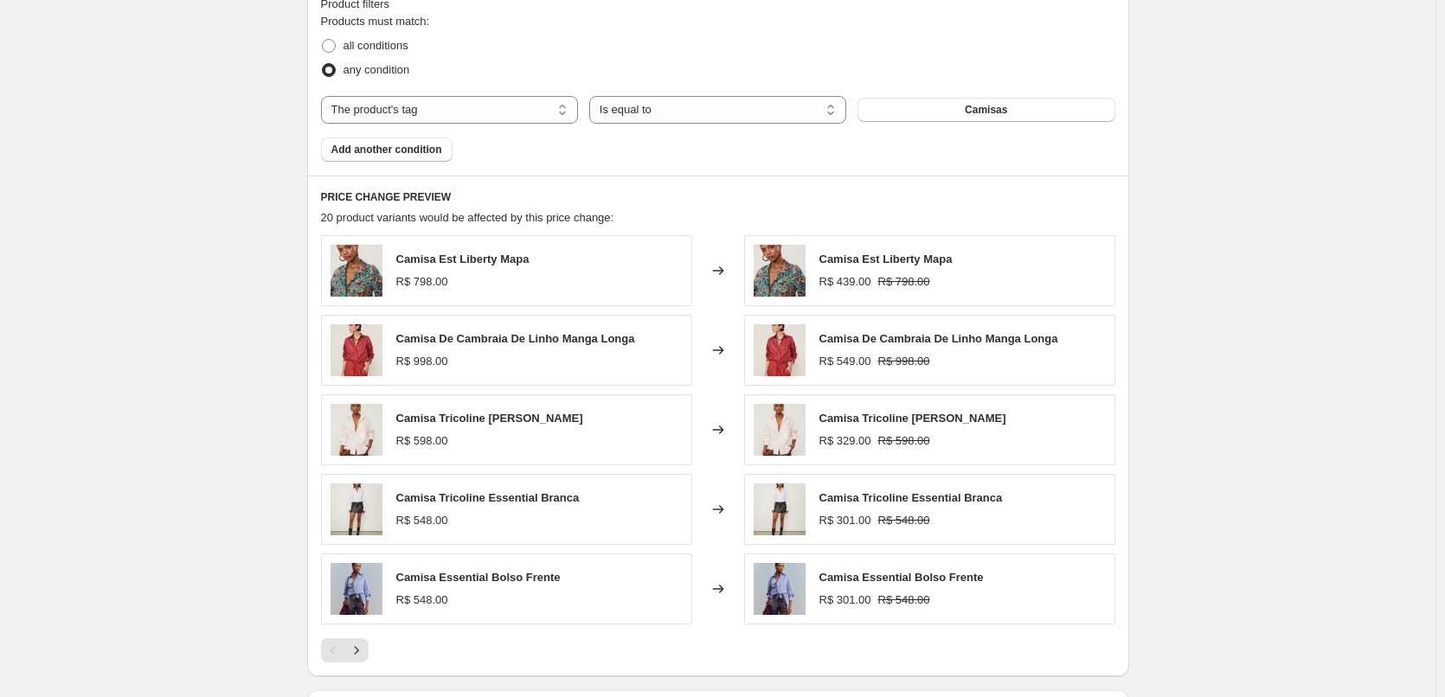
scroll to position [1328, 0]
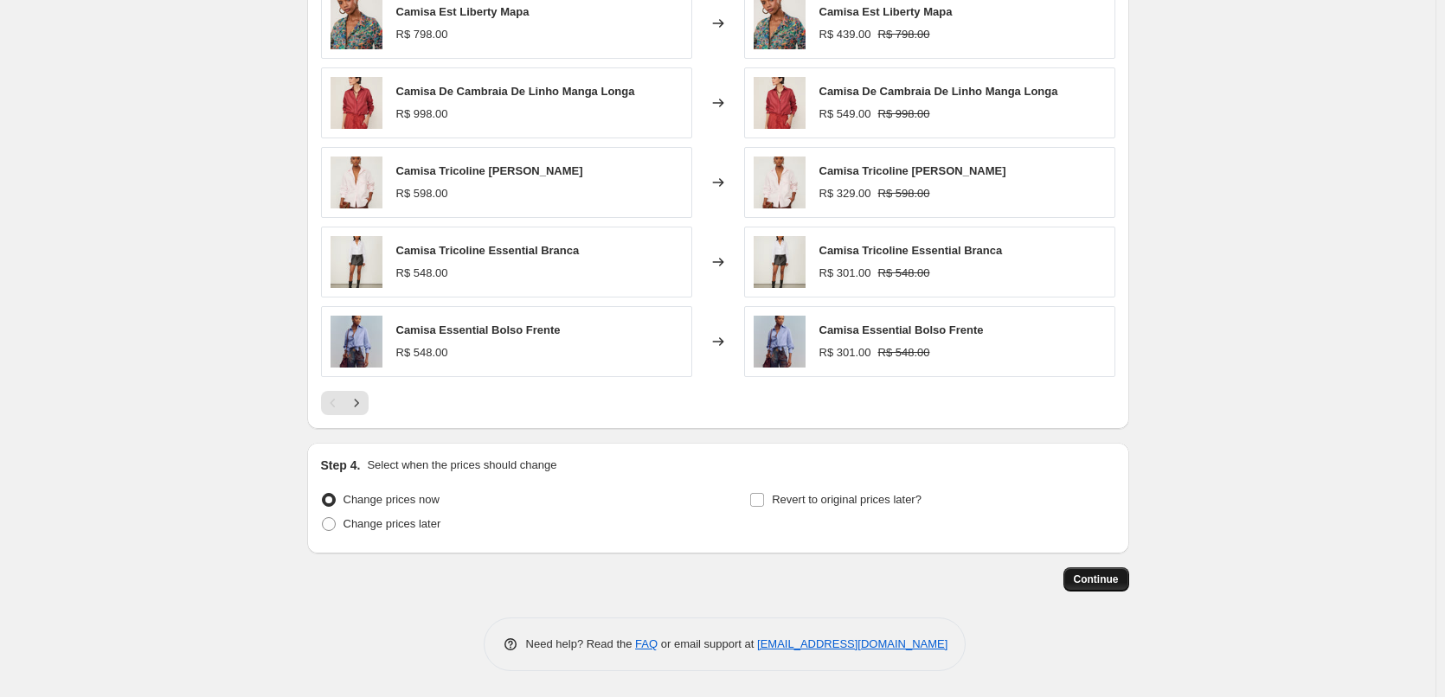
click at [1114, 585] on span "Continue" at bounding box center [1095, 580] width 45 height 14
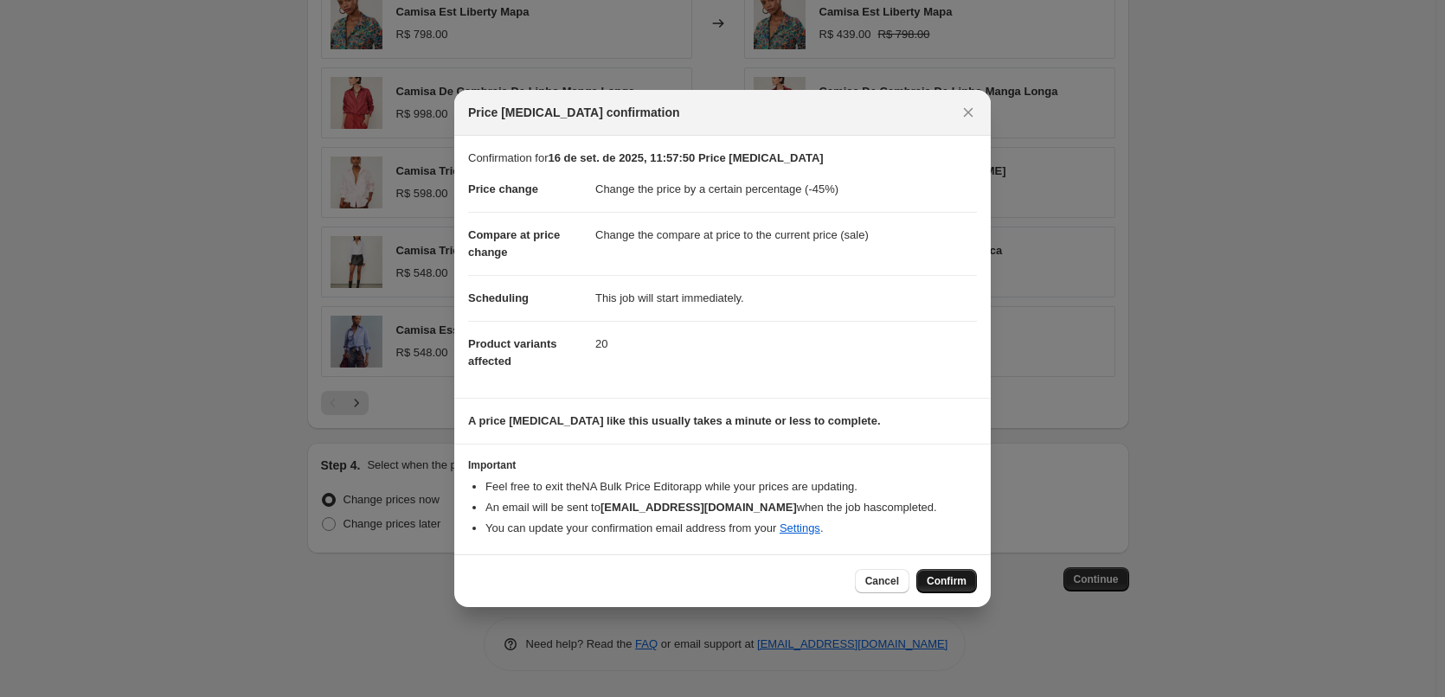
click at [956, 586] on span "Confirm" at bounding box center [946, 581] width 40 height 14
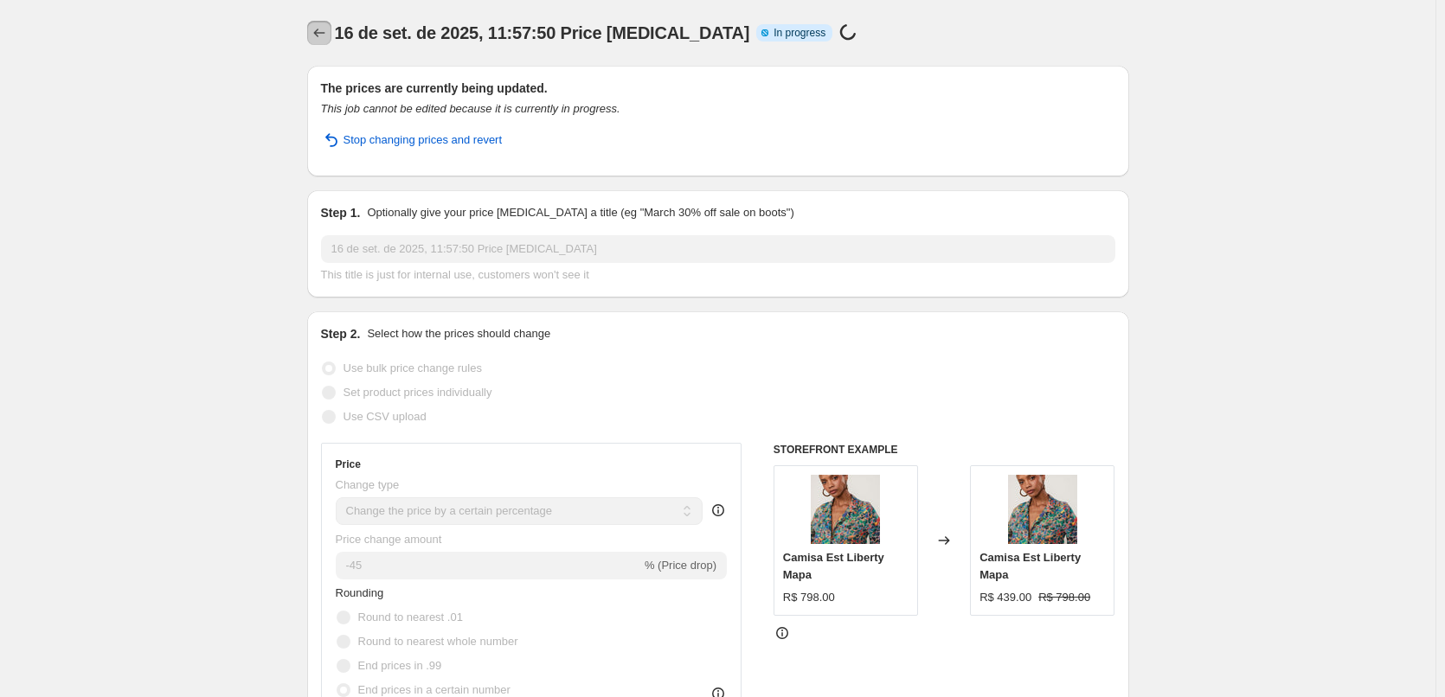
click at [321, 43] on button "Price change jobs" at bounding box center [319, 33] width 24 height 24
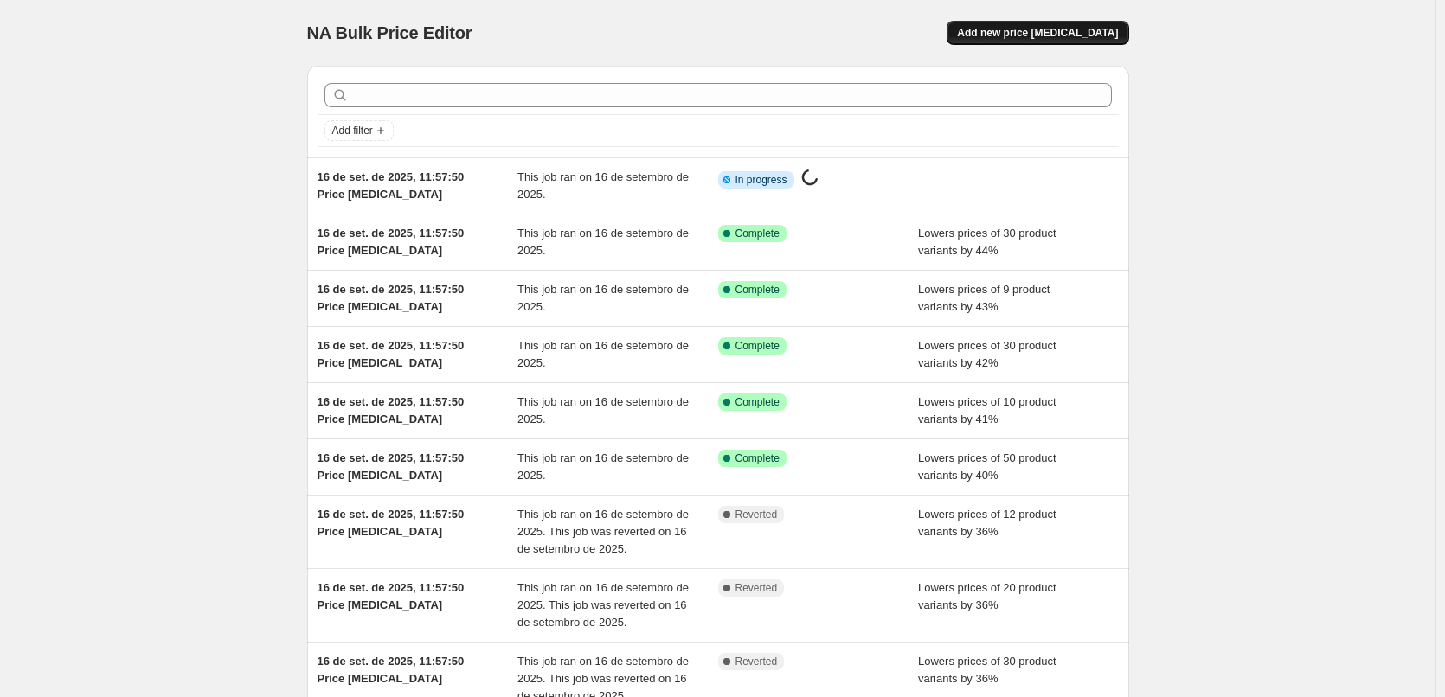
click at [1051, 28] on span "Add new price [MEDICAL_DATA]" at bounding box center [1037, 33] width 161 height 14
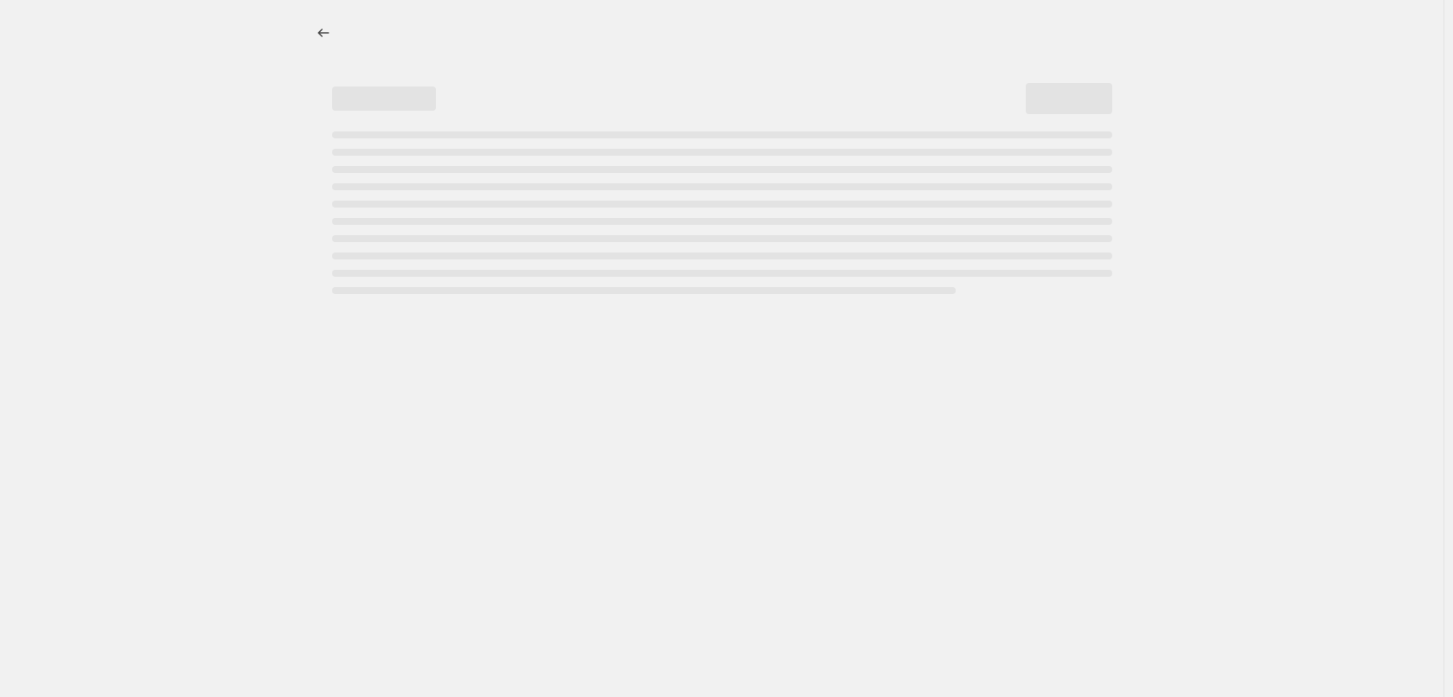
select select "percentage"
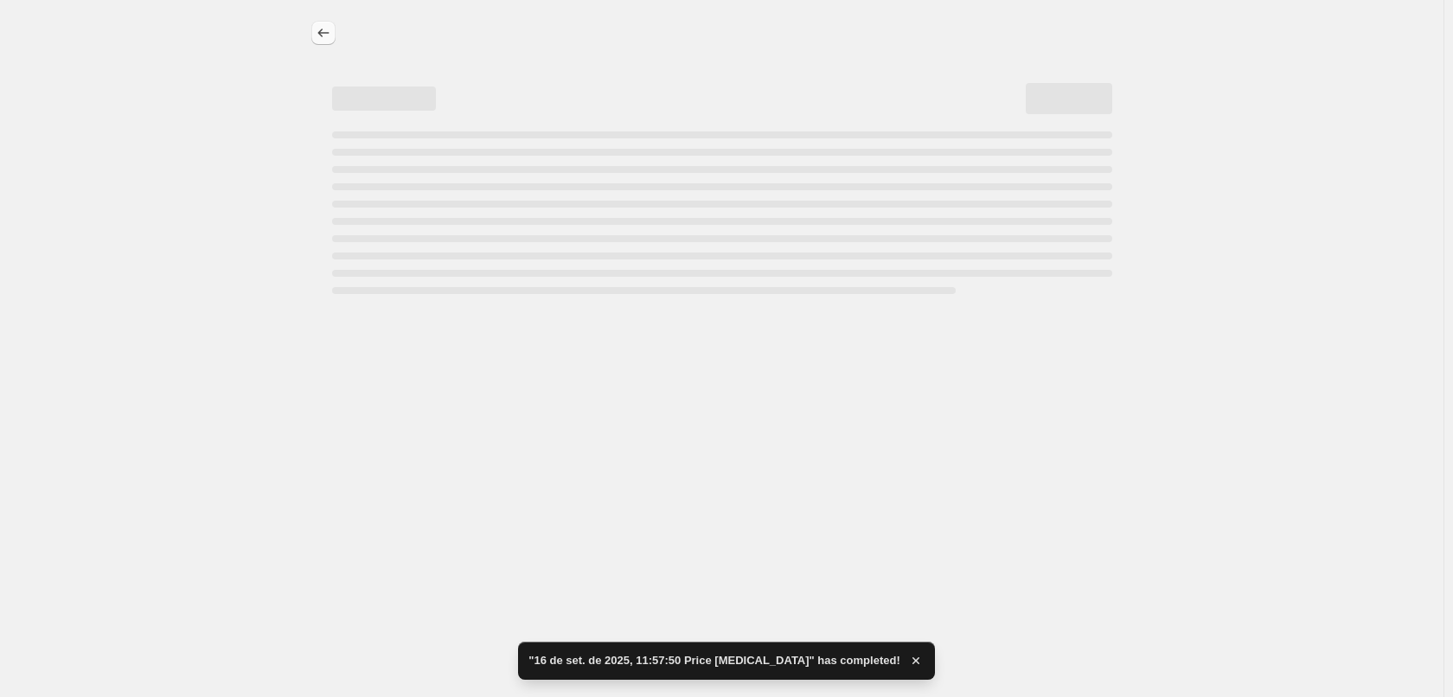
click at [321, 35] on icon "Price change jobs" at bounding box center [323, 32] width 17 height 17
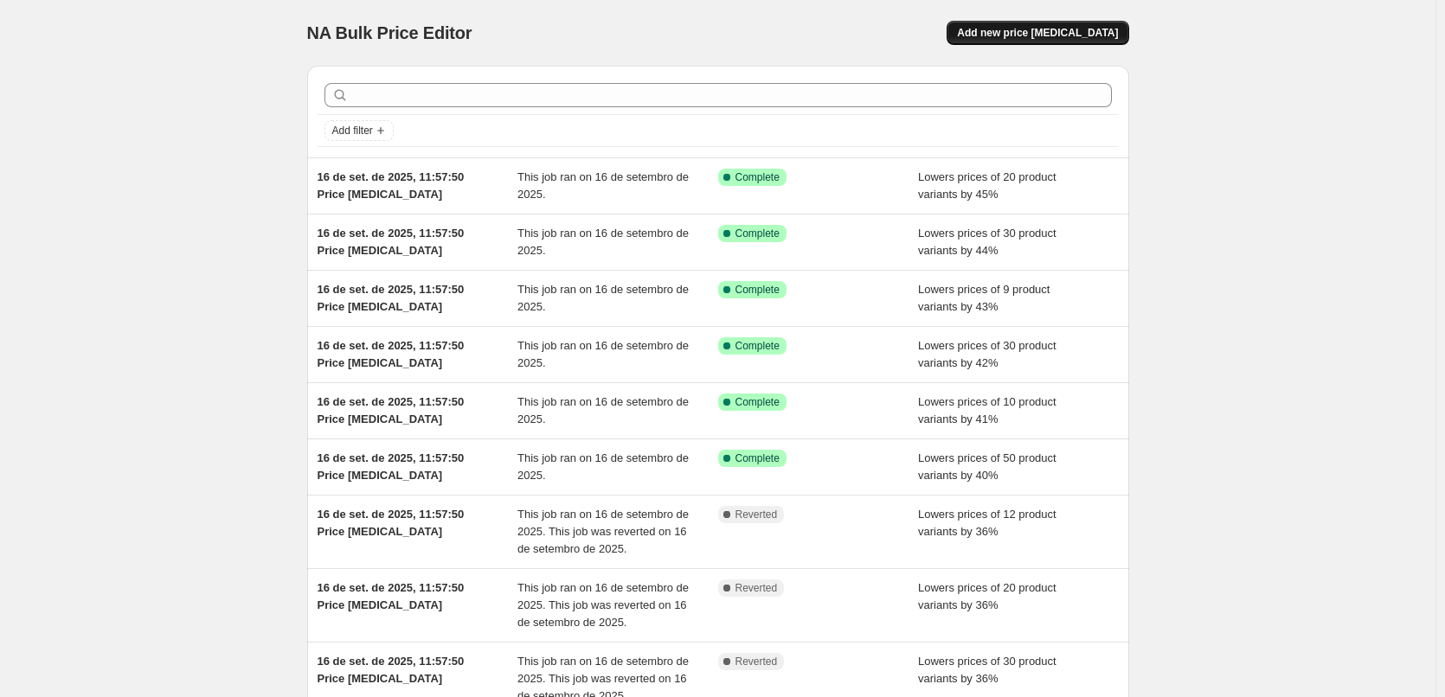
click at [1027, 33] on span "Add new price [MEDICAL_DATA]" at bounding box center [1037, 33] width 161 height 14
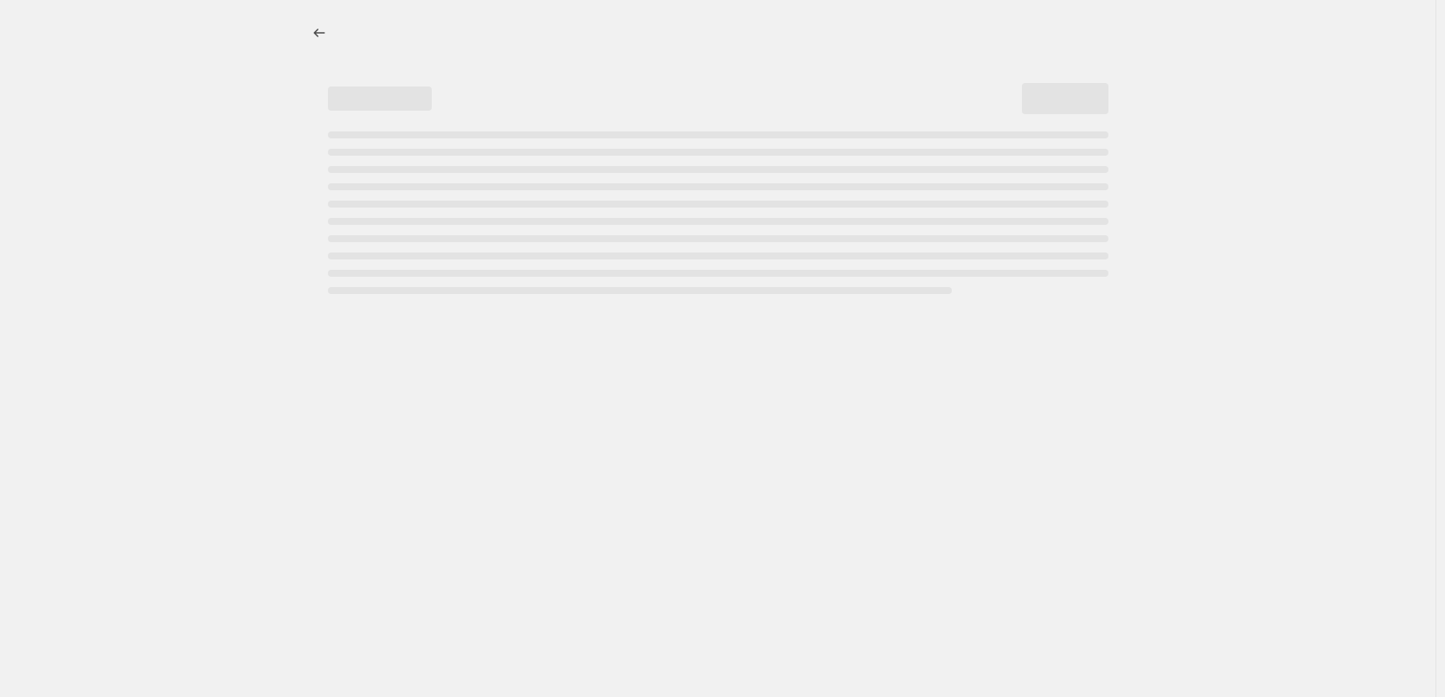
select select "percentage"
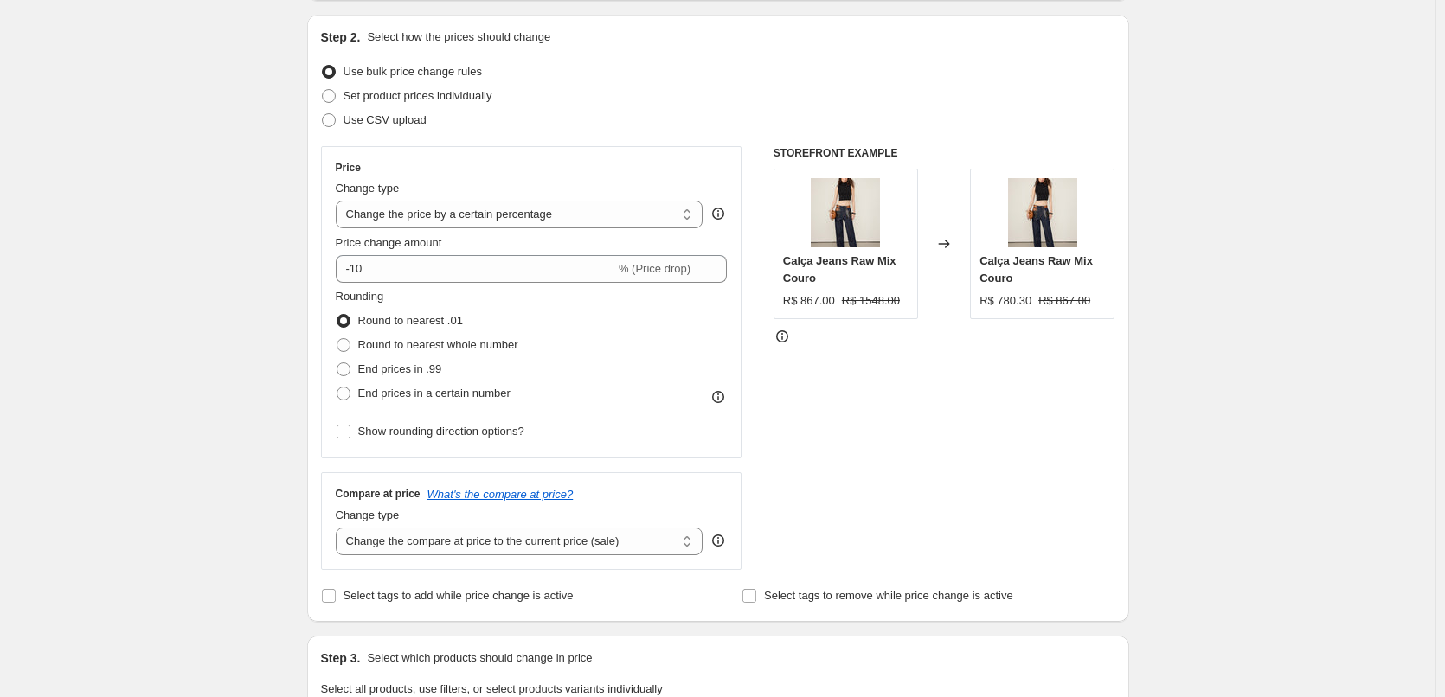
scroll to position [173, 0]
drag, startPoint x: 409, startPoint y: 266, endPoint x: 355, endPoint y: 277, distance: 55.6
click at [355, 277] on input "-10" at bounding box center [475, 268] width 279 height 28
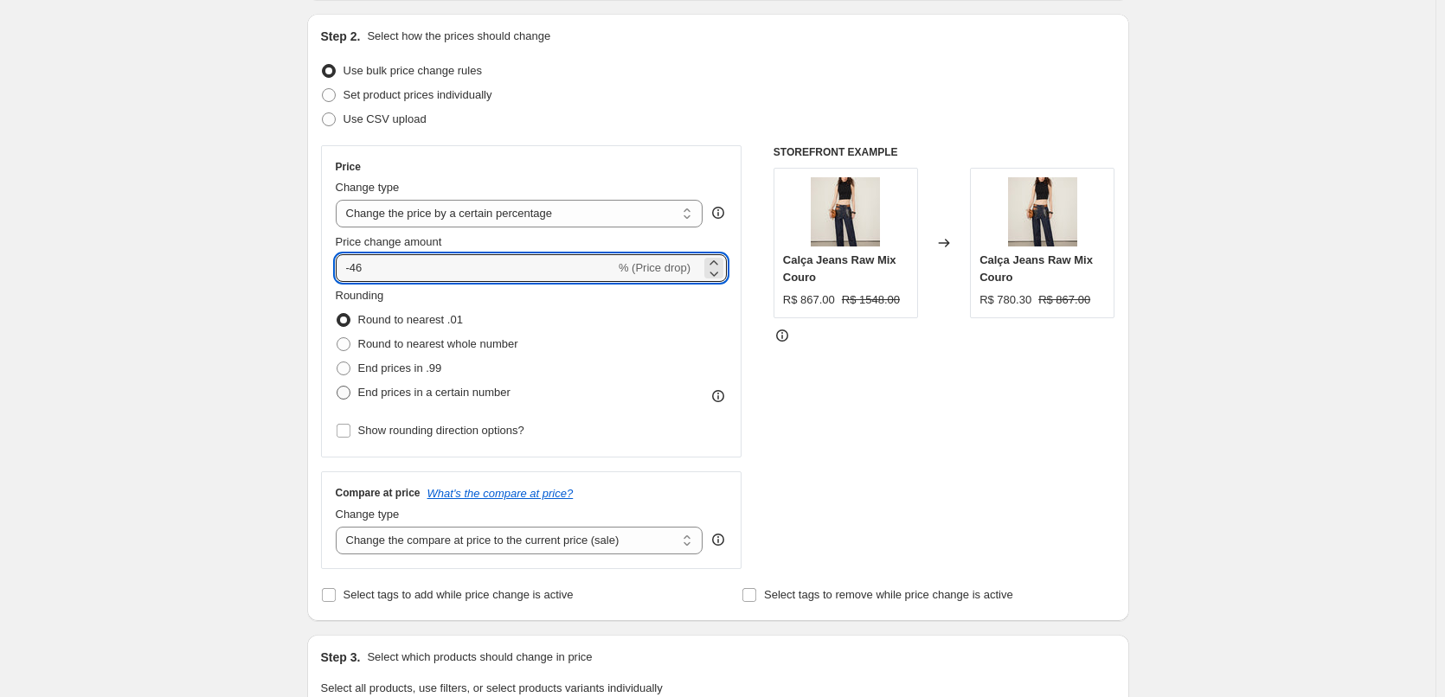
type input "-46"
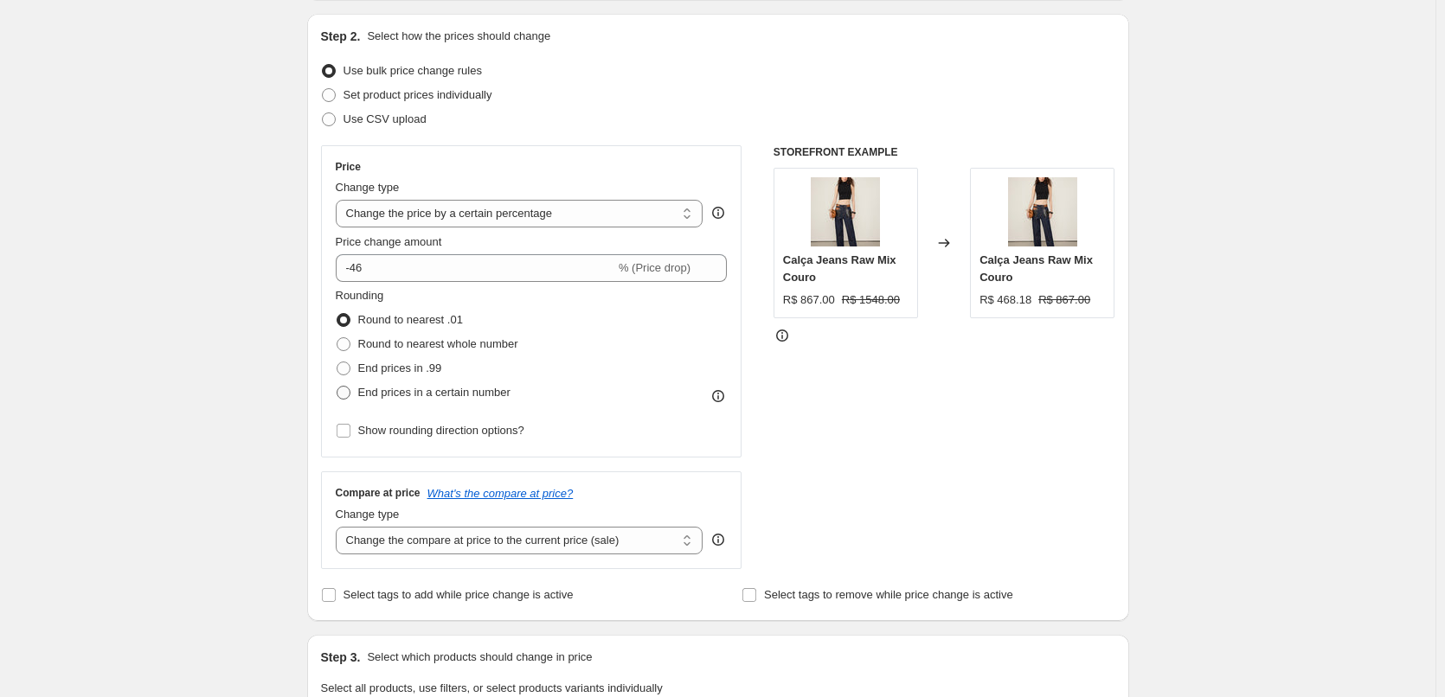
click at [442, 394] on span "End prices in a certain number" at bounding box center [434, 392] width 152 height 13
click at [337, 387] on input "End prices in a certain number" at bounding box center [336, 386] width 1 height 1
radio input "true"
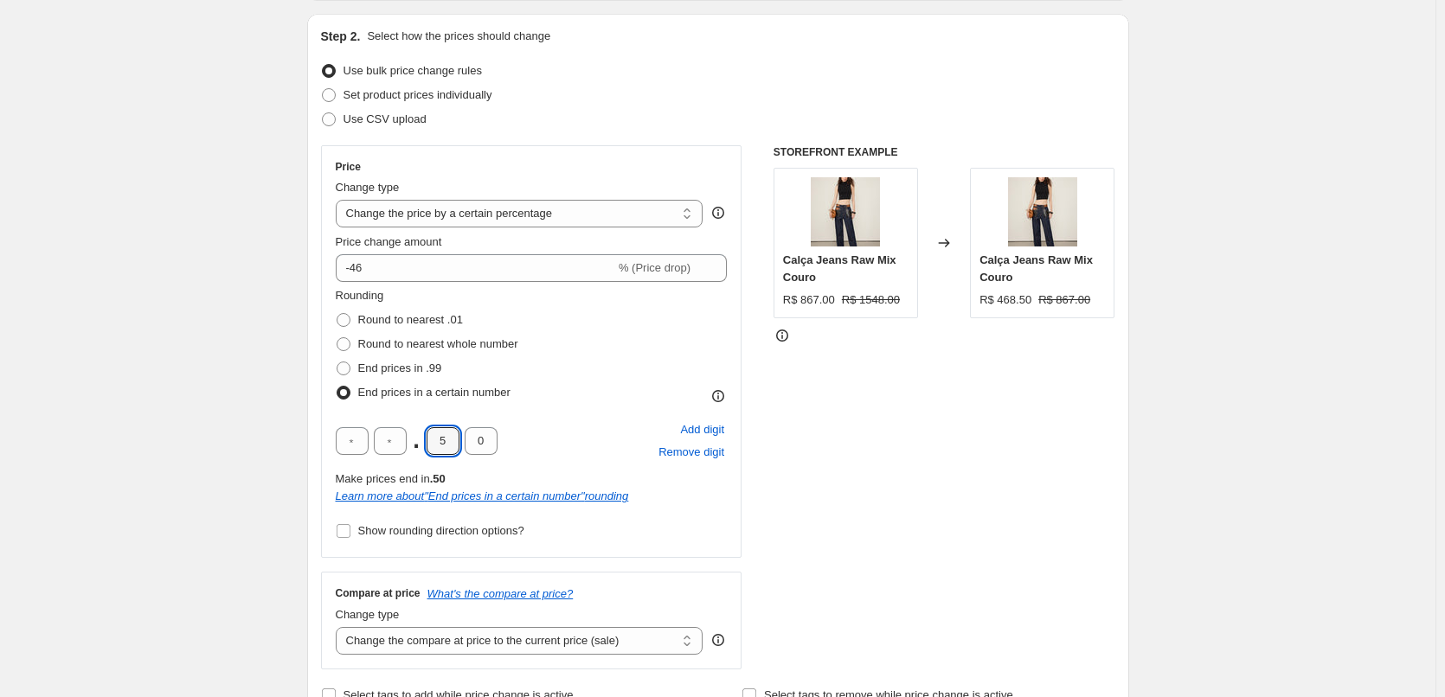
drag, startPoint x: 437, startPoint y: 447, endPoint x: 424, endPoint y: 450, distance: 13.2
click at [424, 450] on div ". 5 0" at bounding box center [417, 441] width 162 height 28
type input "0"
click at [604, 382] on div "Rounding Round to nearest .01 Round to nearest whole number End prices in .99 E…" at bounding box center [532, 346] width 392 height 118
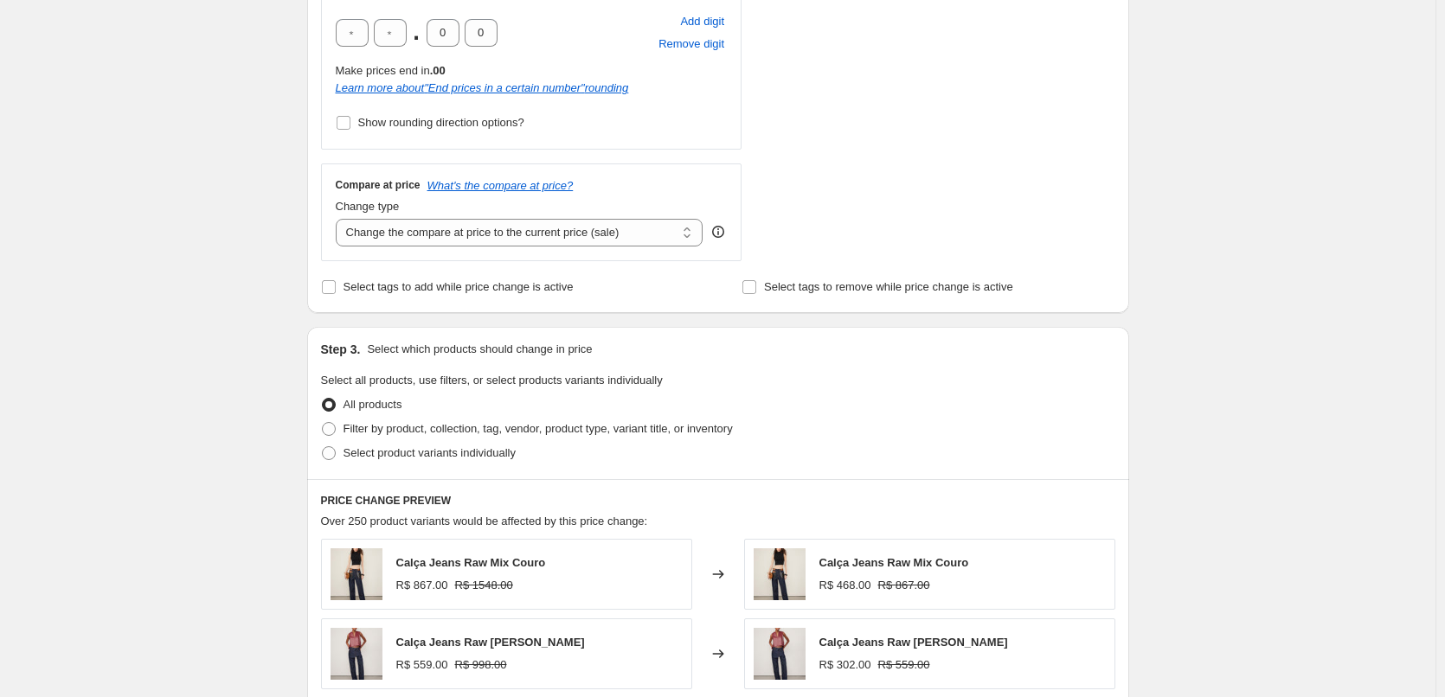
scroll to position [807, 0]
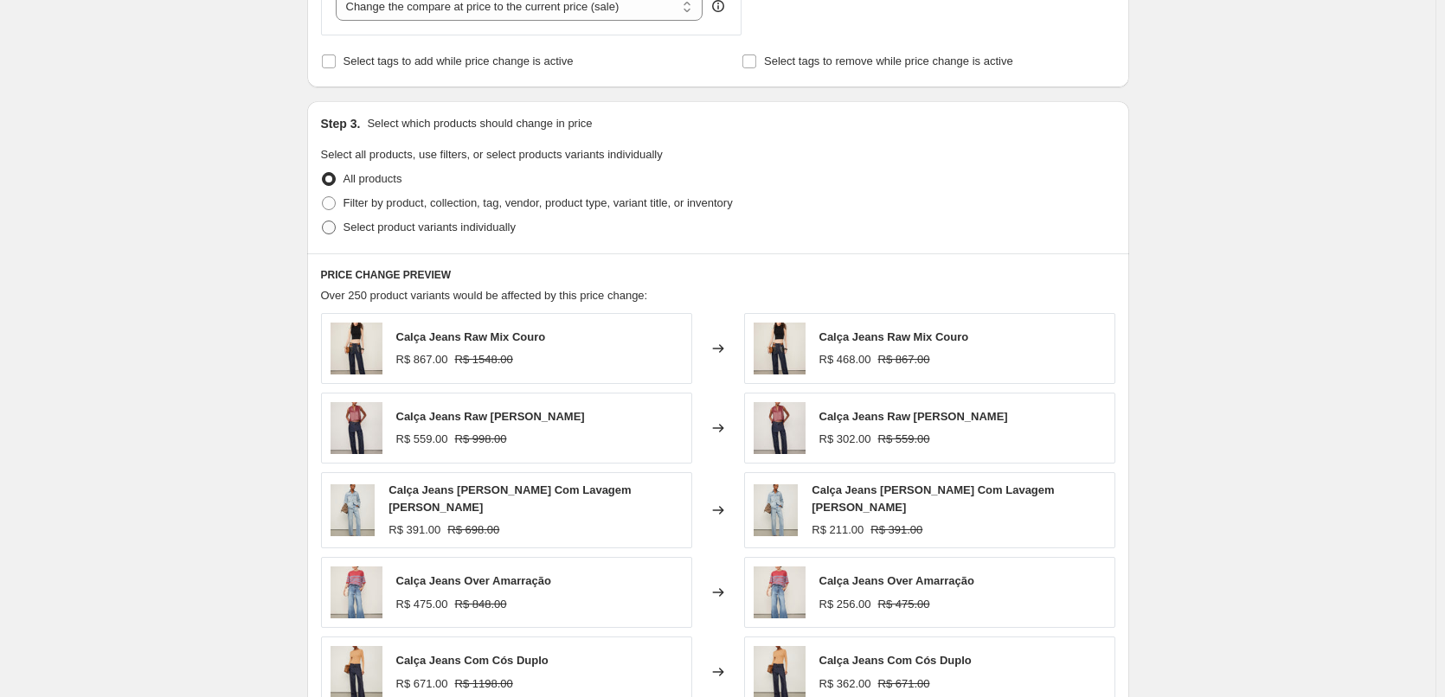
click at [357, 222] on span "Select product variants individually" at bounding box center [429, 227] width 172 height 13
click at [323, 221] on input "Select product variants individually" at bounding box center [322, 221] width 1 height 1
radio input "true"
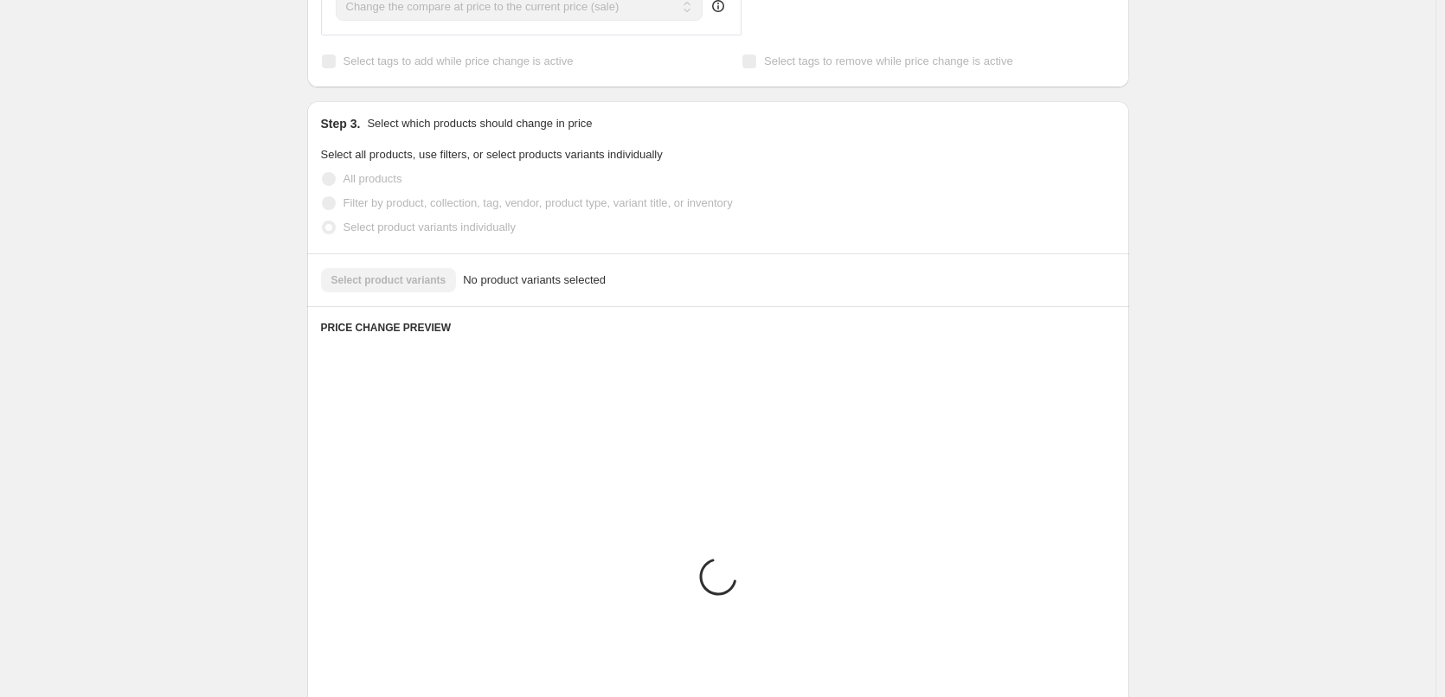
click at [361, 205] on span "Filter by product, collection, tag, vendor, product type, variant title, or inv…" at bounding box center [537, 202] width 389 height 13
click at [358, 211] on span "Filter by product, collection, tag, vendor, product type, variant title, or inv…" at bounding box center [537, 203] width 389 height 17
click at [358, 209] on span "Filter by product, collection, tag, vendor, product type, variant title, or inv…" at bounding box center [537, 202] width 389 height 13
click at [360, 208] on span "Filter by product, collection, tag, vendor, product type, variant title, or inv…" at bounding box center [537, 202] width 389 height 13
click at [360, 208] on fieldset "Select all products, use filters, or select products variants individually All …" at bounding box center [718, 192] width 794 height 93
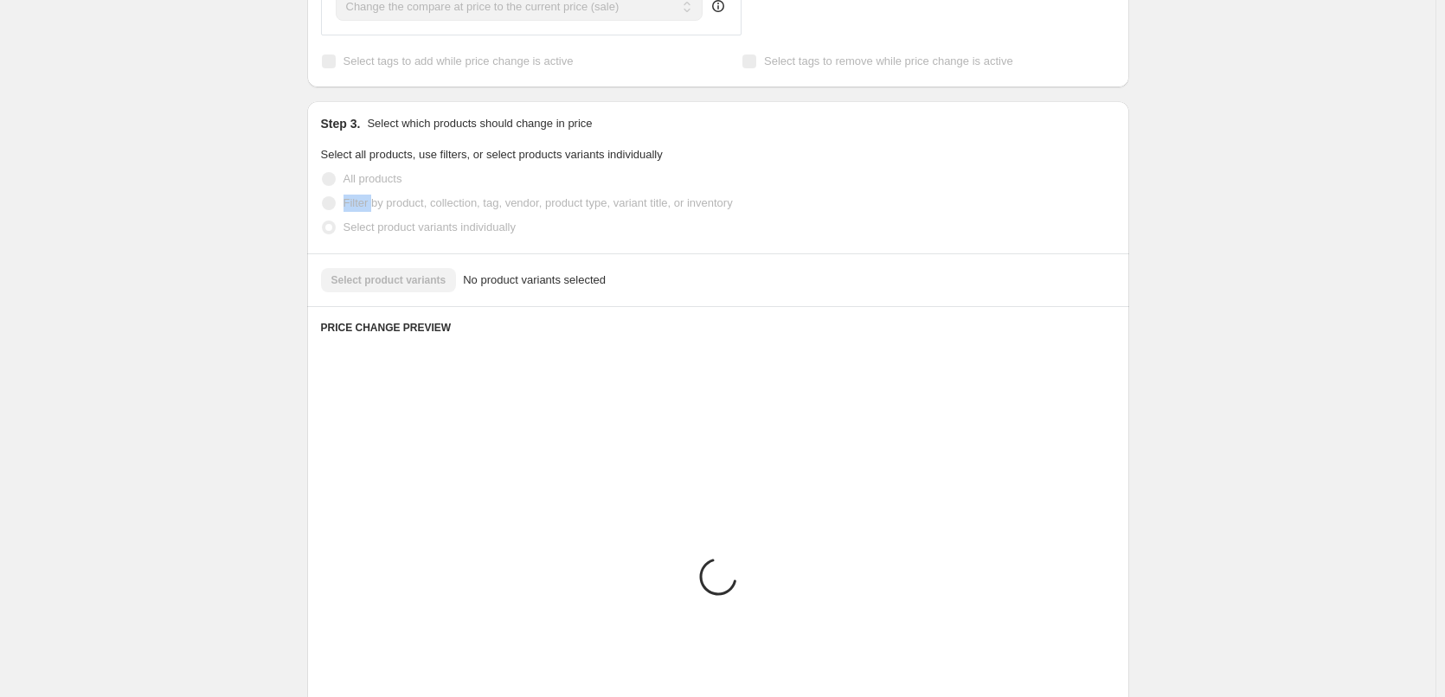
scroll to position [750, 0]
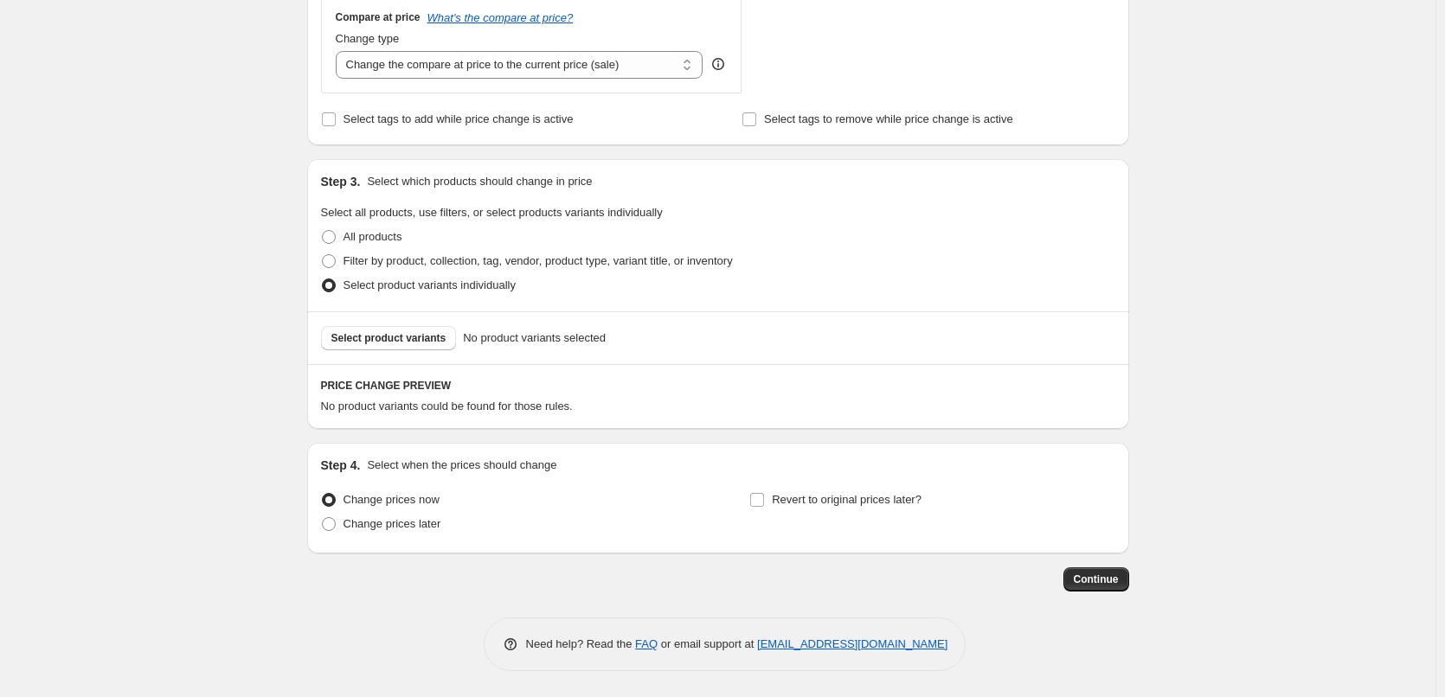
click at [361, 207] on span "Select all products, use filters, or select products variants individually" at bounding box center [492, 212] width 342 height 13
click at [358, 255] on span "Filter by product, collection, tag, vendor, product type, variant title, or inv…" at bounding box center [537, 260] width 389 height 13
click at [323, 255] on input "Filter by product, collection, tag, vendor, product type, variant title, or inv…" at bounding box center [322, 254] width 1 height 1
radio input "true"
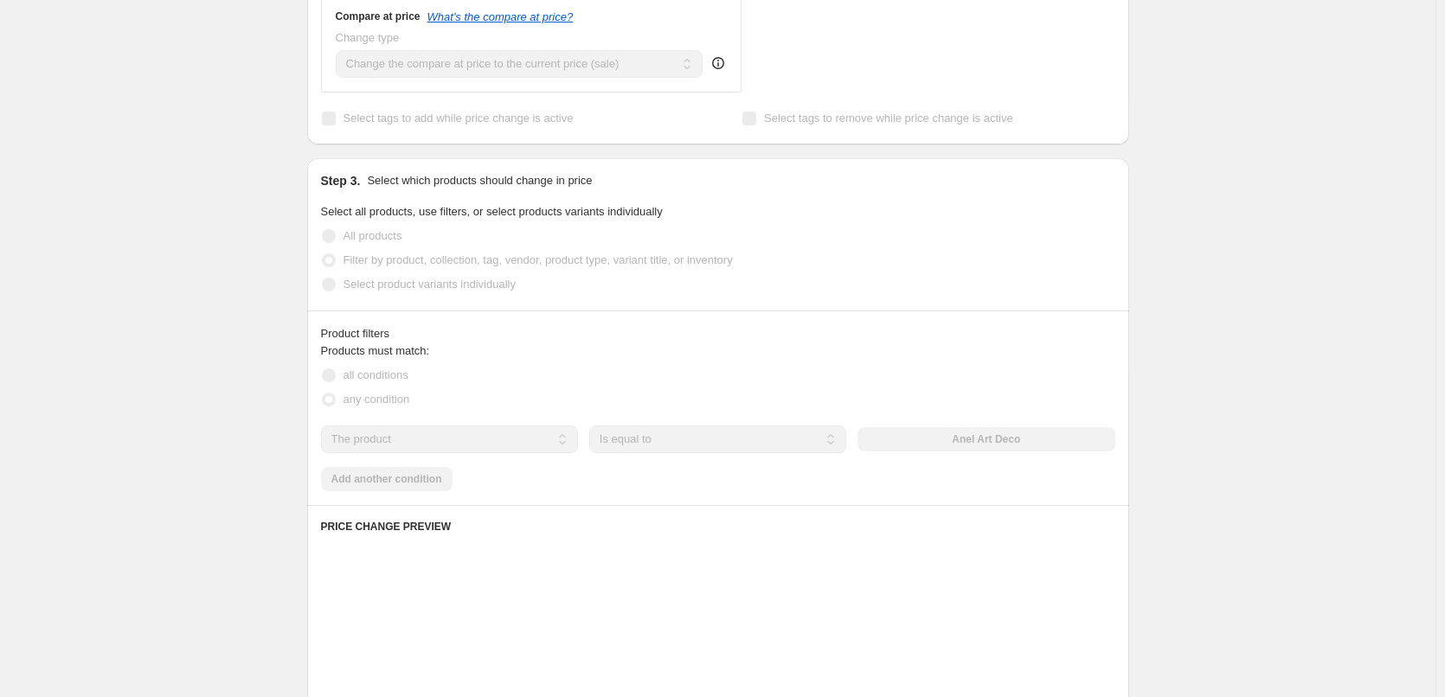
click at [413, 439] on select "The product The product's collection The product's tag The product's vendor The…" at bounding box center [449, 440] width 257 height 28
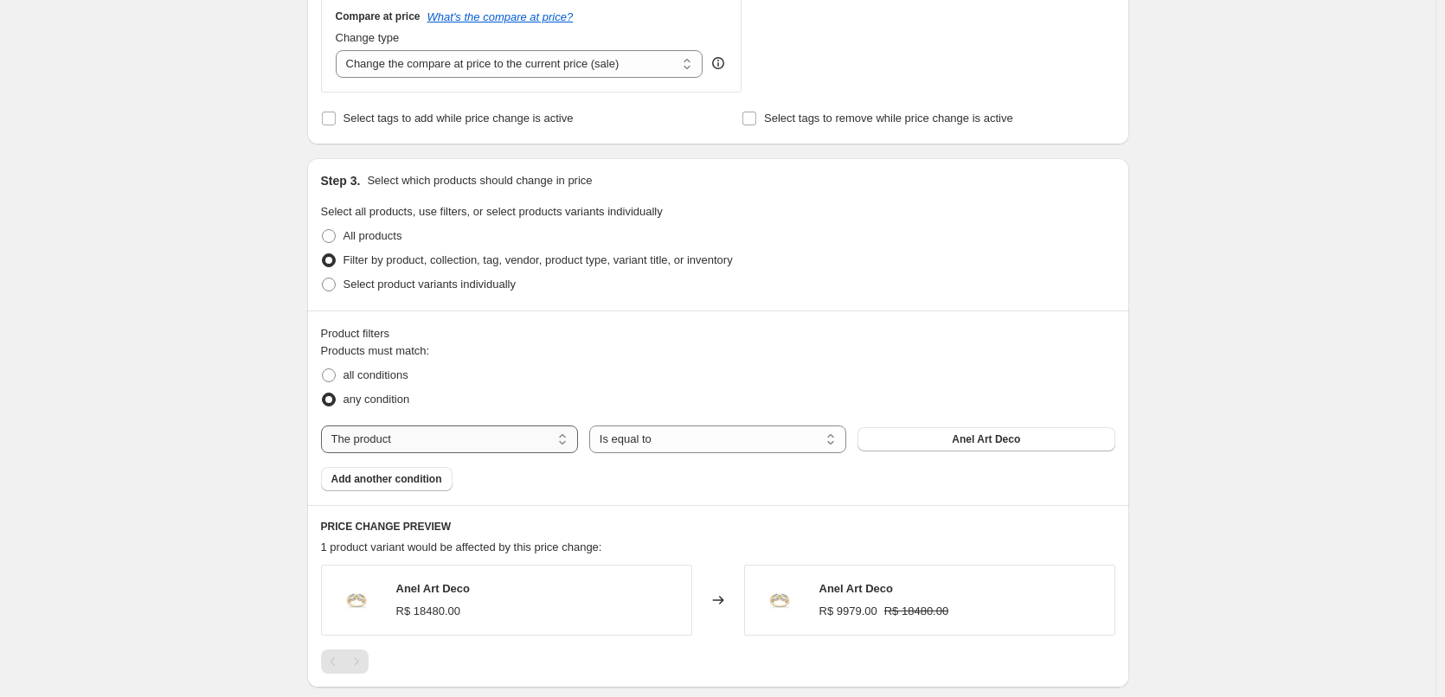
select select "tag"
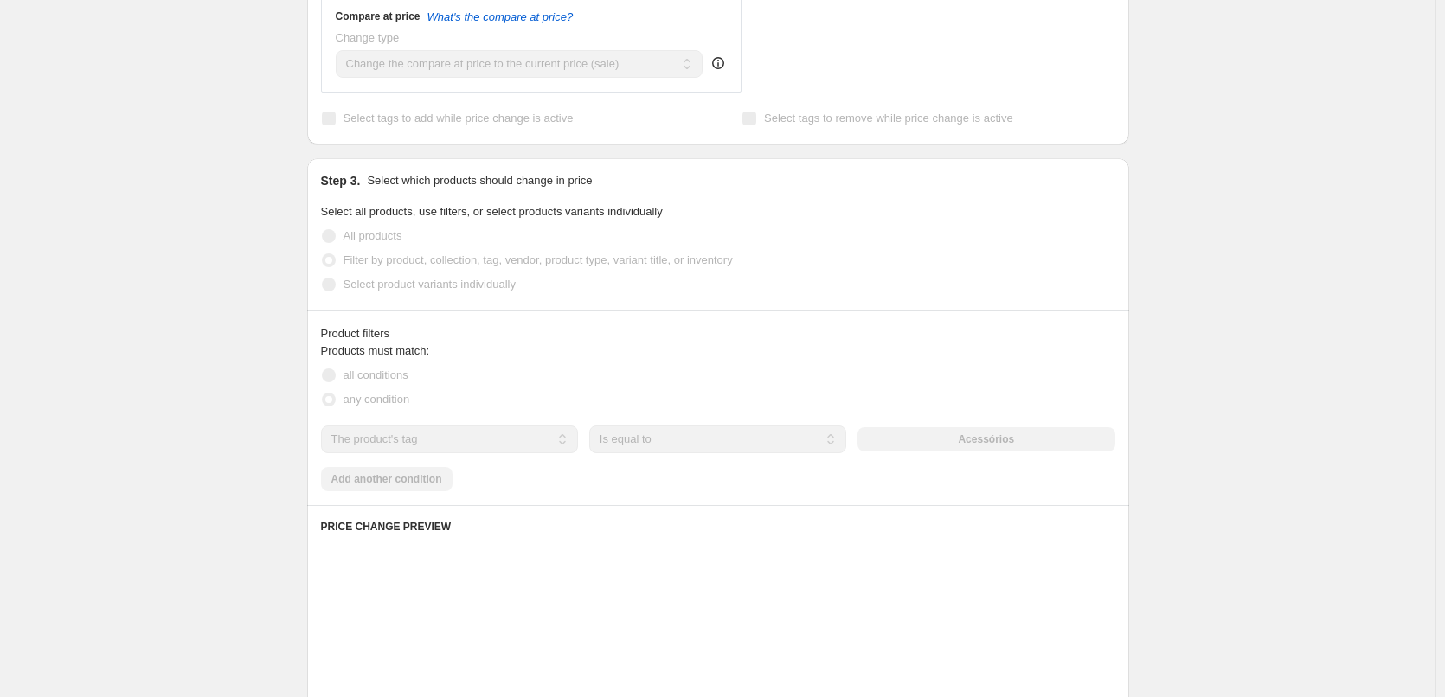
click at [987, 449] on div "Acessórios" at bounding box center [985, 439] width 257 height 24
click at [987, 448] on button "Acessórios" at bounding box center [985, 439] width 257 height 24
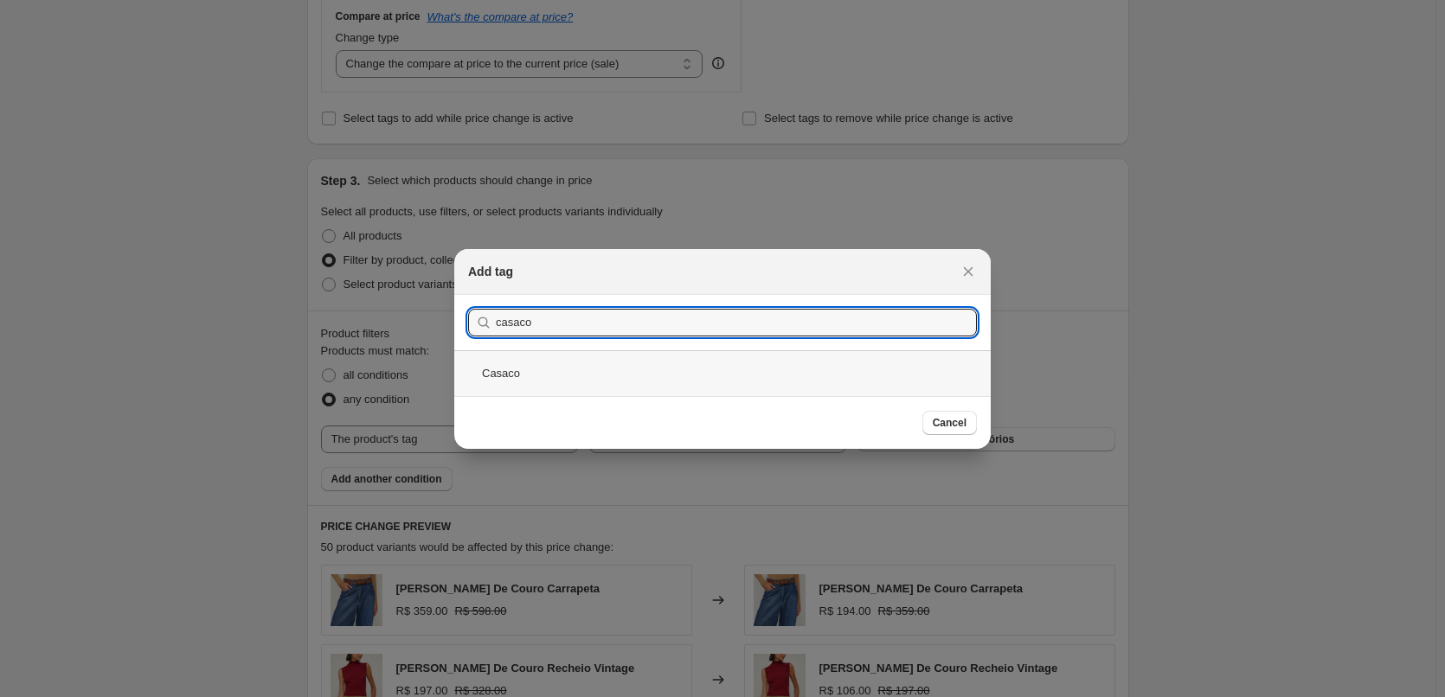
type input "casaco"
click at [548, 363] on div "Casaco" at bounding box center [722, 373] width 536 height 46
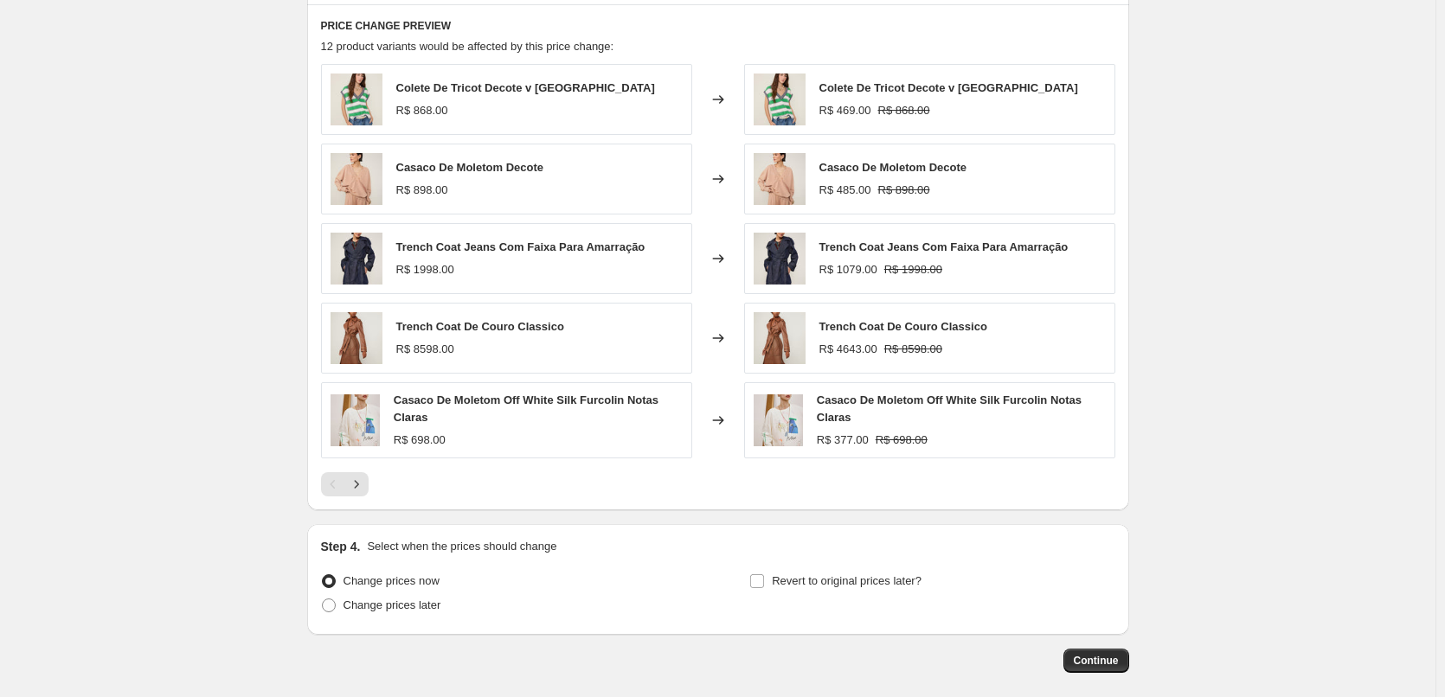
scroll to position [1333, 0]
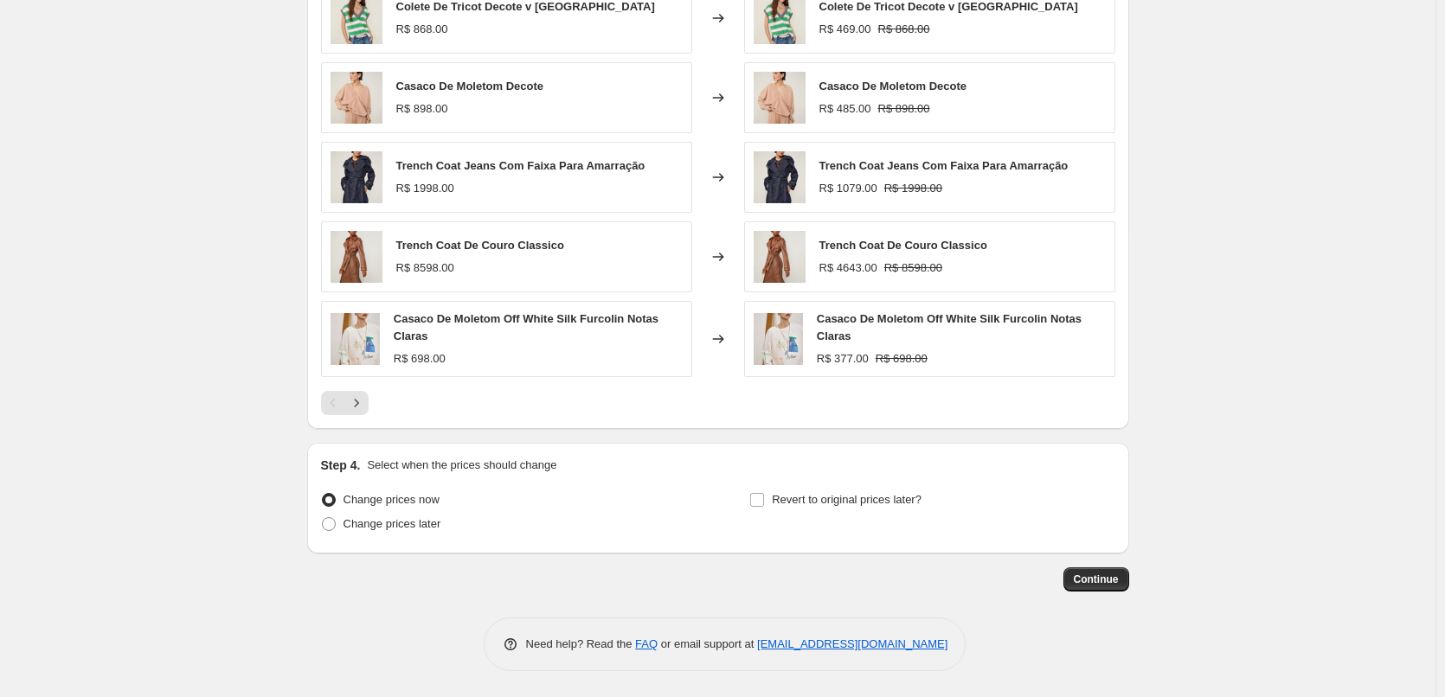
click at [1125, 576] on button "Continue" at bounding box center [1096, 579] width 66 height 24
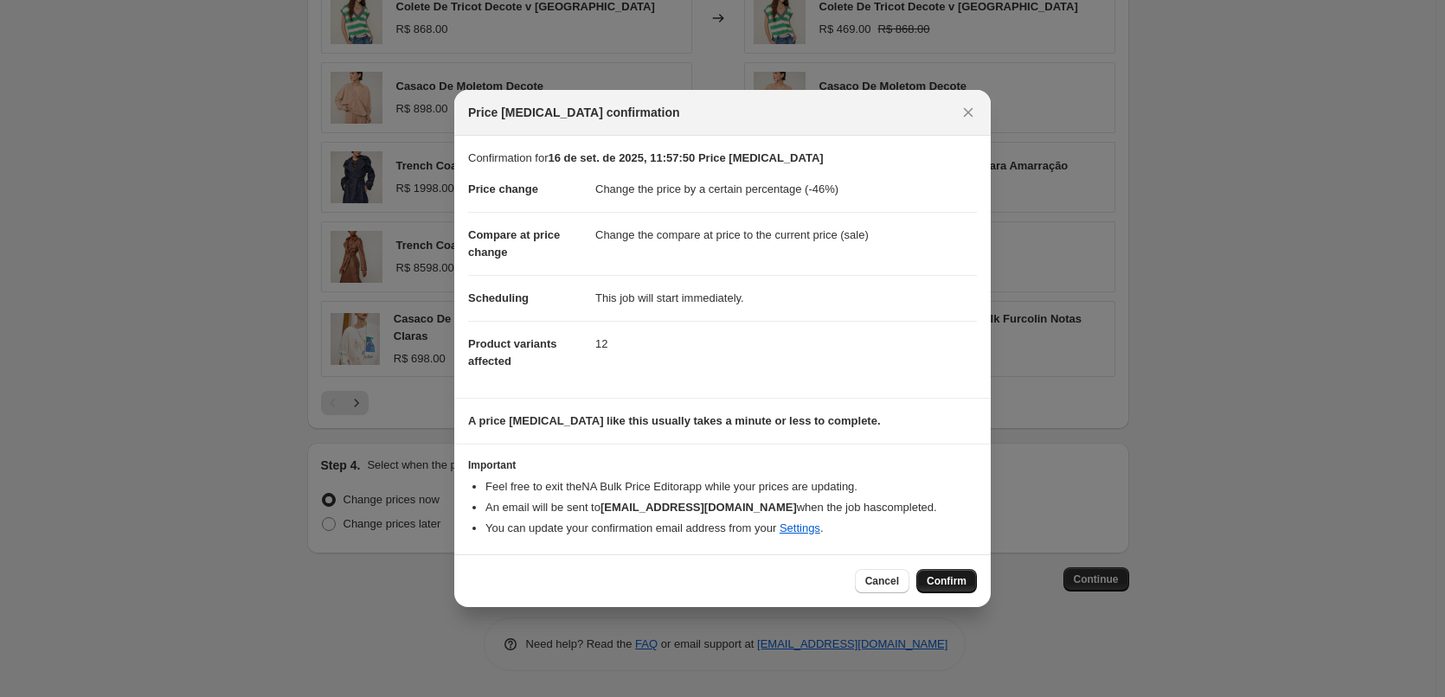
click at [945, 580] on span "Confirm" at bounding box center [946, 581] width 40 height 14
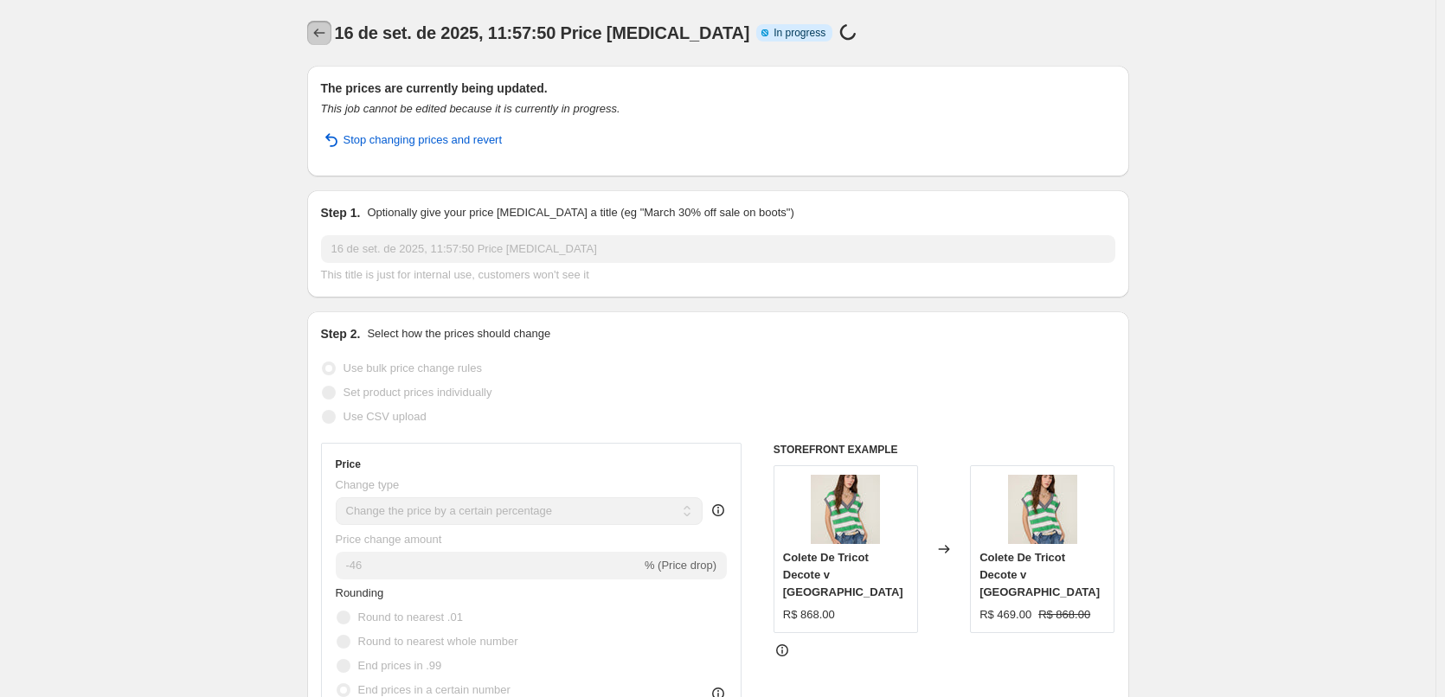
click at [323, 36] on icon "Price change jobs" at bounding box center [319, 32] width 17 height 17
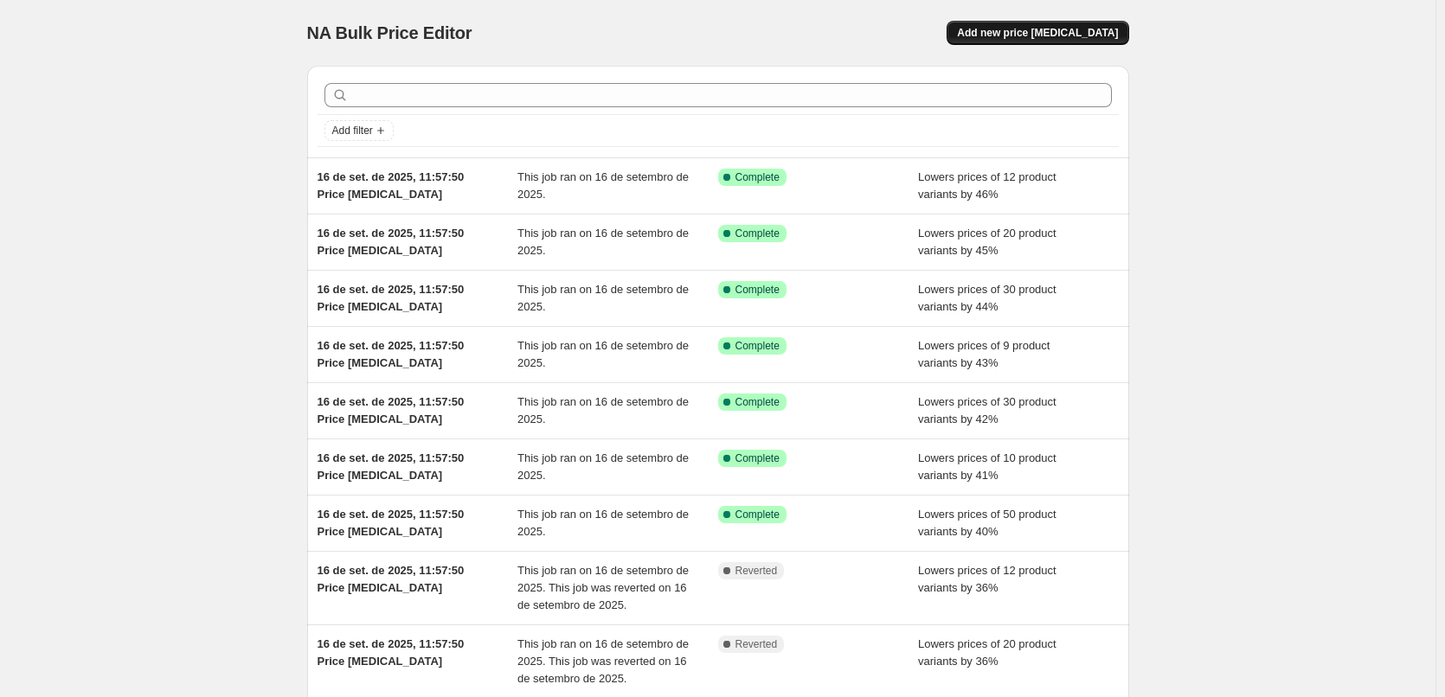
click at [1033, 35] on span "Add new price [MEDICAL_DATA]" at bounding box center [1037, 33] width 161 height 14
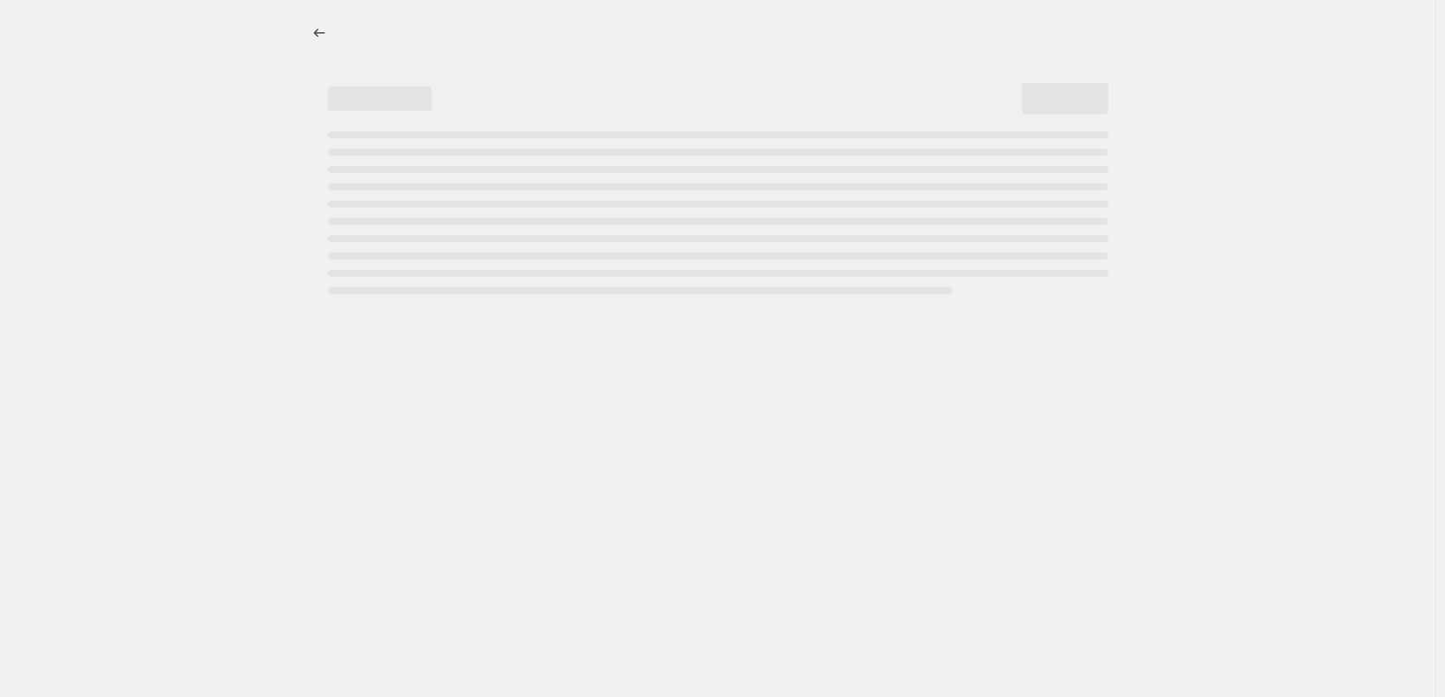
select select "percentage"
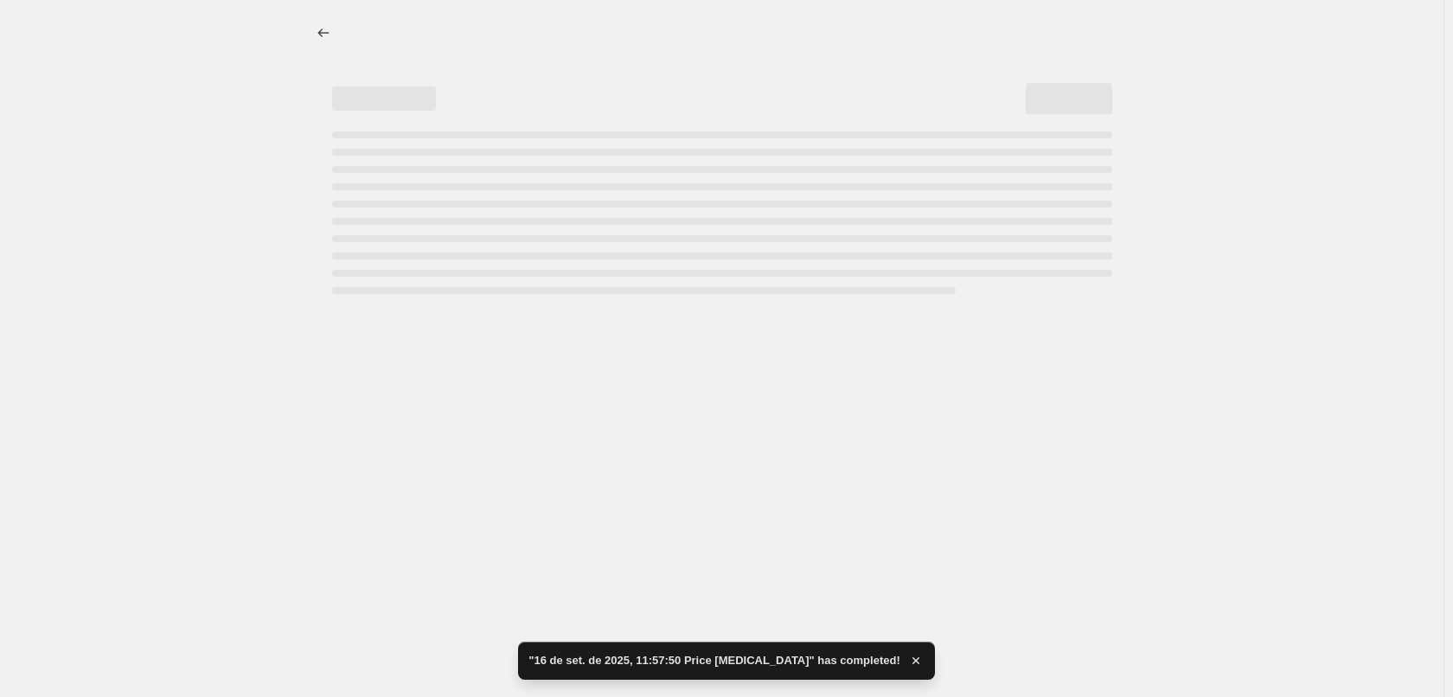
select select "percentage"
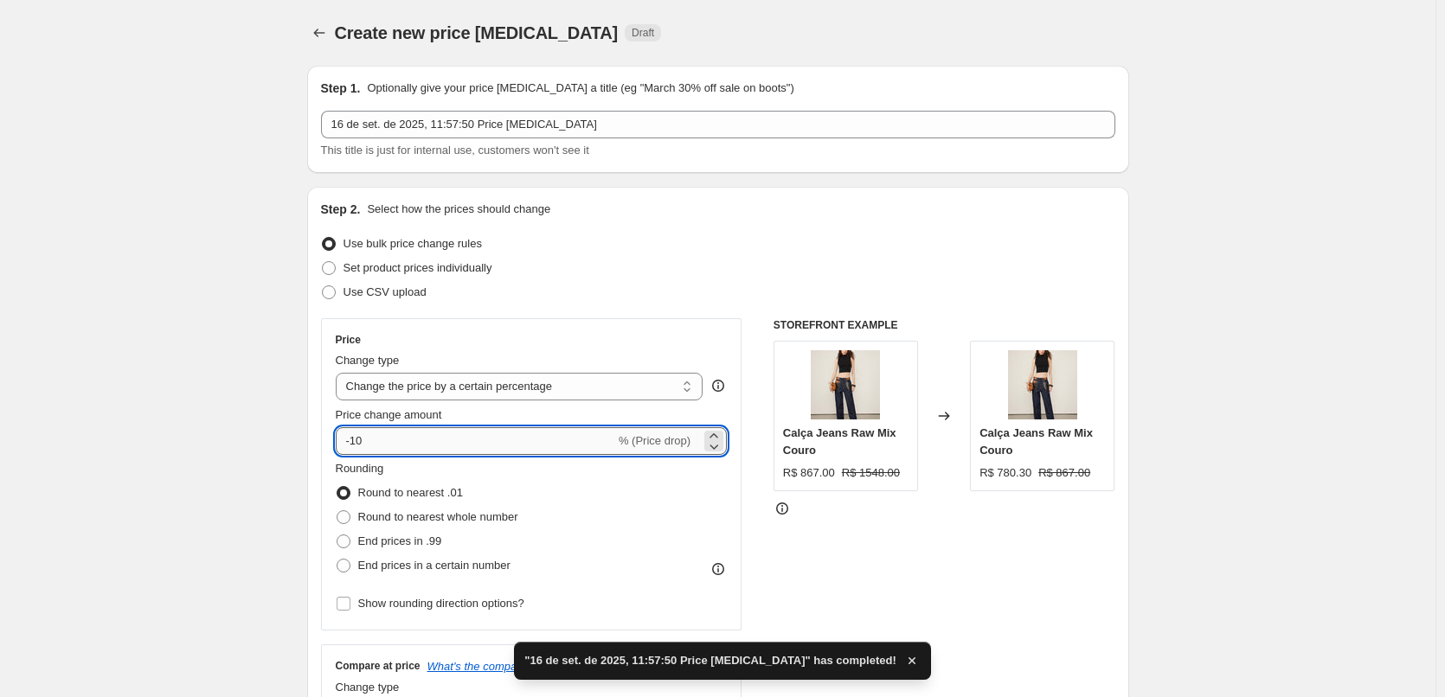
drag, startPoint x: 430, startPoint y: 442, endPoint x: 357, endPoint y: 448, distance: 72.9
click at [357, 448] on input "-10" at bounding box center [475, 441] width 279 height 28
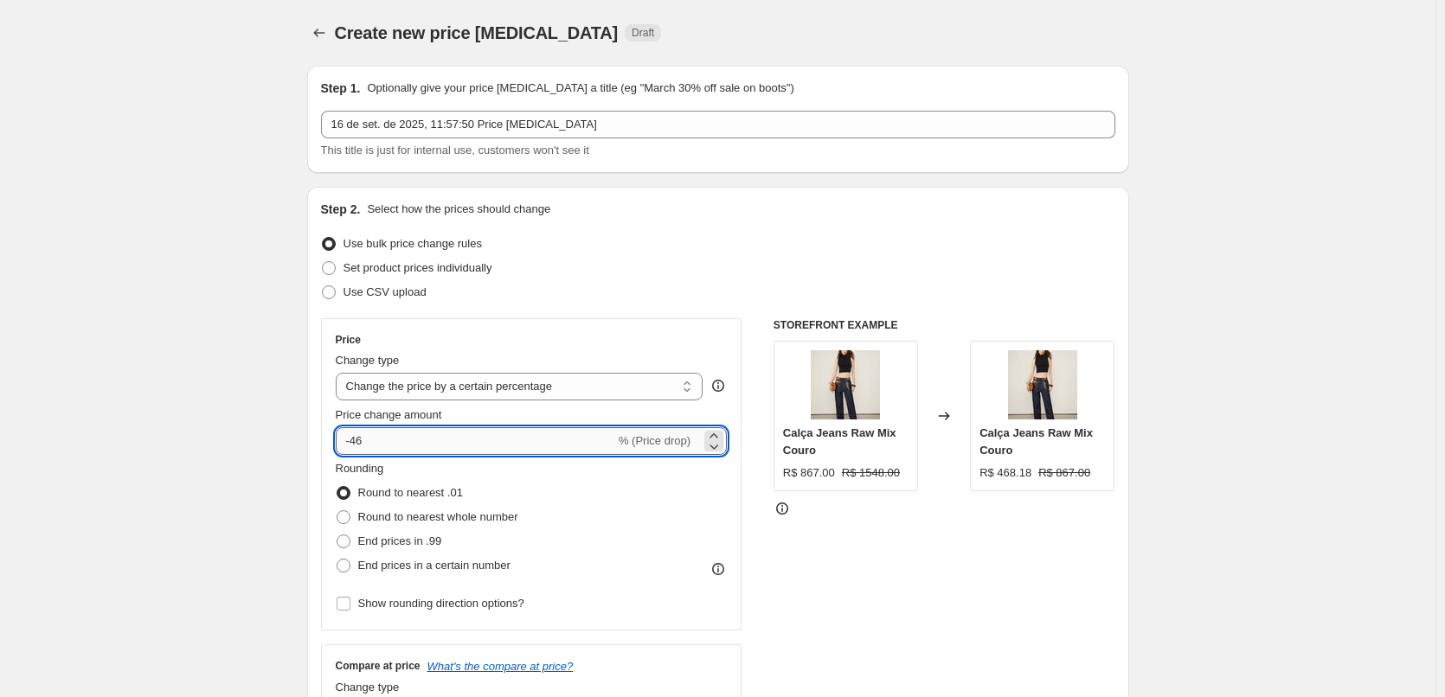
drag, startPoint x: 390, startPoint y: 448, endPoint x: 359, endPoint y: 449, distance: 31.2
click at [359, 449] on input "-46" at bounding box center [475, 441] width 279 height 28
click at [382, 445] on input "-46" at bounding box center [475, 441] width 279 height 28
drag, startPoint x: 375, startPoint y: 445, endPoint x: 354, endPoint y: 449, distance: 21.2
click at [354, 449] on input "-46" at bounding box center [475, 441] width 279 height 28
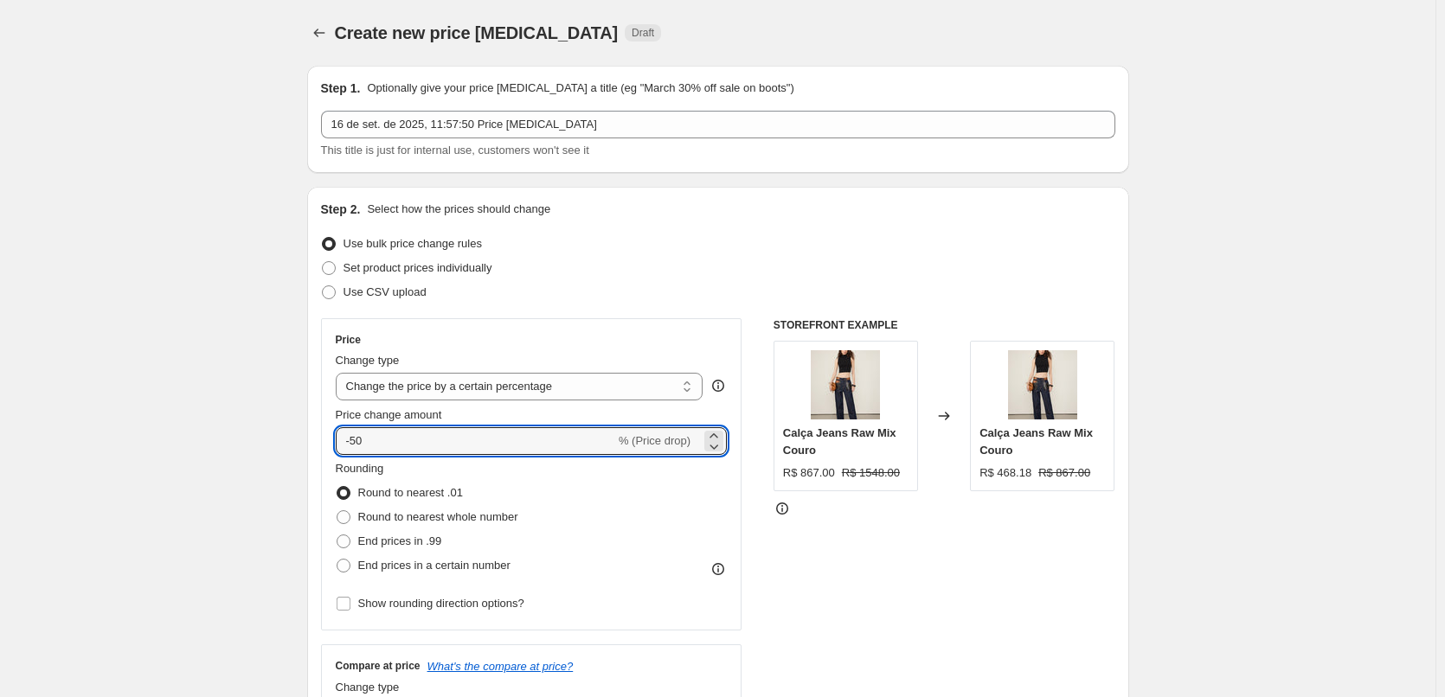
type input "-50"
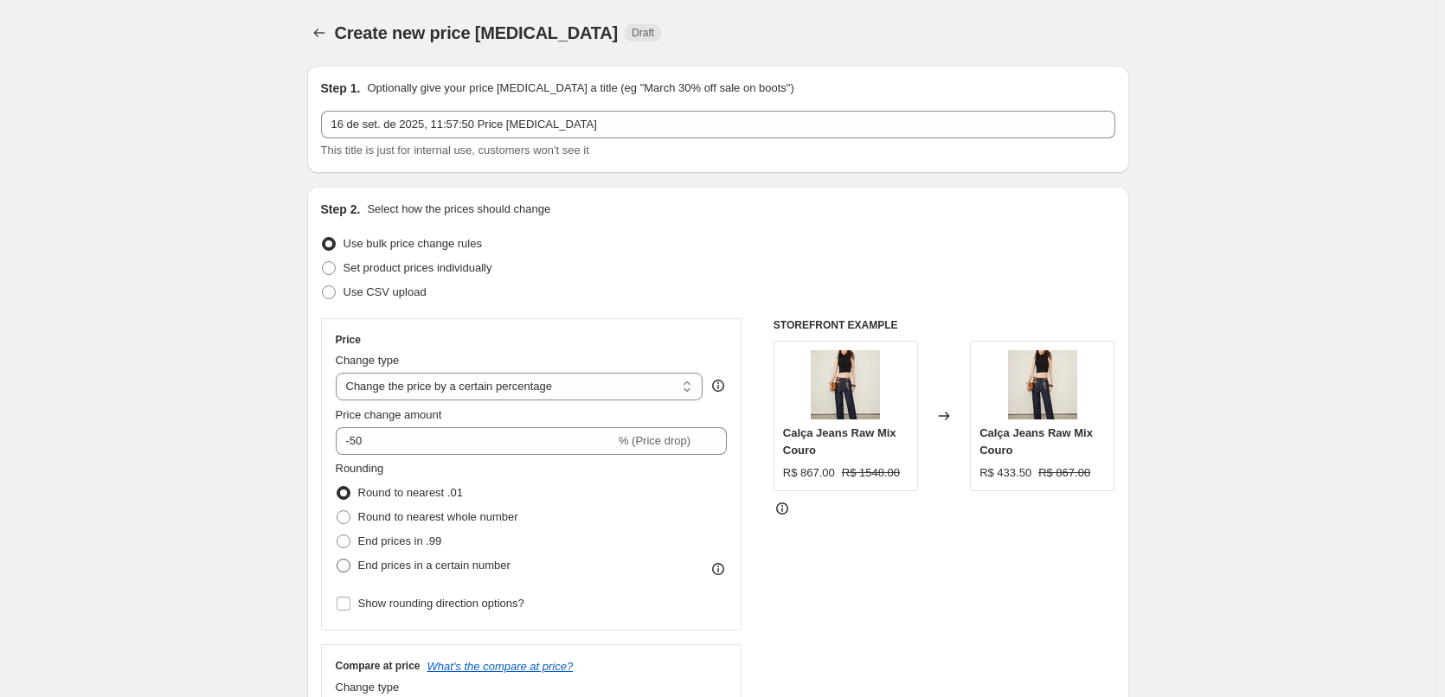
click at [445, 567] on span "End prices in a certain number" at bounding box center [434, 565] width 152 height 13
click at [337, 560] on input "End prices in a certain number" at bounding box center [336, 559] width 1 height 1
radio input "true"
drag, startPoint x: 452, startPoint y: 610, endPoint x: 391, endPoint y: 625, distance: 62.3
click at [404, 620] on div ". 5 0" at bounding box center [417, 614] width 162 height 28
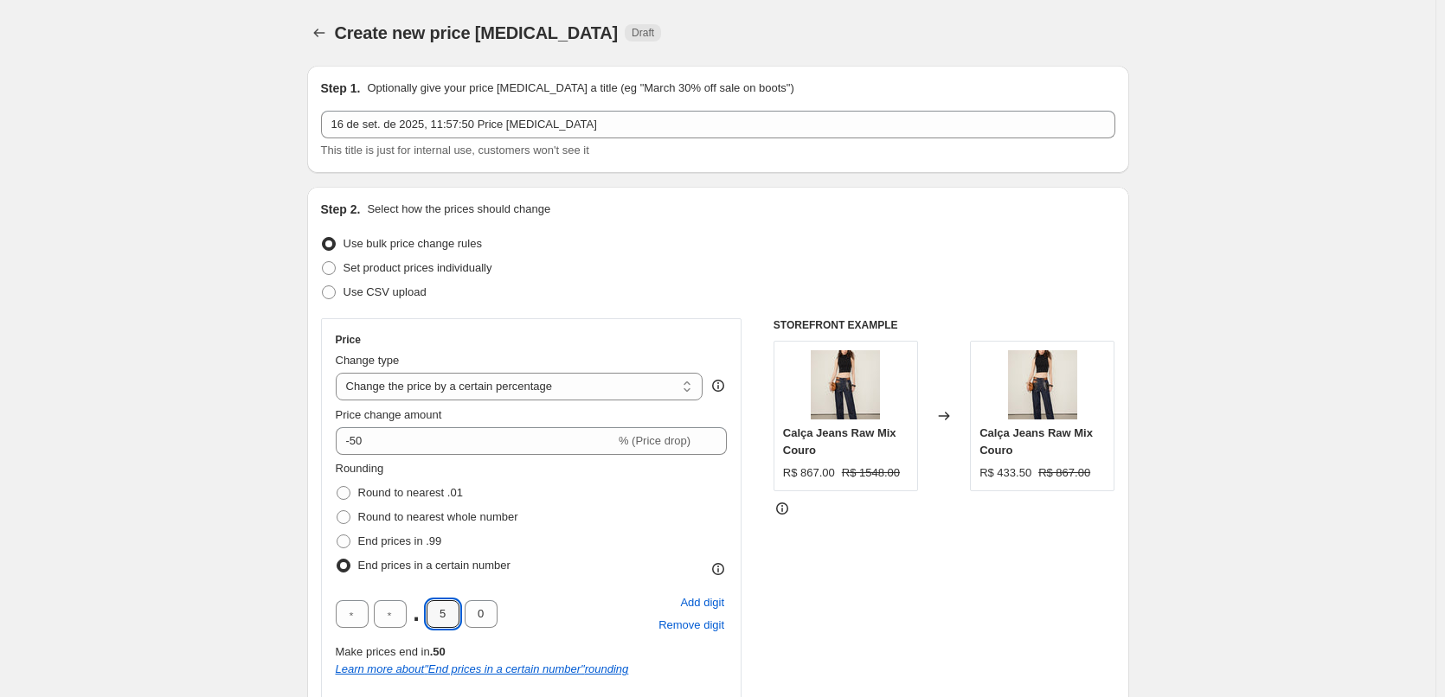
type input "0"
click at [600, 551] on div "Rounding Round to nearest .01 Round to nearest whole number End prices in .99 E…" at bounding box center [532, 519] width 392 height 118
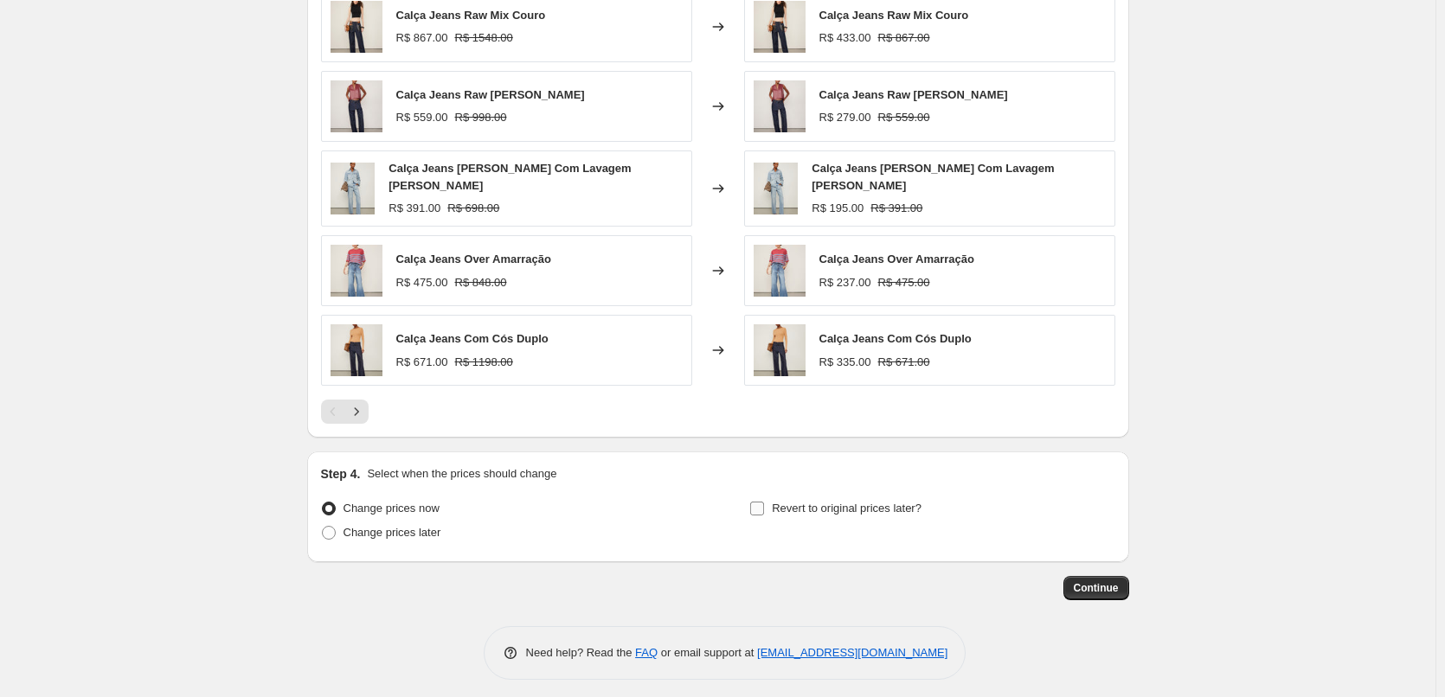
scroll to position [1133, 0]
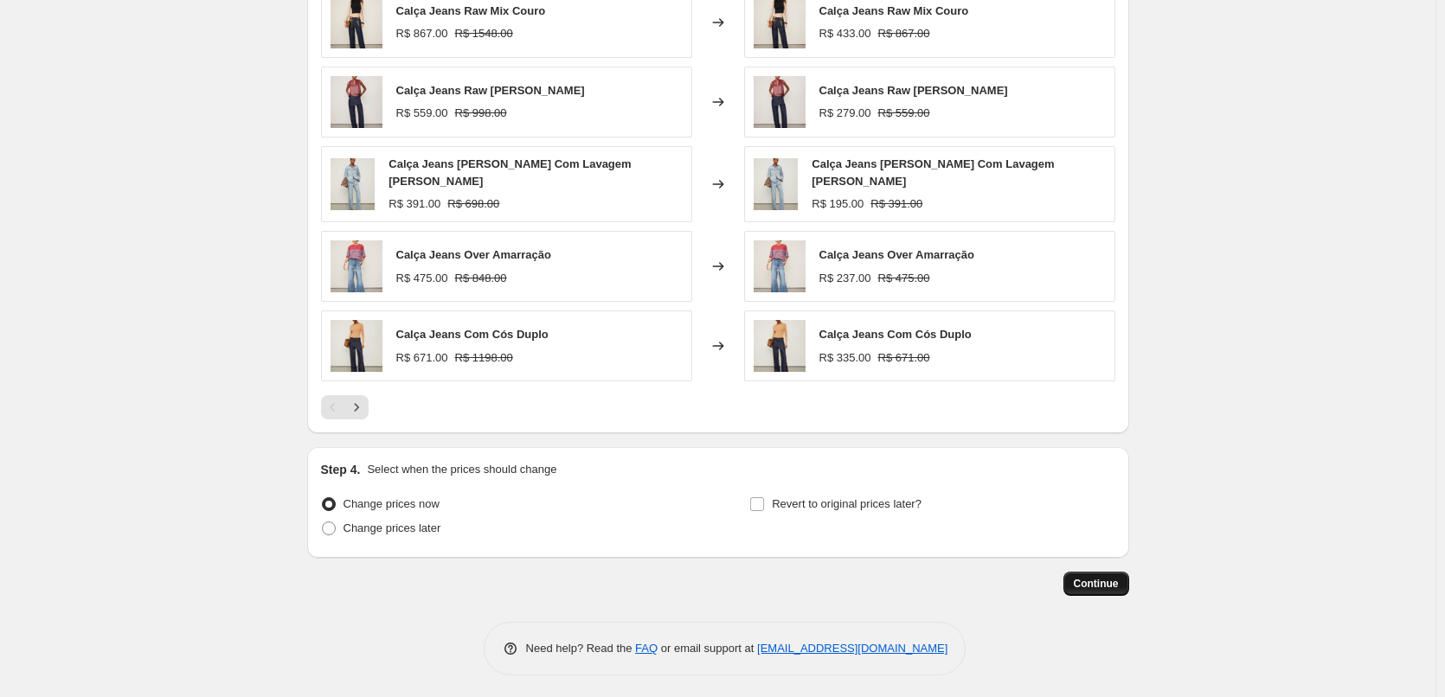
click at [1113, 578] on span "Continue" at bounding box center [1095, 584] width 45 height 14
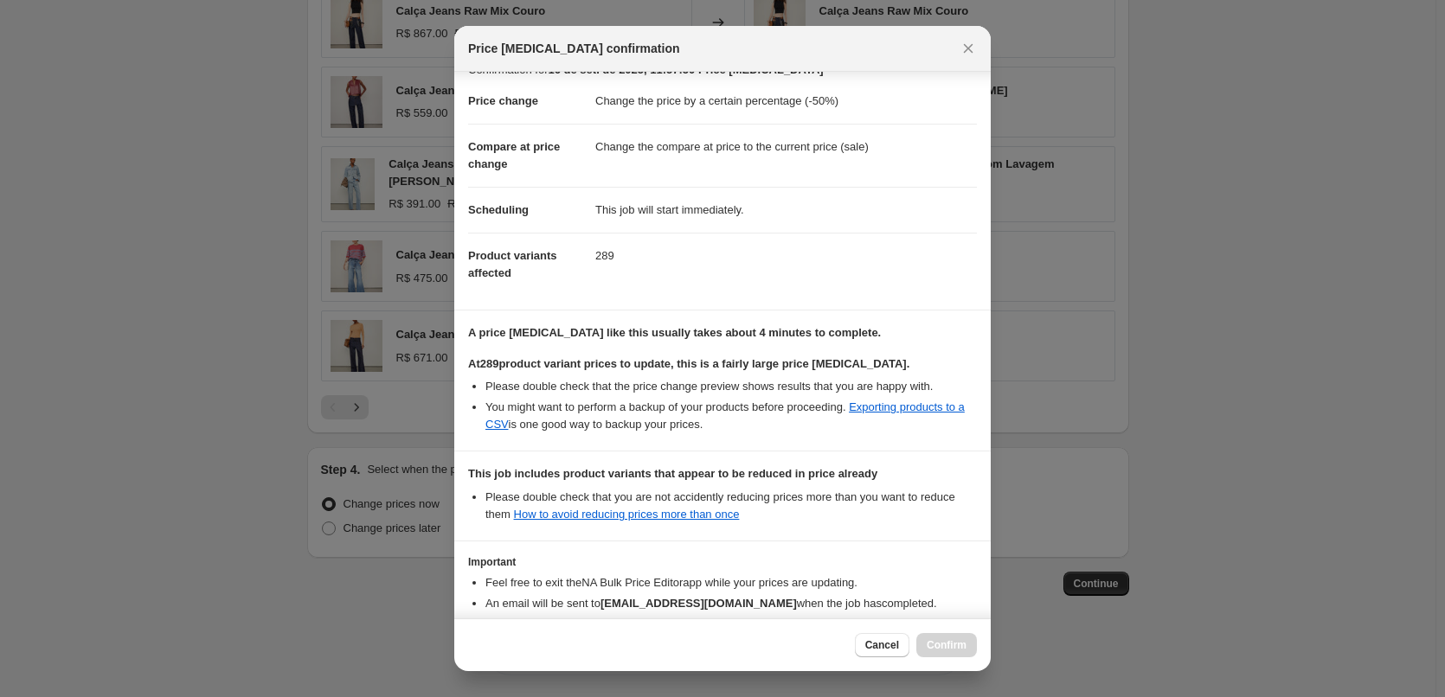
scroll to position [126, 0]
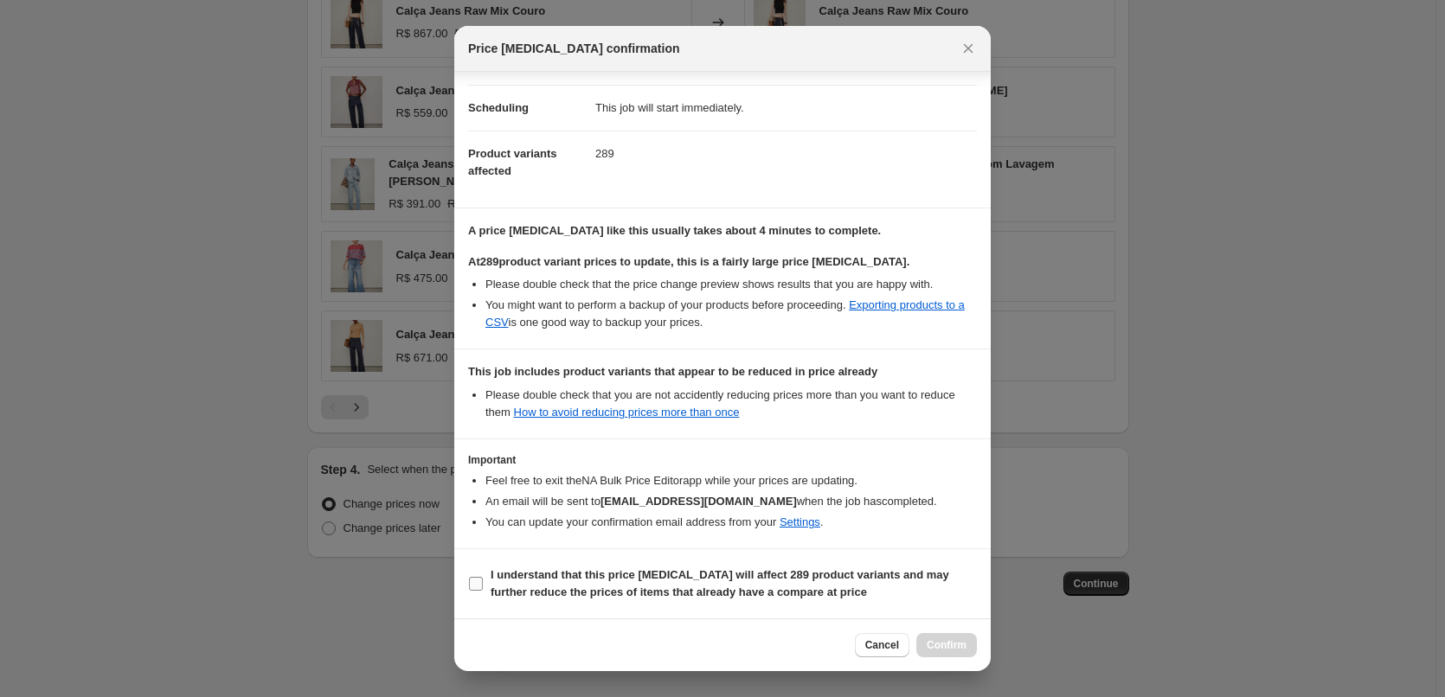
click at [509, 568] on b "I understand that this price change job will affect 289 product variants and ma…" at bounding box center [719, 583] width 458 height 30
click at [483, 577] on input "I understand that this price change job will affect 289 product variants and ma…" at bounding box center [476, 584] width 14 height 14
checkbox input "true"
click at [957, 651] on span "Confirm" at bounding box center [946, 645] width 40 height 14
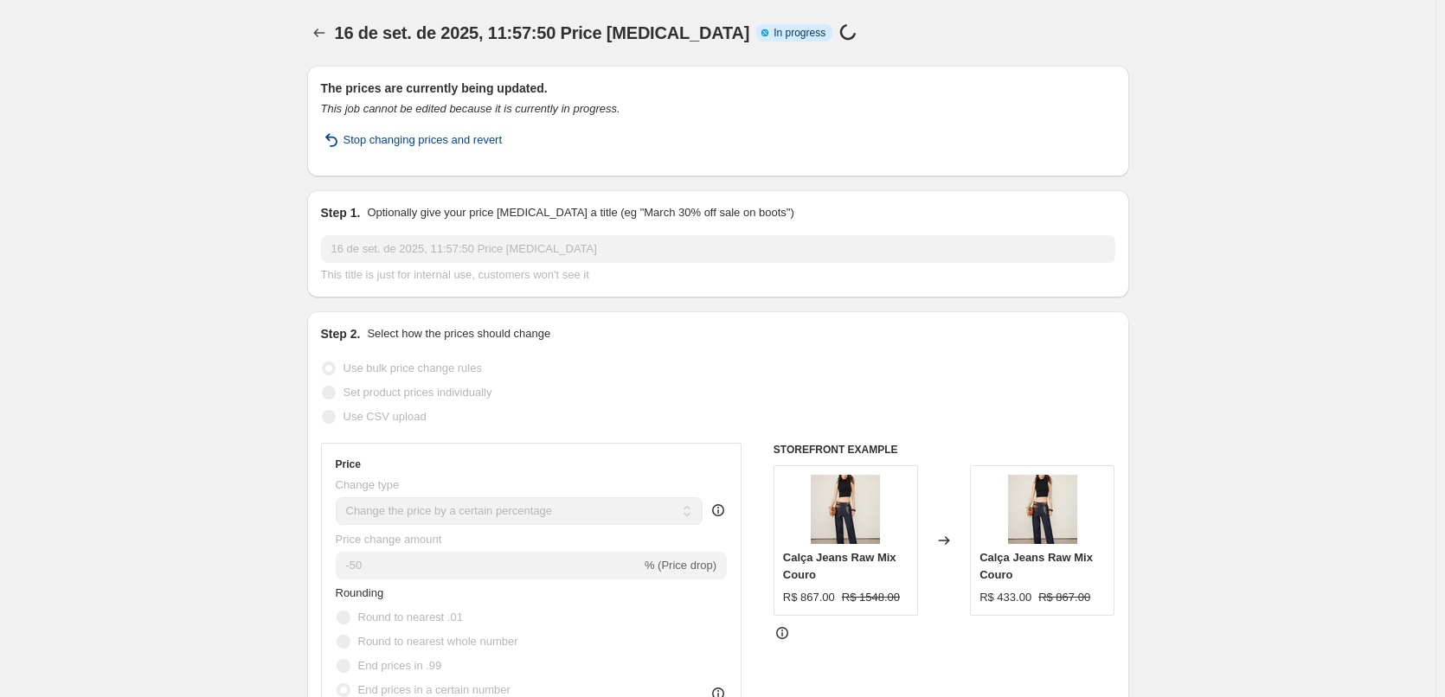
click at [430, 144] on span "Stop changing prices and revert" at bounding box center [422, 139] width 159 height 17
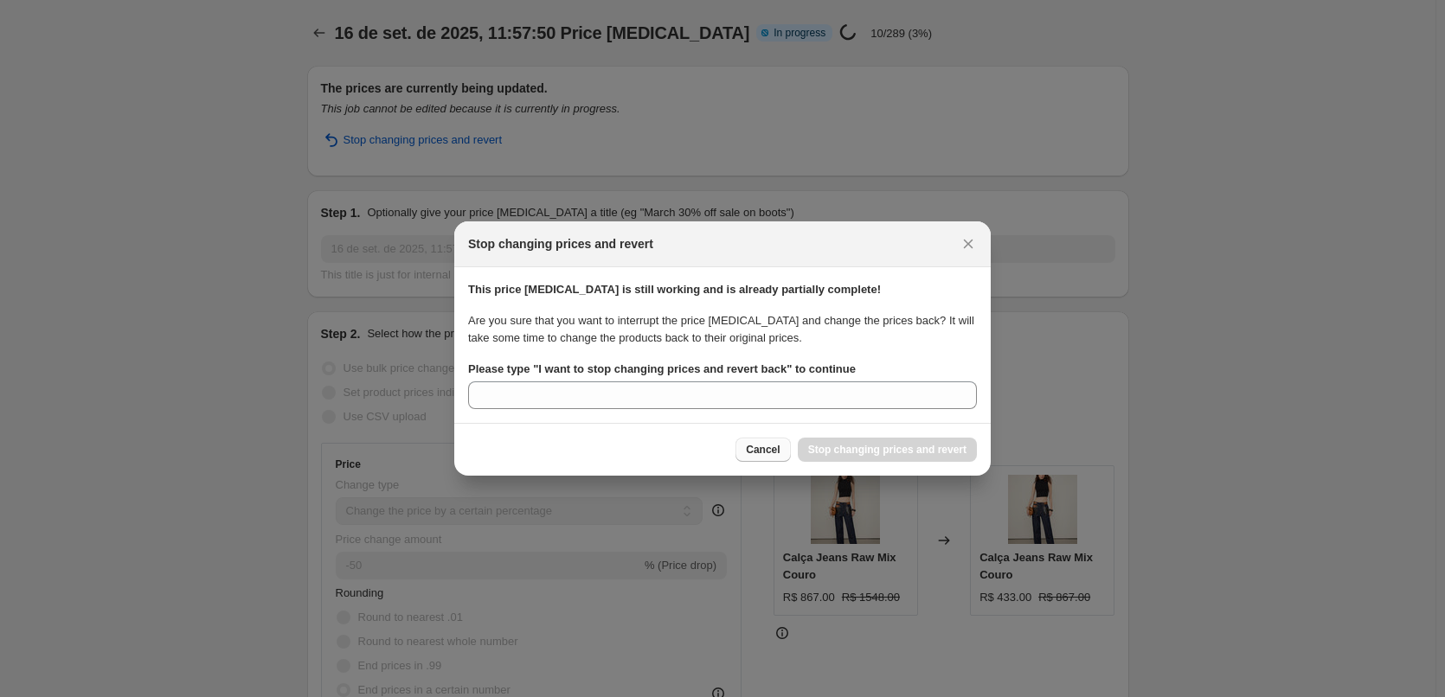
click at [779, 454] on span "Cancel" at bounding box center [763, 450] width 34 height 14
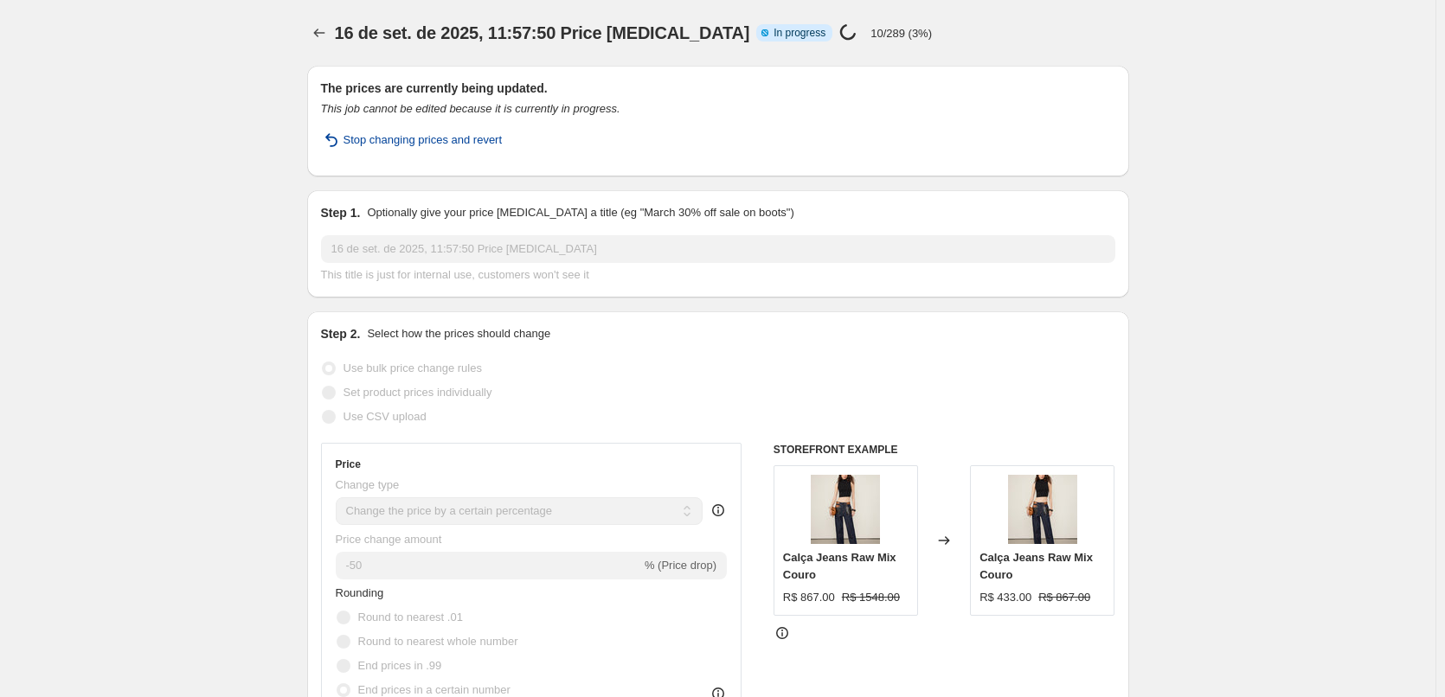
click at [445, 148] on span "Stop changing prices and revert" at bounding box center [422, 139] width 159 height 17
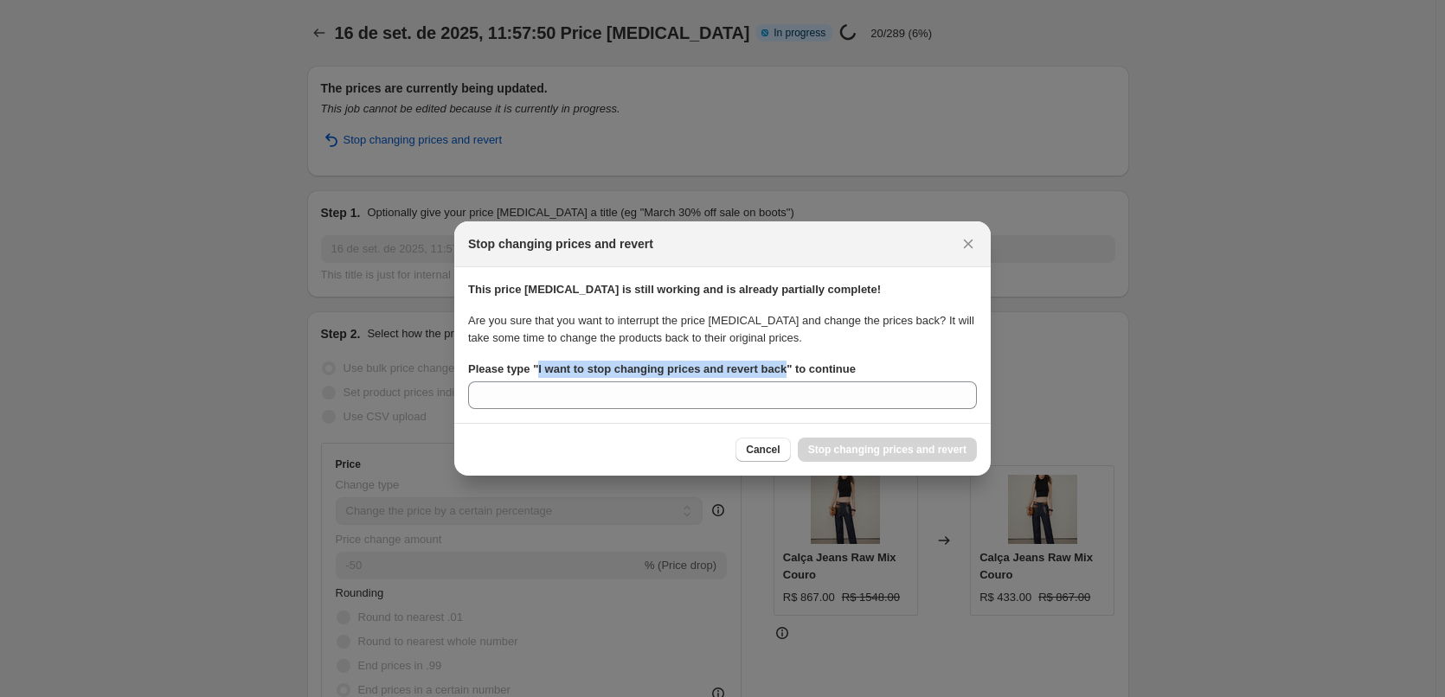
drag, startPoint x: 536, startPoint y: 371, endPoint x: 779, endPoint y: 372, distance: 243.1
click at [779, 372] on b "Please type " I want to stop changing prices and revert back " to continue" at bounding box center [662, 368] width 388 height 13
copy b "I want to stop changing prices and revert back"
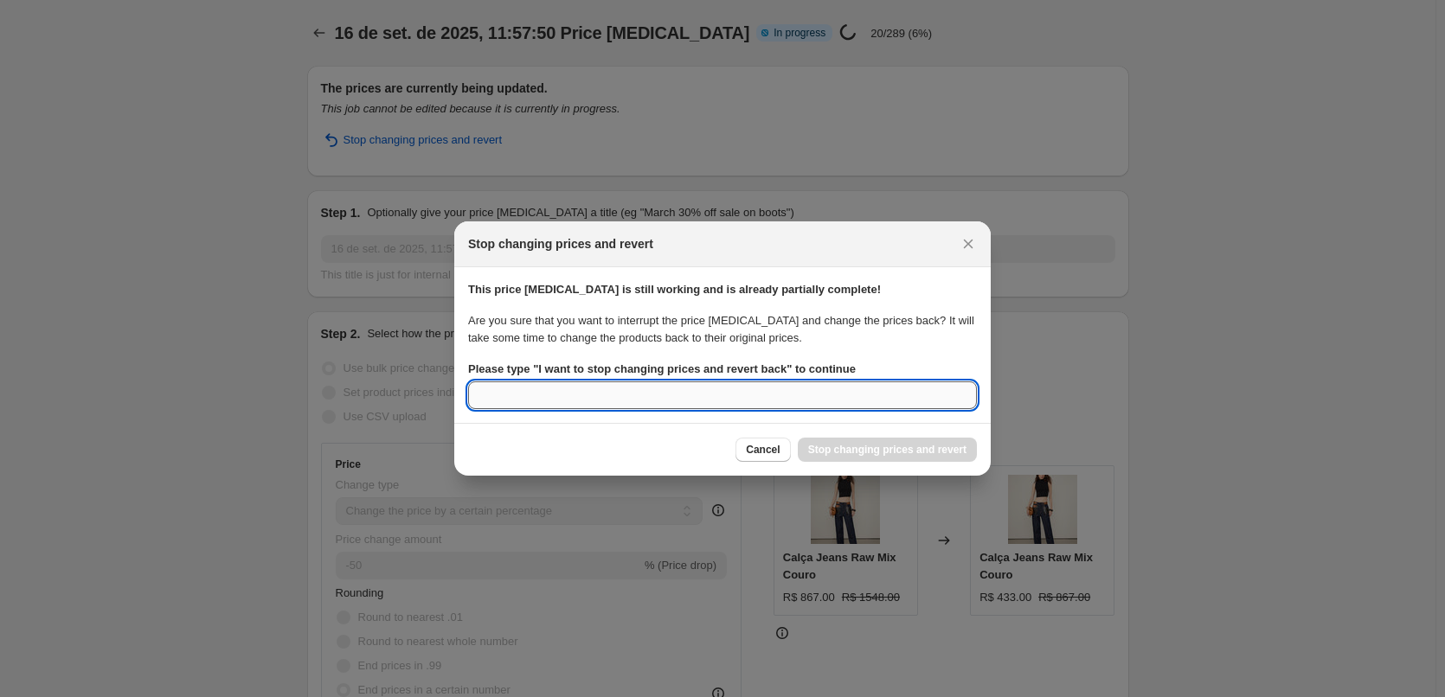
click at [680, 400] on input "Please type " I want to stop changing prices and revert back " to continue" at bounding box center [722, 395] width 509 height 28
paste input "I want to stop changing prices and revert back"
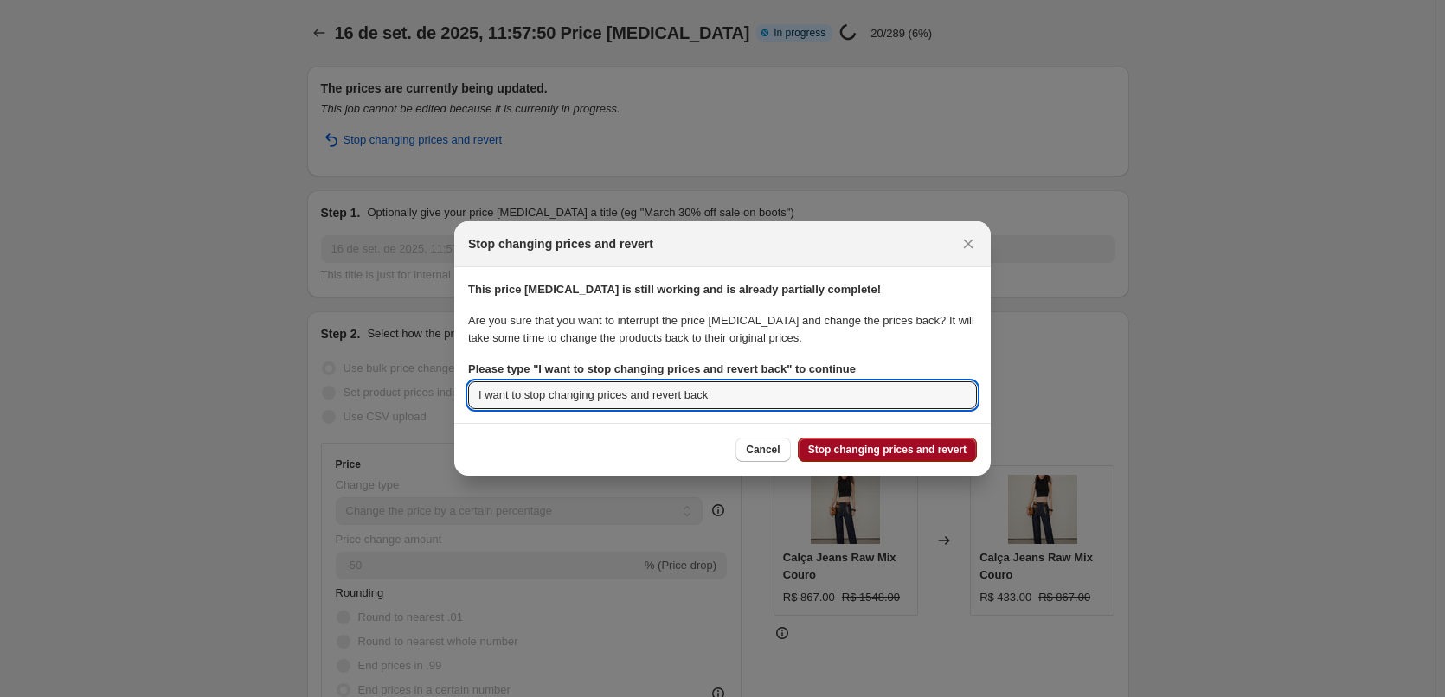
type input "I want to stop changing prices and revert back"
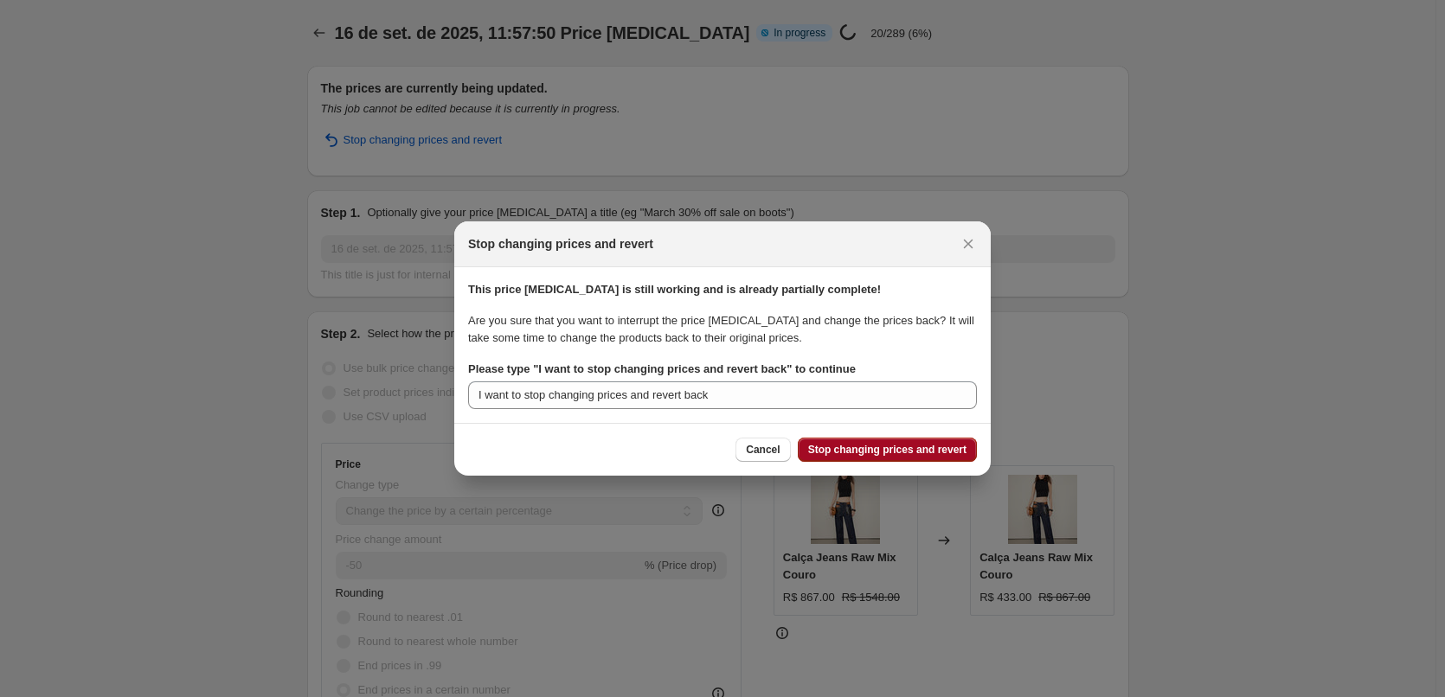
click at [887, 452] on span "Stop changing prices and revert" at bounding box center [887, 450] width 158 height 14
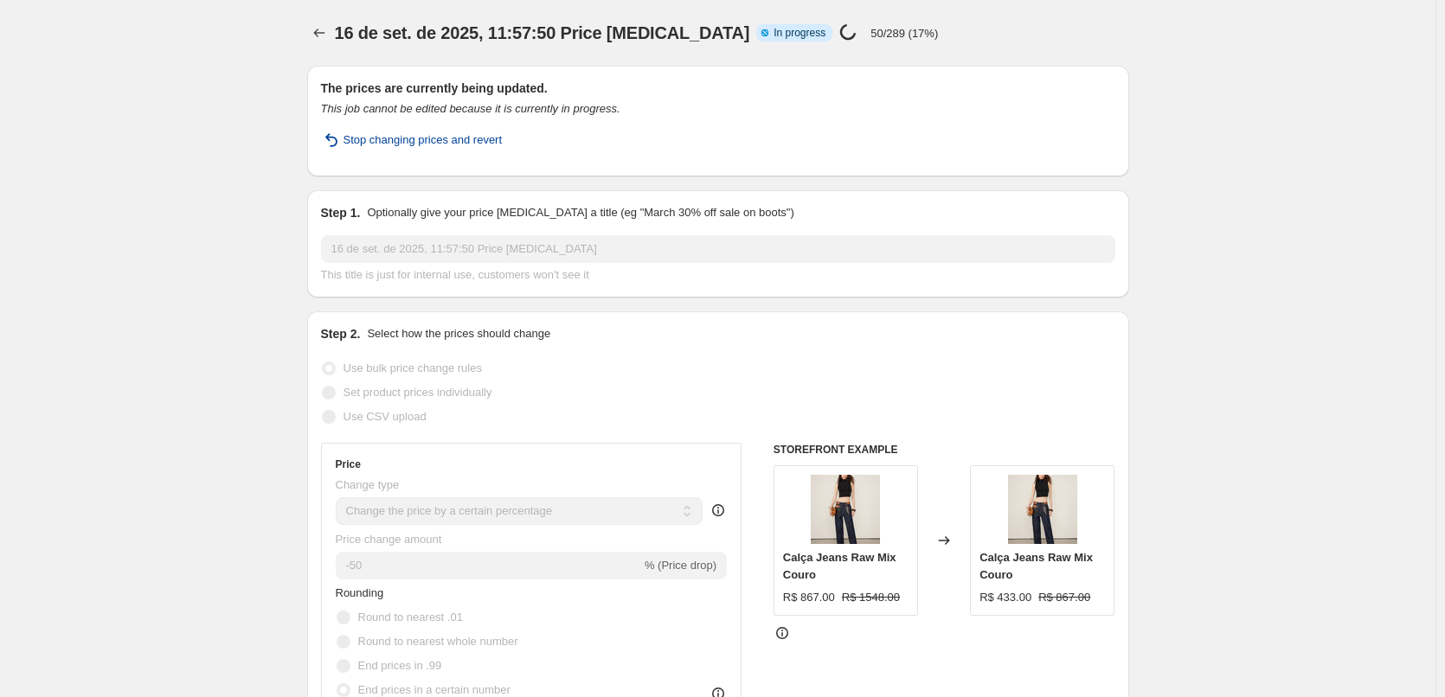
click at [484, 144] on span "Stop changing prices and revert" at bounding box center [422, 139] width 159 height 17
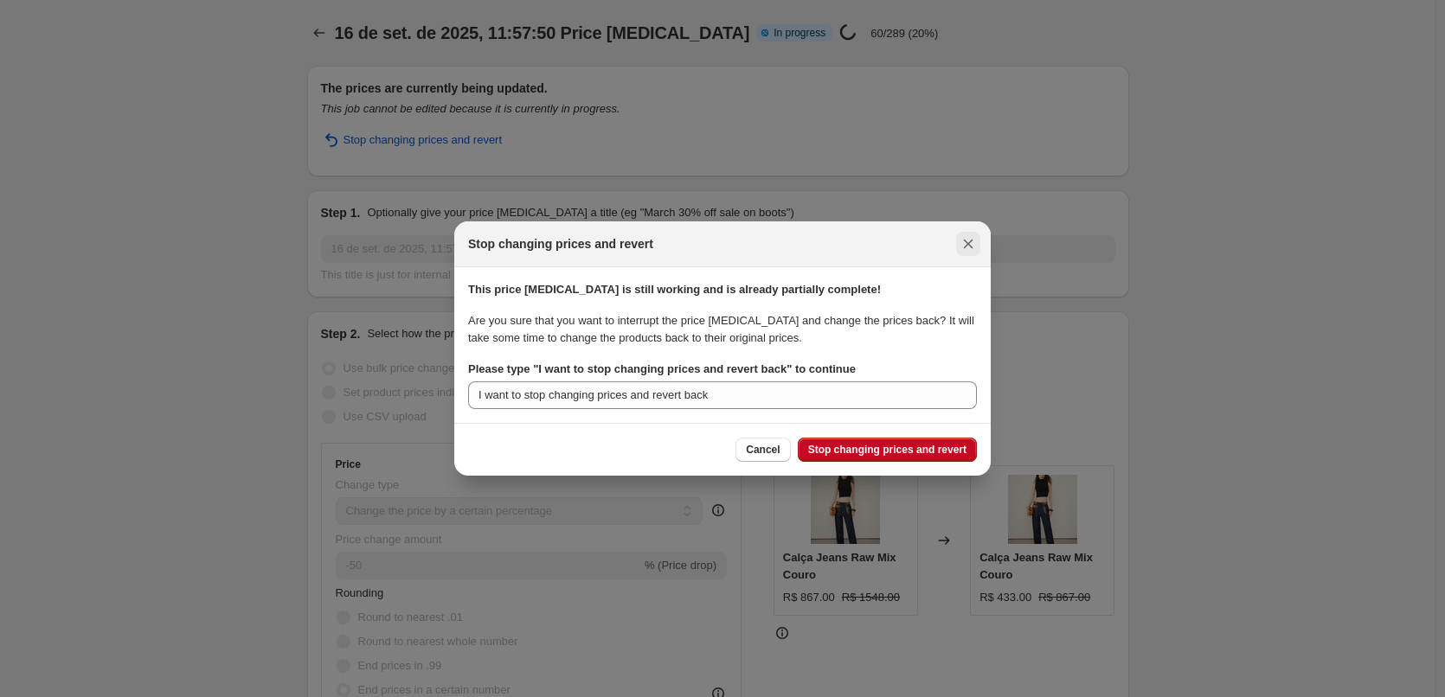
click at [974, 236] on icon "Close" at bounding box center [967, 243] width 17 height 17
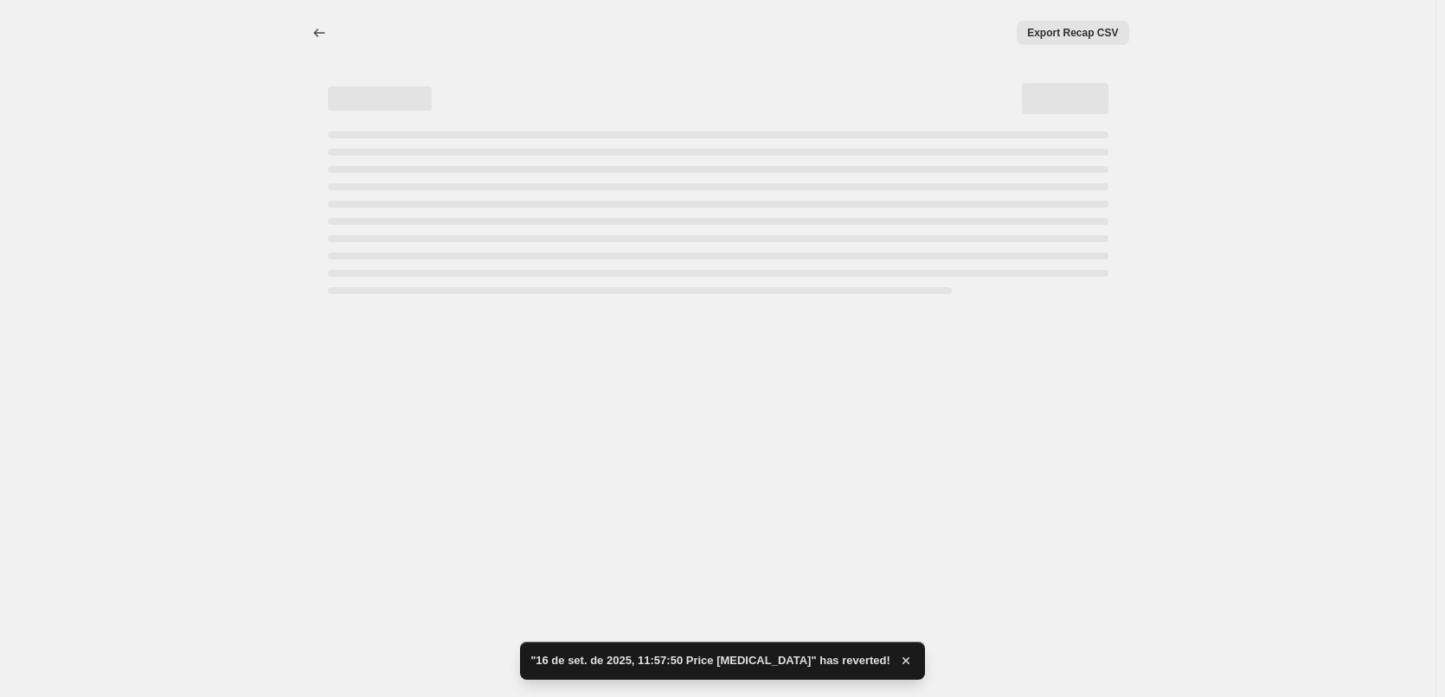
select select "percentage"
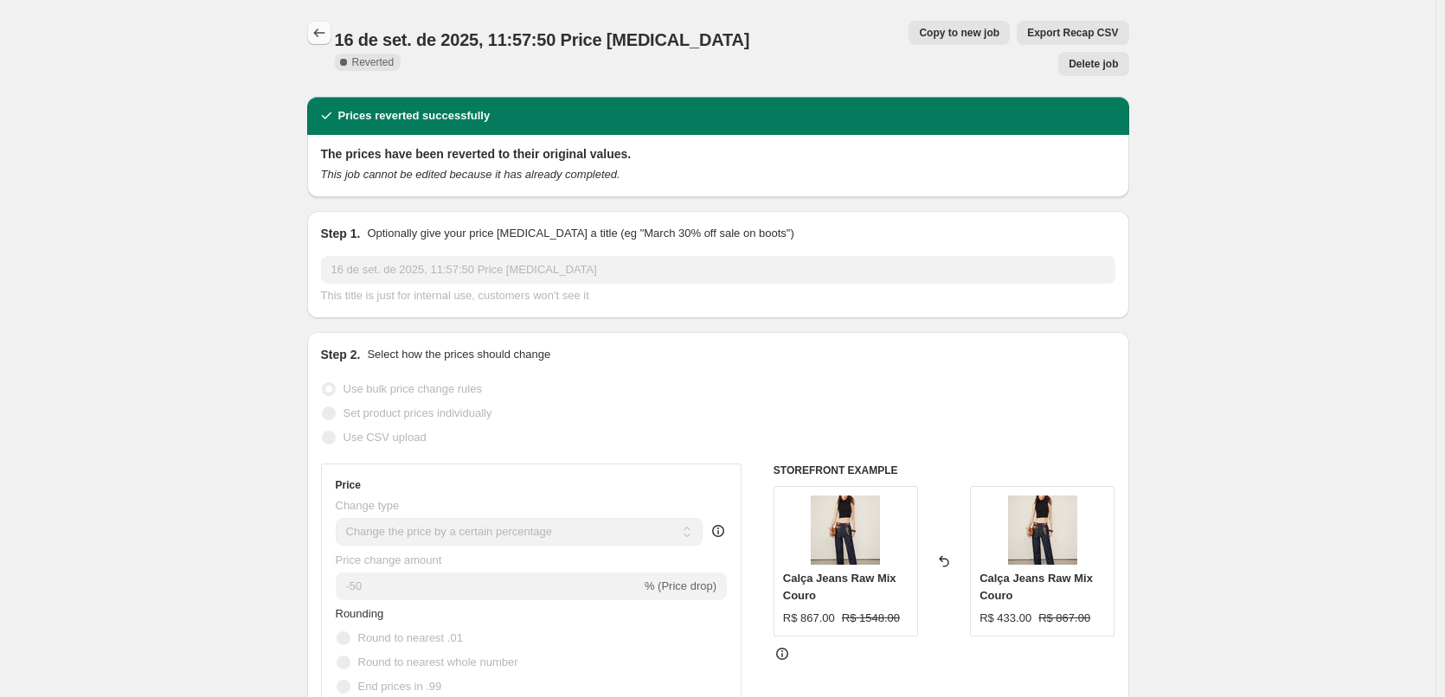
click at [329, 24] on button "Price change jobs" at bounding box center [319, 33] width 24 height 24
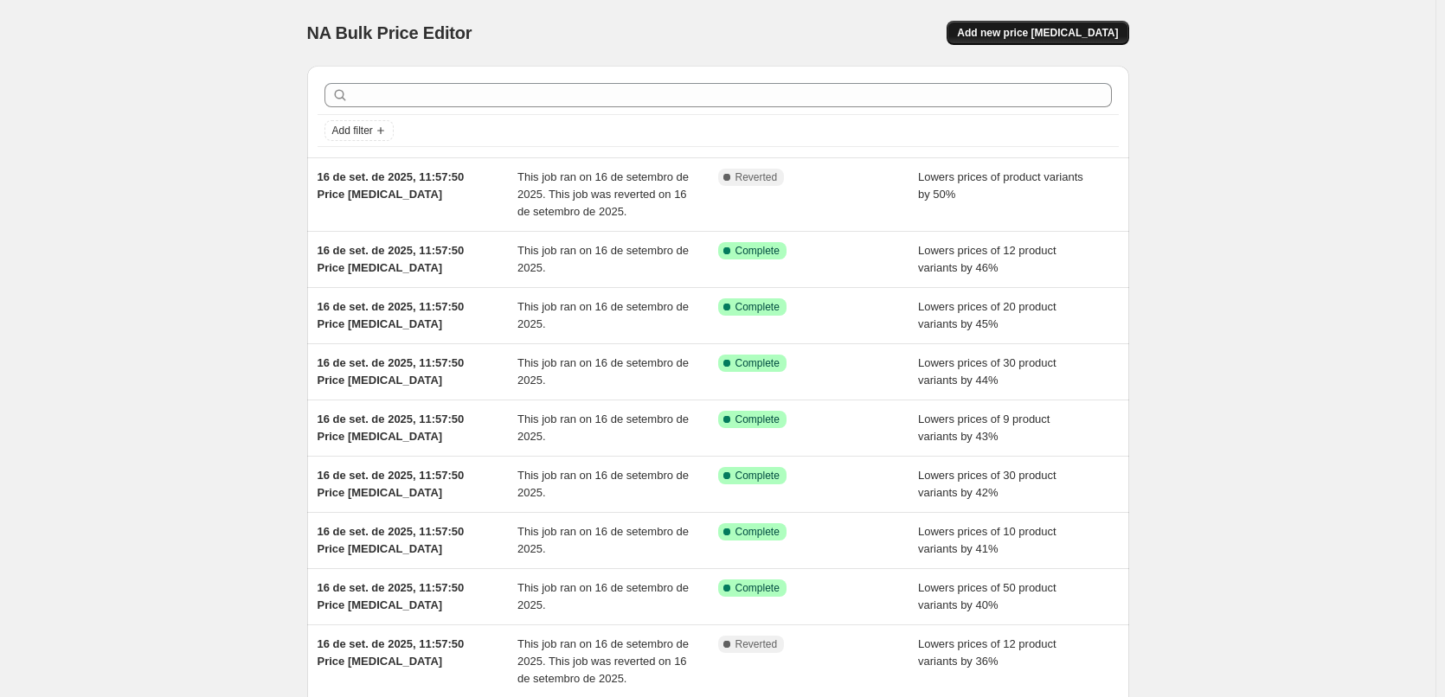
click at [1047, 22] on button "Add new price [MEDICAL_DATA]" at bounding box center [1037, 33] width 182 height 24
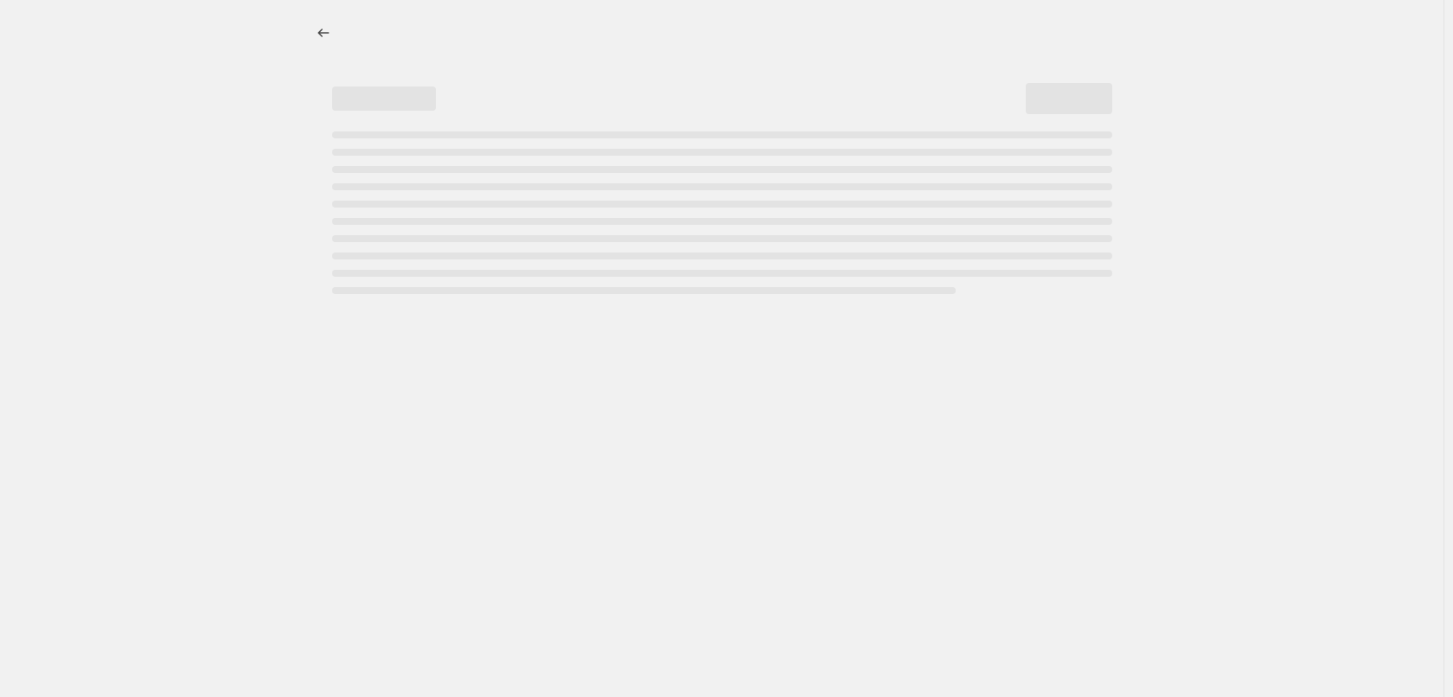
select select "percentage"
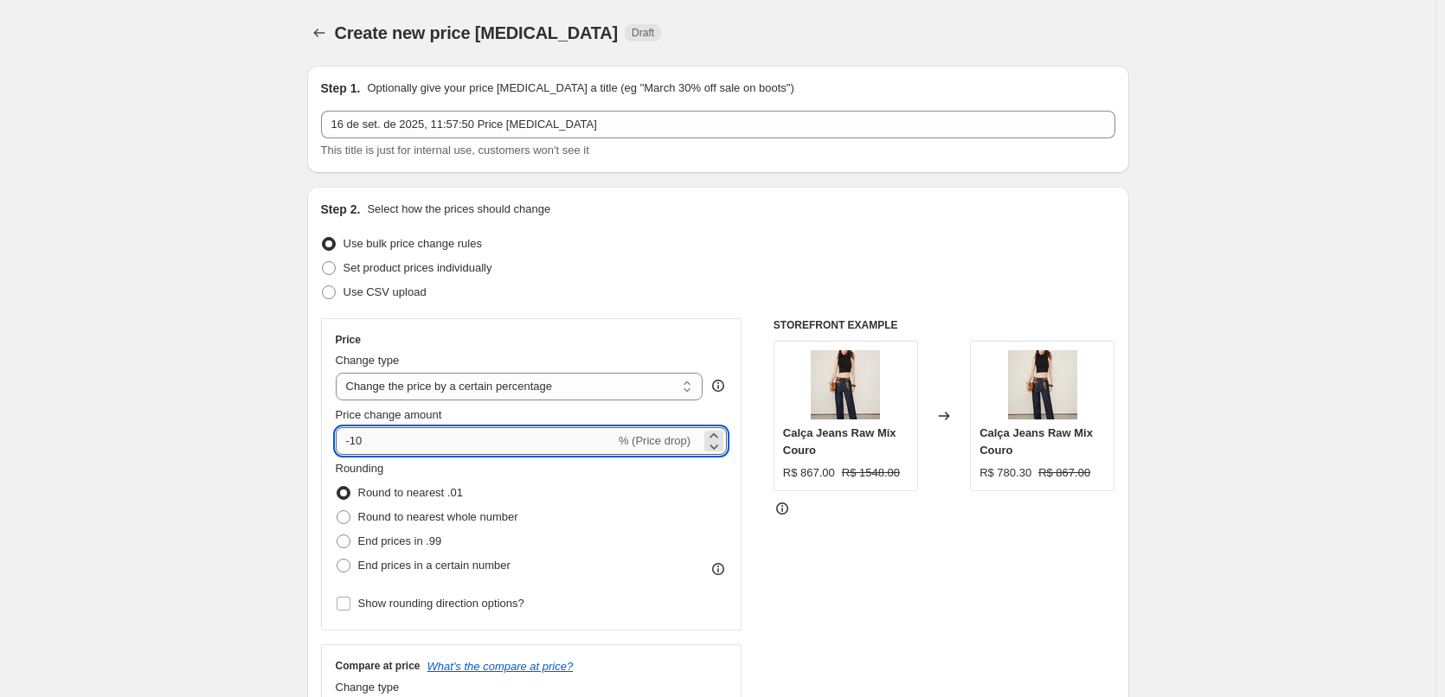
drag, startPoint x: 448, startPoint y: 452, endPoint x: 356, endPoint y: 445, distance: 92.0
click at [356, 445] on input "-10" at bounding box center [475, 441] width 279 height 28
type input "-50"
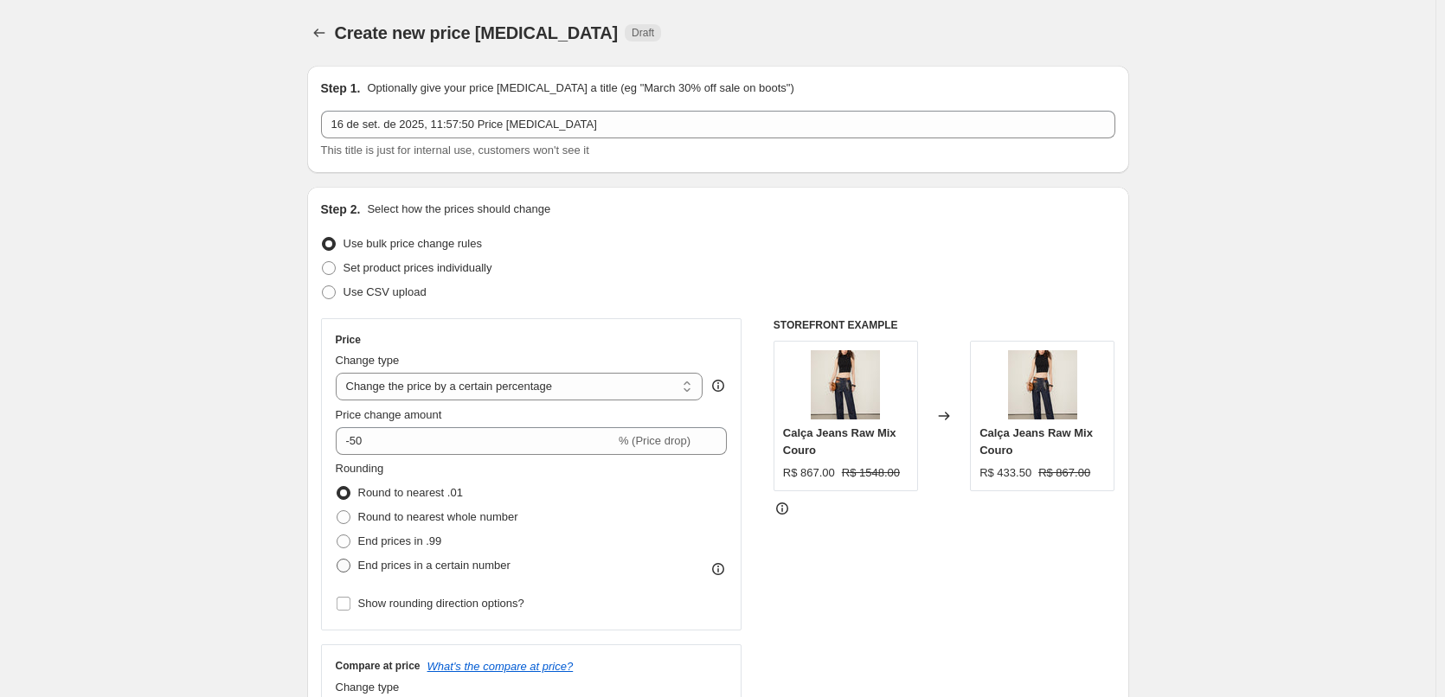
click at [458, 559] on span "End prices in a certain number" at bounding box center [434, 565] width 152 height 13
click at [337, 559] on input "End prices in a certain number" at bounding box center [336, 559] width 1 height 1
radio input "true"
drag, startPoint x: 449, startPoint y: 614, endPoint x: 407, endPoint y: 621, distance: 42.1
click at [426, 620] on div ". 5 0" at bounding box center [417, 614] width 162 height 28
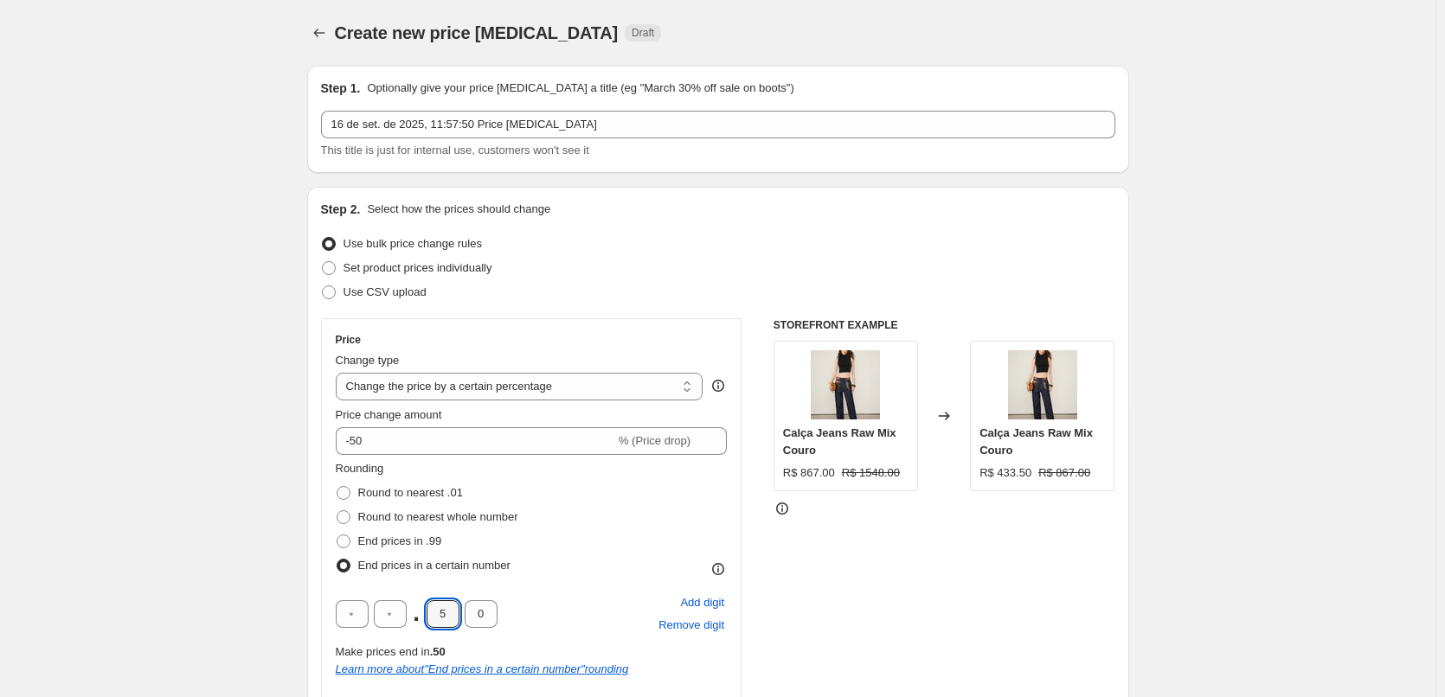
type input "0"
click at [598, 574] on div "Rounding Round to nearest .01 Round to nearest whole number End prices in .99 E…" at bounding box center [532, 519] width 392 height 118
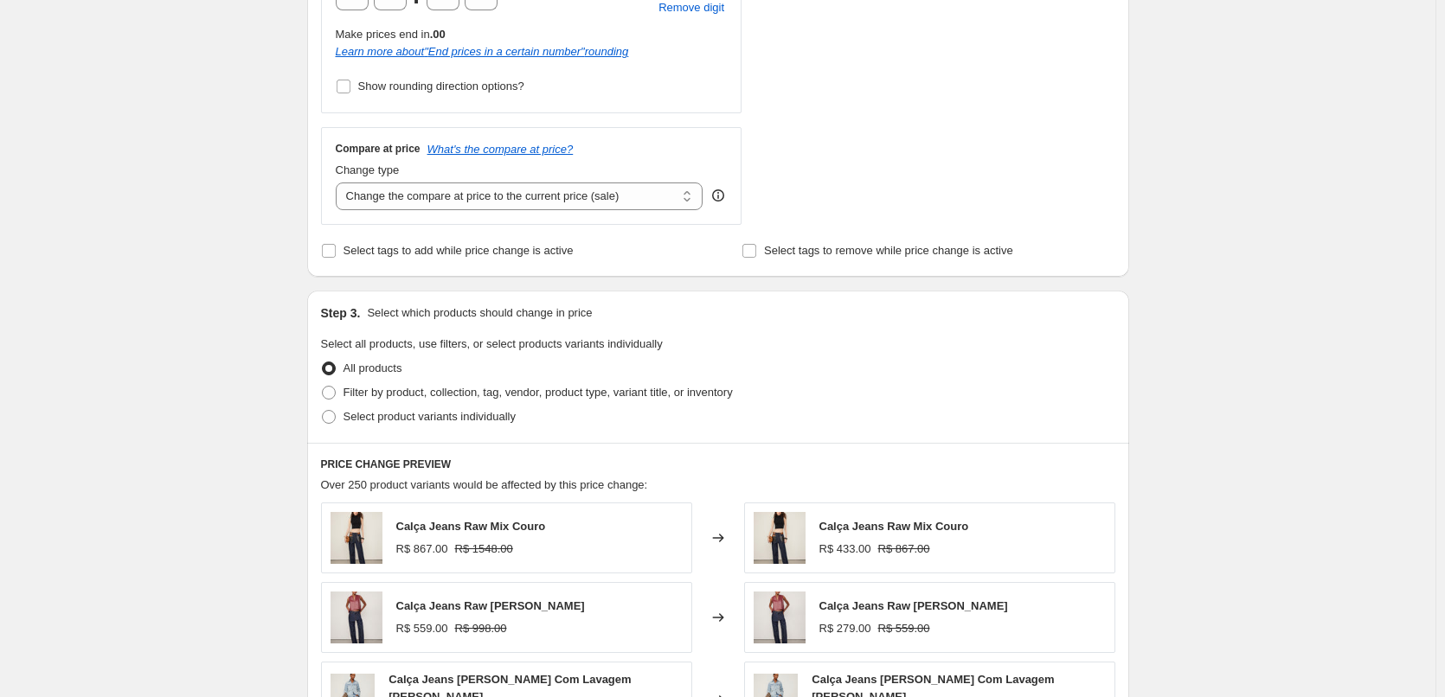
scroll to position [807, 0]
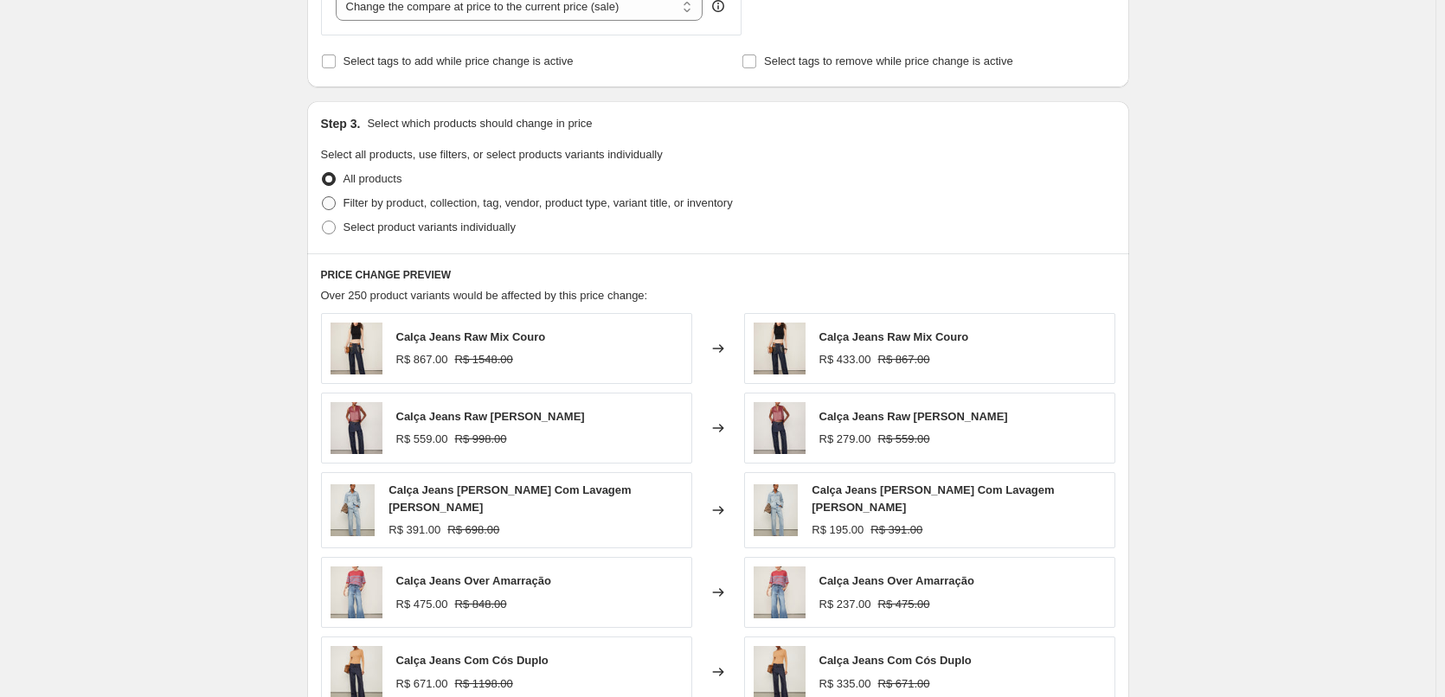
click at [419, 201] on span "Filter by product, collection, tag, vendor, product type, variant title, or inv…" at bounding box center [537, 202] width 389 height 13
click at [323, 197] on input "Filter by product, collection, tag, vendor, product type, variant title, or inv…" at bounding box center [322, 196] width 1 height 1
radio input "true"
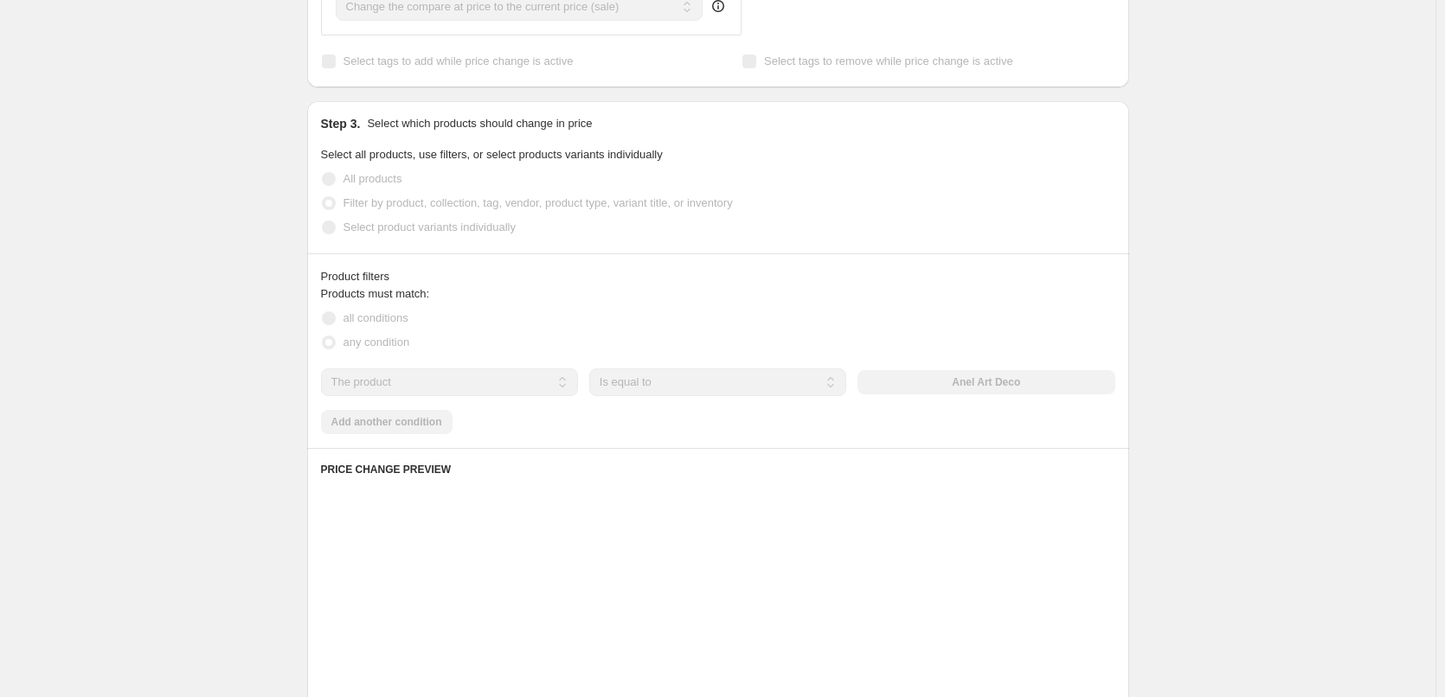
click at [417, 380] on select "The product The product's collection The product's tag The product's vendor The…" at bounding box center [449, 382] width 257 height 28
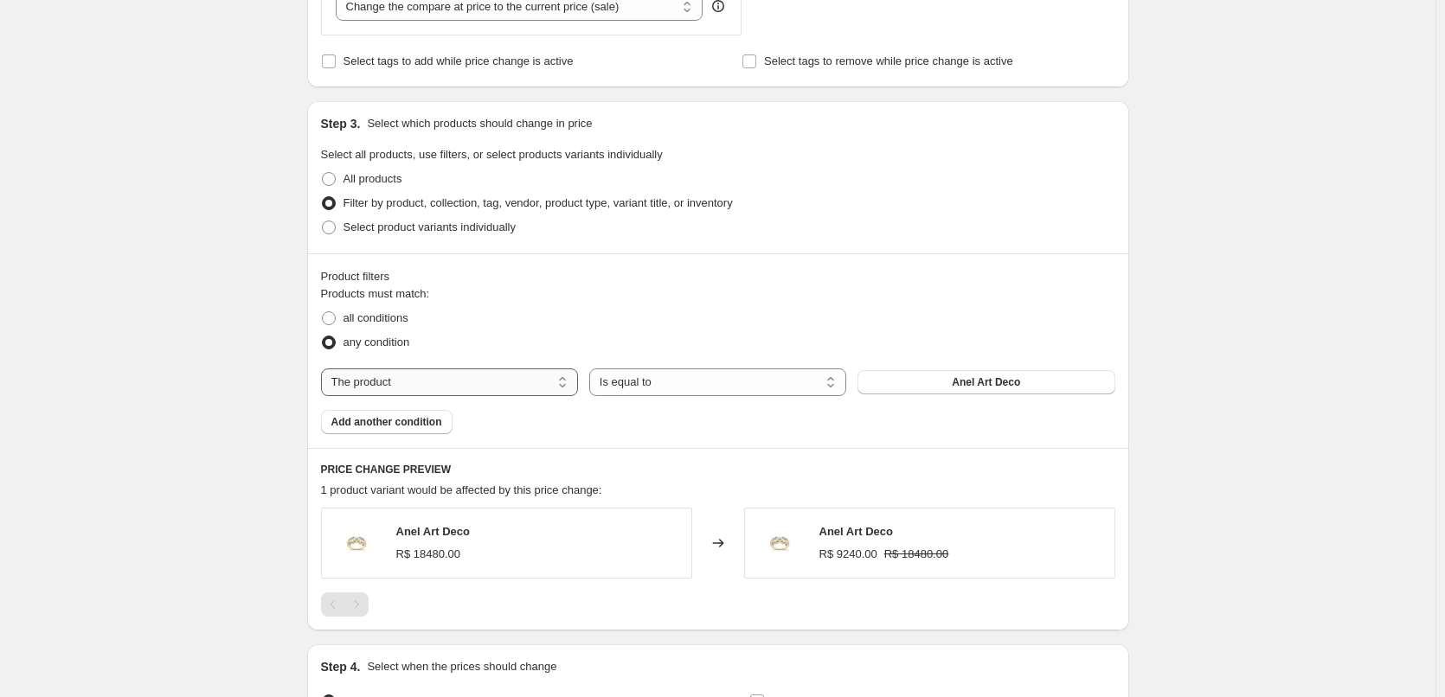
click at [423, 389] on select "The product The product's collection The product's tag The product's vendor The…" at bounding box center [449, 382] width 257 height 28
select select "tag"
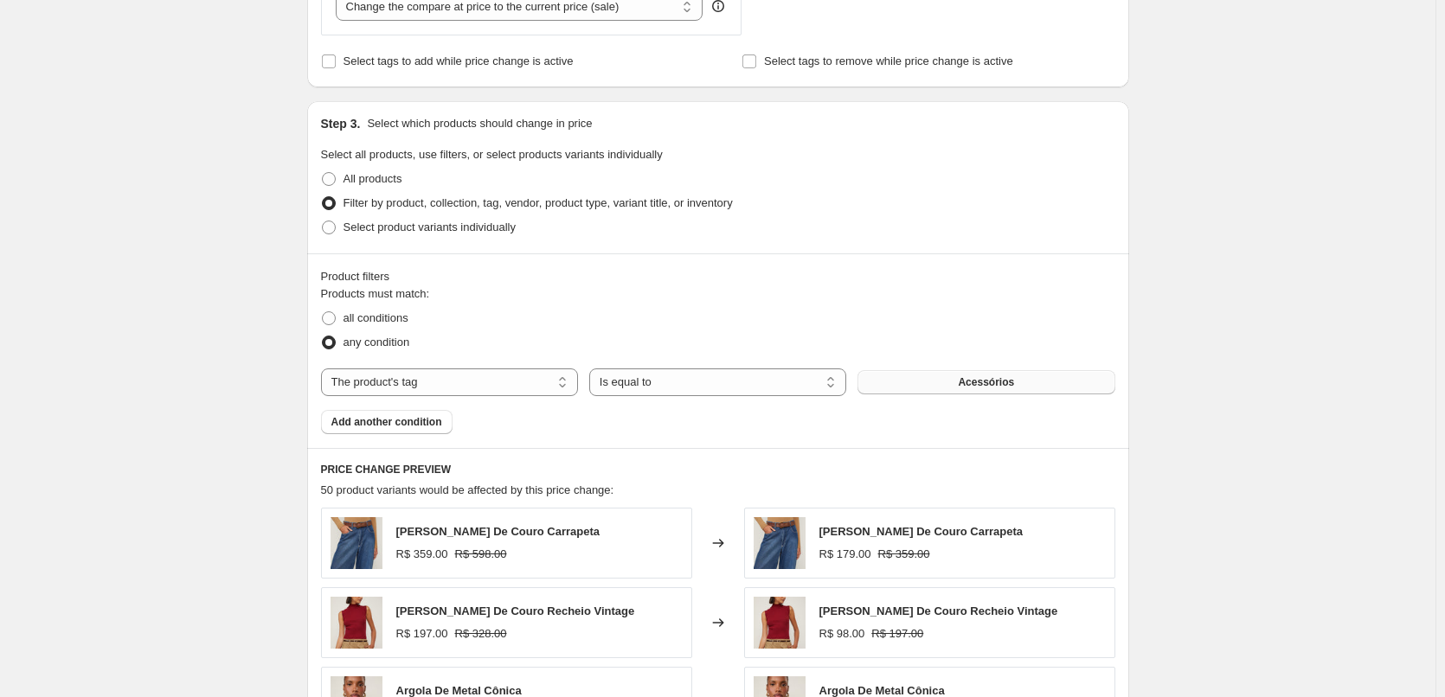
click at [955, 386] on button "Acessórios" at bounding box center [985, 382] width 257 height 24
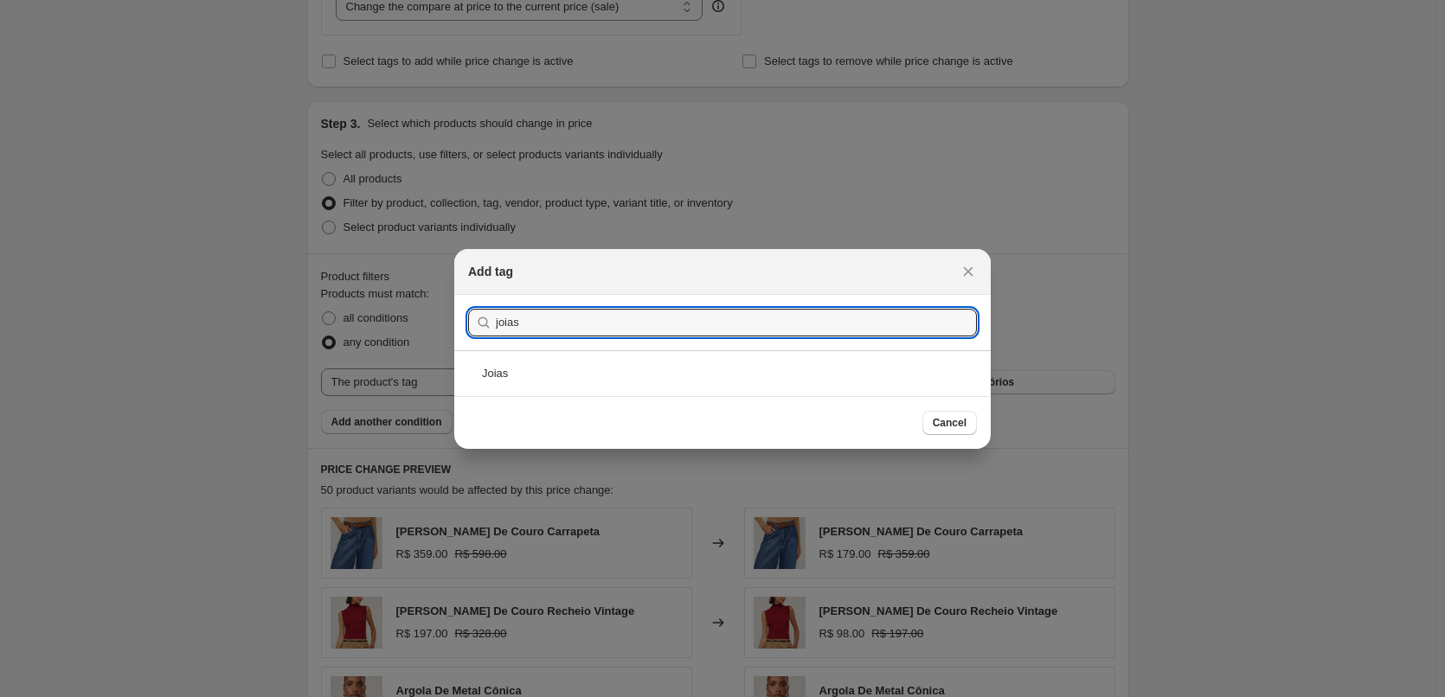
type input "joias"
click at [598, 376] on div "Joias" at bounding box center [722, 373] width 536 height 46
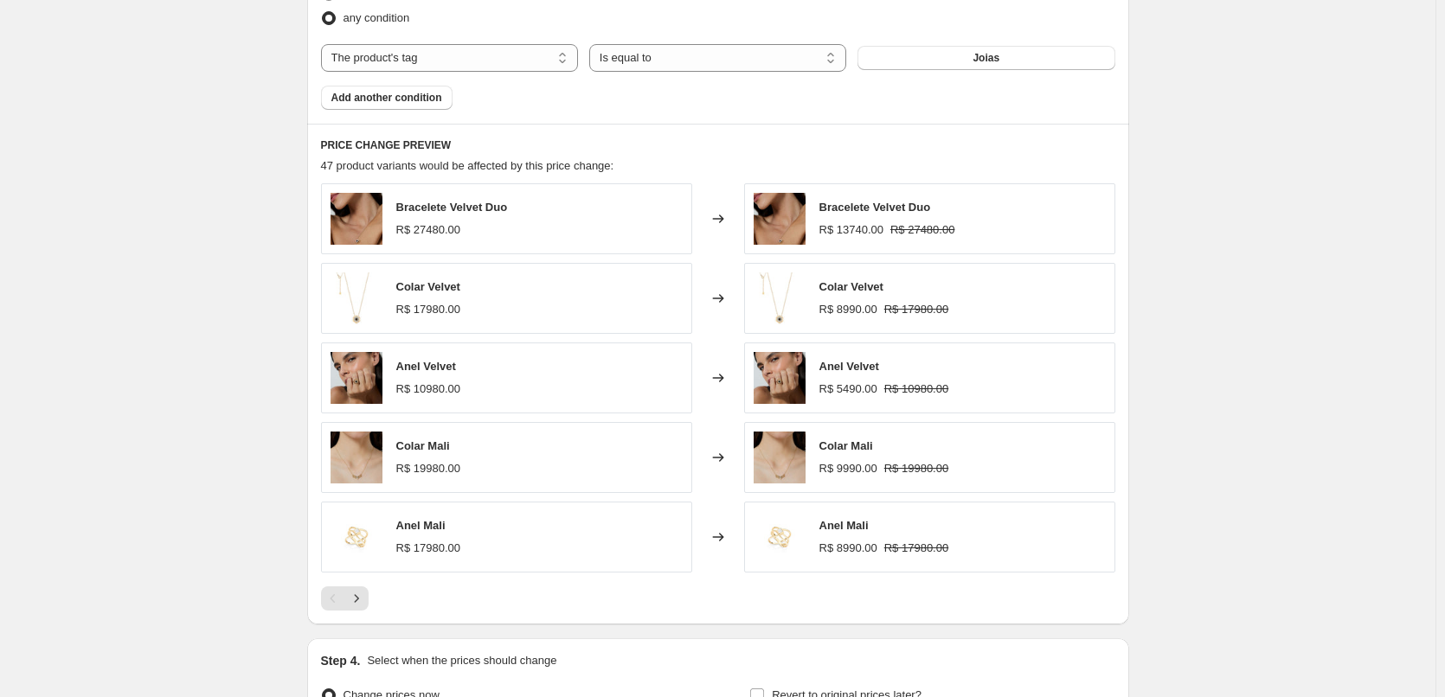
scroll to position [1328, 0]
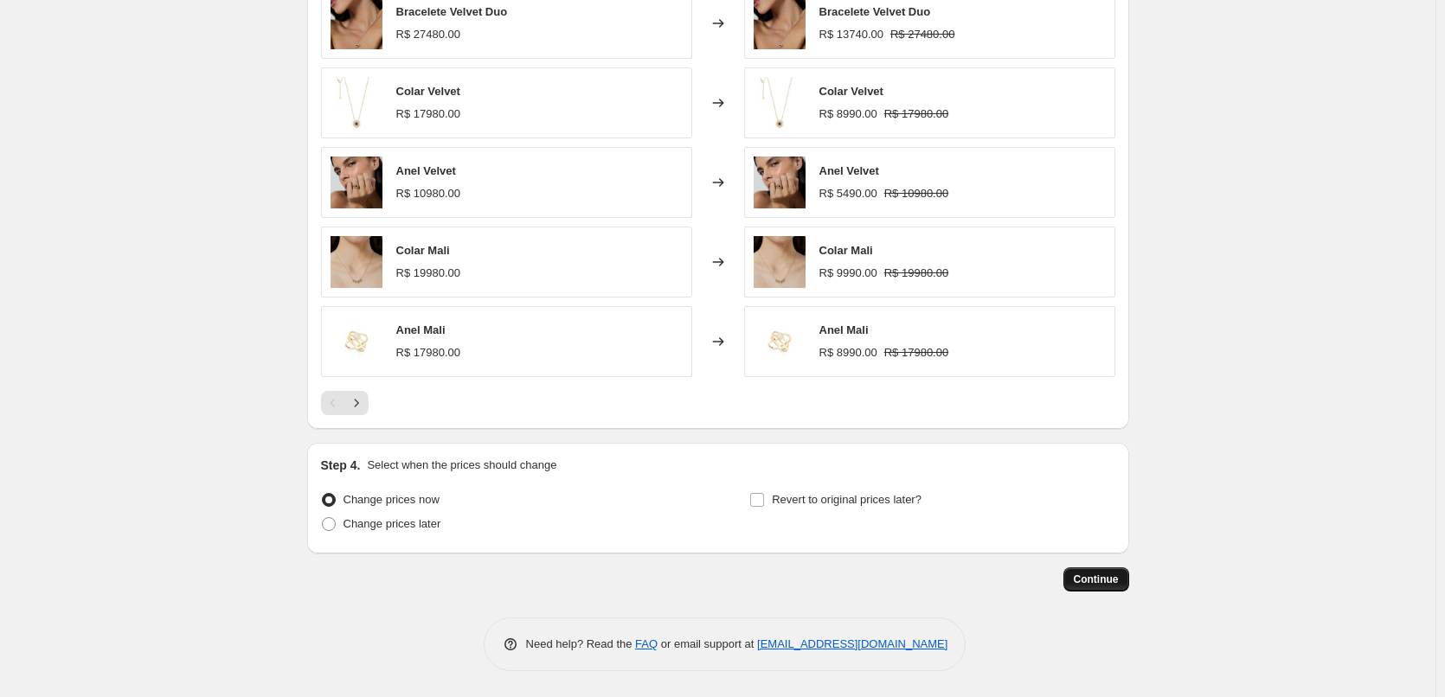
click at [1108, 578] on span "Continue" at bounding box center [1095, 580] width 45 height 14
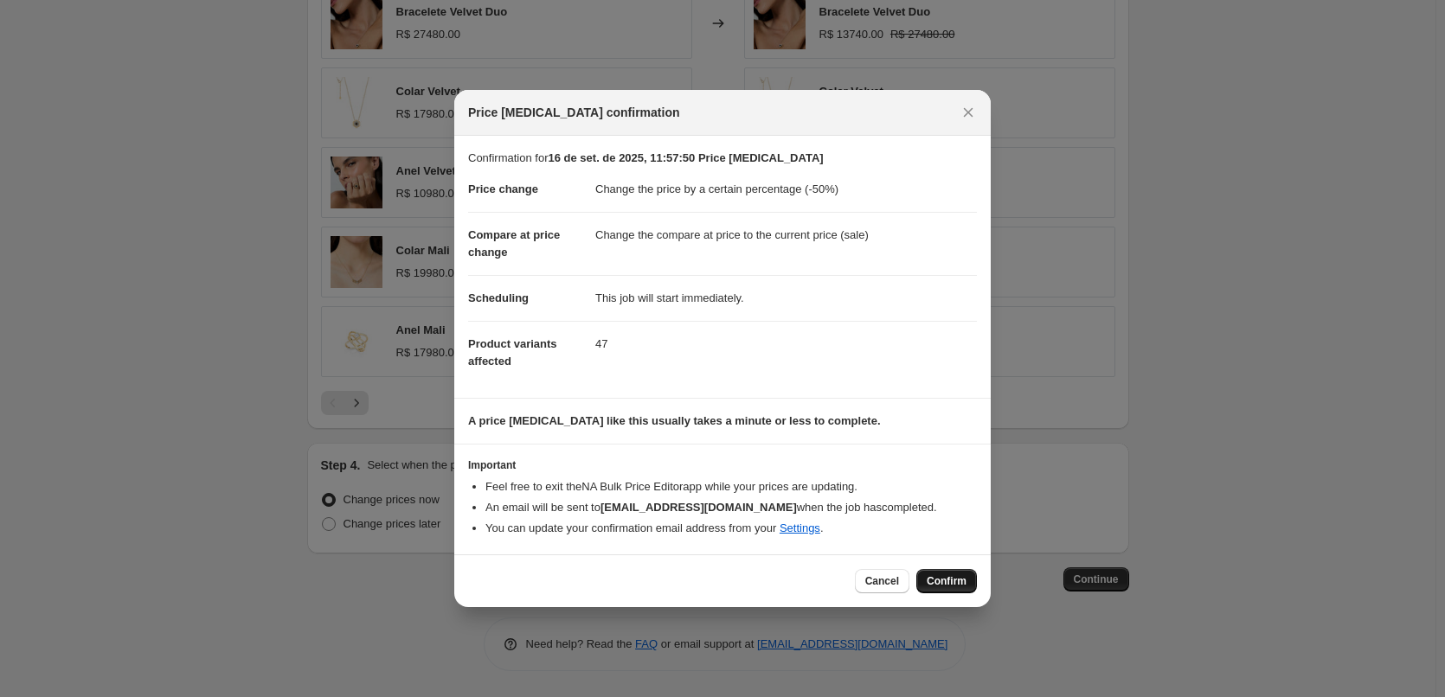
click at [932, 573] on button "Confirm" at bounding box center [946, 581] width 61 height 24
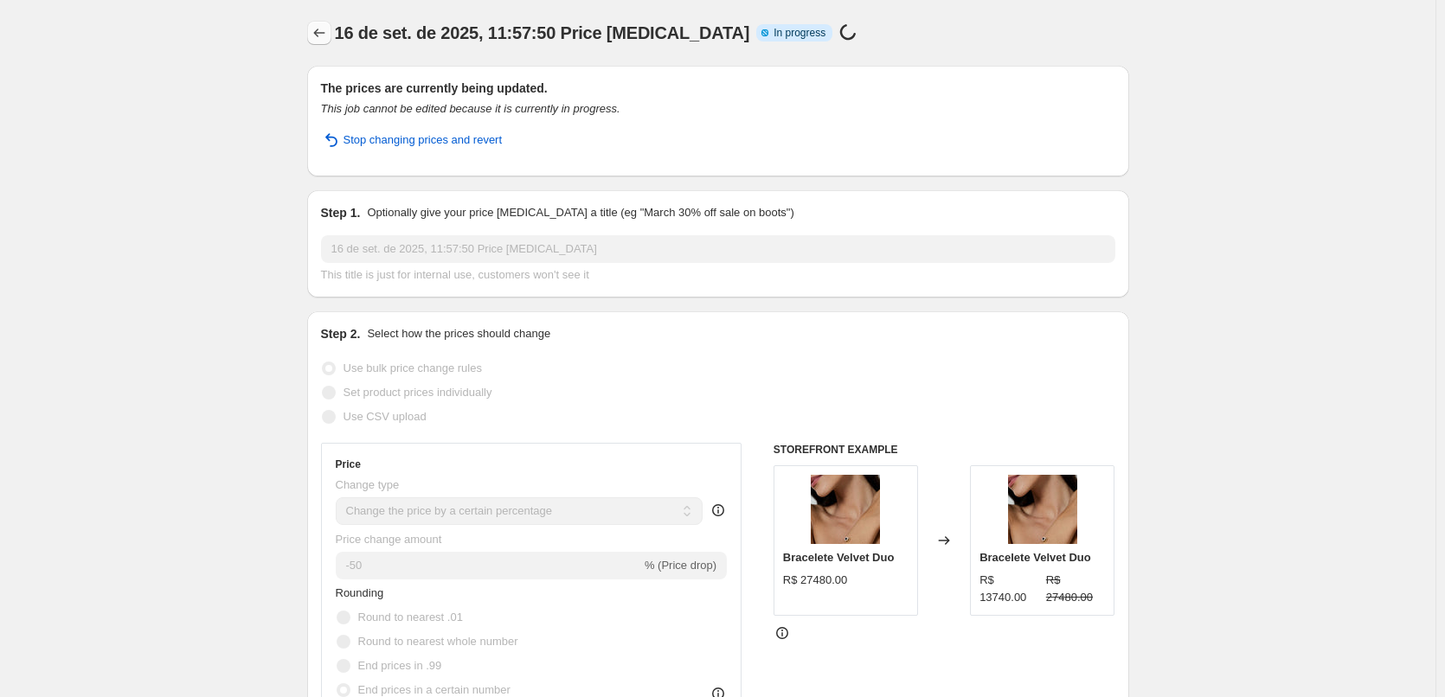
click at [311, 29] on button "Price change jobs" at bounding box center [319, 33] width 24 height 24
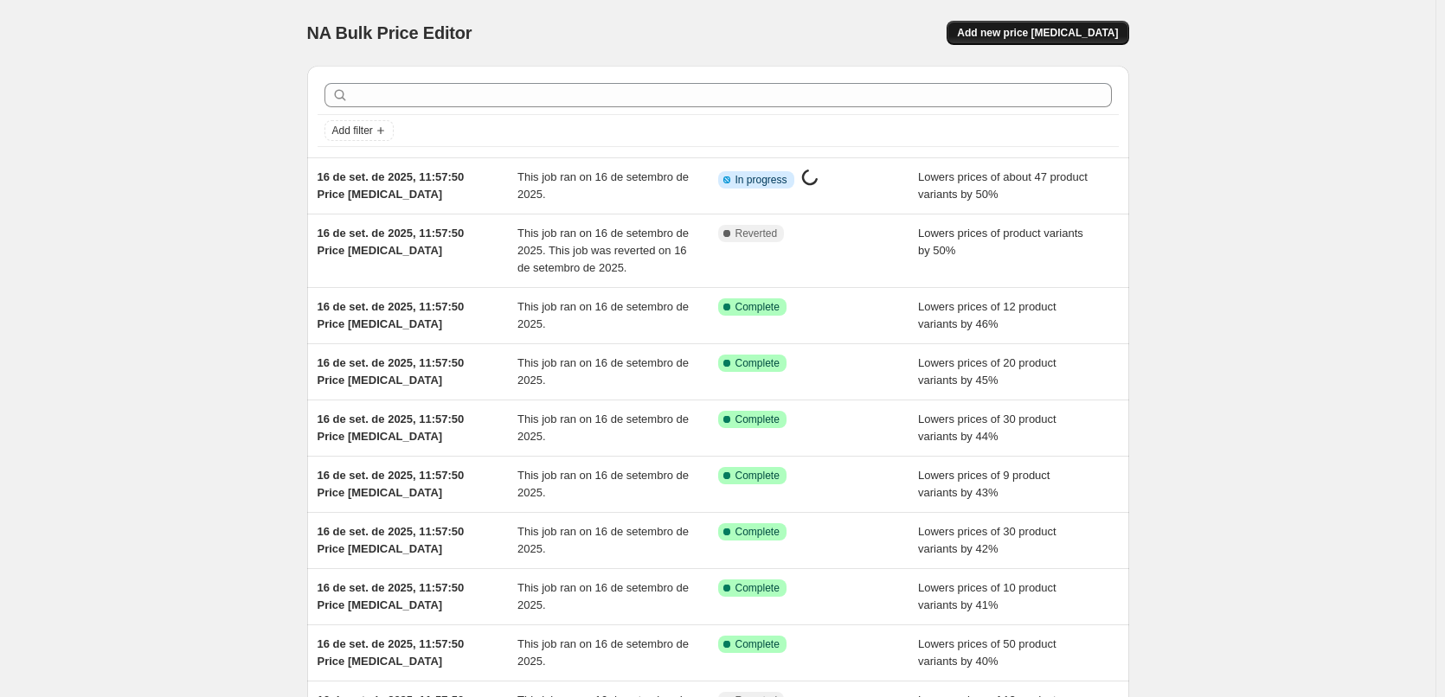
click at [1115, 43] on button "Add new price [MEDICAL_DATA]" at bounding box center [1037, 33] width 182 height 24
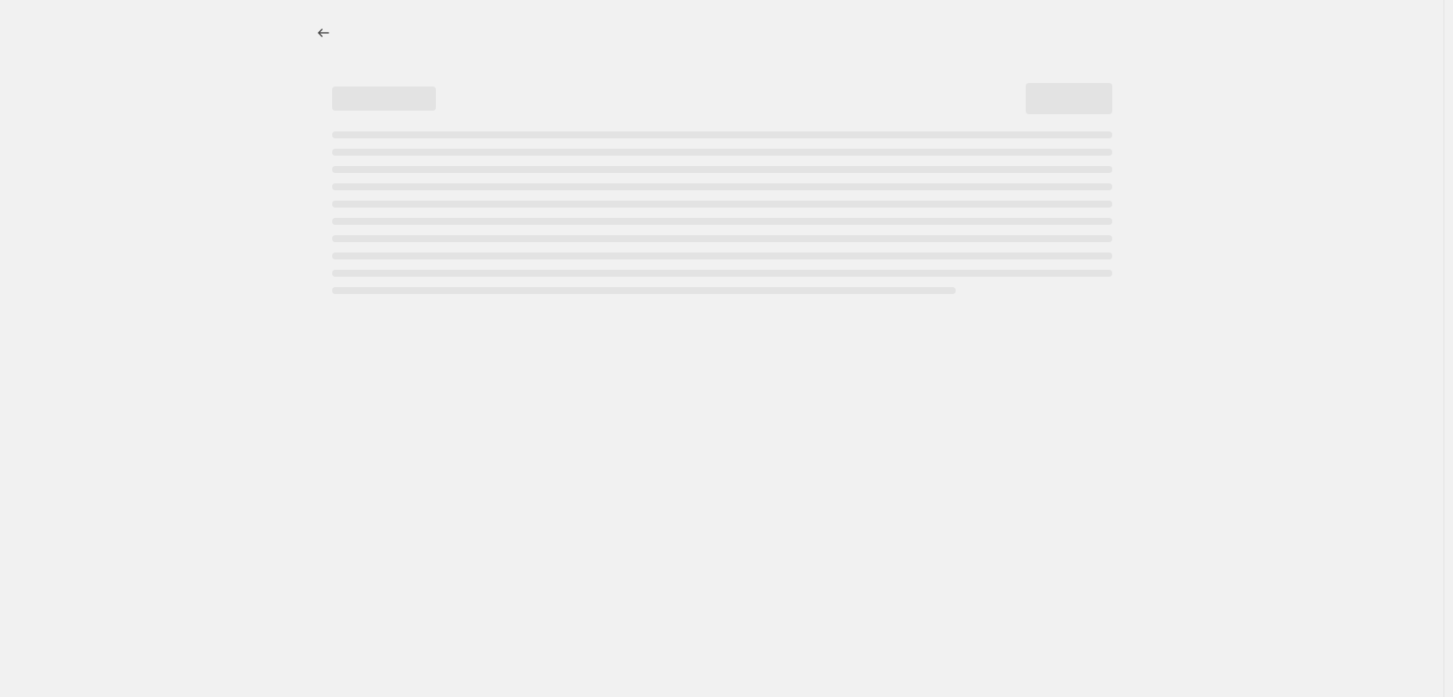
select select "percentage"
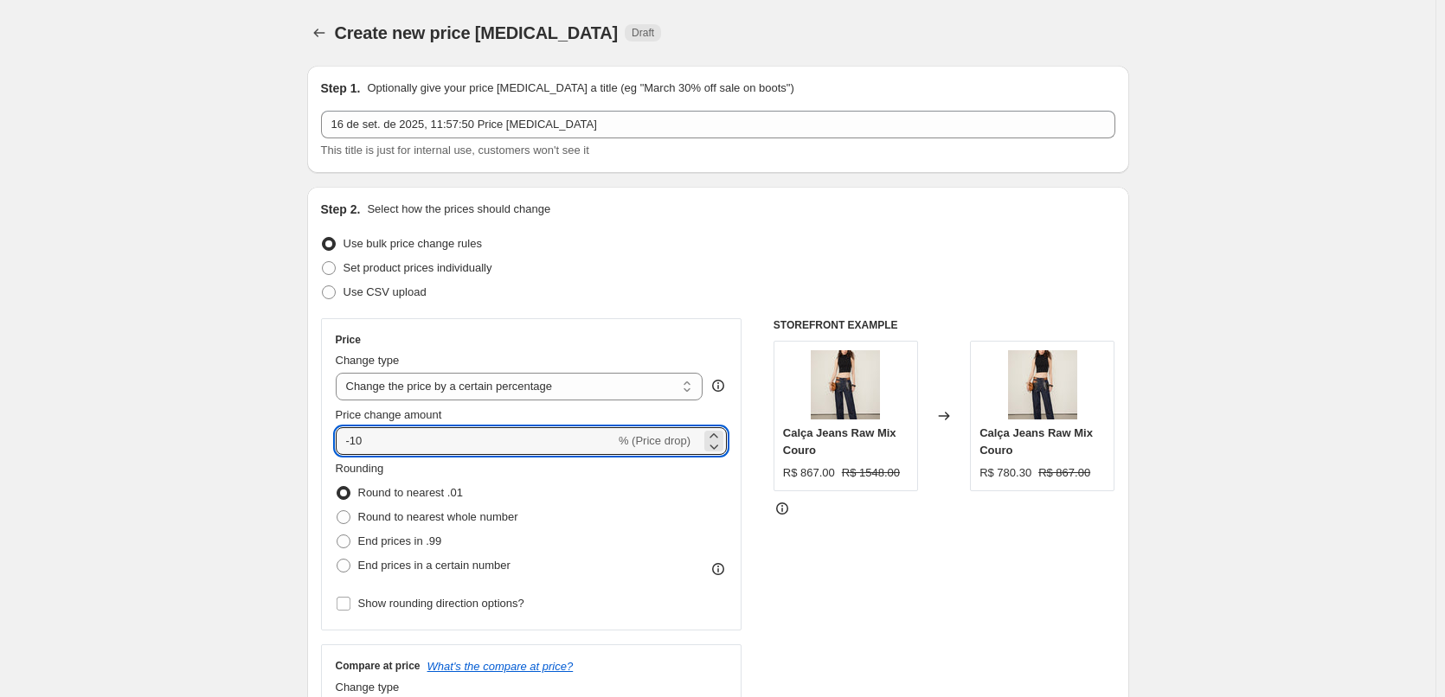
drag, startPoint x: 382, startPoint y: 447, endPoint x: 356, endPoint y: 455, distance: 27.1
click at [356, 455] on div "Price Change type Change the price to a certain amount Change the price by a ce…" at bounding box center [532, 474] width 392 height 283
type input "-48"
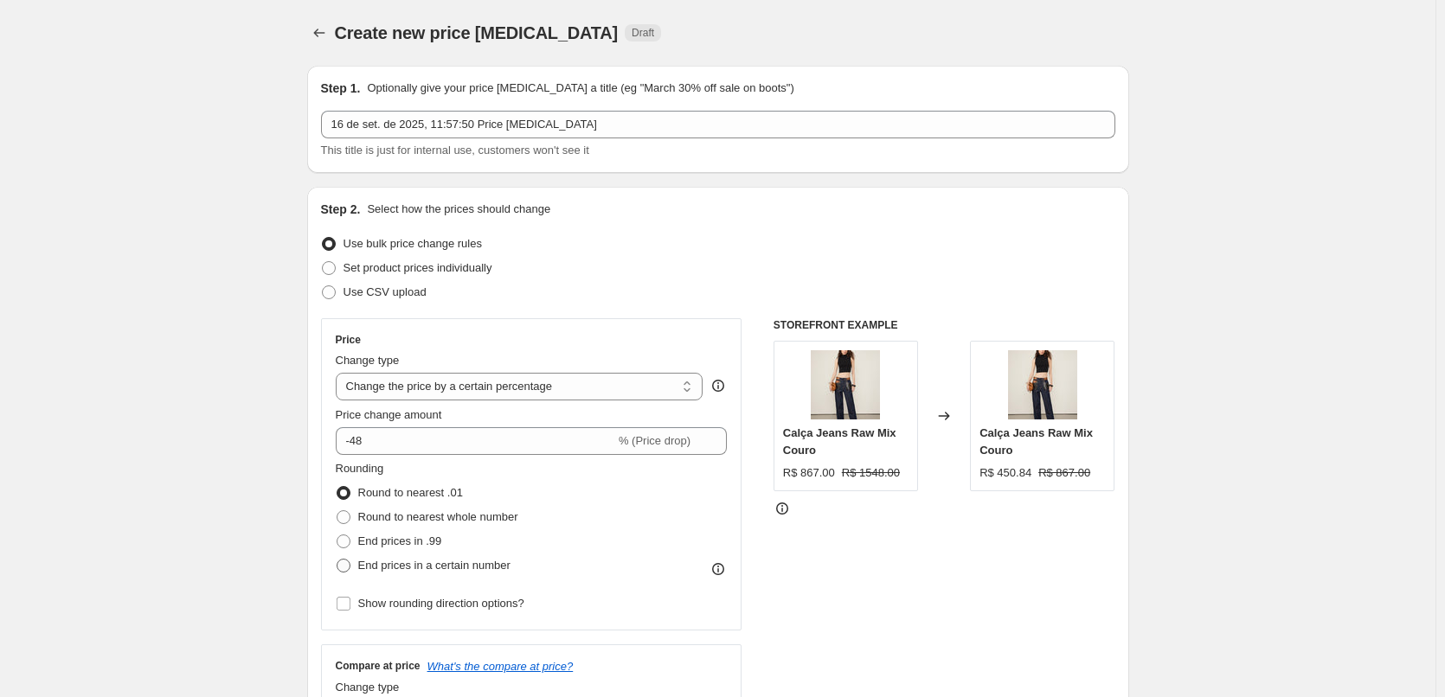
click at [477, 563] on span "End prices in a certain number" at bounding box center [434, 565] width 152 height 13
click at [337, 560] on input "End prices in a certain number" at bounding box center [336, 559] width 1 height 1
radio input "true"
drag, startPoint x: 464, startPoint y: 618, endPoint x: 441, endPoint y: 618, distance: 22.5
click at [441, 618] on div ". 5 0" at bounding box center [417, 614] width 162 height 28
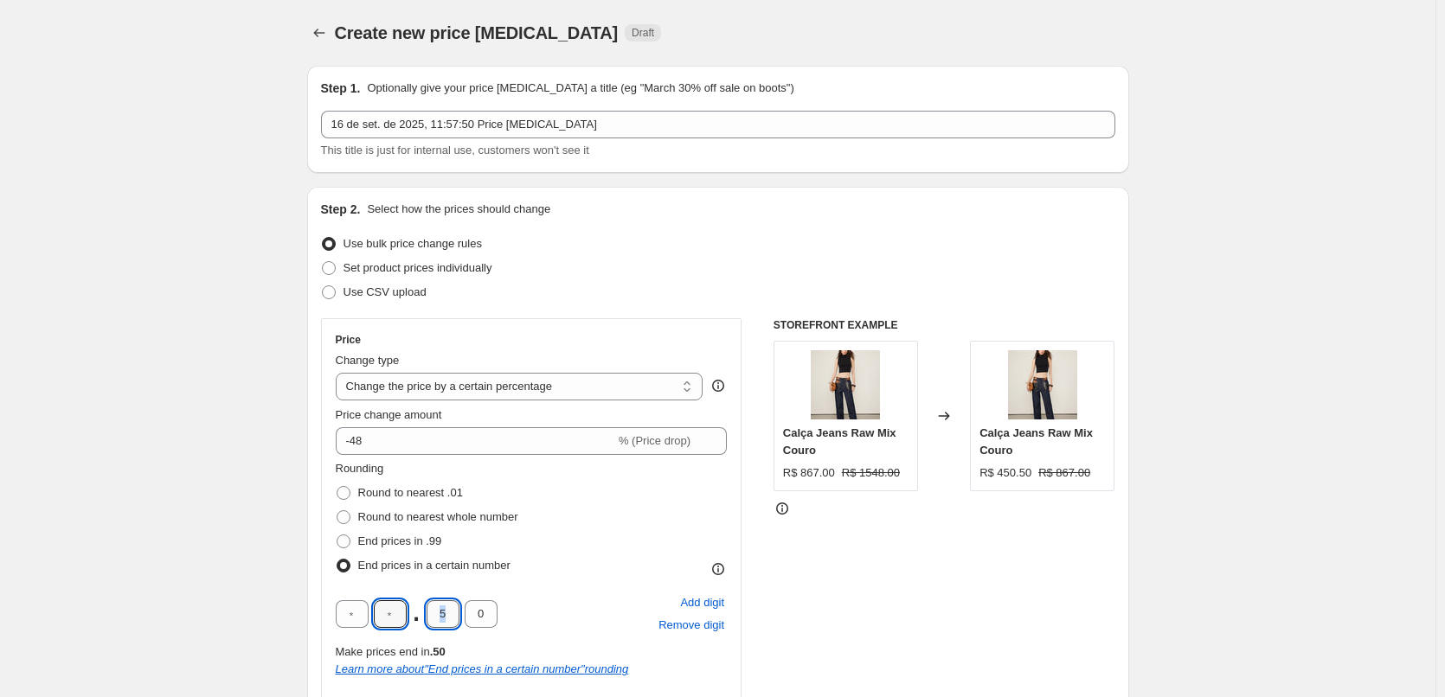
type input "5"
drag, startPoint x: 445, startPoint y: 615, endPoint x: 429, endPoint y: 618, distance: 16.8
click at [430, 618] on input "5" at bounding box center [442, 614] width 33 height 28
drag, startPoint x: 448, startPoint y: 613, endPoint x: 379, endPoint y: 612, distance: 69.2
click at [398, 614] on div "5 . 9 0" at bounding box center [417, 614] width 162 height 28
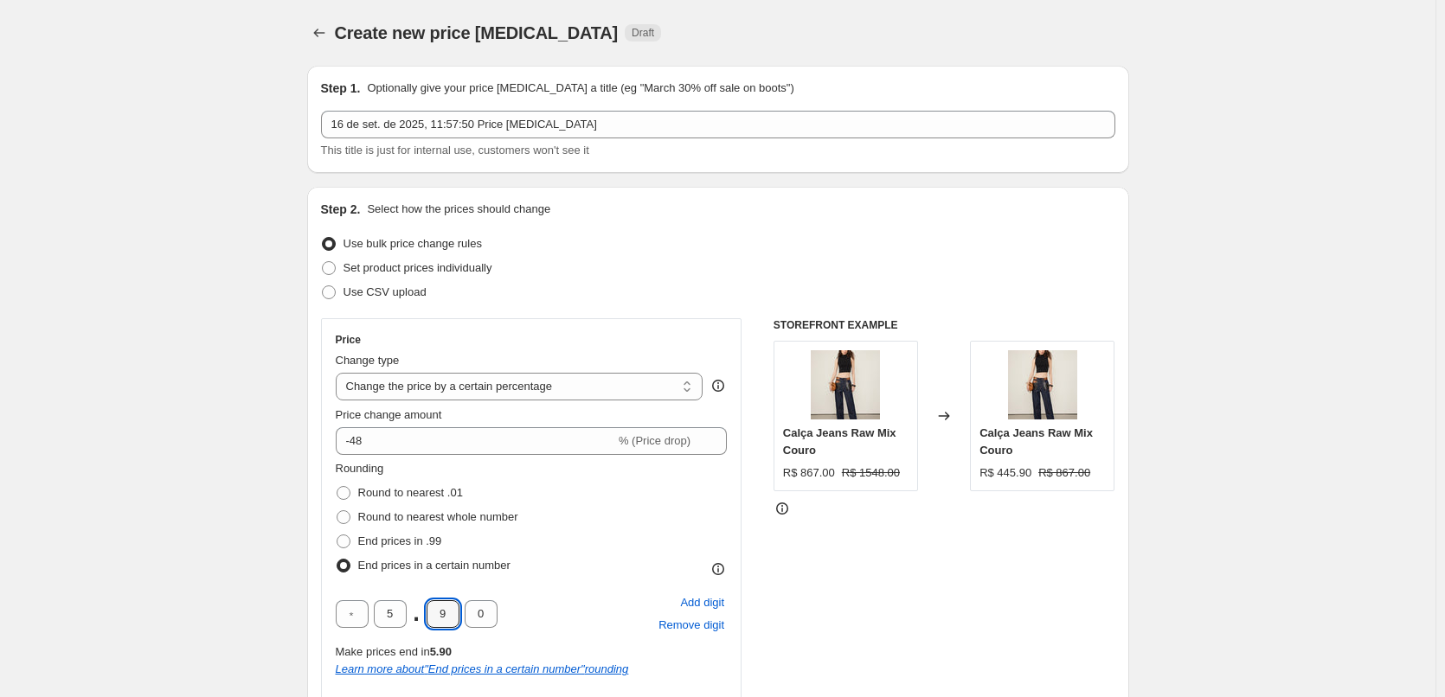
type input "0"
click at [603, 579] on div "Rounding Round to nearest .01 Round to nearest whole number End prices in .99 E…" at bounding box center [532, 588] width 392 height 256
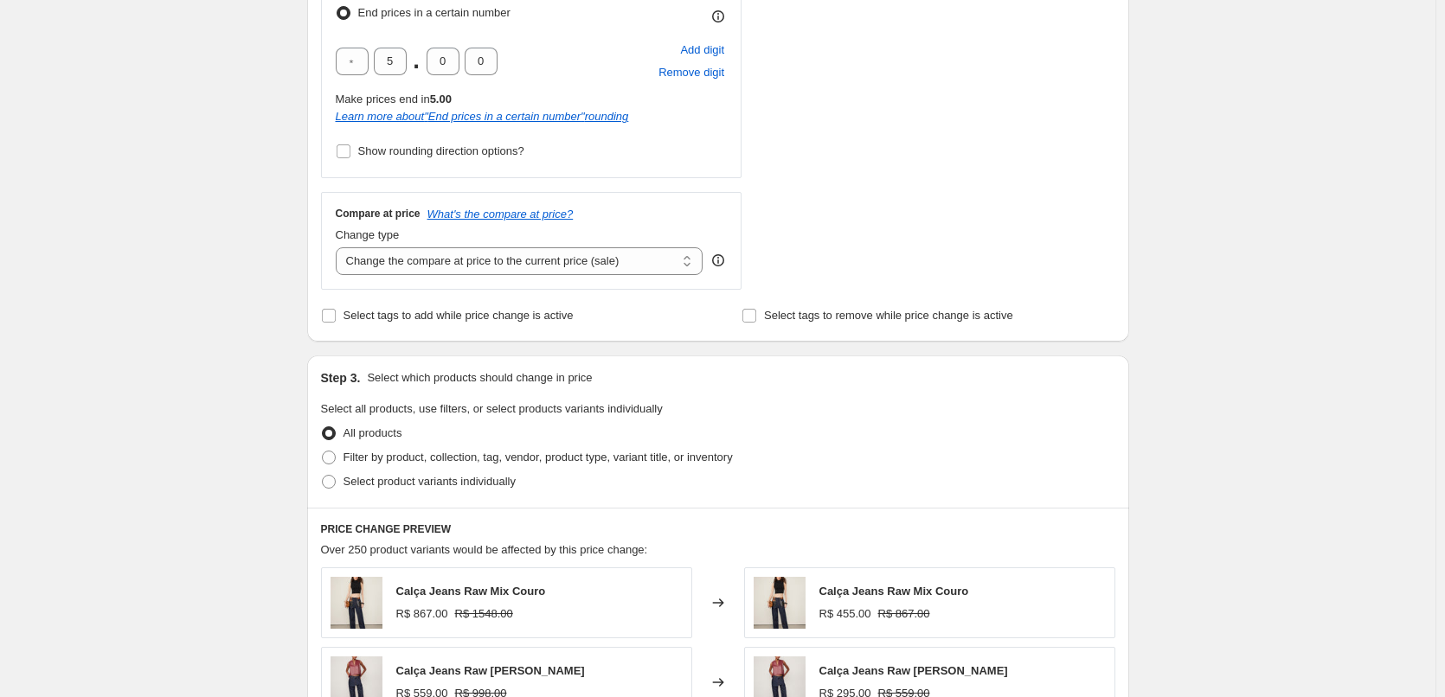
scroll to position [807, 0]
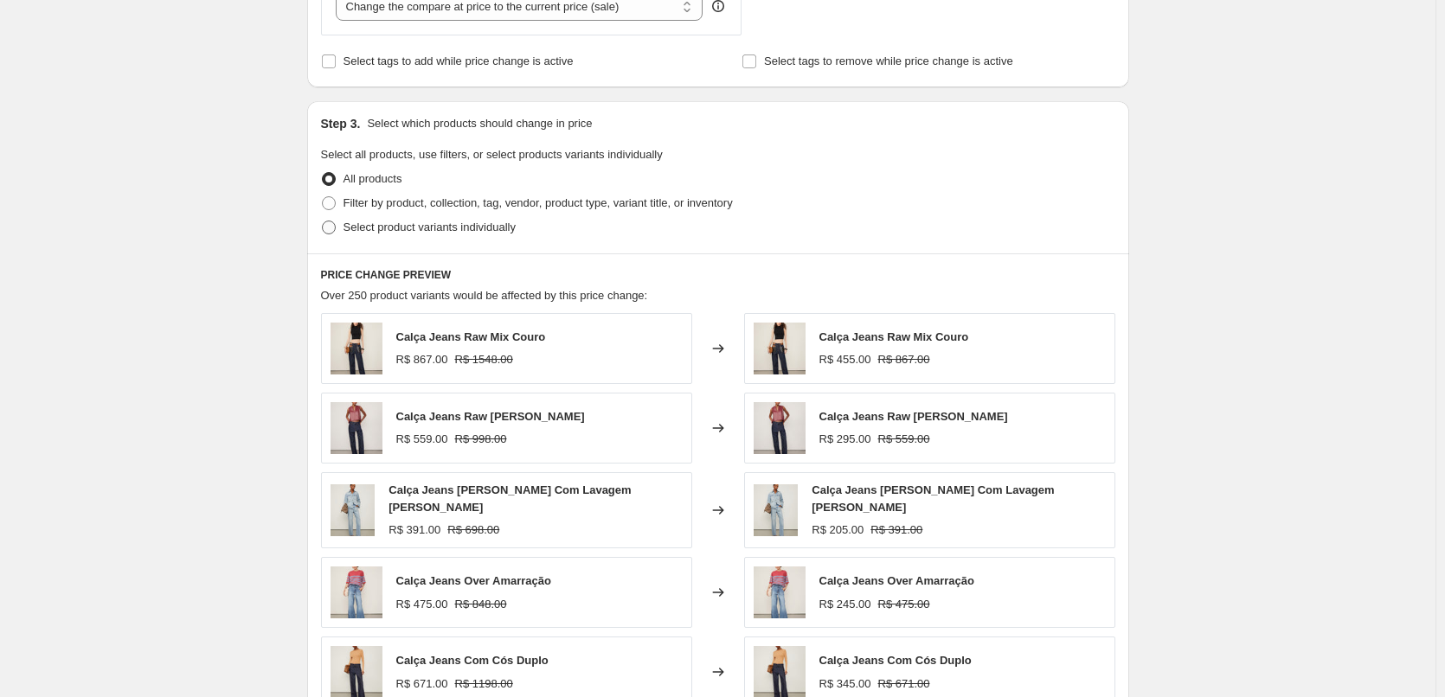
drag, startPoint x: 436, startPoint y: 202, endPoint x: 457, endPoint y: 240, distance: 43.4
click at [437, 202] on span "Filter by product, collection, tag, vendor, product type, variant title, or inv…" at bounding box center [537, 202] width 389 height 13
click at [323, 197] on input "Filter by product, collection, tag, vendor, product type, variant title, or inv…" at bounding box center [322, 196] width 1 height 1
radio input "true"
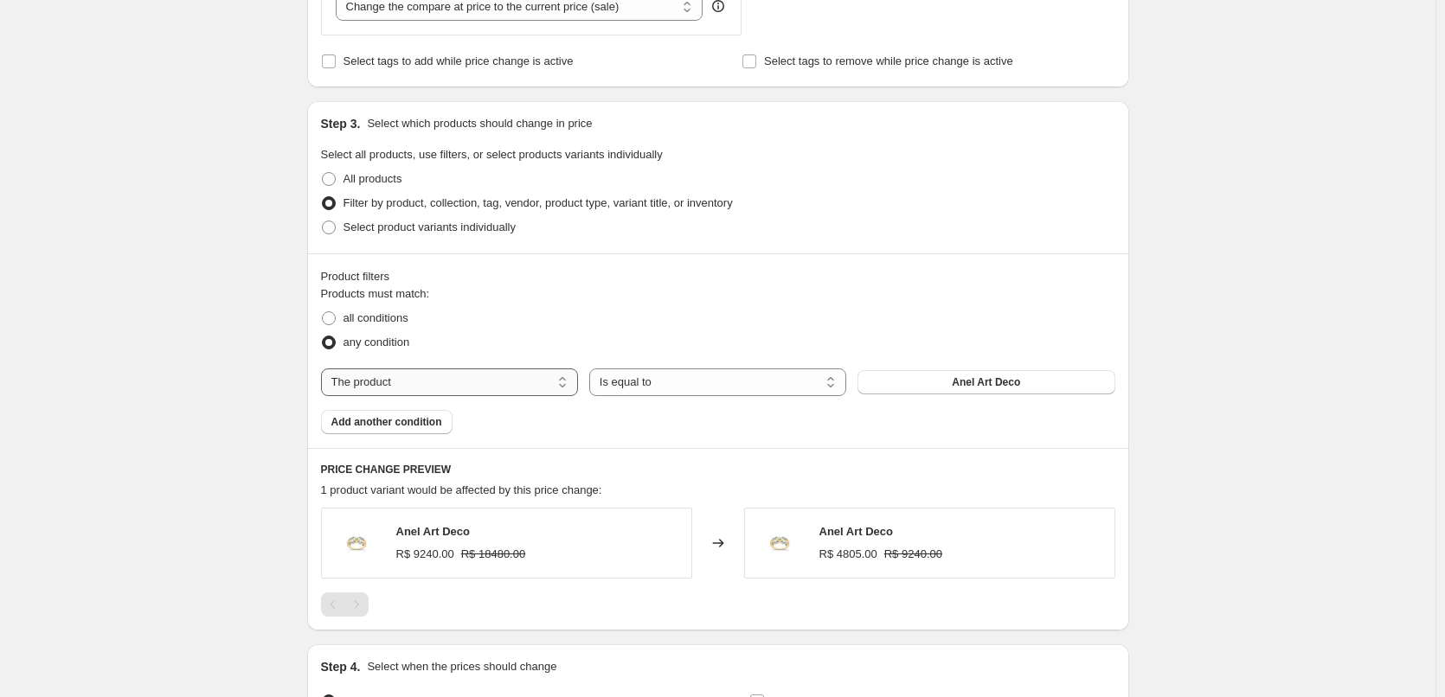
click at [501, 377] on select "The product The product's collection The product's tag The product's vendor The…" at bounding box center [449, 382] width 257 height 28
select select "tag"
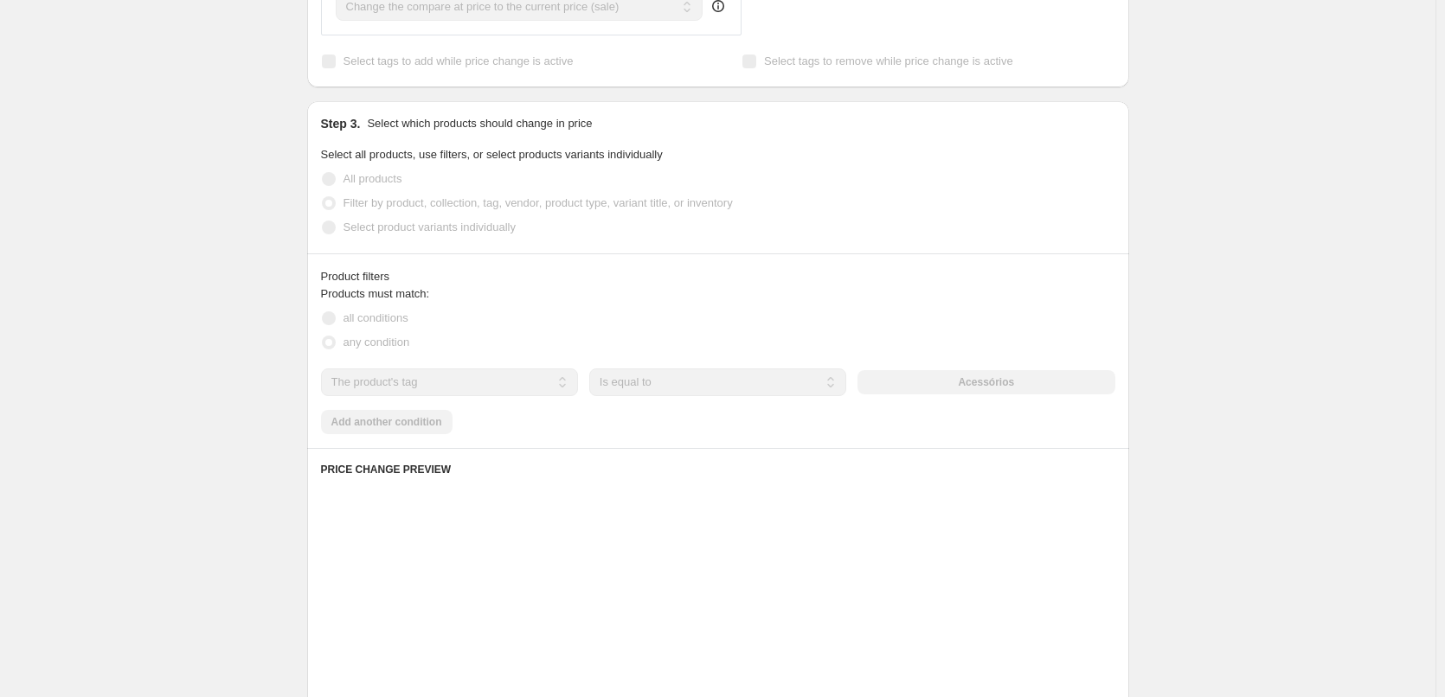
click at [1037, 384] on div "Acessórios" at bounding box center [985, 382] width 257 height 24
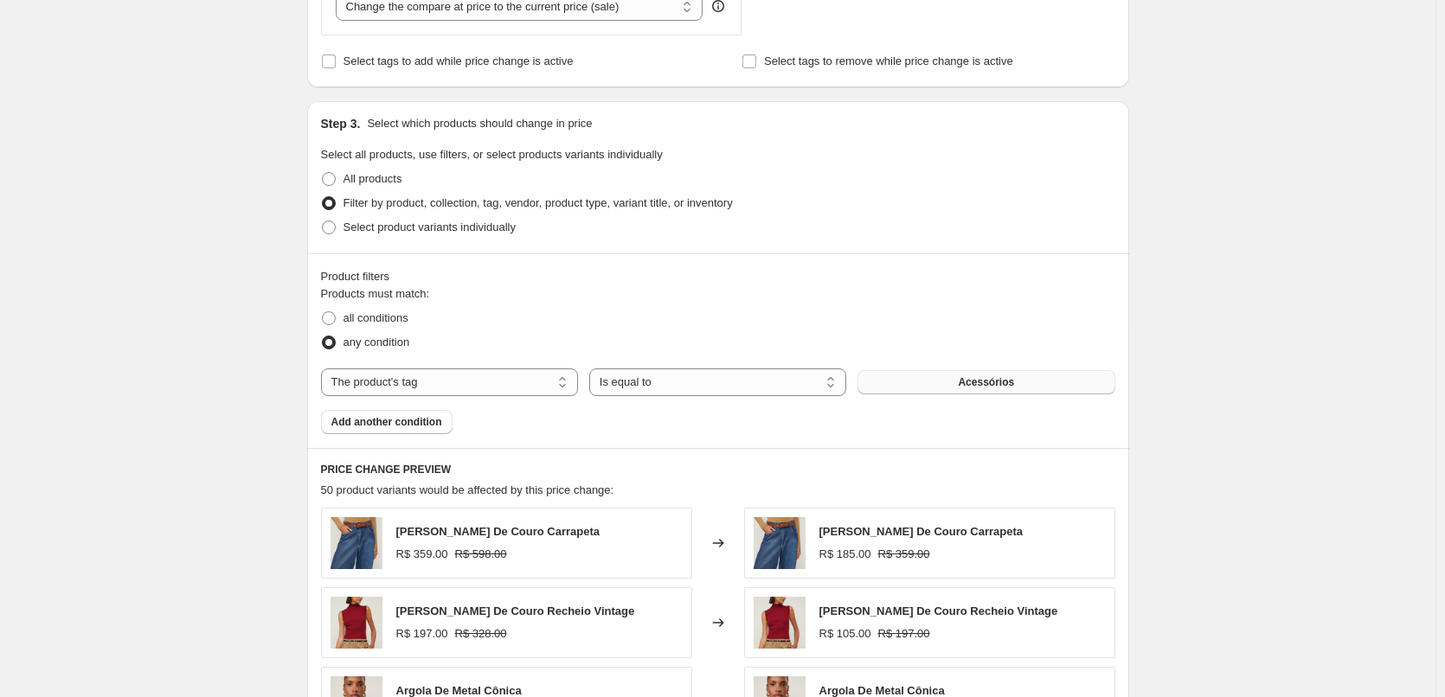
click at [979, 393] on button "Acessórios" at bounding box center [985, 382] width 257 height 24
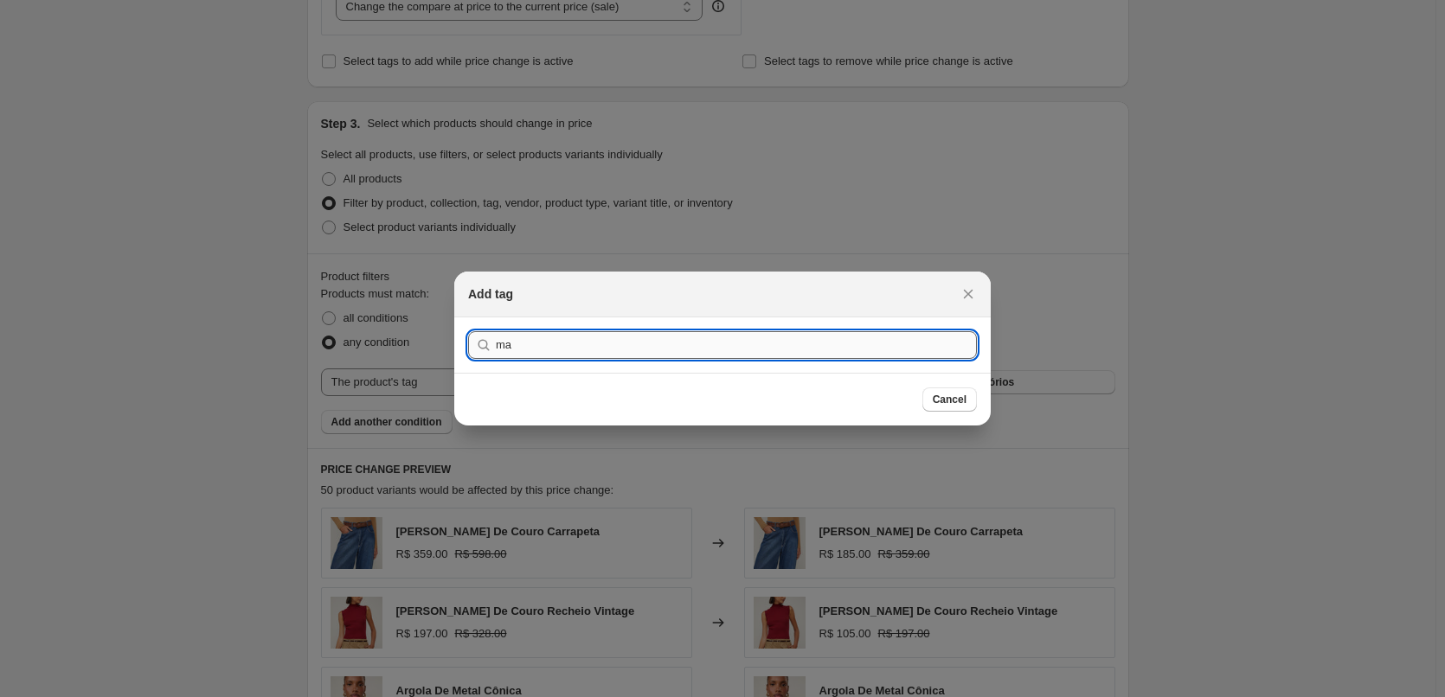
type input "mac"
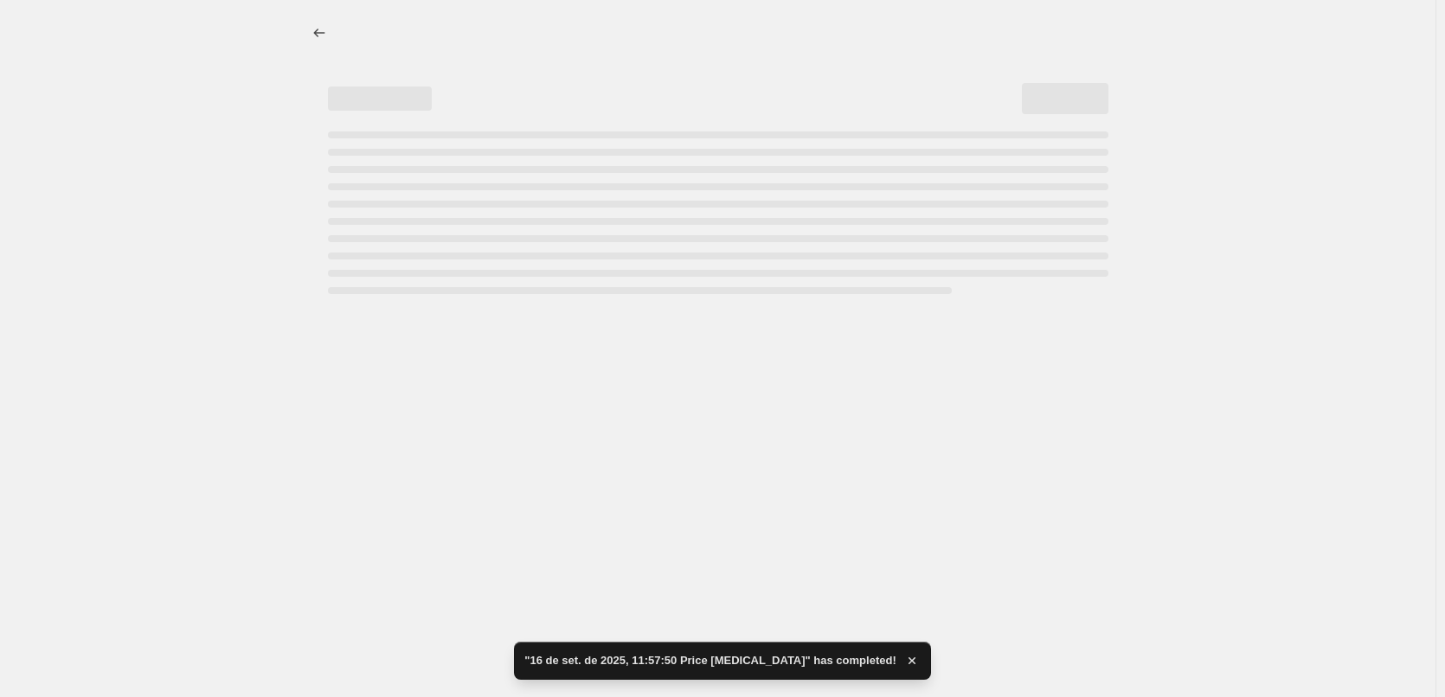
select select "percentage"
select select "tag"
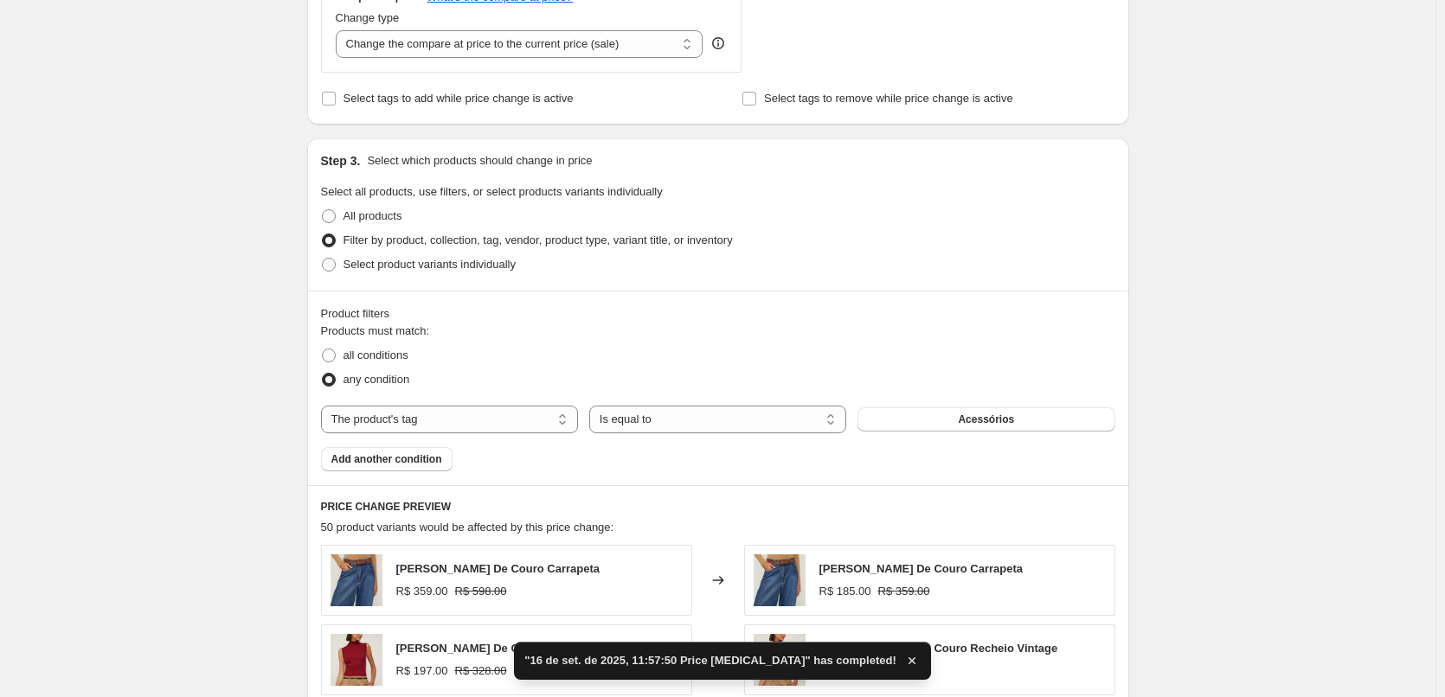
scroll to position [865, 0]
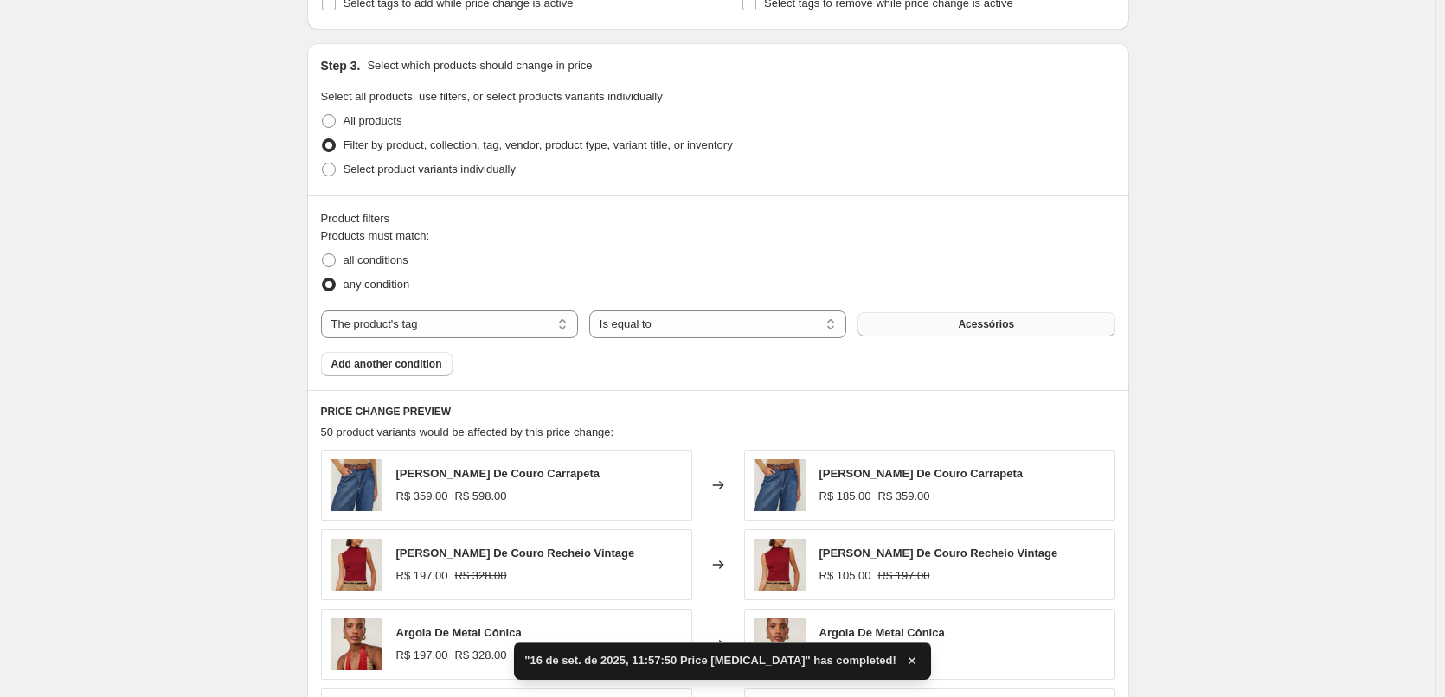
click at [986, 326] on span "Acessórios" at bounding box center [986, 324] width 56 height 14
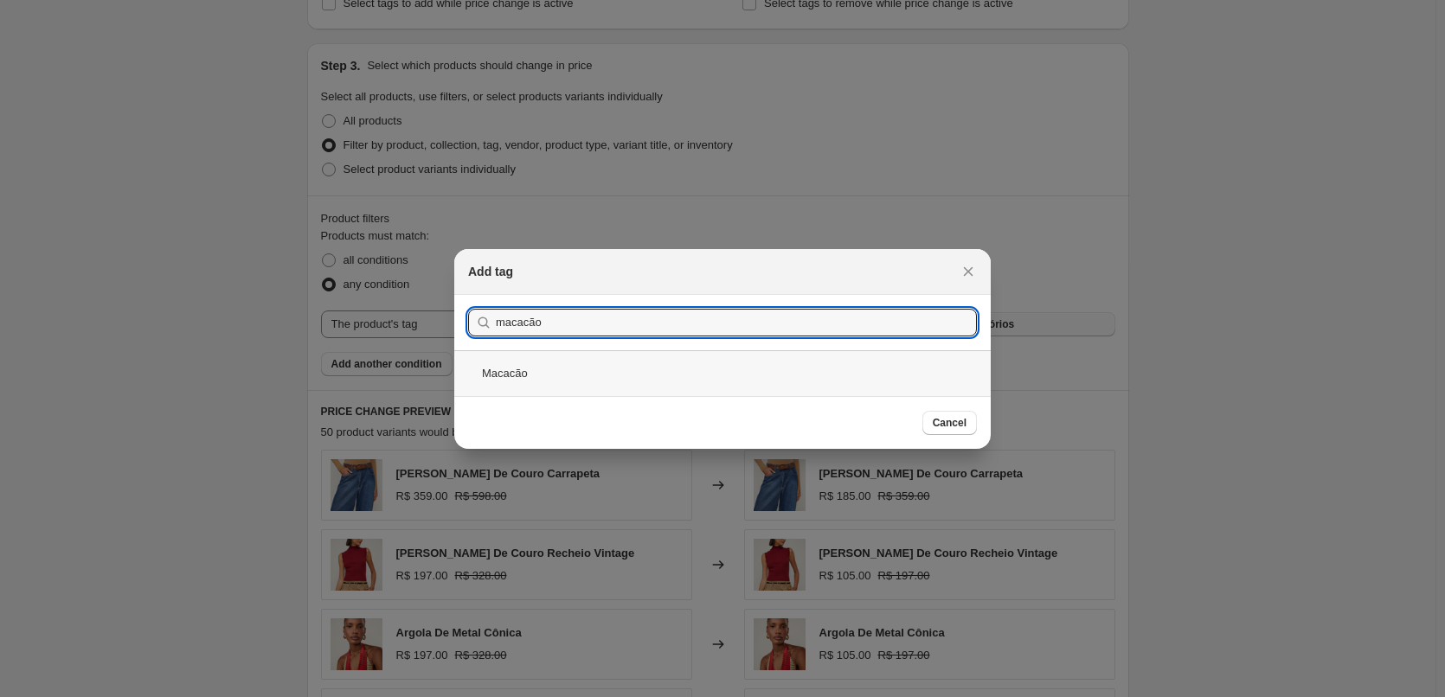
type input "macacão"
click at [640, 386] on div "Macacão" at bounding box center [722, 373] width 536 height 46
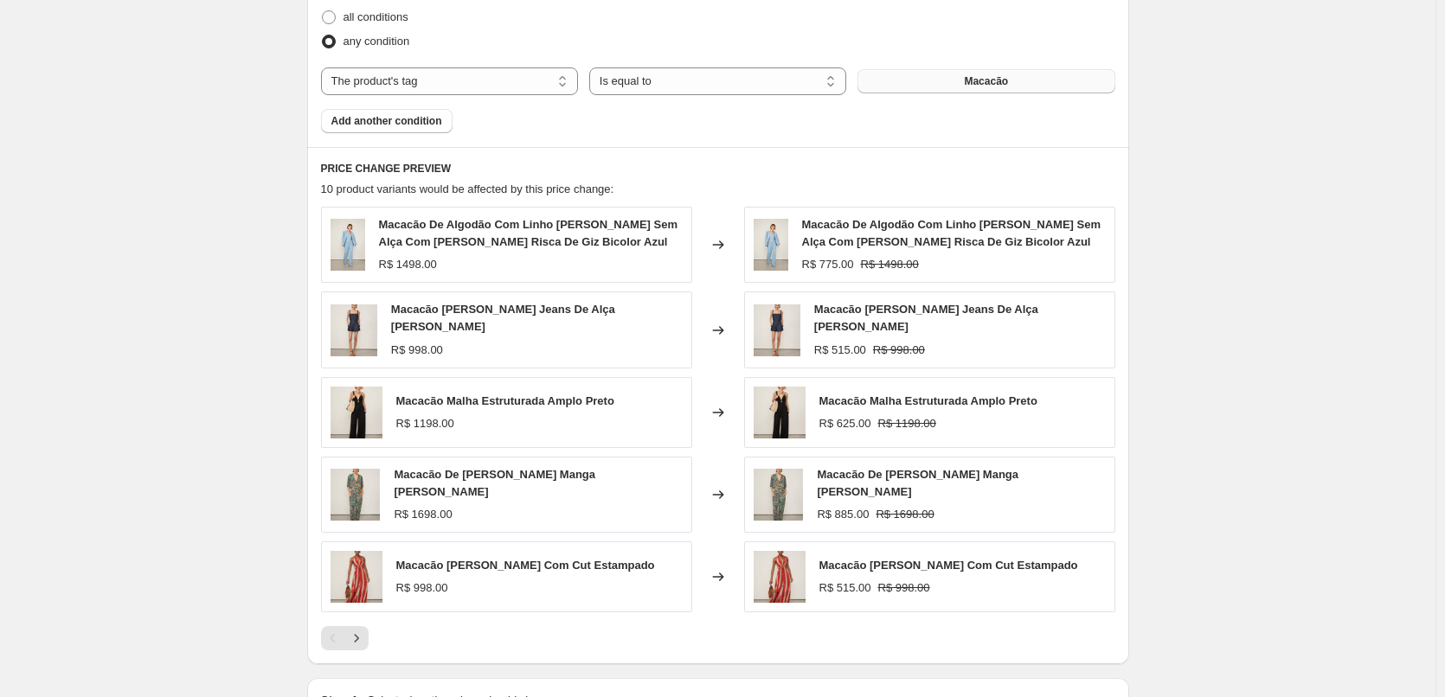
scroll to position [1339, 0]
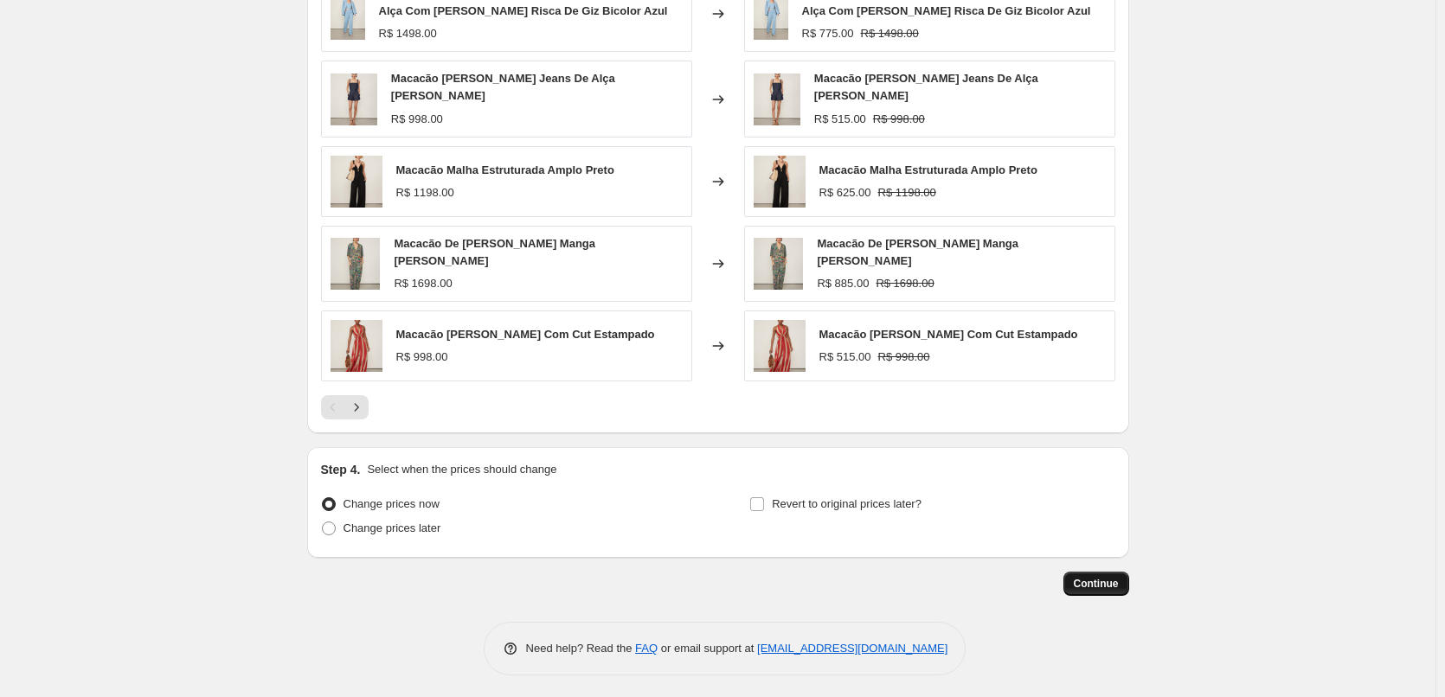
click at [1094, 577] on span "Continue" at bounding box center [1095, 584] width 45 height 14
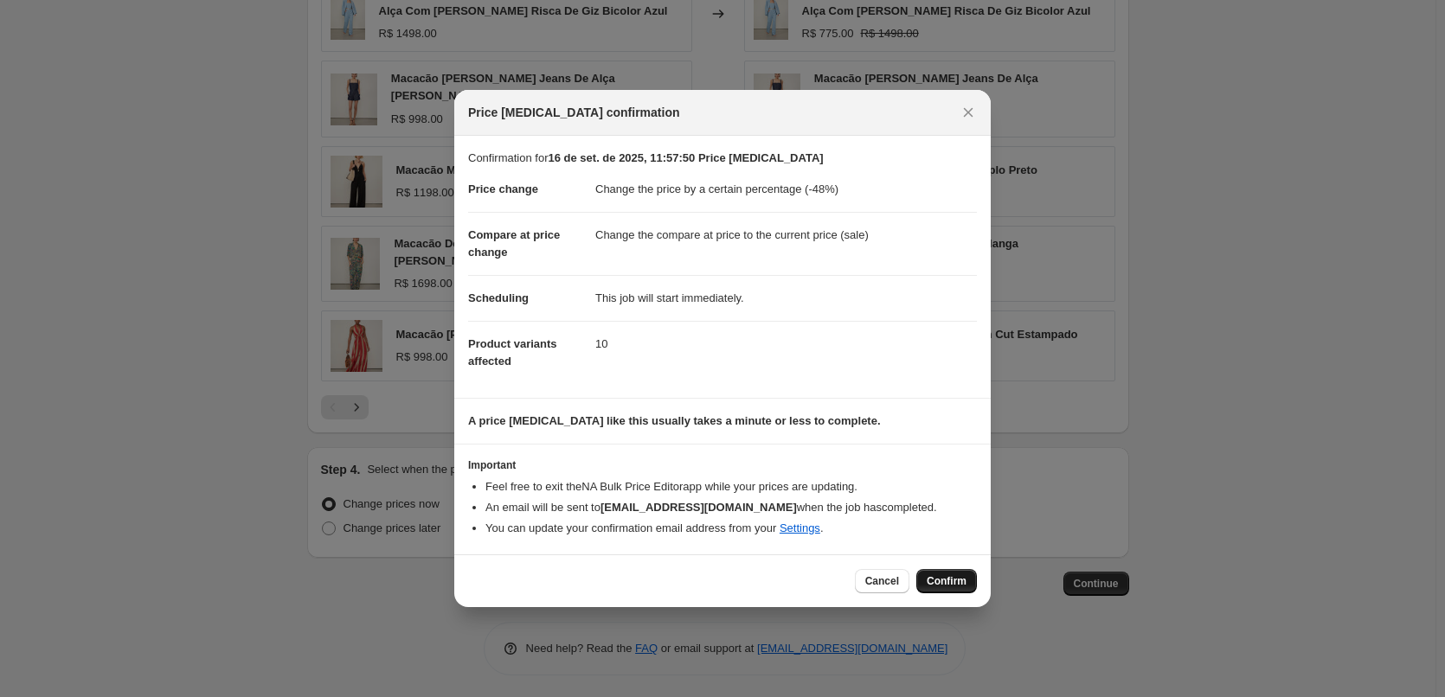
click at [950, 584] on span "Confirm" at bounding box center [946, 581] width 40 height 14
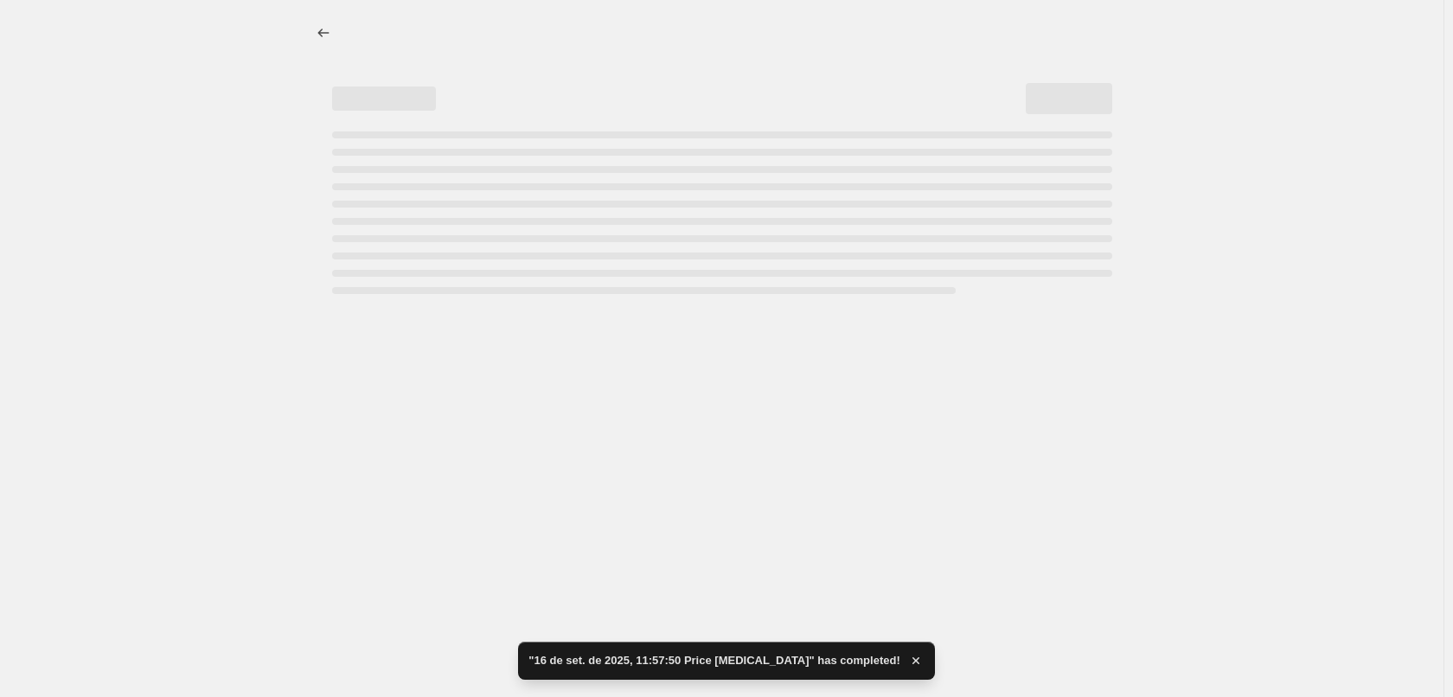
select select "percentage"
select select "tag"
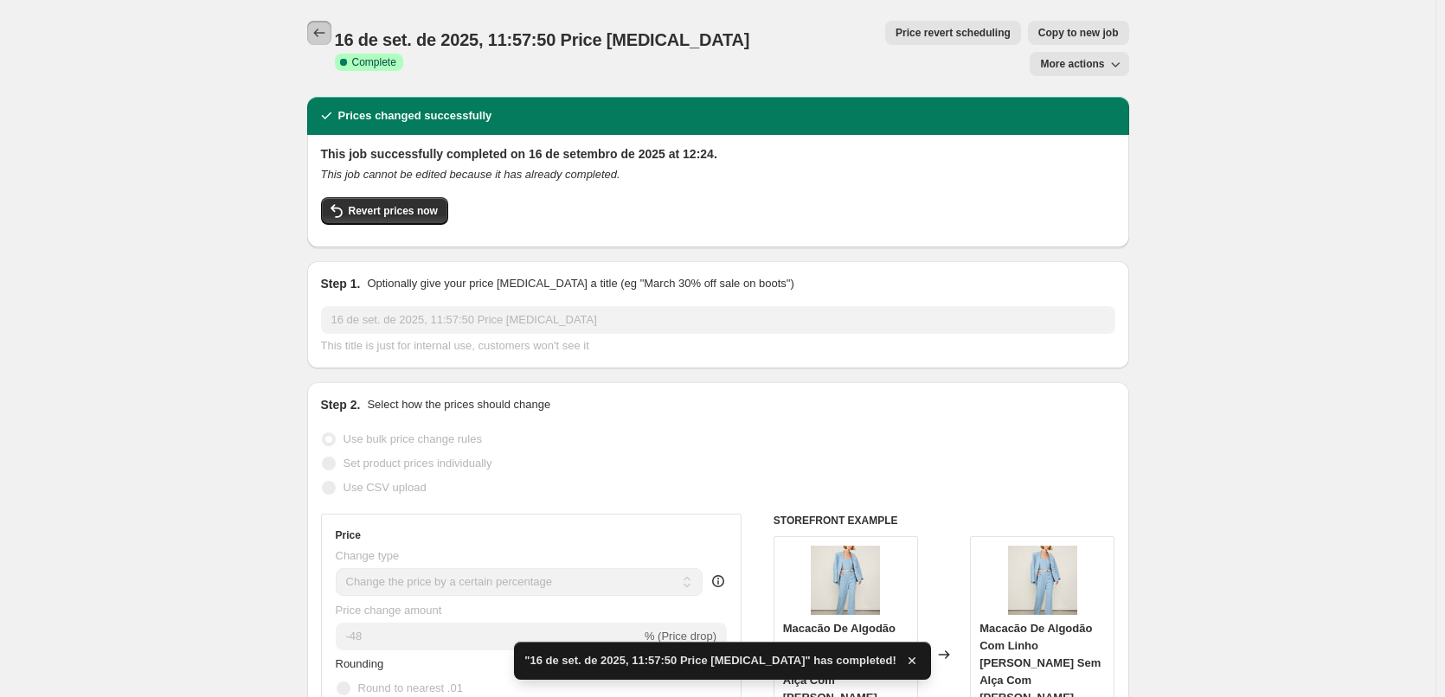
click at [328, 29] on icon "Price change jobs" at bounding box center [319, 32] width 17 height 17
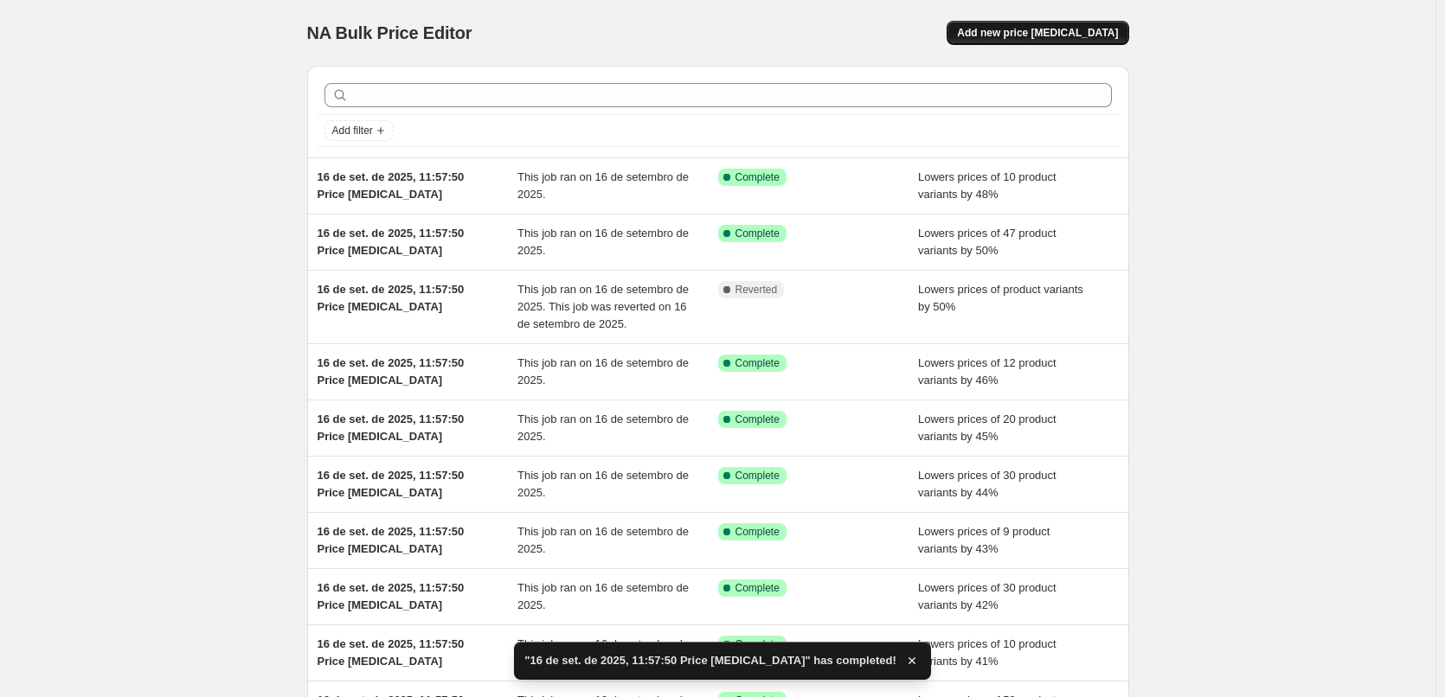
click at [1060, 23] on button "Add new price [MEDICAL_DATA]" at bounding box center [1037, 33] width 182 height 24
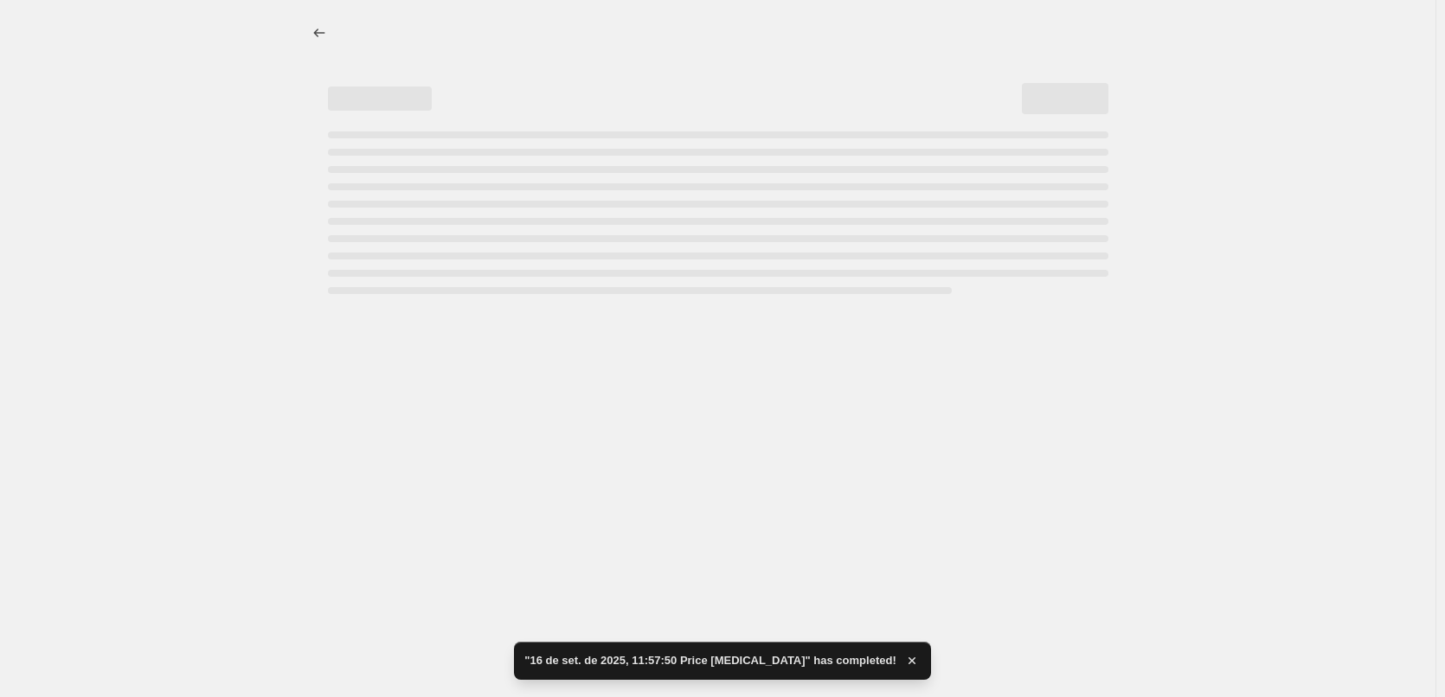
select select "percentage"
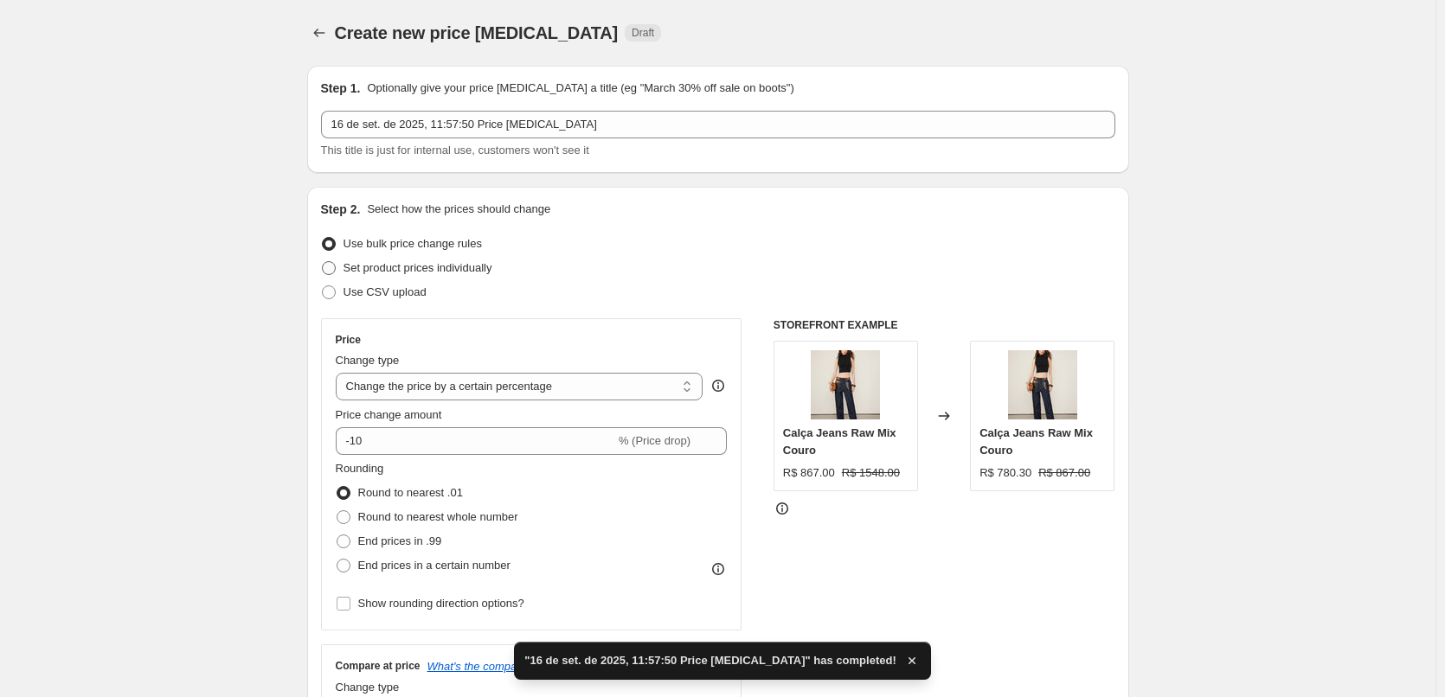
click at [427, 272] on span "Set product prices individually" at bounding box center [417, 267] width 149 height 13
click at [323, 262] on input "Set product prices individually" at bounding box center [322, 261] width 1 height 1
radio input "true"
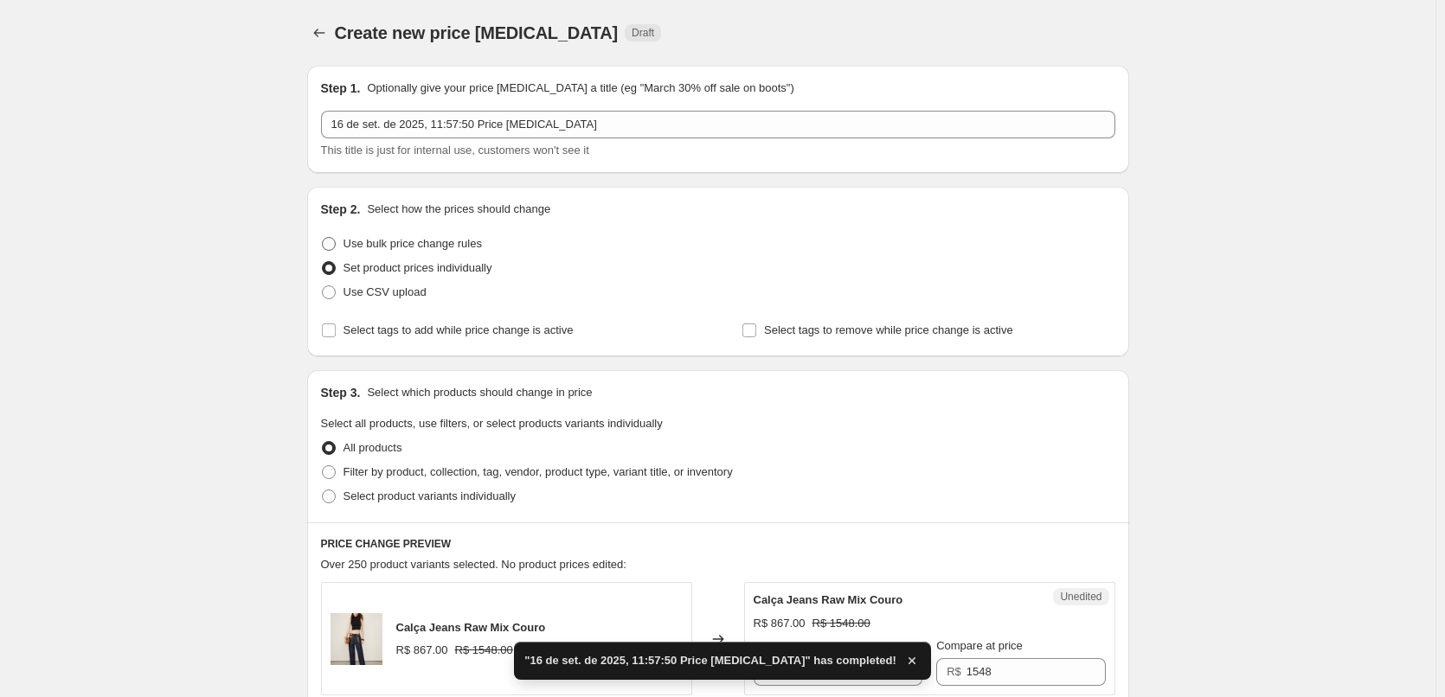
click at [422, 237] on span "Use bulk price change rules" at bounding box center [412, 243] width 138 height 13
click at [323, 237] on input "Use bulk price change rules" at bounding box center [322, 237] width 1 height 1
radio input "true"
select select "percentage"
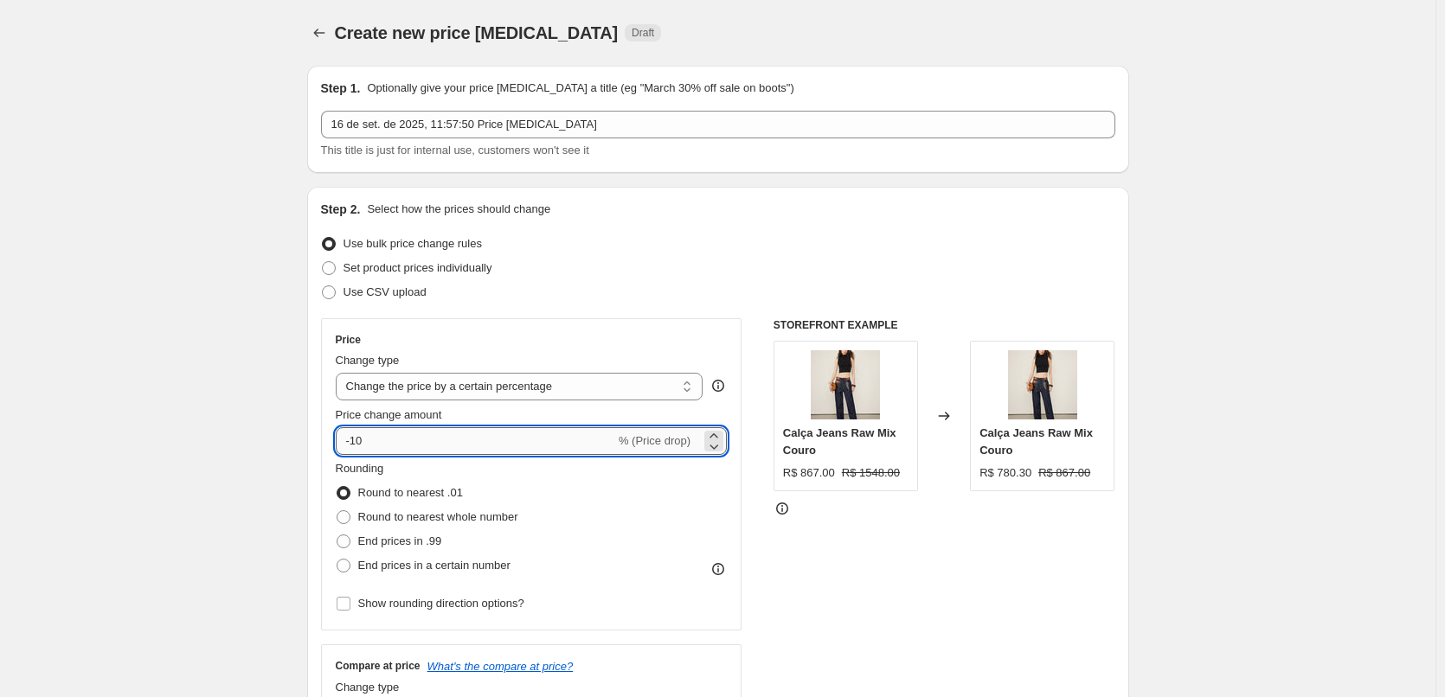
click at [353, 446] on input "-10" at bounding box center [475, 441] width 279 height 28
type input "-48"
click at [439, 570] on span "End prices in a certain number" at bounding box center [434, 565] width 152 height 13
click at [337, 560] on input "End prices in a certain number" at bounding box center [336, 559] width 1 height 1
radio input "true"
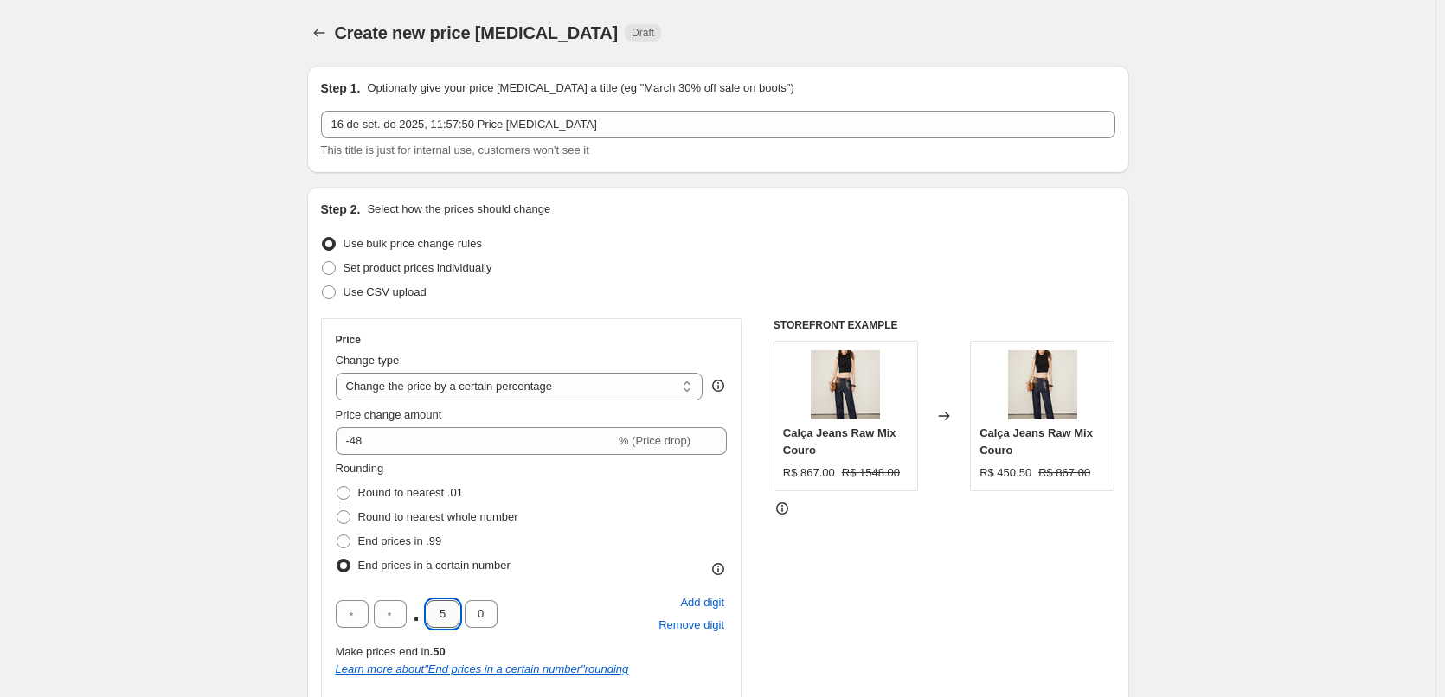
drag, startPoint x: 452, startPoint y: 609, endPoint x: 439, endPoint y: 618, distance: 14.9
click at [440, 618] on input "5" at bounding box center [442, 614] width 33 height 28
type input "0"
click at [594, 579] on div "Rounding Round to nearest .01 Round to nearest whole number End prices in .99 E…" at bounding box center [532, 588] width 392 height 256
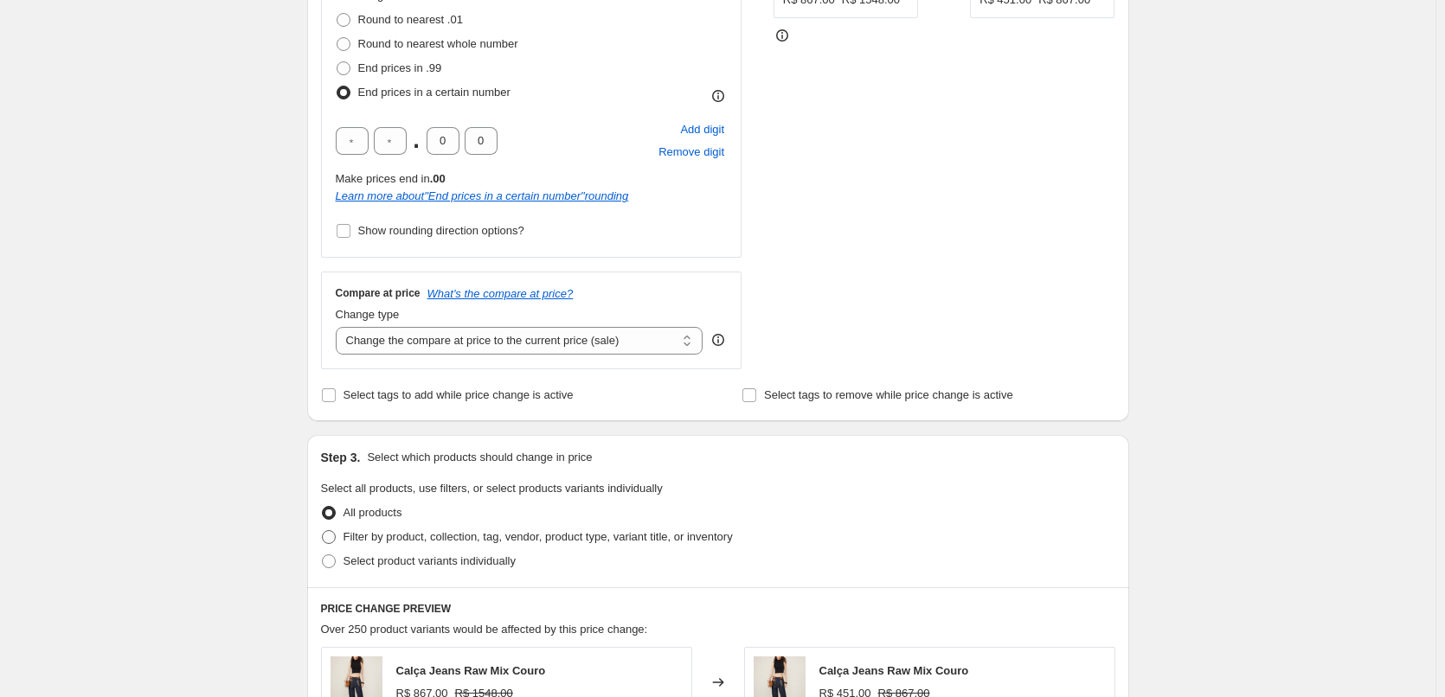
scroll to position [692, 0]
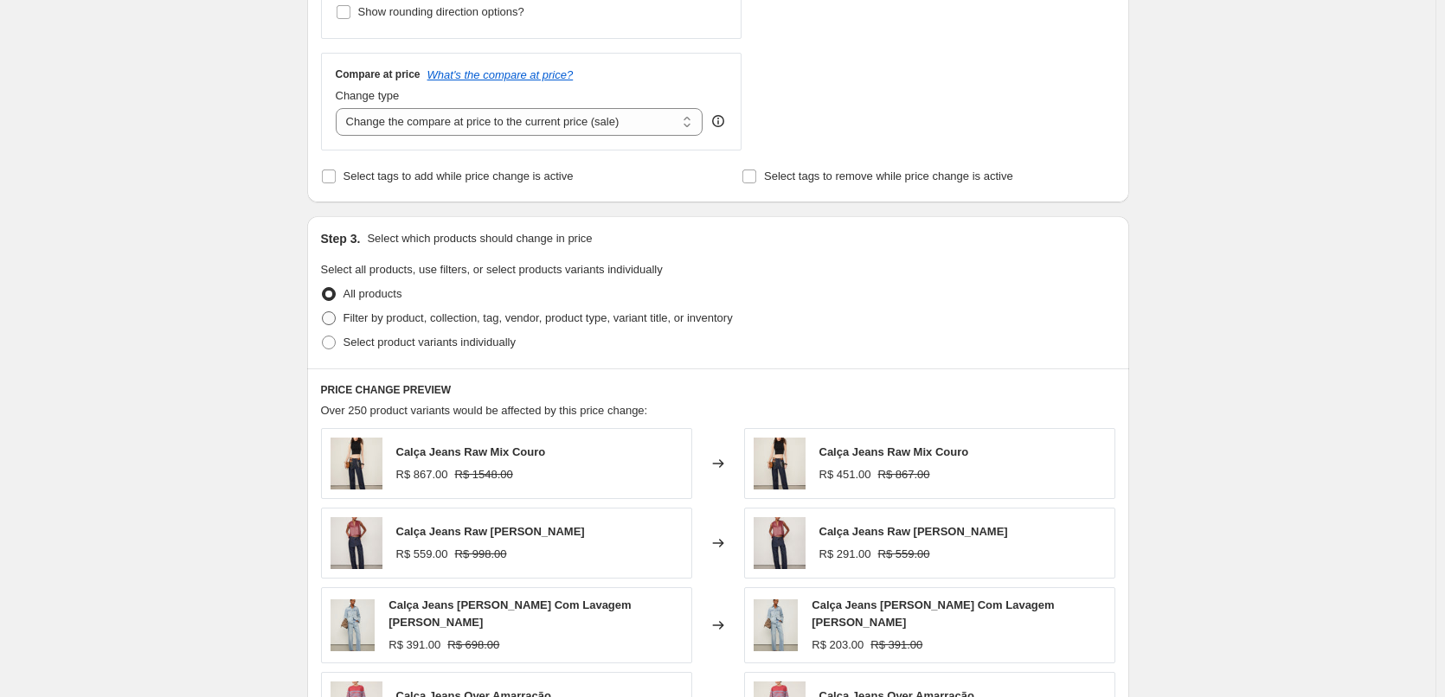
click at [410, 321] on span "Filter by product, collection, tag, vendor, product type, variant title, or inv…" at bounding box center [537, 317] width 389 height 13
click at [323, 312] on input "Filter by product, collection, tag, vendor, product type, variant title, or inv…" at bounding box center [322, 311] width 1 height 1
radio input "true"
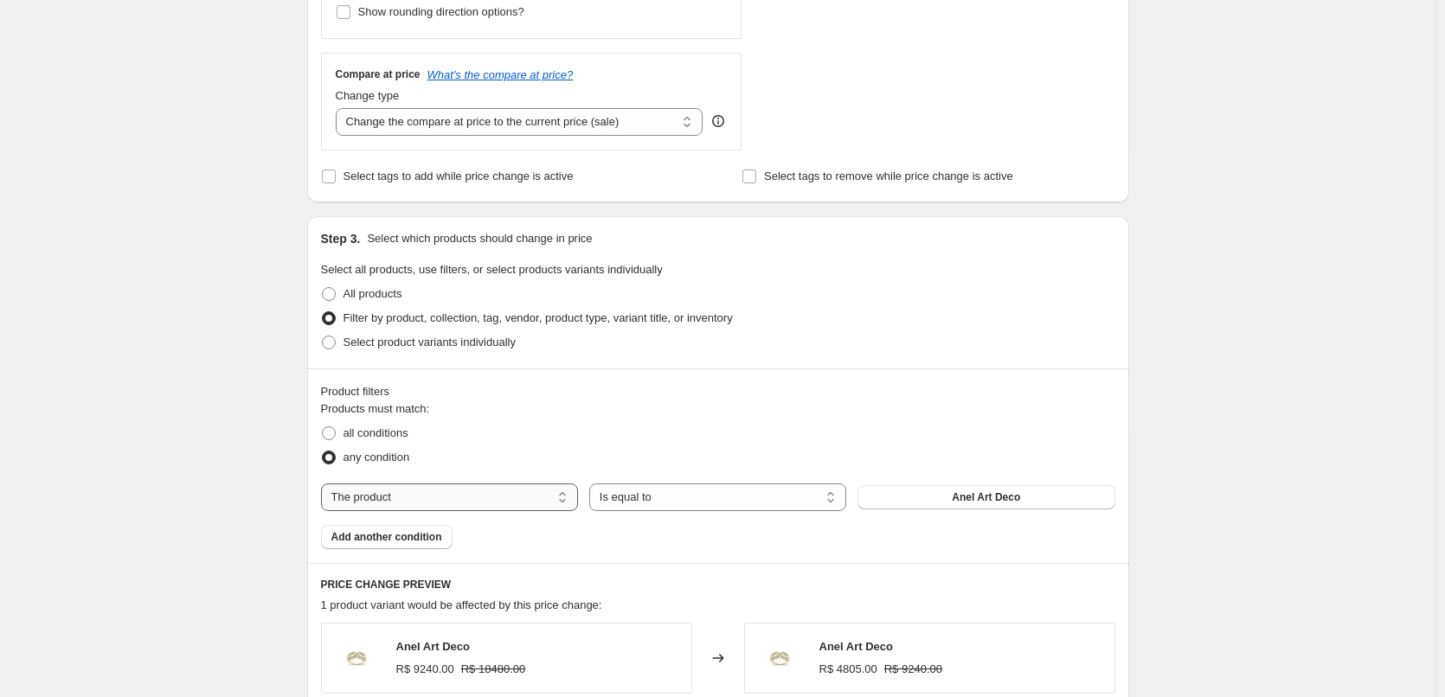
click at [427, 499] on select "The product The product's collection The product's tag The product's vendor The…" at bounding box center [449, 498] width 257 height 28
select select "tag"
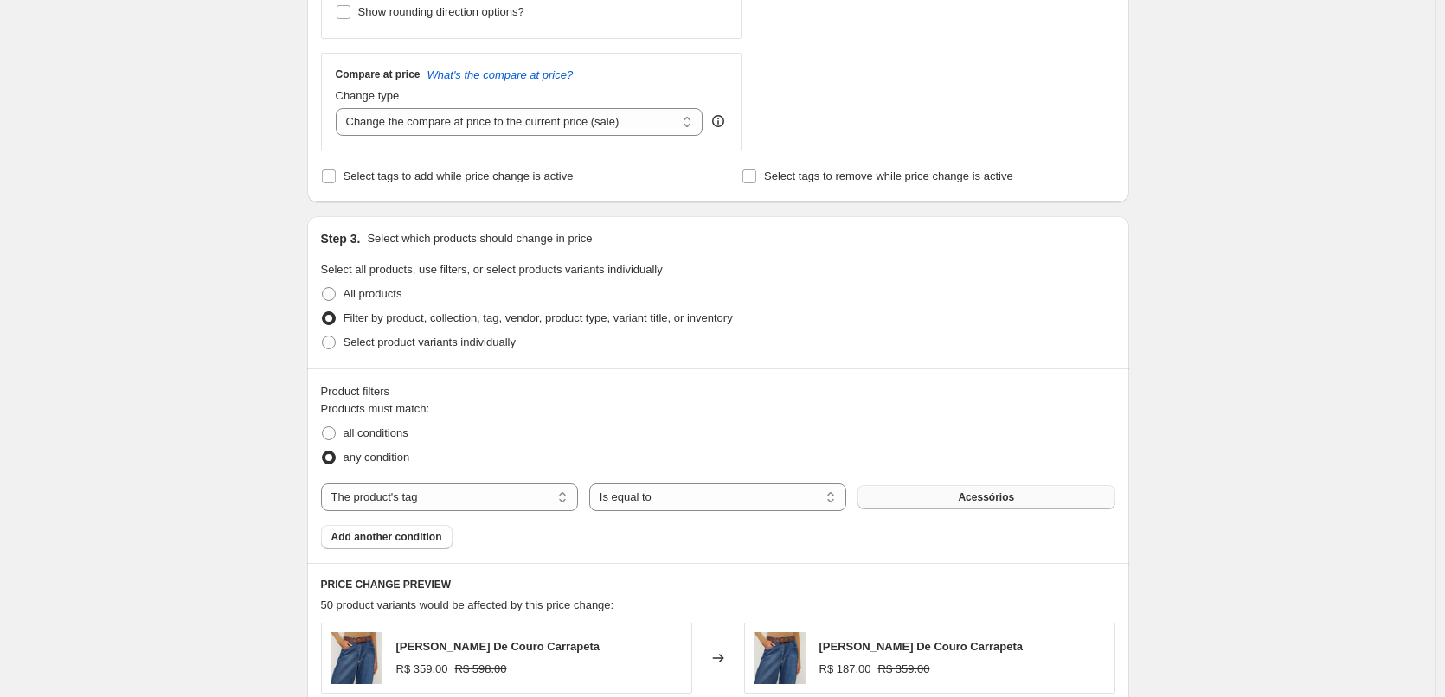
click at [963, 499] on button "Acessórios" at bounding box center [985, 497] width 257 height 24
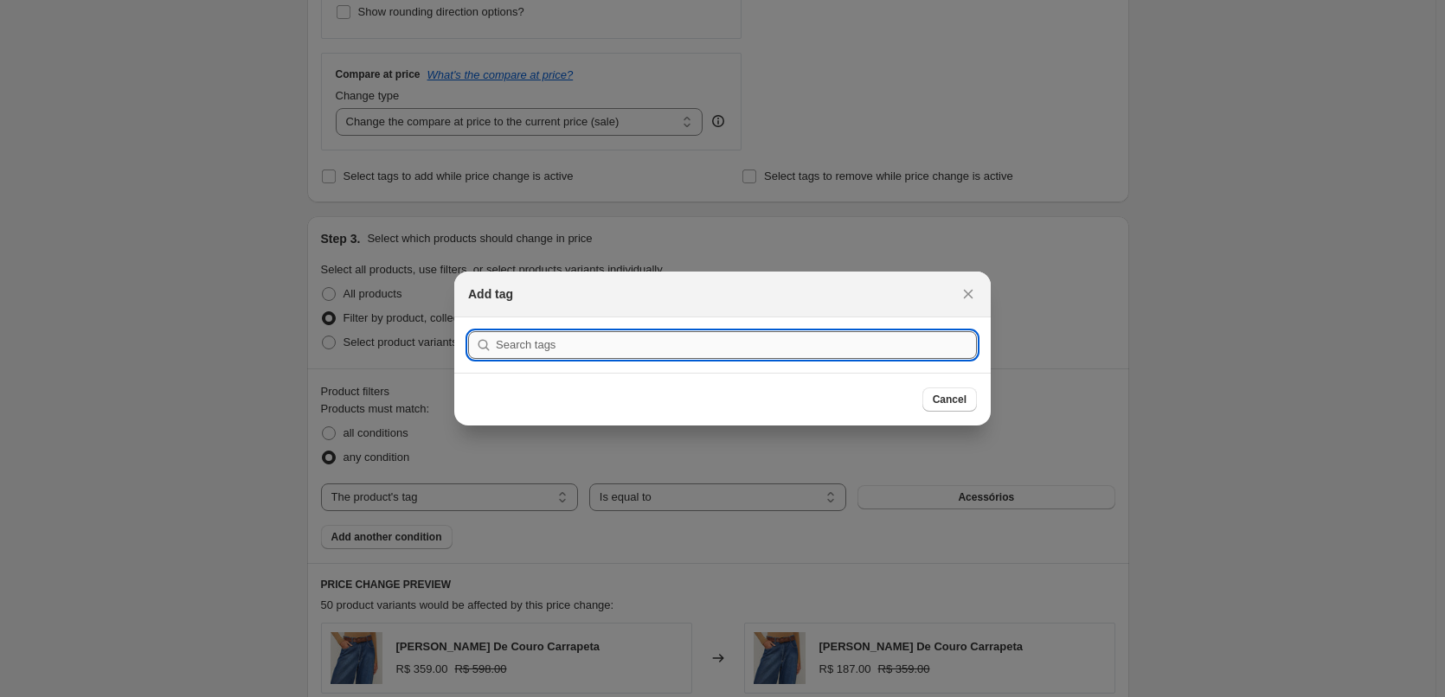
drag, startPoint x: 646, startPoint y: 341, endPoint x: 569, endPoint y: 336, distance: 77.2
click at [626, 340] on input ":r3ba:" at bounding box center [736, 345] width 481 height 28
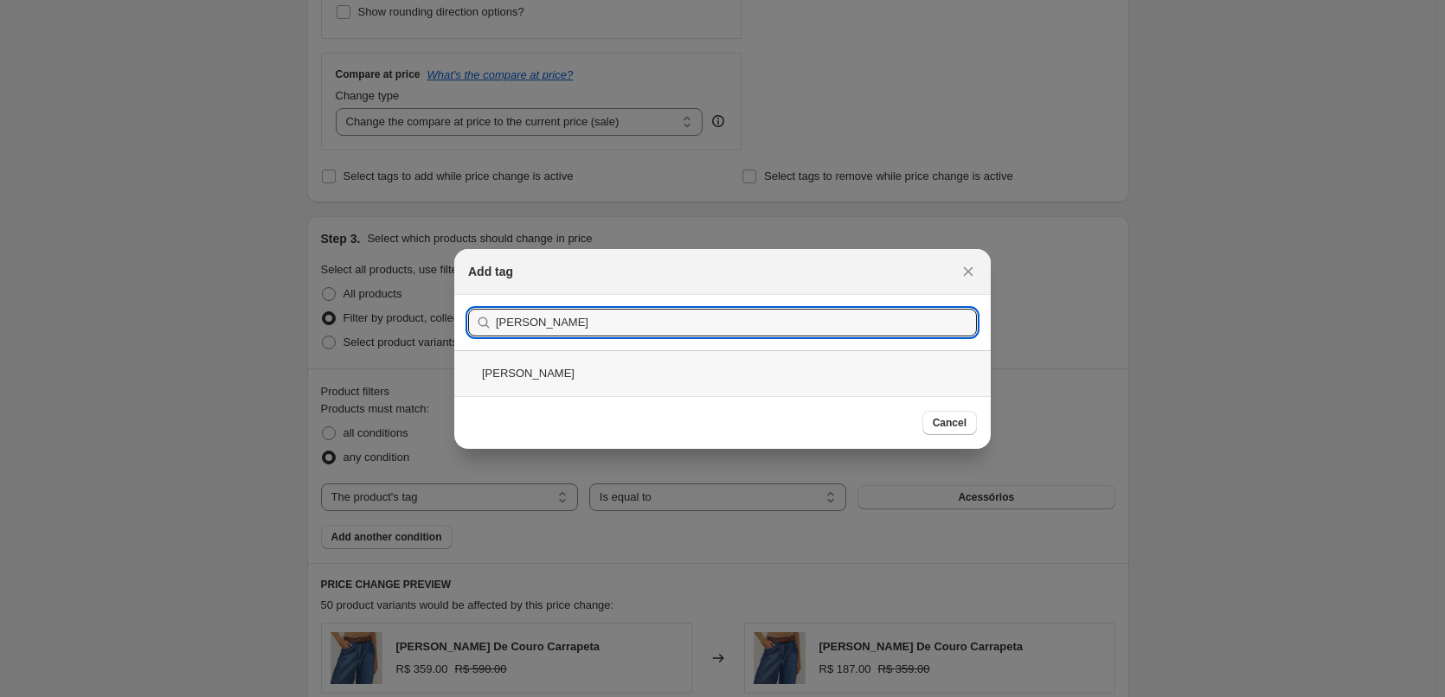
type input "[PERSON_NAME]"
click at [530, 385] on div "[PERSON_NAME]" at bounding box center [722, 373] width 536 height 46
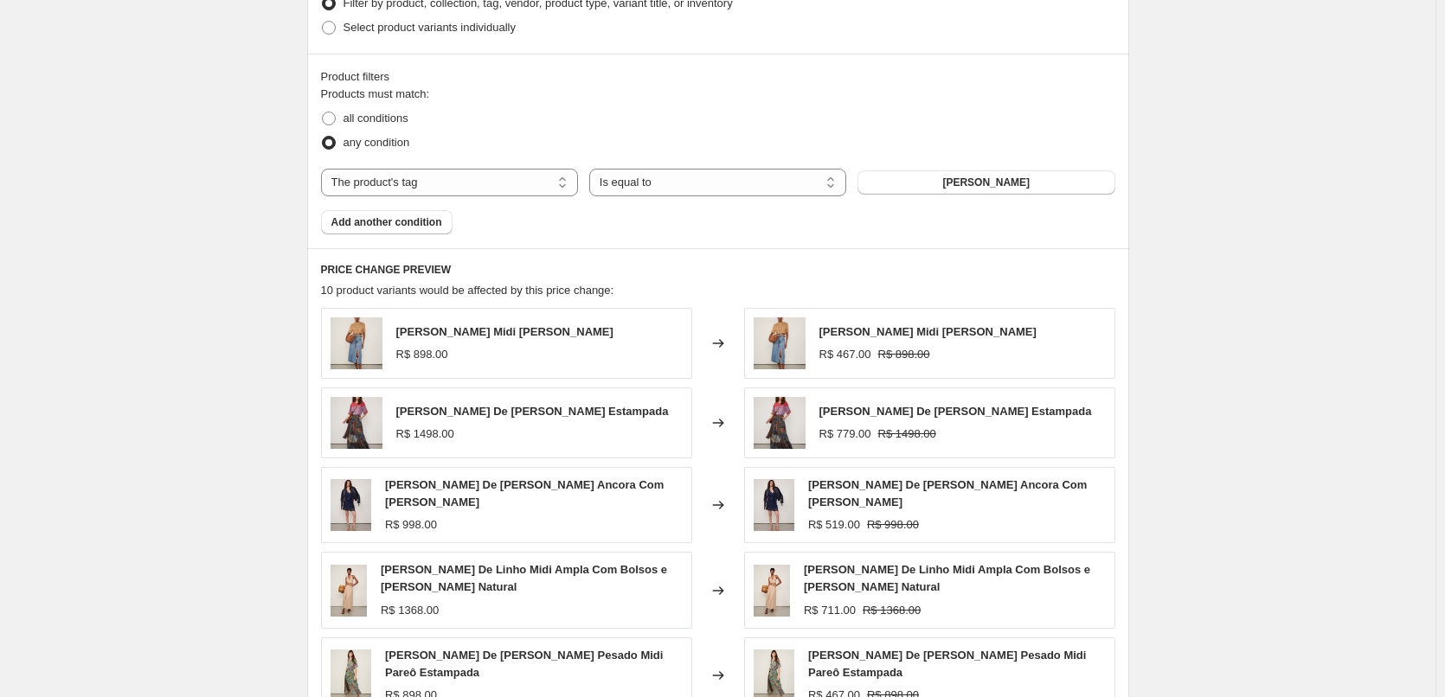
scroll to position [1269, 0]
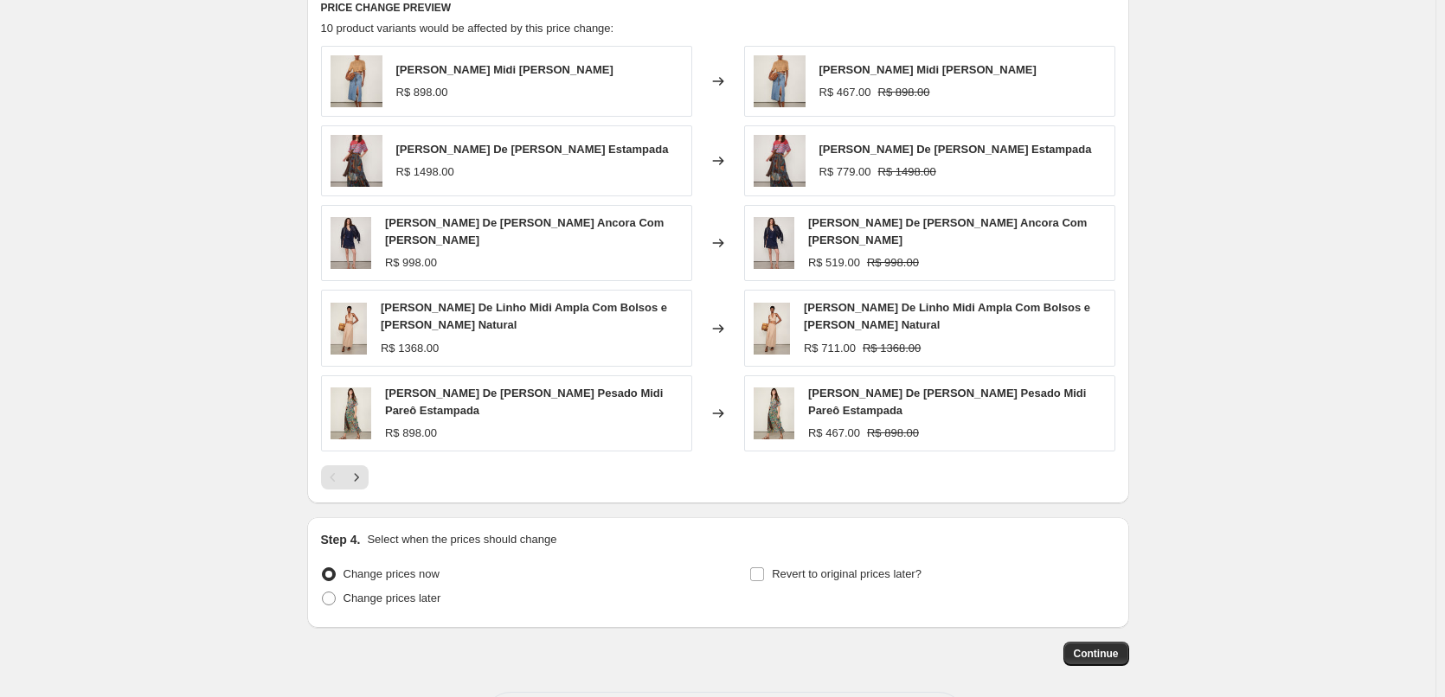
click at [1120, 648] on button "Continue" at bounding box center [1096, 654] width 66 height 24
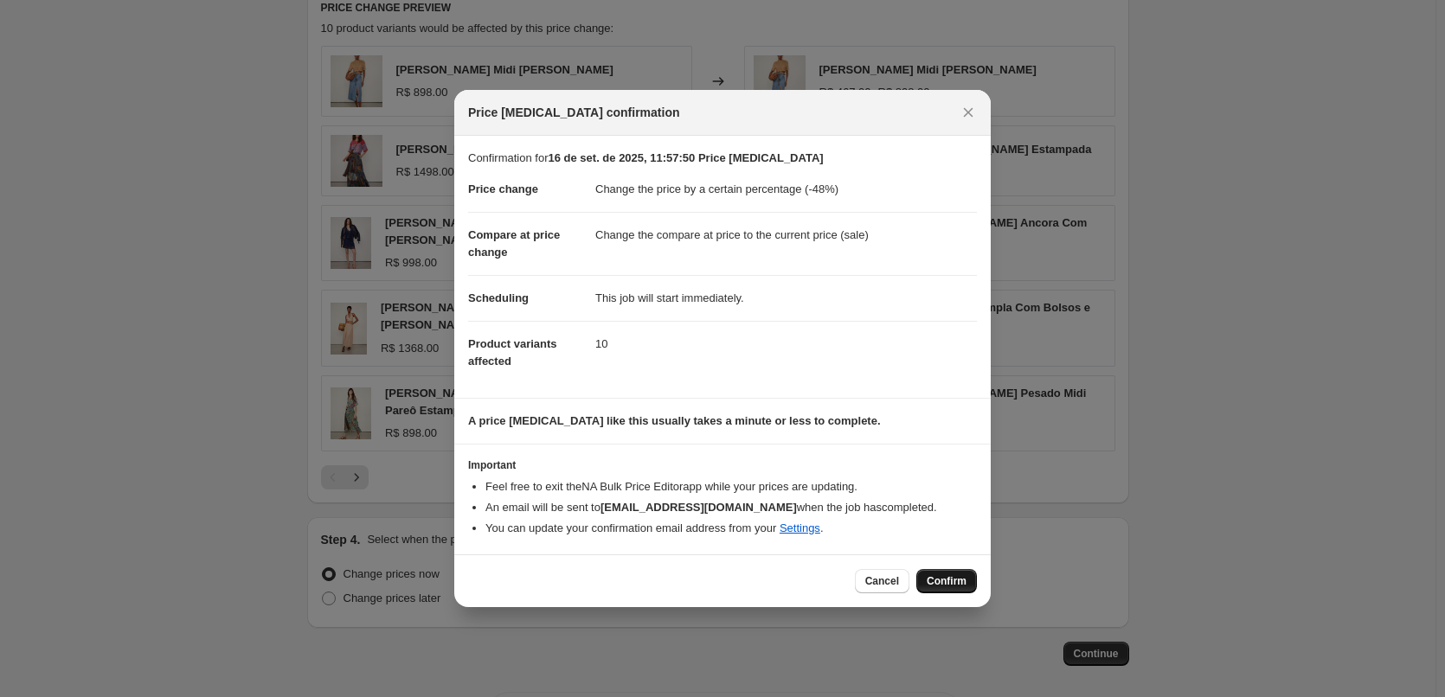
click at [966, 580] on button "Confirm" at bounding box center [946, 581] width 61 height 24
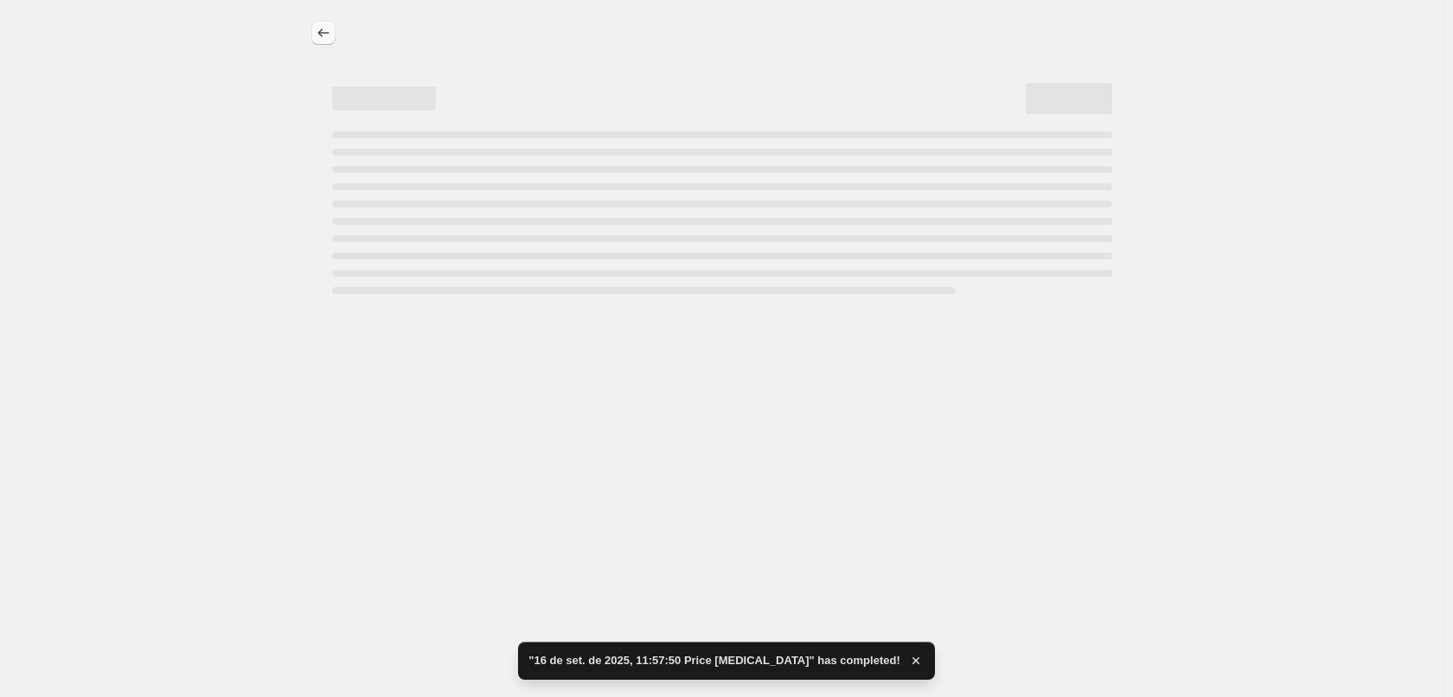
select select "percentage"
select select "tag"
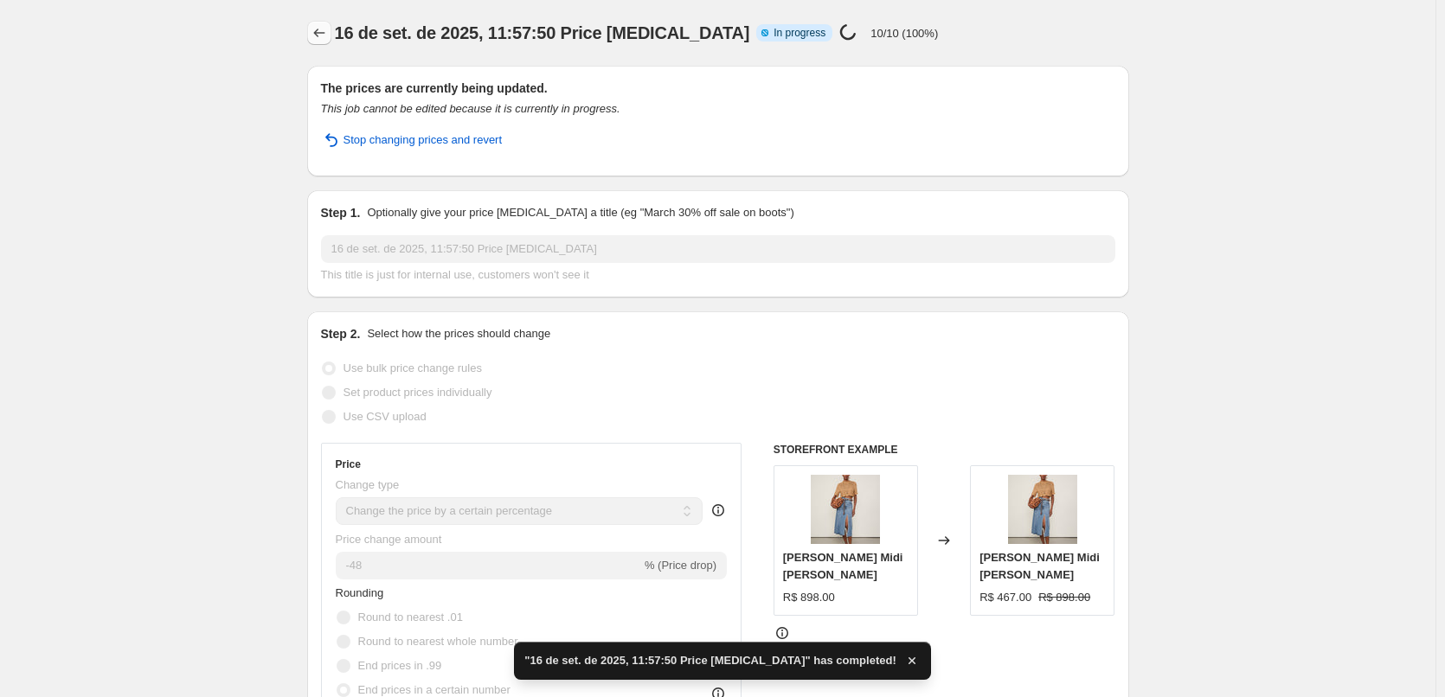
click at [326, 38] on icon "Price change jobs" at bounding box center [319, 32] width 17 height 17
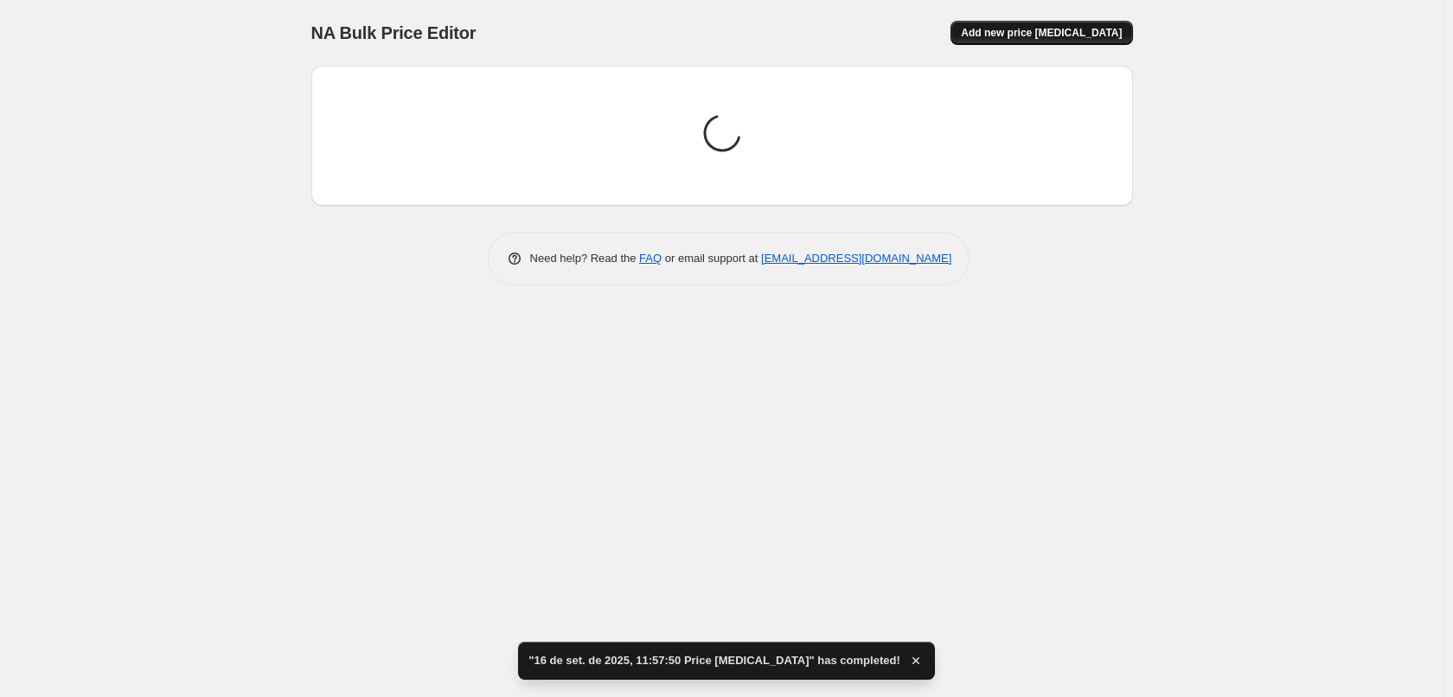
click at [1026, 33] on span "Add new price [MEDICAL_DATA]" at bounding box center [1041, 33] width 161 height 14
select select "percentage"
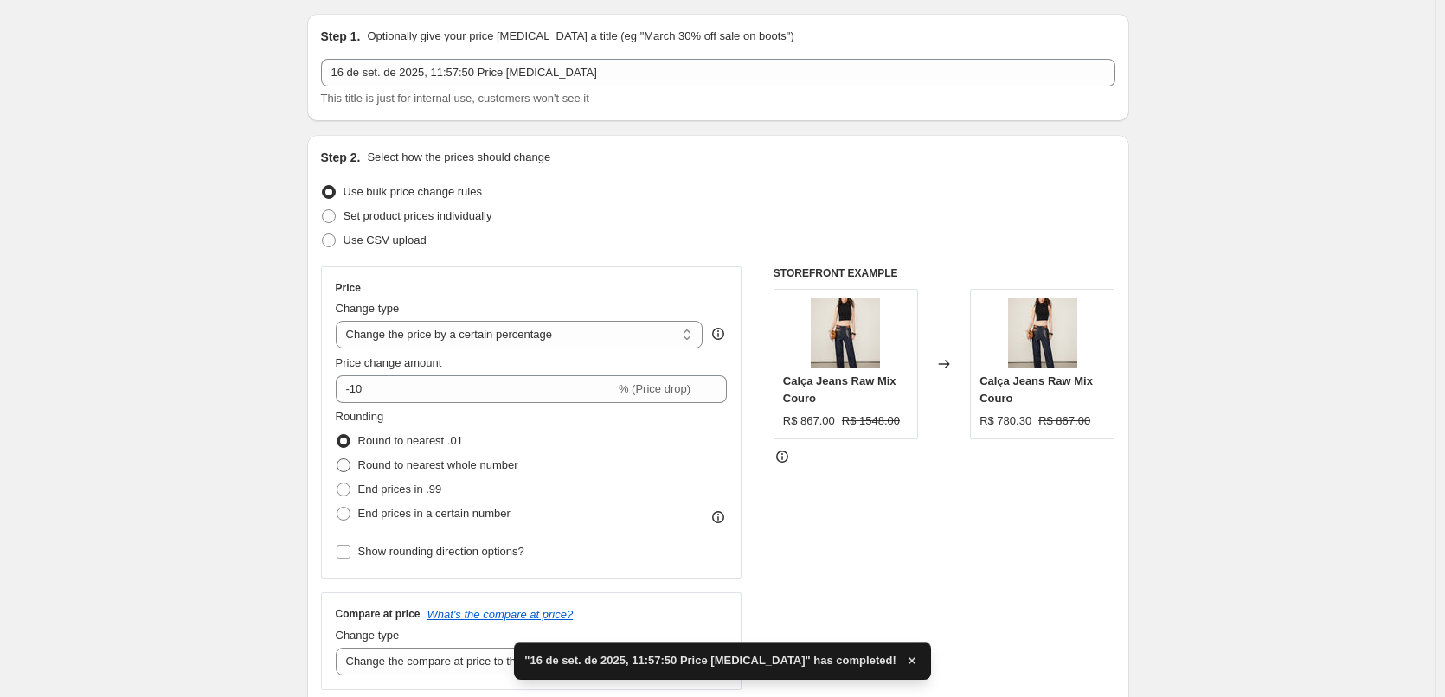
scroll to position [288, 0]
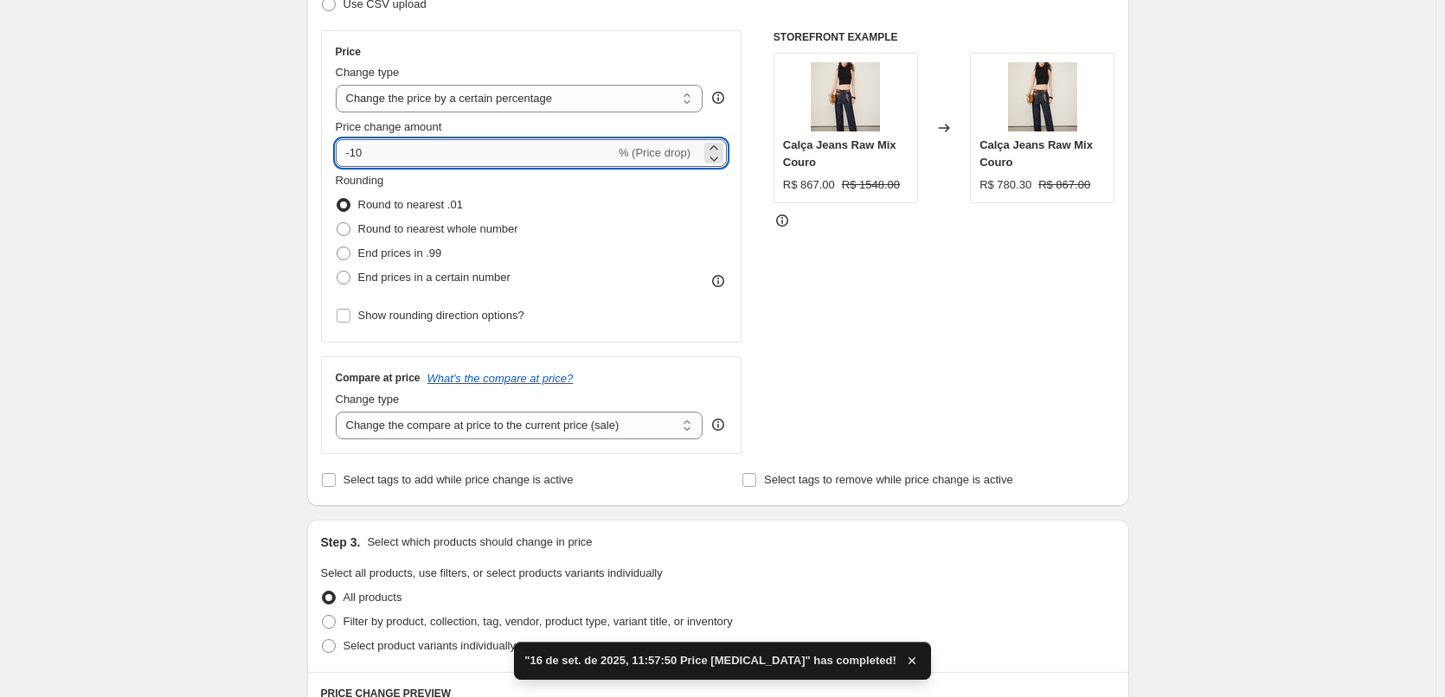
drag, startPoint x: 379, startPoint y: 151, endPoint x: 356, endPoint y: 157, distance: 23.1
click at [356, 157] on input "-10" at bounding box center [475, 153] width 279 height 28
type input "-57"
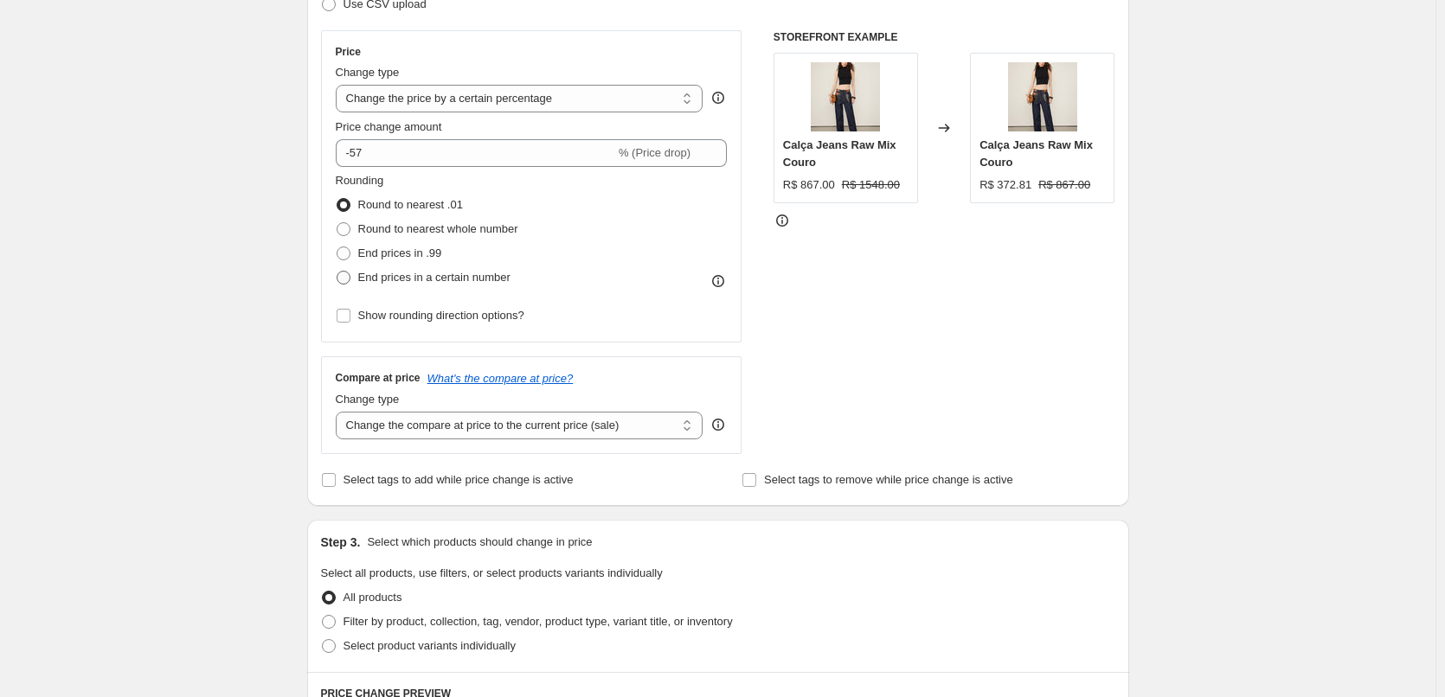
click at [471, 277] on span "End prices in a certain number" at bounding box center [434, 277] width 152 height 13
click at [337, 272] on input "End prices in a certain number" at bounding box center [336, 271] width 1 height 1
radio input "true"
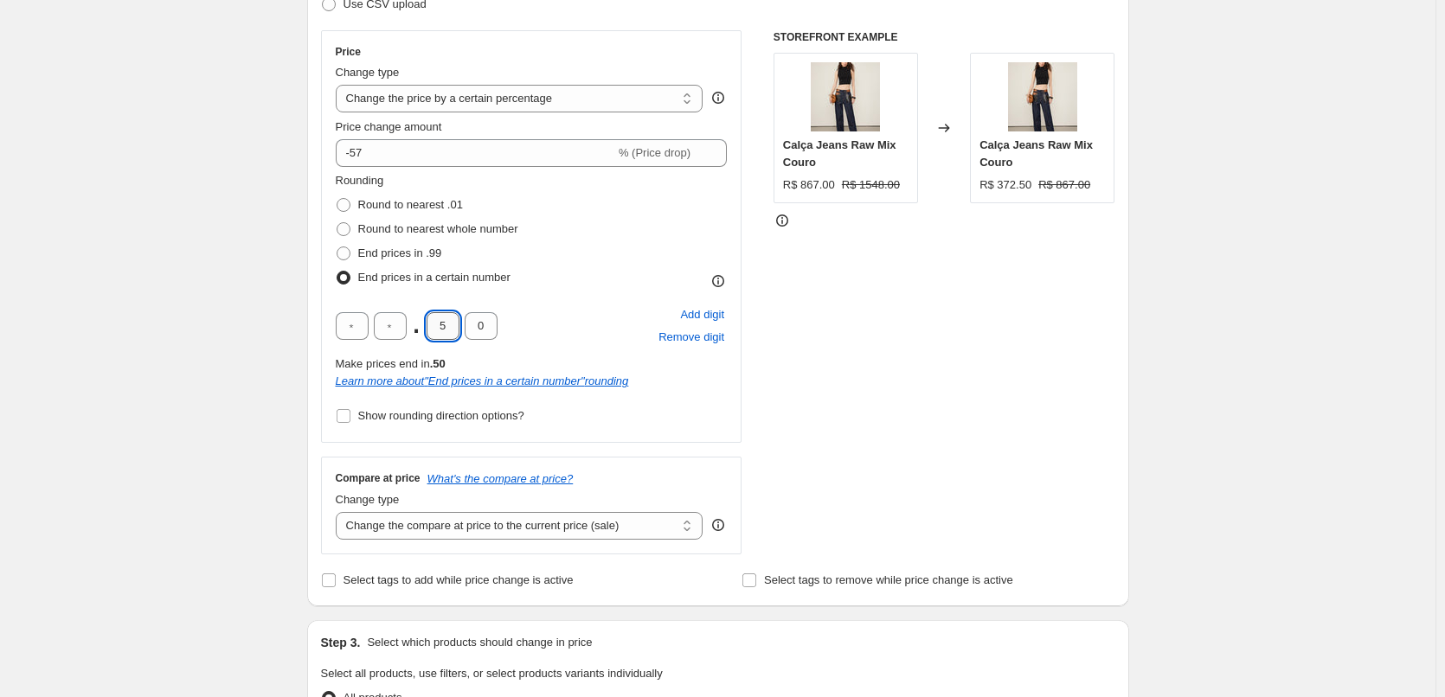
drag, startPoint x: 459, startPoint y: 329, endPoint x: 429, endPoint y: 329, distance: 30.3
click at [429, 329] on input "5" at bounding box center [442, 326] width 33 height 28
type input "0"
click at [606, 313] on div ". 0 0 Add digit Remove digit" at bounding box center [532, 326] width 392 height 45
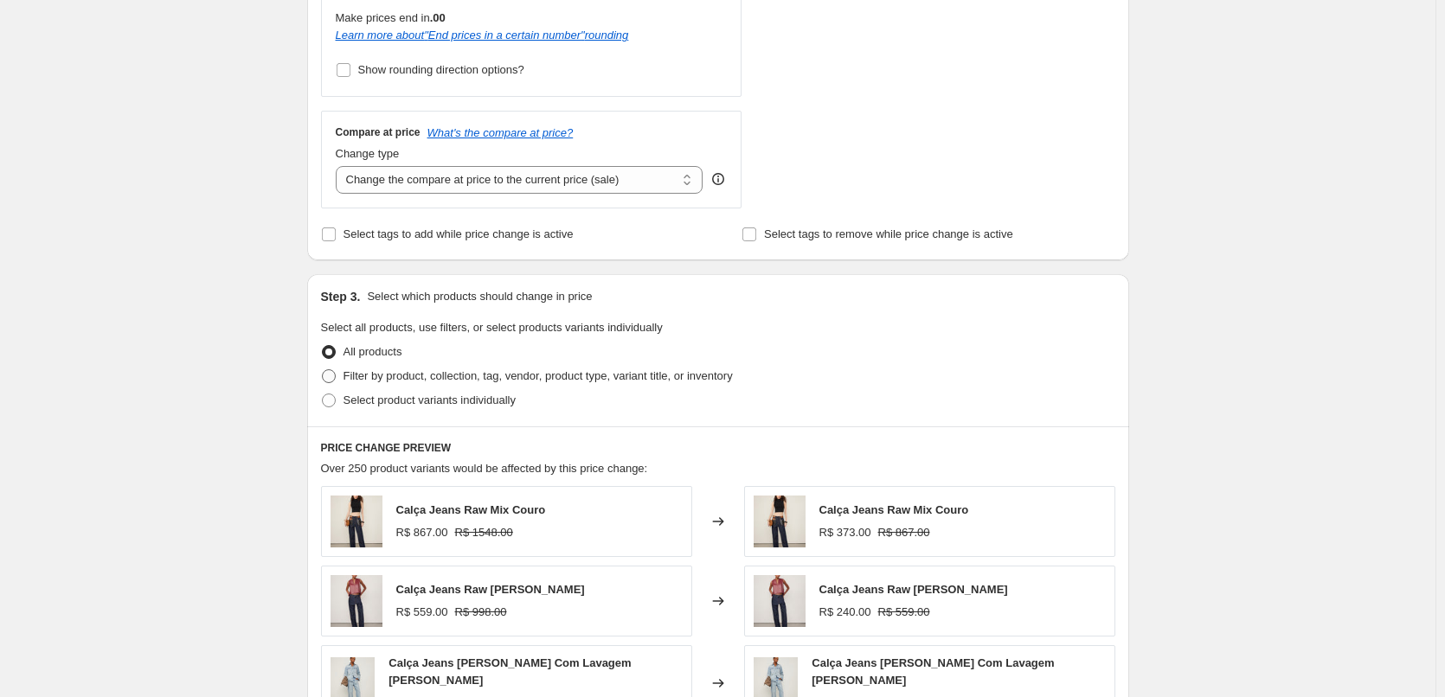
scroll to position [923, 0]
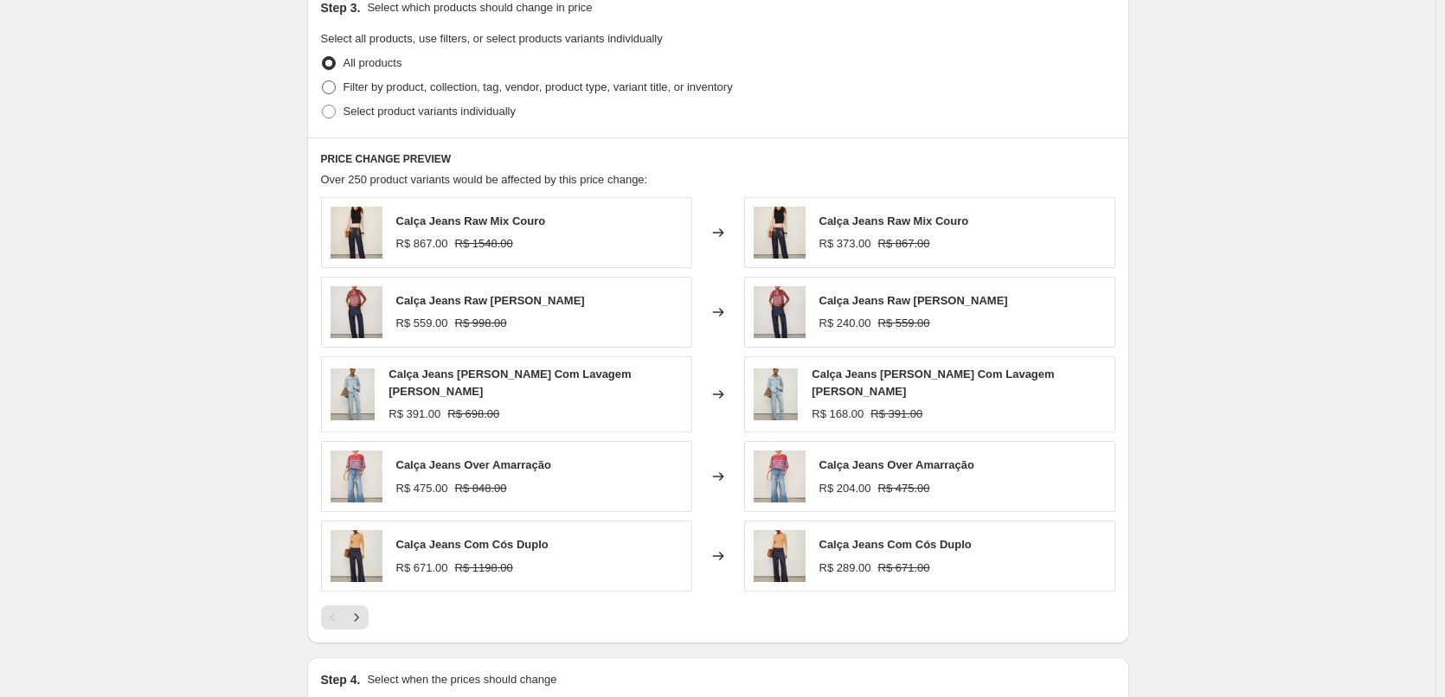
click at [431, 90] on span "Filter by product, collection, tag, vendor, product type, variant title, or inv…" at bounding box center [537, 86] width 389 height 13
click at [323, 81] on input "Filter by product, collection, tag, vendor, product type, variant title, or inv…" at bounding box center [322, 80] width 1 height 1
radio input "true"
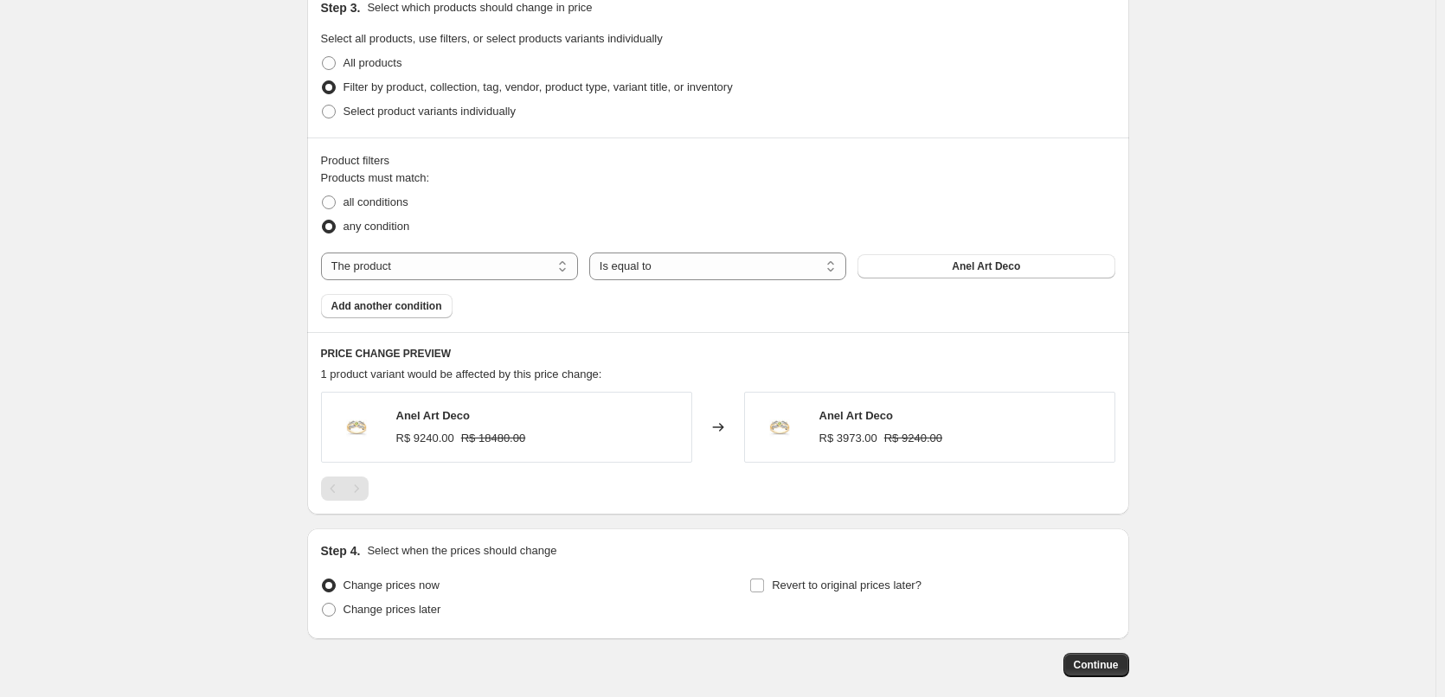
click at [476, 251] on div "Products must match: all conditions any condition The product The product's col…" at bounding box center [718, 244] width 794 height 149
click at [451, 266] on select "The product The product's collection The product's tag The product's vendor The…" at bounding box center [449, 267] width 257 height 28
select select "tag"
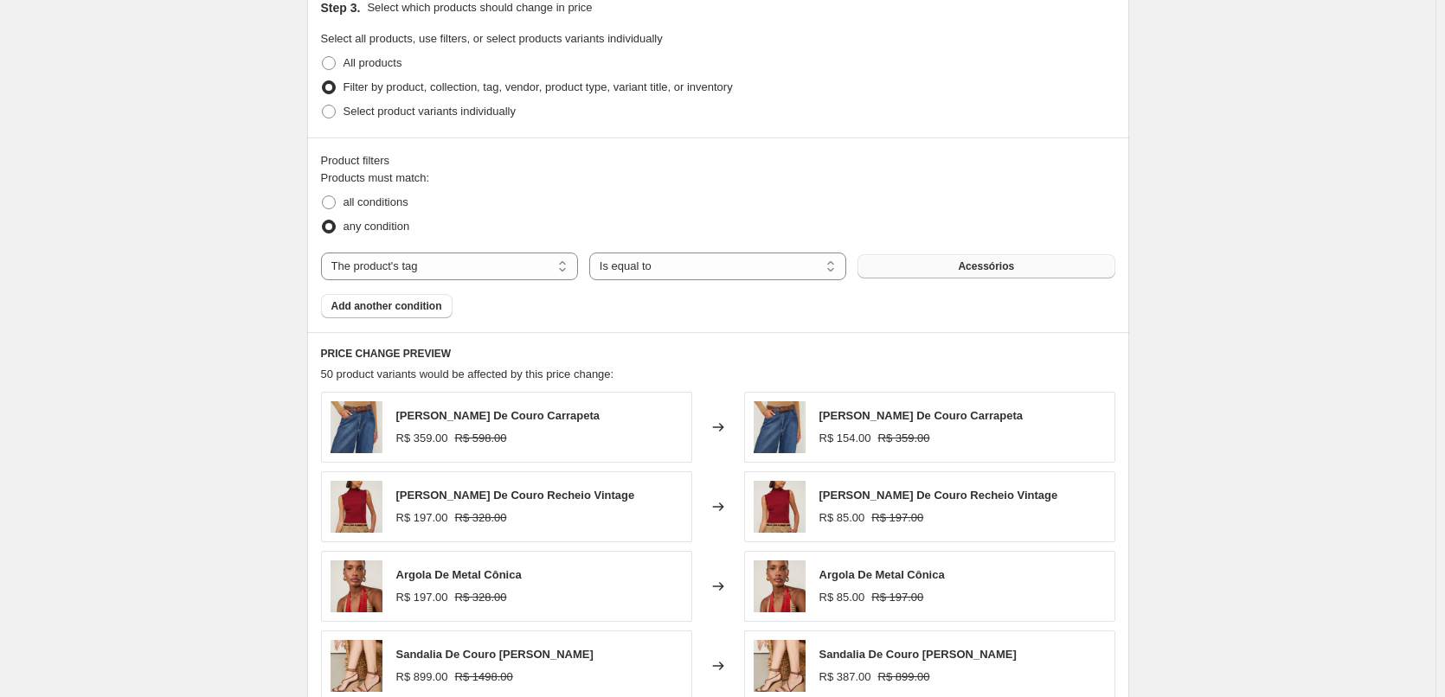
click at [963, 261] on button "Acessórios" at bounding box center [985, 266] width 257 height 24
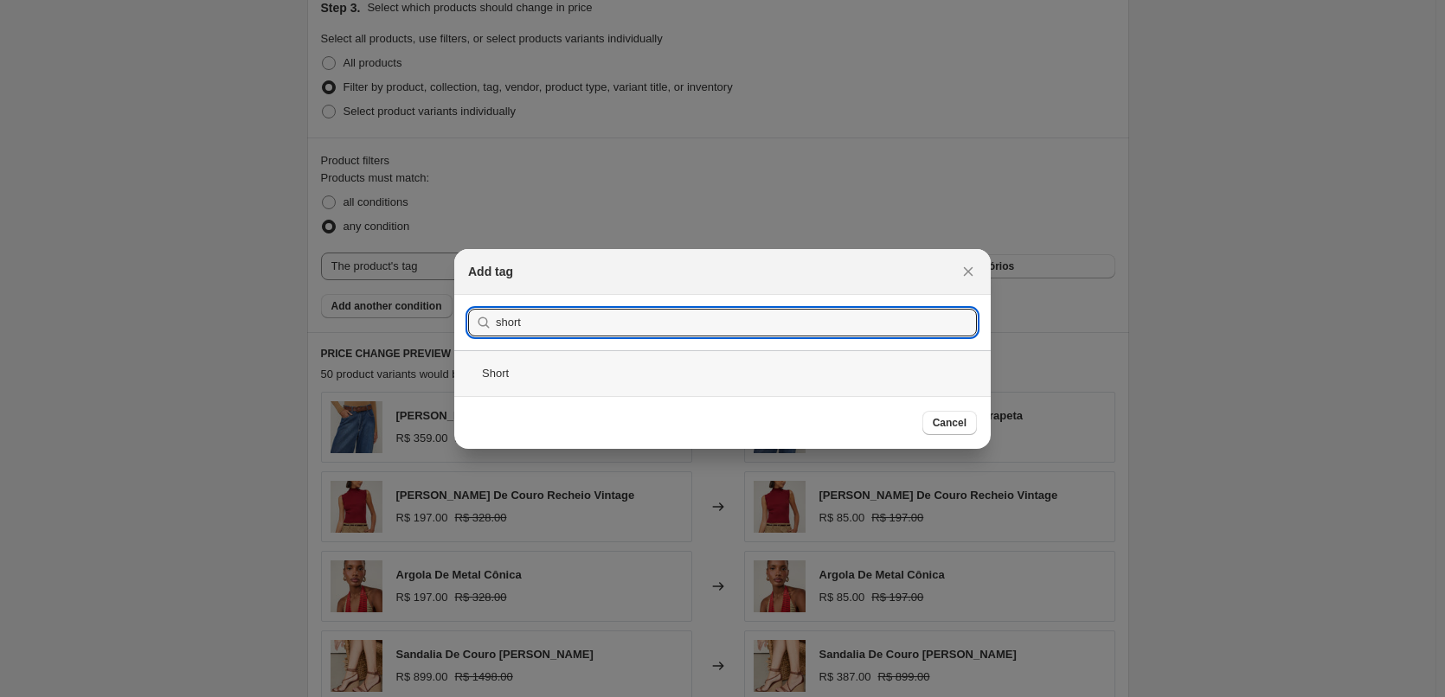
type input "short"
click at [600, 388] on div "Short" at bounding box center [722, 373] width 536 height 46
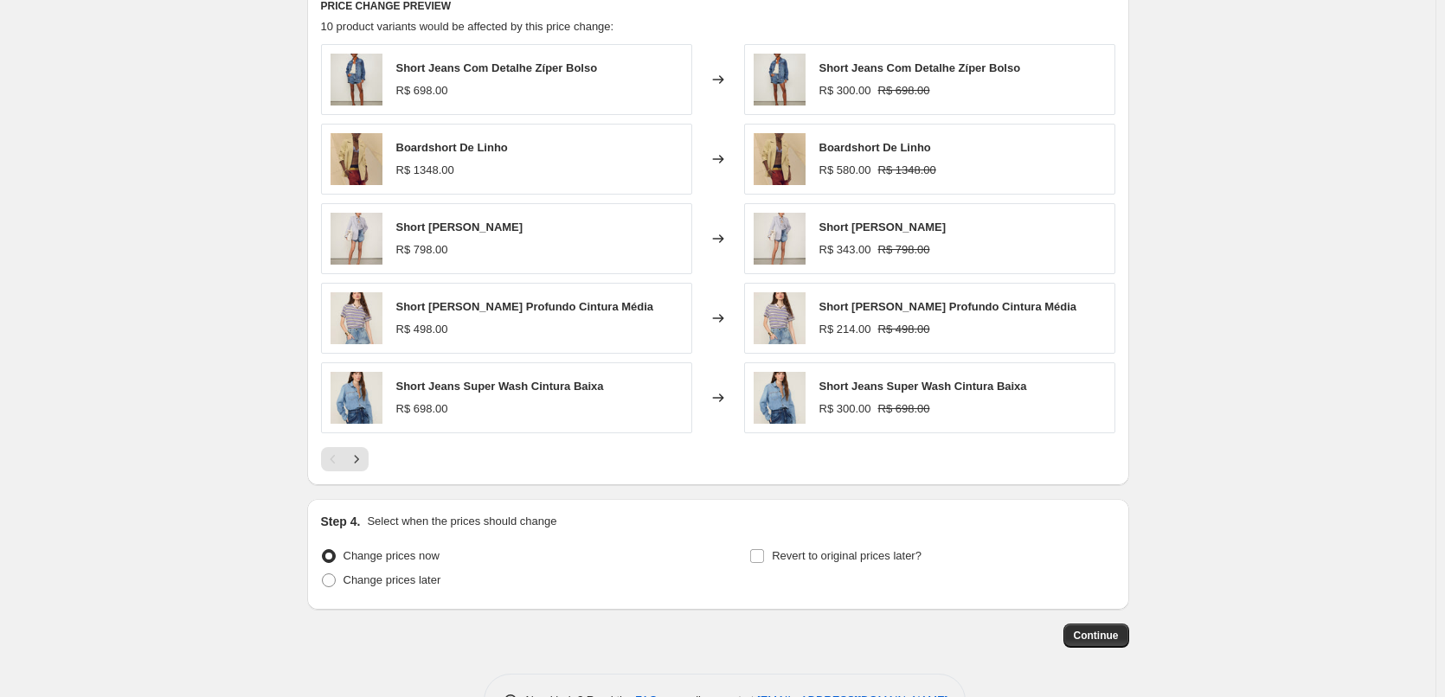
scroll to position [1328, 0]
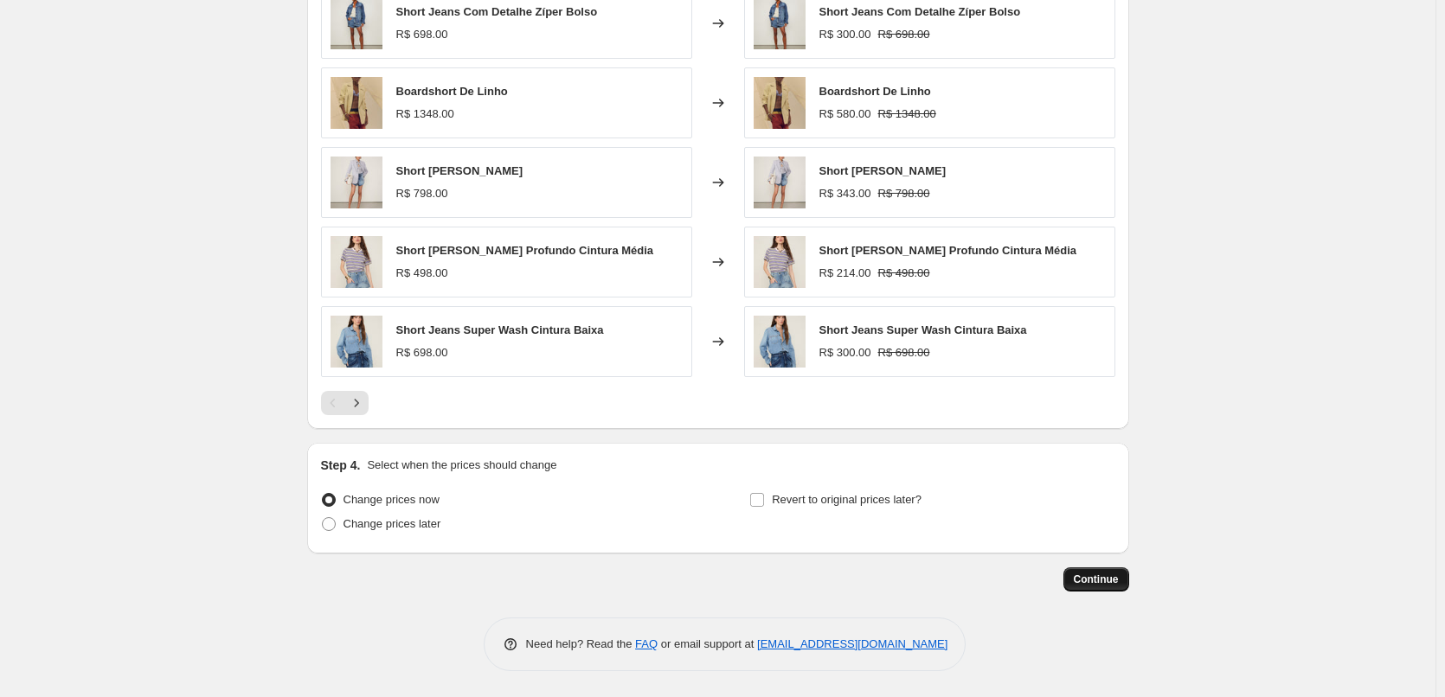
click at [1110, 587] on button "Continue" at bounding box center [1096, 579] width 66 height 24
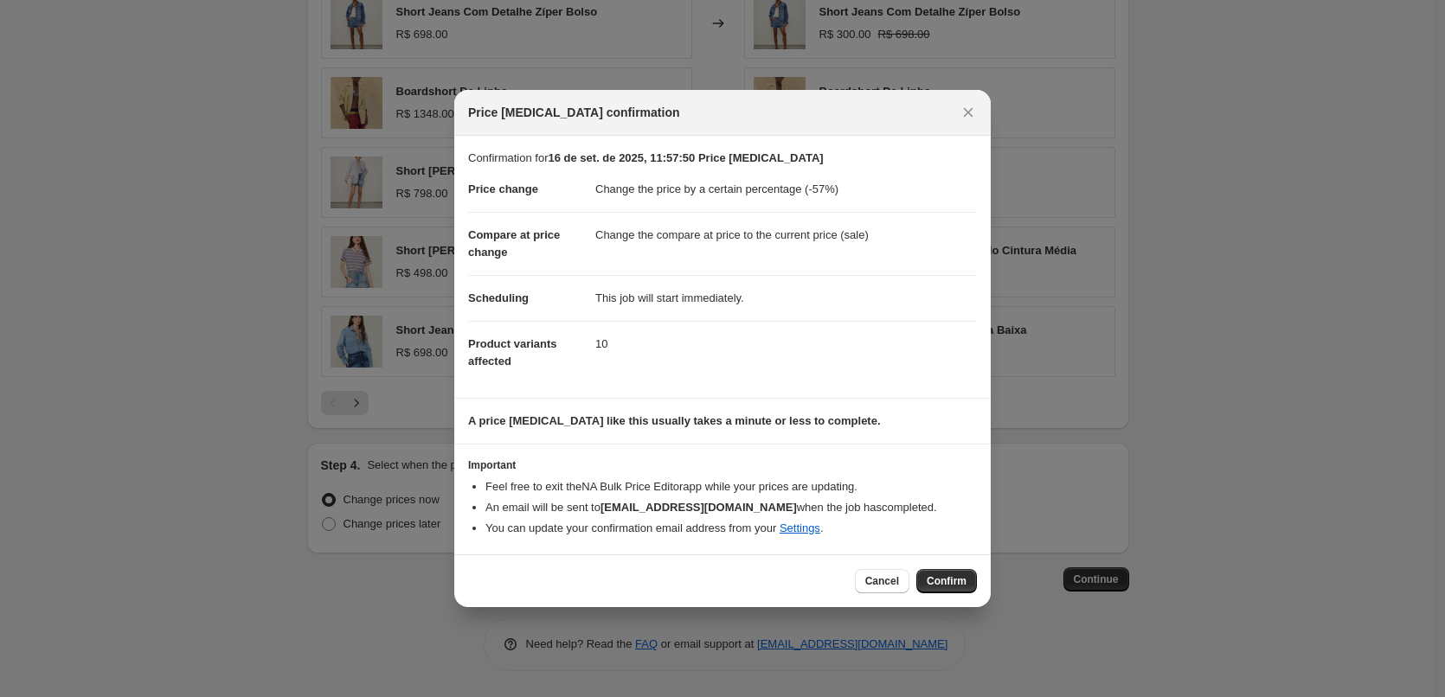
click at [954, 590] on button "Confirm" at bounding box center [946, 581] width 61 height 24
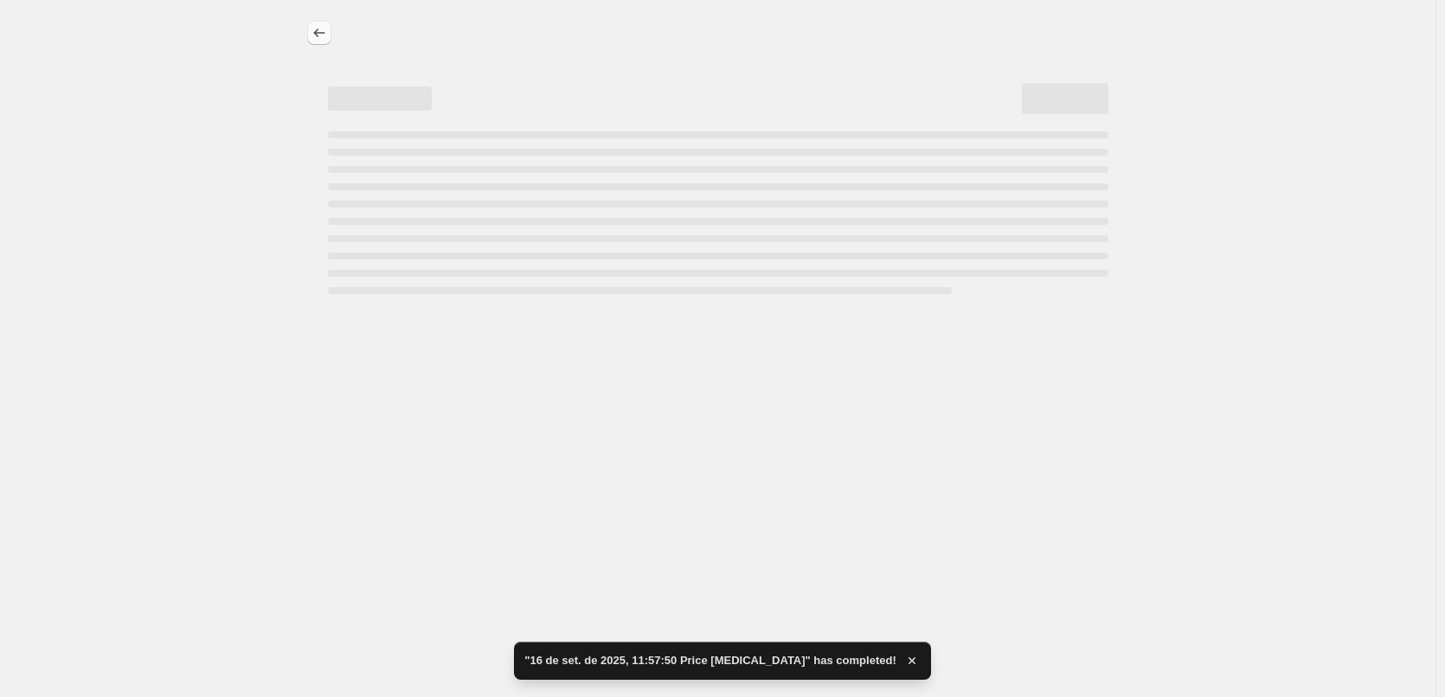
select select "percentage"
select select "tag"
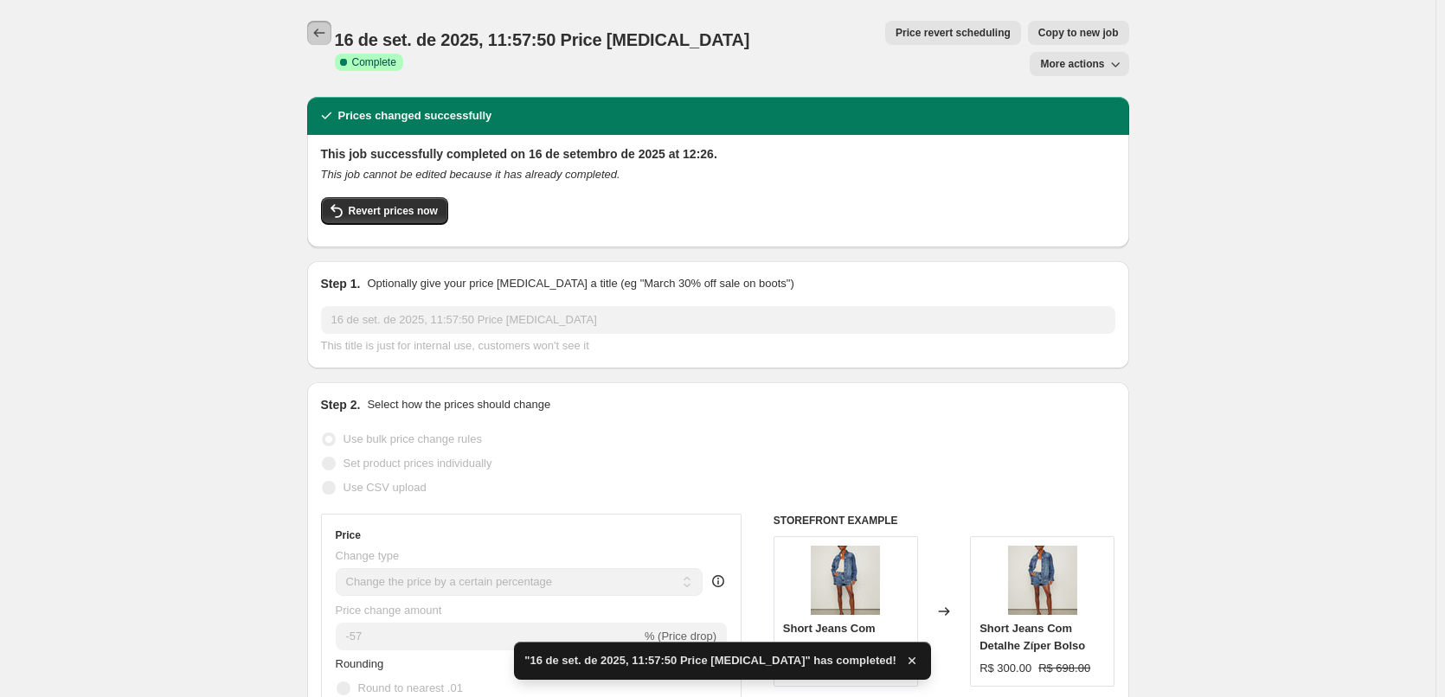
click at [313, 34] on button "Price change jobs" at bounding box center [319, 33] width 24 height 24
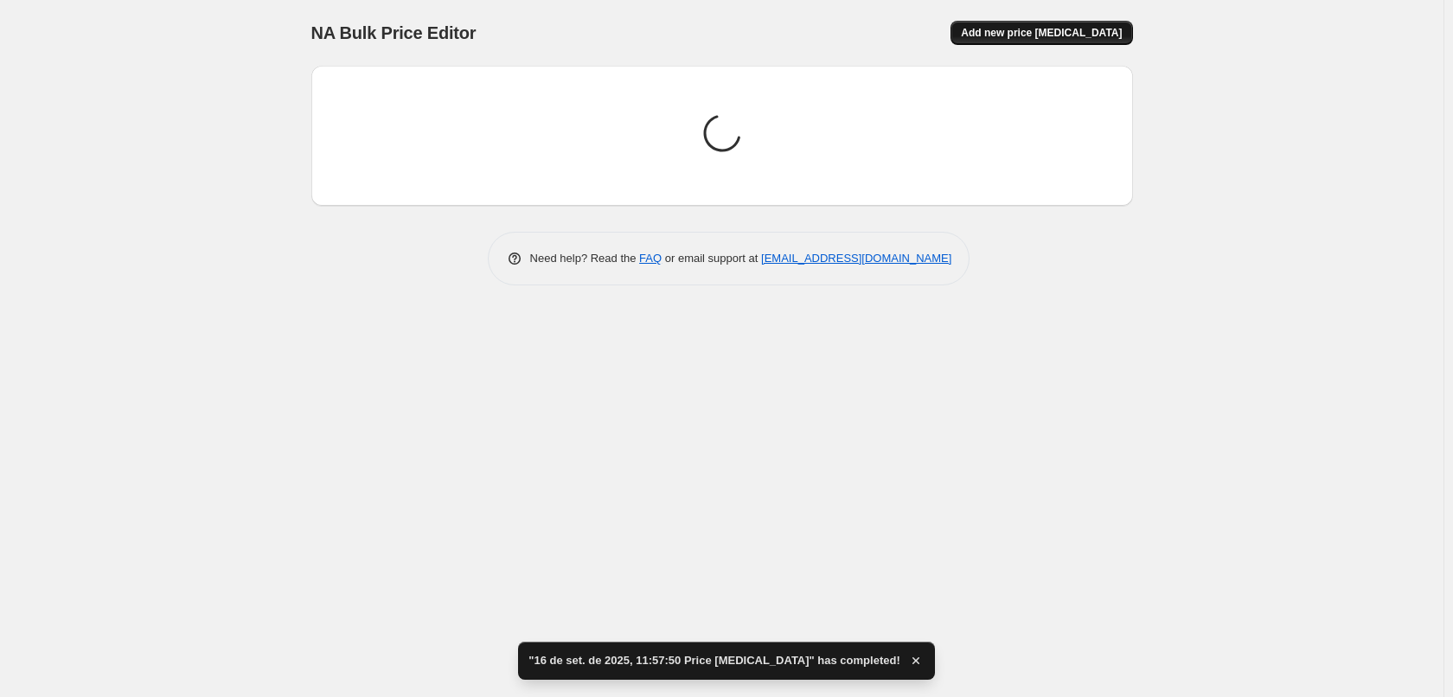
click at [1031, 35] on span "Add new price [MEDICAL_DATA]" at bounding box center [1041, 33] width 161 height 14
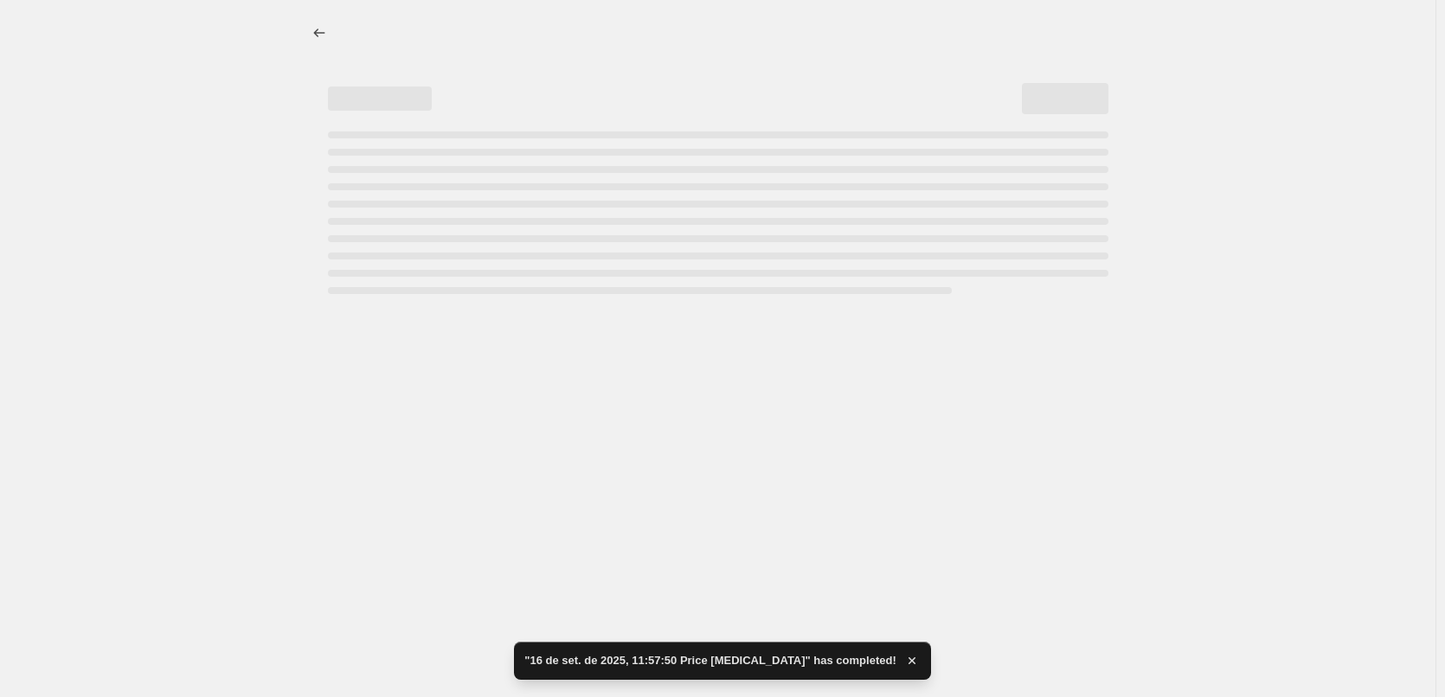
select select "percentage"
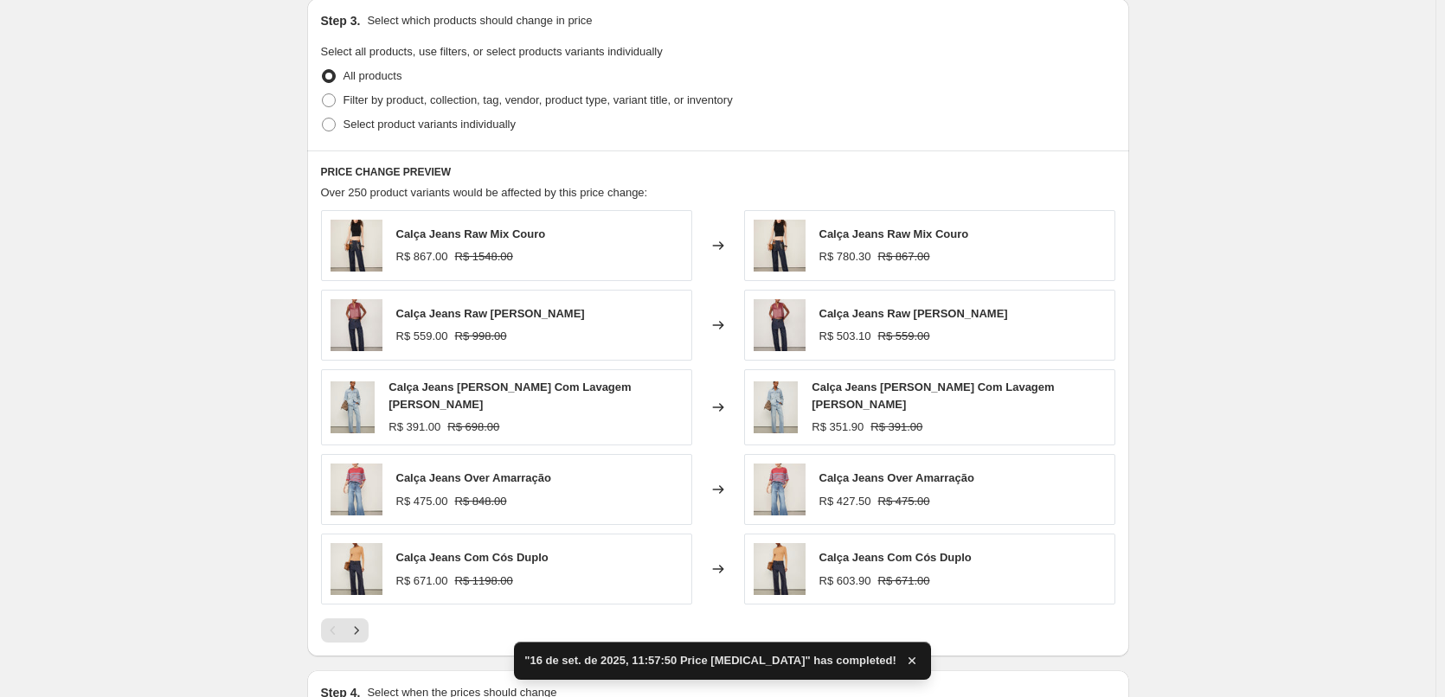
scroll to position [577, 0]
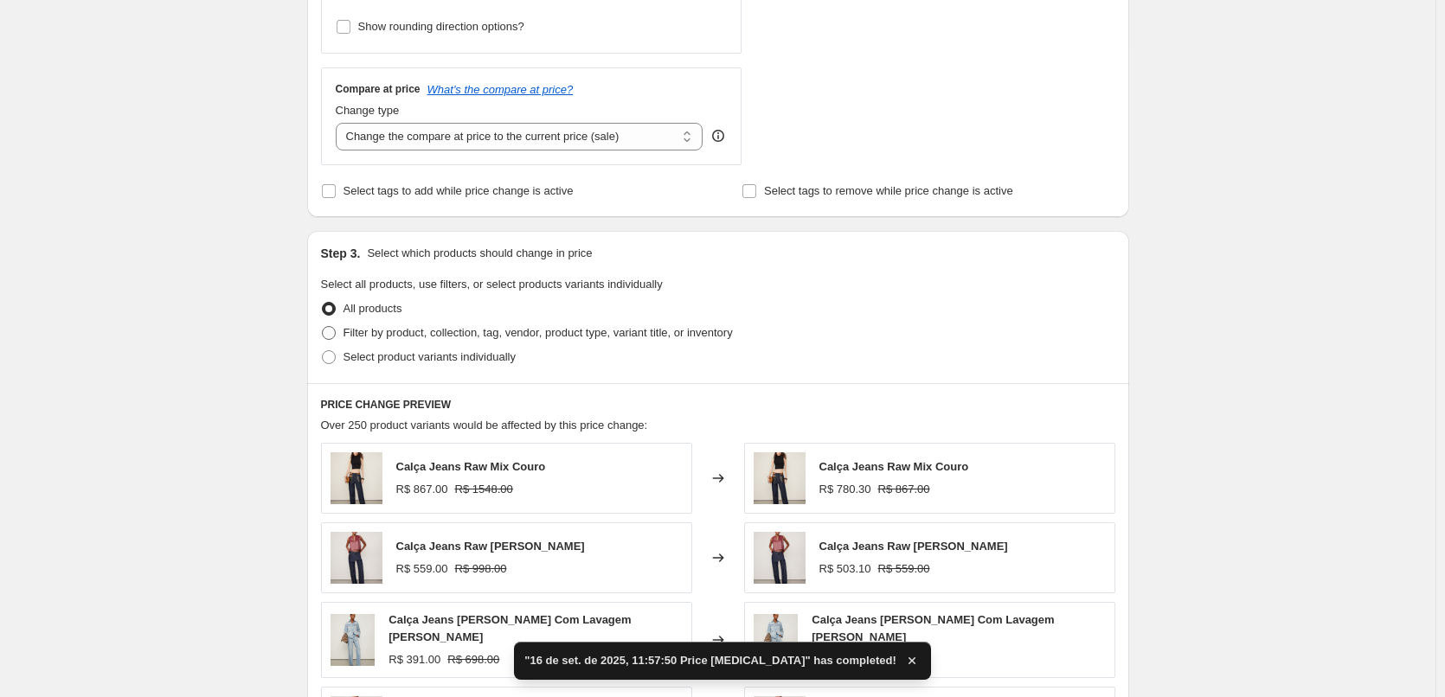
click at [460, 334] on span "Filter by product, collection, tag, vendor, product type, variant title, or inv…" at bounding box center [537, 332] width 389 height 13
click at [323, 327] on input "Filter by product, collection, tag, vendor, product type, variant title, or inv…" at bounding box center [322, 326] width 1 height 1
radio input "true"
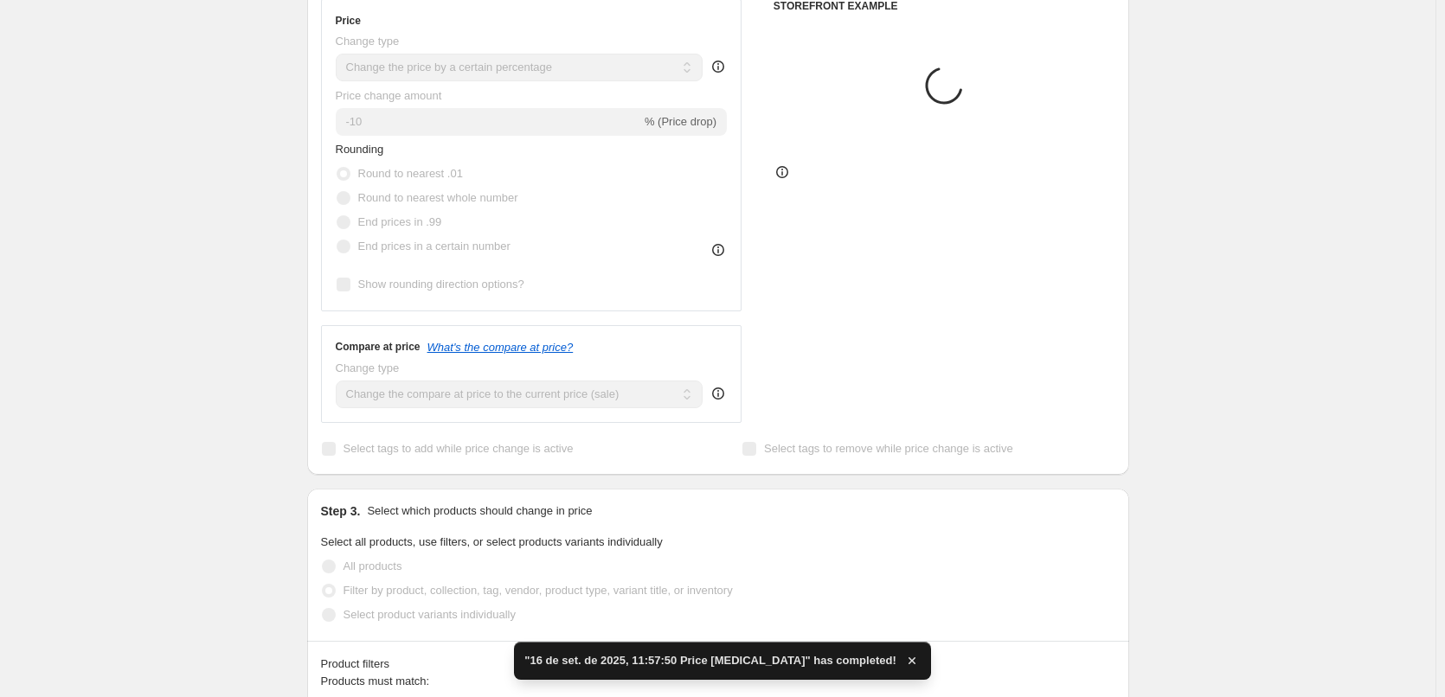
scroll to position [58, 0]
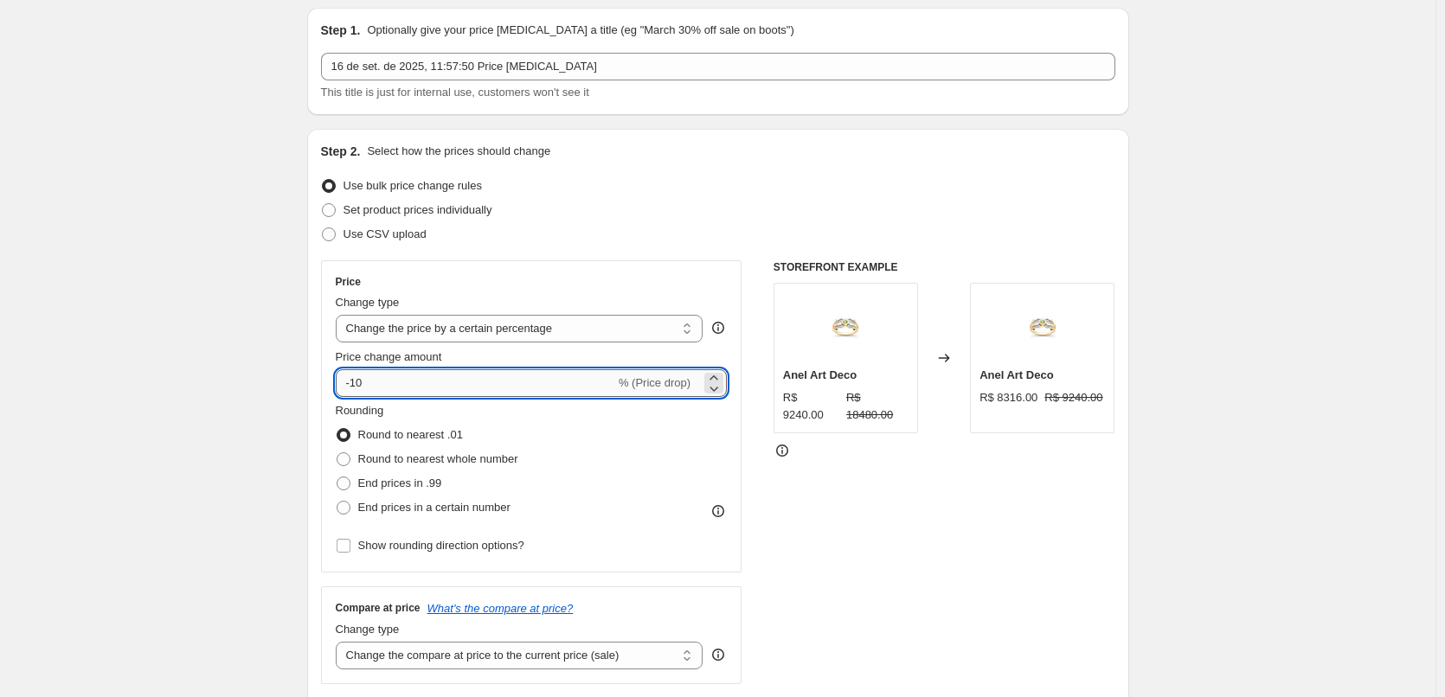
drag, startPoint x: 433, startPoint y: 390, endPoint x: 356, endPoint y: 388, distance: 77.0
click at [356, 388] on input "-10" at bounding box center [475, 383] width 279 height 28
type input "-46"
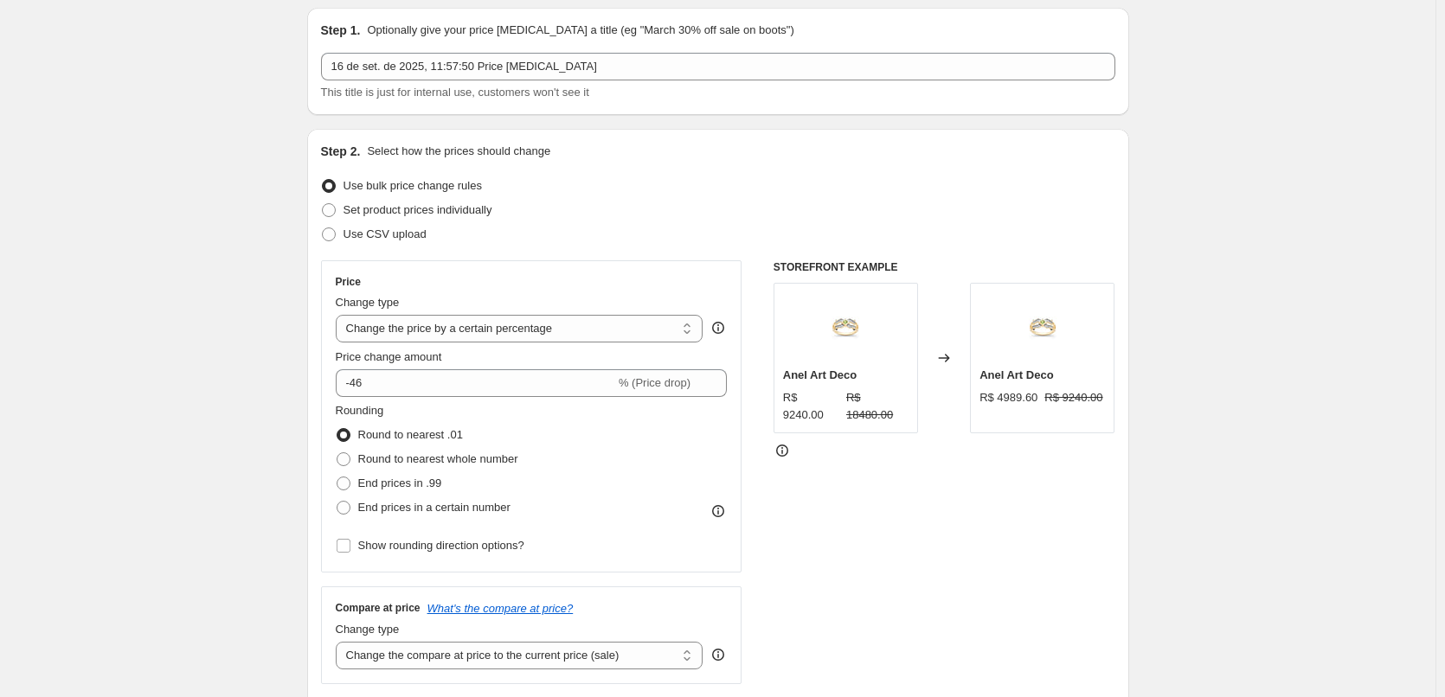
drag, startPoint x: 240, startPoint y: 362, endPoint x: 311, endPoint y: 375, distance: 72.1
click at [426, 502] on span "End prices in a certain number" at bounding box center [434, 507] width 152 height 13
click at [337, 502] on input "End prices in a certain number" at bounding box center [336, 501] width 1 height 1
radio input "true"
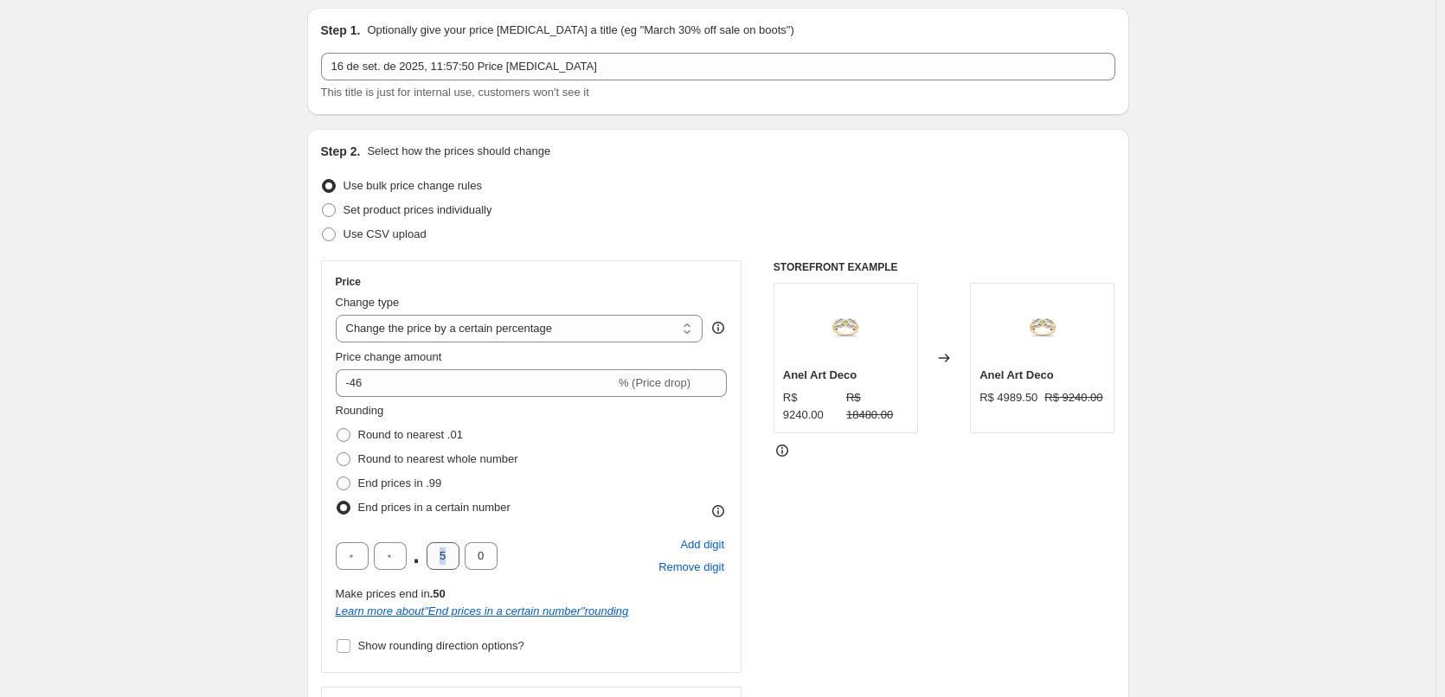
click at [444, 567] on div ". 5 0" at bounding box center [417, 556] width 162 height 28
click at [608, 515] on div "Rounding Round to nearest .01 Round to nearest whole number End prices in .99 E…" at bounding box center [532, 461] width 392 height 118
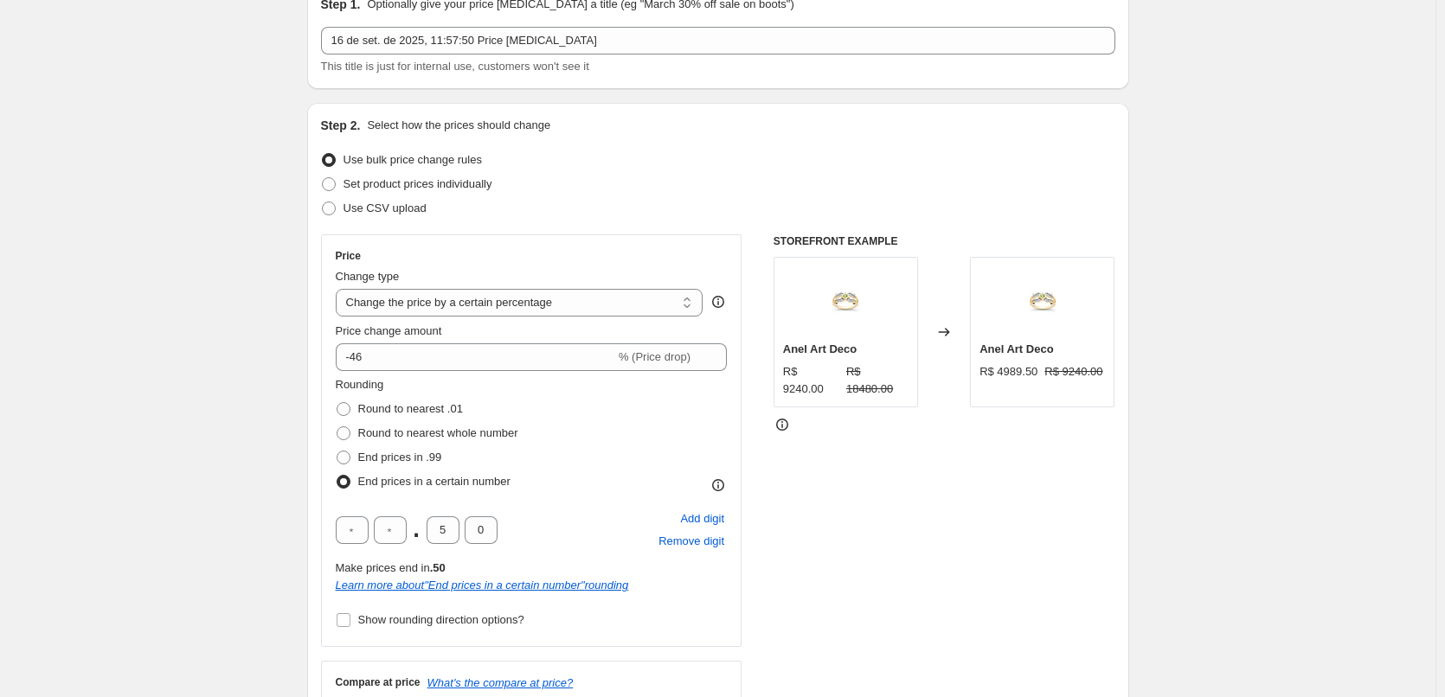
scroll to position [173, 0]
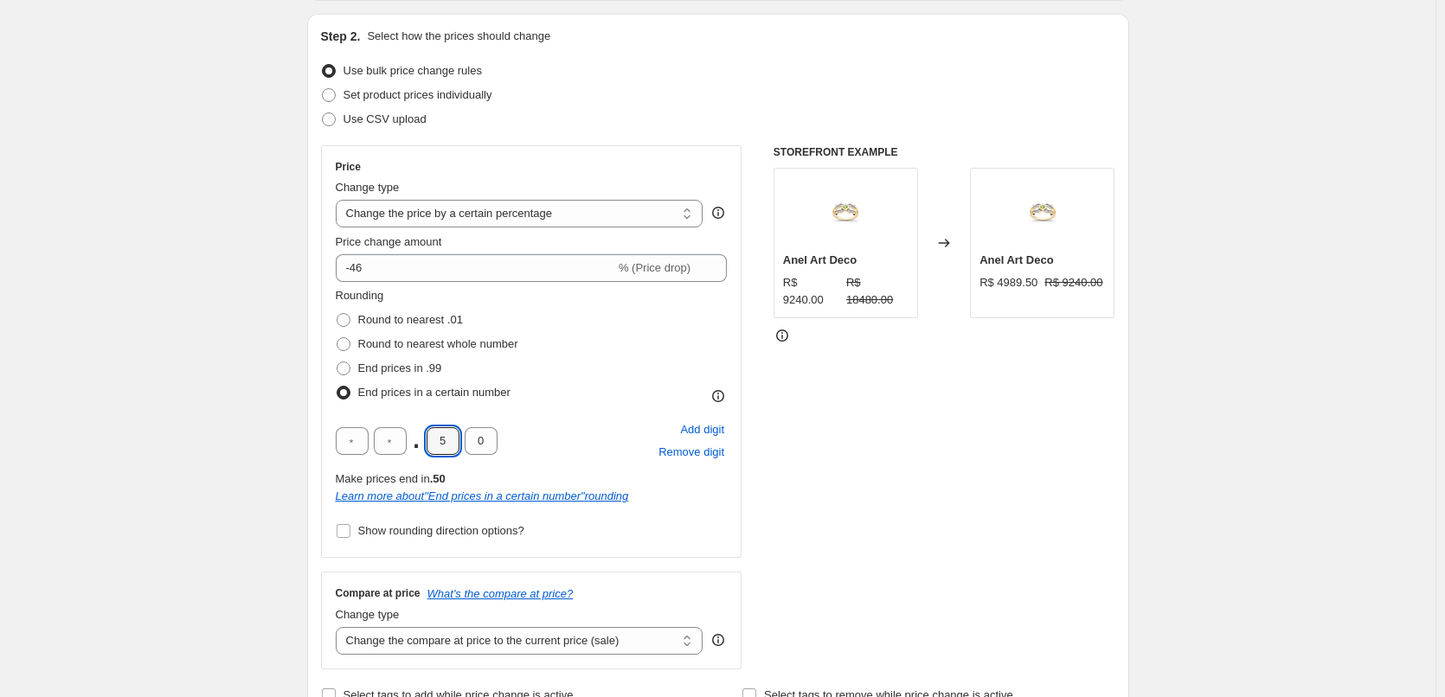
drag, startPoint x: 439, startPoint y: 432, endPoint x: 463, endPoint y: 446, distance: 28.3
click at [452, 446] on input "5" at bounding box center [442, 441] width 33 height 28
type input "0"
click at [540, 448] on div ". 0 0 Add digit Remove digit" at bounding box center [532, 441] width 392 height 45
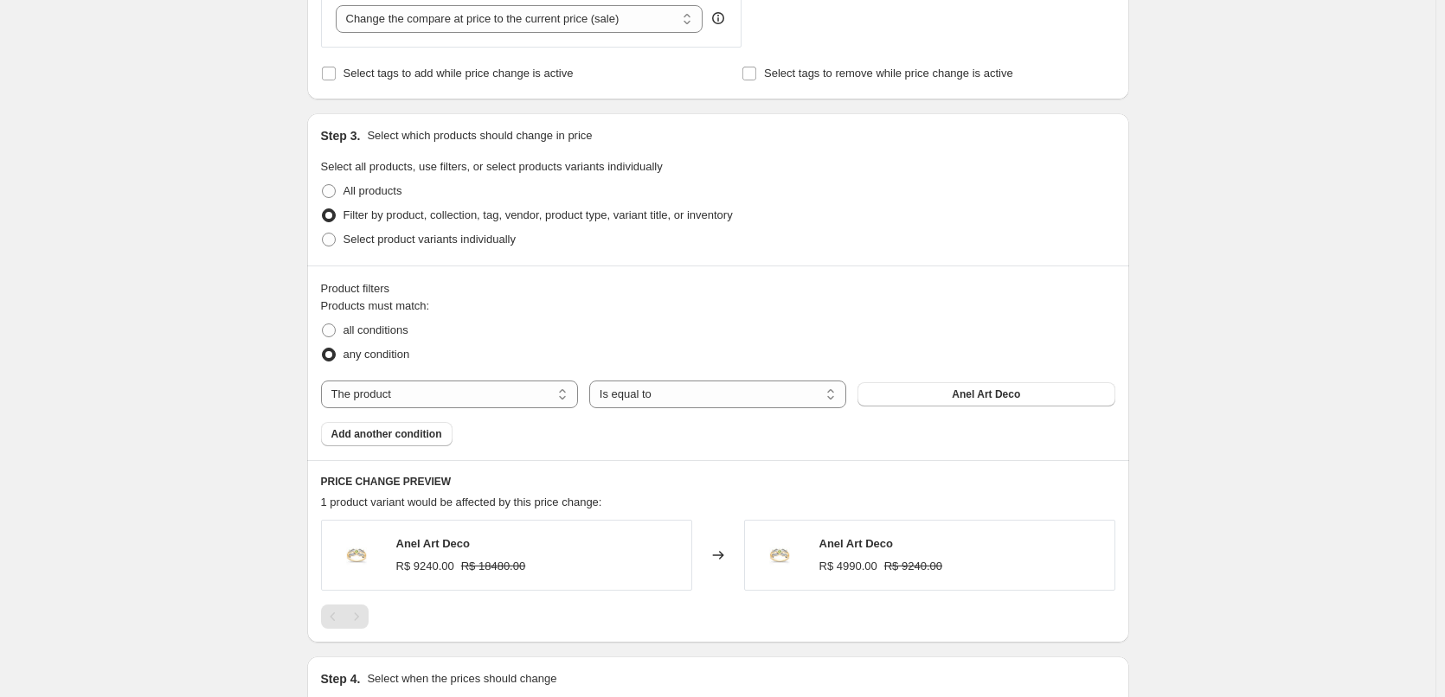
scroll to position [865, 0]
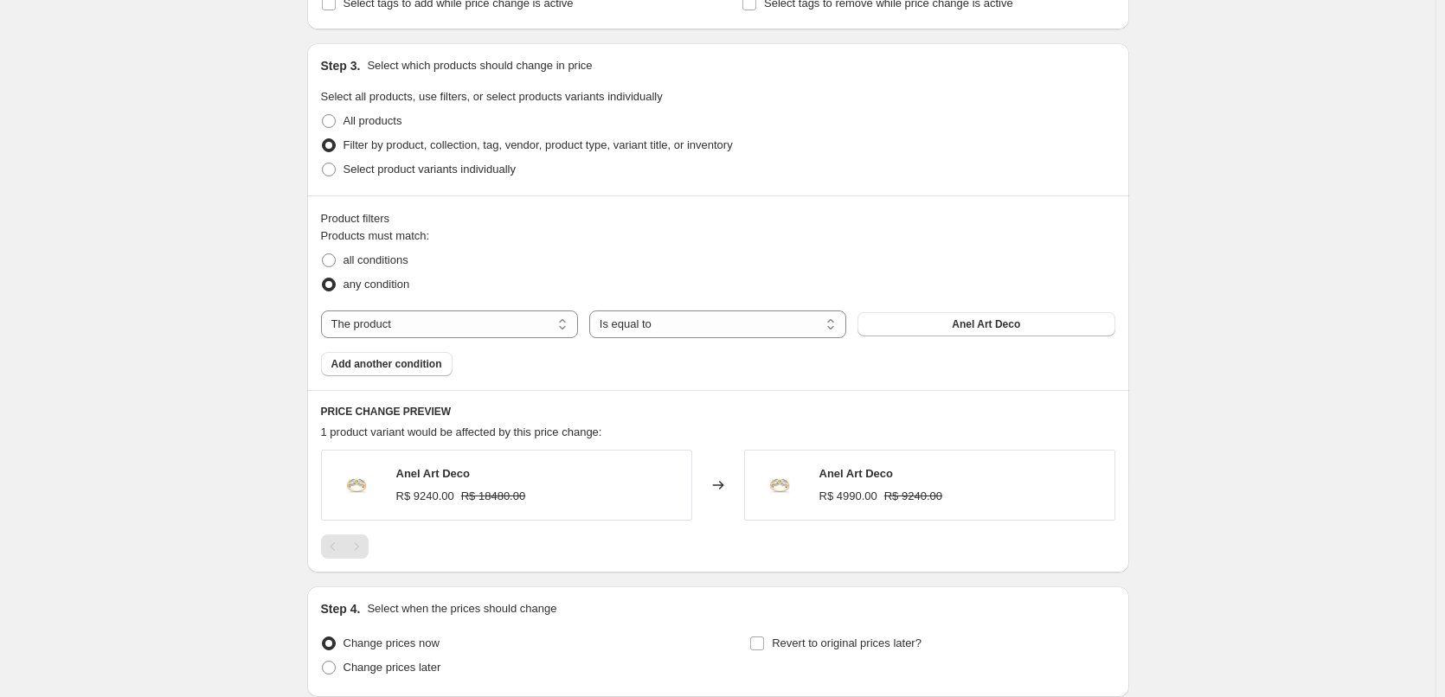
click at [527, 342] on div "Products must match: all conditions any condition The product The product's col…" at bounding box center [718, 301] width 794 height 149
click at [532, 330] on select "The product The product's collection The product's tag The product's vendor The…" at bounding box center [449, 325] width 257 height 28
select select "tag"
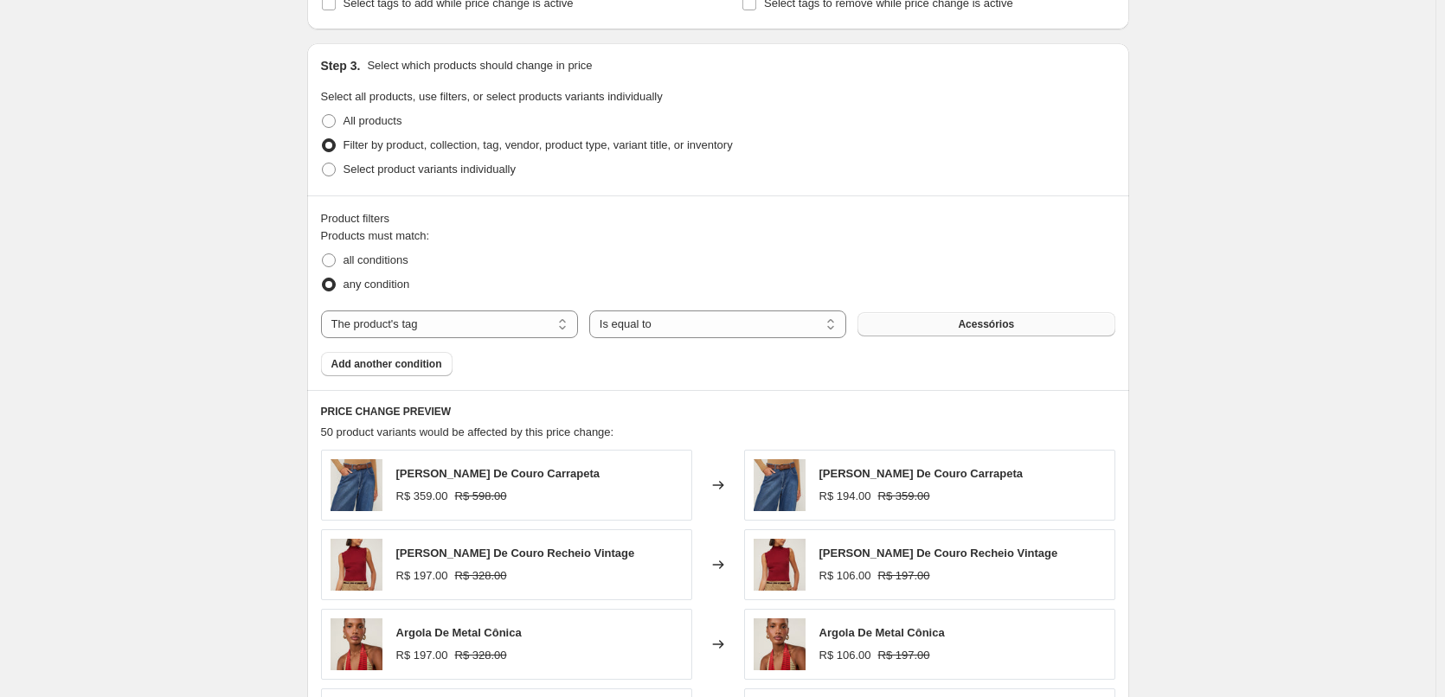
click at [963, 331] on button "Acessórios" at bounding box center [985, 324] width 257 height 24
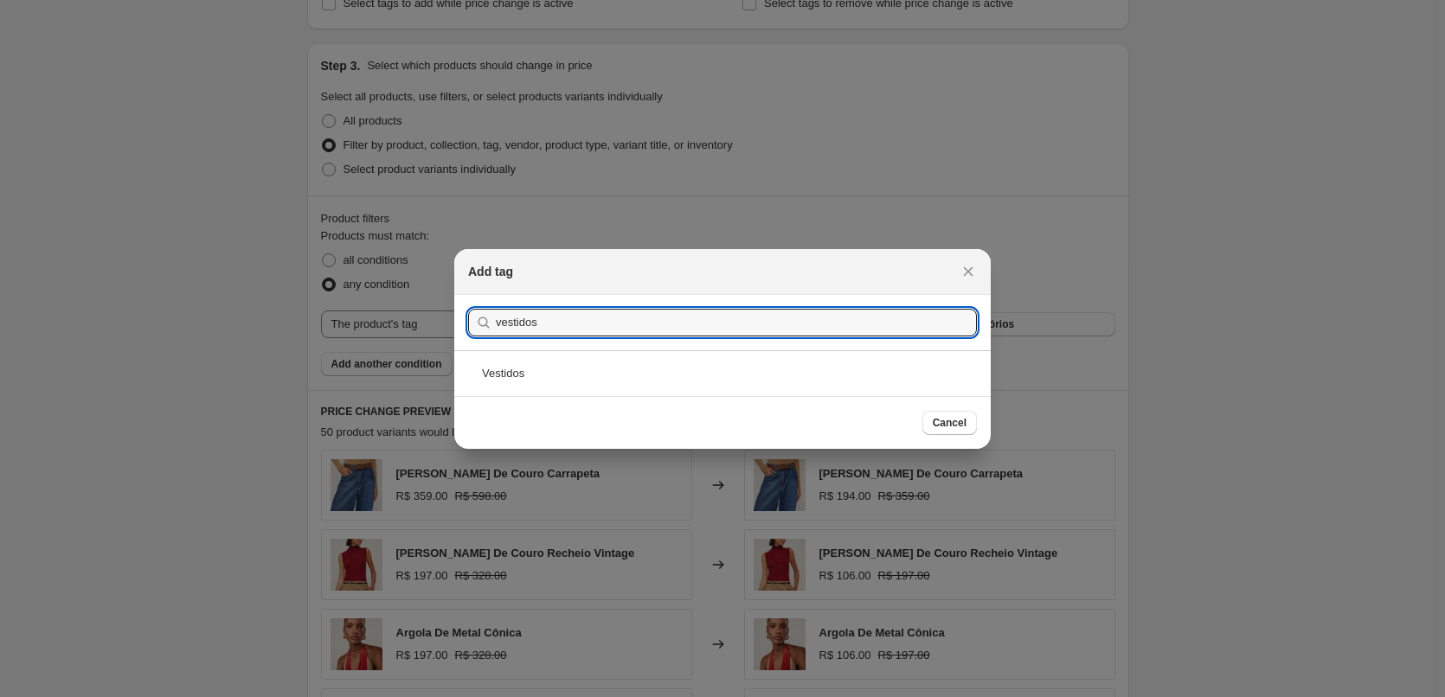
type input "vestidos"
click at [591, 369] on div "Vestidos" at bounding box center [722, 373] width 536 height 46
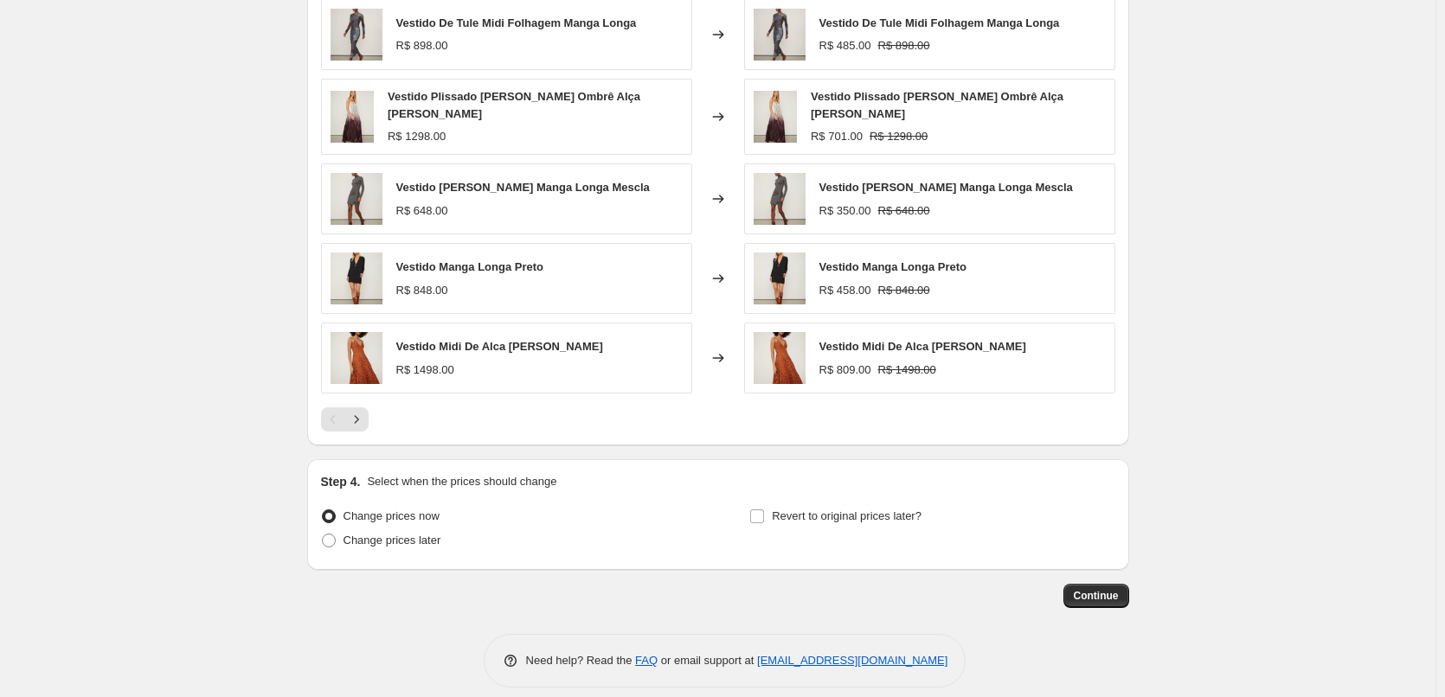
scroll to position [1328, 0]
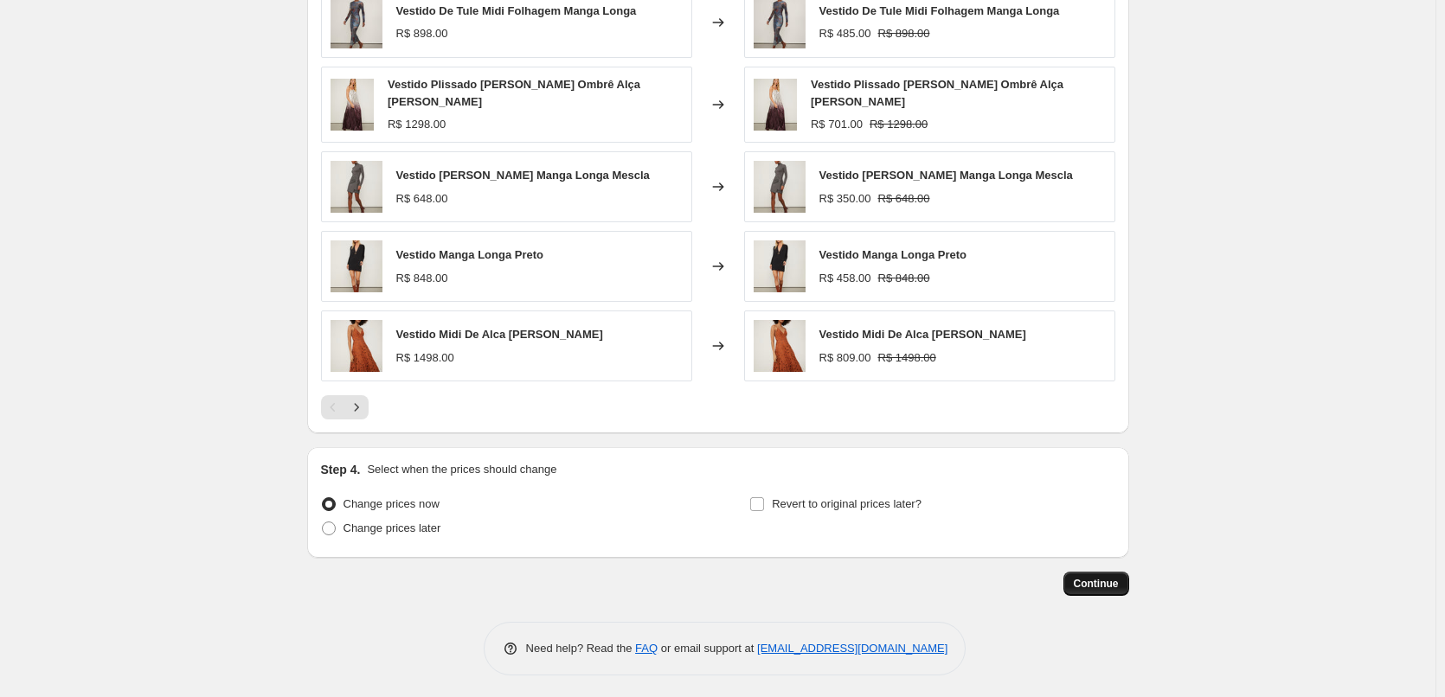
click at [1115, 582] on span "Continue" at bounding box center [1095, 584] width 45 height 14
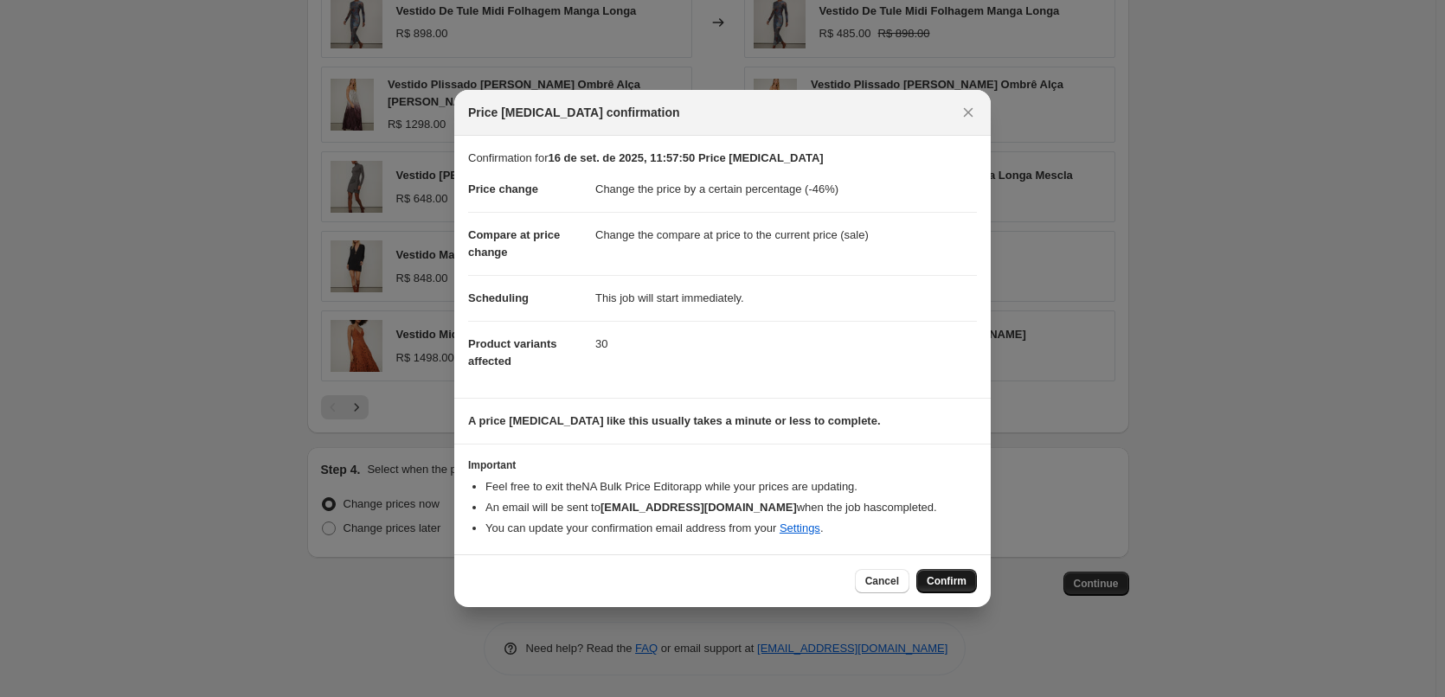
click at [950, 579] on span "Confirm" at bounding box center [946, 581] width 40 height 14
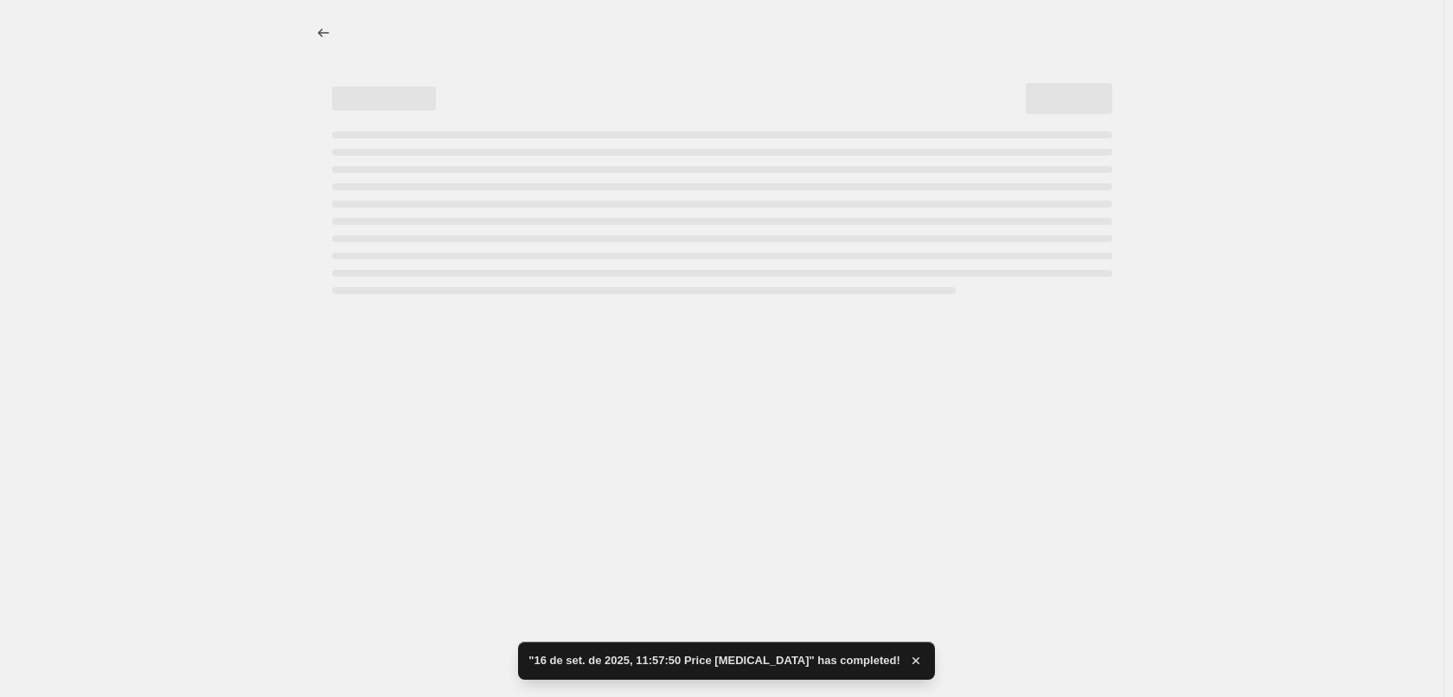
select select "percentage"
select select "tag"
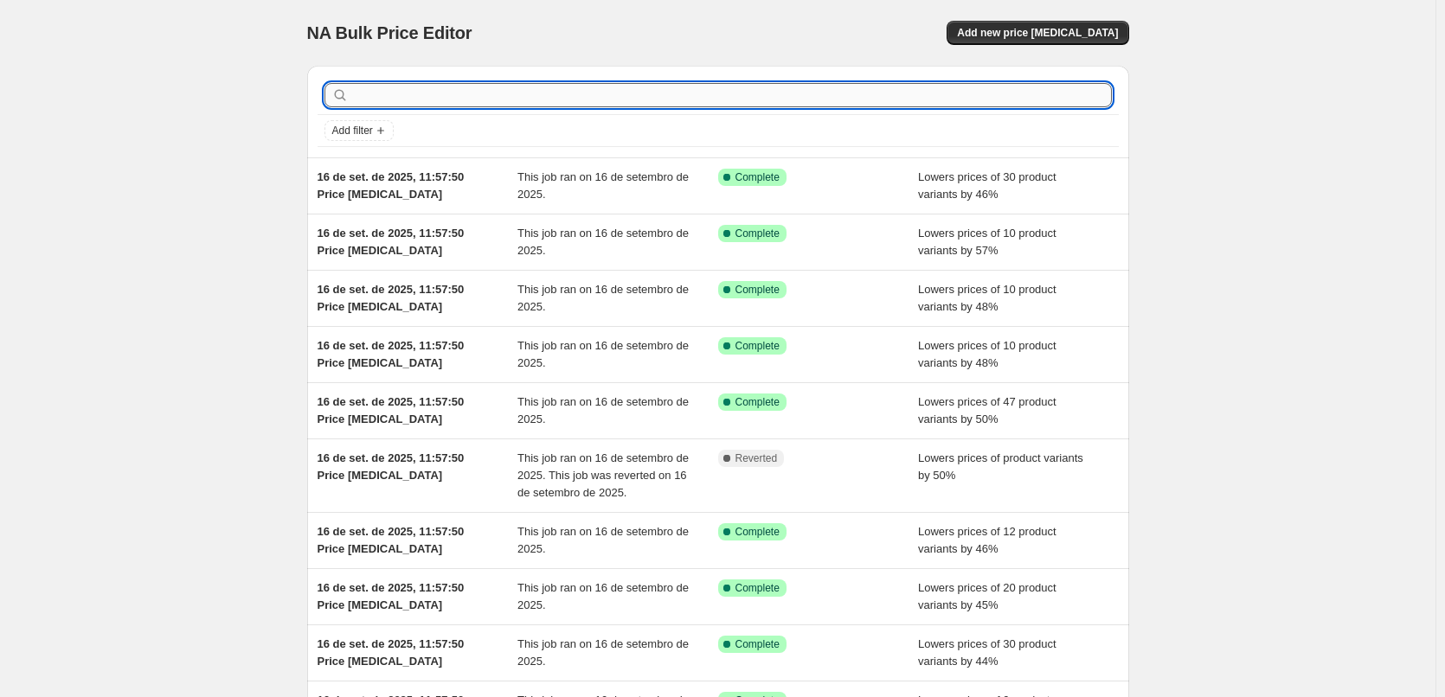
click at [940, 92] on input "text" at bounding box center [731, 95] width 759 height 24
click at [1016, 35] on span "Add new price [MEDICAL_DATA]" at bounding box center [1037, 33] width 161 height 14
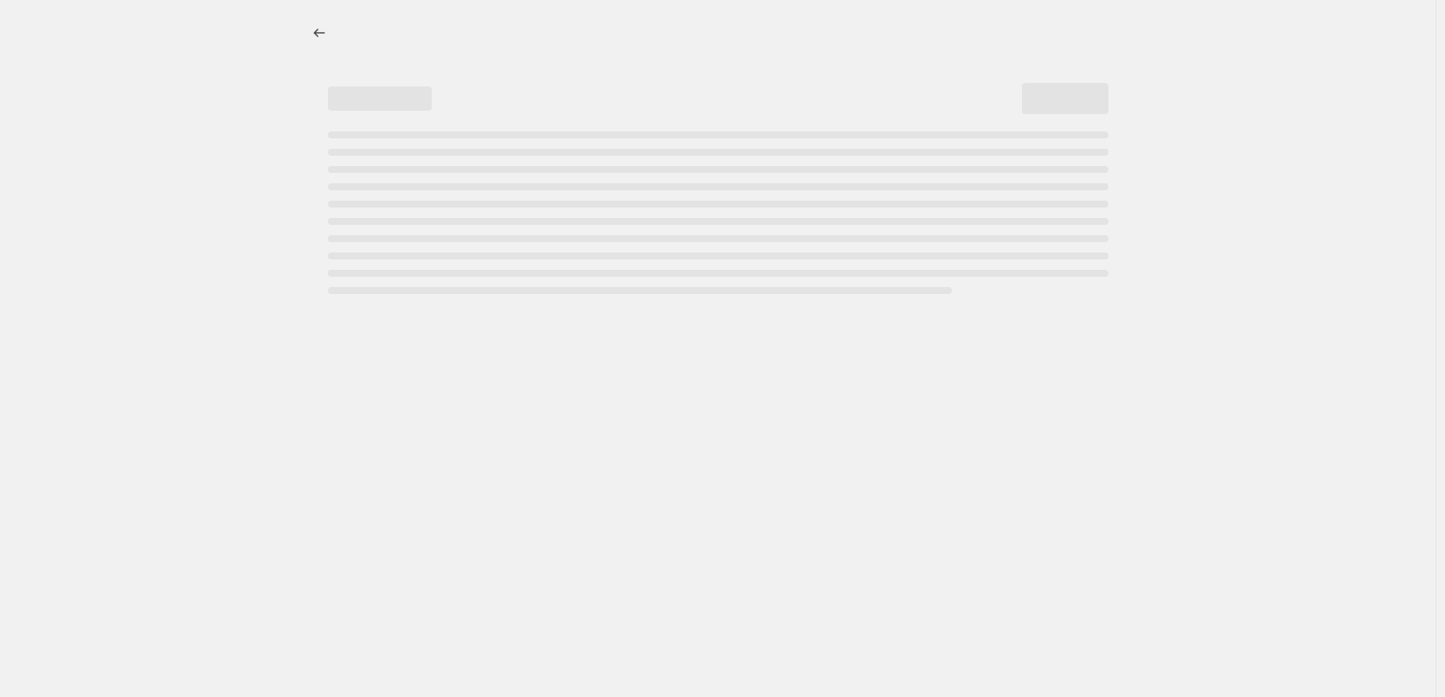
select select "percentage"
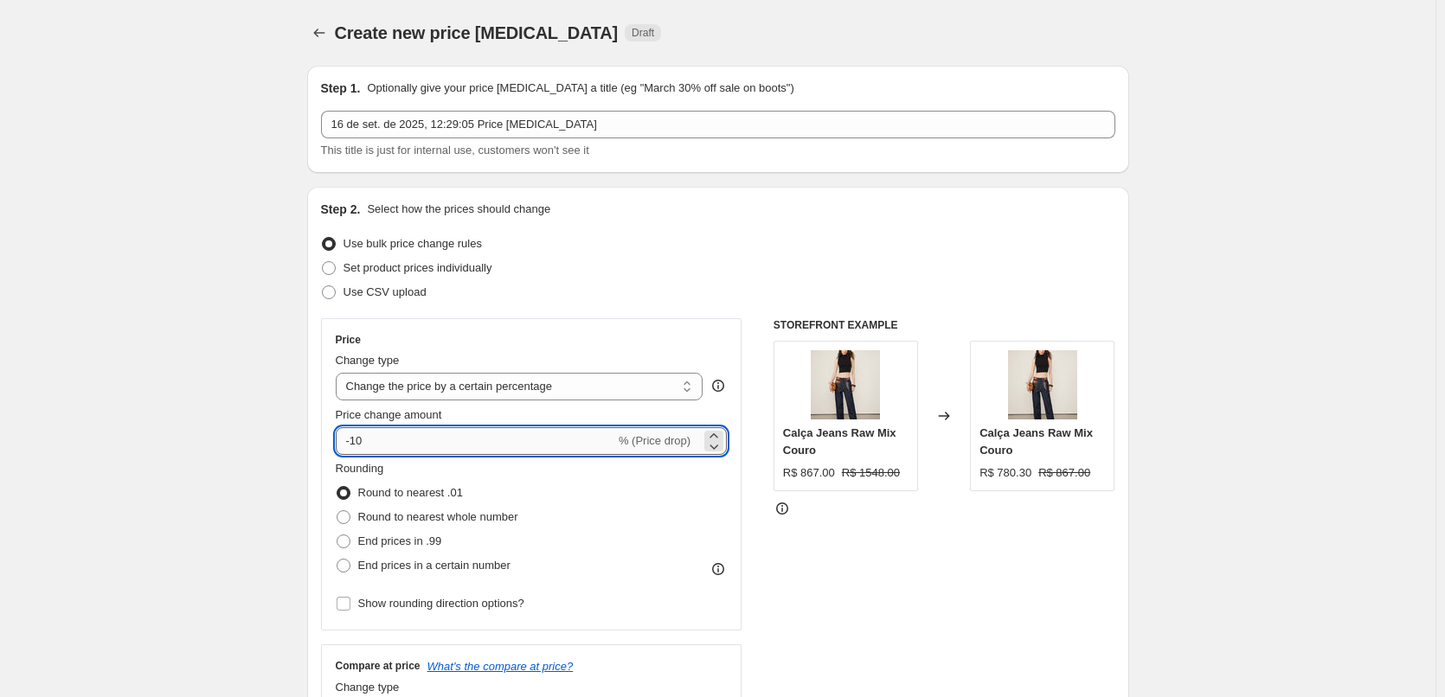
drag, startPoint x: 441, startPoint y: 444, endPoint x: 356, endPoint y: 449, distance: 84.9
click at [356, 449] on input "-10" at bounding box center [475, 441] width 279 height 28
type input "-41"
click at [461, 569] on span "End prices in a certain number" at bounding box center [434, 565] width 152 height 13
click at [337, 560] on input "End prices in a certain number" at bounding box center [336, 559] width 1 height 1
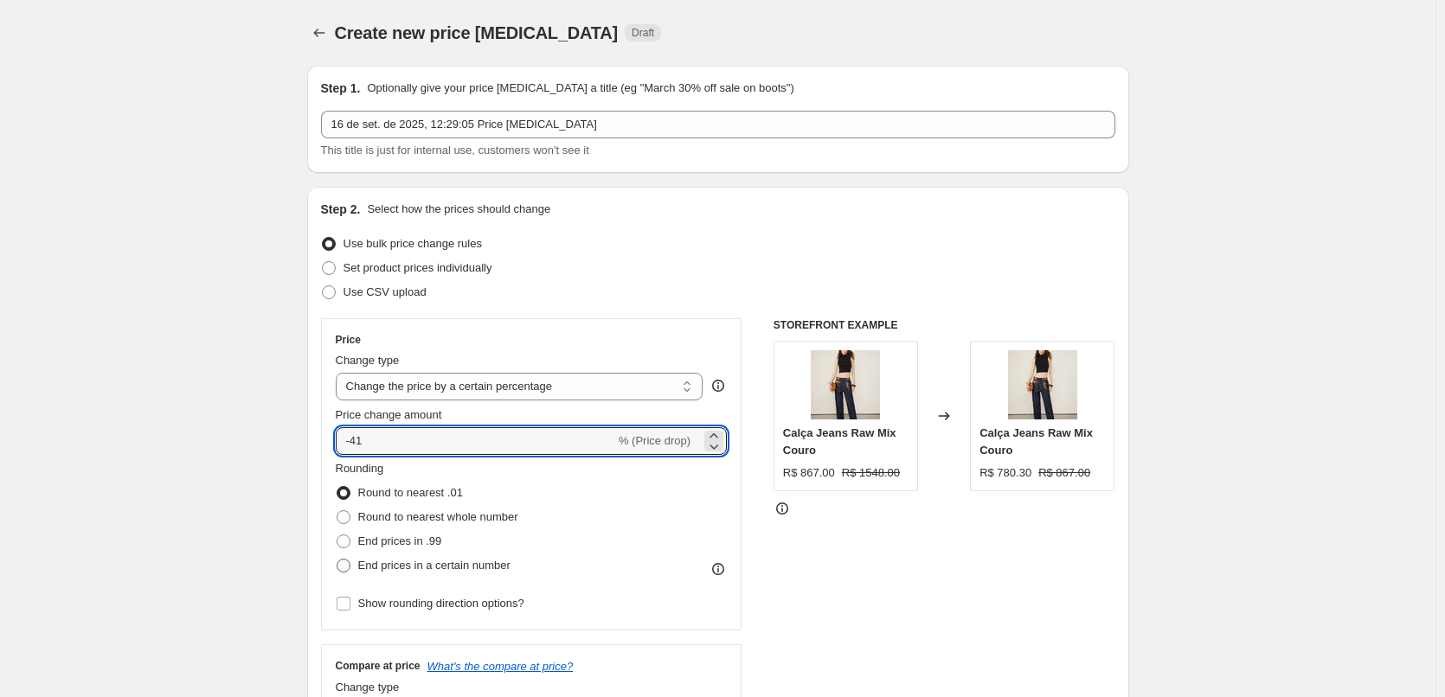
radio input "true"
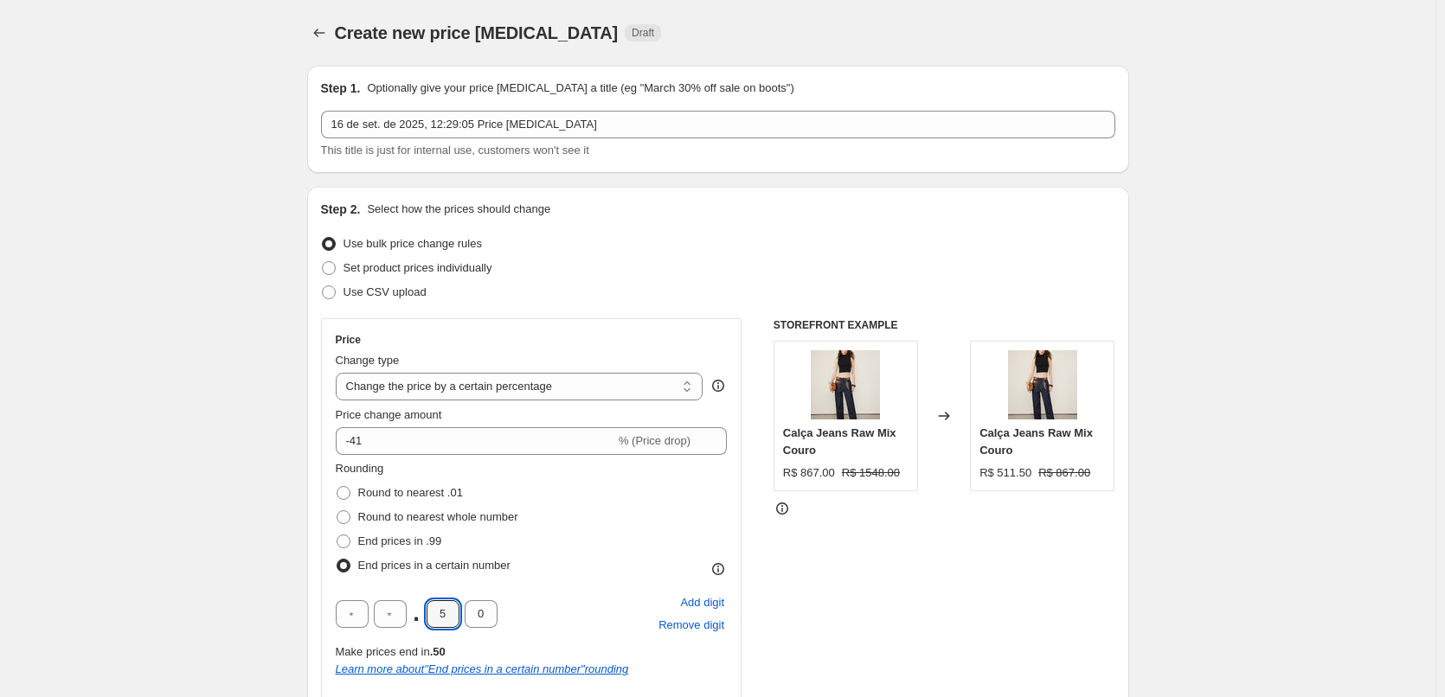
drag, startPoint x: 433, startPoint y: 616, endPoint x: 425, endPoint y: 622, distance: 10.6
click at [420, 624] on div ". 5 0" at bounding box center [417, 614] width 162 height 28
drag, startPoint x: 445, startPoint y: 616, endPoint x: 410, endPoint y: 618, distance: 34.6
click at [420, 618] on div ". 5 0" at bounding box center [417, 614] width 162 height 28
type input "0"
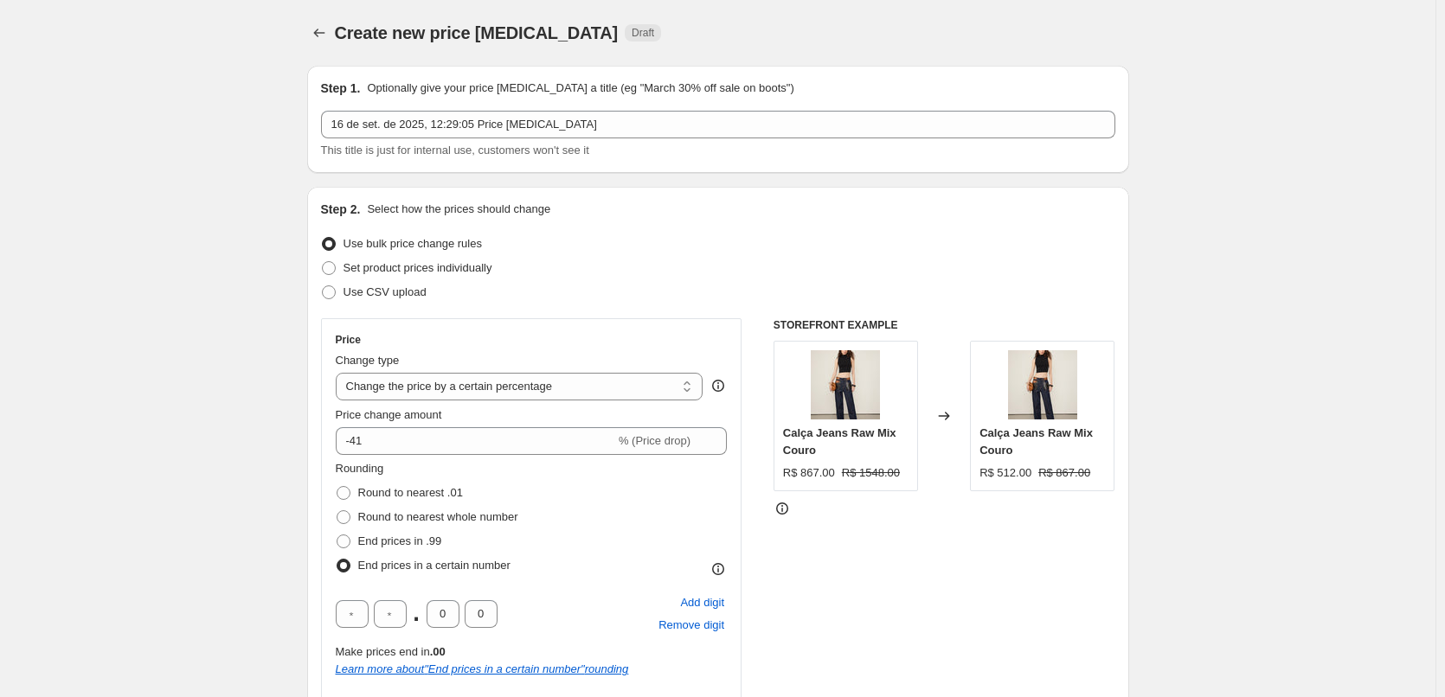
click at [578, 586] on div "Rounding Round to nearest .01 Round to nearest whole number End prices in .99 E…" at bounding box center [532, 588] width 392 height 256
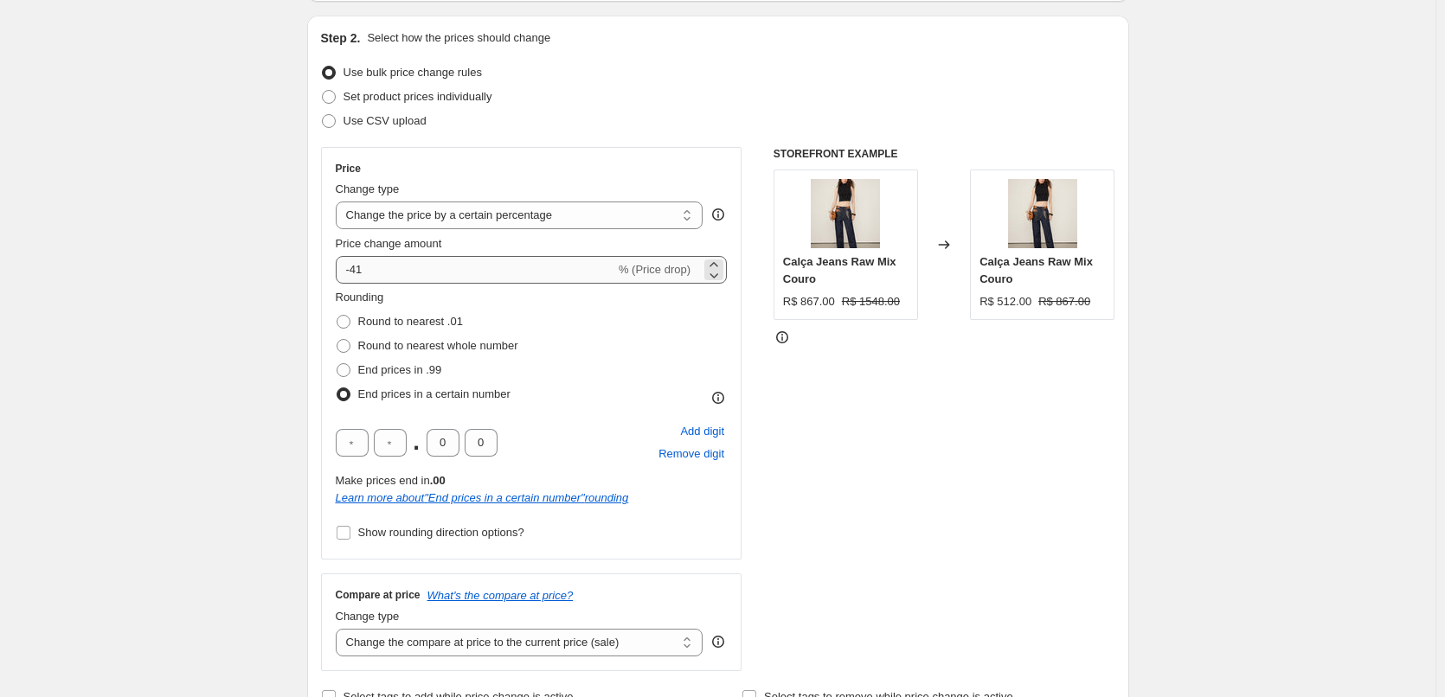
scroll to position [173, 0]
drag, startPoint x: 420, startPoint y: 268, endPoint x: 361, endPoint y: 275, distance: 60.1
click at [361, 275] on input "-41" at bounding box center [475, 268] width 279 height 28
type input "-40"
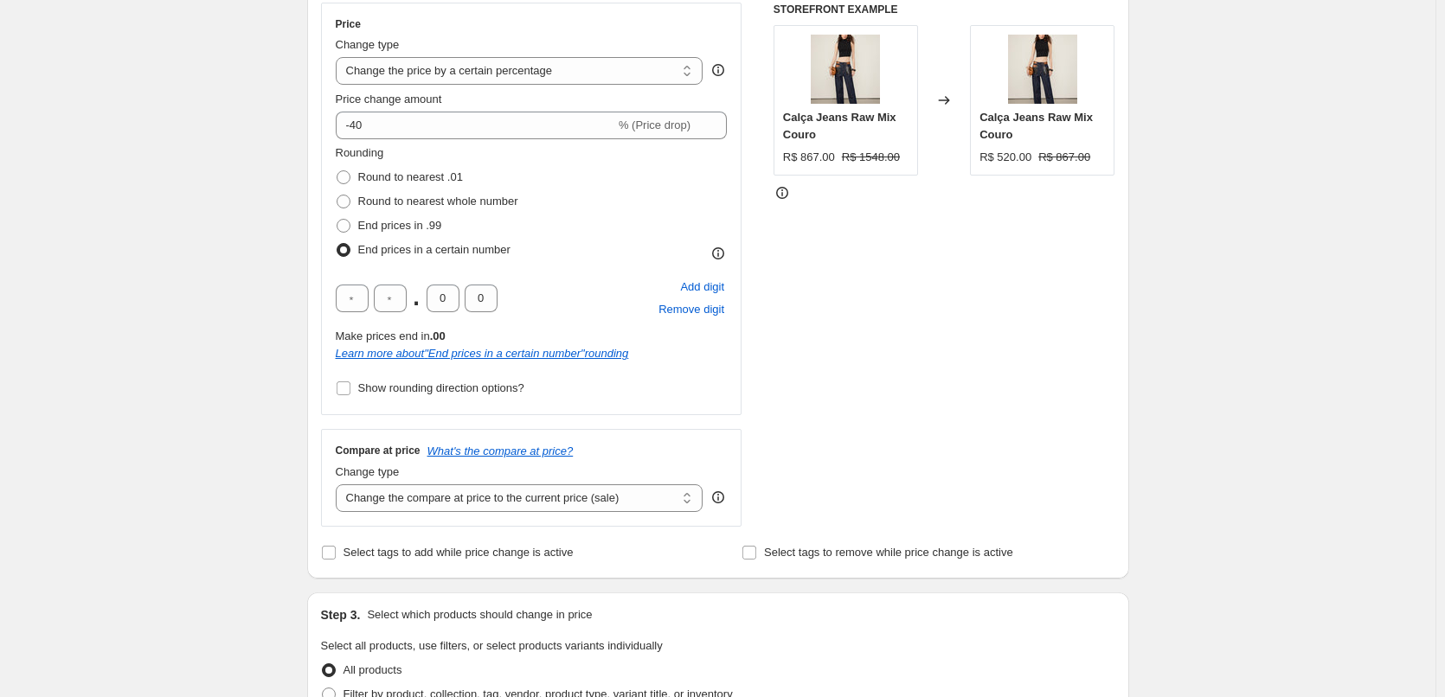
scroll to position [577, 0]
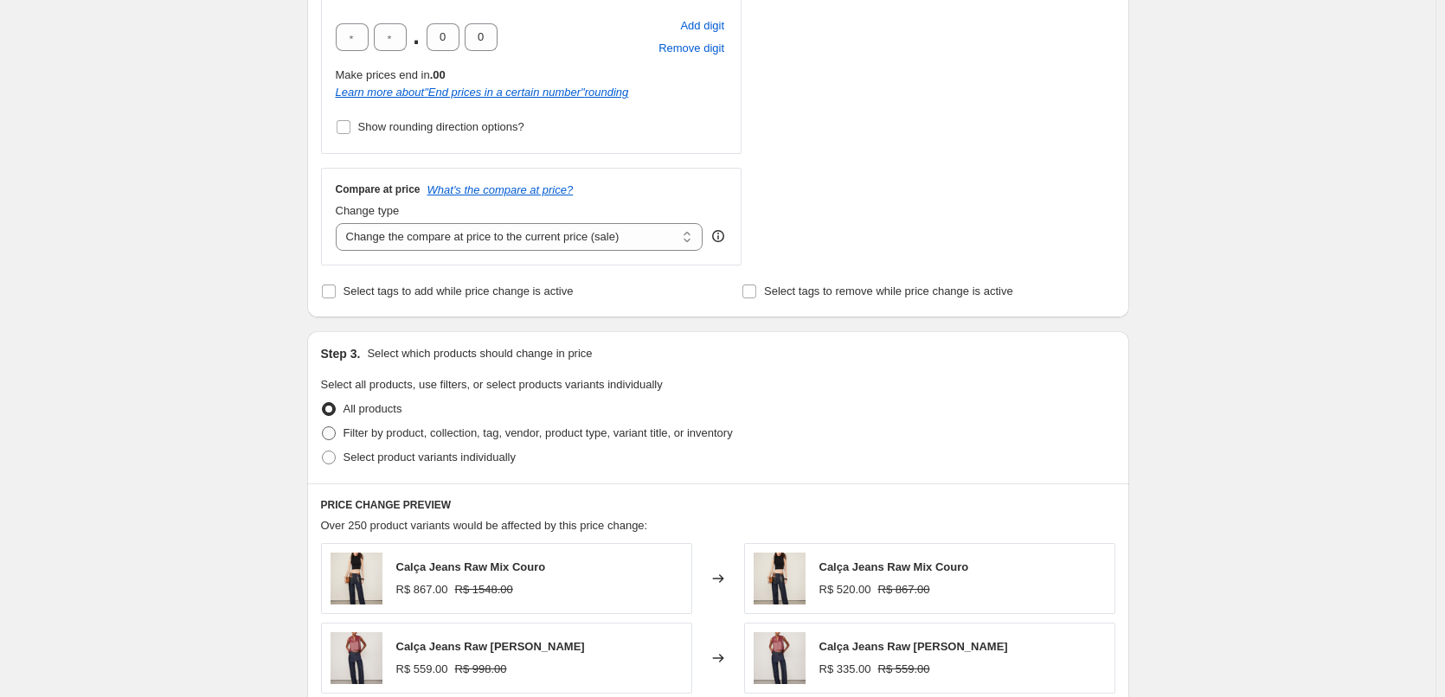
click at [371, 442] on span "Filter by product, collection, tag, vendor, product type, variant title, or inv…" at bounding box center [537, 433] width 389 height 17
click at [323, 427] on input "Filter by product, collection, tag, vendor, product type, variant title, or inv…" at bounding box center [322, 426] width 1 height 1
radio input "true"
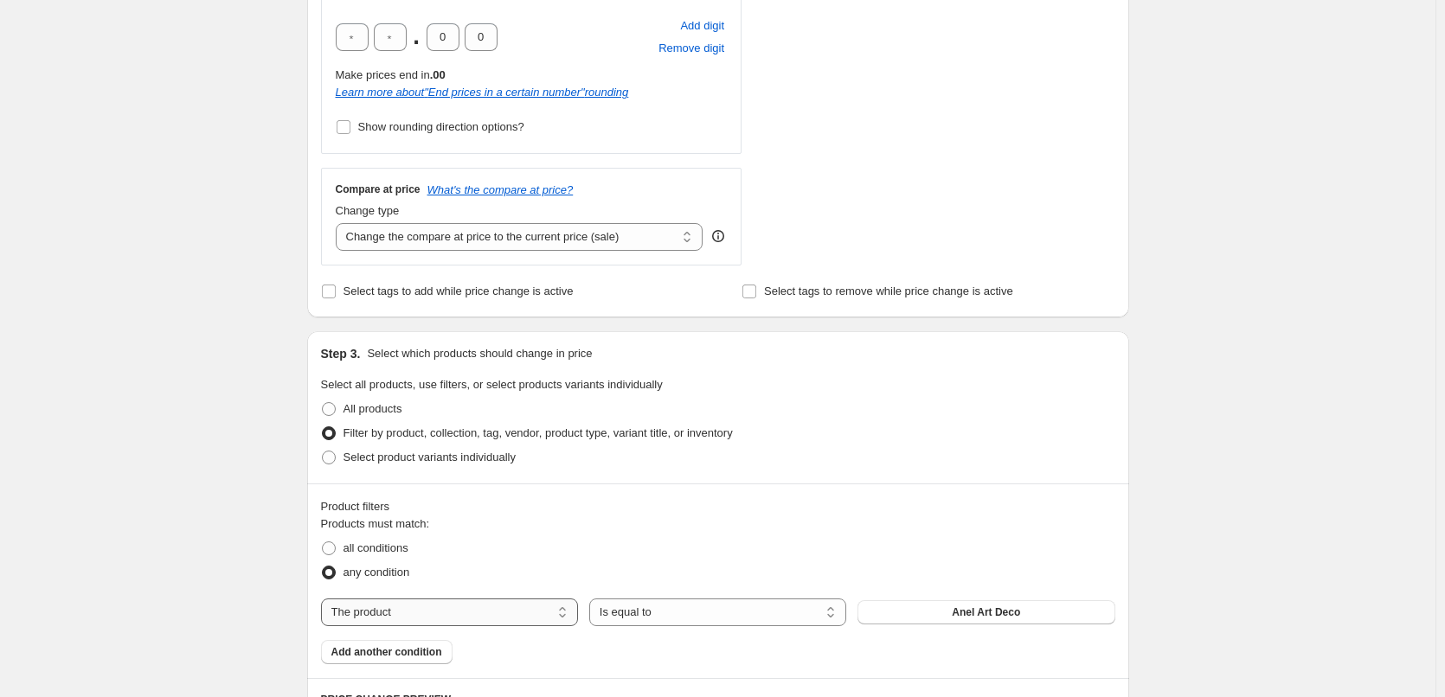
click at [434, 605] on select "The product The product's collection The product's tag The product's vendor The…" at bounding box center [449, 613] width 257 height 28
select select "tag"
click at [981, 623] on button "Acessórios" at bounding box center [985, 612] width 257 height 24
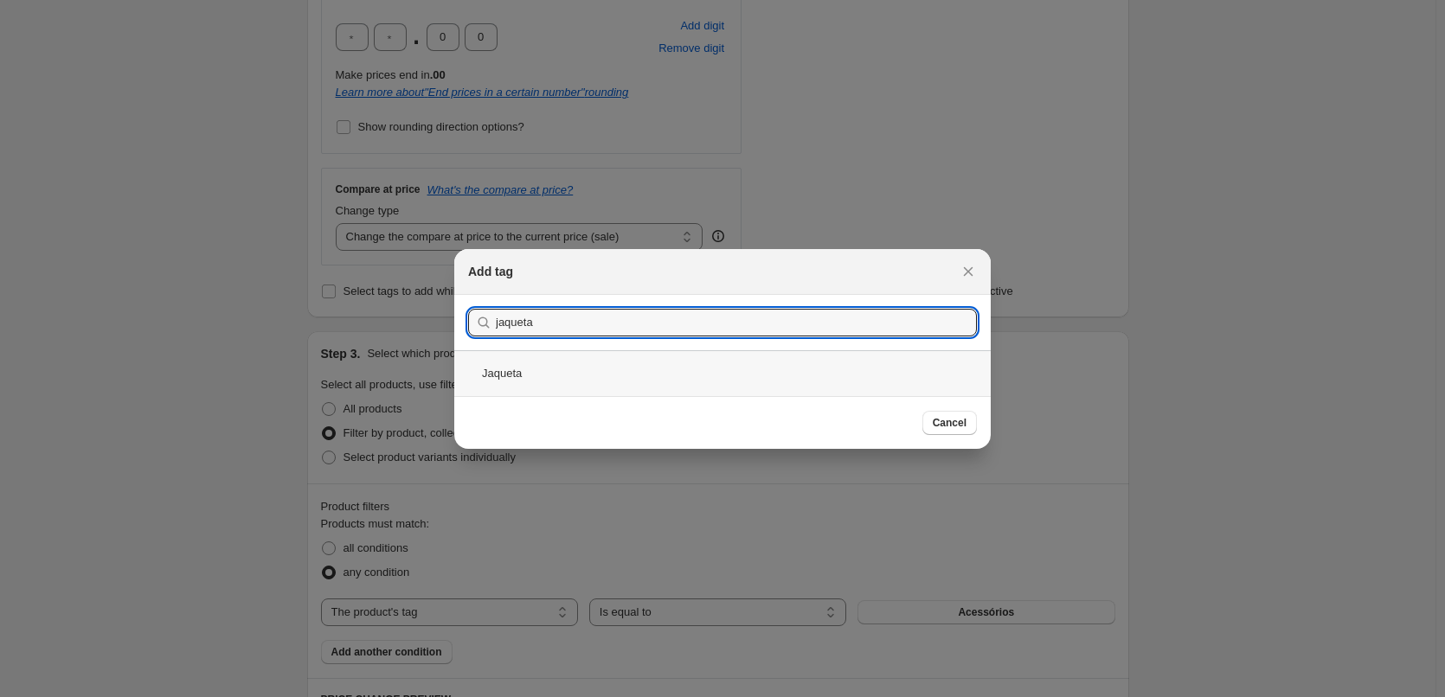
type input "jaqueta"
click at [561, 372] on div "Jaqueta" at bounding box center [722, 373] width 536 height 46
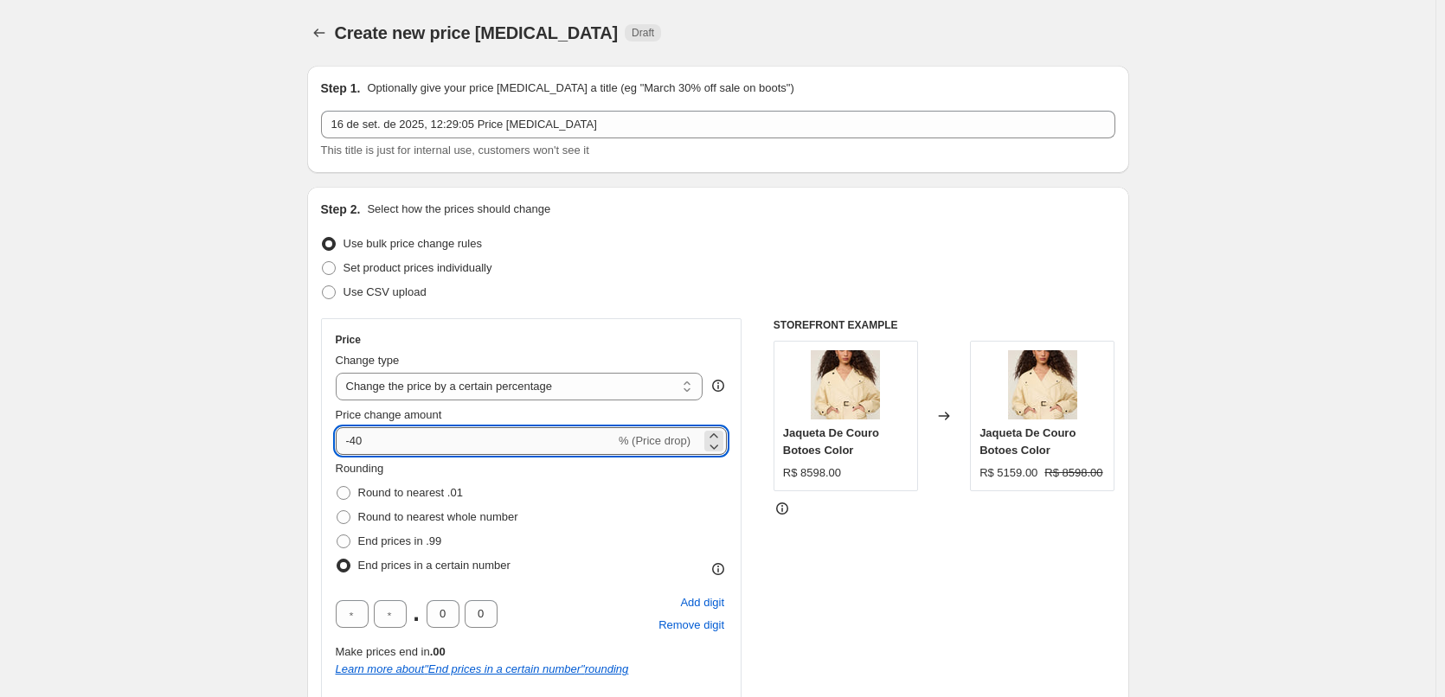
drag, startPoint x: 379, startPoint y: 439, endPoint x: 361, endPoint y: 446, distance: 19.8
click at [361, 446] on input "-40" at bounding box center [475, 441] width 279 height 28
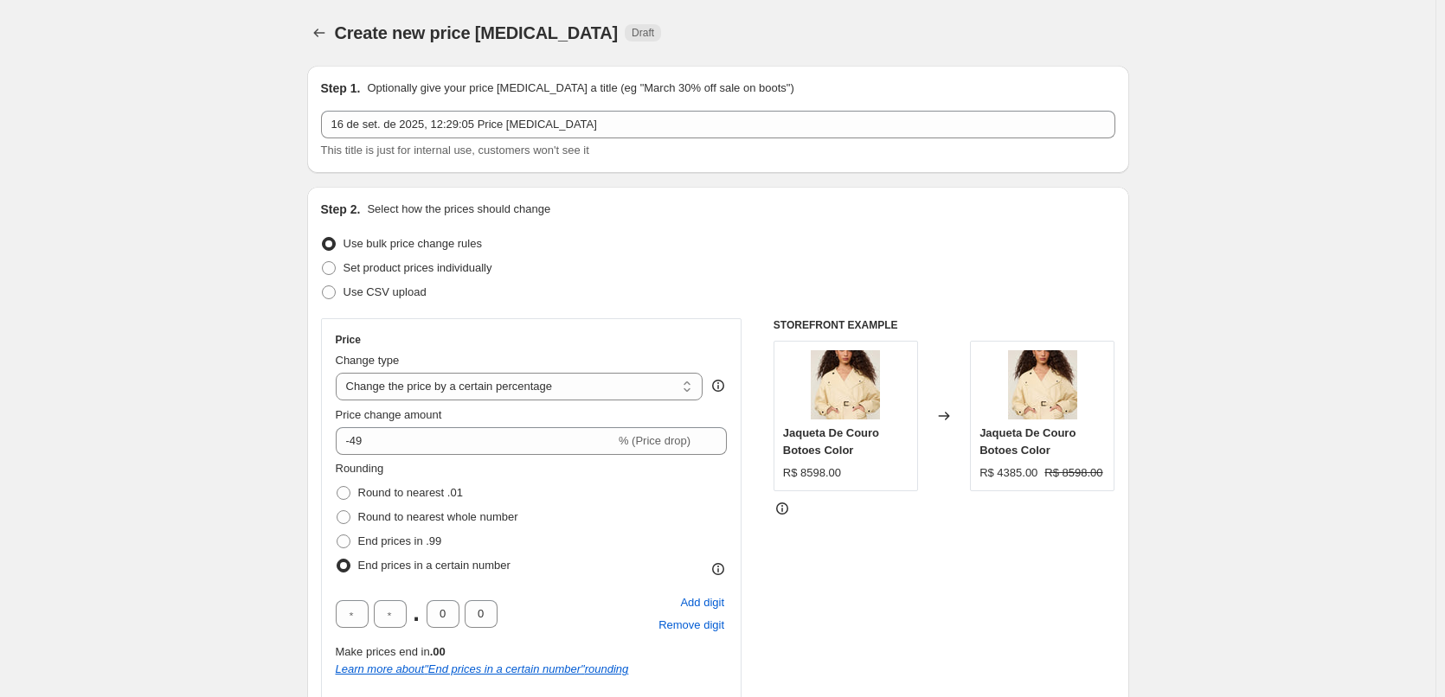
click at [866, 549] on div "STOREFRONT EXAMPLE Jaqueta De Couro Botoes Color R$ 8598.00 Changed to Jaqueta …" at bounding box center [944, 580] width 342 height 524
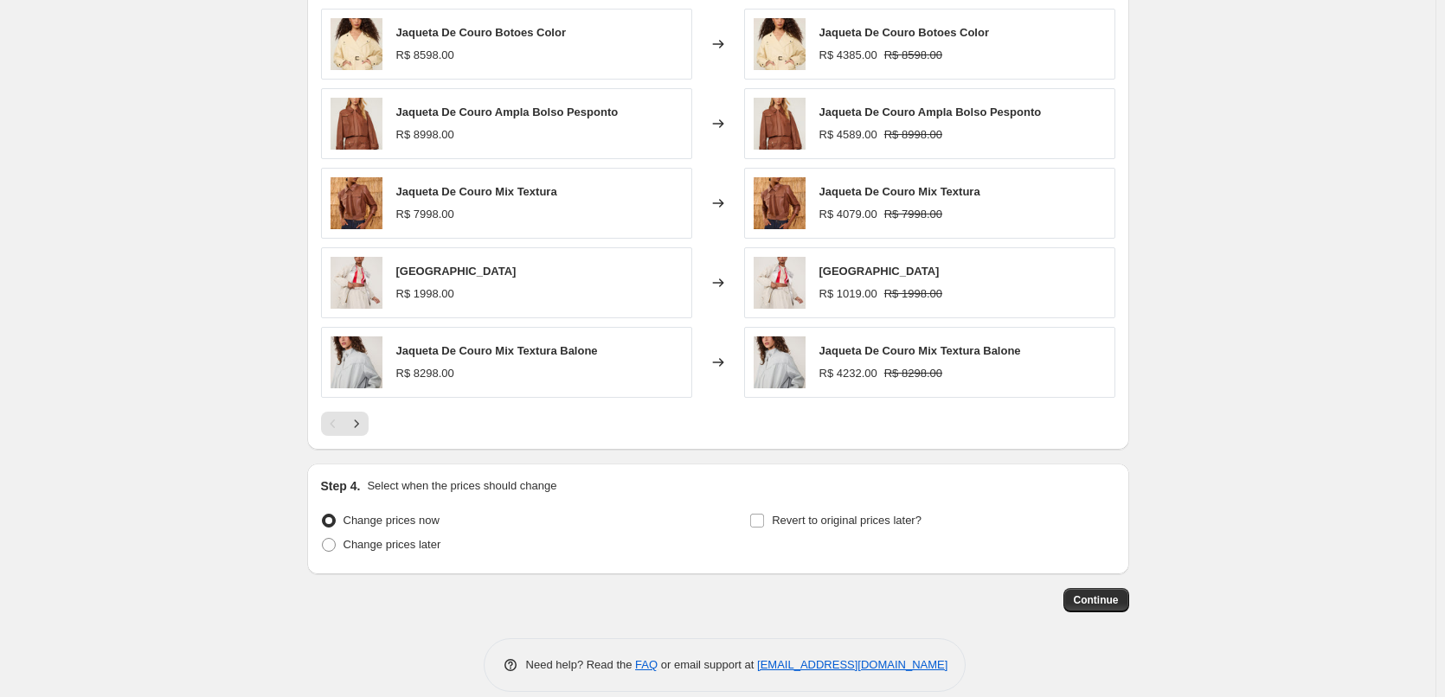
scroll to position [1326, 0]
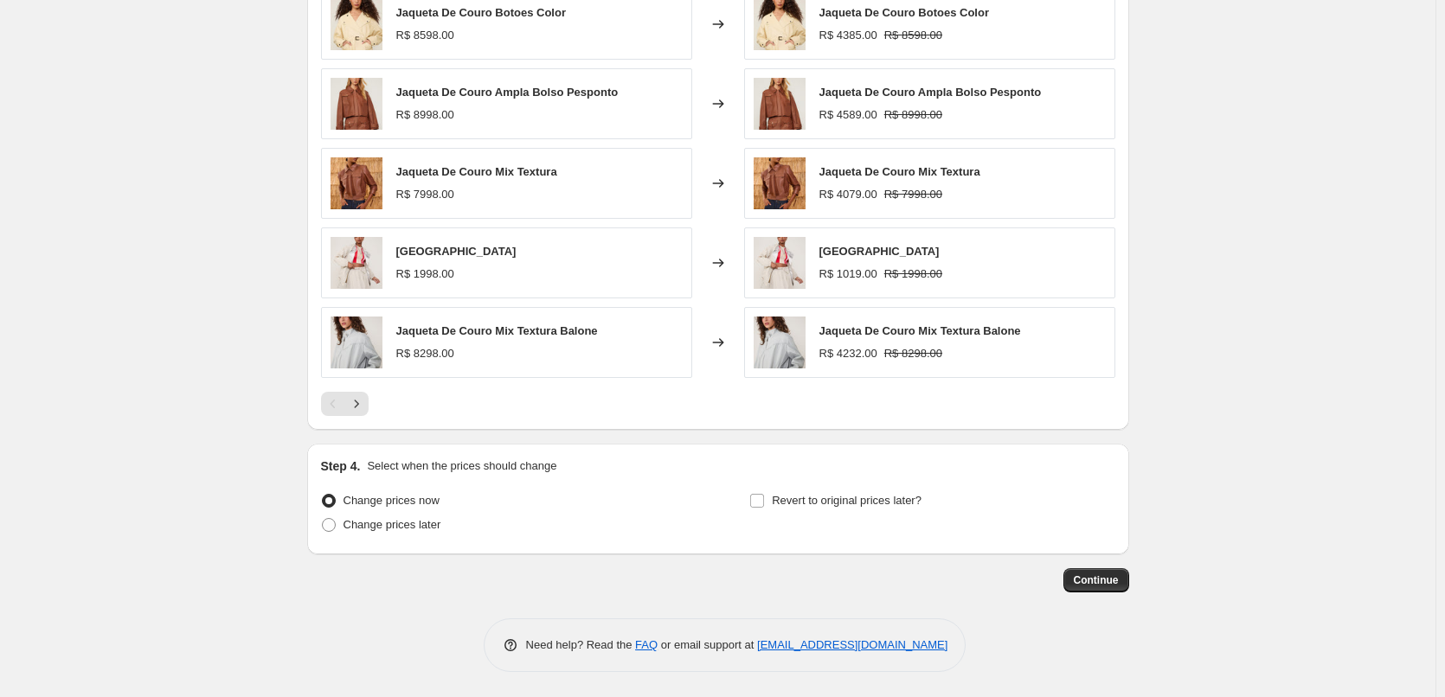
drag, startPoint x: 1089, startPoint y: 590, endPoint x: 1180, endPoint y: 324, distance: 281.5
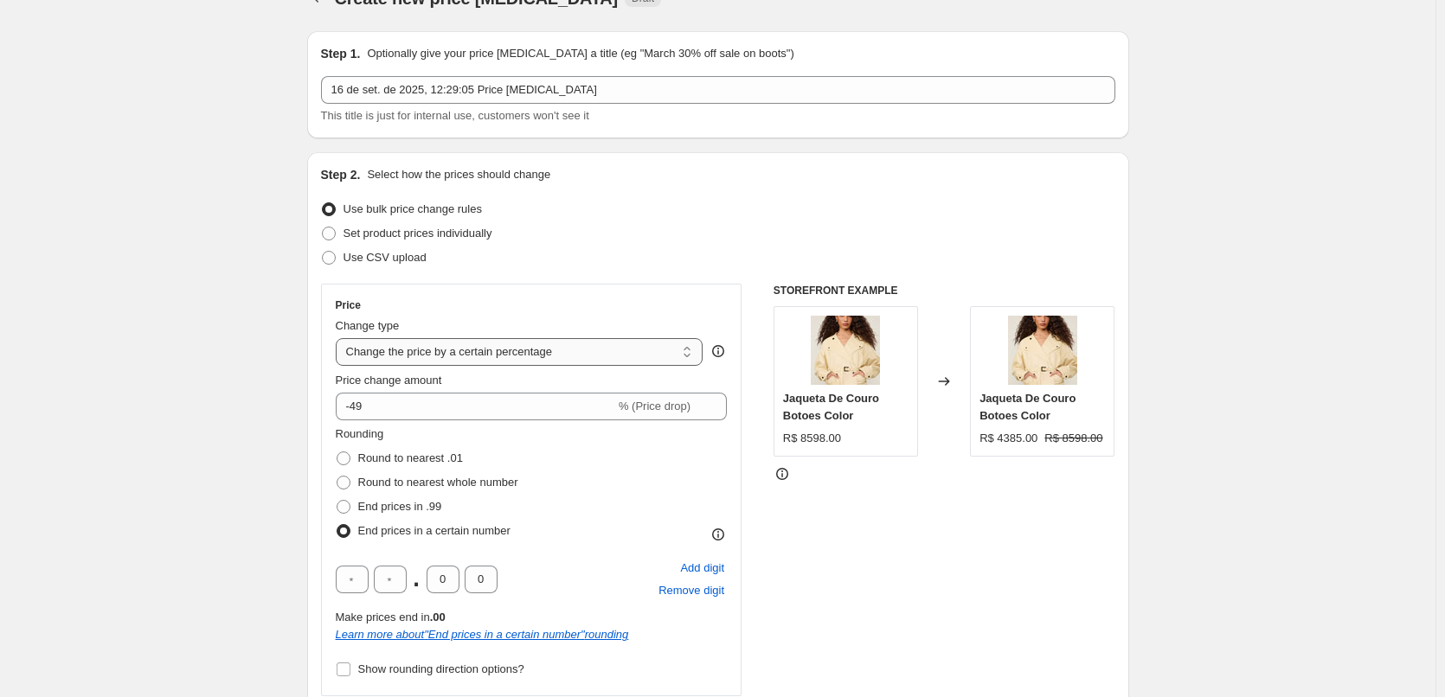
scroll to position [0, 0]
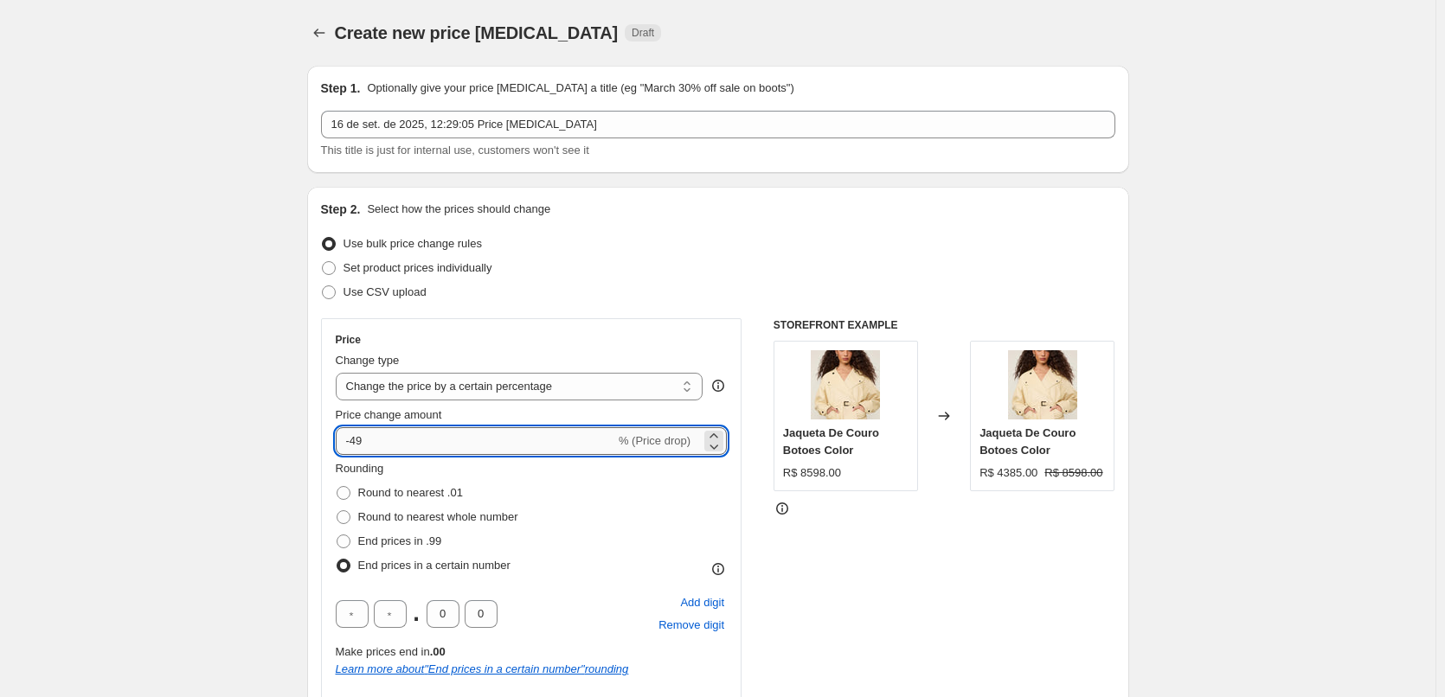
drag, startPoint x: 397, startPoint y: 432, endPoint x: 356, endPoint y: 448, distance: 44.7
click at [356, 448] on input "-49" at bounding box center [475, 441] width 279 height 28
type input "-50"
click at [612, 490] on div "Rounding Round to nearest .01 Round to nearest whole number End prices in .99 E…" at bounding box center [532, 519] width 392 height 118
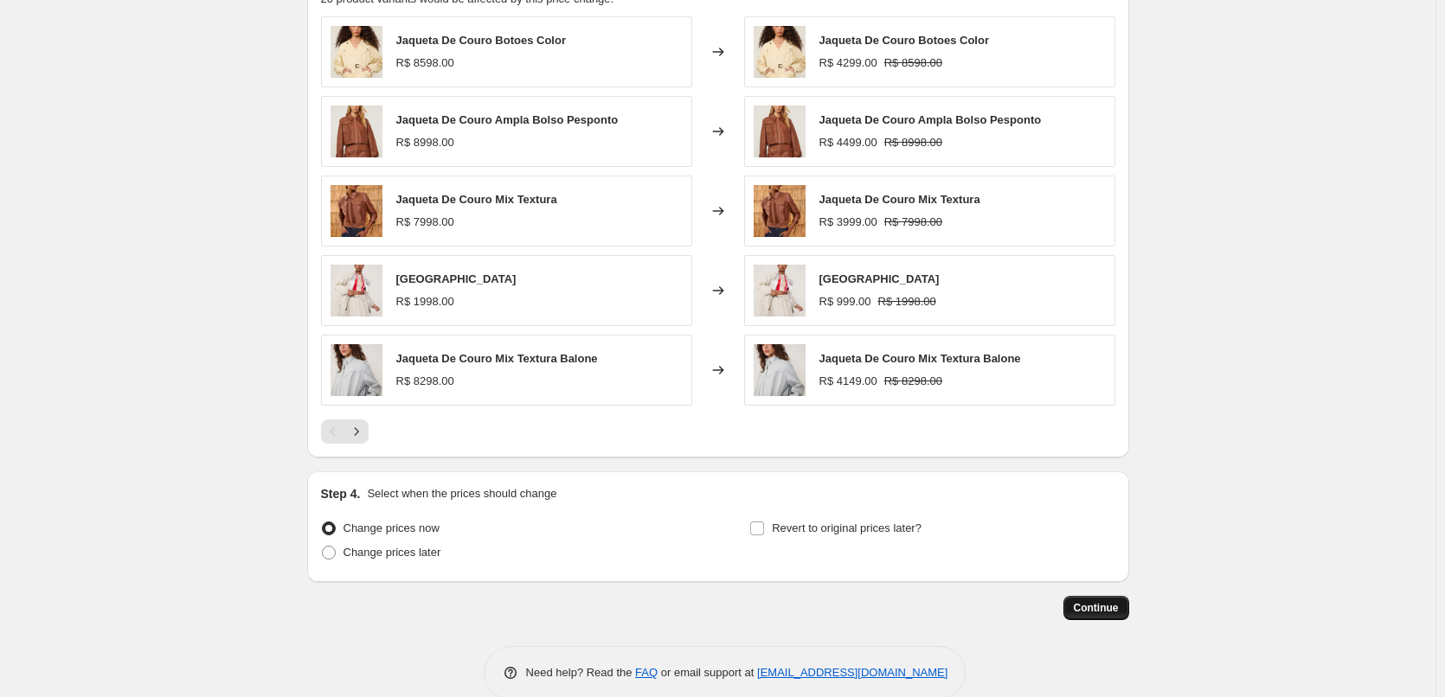
scroll to position [1328, 0]
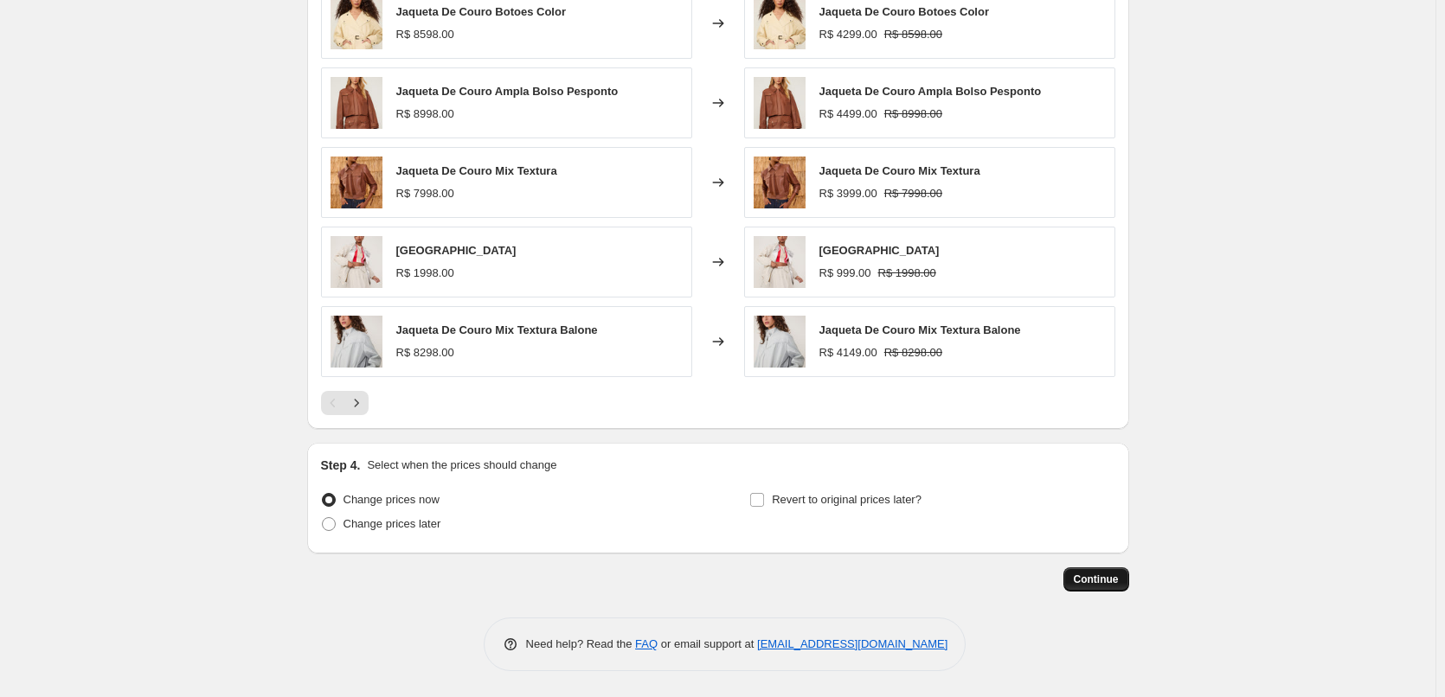
click at [1115, 583] on span "Continue" at bounding box center [1095, 580] width 45 height 14
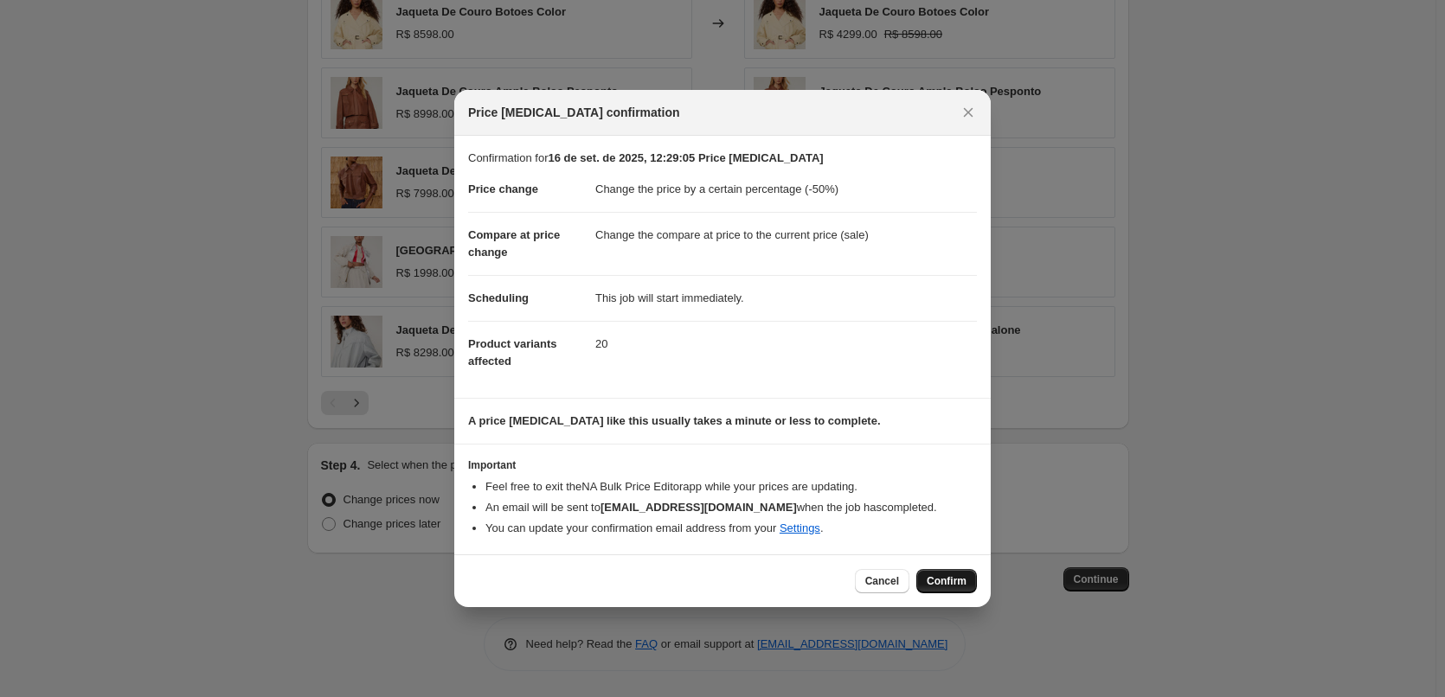
click at [952, 580] on span "Confirm" at bounding box center [946, 581] width 40 height 14
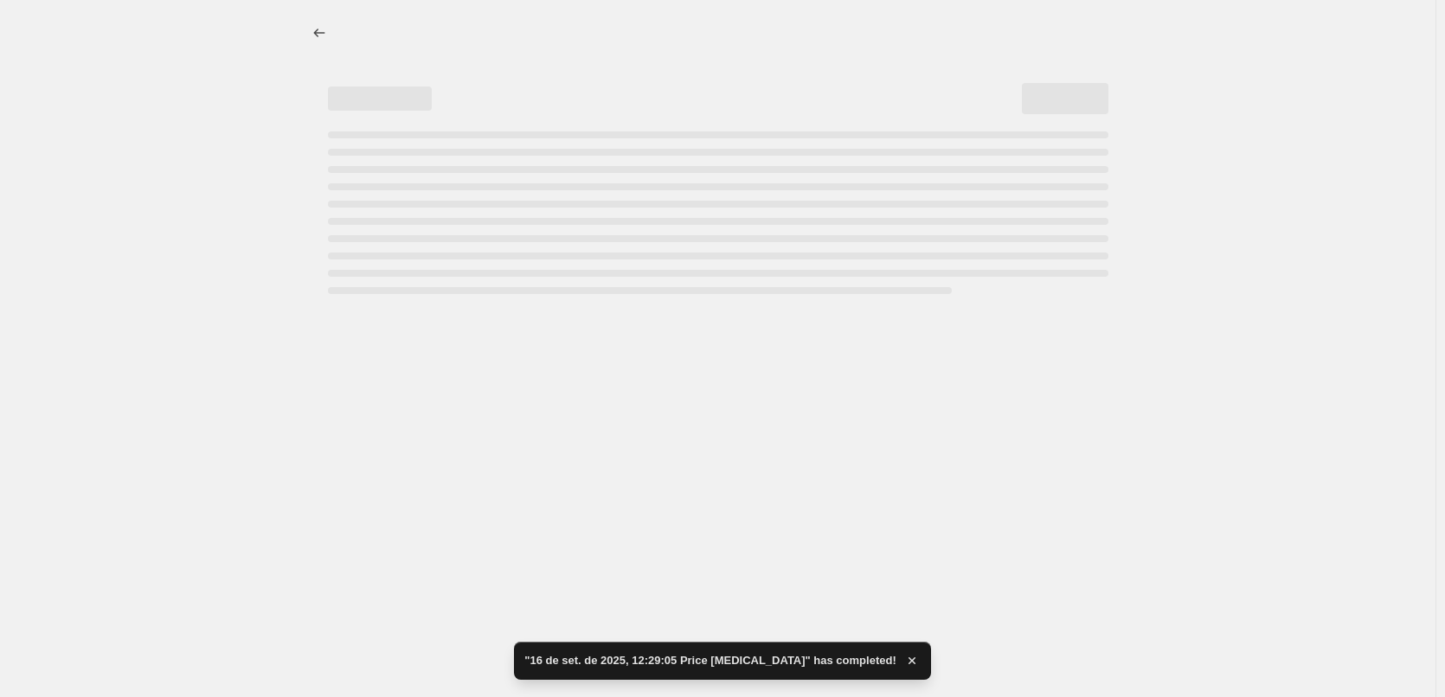
select select "percentage"
select select "tag"
